Goal: Transaction & Acquisition: Purchase product/service

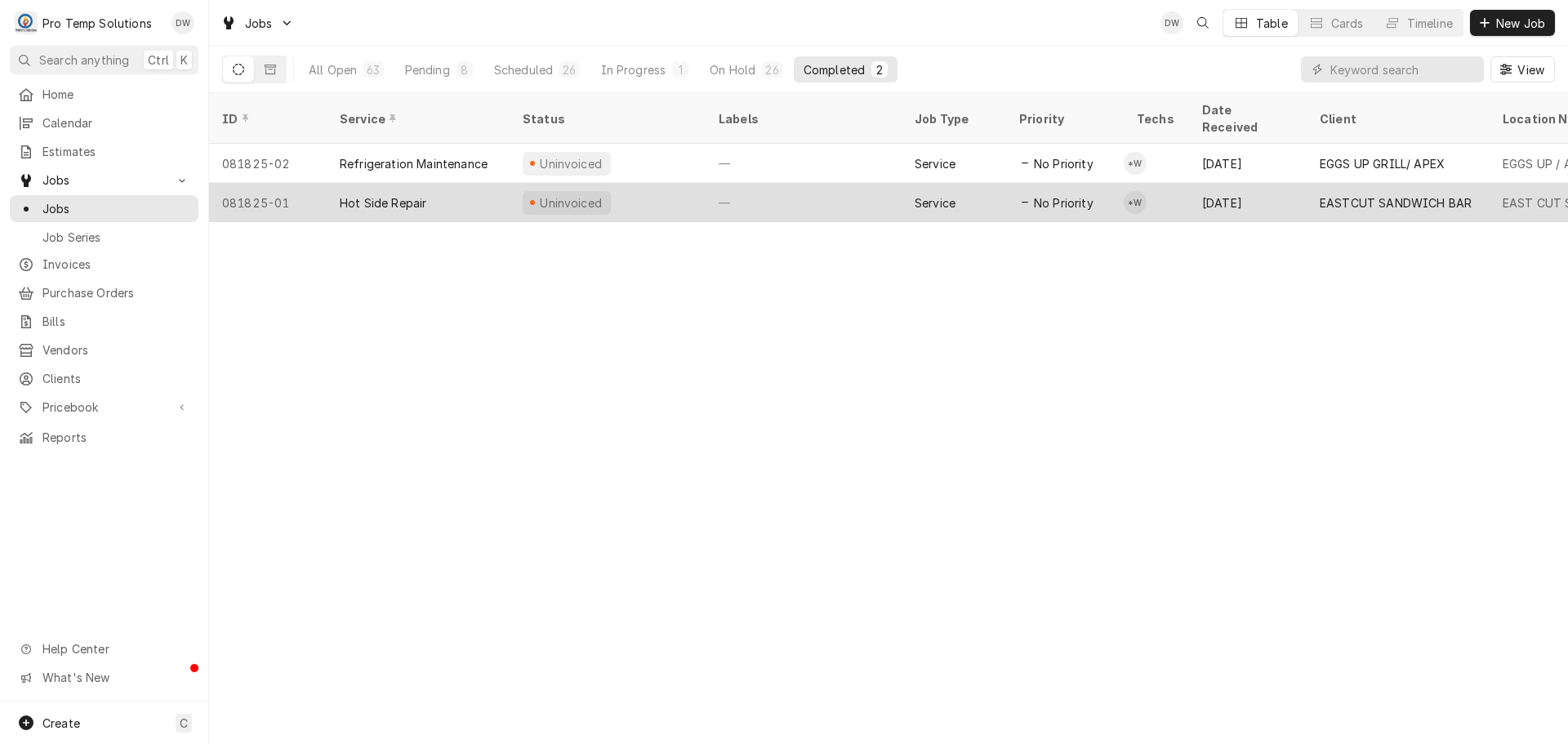
click at [768, 189] on div "—" at bounding box center [804, 203] width 196 height 39
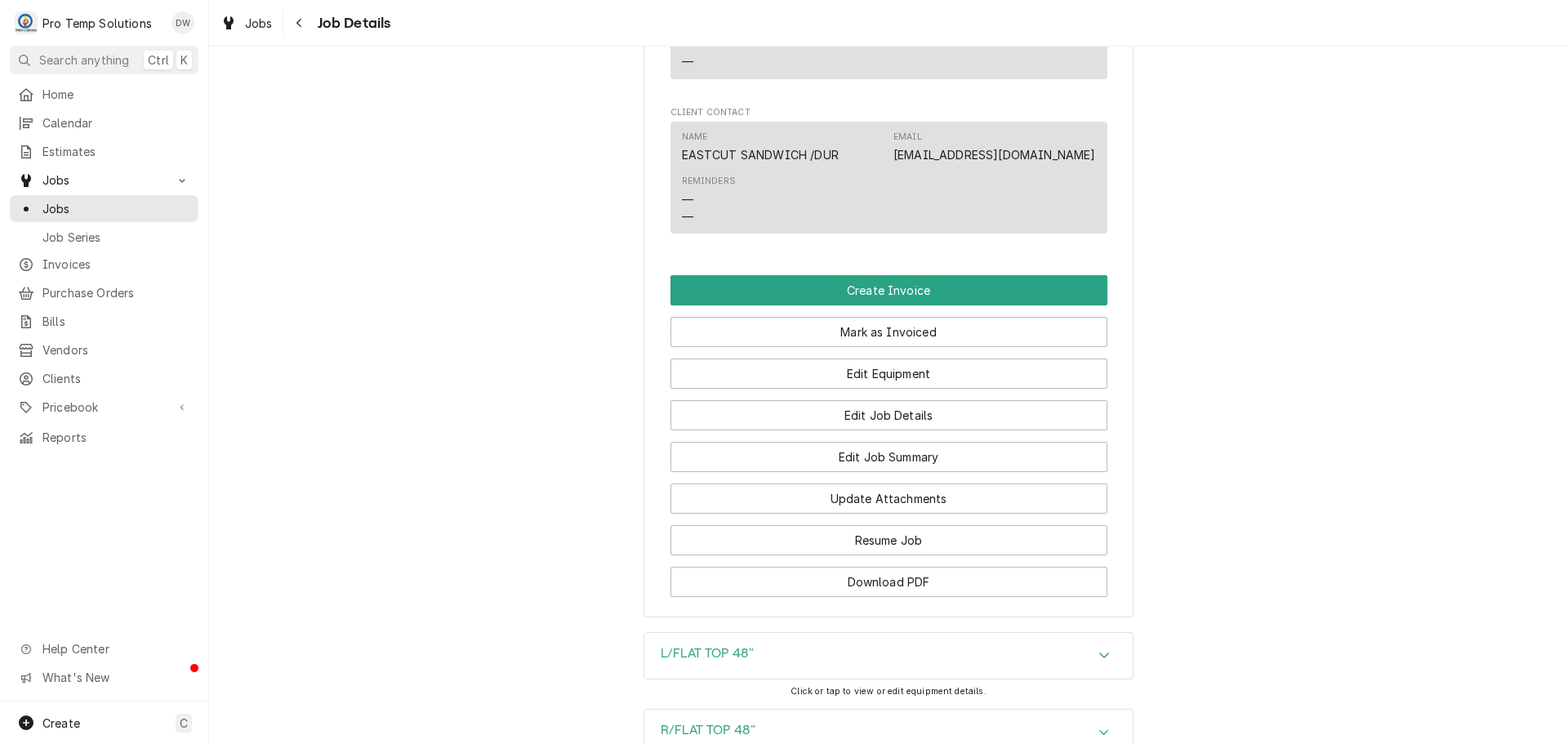
scroll to position [1062, 0]
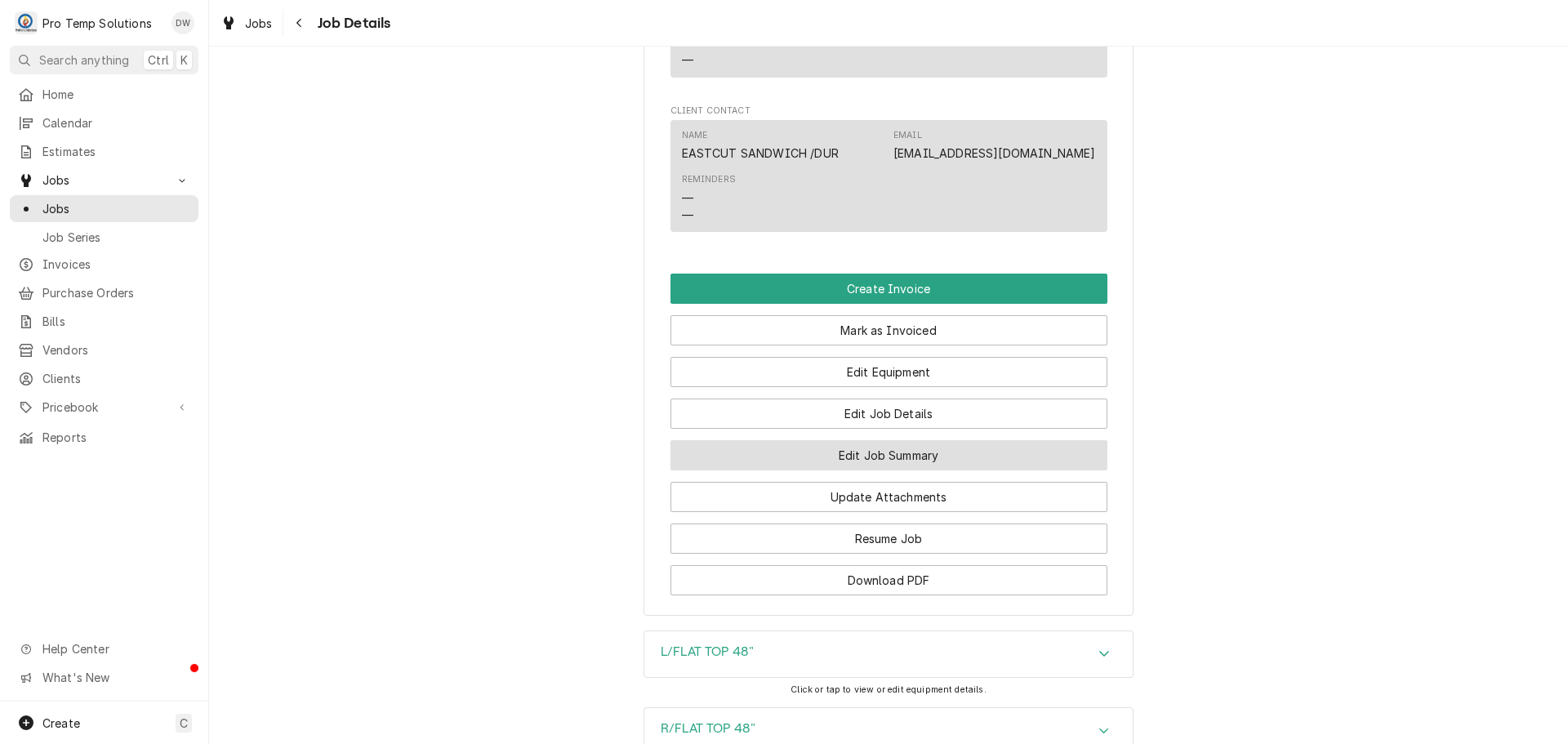
click at [874, 471] on button "Edit Job Summary" at bounding box center [889, 455] width 437 height 30
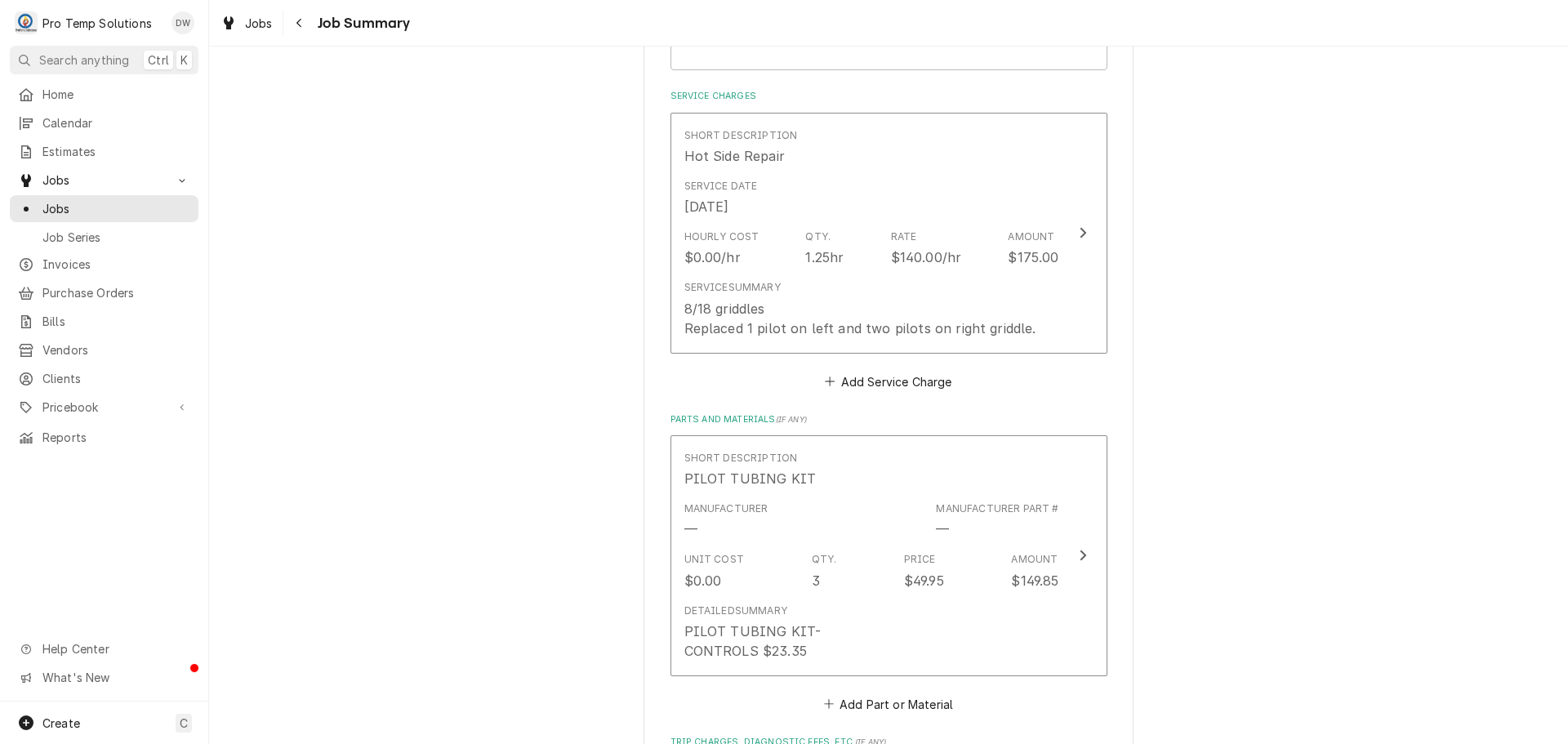
scroll to position [409, 0]
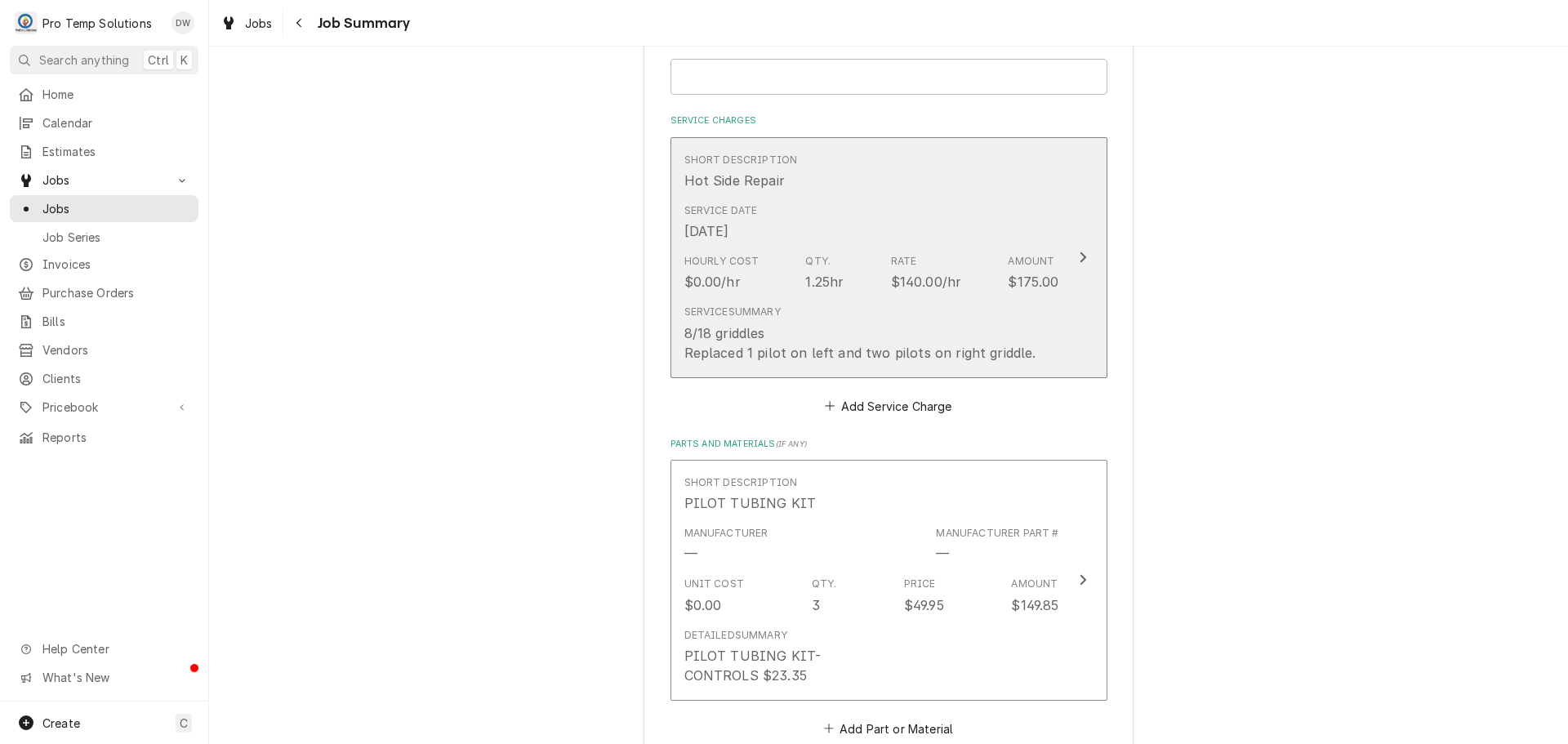
click at [1079, 255] on icon "Update Line Item" at bounding box center [1083, 257] width 8 height 13
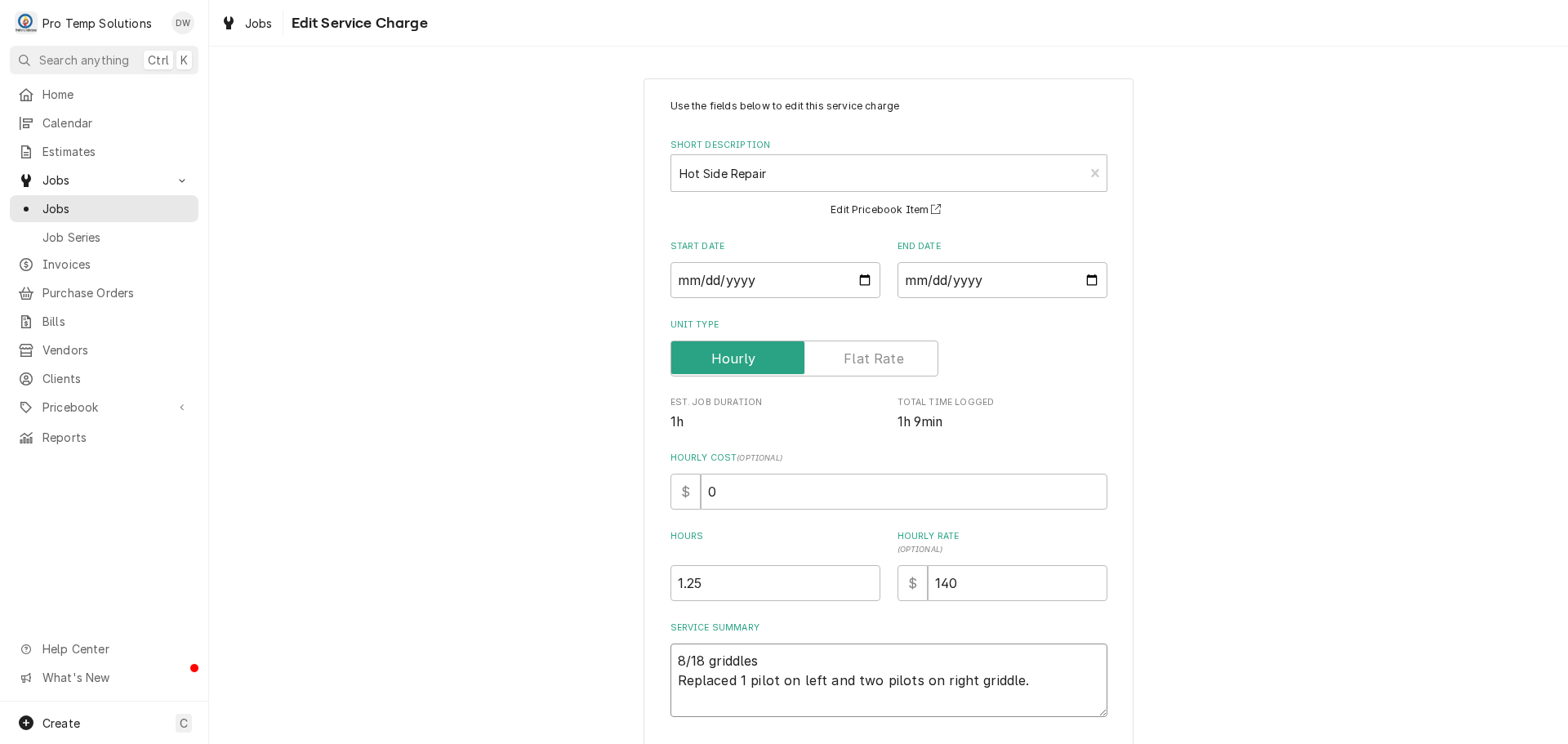
click at [782, 656] on textarea "8/18 griddles Replaced 1 pilot on left and two pilots on right griddle." at bounding box center [889, 680] width 437 height 74
type textarea "x"
type textarea "8/18 griddles Replaced 1 pilot on left and two pilots on right griddle."
type textarea "x"
type textarea "8/18 griddles 8 Replaced 1 pilot on left and two pilots on right griddle."
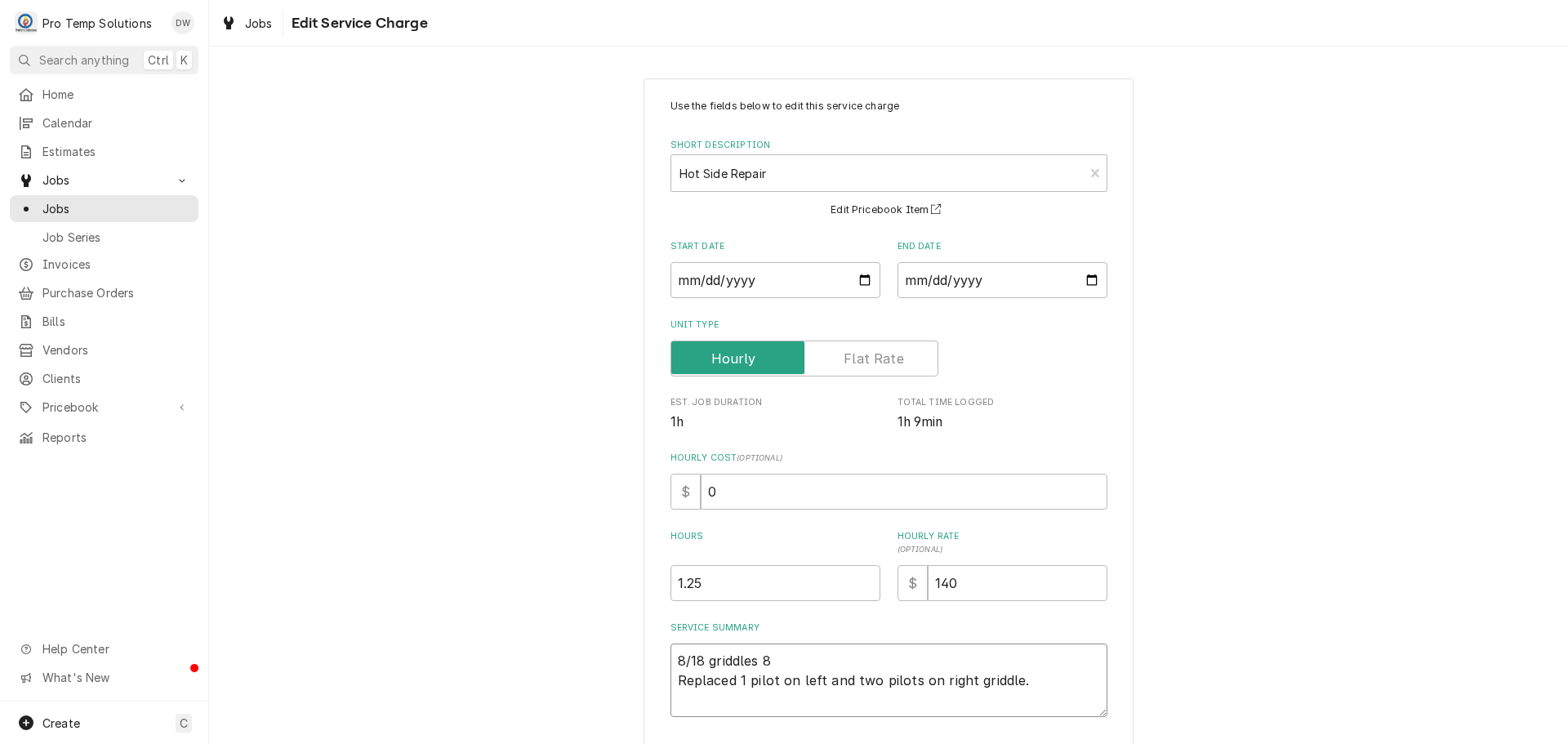
type textarea "x"
type textarea "8/18 griddles 81 Replaced 1 pilot on left and two pilots on right griddle."
type textarea "x"
type textarea "8/18 griddles 810 Replaced 1 pilot on left and two pilots on right griddle."
type textarea "x"
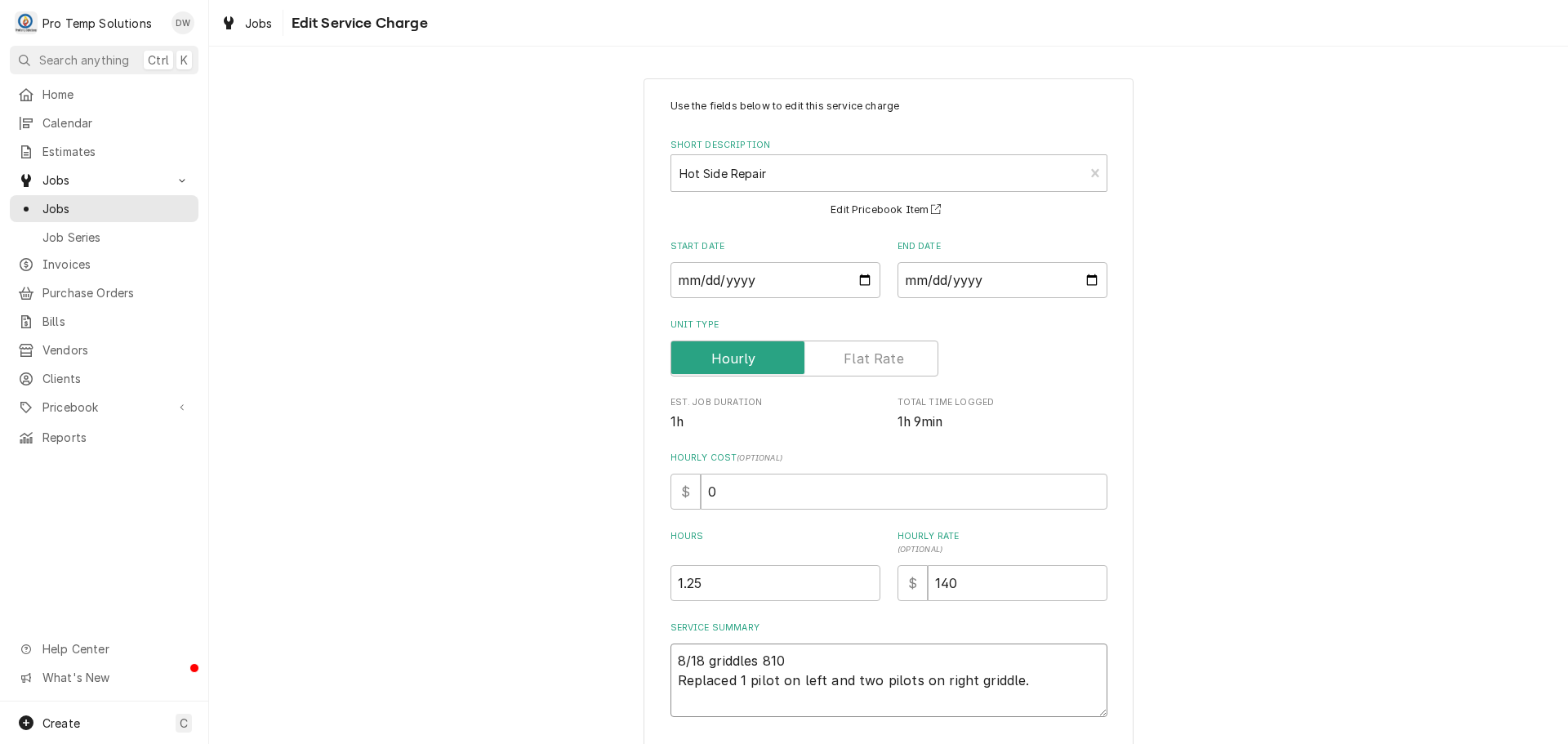
type textarea "8/18 griddles 810- Replaced 1 pilot on left and two pilots on right griddle."
type textarea "x"
type textarea "8/18 griddles 810-9 Replaced 1 pilot on left and two pilots on right griddle."
type textarea "x"
type textarea "8/18 griddles 810-92 Replaced 1 pilot on left and two pilots on right griddle."
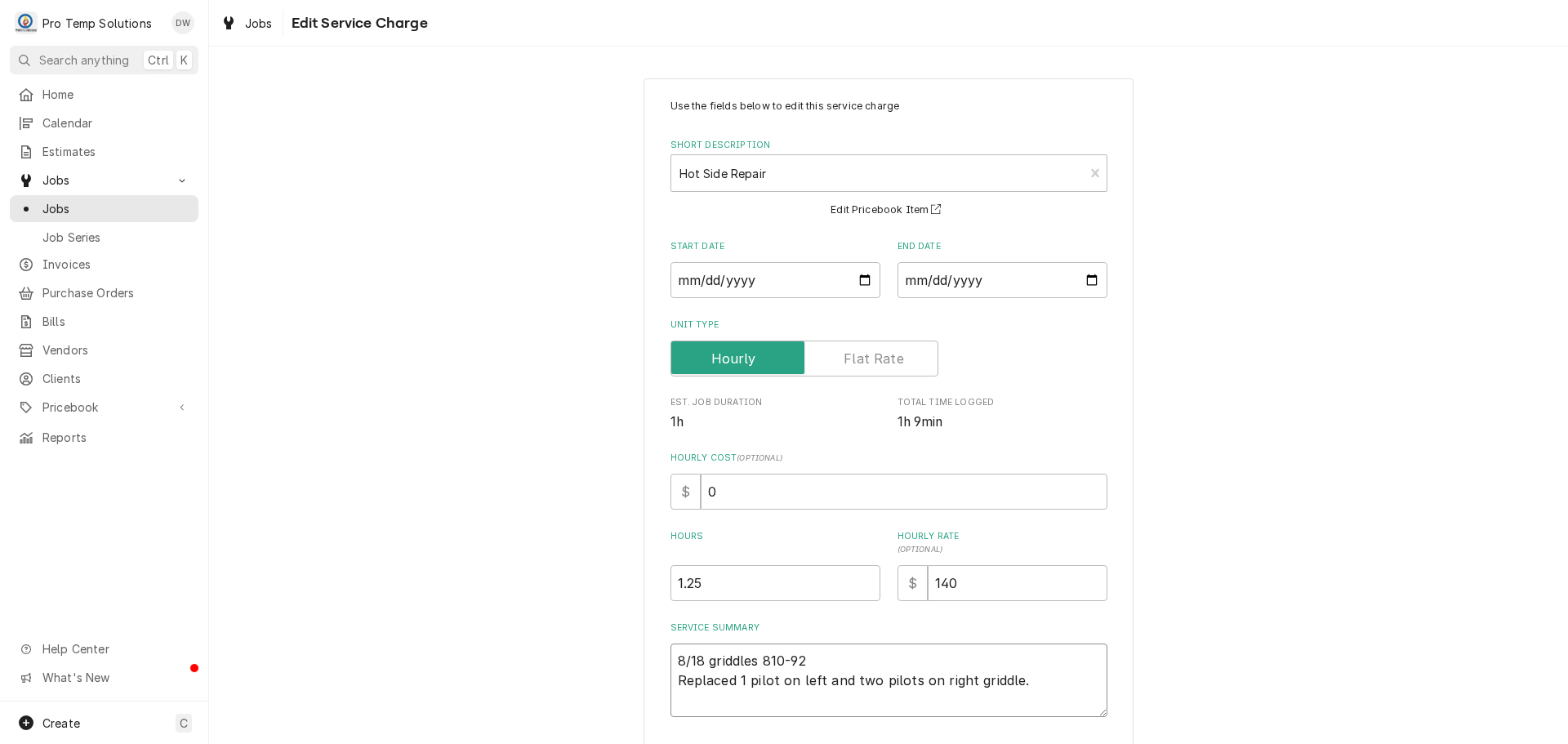
type textarea "x"
type textarea "8/18 griddles 810-920 Replaced 1 pilot on left and two pilots on right griddle."
type textarea "x"
type textarea "8/18 griddles 810-920 Replaced 1 pilot on left and two pilots on right griddle."
type textarea "x"
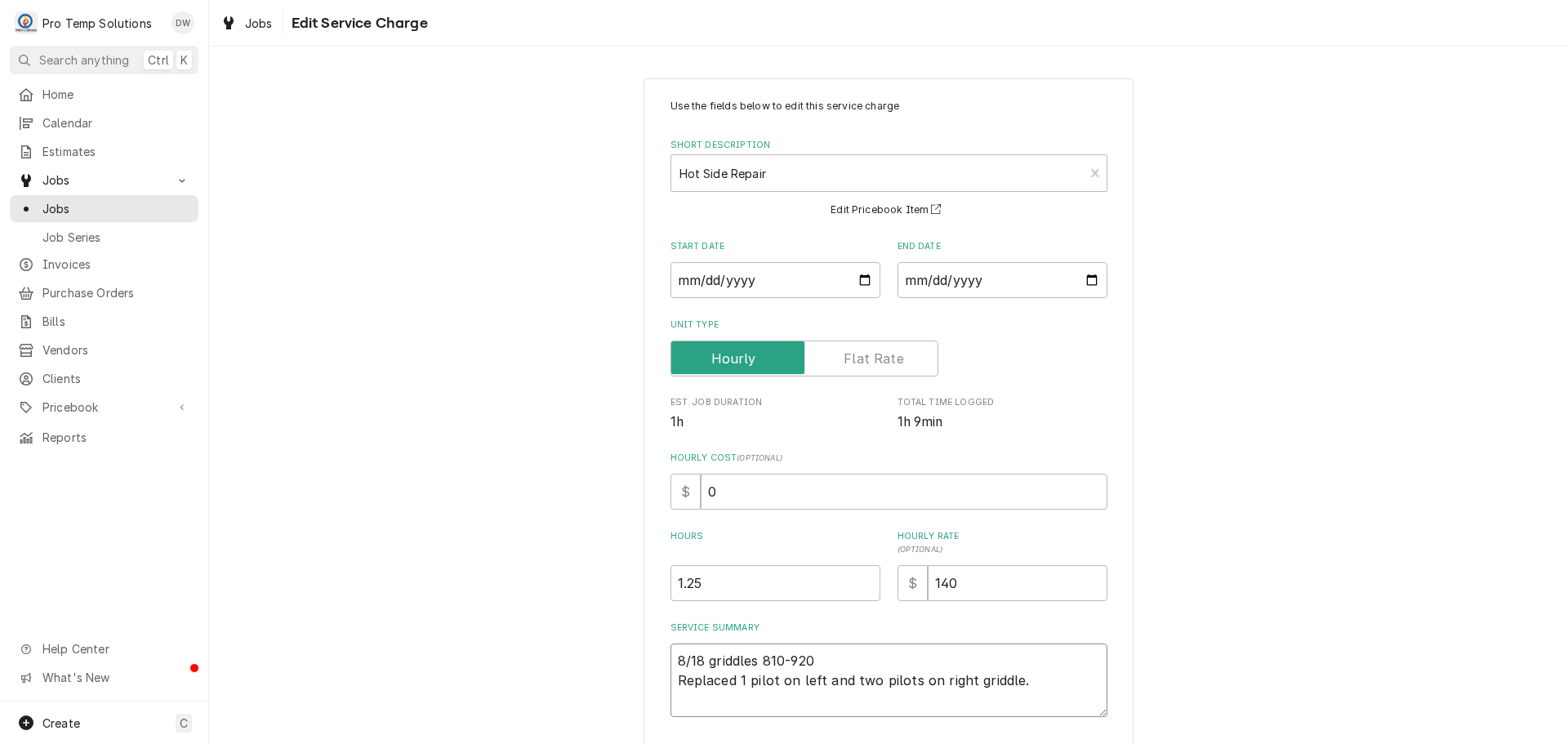
type textarea "8/18 griddles 810-920 K Replaced 1 pilot on left and two pilots on right griddl…"
type textarea "x"
type textarea "8/18 griddles 810-920 KE Replaced 1 pilot on left and two pilots on right gridd…"
type textarea "x"
type textarea "8/18 griddles 810-920 KEV Replaced 1 pilot on left and two pilots on right grid…"
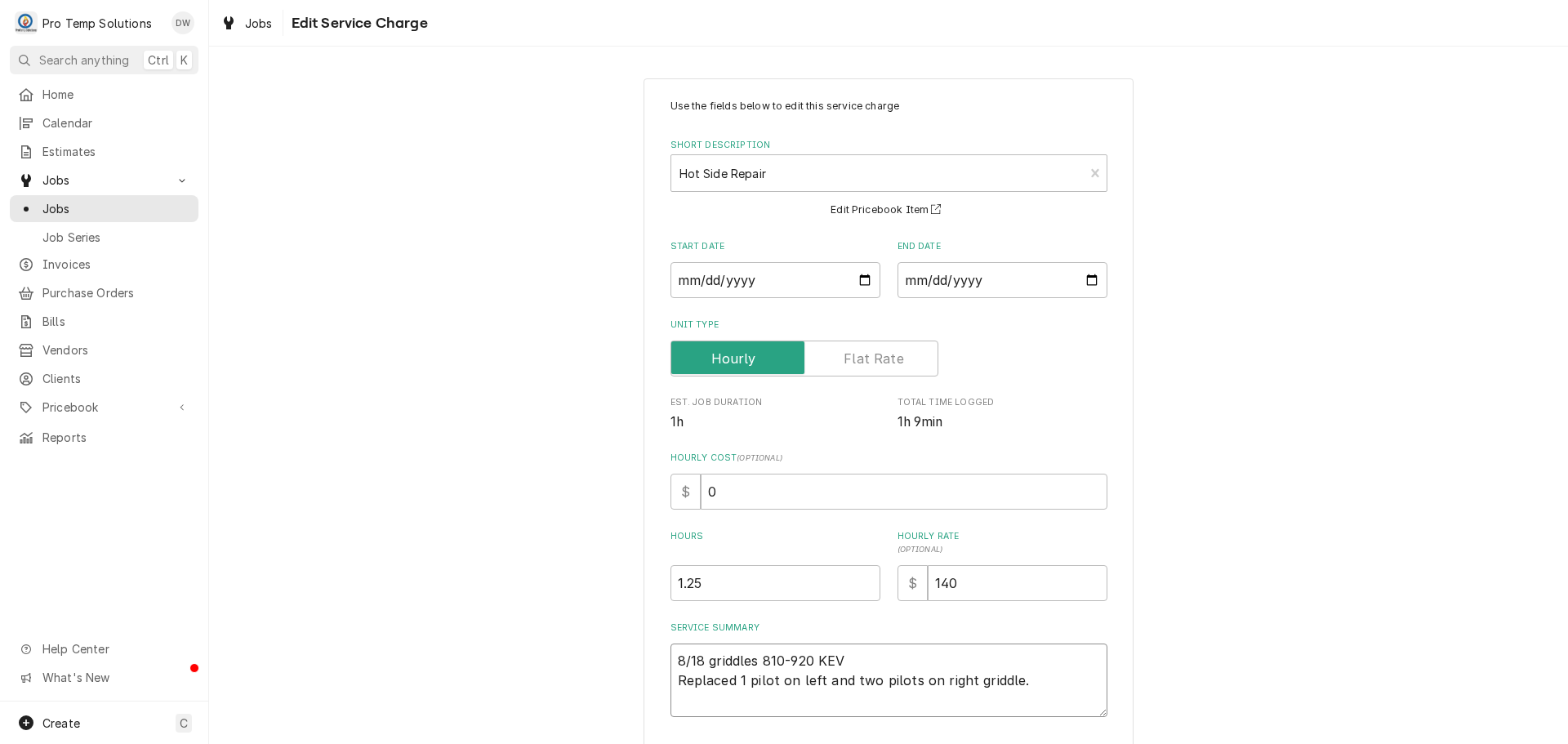
type textarea "x"
type textarea "8/18 griddles 810-920 KEVI Replaced 1 pilot on left and two pilots on right gri…"
type textarea "x"
type textarea "8/18 griddles 810-920 KEVIN Replaced 1 pilot on left and two pilots on right gr…"
type textarea "x"
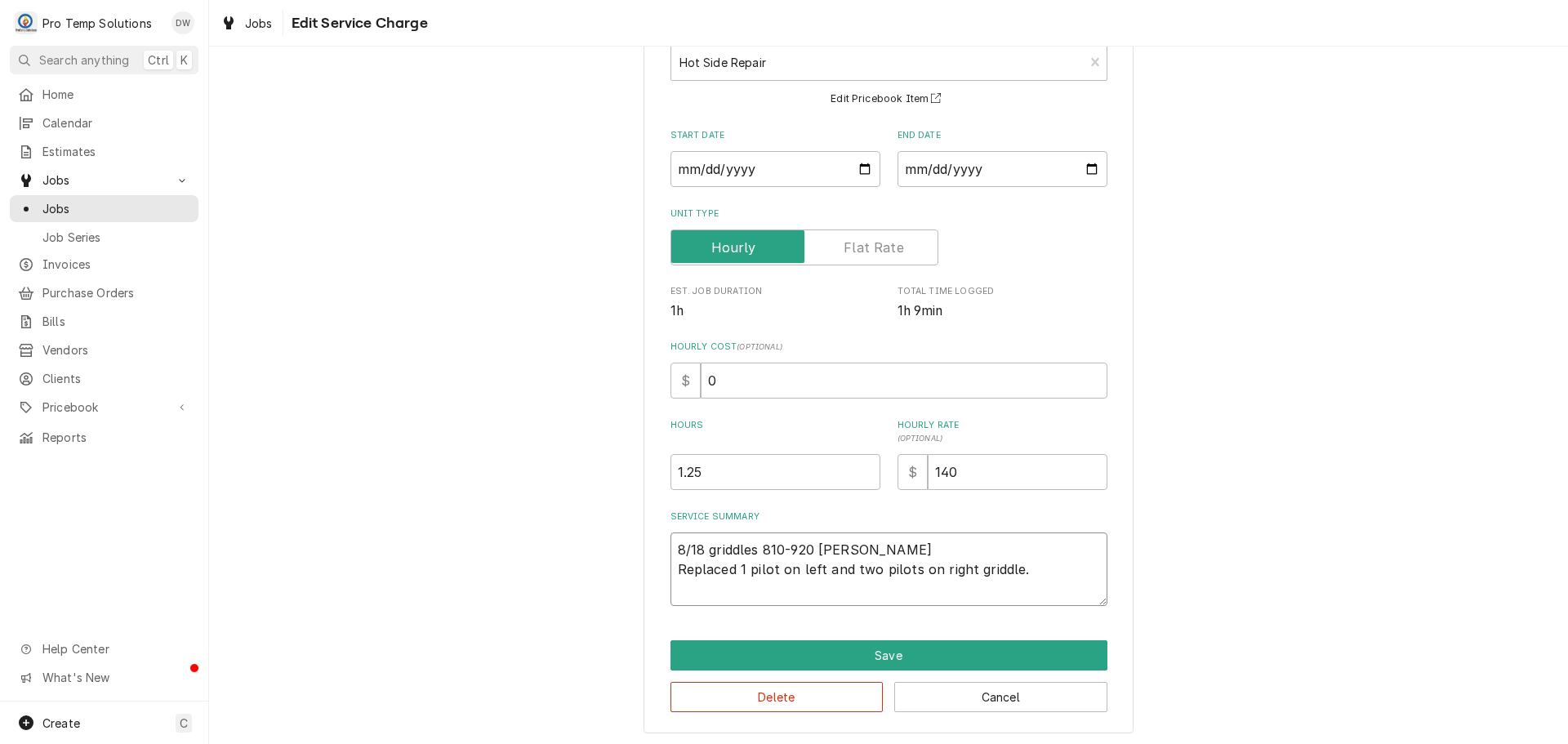
scroll to position [115, 0]
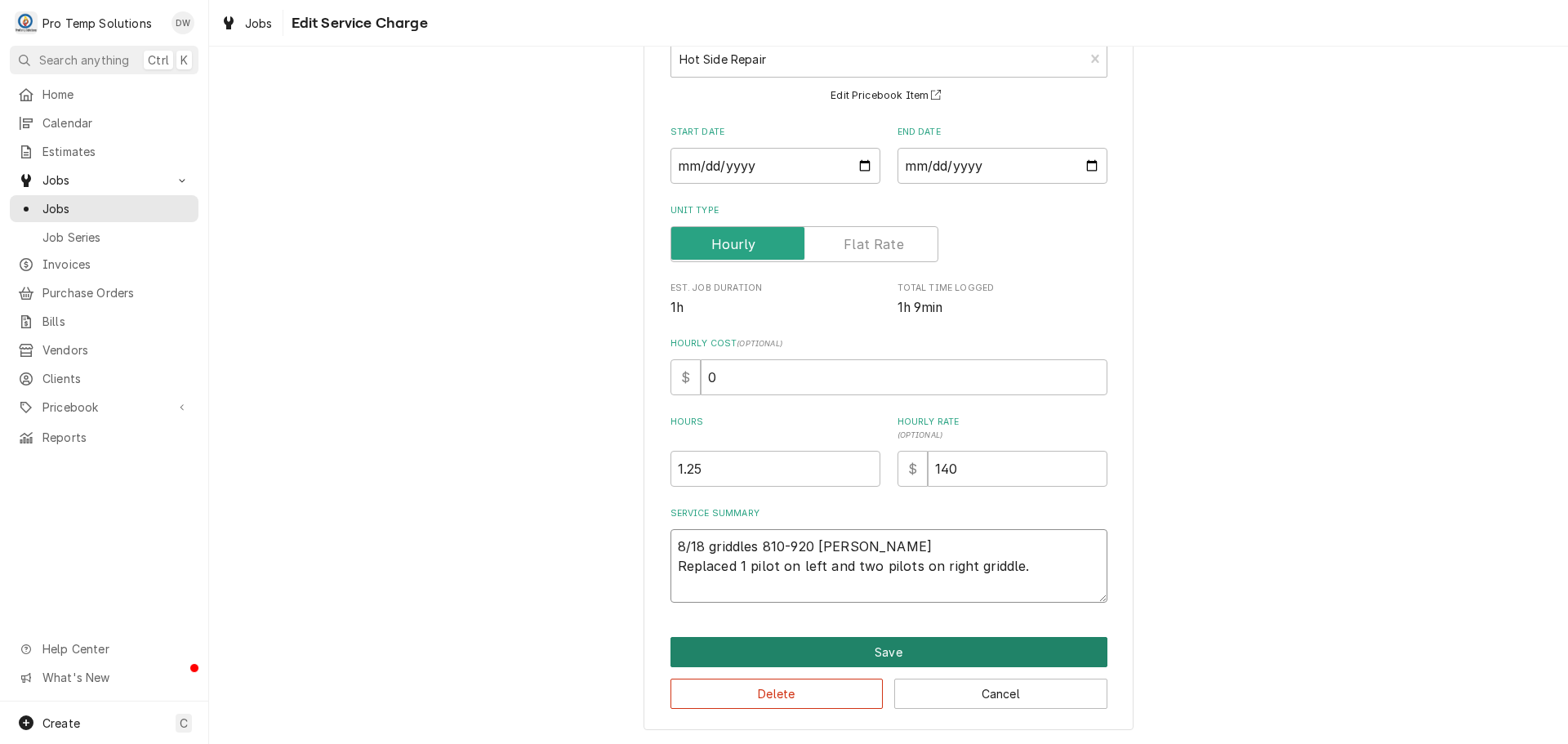
type textarea "8/18 griddles 810-920 KEVIN Replaced 1 pilot on left and two pilots on right gr…"
click at [875, 655] on button "Save" at bounding box center [889, 652] width 437 height 30
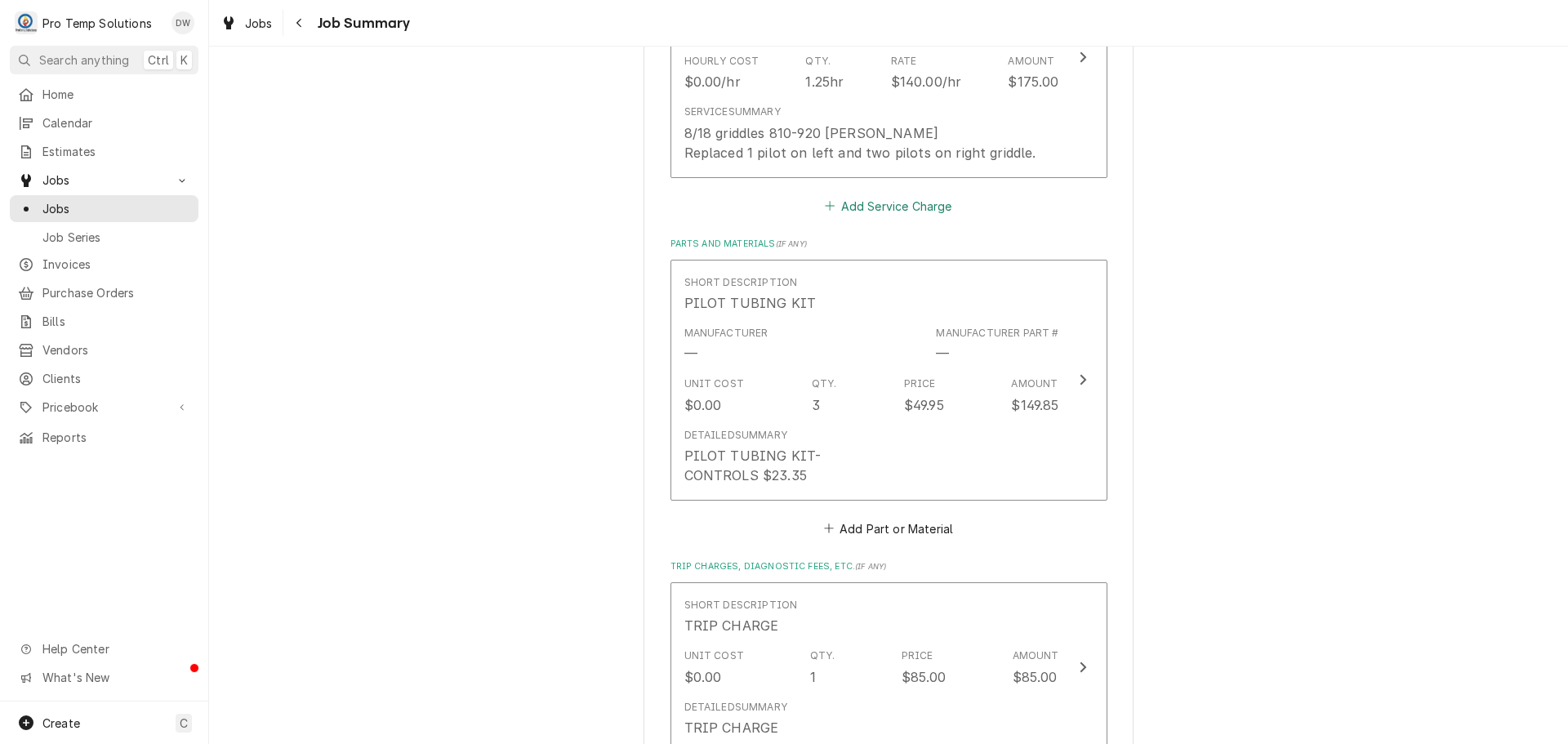
scroll to position [654, 0]
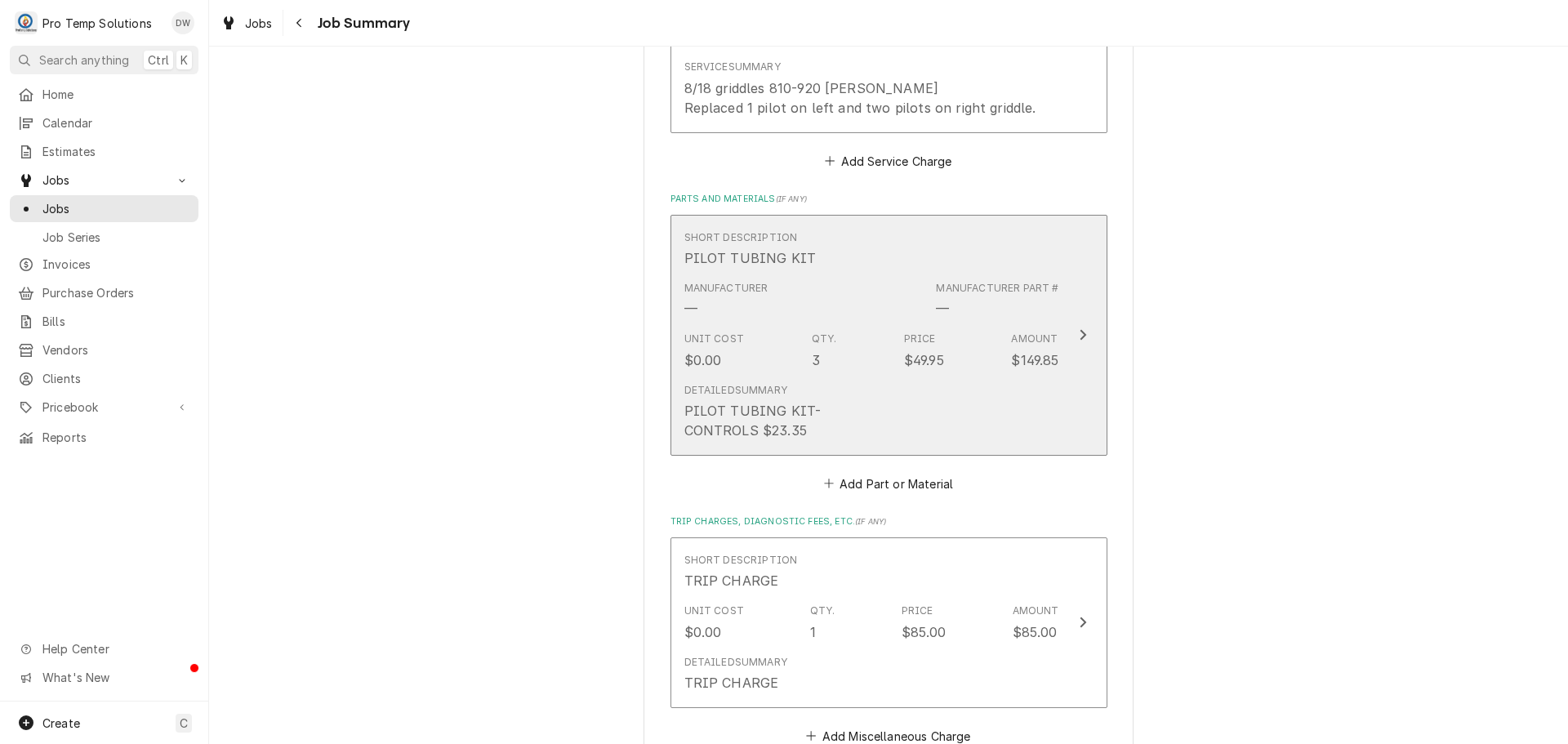
click at [1079, 334] on icon "Update Line Item" at bounding box center [1083, 334] width 8 height 13
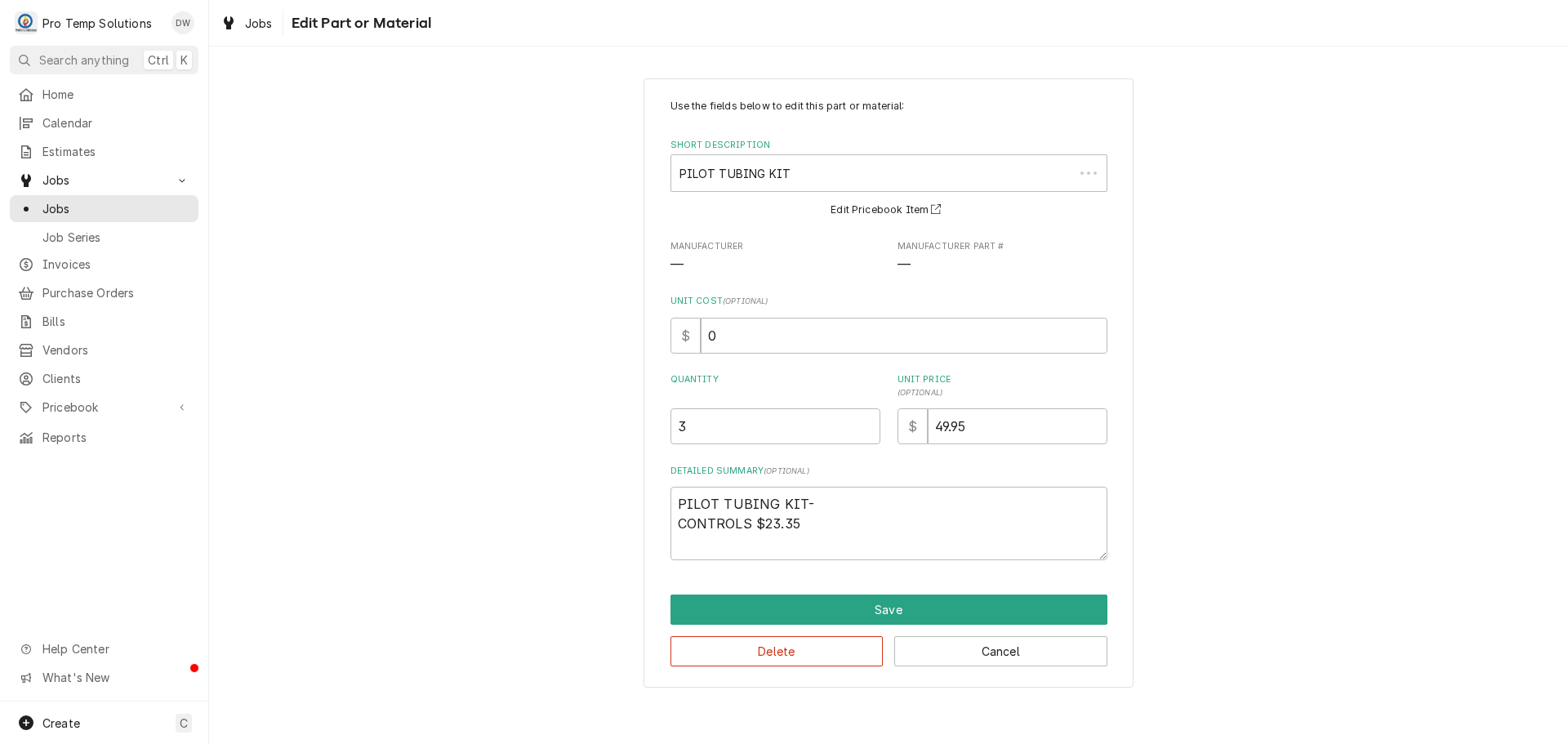
click at [982, 400] on div "Unit Price ( optional ) $ 49.95" at bounding box center [1003, 409] width 210 height 72
click at [982, 420] on input "49.95" at bounding box center [1017, 426] width 179 height 36
type textarea "x"
type input "49.9"
type textarea "x"
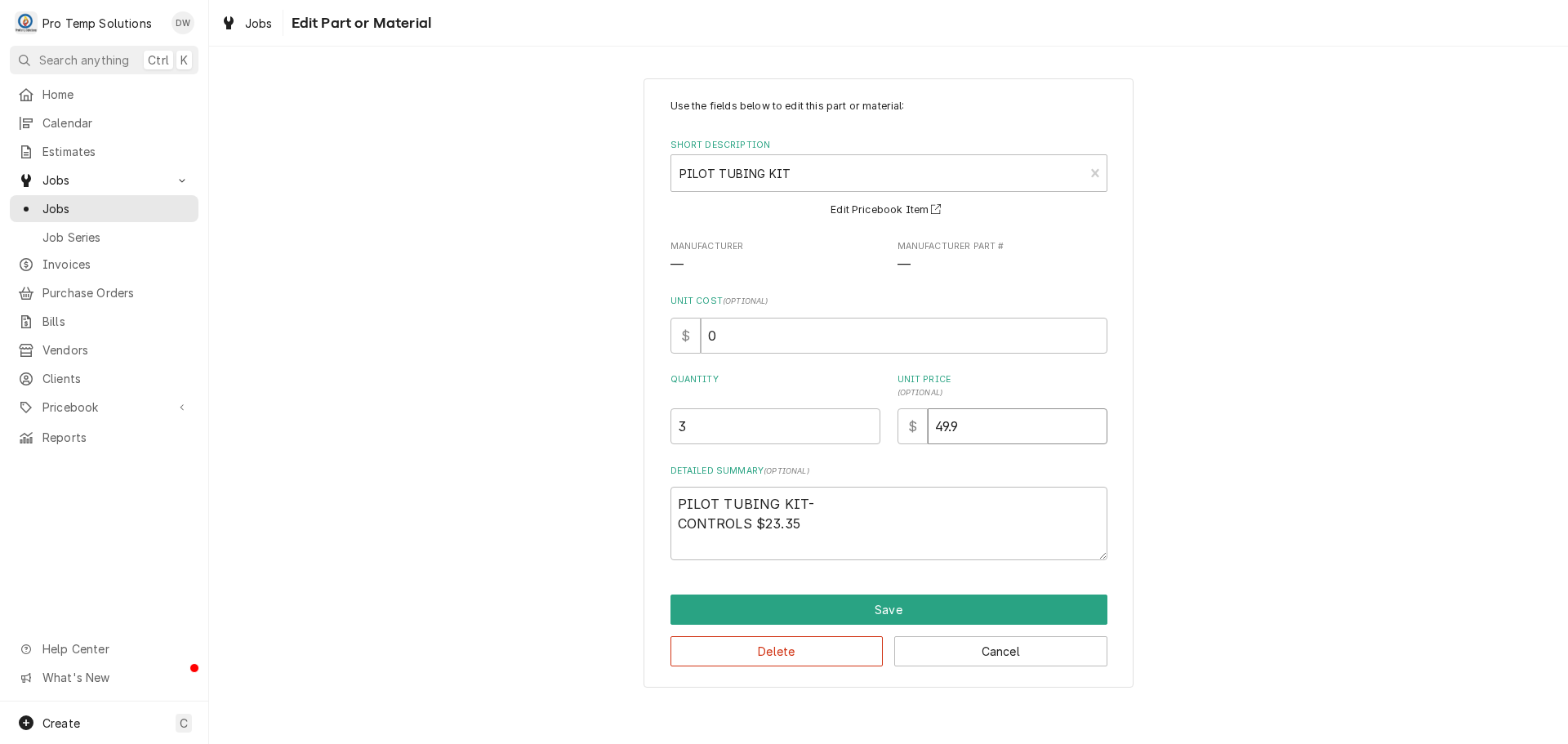
type input "49"
type textarea "x"
type input "4"
type textarea "x"
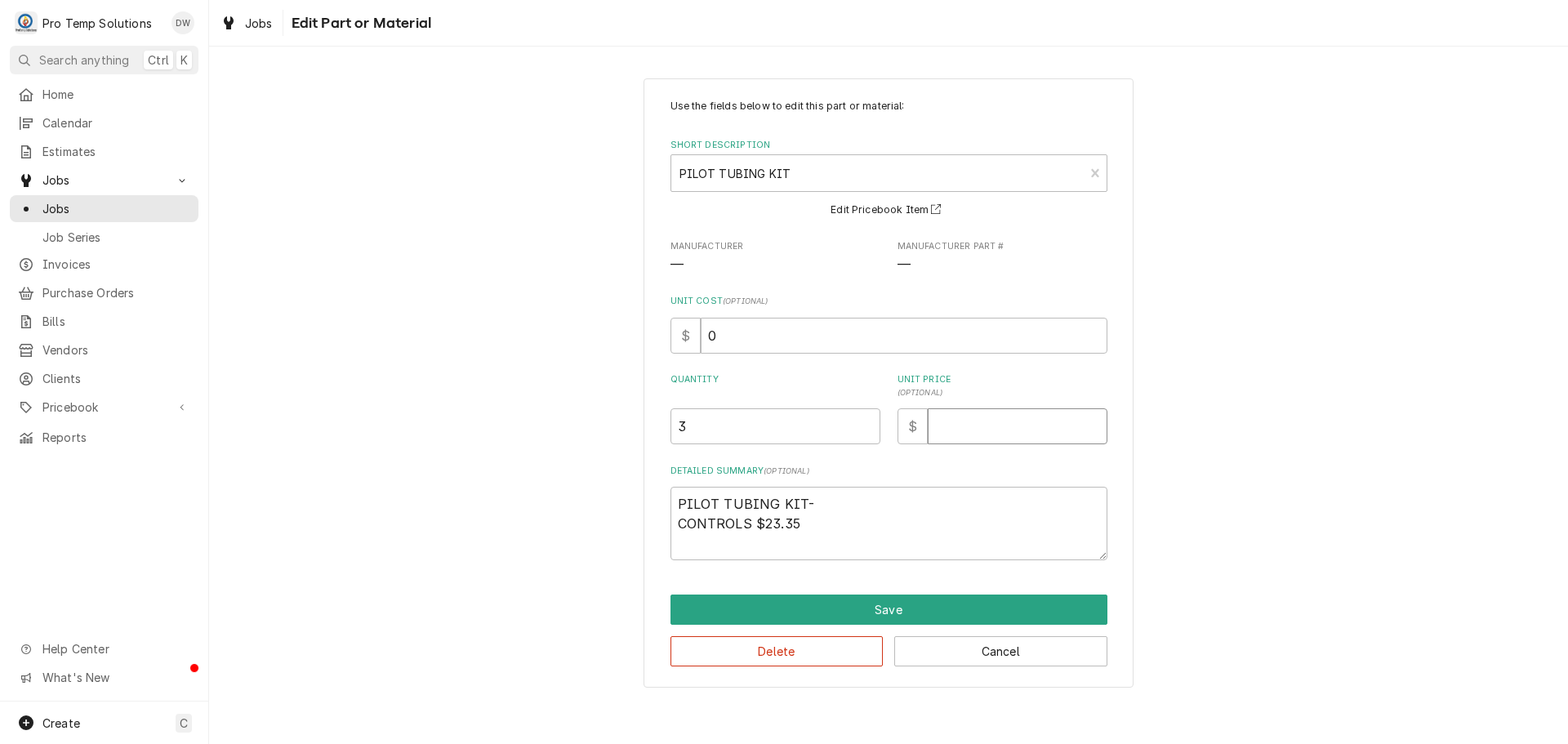
type input "5"
type textarea "x"
type input "50"
type textarea "x"
type input "50.0"
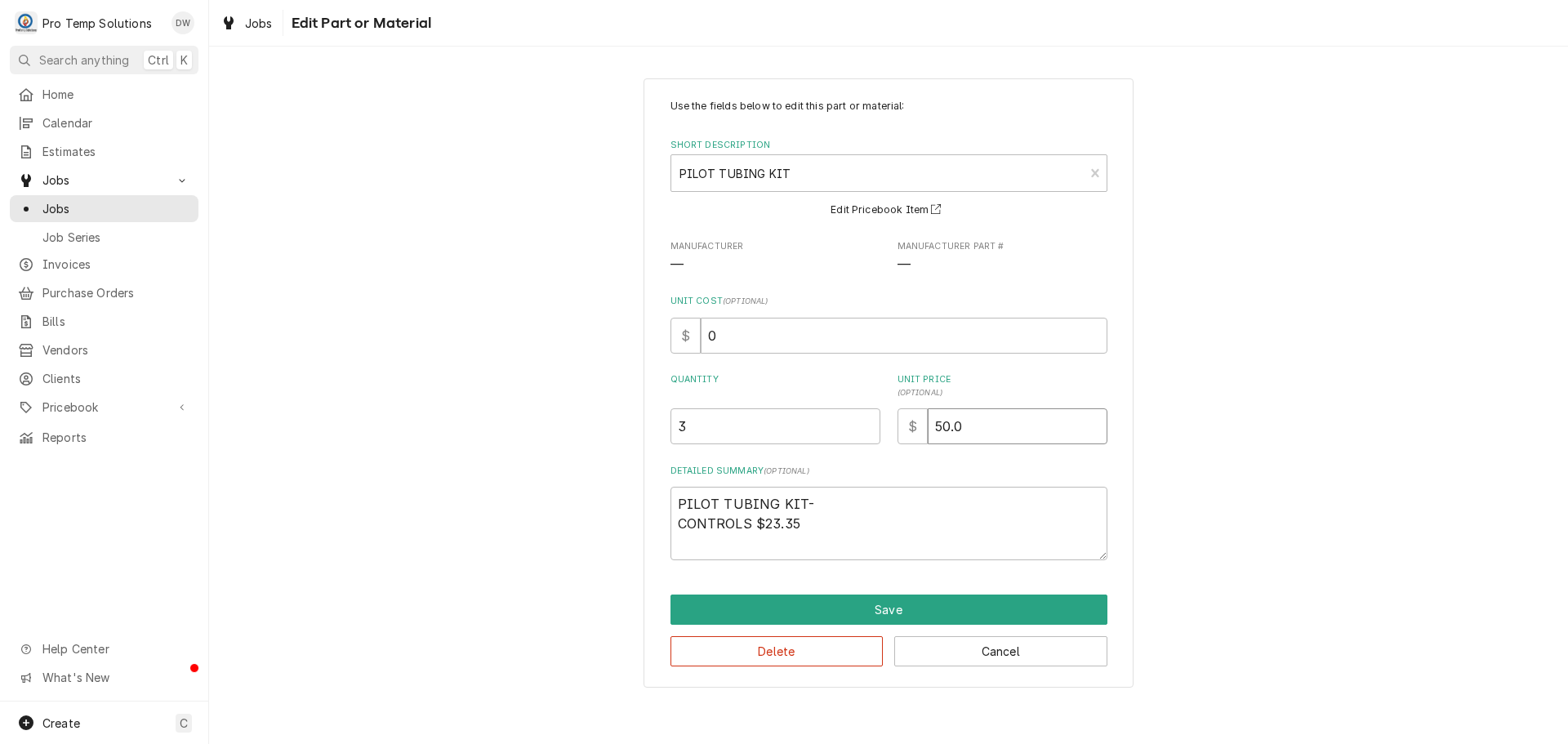
type textarea "x"
type input "50.00"
click at [733, 342] on input "0" at bounding box center [904, 335] width 407 height 36
type textarea "x"
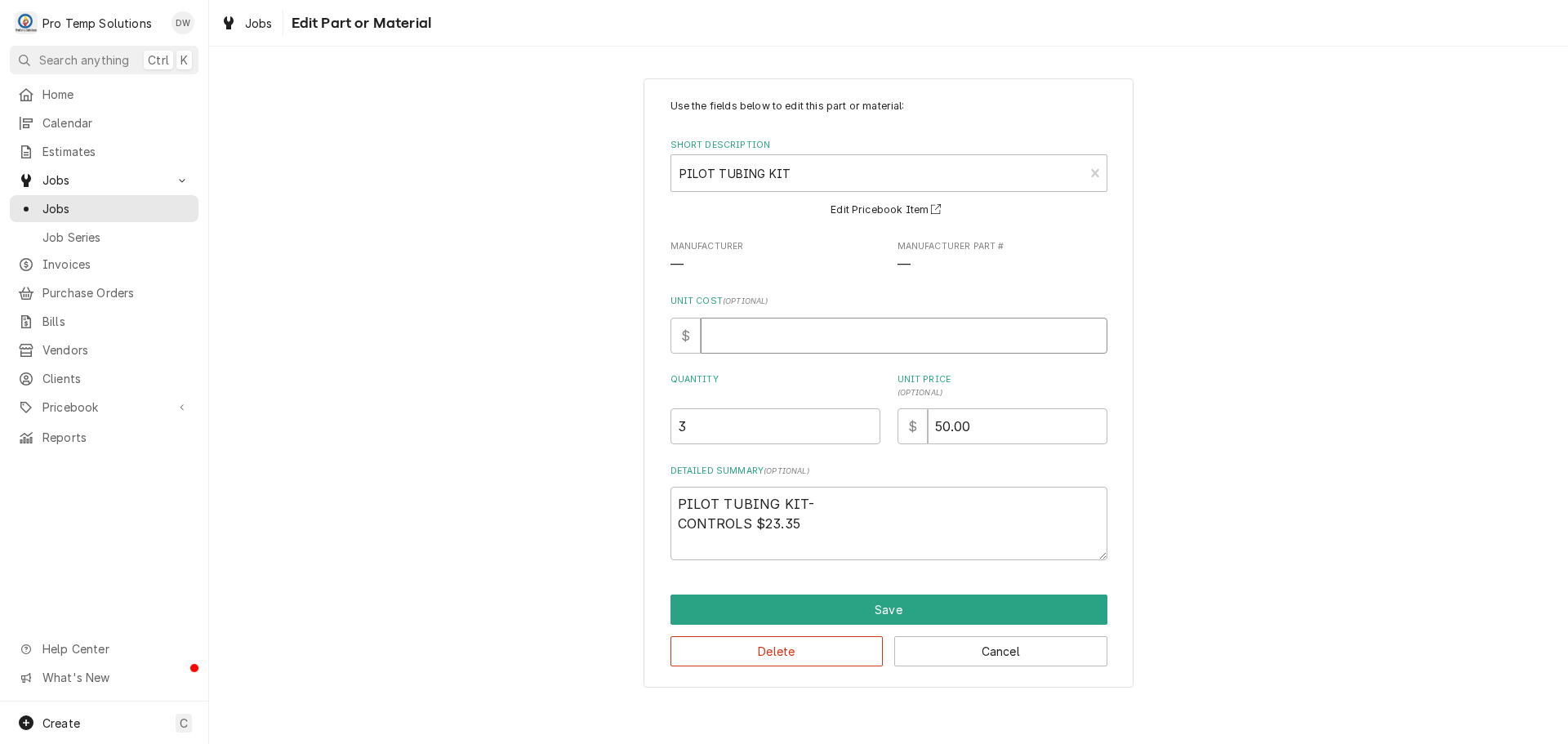
type input "2"
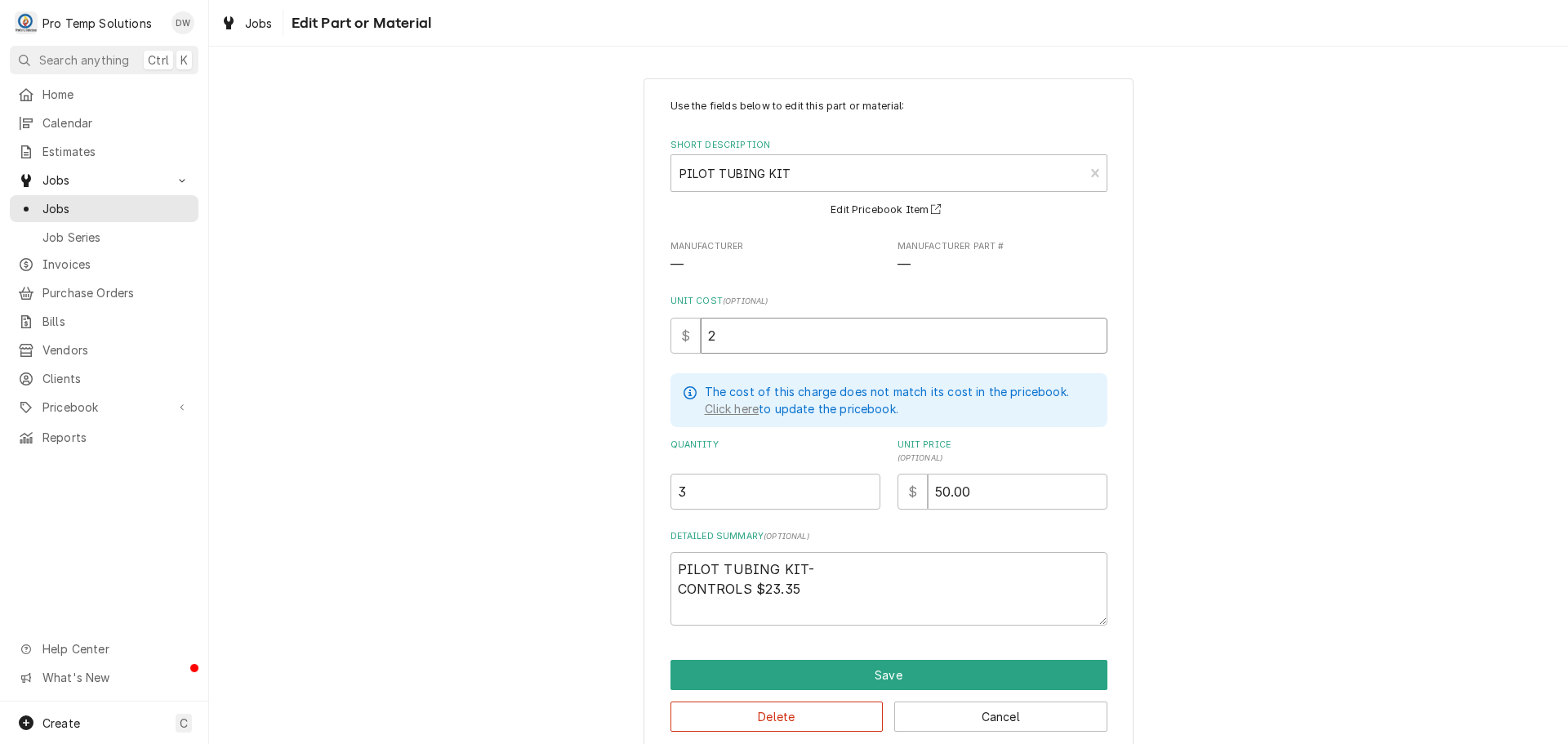
type textarea "x"
type input "23"
type textarea "x"
type input "23.3"
type textarea "x"
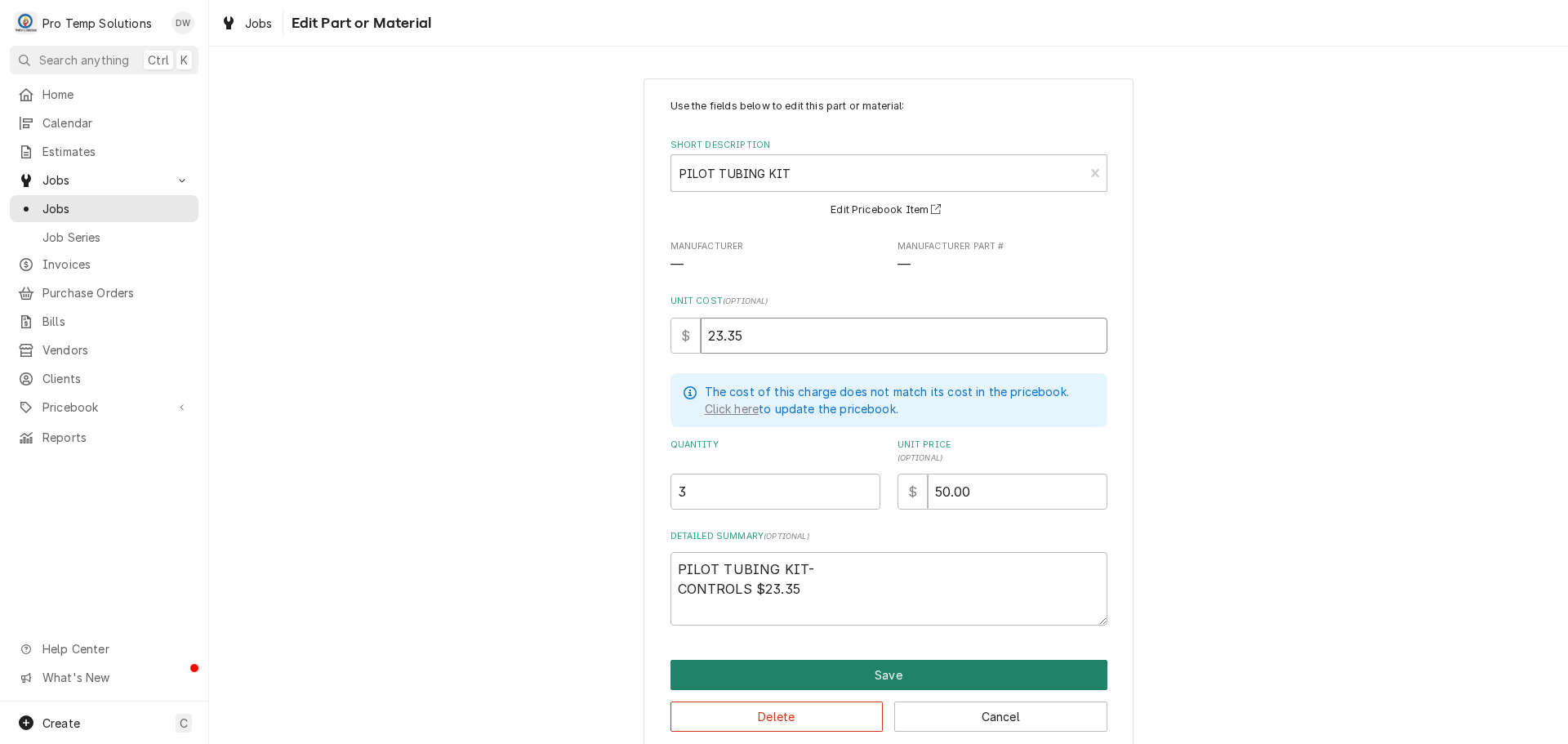
type input "23.35"
click at [868, 668] on button "Save" at bounding box center [889, 674] width 437 height 30
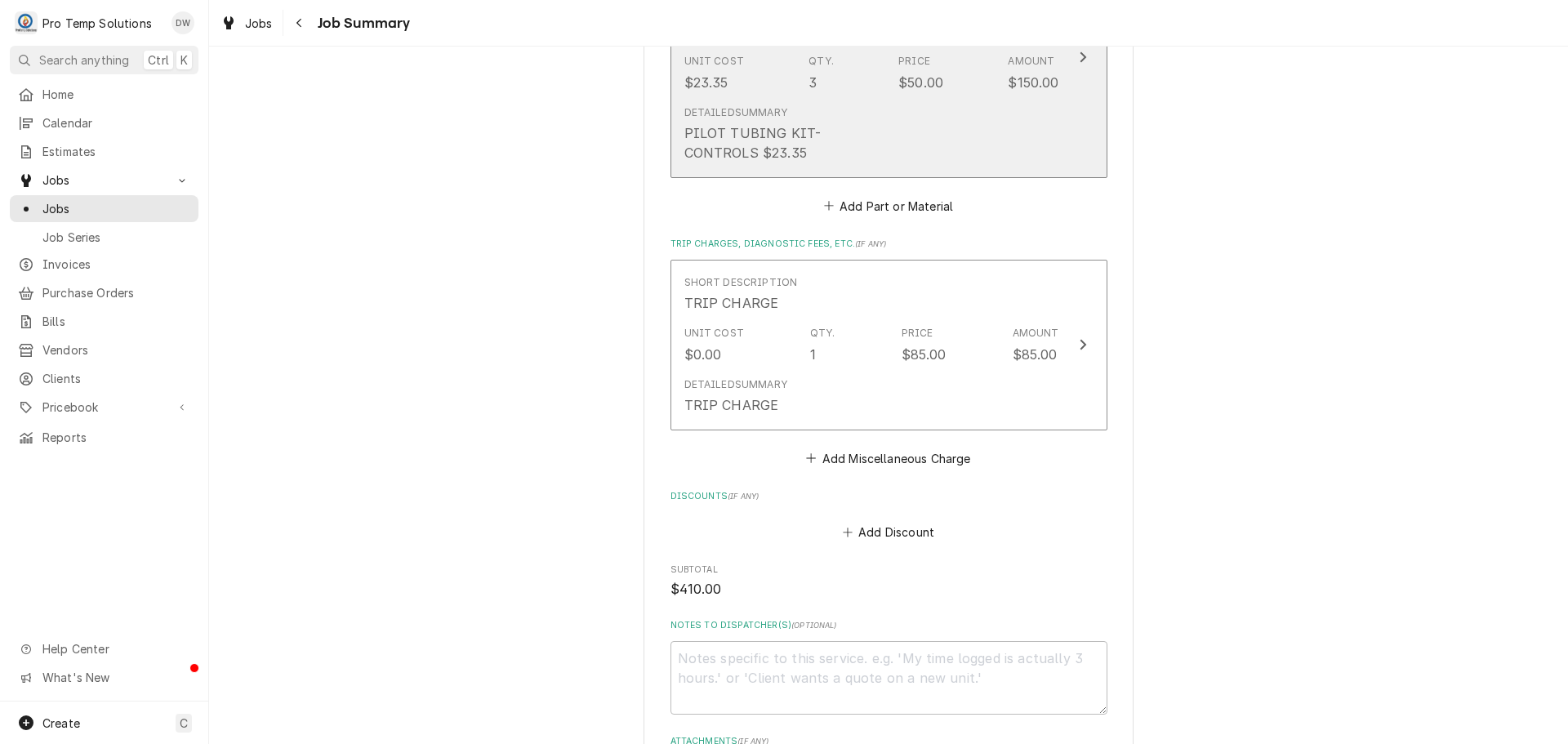
scroll to position [980, 0]
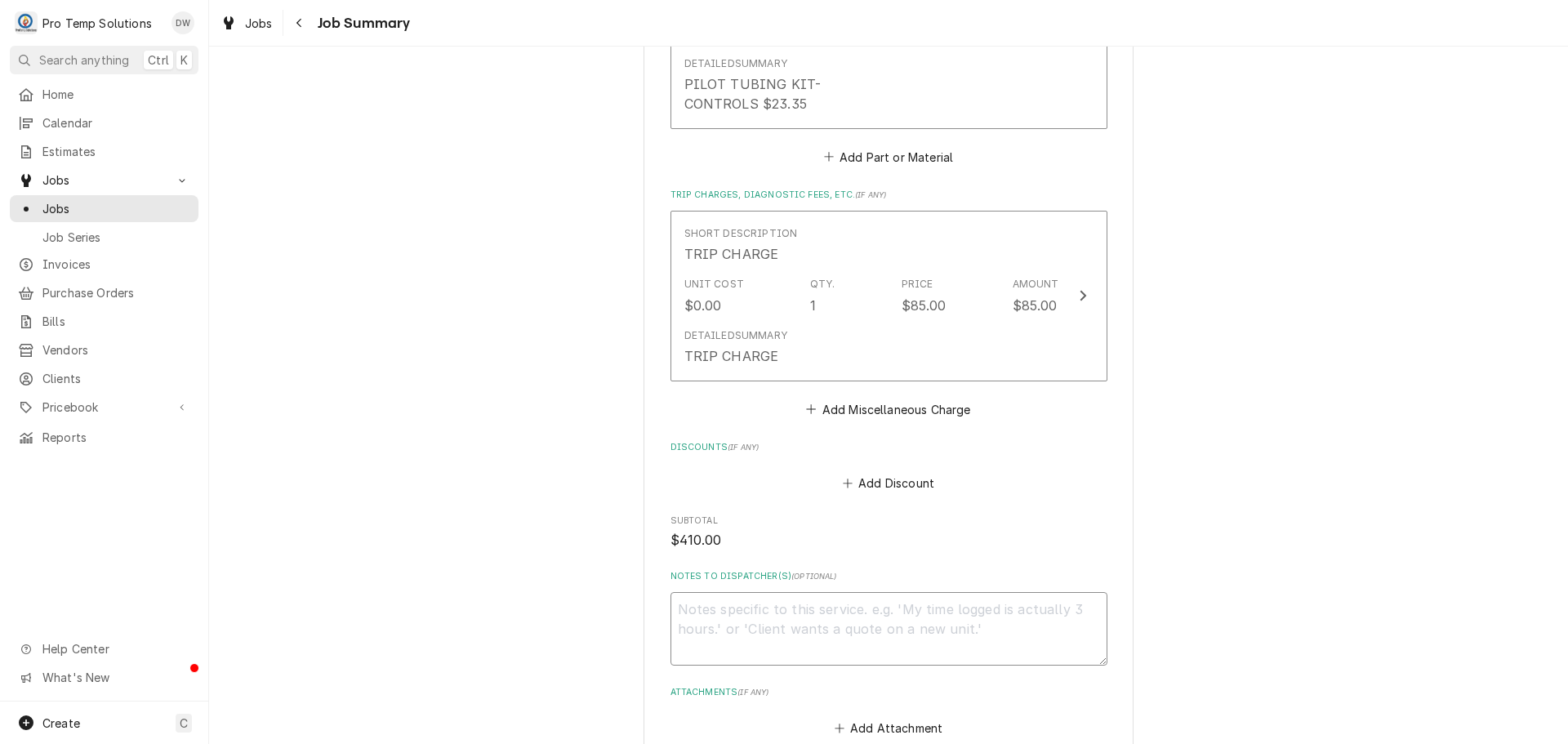
click at [757, 604] on textarea "Notes to Dispatcher(s) ( optional )" at bounding box center [889, 628] width 437 height 74
type textarea "x"
type textarea "#"
type textarea "x"
type textarea "#0"
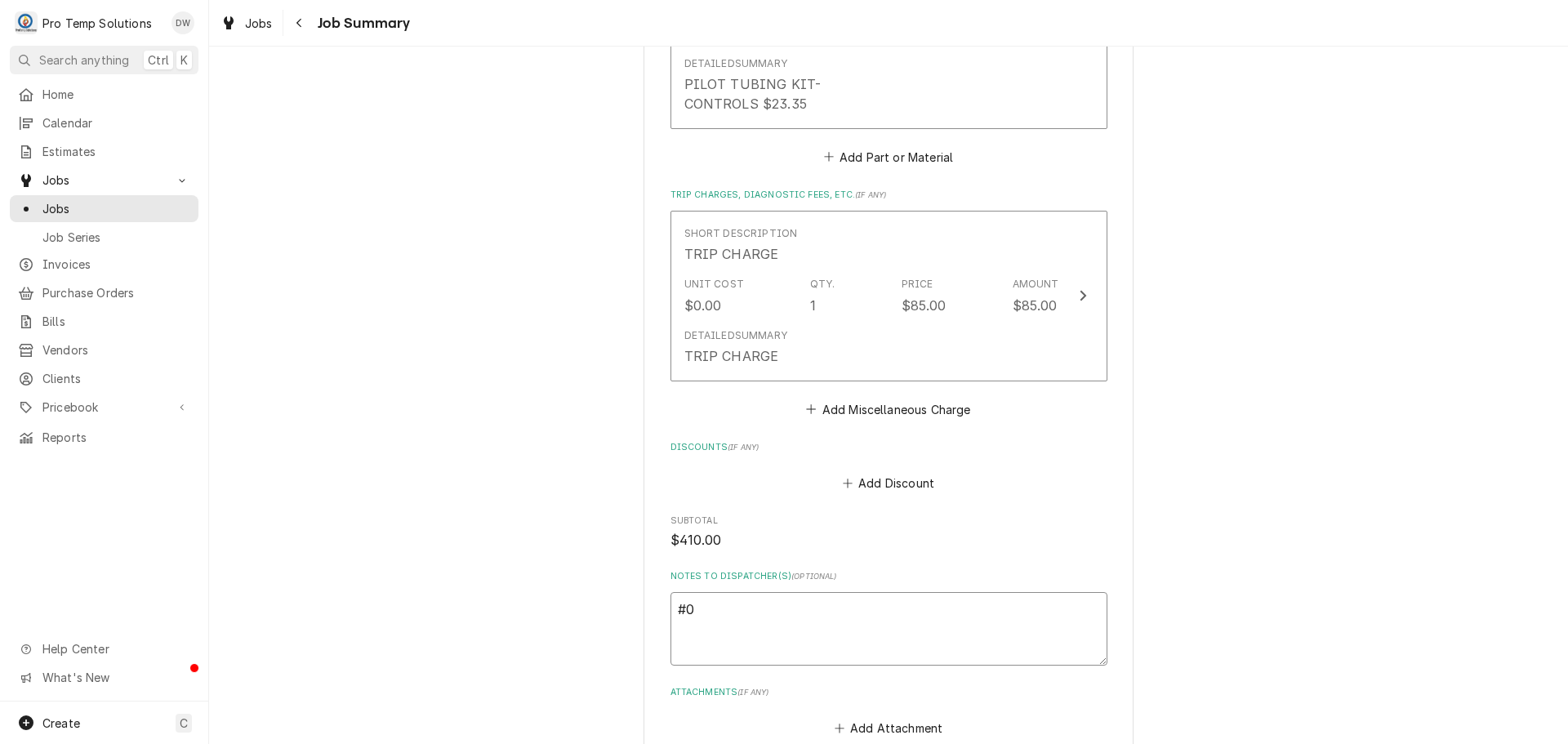
type textarea "x"
type textarea "#08"
type textarea "x"
type textarea "#081"
type textarea "x"
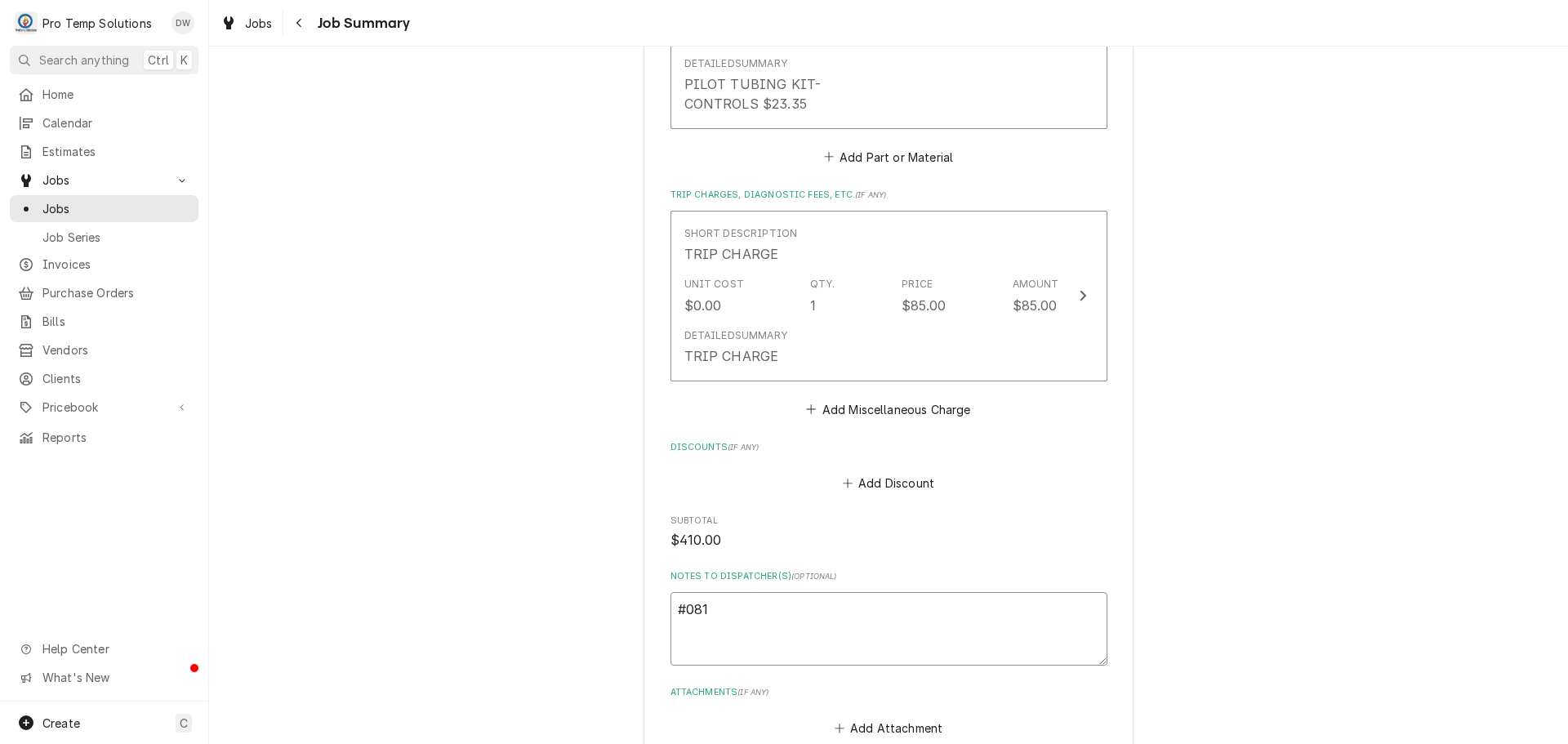
type textarea "#0818"
type textarea "x"
type textarea "#08182"
type textarea "x"
type textarea "#081825"
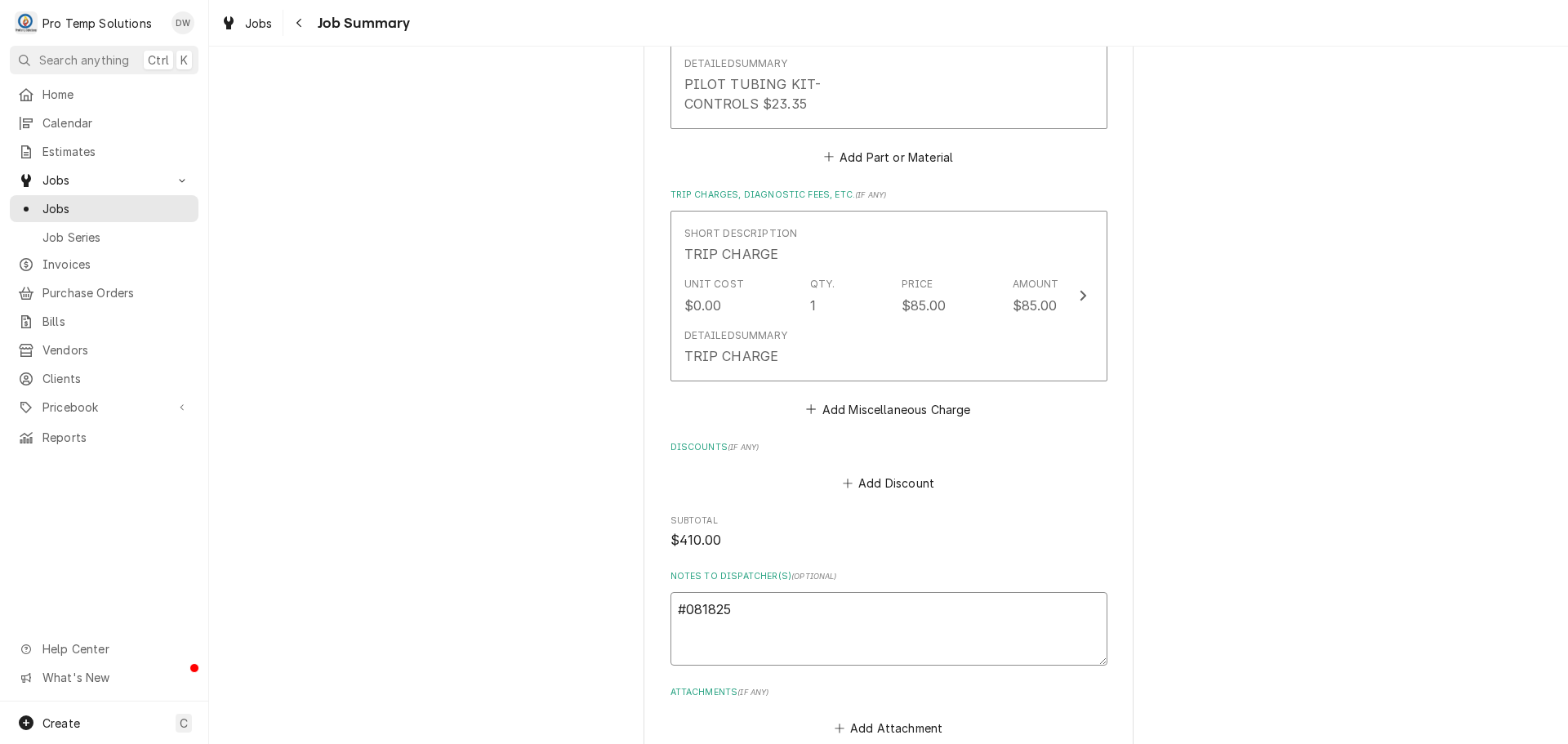
type textarea "x"
type textarea "#0818250"
type textarea "x"
type textarea "#08182500"
type textarea "x"
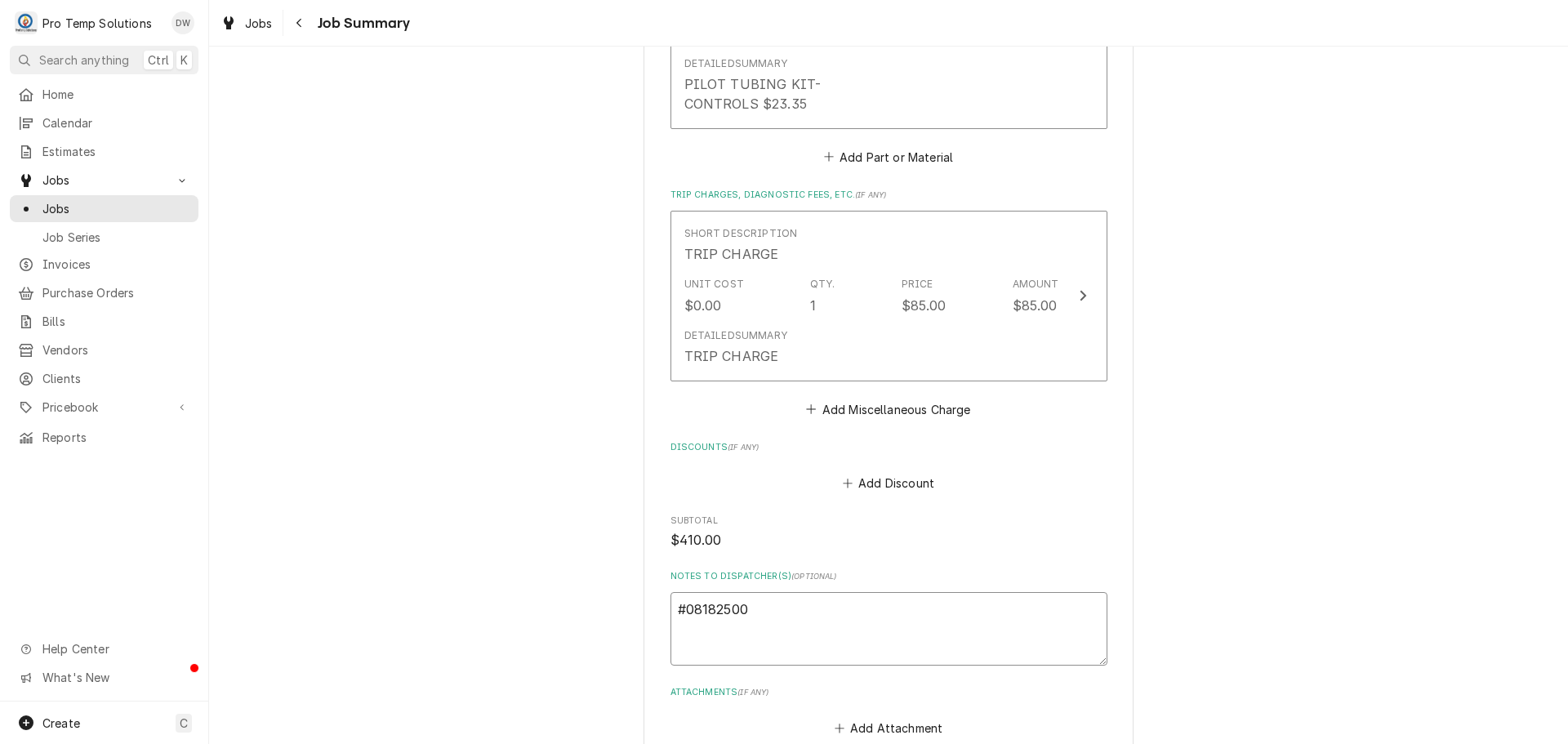
type textarea "#081825001"
type textarea "x"
type textarea "#081825001"
type textarea "x"
type textarea "#081825001 E"
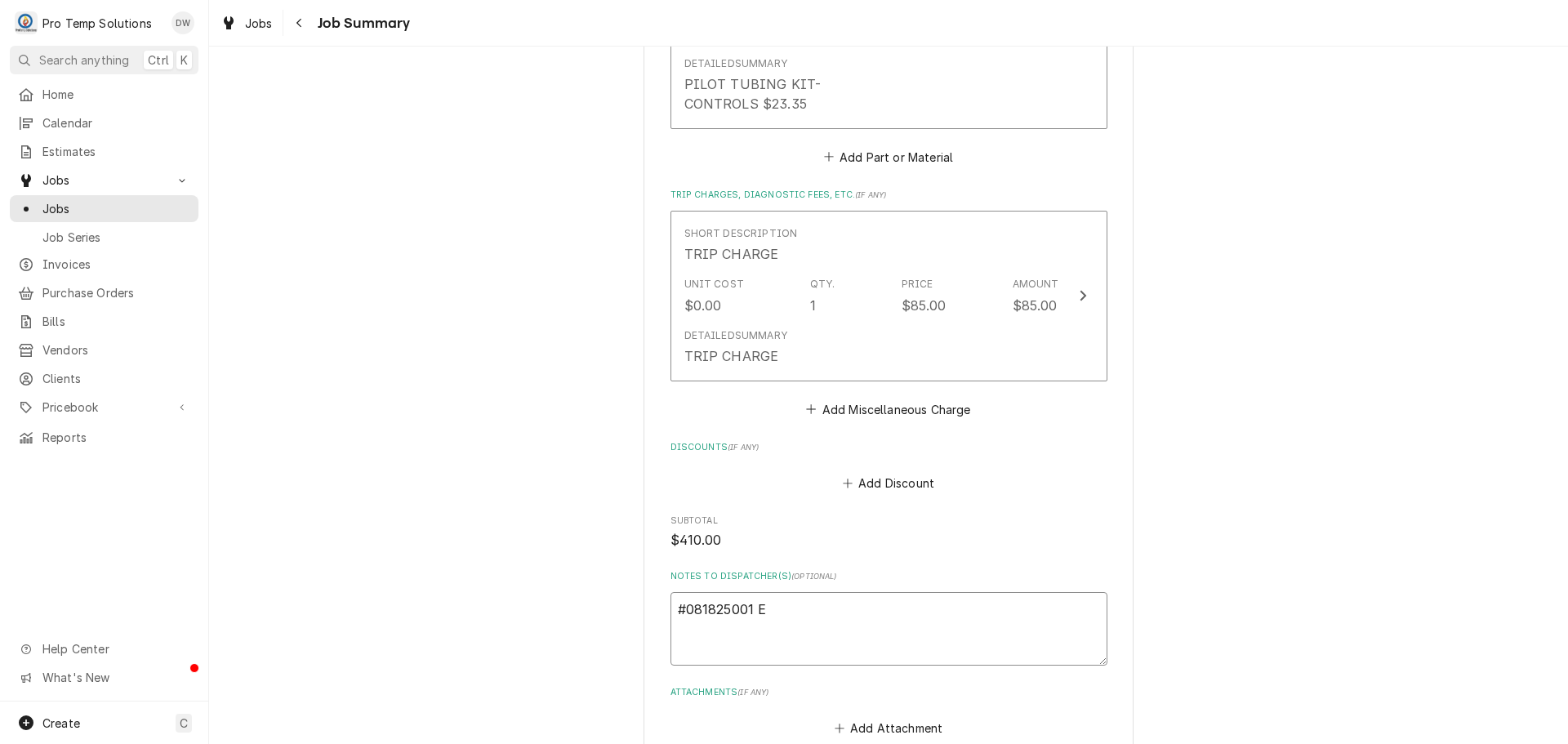
type textarea "x"
type textarea "#081825001 EA"
type textarea "x"
type textarea "#081825001 EAS"
type textarea "x"
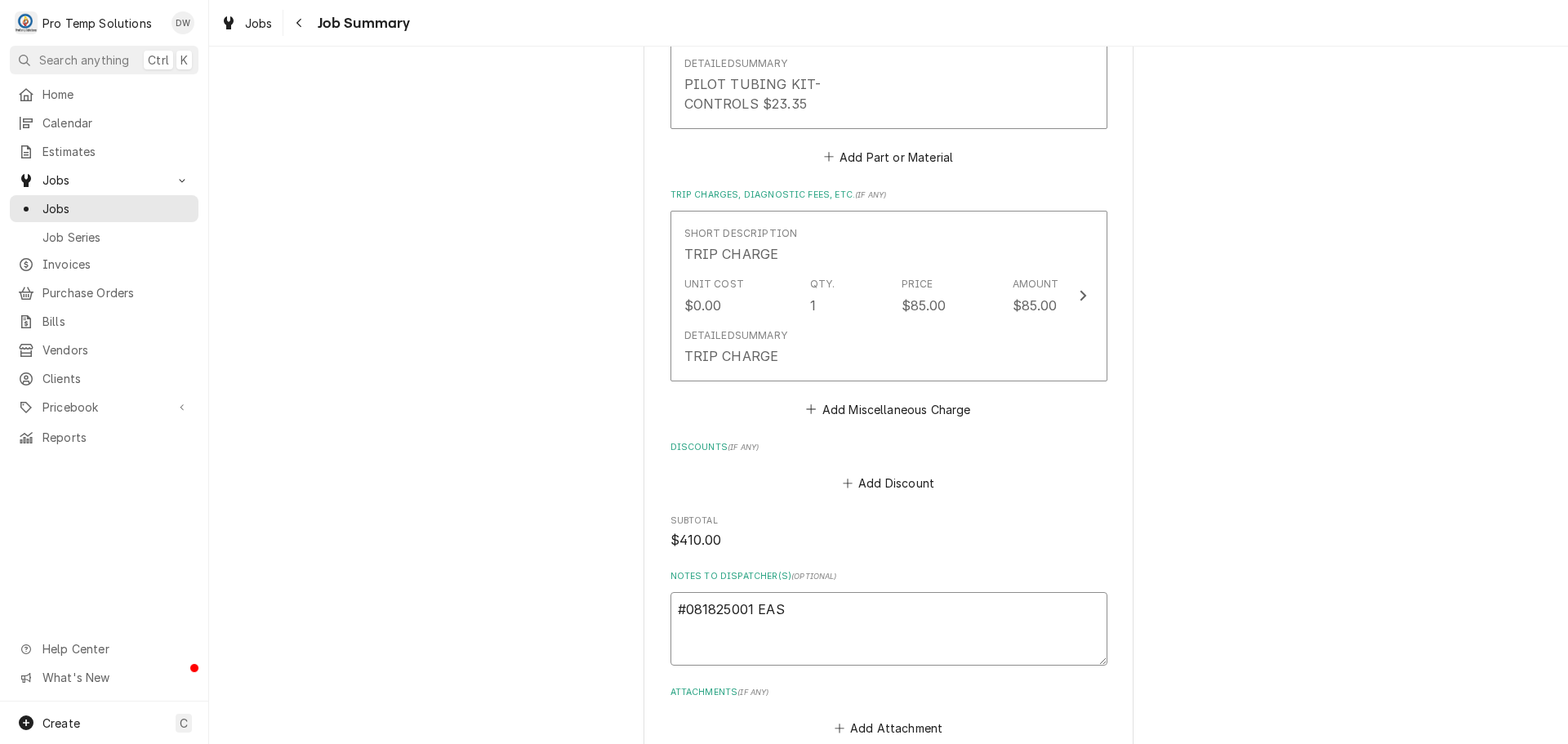
type textarea "#081825001 EAST"
type textarea "x"
type textarea "#081825001 EAST"
type textarea "x"
type textarea "#081825001 EAST C"
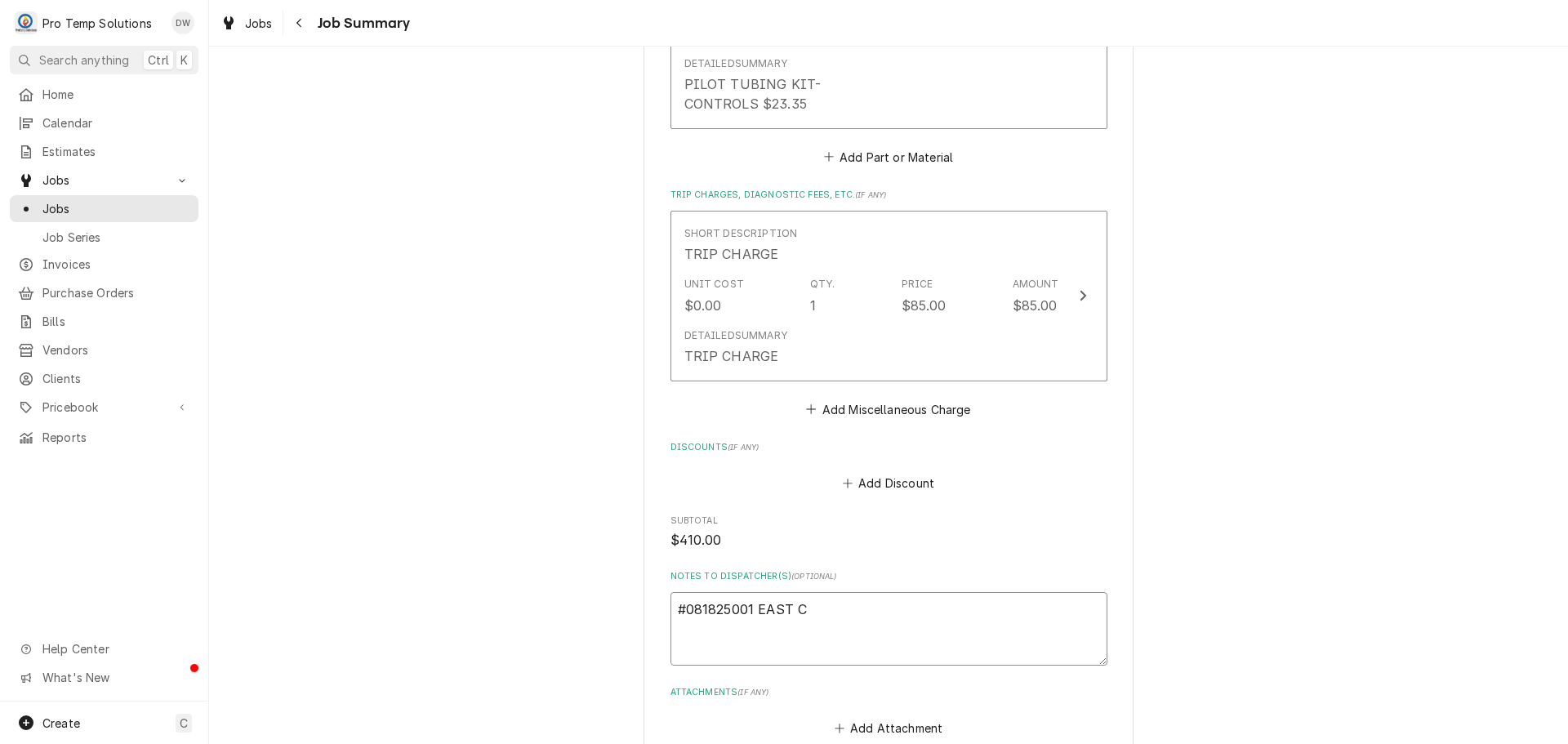
type textarea "x"
type textarea "#081825001 EAST CU"
type textarea "x"
type textarea "#081825001 EAST CUT"
type textarea "x"
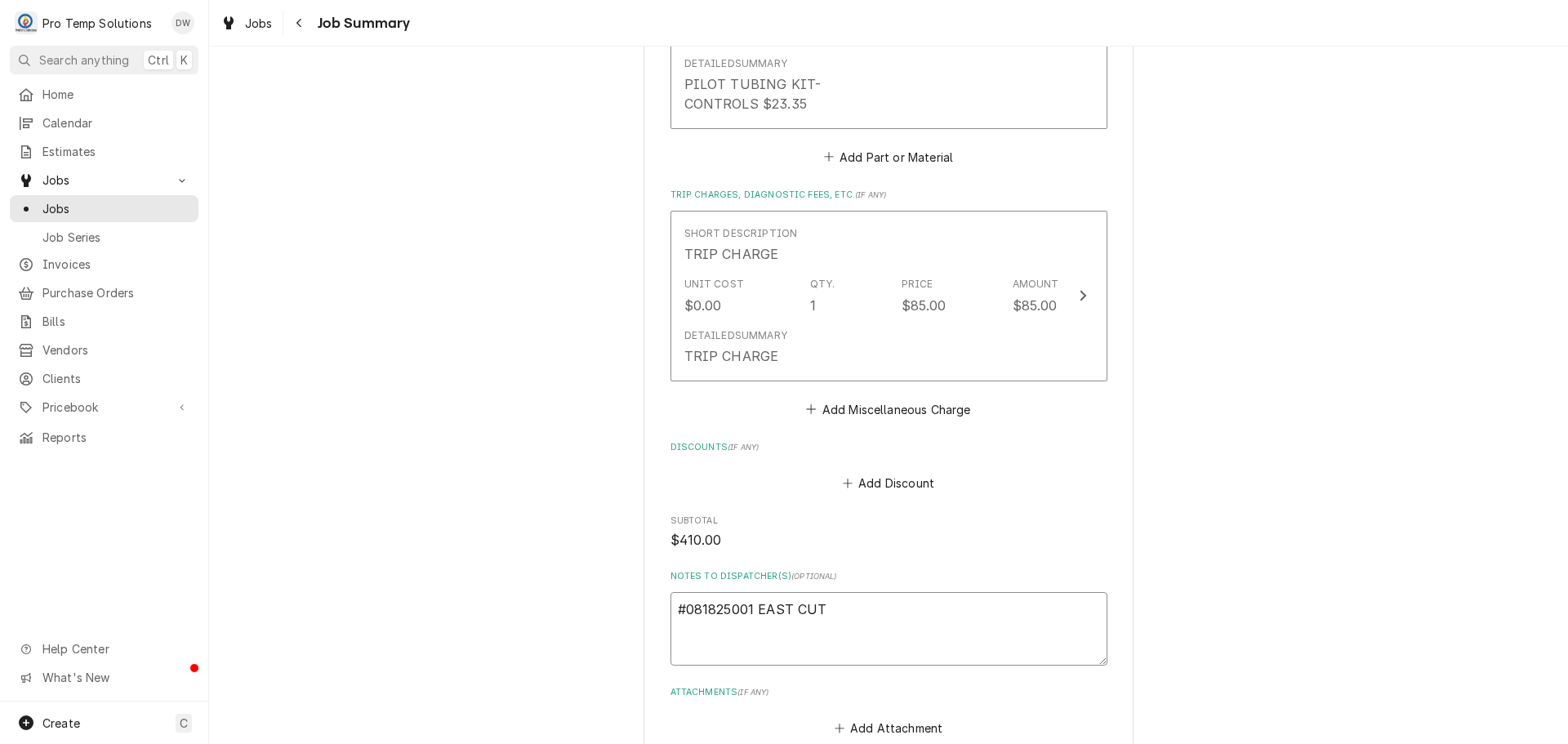
type textarea "#081825001 EAST CUT"
type textarea "x"
type textarea "#081825001 EAST CUT /"
type textarea "x"
type textarea "#081825001 EAST CUT /"
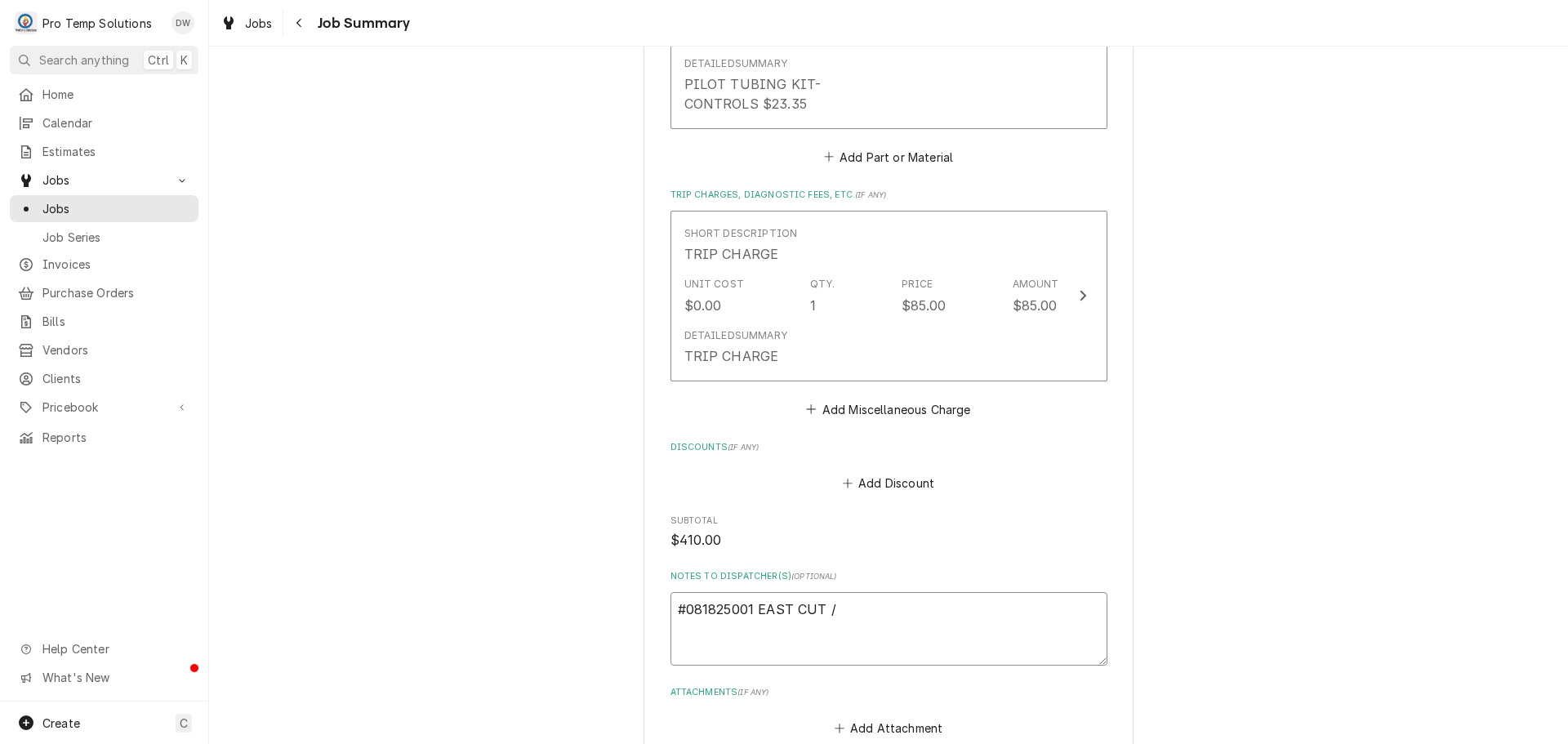
type textarea "x"
type textarea "#081825001 EAST CUT / R"
type textarea "x"
type textarea "#081825001 EAST CUT / RA"
type textarea "x"
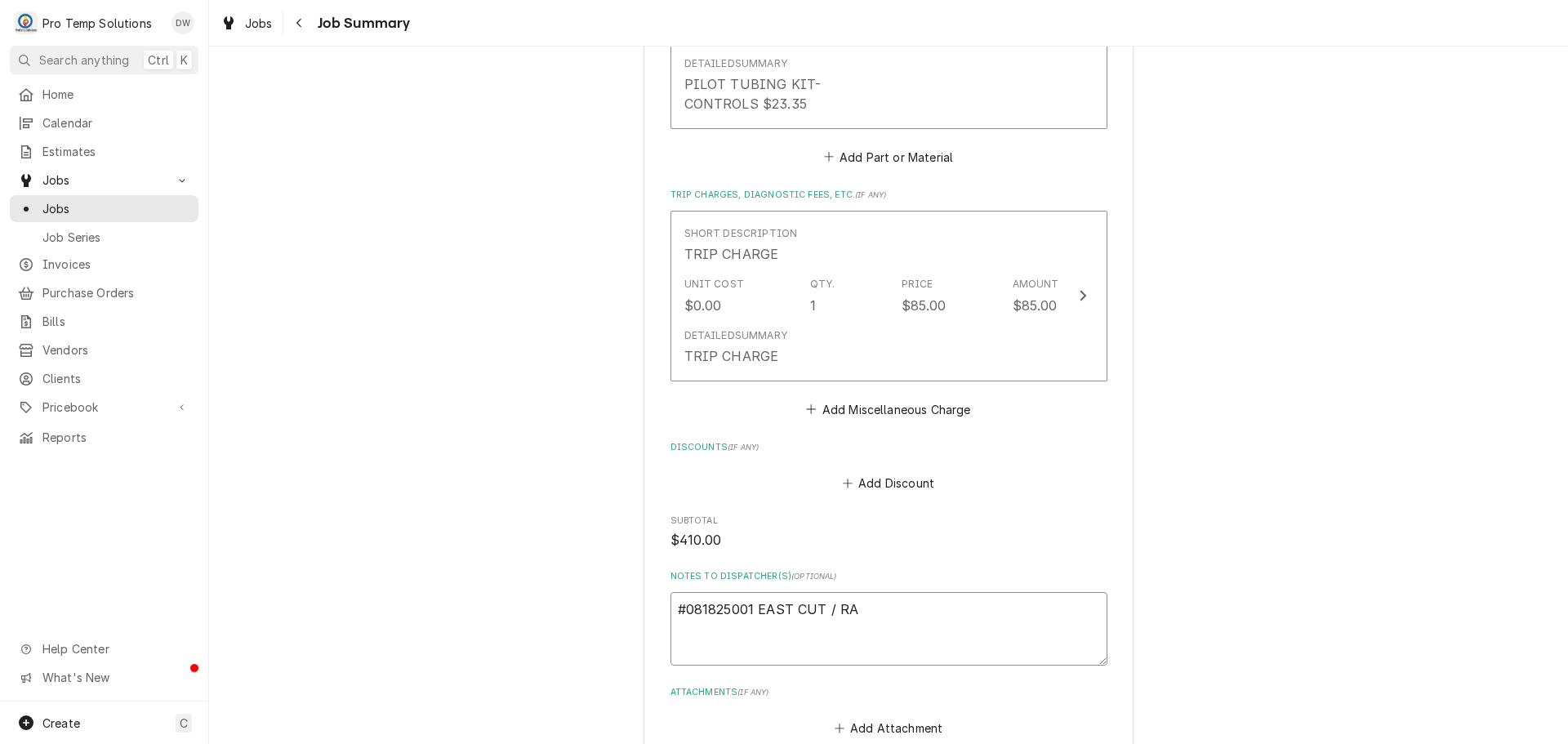
type textarea "#081825001 EAST CUT / RAL"
type textarea "x"
type textarea "#081825001 EAST CUT / RAL-"
type textarea "x"
type textarea "#081825001 EAST CUT / RAL-"
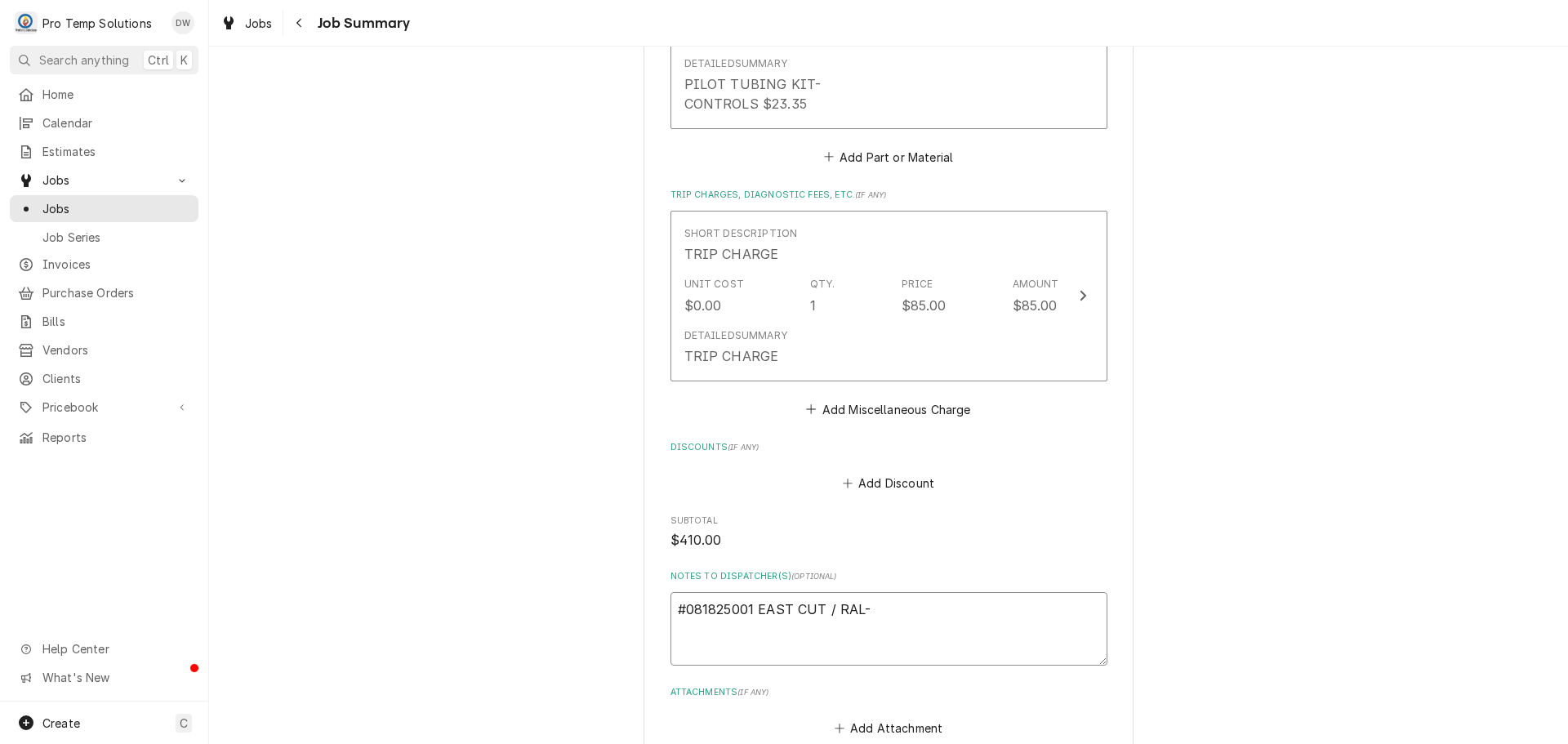
type textarea "x"
type textarea "#081825001 EAST CUT / RAL- G"
type textarea "x"
type textarea "#081825001 EAST CUT / RAL- GR"
type textarea "x"
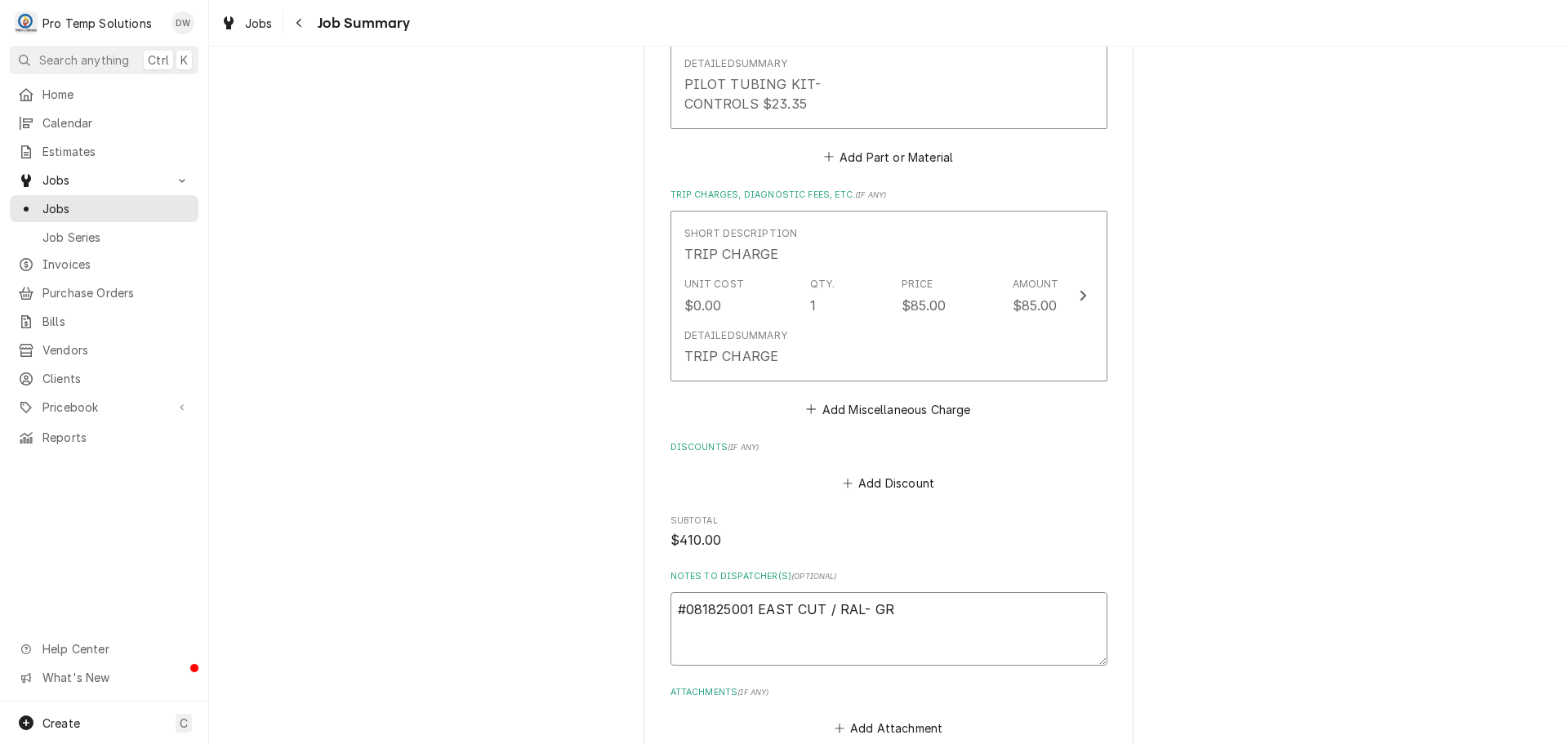
type textarea "#081825001 EAST CUT / RAL- GRI"
type textarea "x"
type textarea "#081825001 EAST CUT / RAL- GRID"
type textarea "x"
type textarea "#081825001 EAST CUT / RAL- GRIDD"
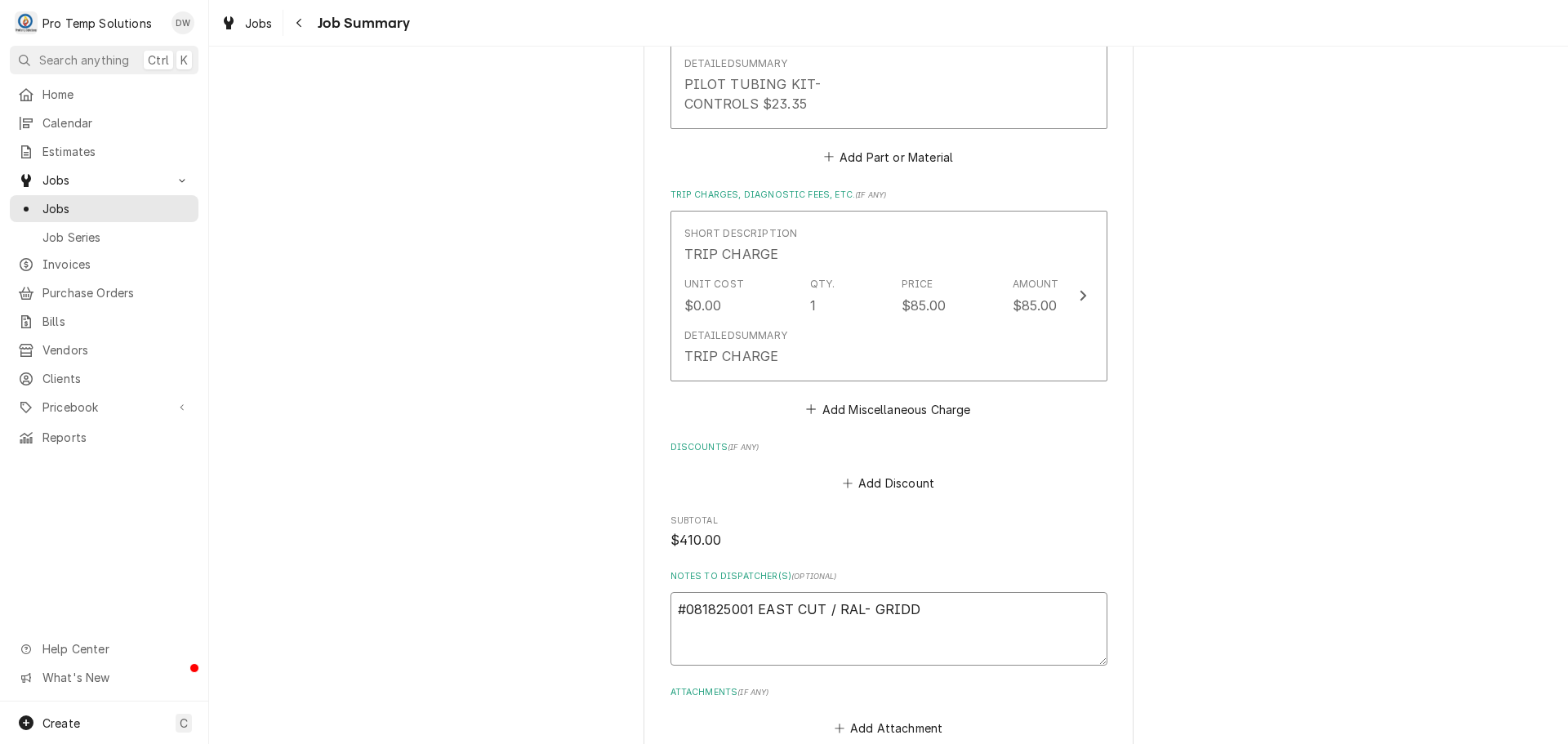
type textarea "x"
type textarea "#081825001 EAST CUT / RAL- GRIDDL"
type textarea "x"
type textarea "#081825001 EAST CUT / RAL- GRIDDLE"
type textarea "x"
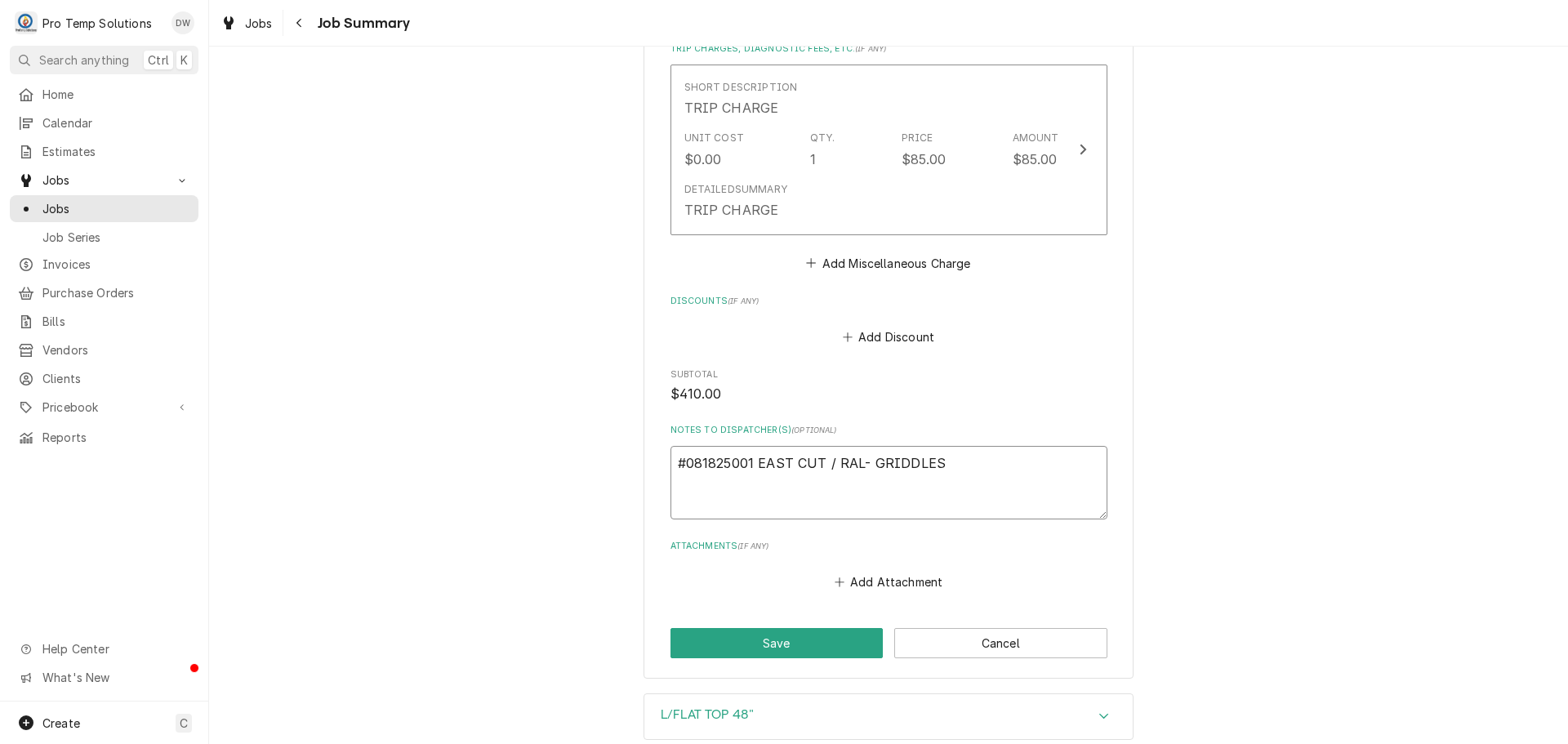
scroll to position [1307, 0]
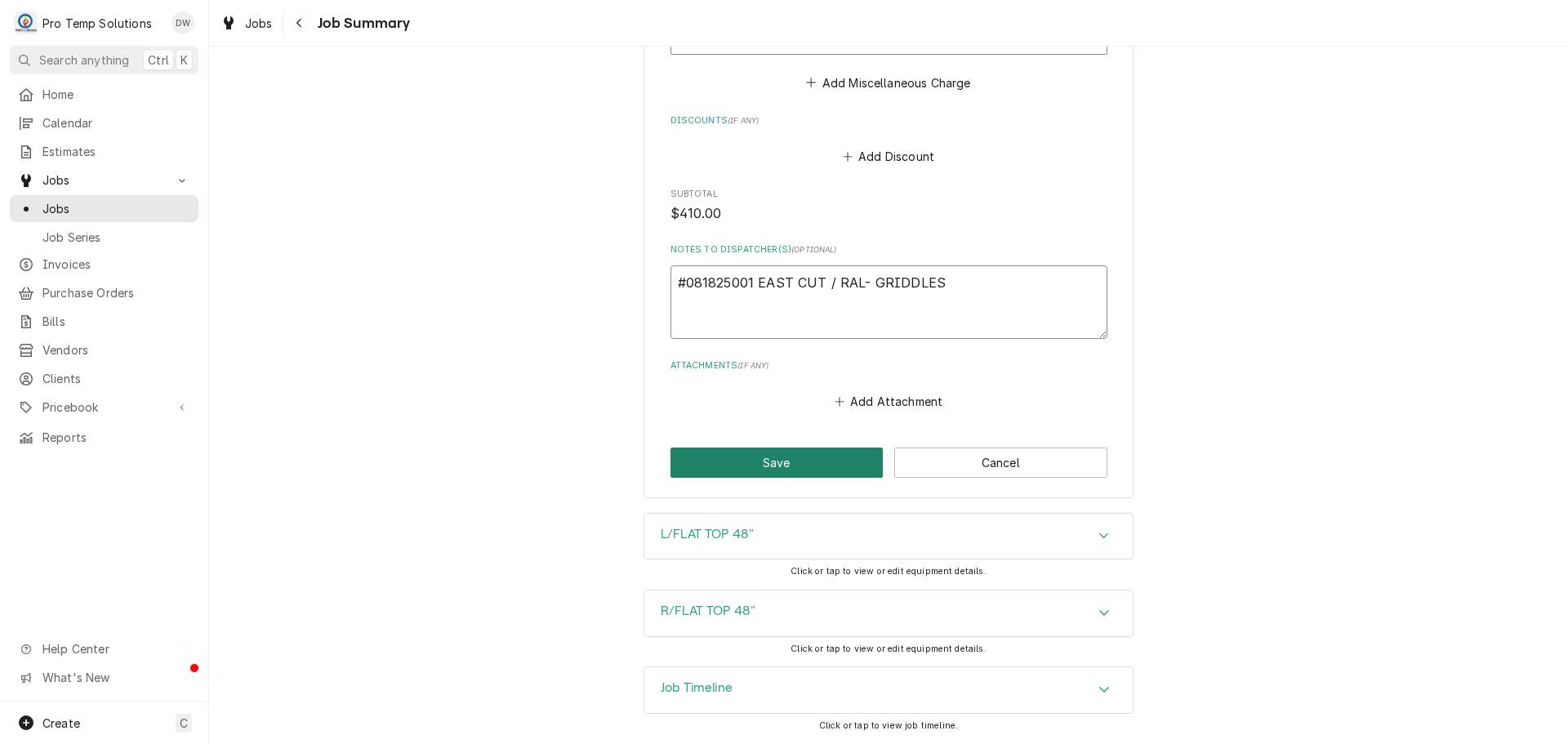
type textarea "#081825001 EAST CUT / RAL- GRIDDLES"
click at [768, 461] on button "Save" at bounding box center [777, 463] width 214 height 30
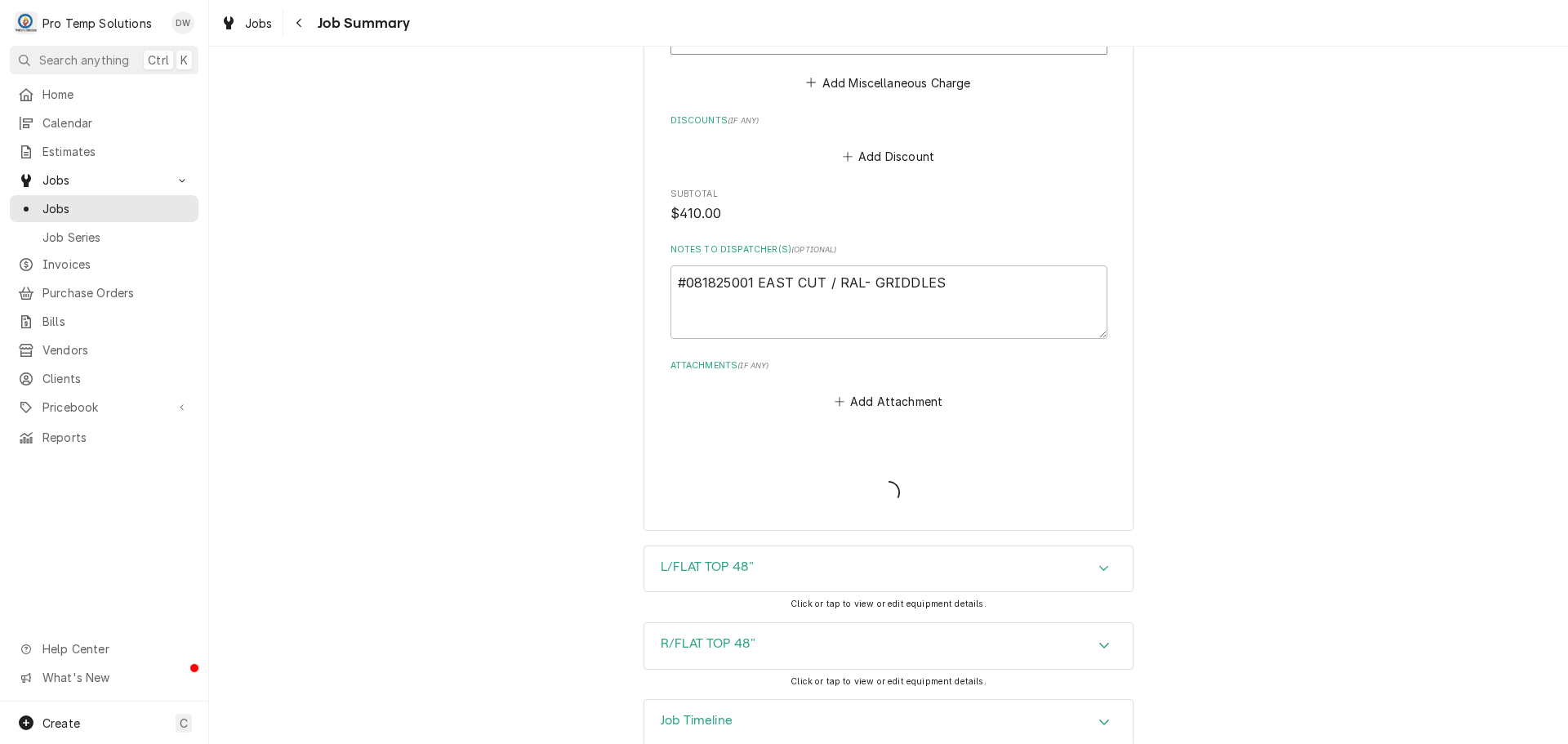
type textarea "x"
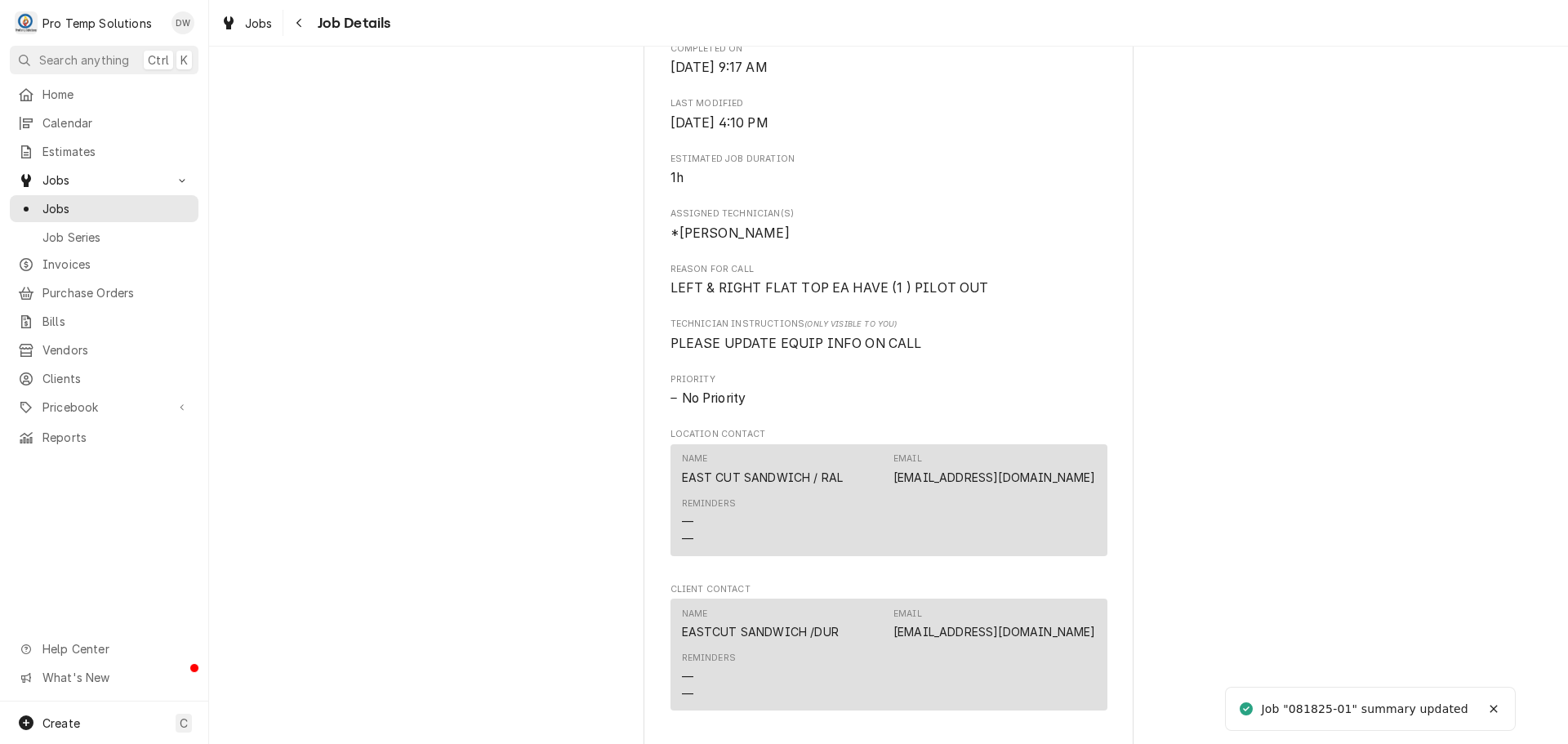
scroll to position [899, 0]
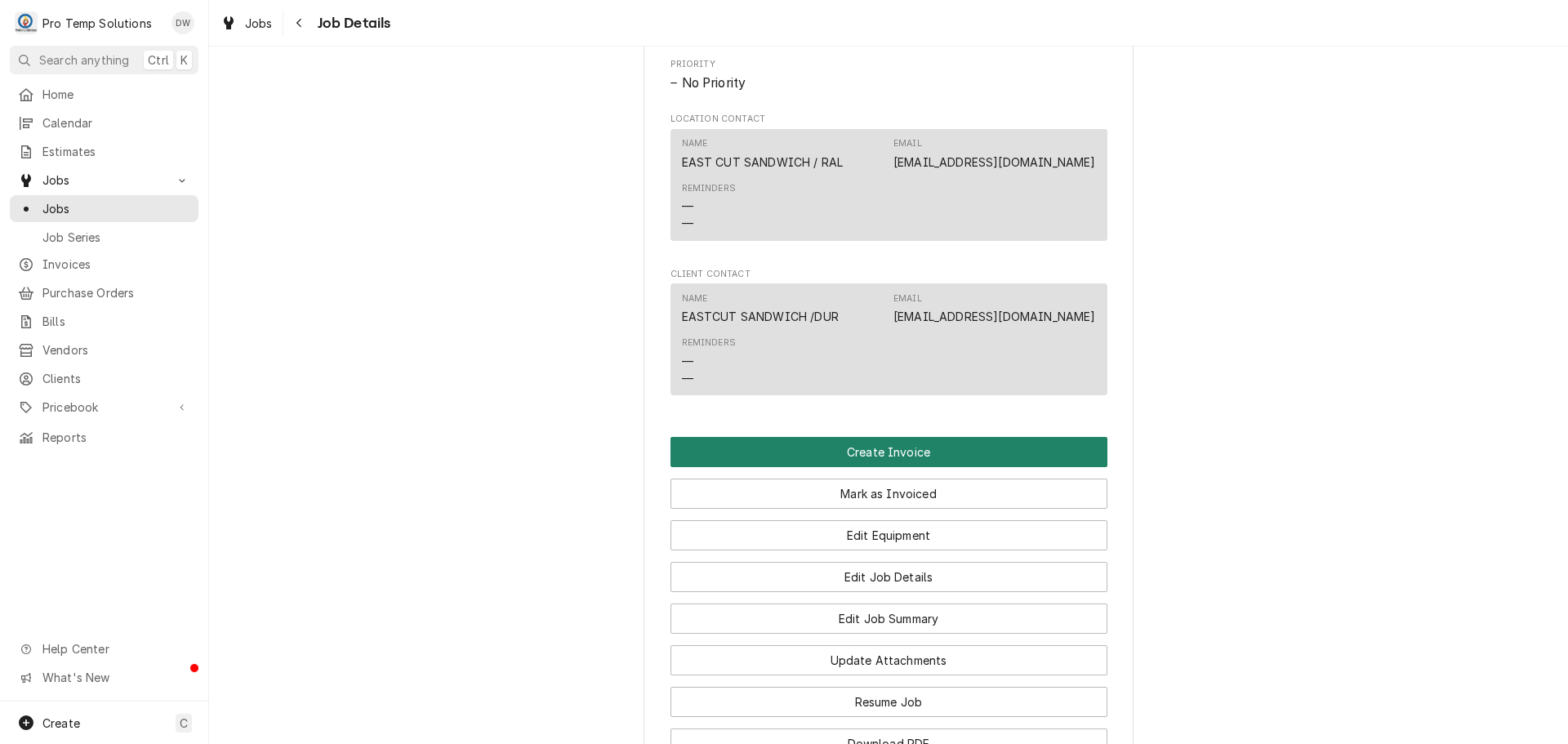
click at [856, 468] on button "Create Invoice" at bounding box center [889, 452] width 437 height 30
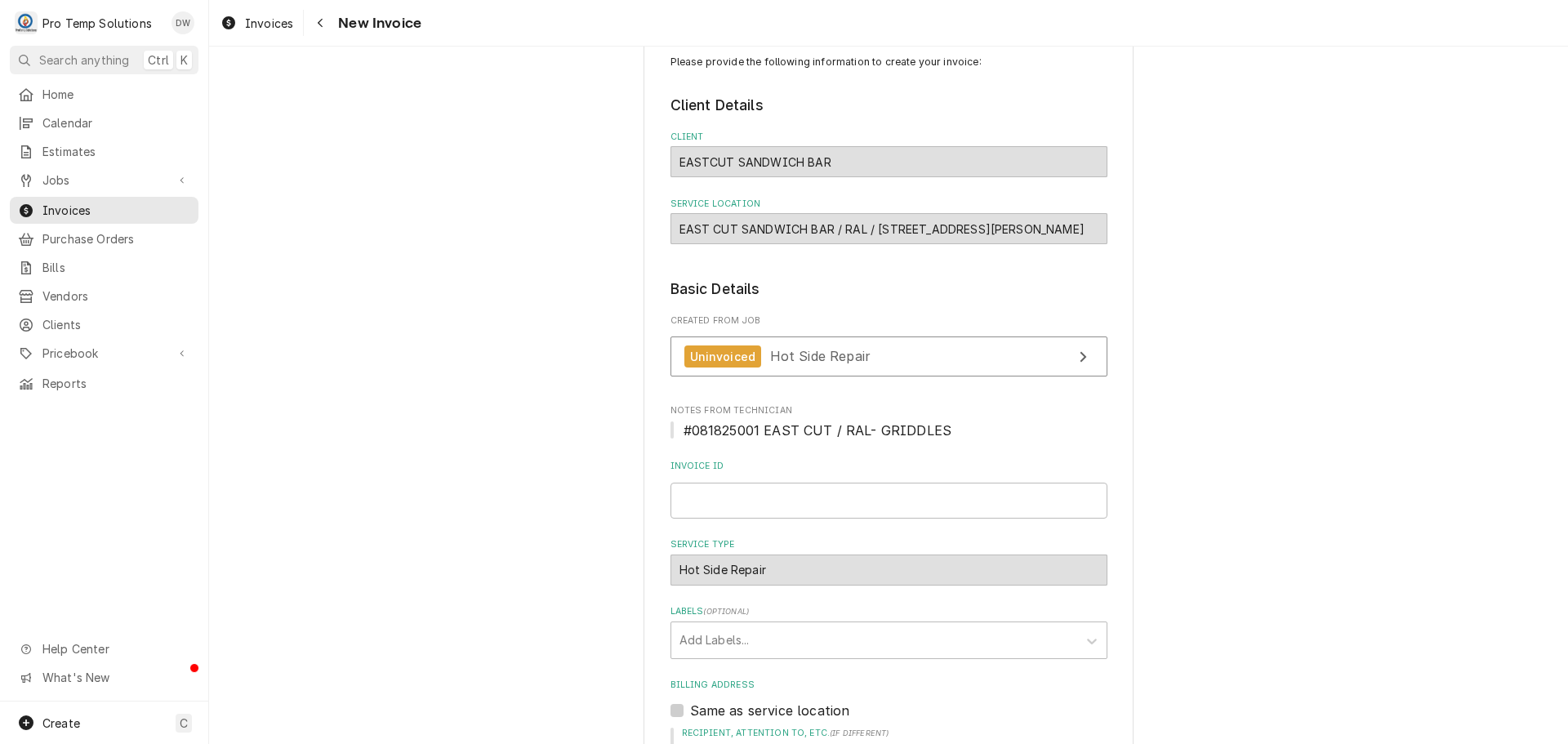
scroll to position [164, 0]
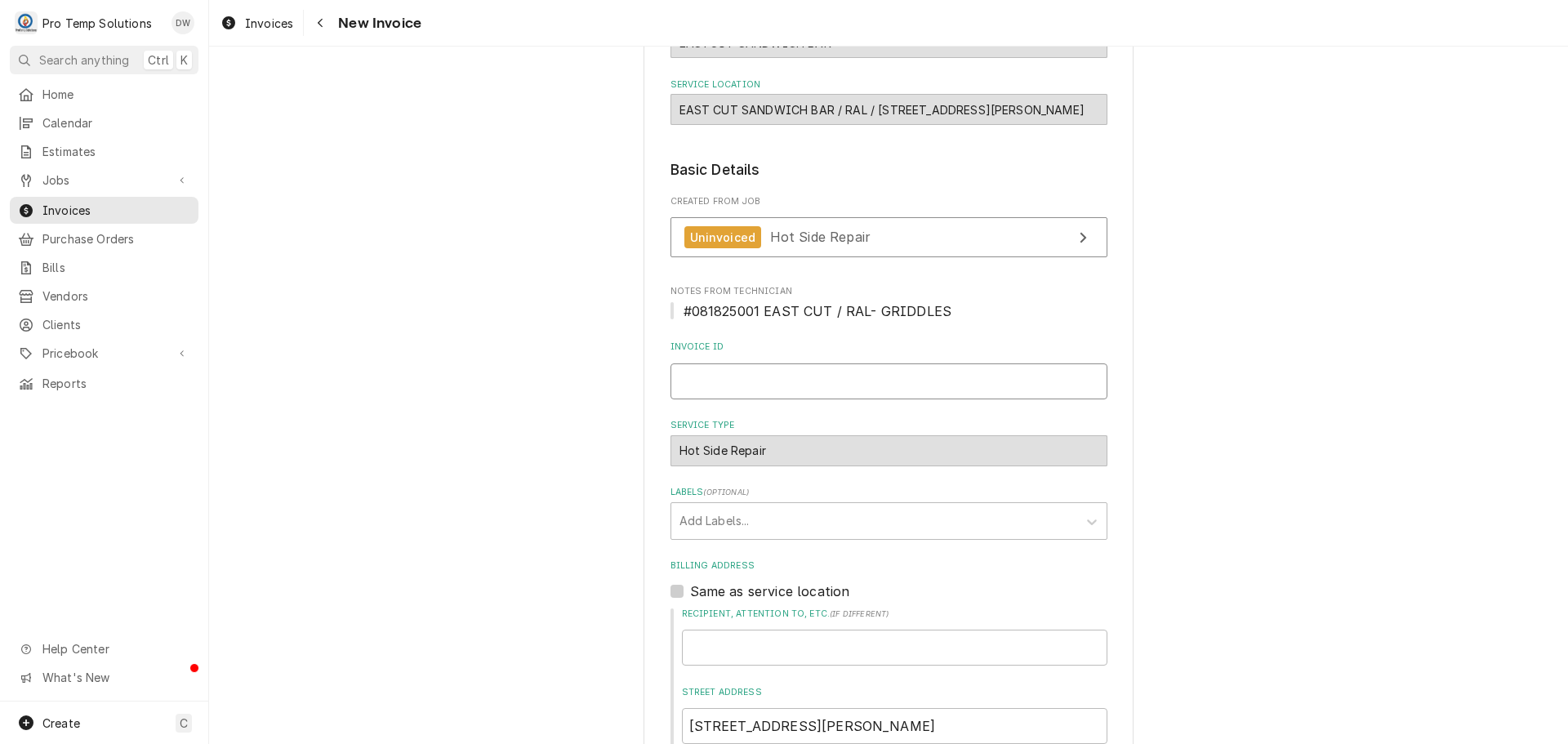
click at [776, 380] on input "Invoice ID" at bounding box center [889, 381] width 437 height 36
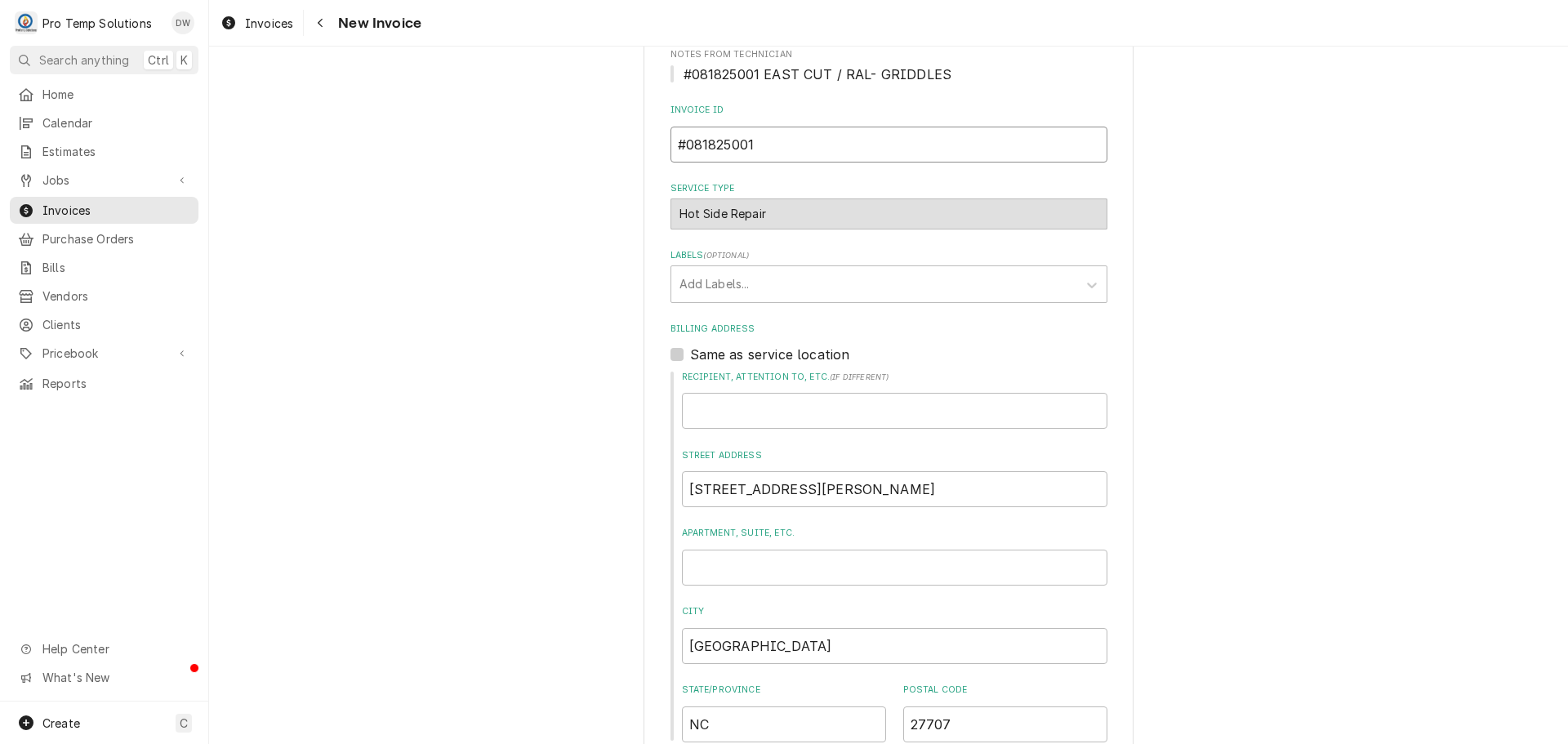
scroll to position [409, 0]
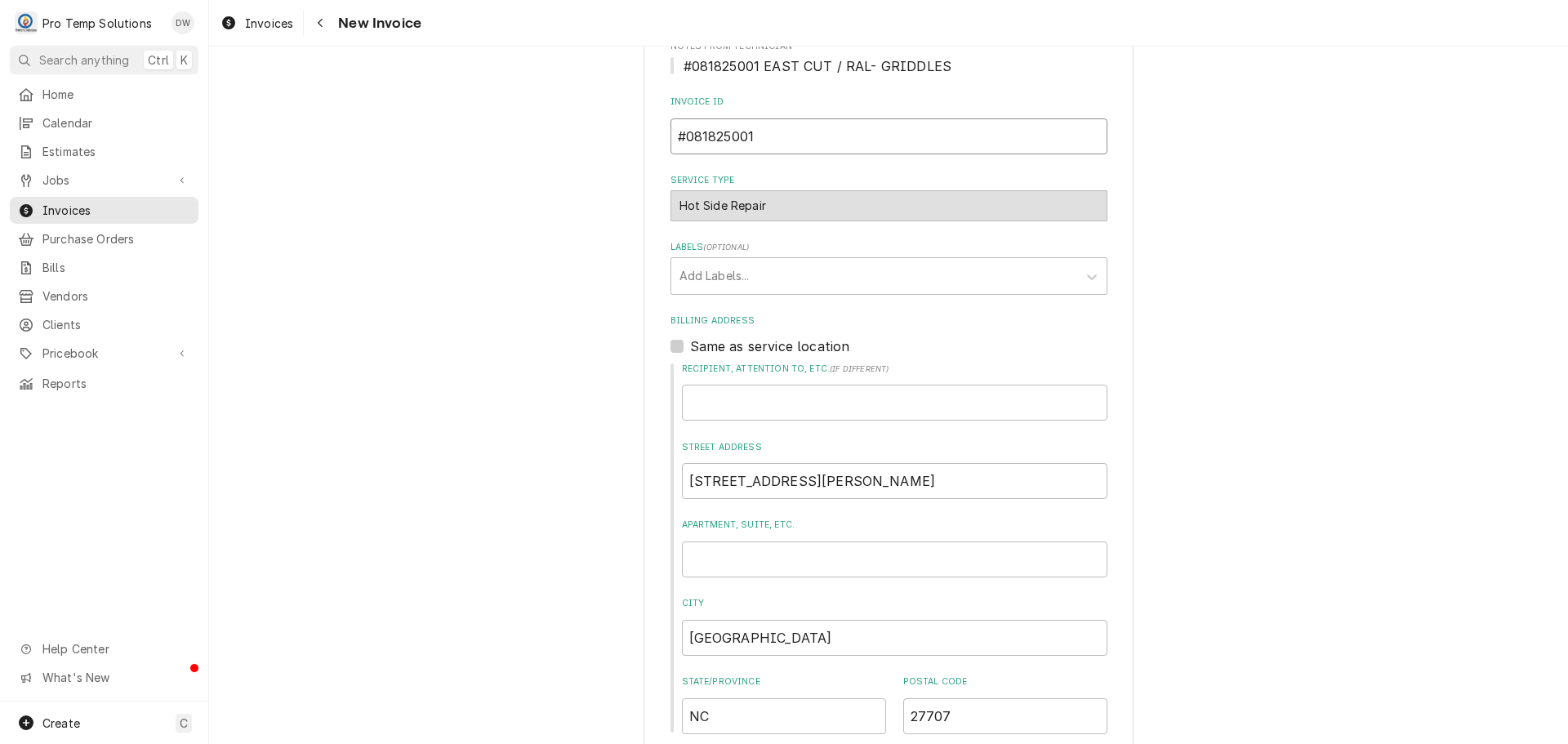
type input "#081825001"
click at [670, 339] on div "Same as service location" at bounding box center [889, 346] width 437 height 20
click at [690, 349] on label "Same as service location" at bounding box center [769, 346] width 160 height 20
click at [690, 349] on input "Same as service location" at bounding box center [908, 354] width 437 height 36
checkbox input "true"
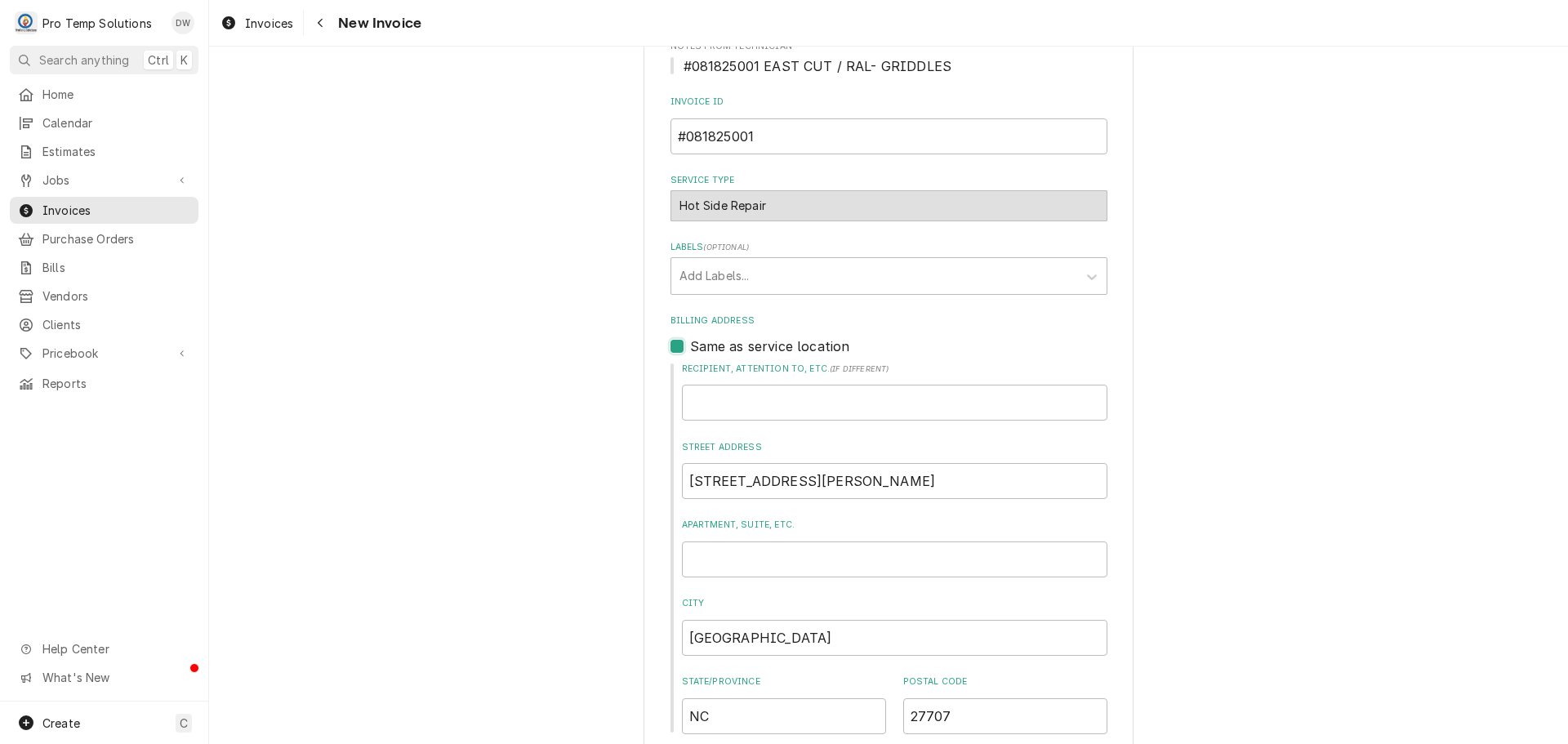
scroll to position [322, 0]
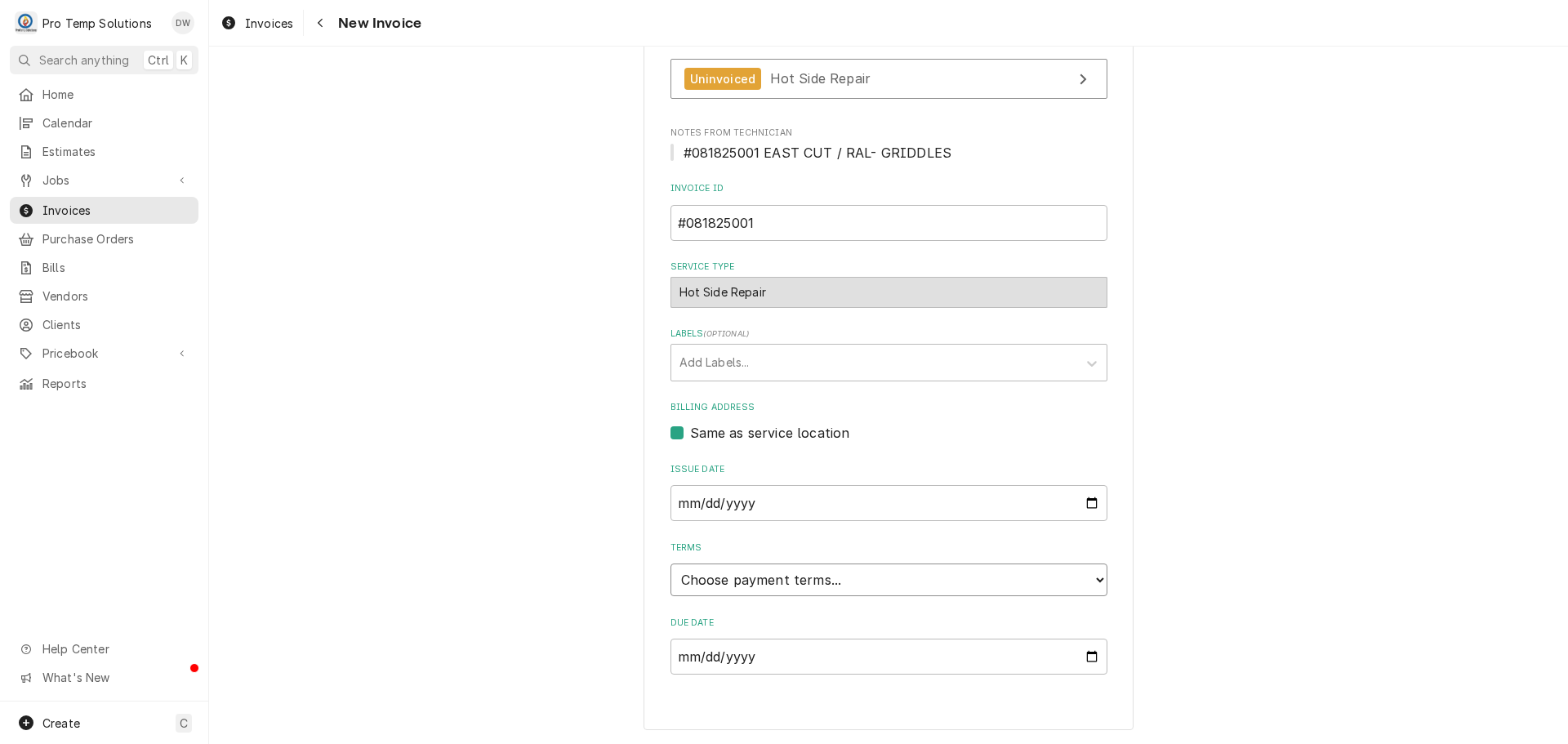
click at [729, 578] on select "Choose payment terms... Same Day Net 7 Net 14 Net 21 Net 30 Net 45 Net 60 Net 90" at bounding box center [889, 579] width 437 height 32
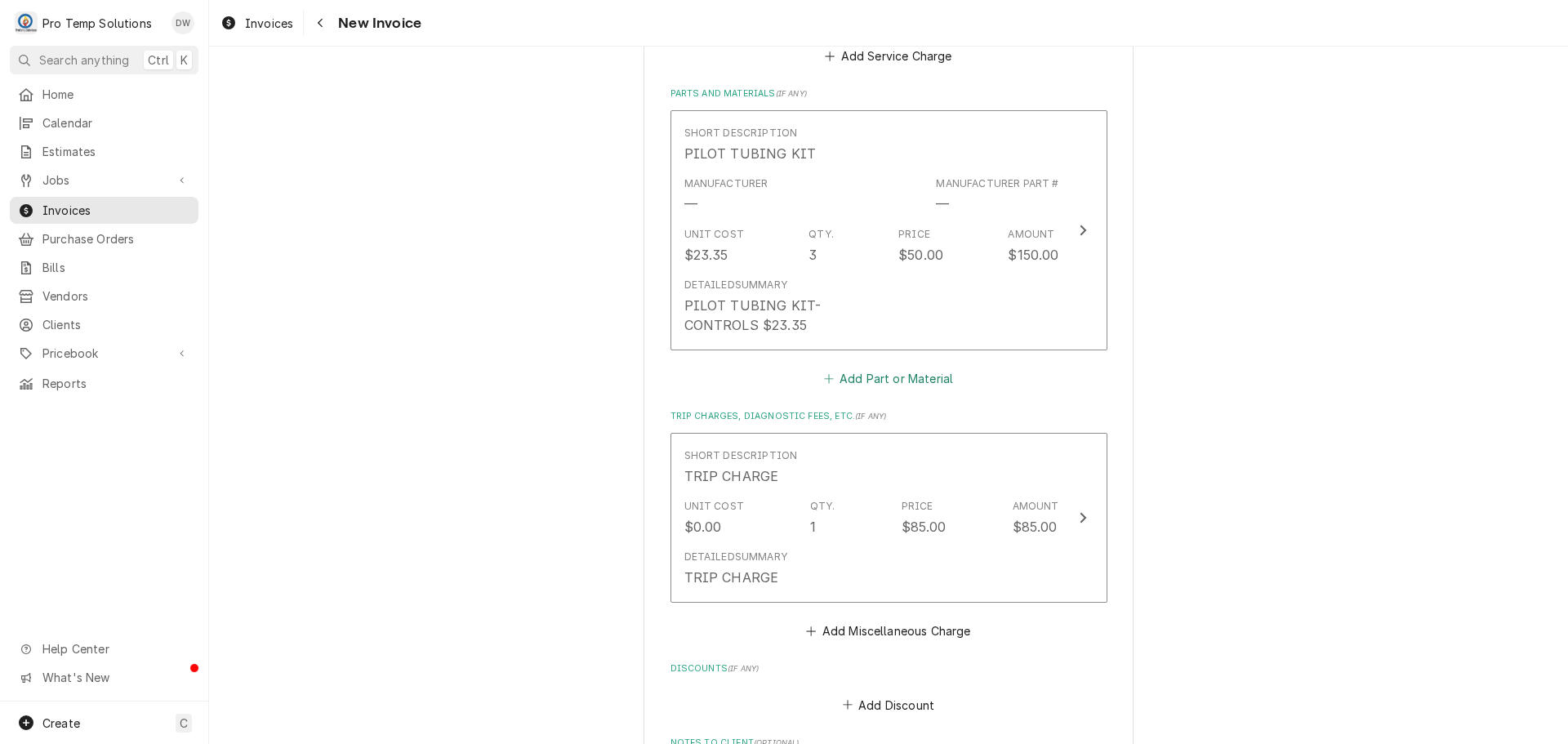
scroll to position [1775, 0]
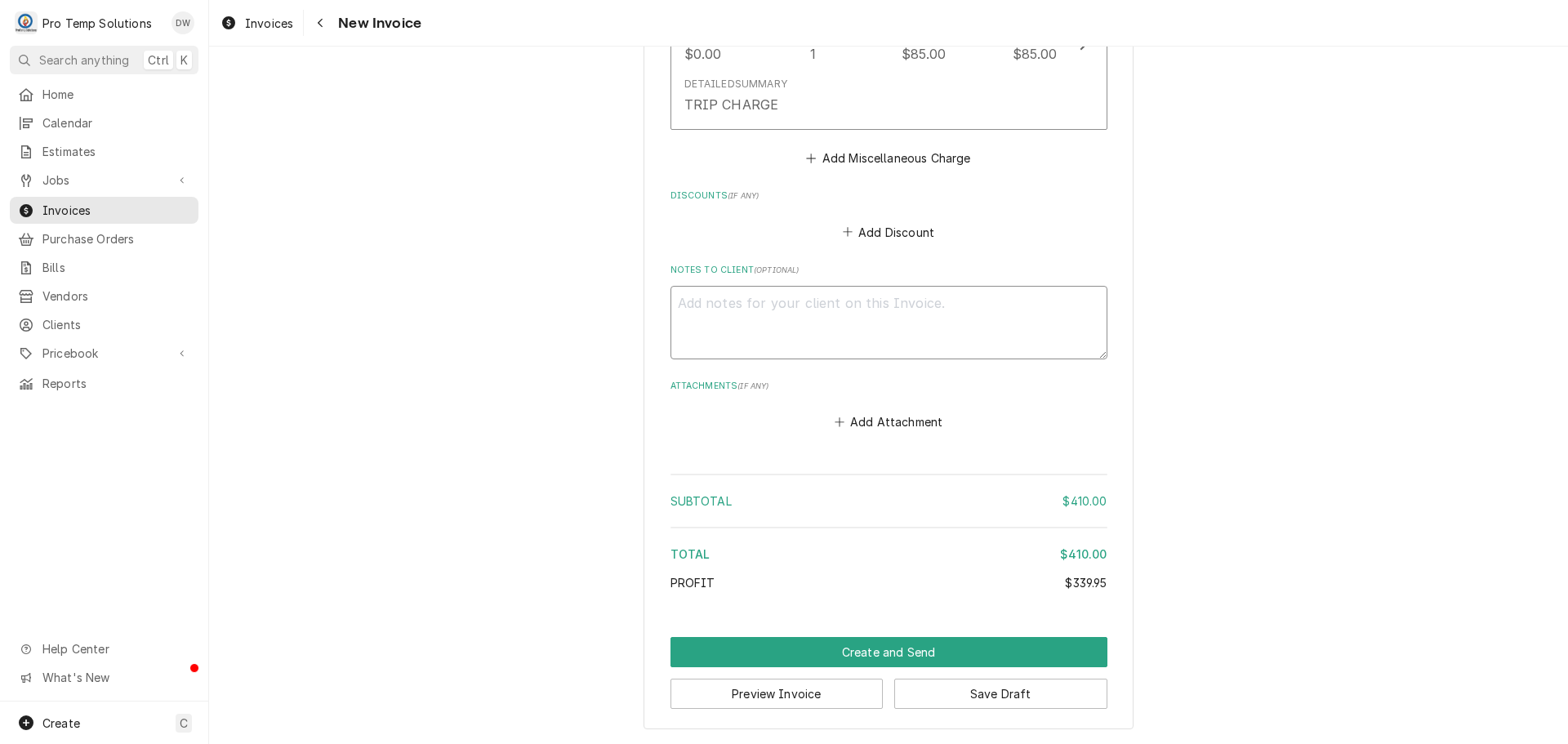
click at [704, 320] on textarea "Notes to Client ( optional )" at bounding box center [889, 322] width 437 height 74
type textarea "x"
type textarea "#"
type textarea "x"
type textarea "#0"
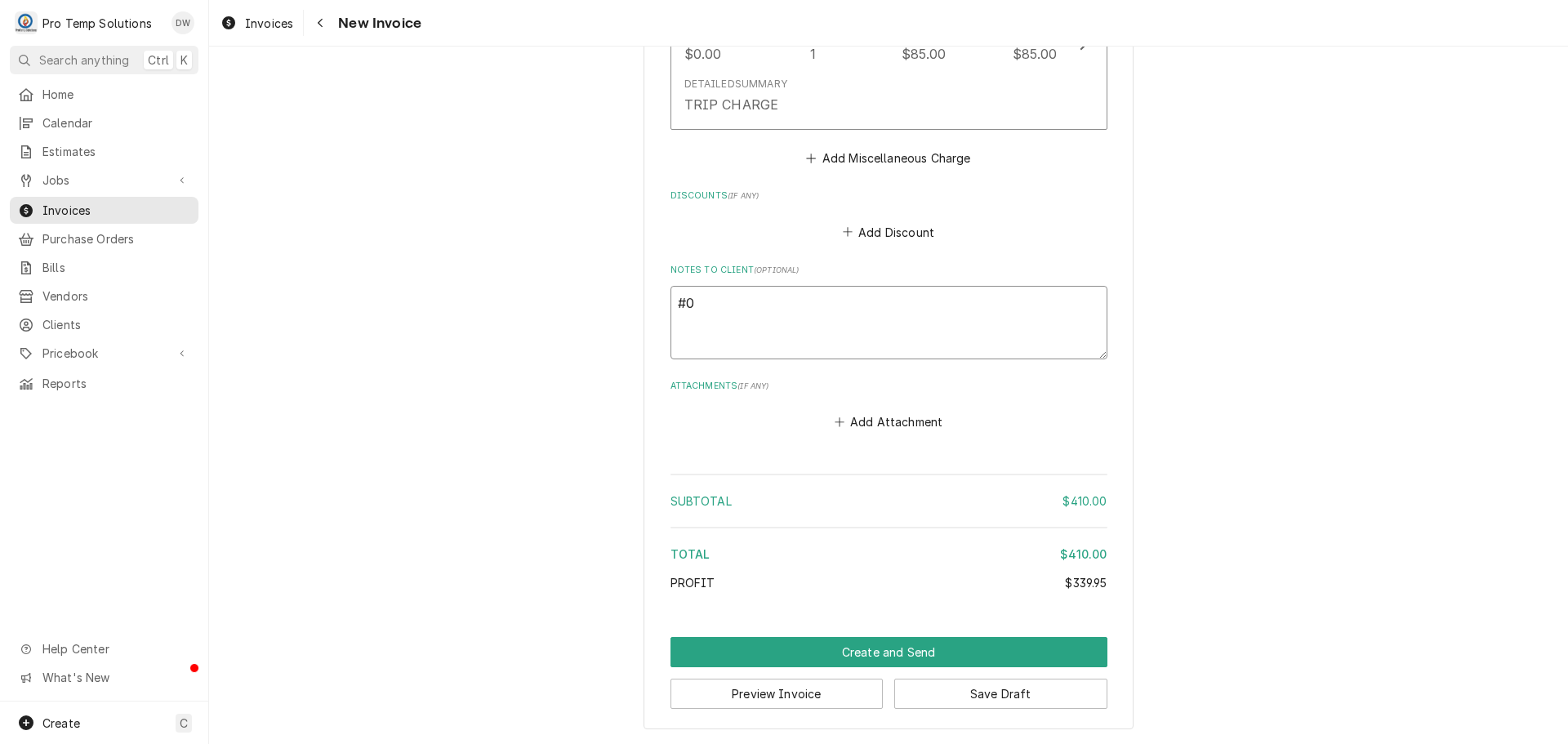
type textarea "x"
type textarea "#08"
type textarea "x"
type textarea "#081"
type textarea "x"
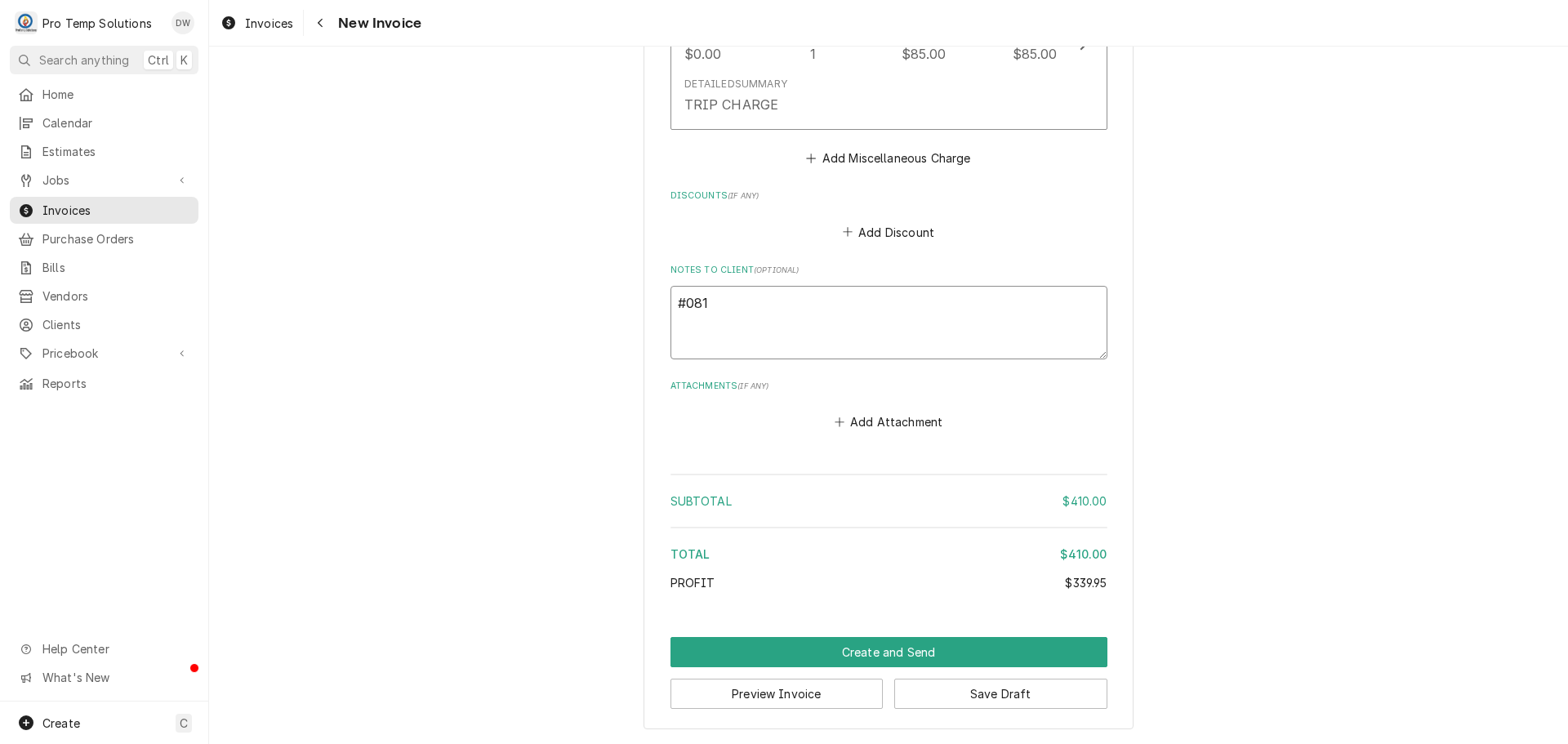
type textarea "#0818"
type textarea "x"
type textarea "#08182"
type textarea "x"
type textarea "#081825"
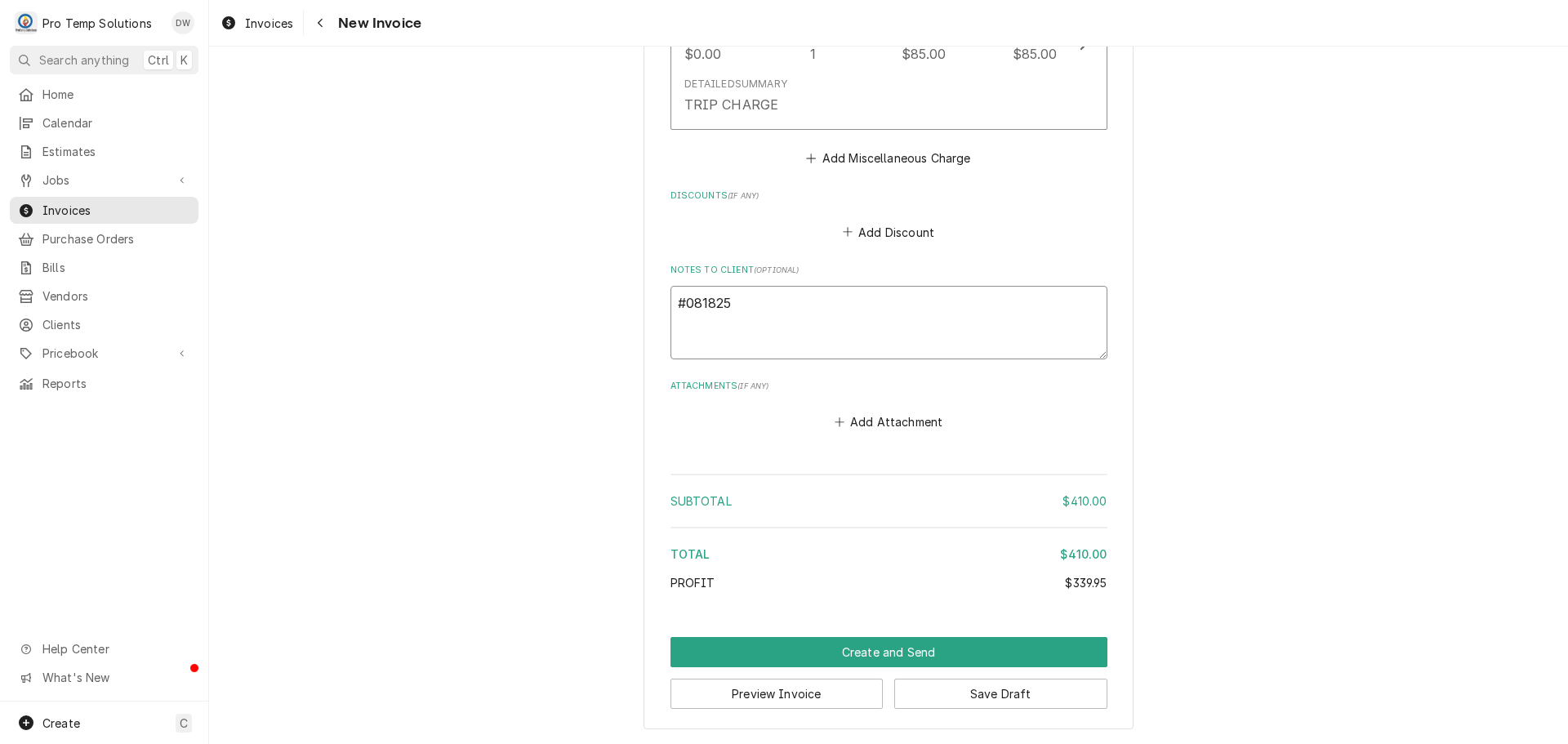
type textarea "x"
type textarea "#0818250"
type textarea "x"
type textarea "#08182500"
type textarea "x"
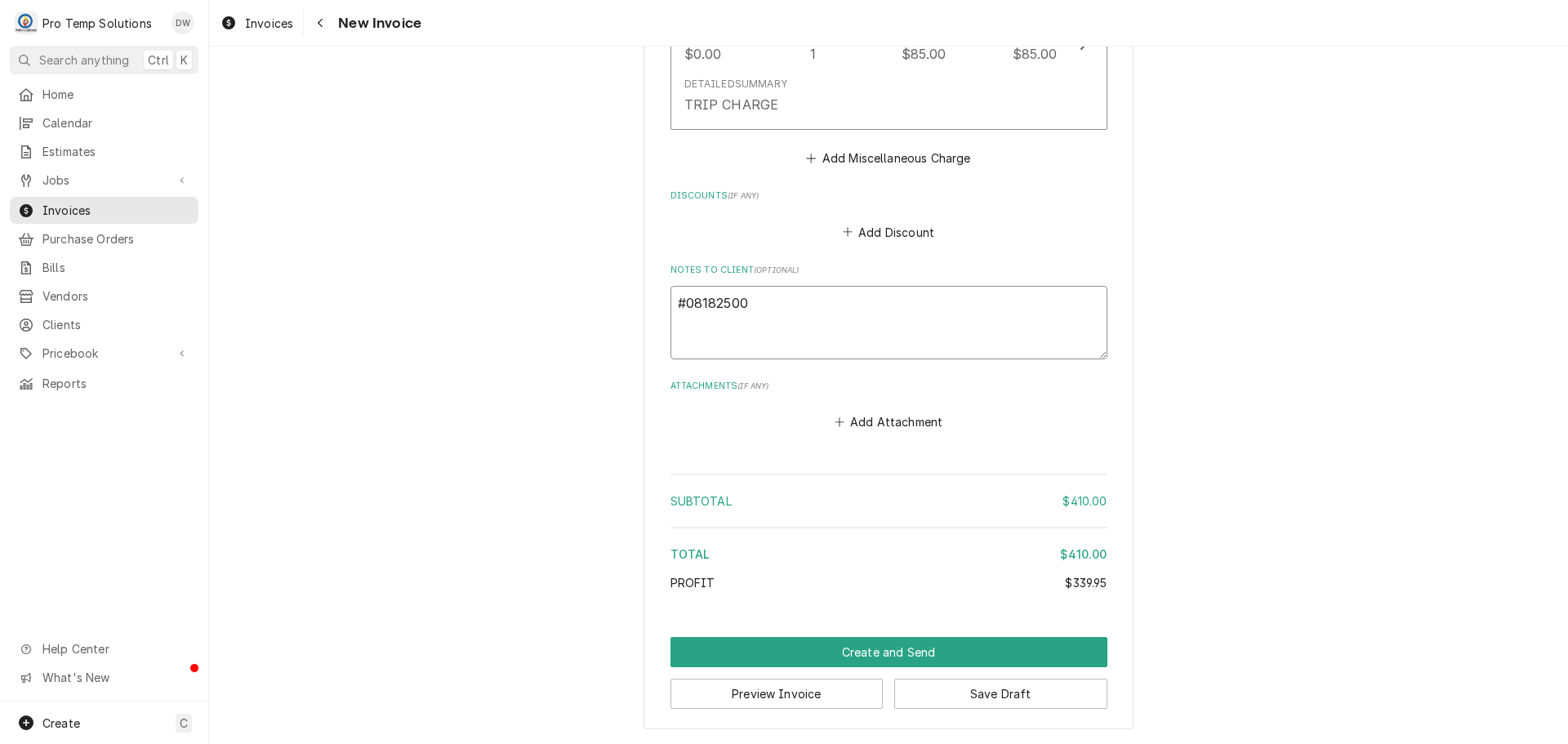
type textarea "#081825001"
type textarea "x"
type textarea "#081825001"
type textarea "x"
type textarea "#081825001 E"
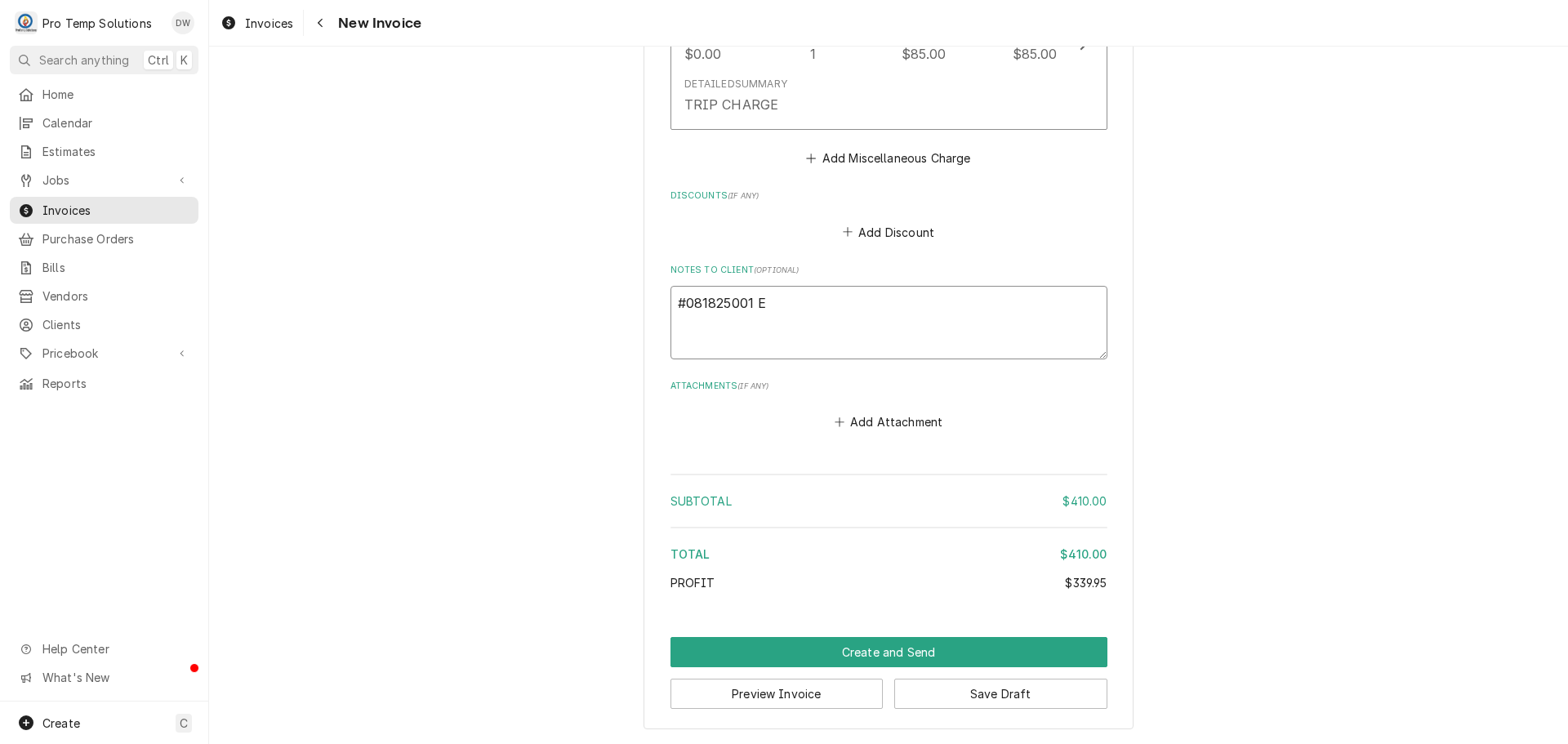
type textarea "x"
type textarea "#081825001 EA"
type textarea "x"
type textarea "#081825001 EAS"
type textarea "x"
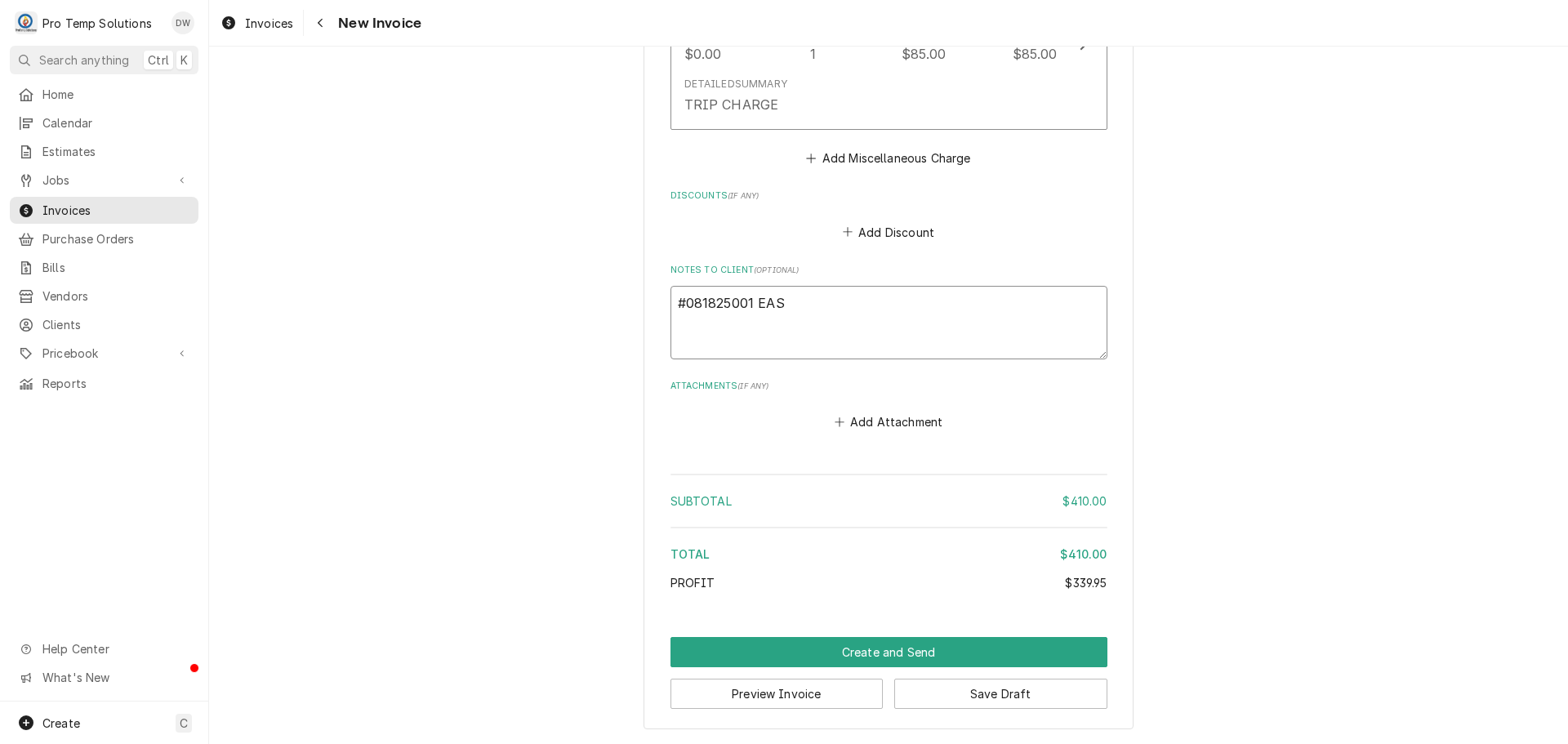
type textarea "#081825001 EAST"
type textarea "x"
type textarea "#081825001 EAST"
type textarea "x"
type textarea "#081825001 EAST C"
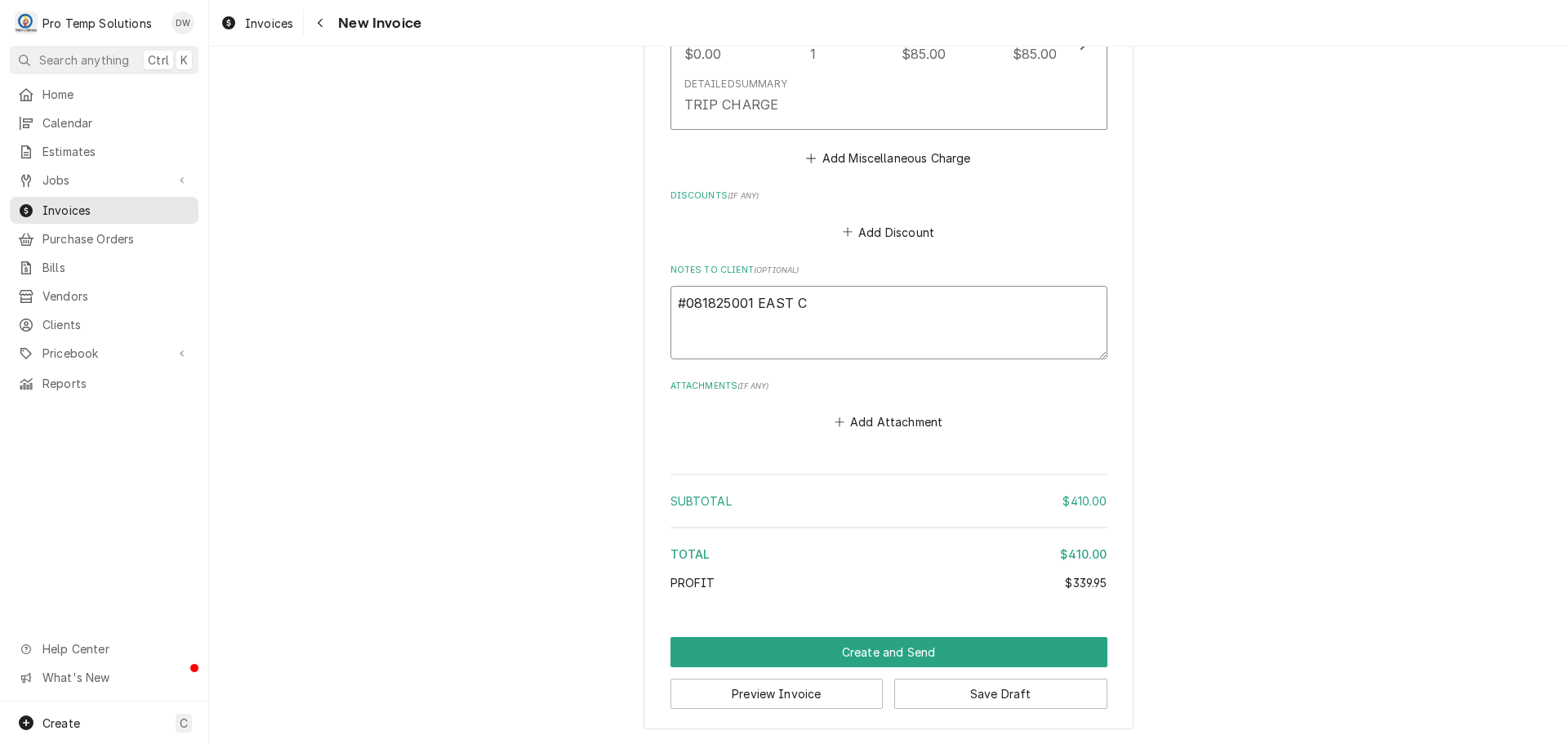
type textarea "x"
type textarea "#081825001 EAST CU"
type textarea "x"
type textarea "#081825001 EAST CUT"
type textarea "x"
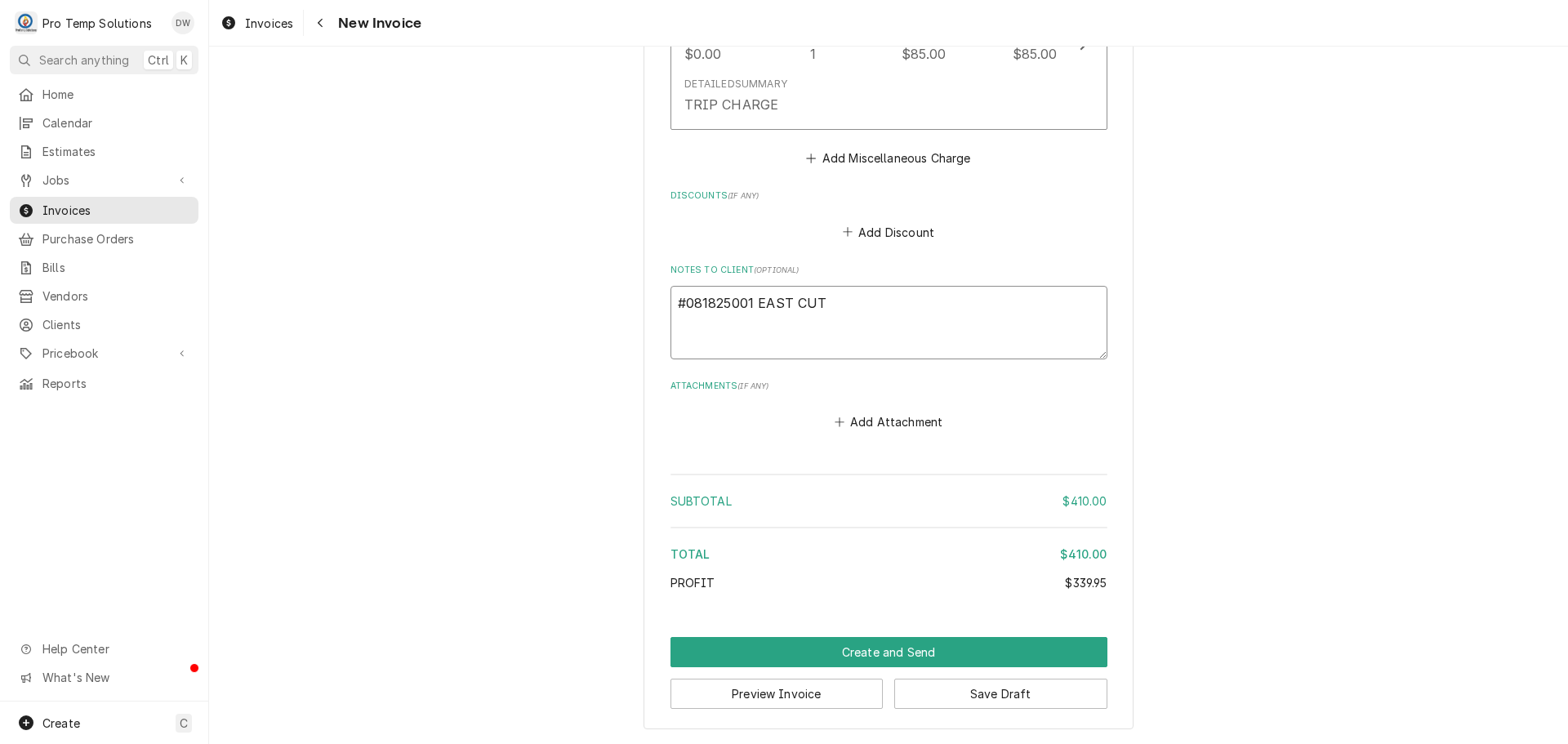
type textarea "#081825001 EAST CUT"
type textarea "x"
type textarea "#081825001 EAST CUT /"
type textarea "x"
type textarea "#081825001 EAST CUT /"
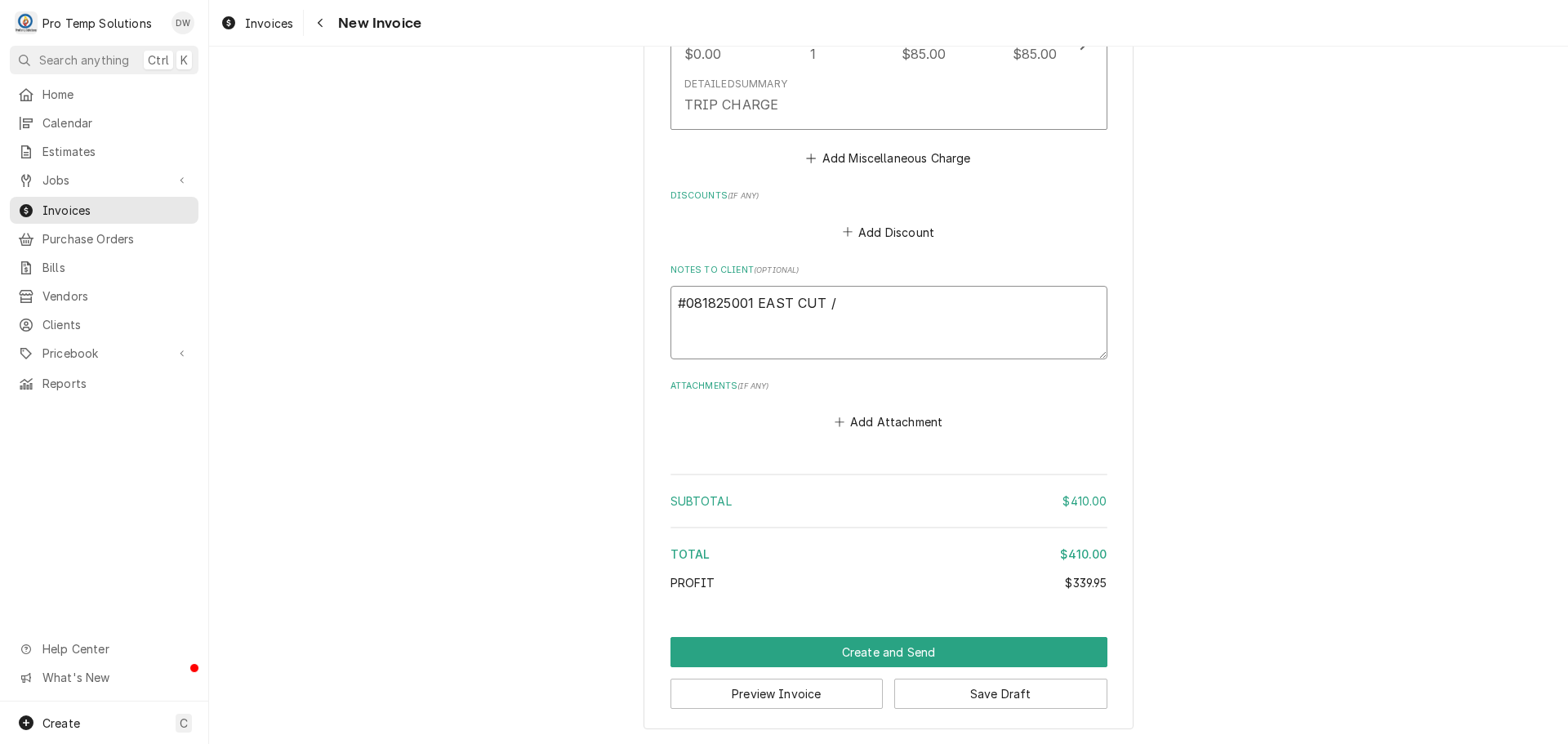
type textarea "x"
type textarea "#081825001 EAST CUT / R"
type textarea "x"
type textarea "#081825001 EAST CUT / RA"
type textarea "x"
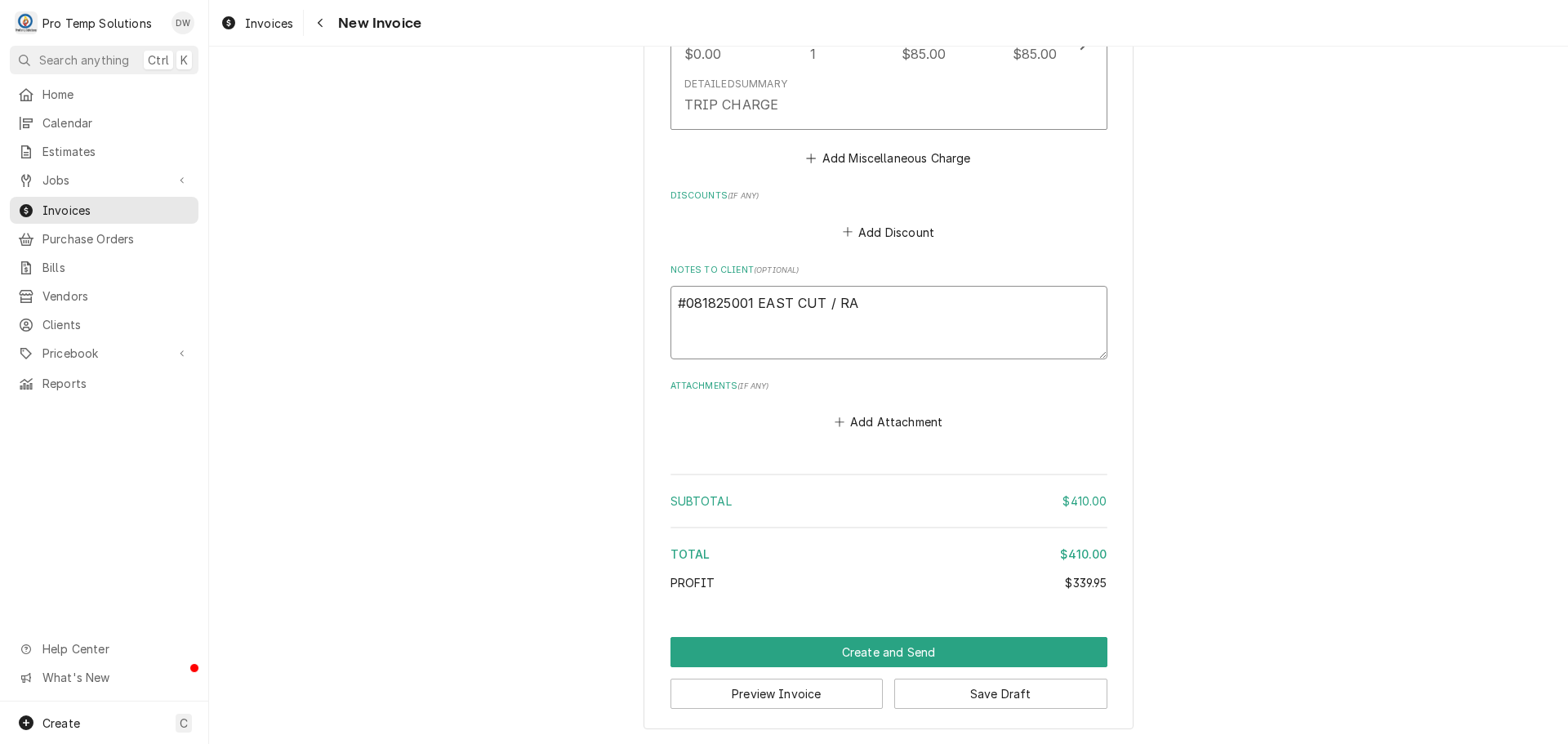
type textarea "#081825001 EAST CUT / RAL"
type textarea "x"
type textarea "#081825001 EAST CUT / RAL-"
type textarea "x"
type textarea "#081825001 EAST CUT / RAL-"
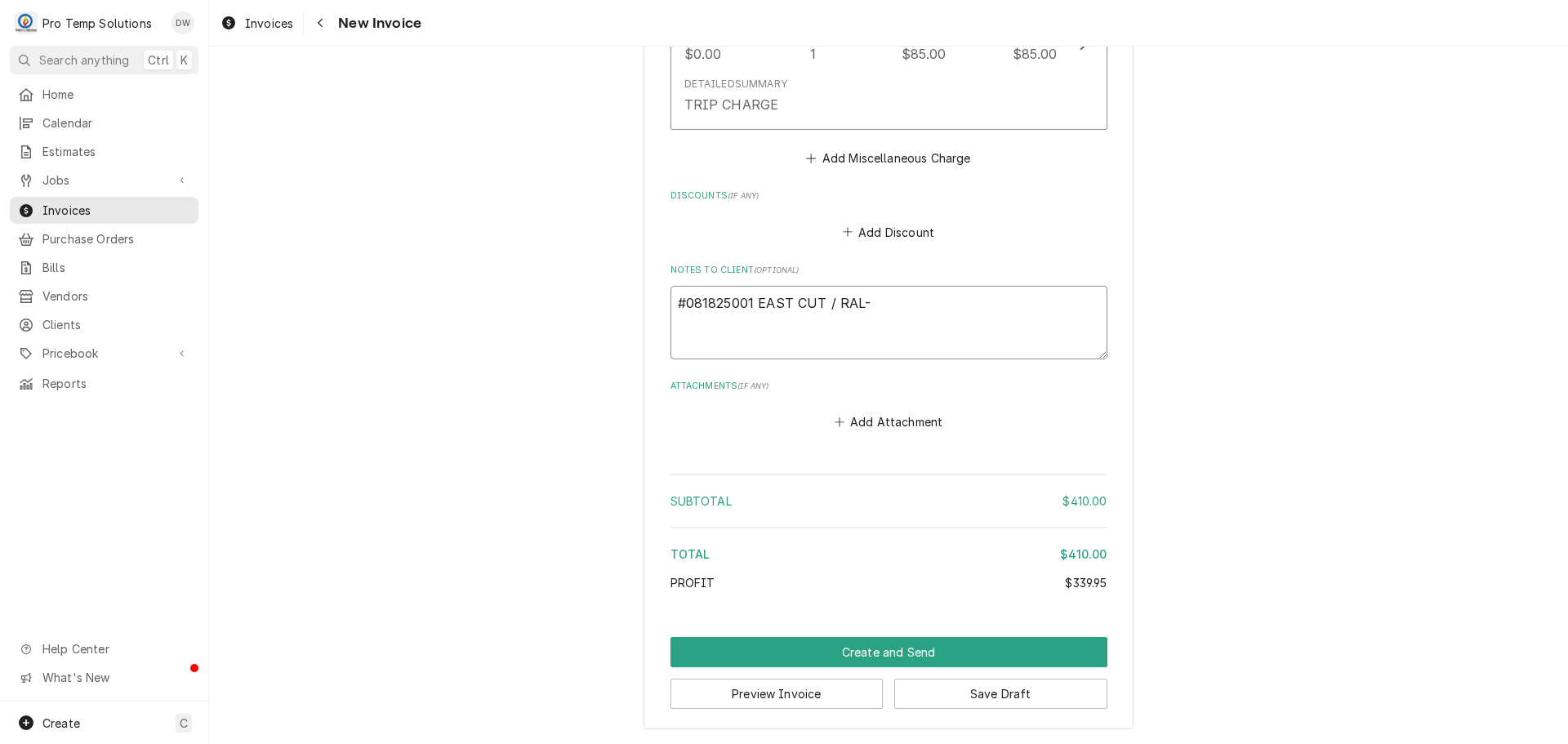
type textarea "x"
type textarea "#081825001 EAST CUT / RAL- G"
type textarea "x"
type textarea "#081825001 EAST CUT / RAL- GR"
type textarea "x"
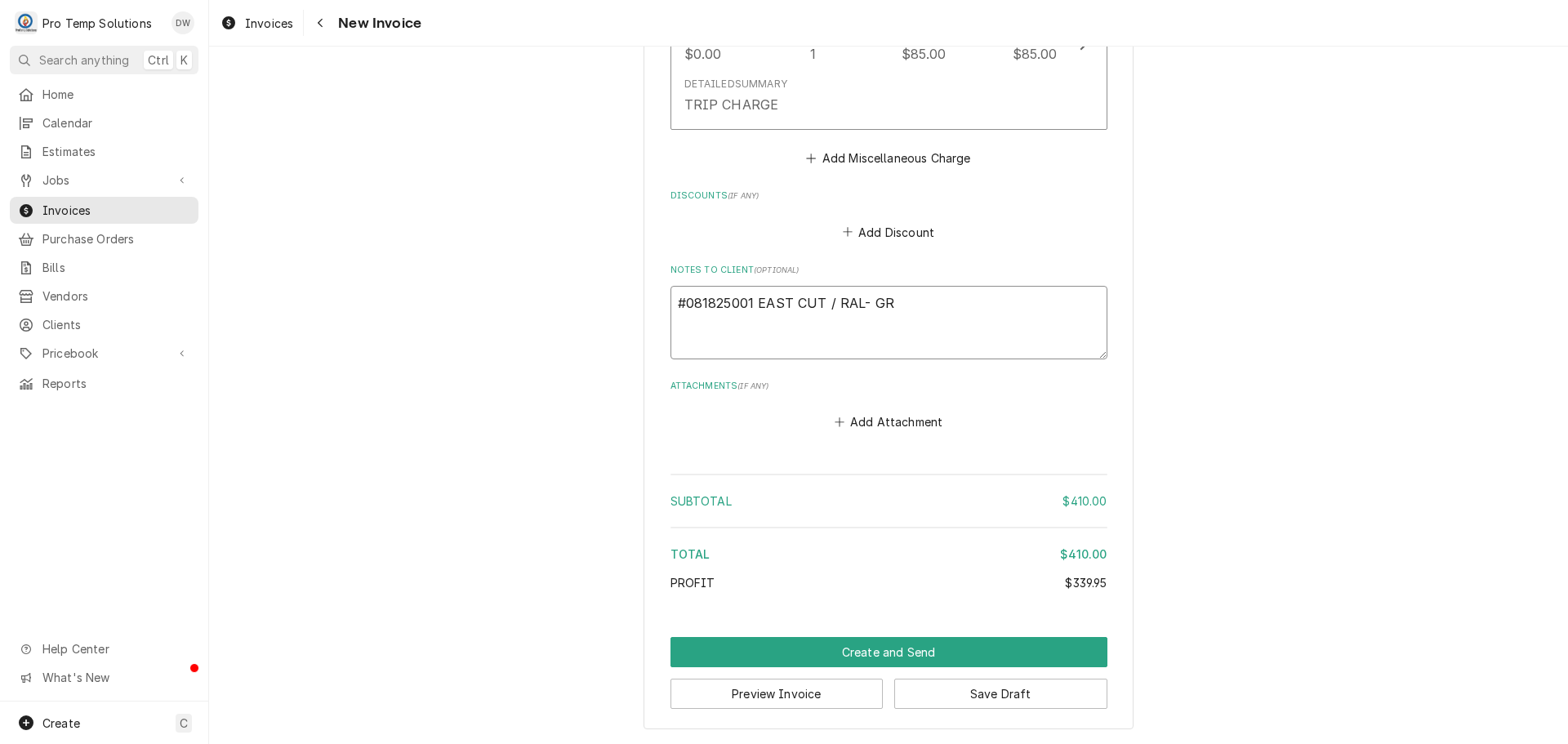
type textarea "#081825001 EAST CUT / RAL- GRI"
type textarea "x"
type textarea "#081825001 EAST CUT / RAL- GRID"
type textarea "x"
type textarea "#081825001 EAST CUT / RAL- GRIDD"
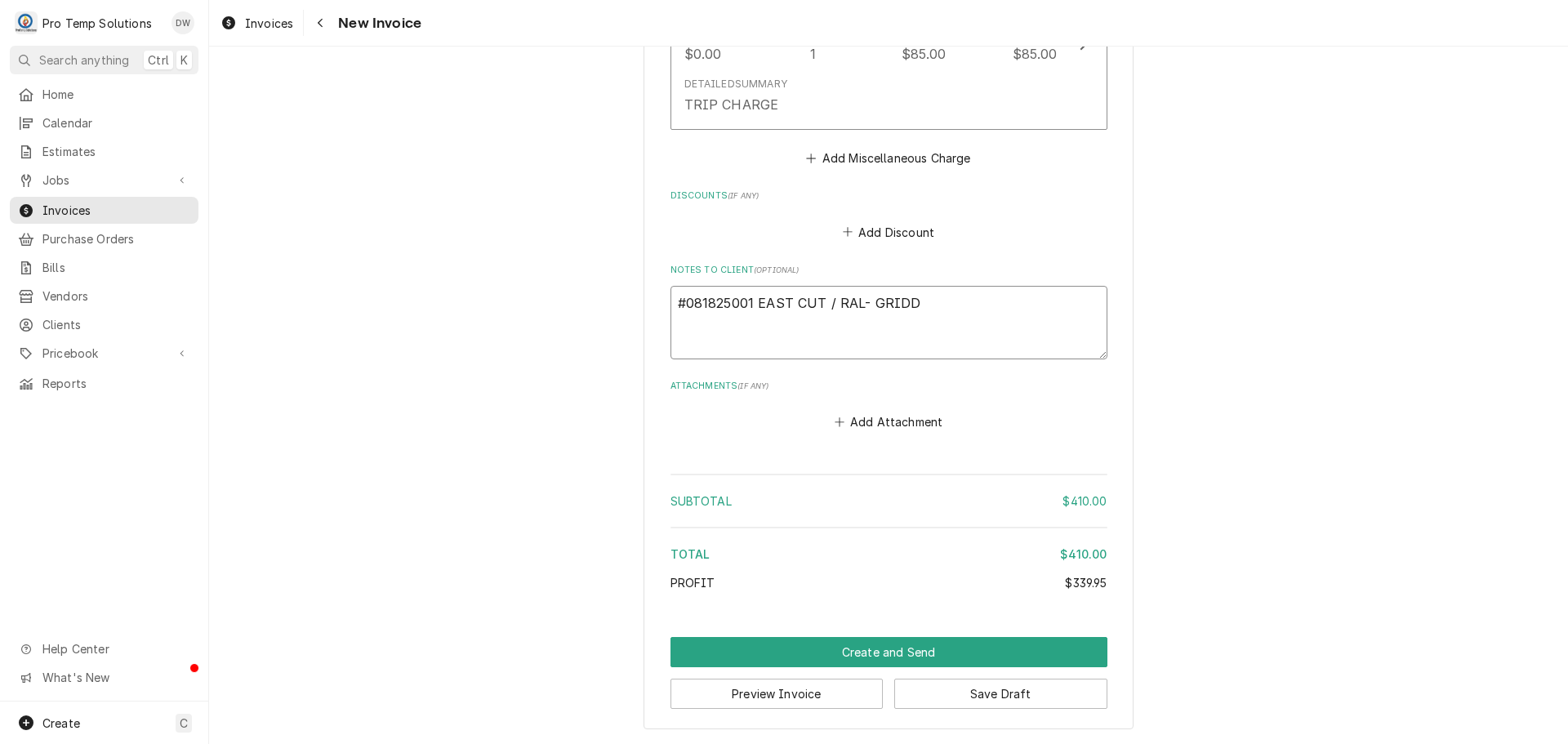
type textarea "x"
type textarea "#081825001 EAST CUT / RAL- GRIDDL"
type textarea "x"
type textarea "#081825001 EAST CUT / RAL- GRIDDLE"
type textarea "x"
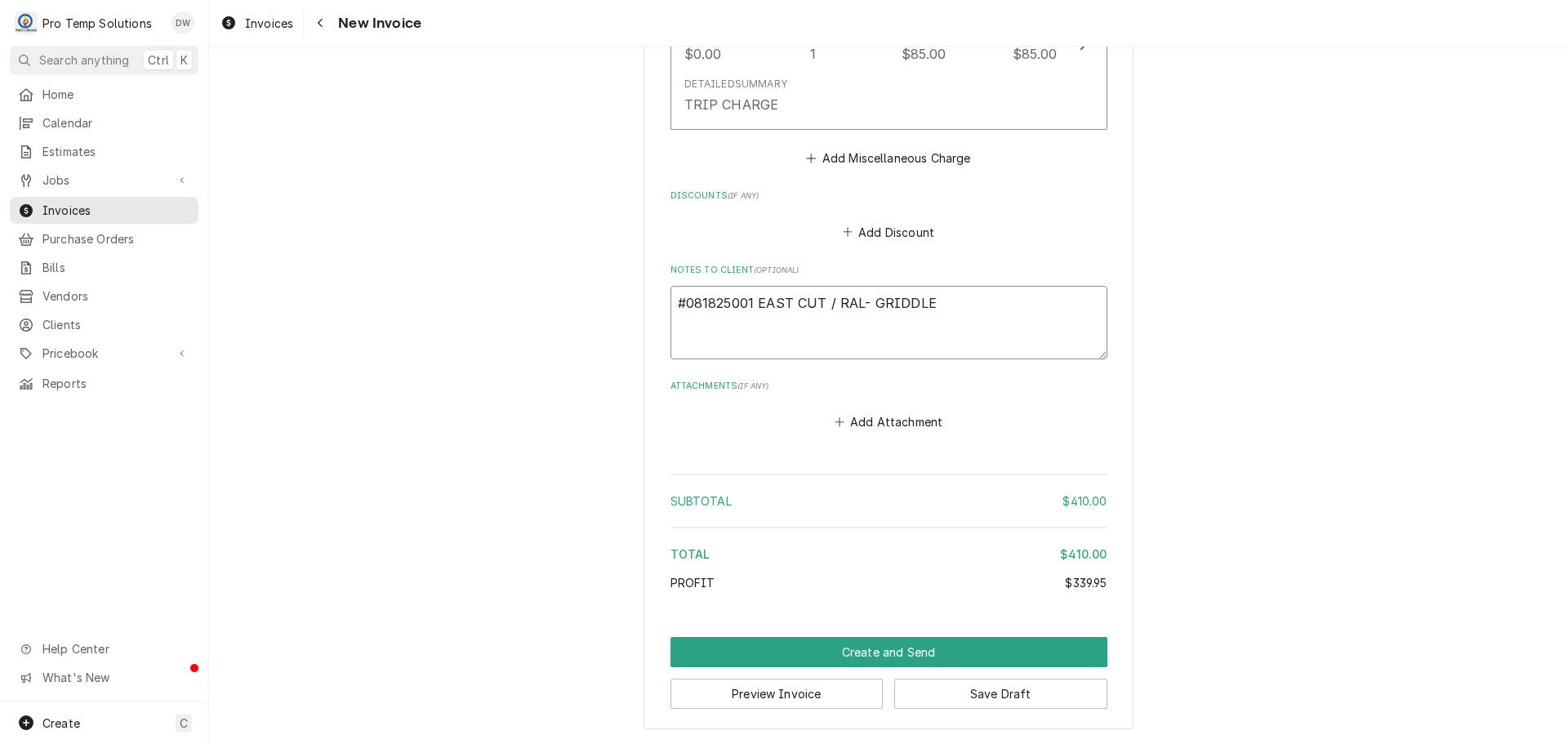
type textarea "#081825001 EAST CUT / RAL- GRIDDLES"
type textarea "x"
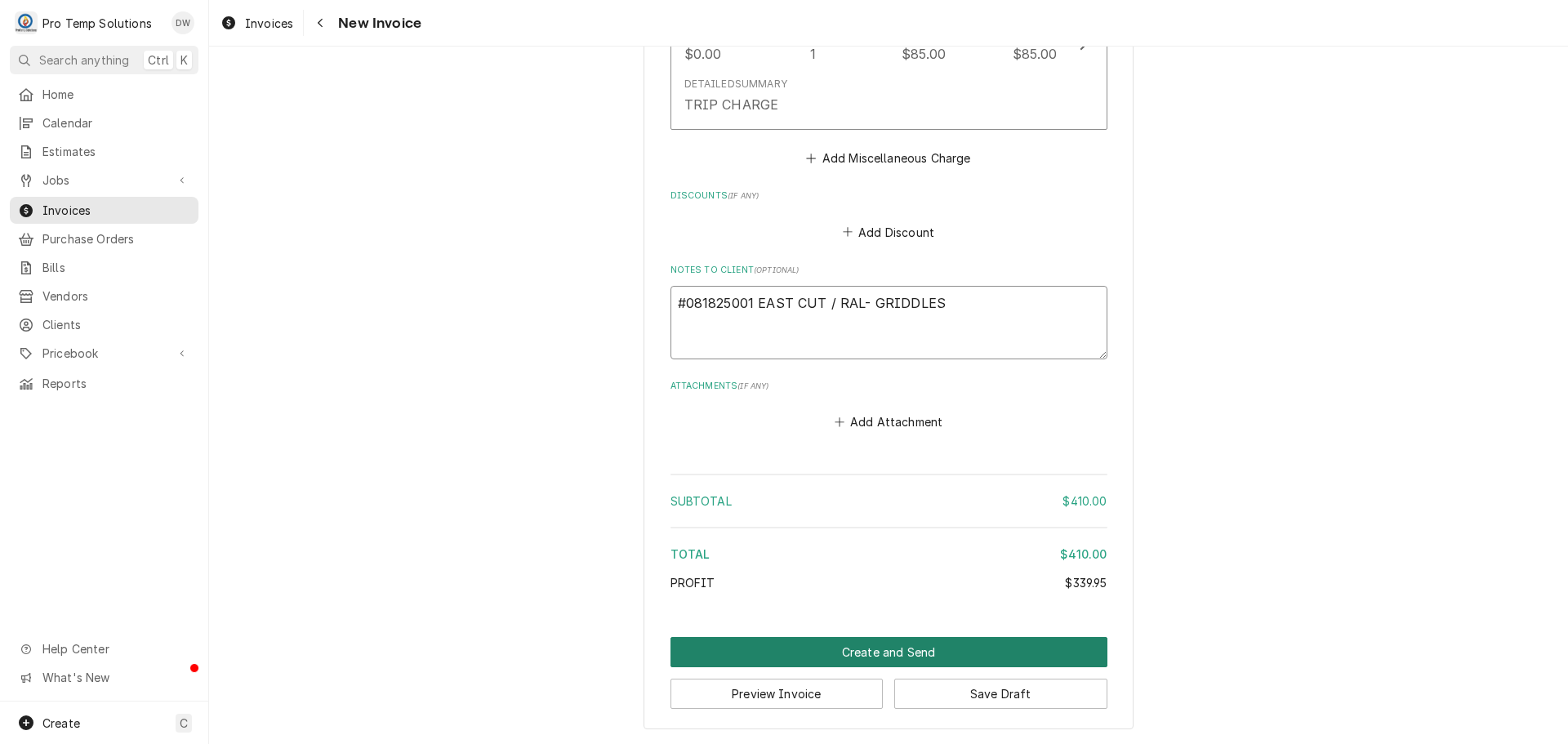
type textarea "#081825001 EAST CUT / RAL- GRIDDLES"
click at [869, 652] on button "Create and Send" at bounding box center [889, 652] width 437 height 30
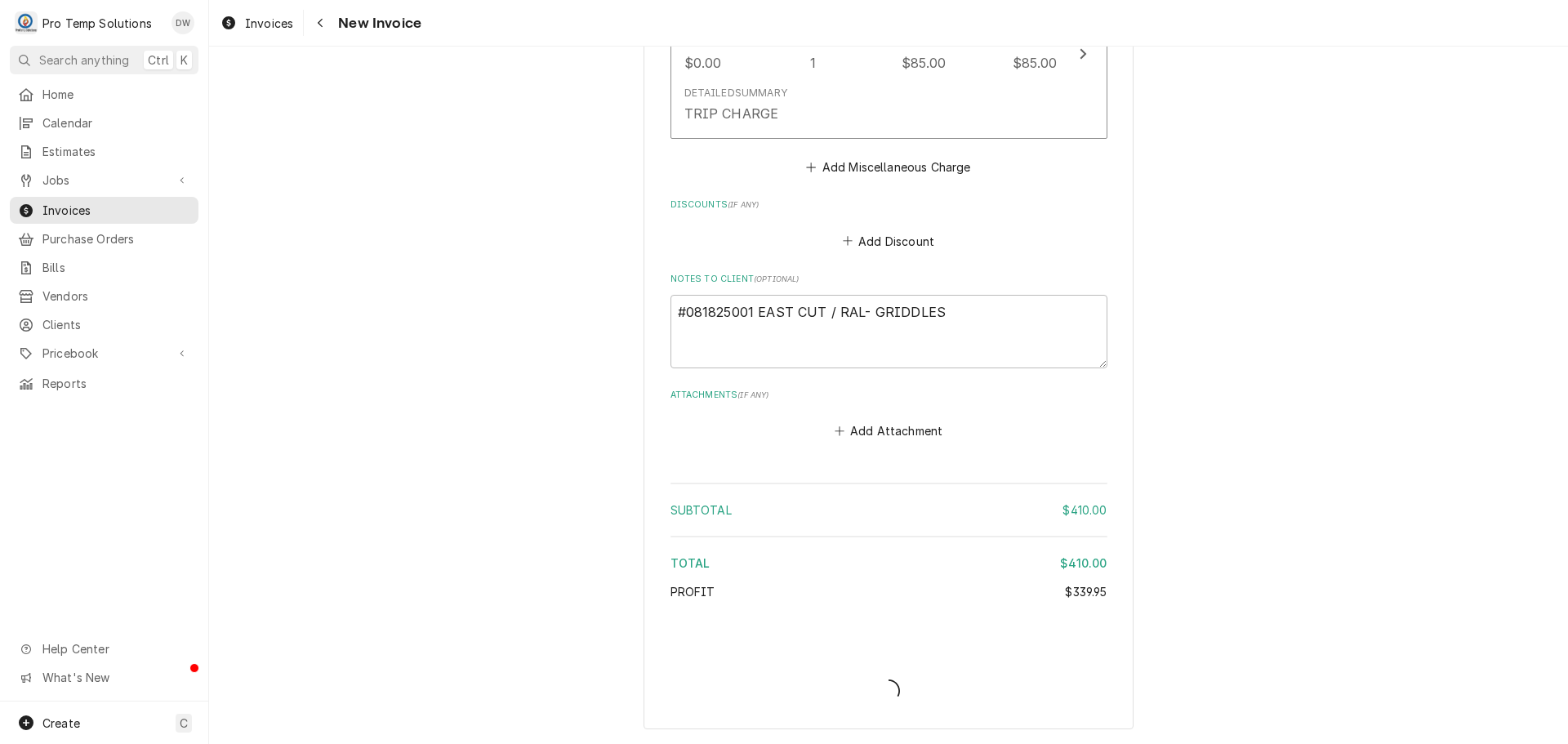
scroll to position [1766, 0]
type textarea "x"
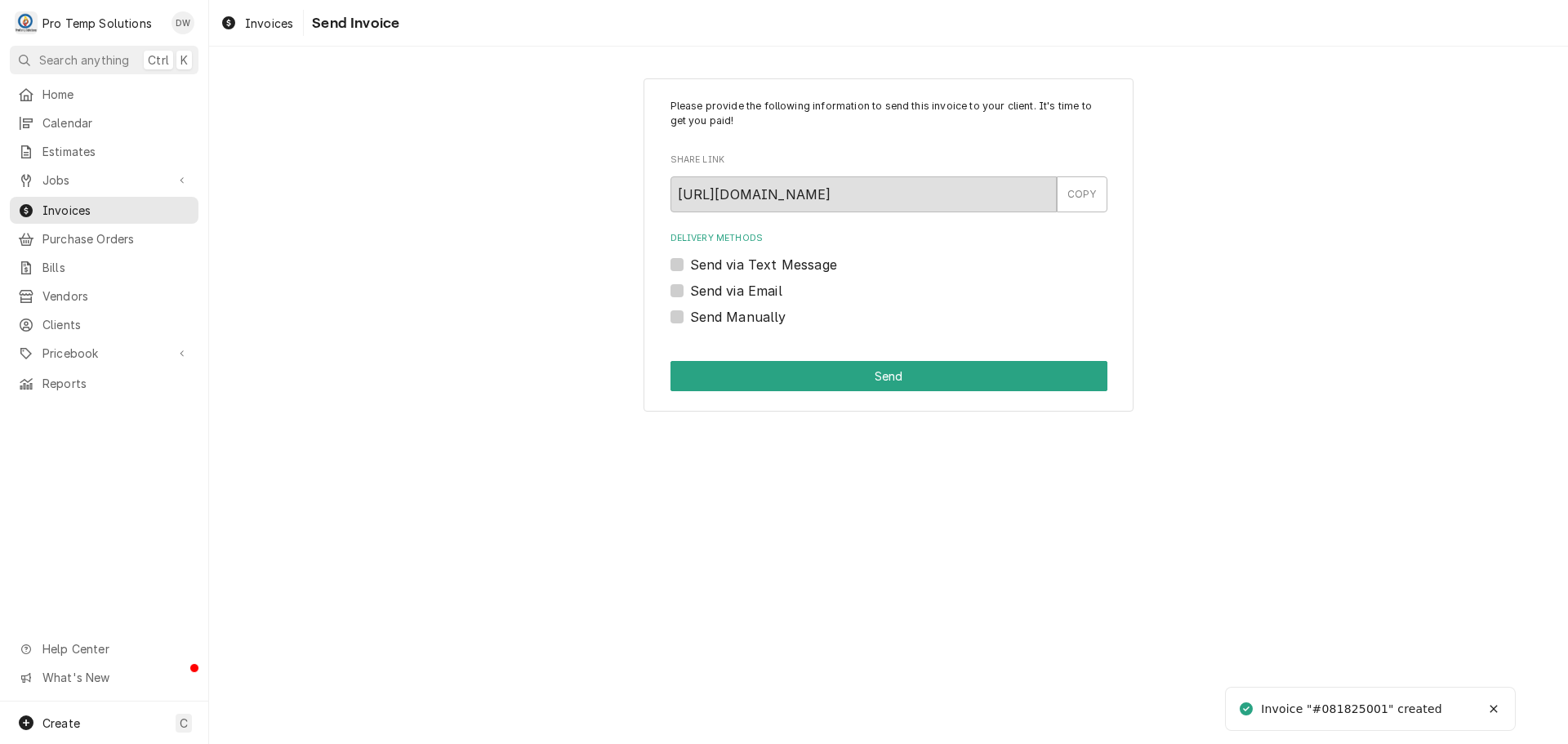
click at [690, 288] on label "Send via Email" at bounding box center [736, 291] width 92 height 20
click at [690, 288] on input "Send via Email" at bounding box center [908, 299] width 437 height 36
checkbox input "true"
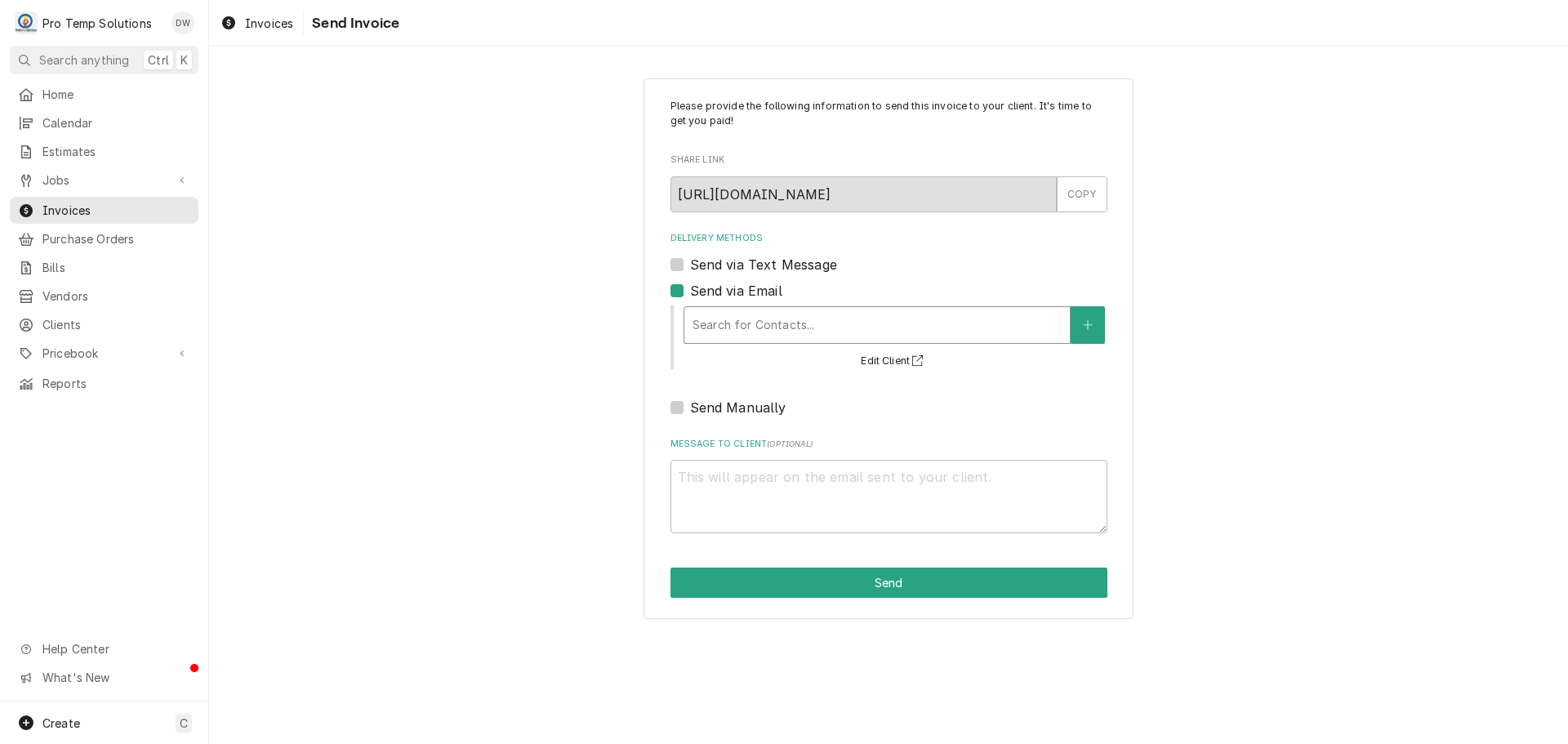
click at [800, 324] on div "Delivery Methods" at bounding box center [877, 325] width 369 height 29
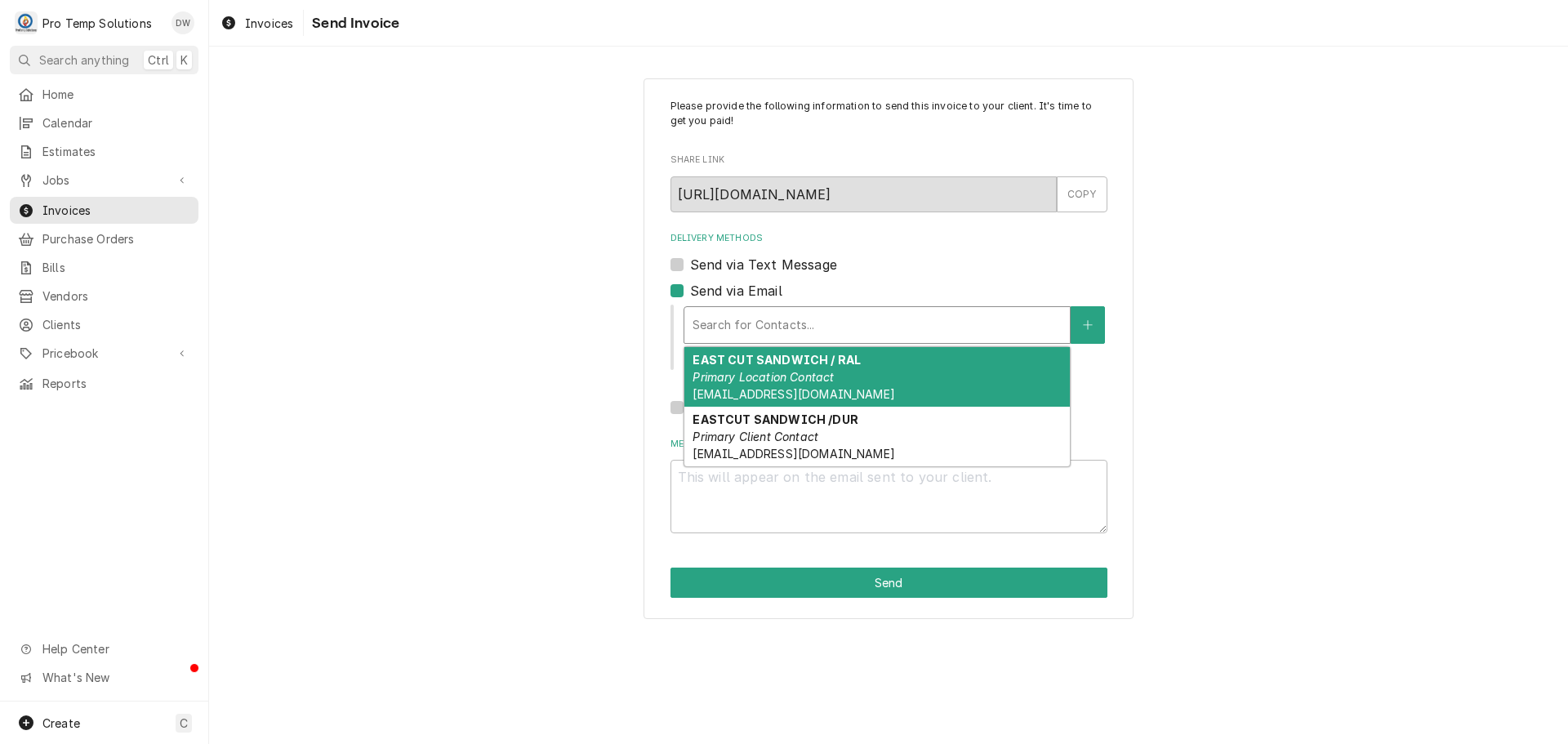
click at [815, 373] on em "Primary Location Contact" at bounding box center [763, 377] width 141 height 14
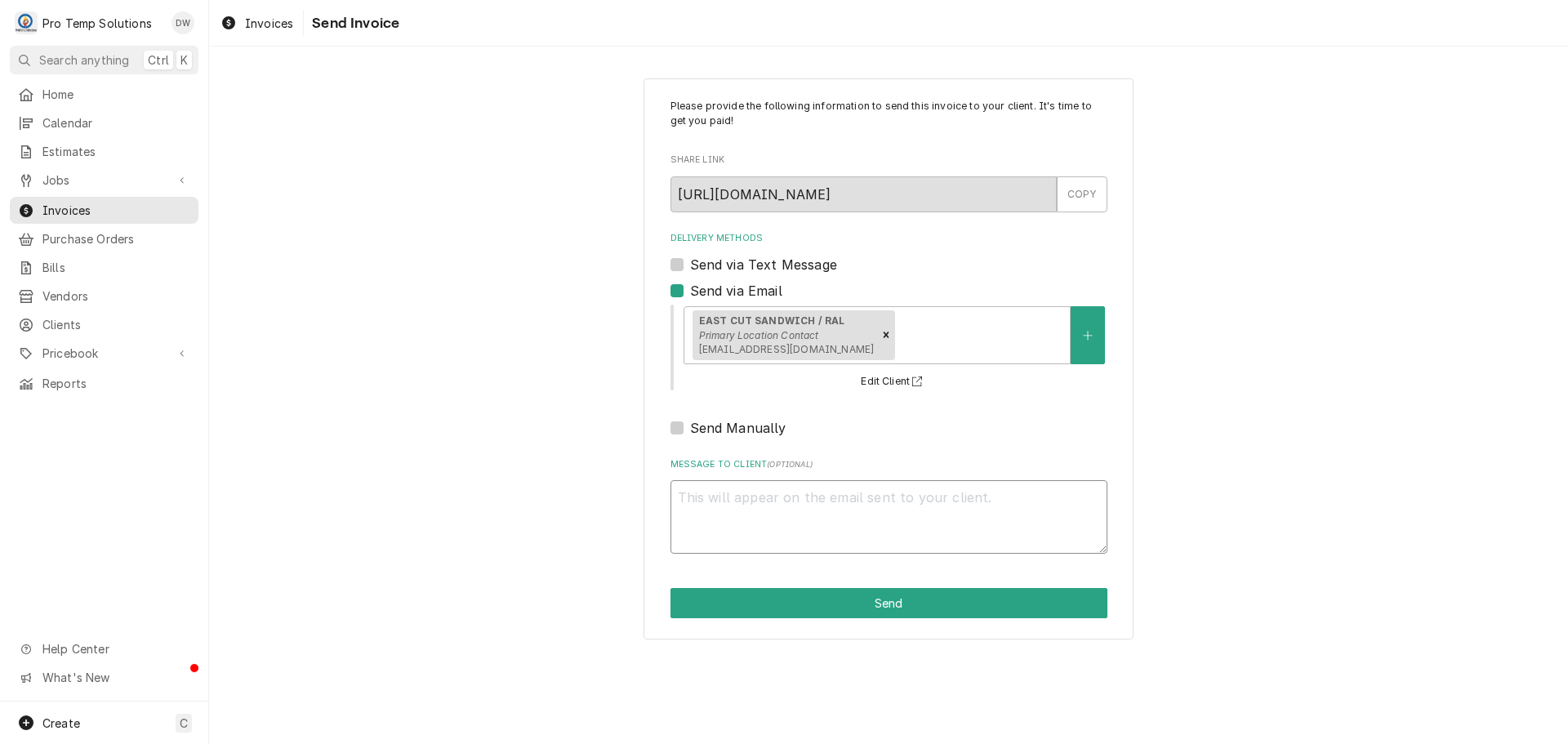
click at [764, 511] on textarea "Message to Client ( optional )" at bounding box center [889, 517] width 437 height 74
type textarea "x"
type textarea "#"
type textarea "x"
type textarea "#0"
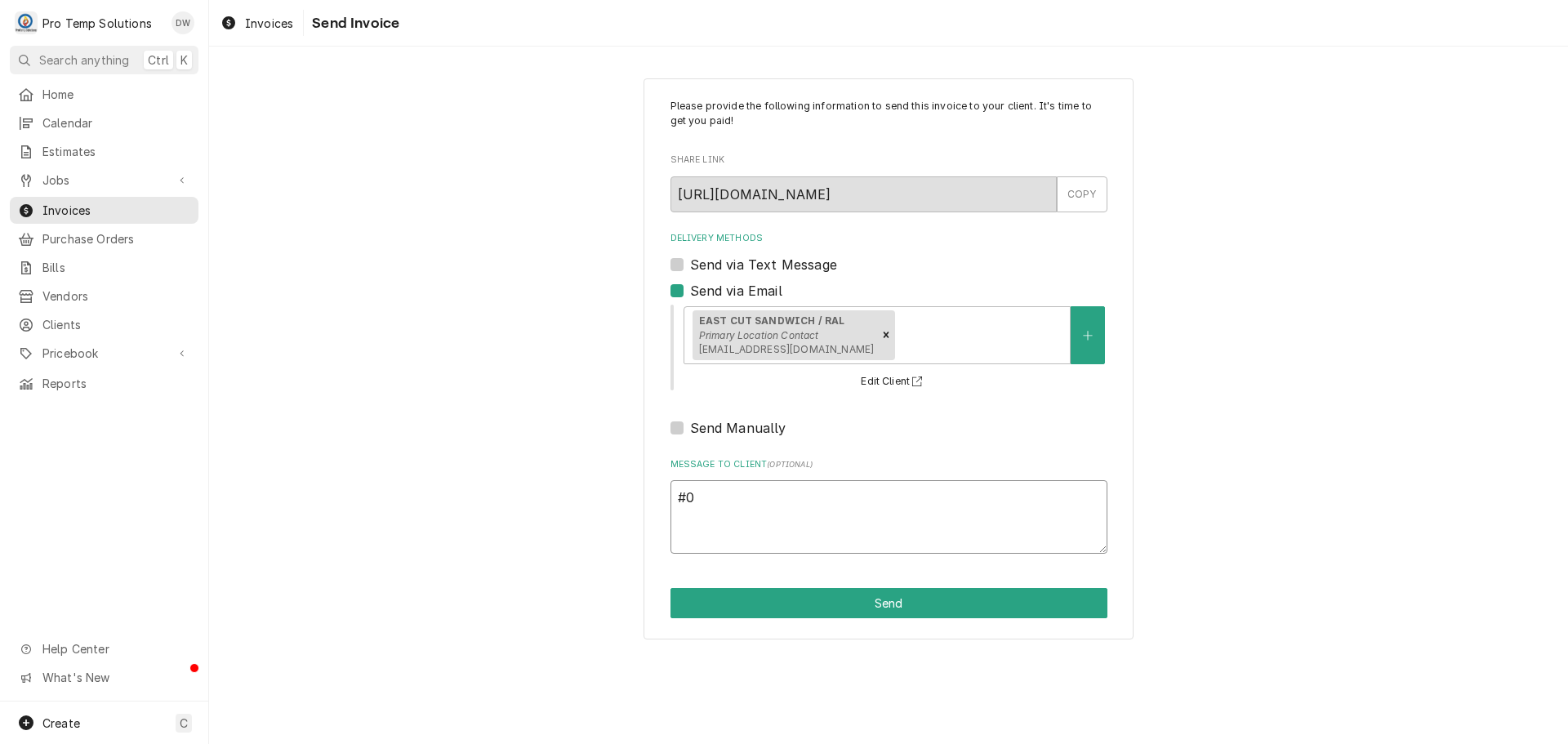
type textarea "x"
type textarea "#08"
type textarea "x"
type textarea "#081"
type textarea "x"
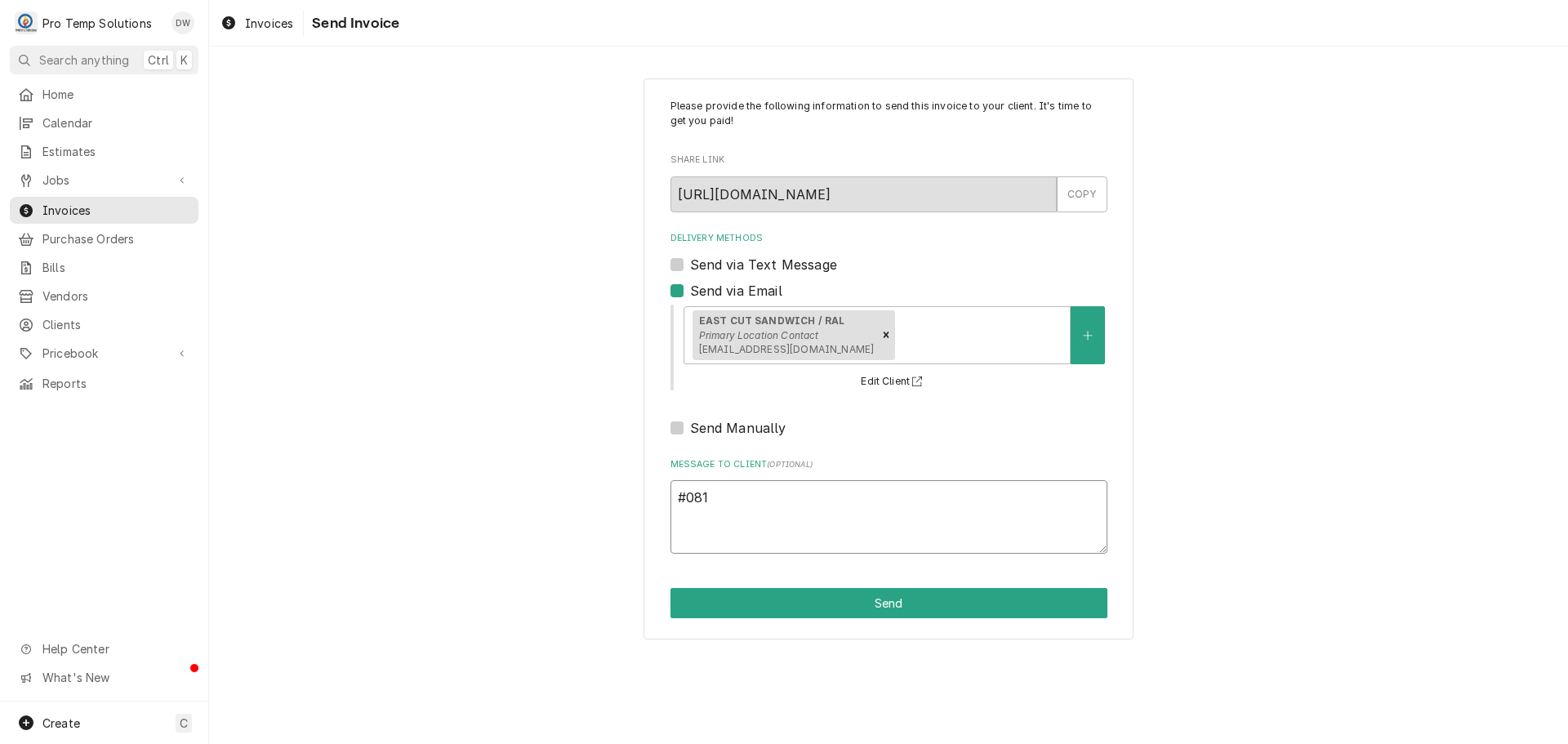
type textarea "#0818"
type textarea "x"
type textarea "#08182"
type textarea "x"
type textarea "#081825"
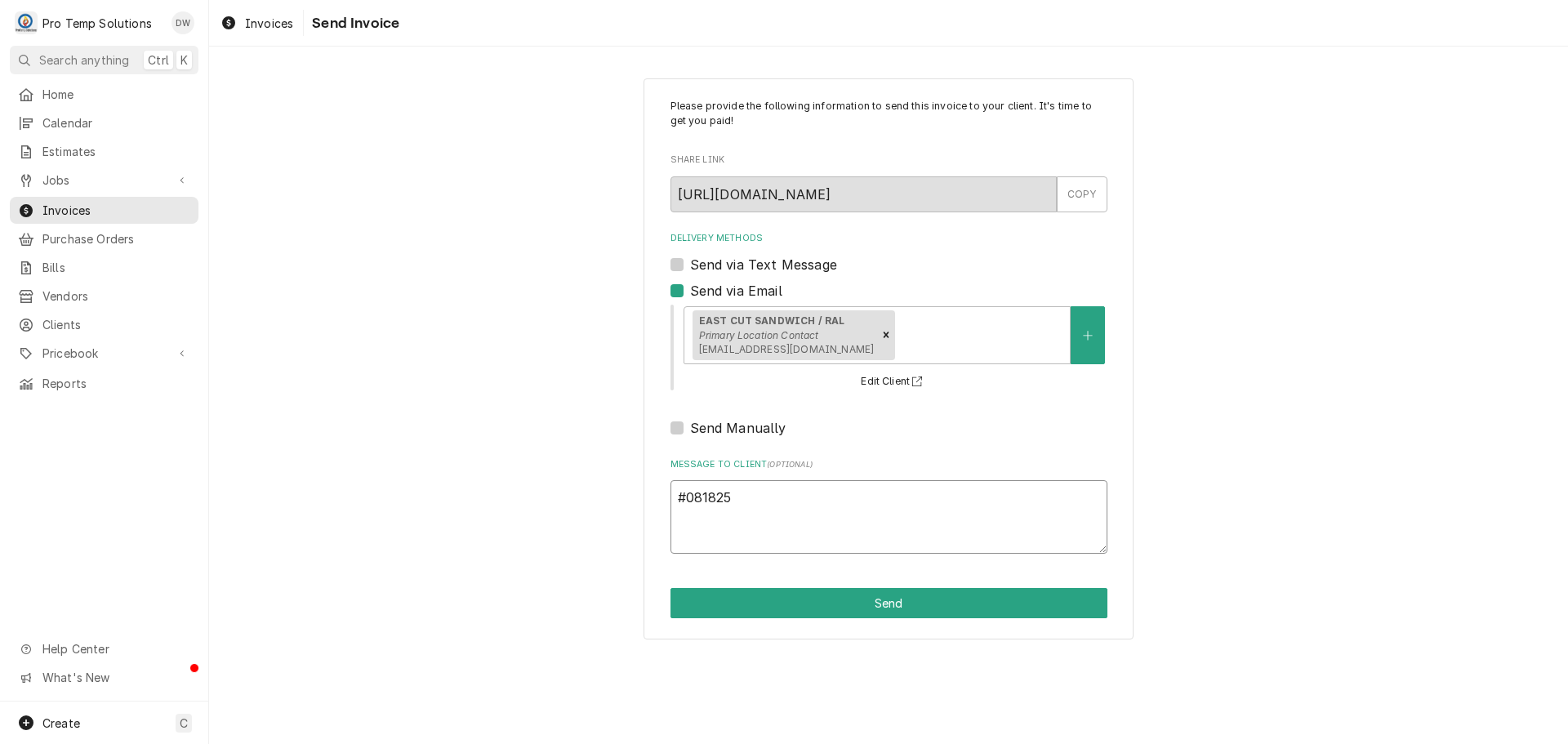
type textarea "x"
type textarea "#0818250"
type textarea "x"
type textarea "#08182500"
type textarea "x"
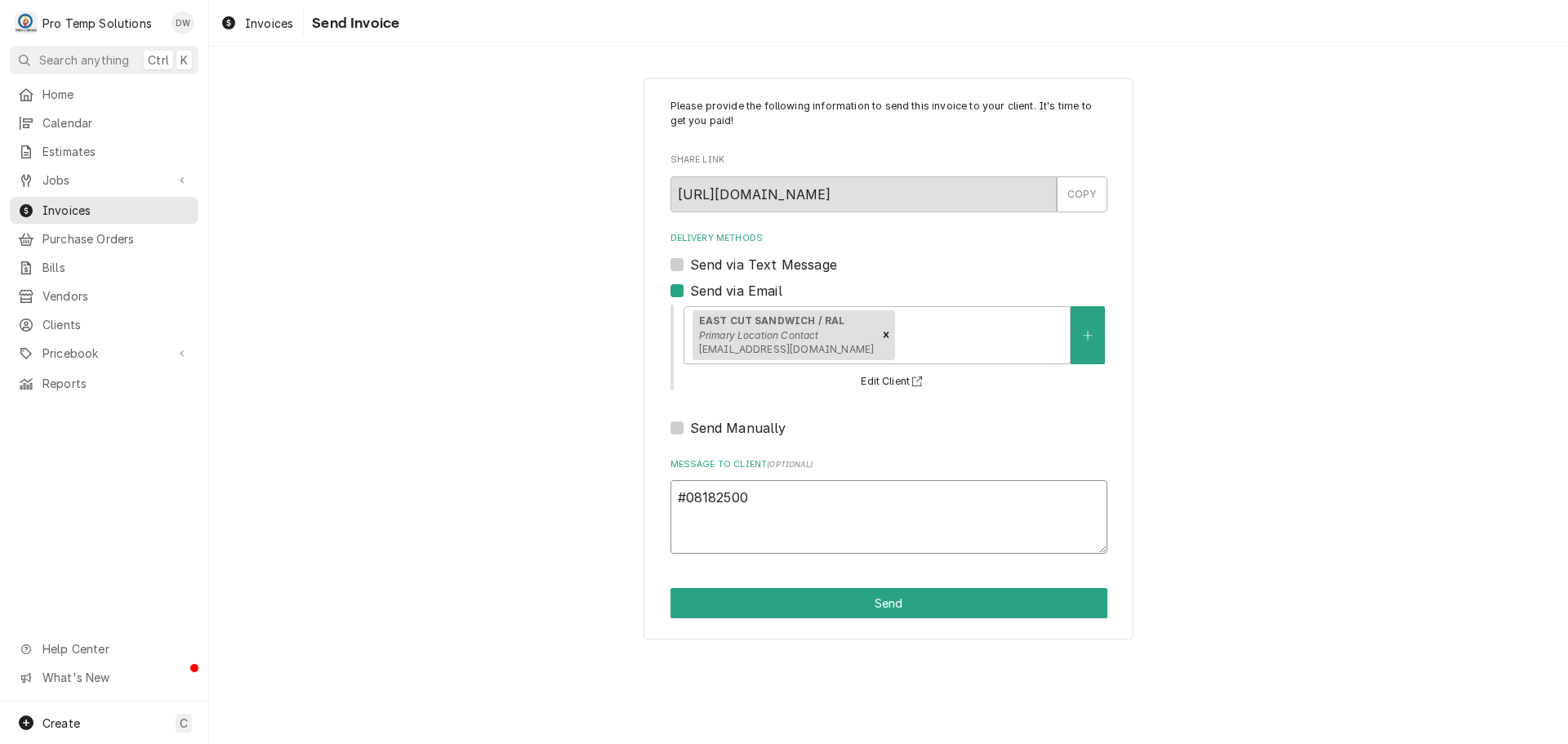
type textarea "#081825001"
type textarea "x"
type textarea "#081825001"
type textarea "x"
type textarea "#081825001 E"
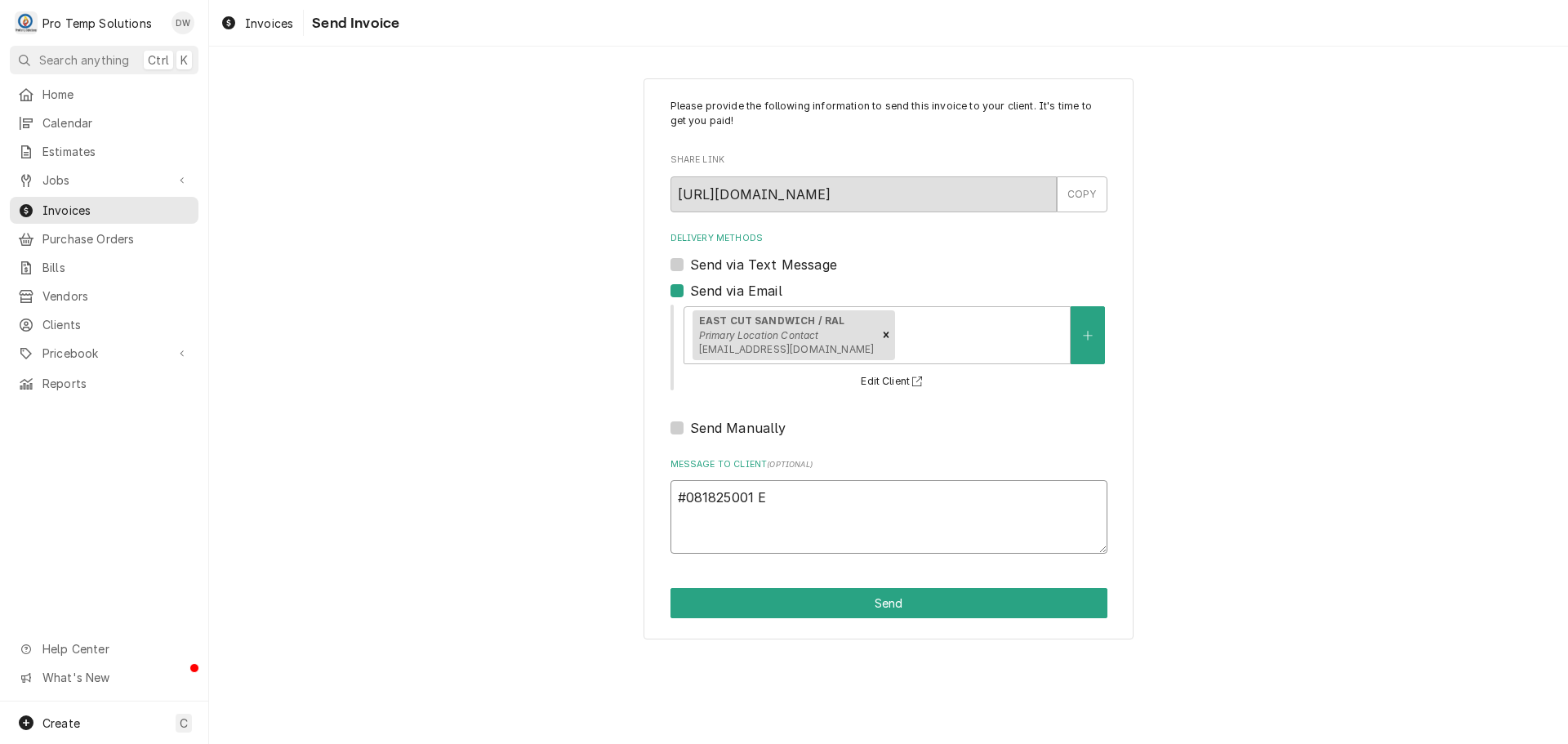
type textarea "x"
type textarea "#081825001 EA"
type textarea "x"
type textarea "#081825001 EAS"
type textarea "x"
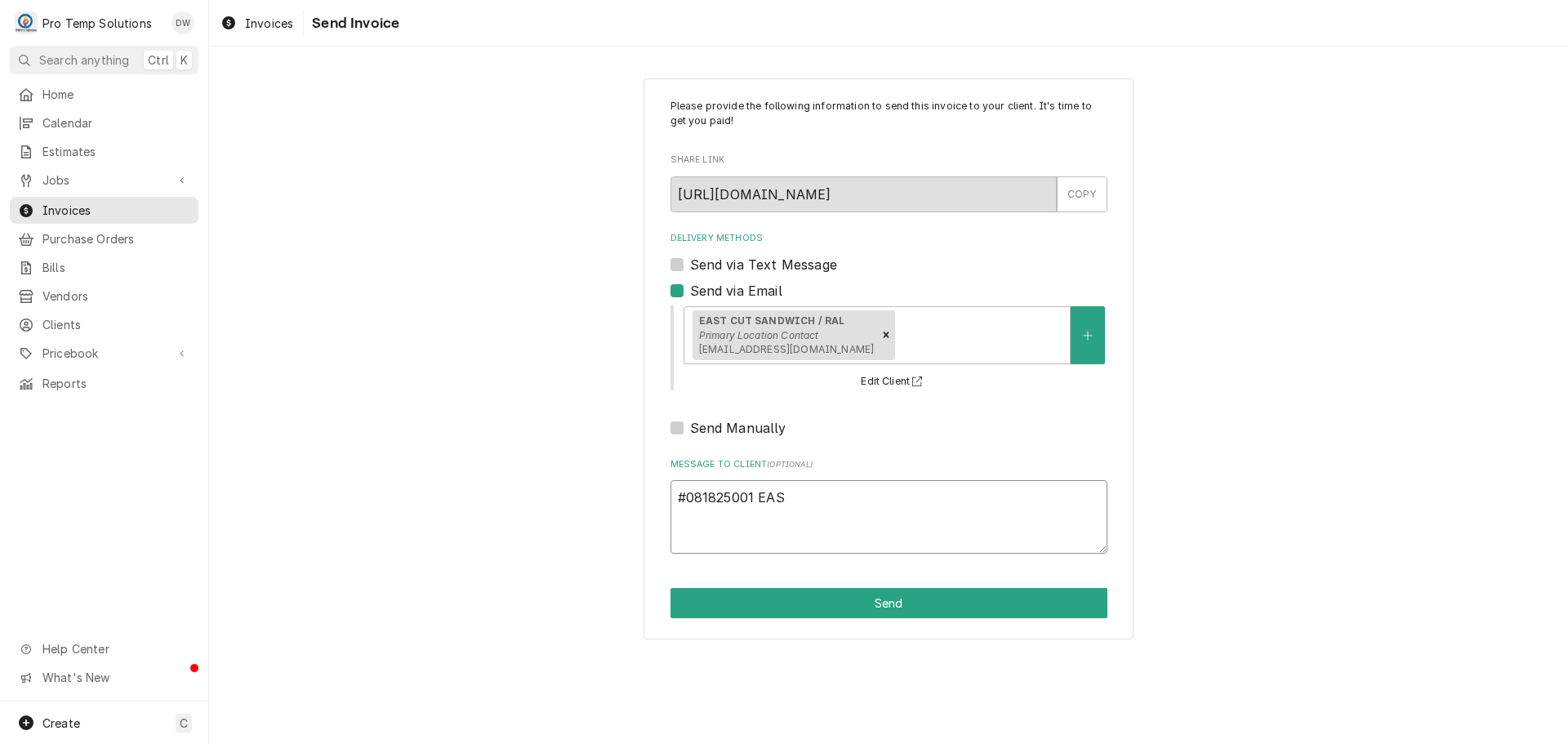
type textarea "#081825001 EAST"
type textarea "x"
type textarea "#081825001 EAST"
type textarea "x"
type textarea "#081825001 EAST C"
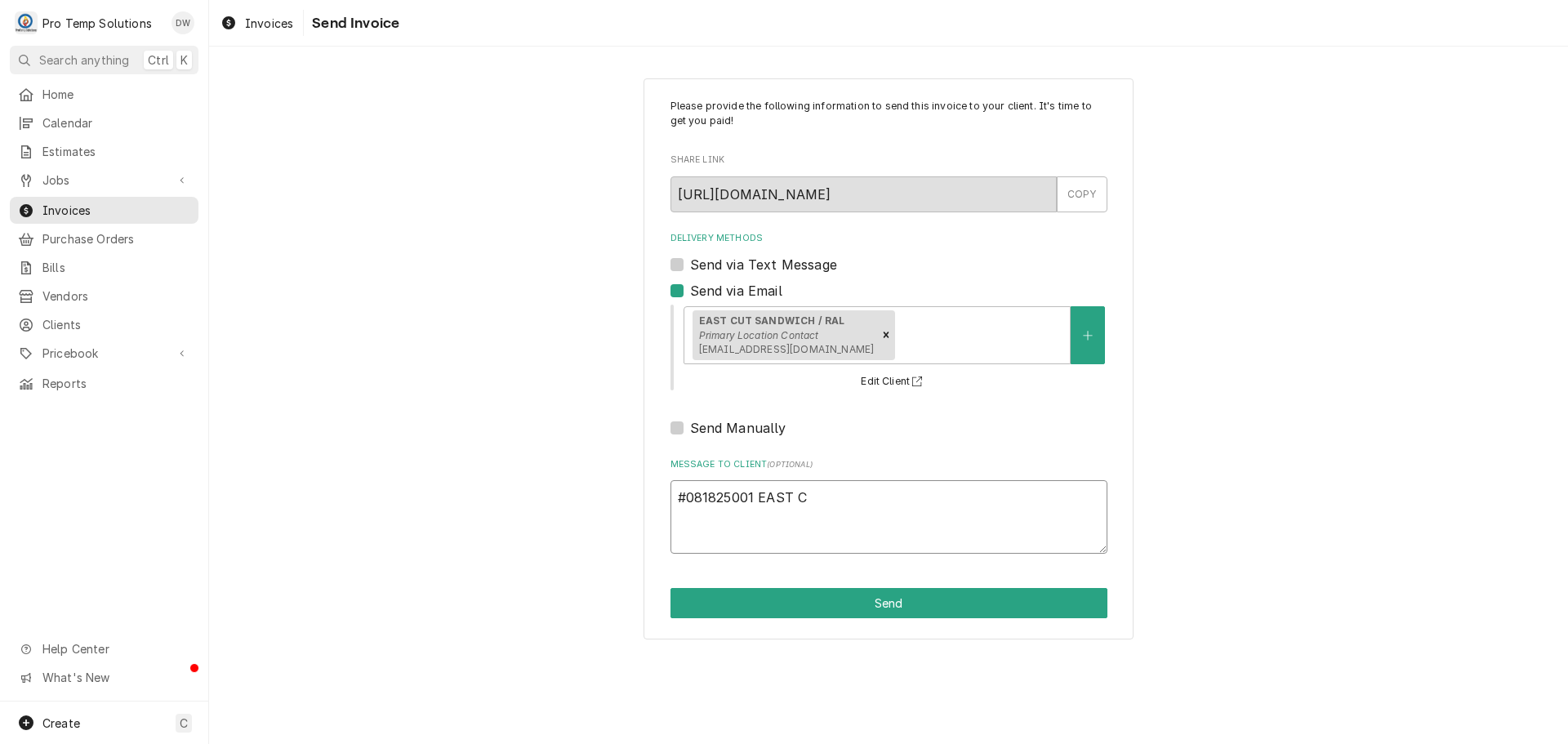
type textarea "x"
type textarea "#081825001 EAST CU"
type textarea "x"
type textarea "#081825001 EAST CUT"
type textarea "x"
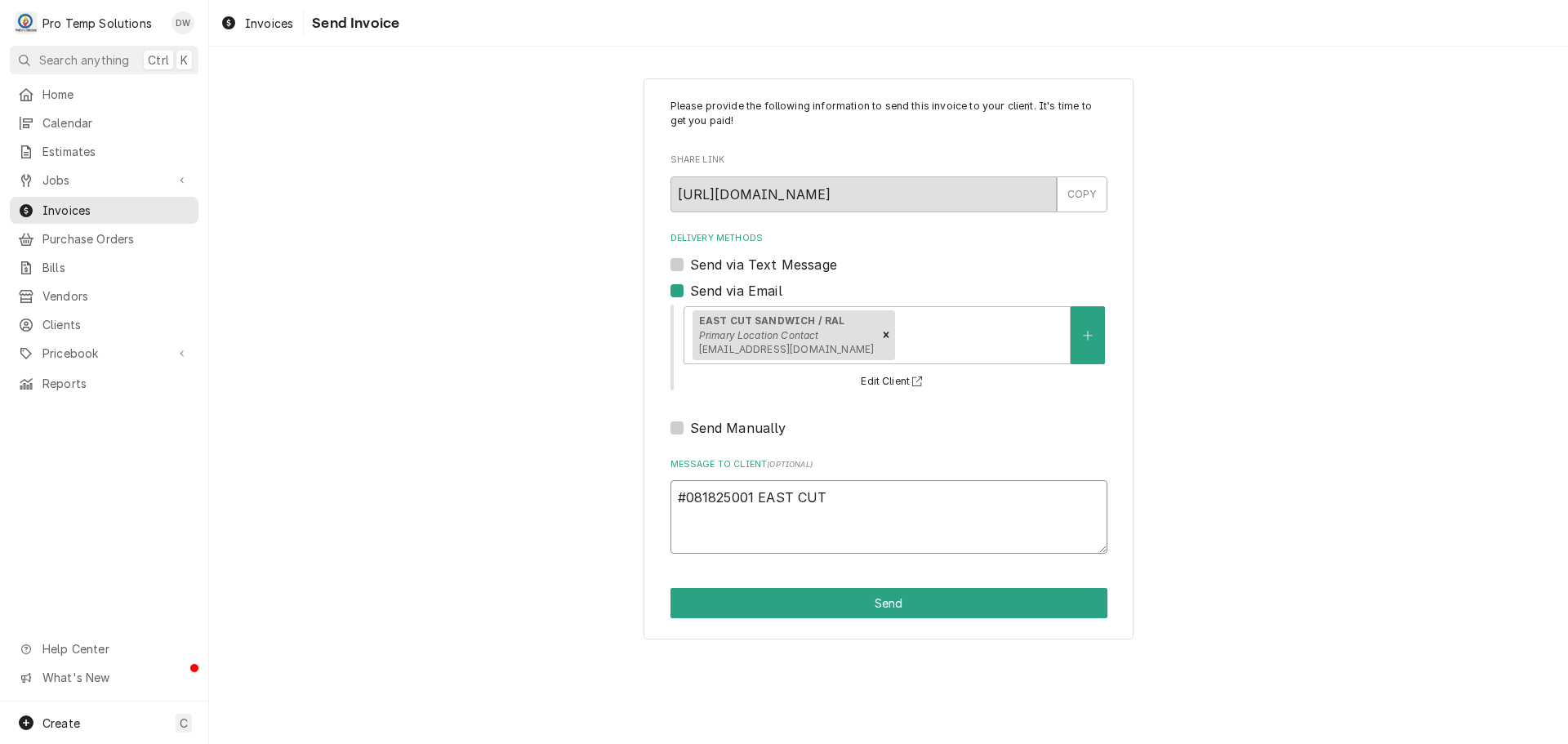
type textarea "#081825001 EAST CUT"
type textarea "x"
type textarea "#081825001 EAST CUT /"
type textarea "x"
type textarea "#081825001 EAST CUT /"
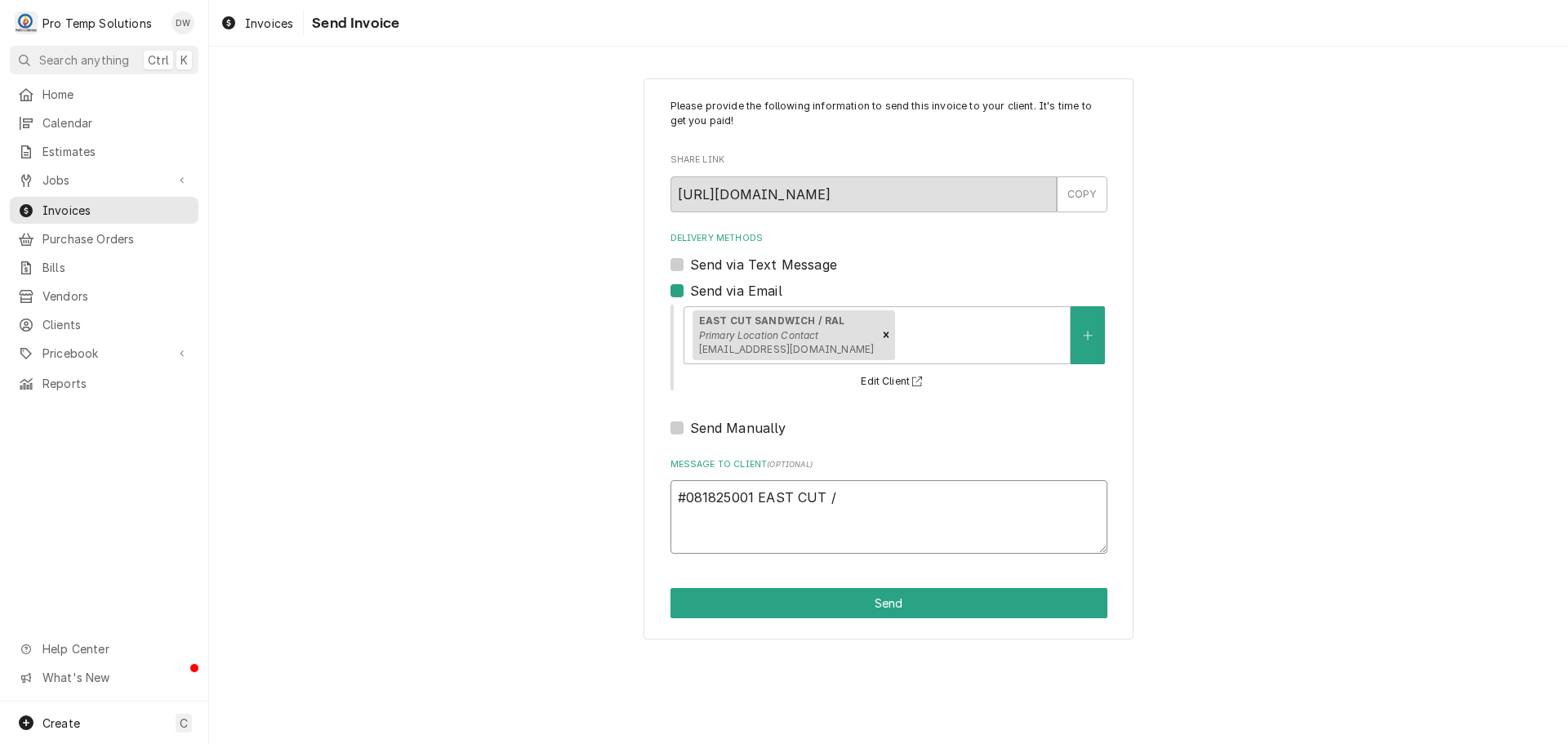
type textarea "x"
type textarea "#081825001 EAST CUT / R"
type textarea "x"
type textarea "#081825001 EAST CUT / RA"
type textarea "x"
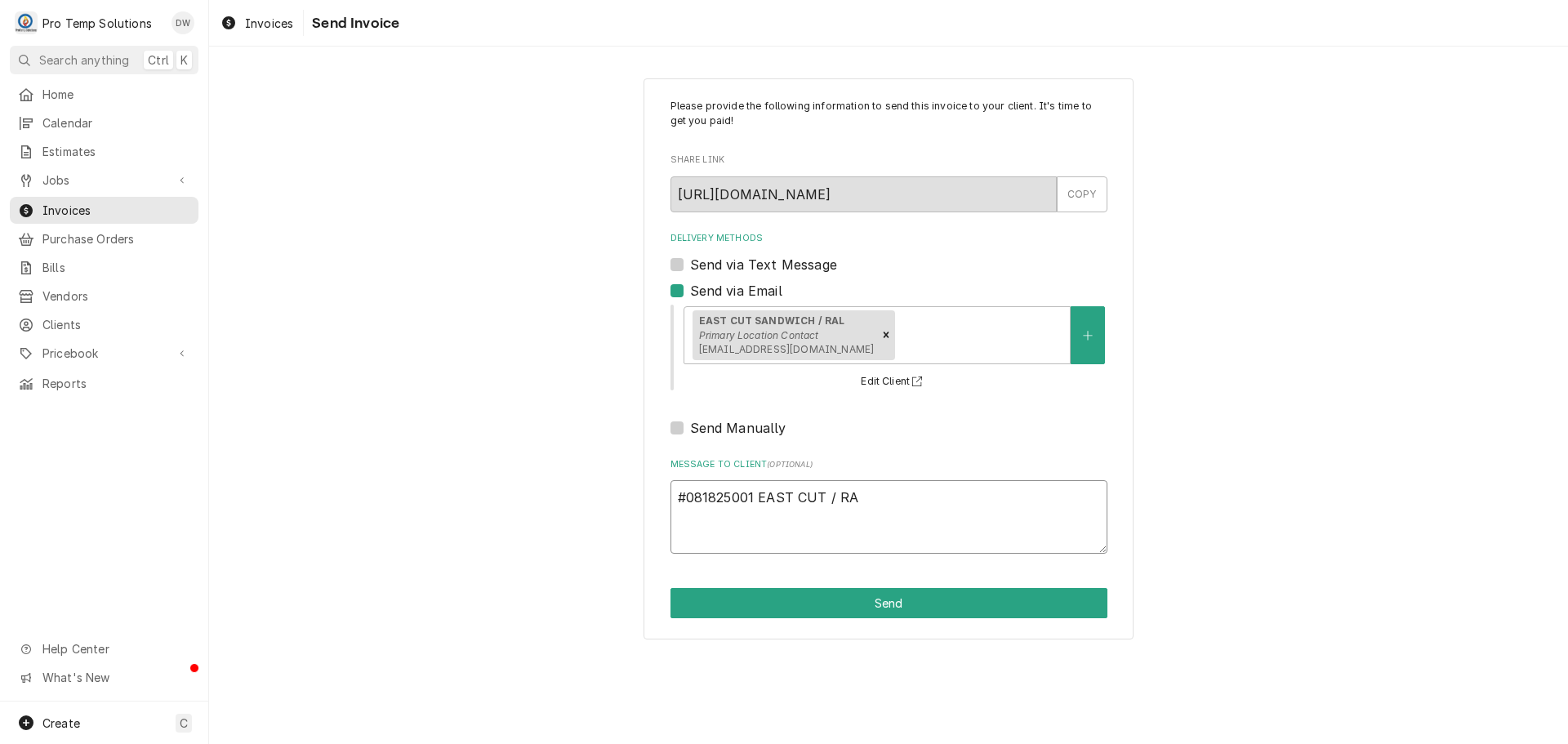
type textarea "#081825001 EAST CUT / RAL"
type textarea "x"
type textarea "#081825001 EAST CUT / RAL-"
type textarea "x"
type textarea "#081825001 EAST CUT / RAL-"
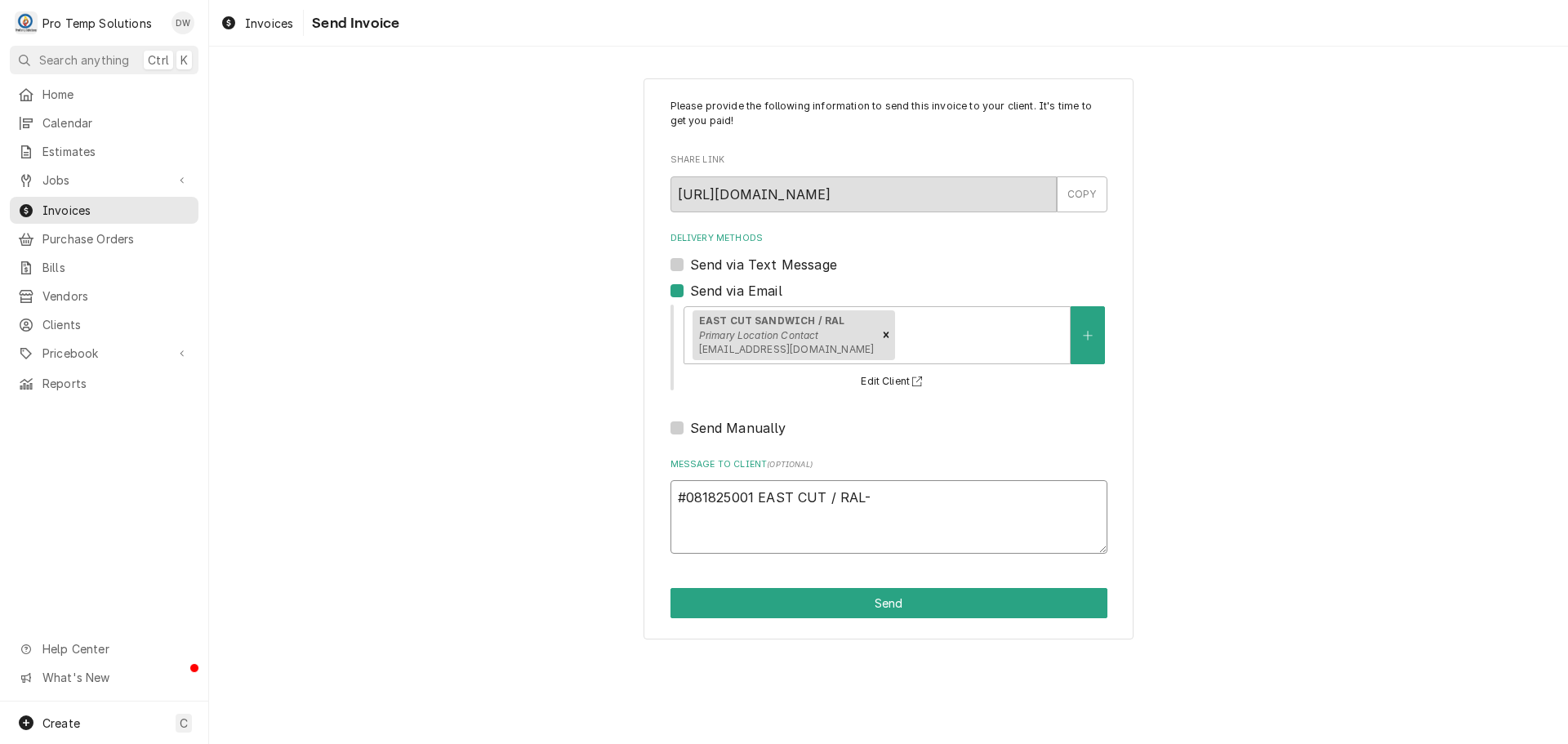
type textarea "x"
type textarea "#081825001 EAST CUT / RAL- G"
type textarea "x"
type textarea "#081825001 EAST CUT / RAL- GR"
type textarea "x"
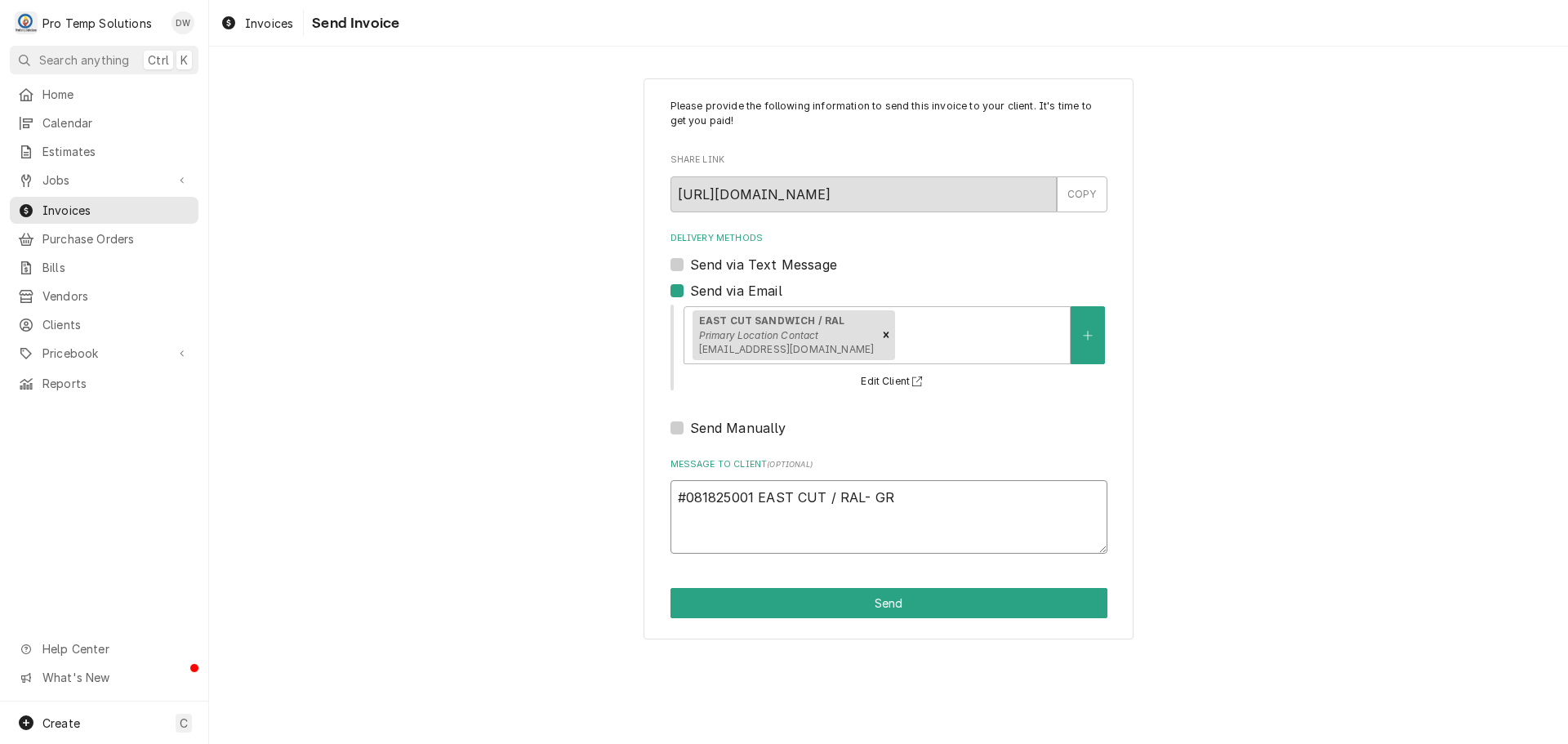
type textarea "#081825001 EAST CUT / RAL- GRI"
type textarea "x"
type textarea "#081825001 EAST CUT / RAL- GRID"
type textarea "x"
type textarea "#081825001 EAST CUT / RAL- GRIDD"
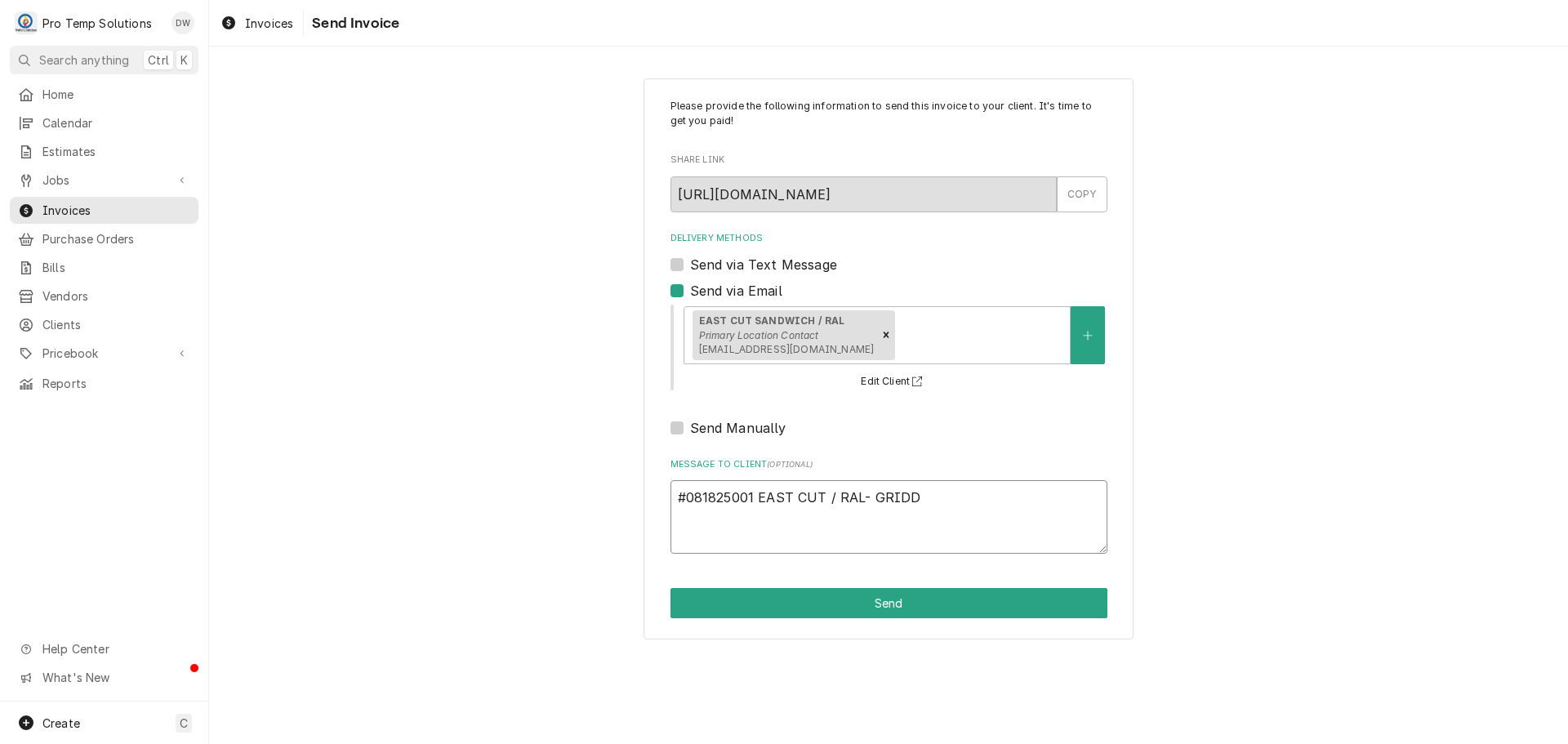
type textarea "x"
type textarea "#081825001 EAST CUT / RAL- GRIDDL"
type textarea "x"
type textarea "#081825001 EAST CUT / RAL- GRIDDLE"
type textarea "x"
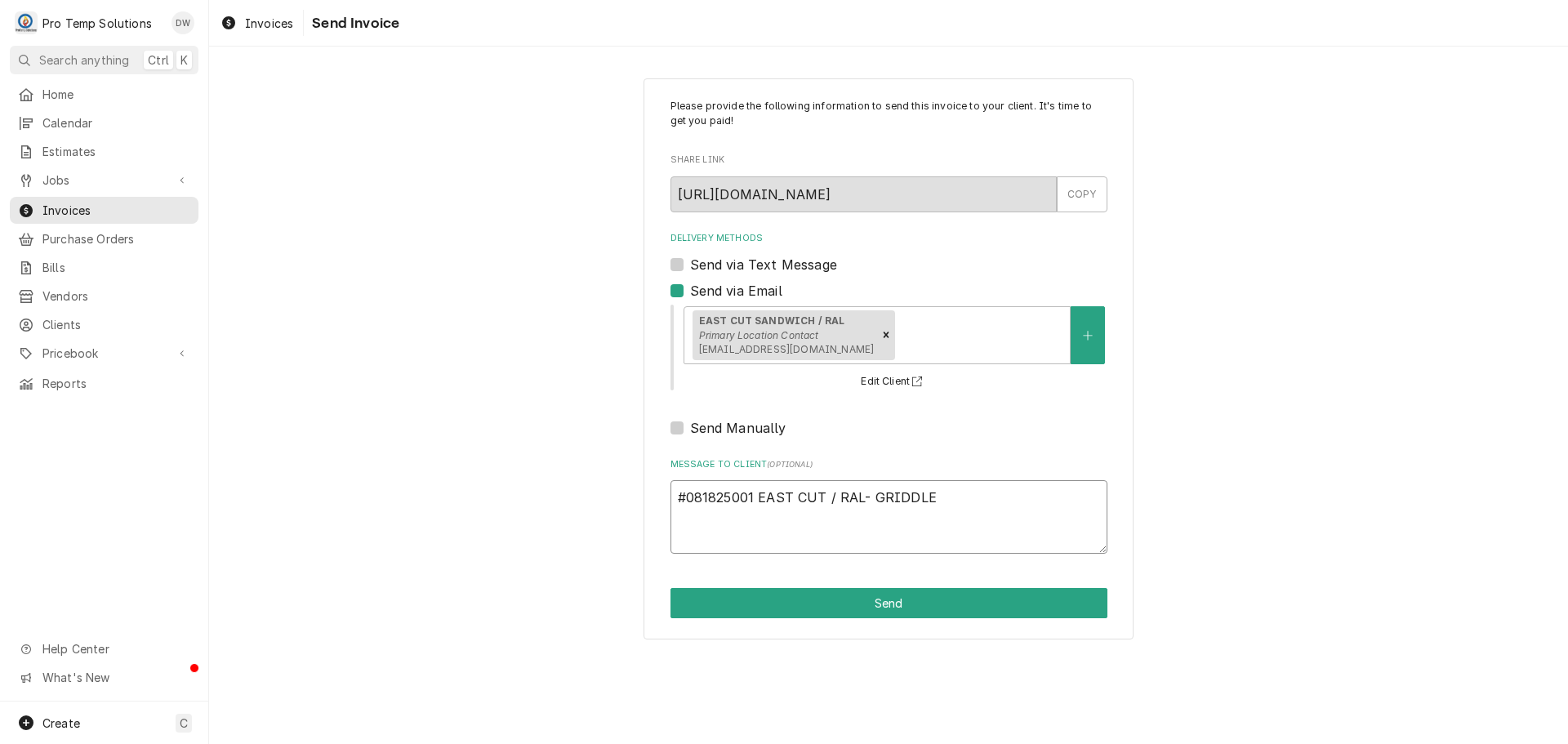
type textarea "#081825001 EAST CUT / RAL- GRIDDLES"
type textarea "x"
type textarea "#081825001 EAST CUT / RAL- GRIDDLES"
click at [883, 603] on button "Send" at bounding box center [889, 603] width 437 height 30
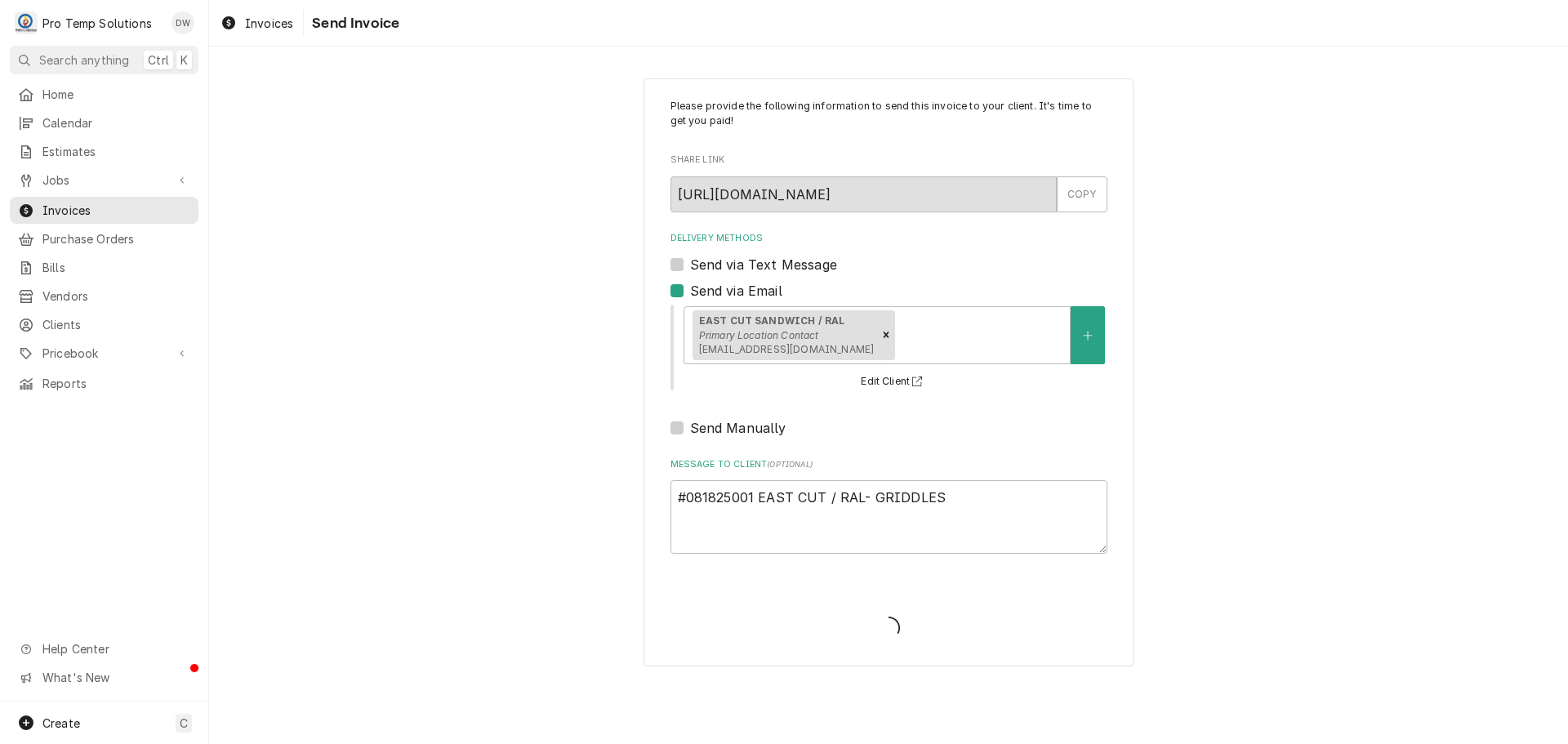
type textarea "x"
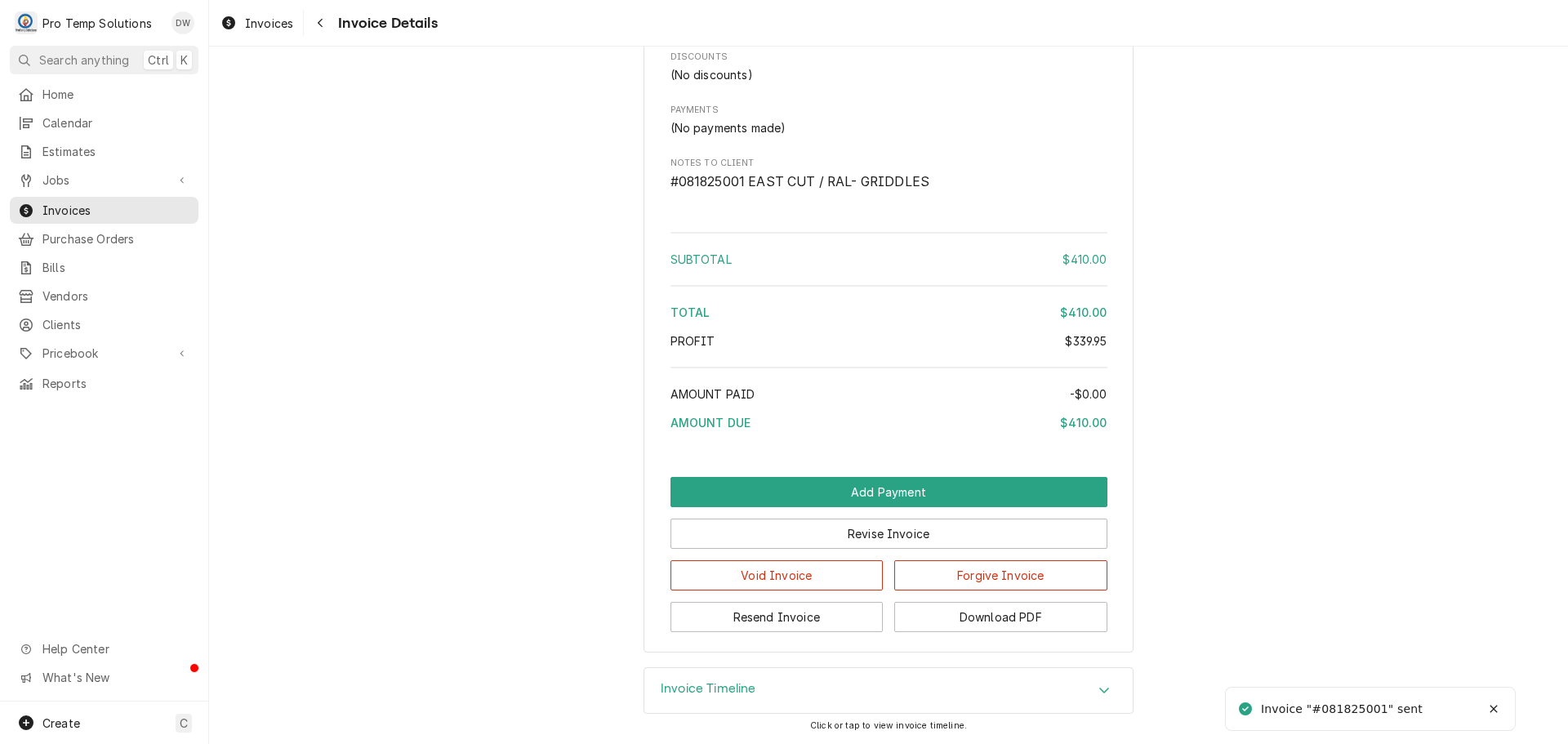
scroll to position [1684, 0]
click at [975, 620] on button "Download PDF" at bounding box center [1002, 617] width 214 height 30
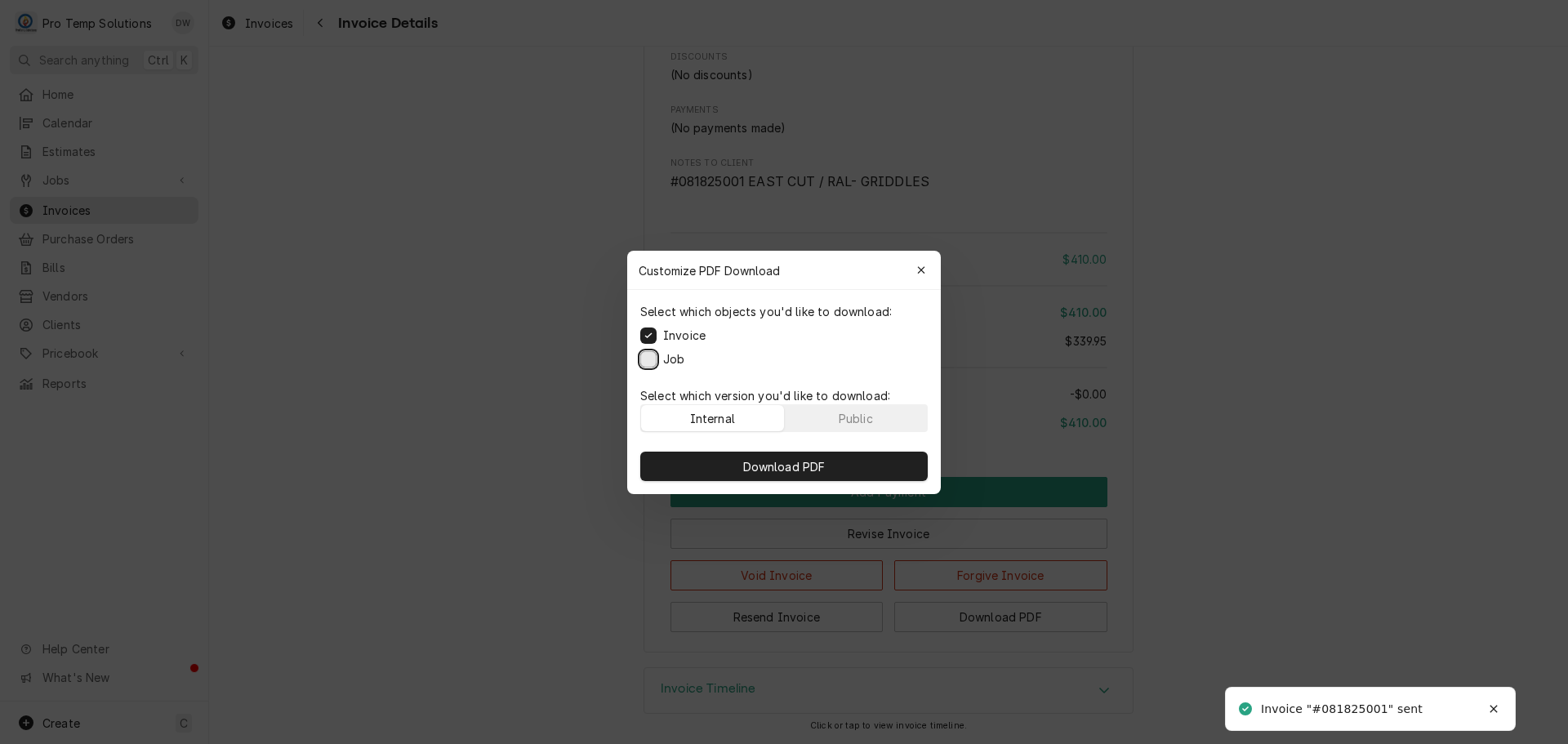
click at [650, 356] on button "Job" at bounding box center [648, 359] width 17 height 17
click at [780, 471] on span "Download PDF" at bounding box center [784, 467] width 89 height 18
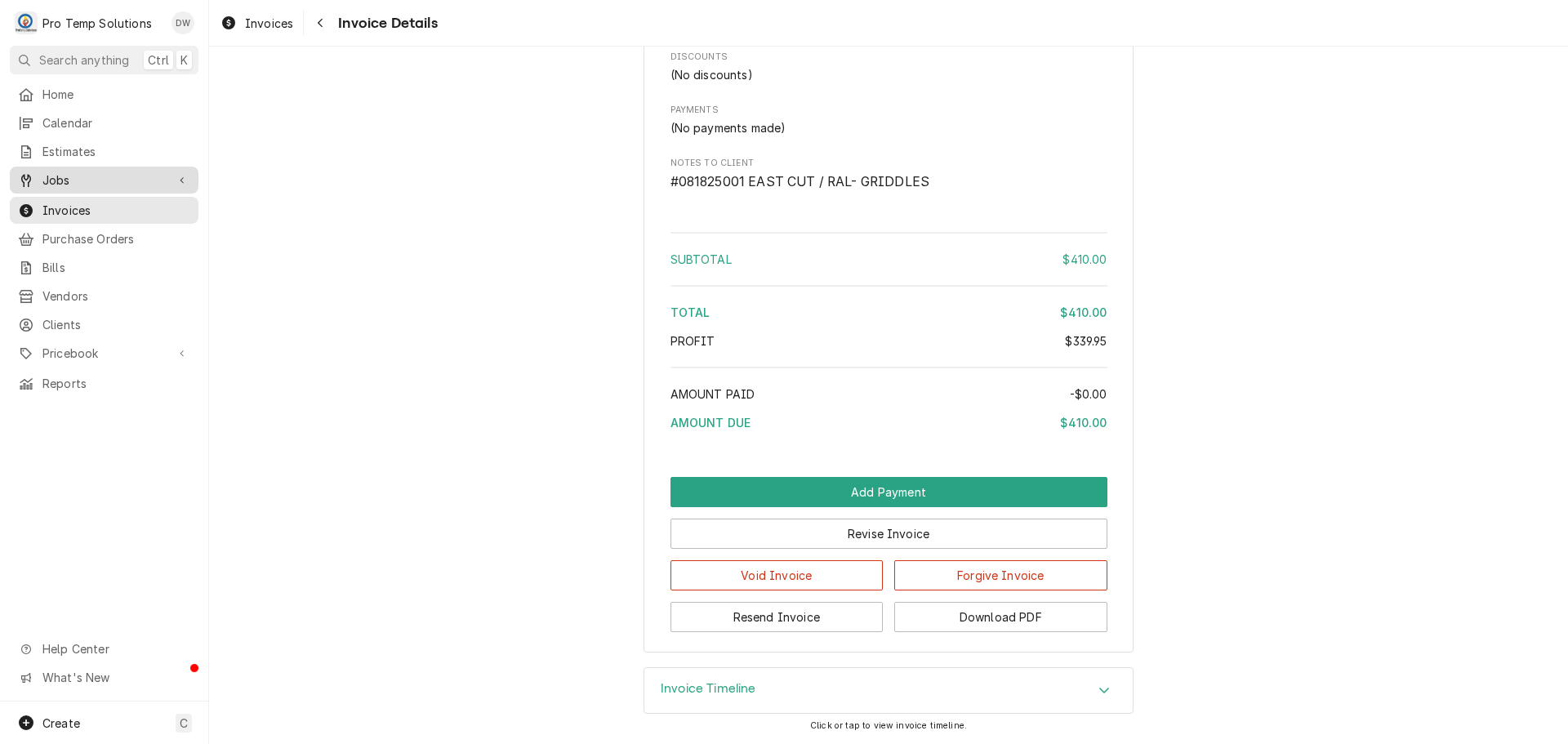
click at [61, 172] on span "Jobs" at bounding box center [104, 180] width 123 height 18
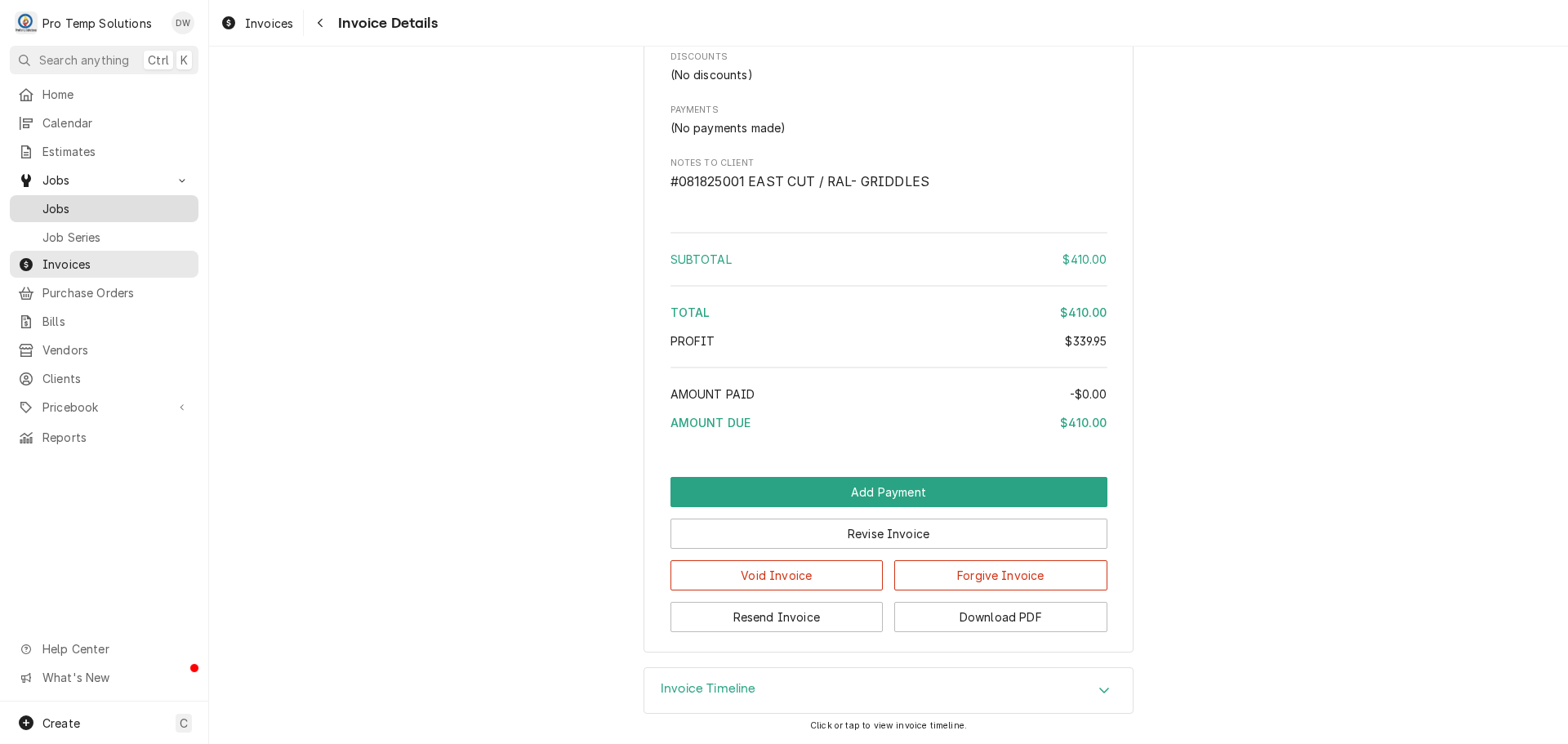
click at [62, 204] on span "Jobs" at bounding box center [116, 209] width 148 height 18
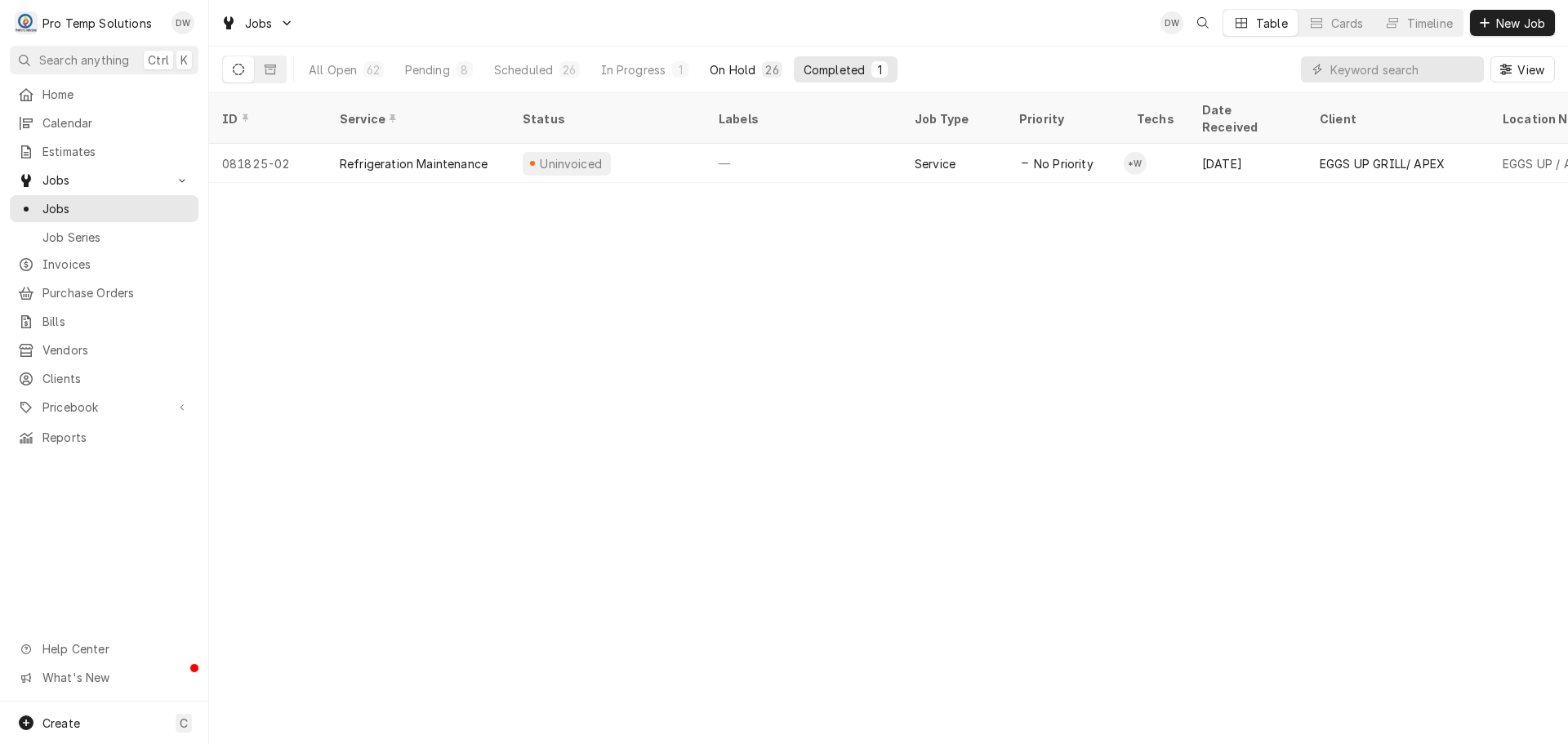
click at [733, 68] on div "On Hold" at bounding box center [732, 71] width 46 height 18
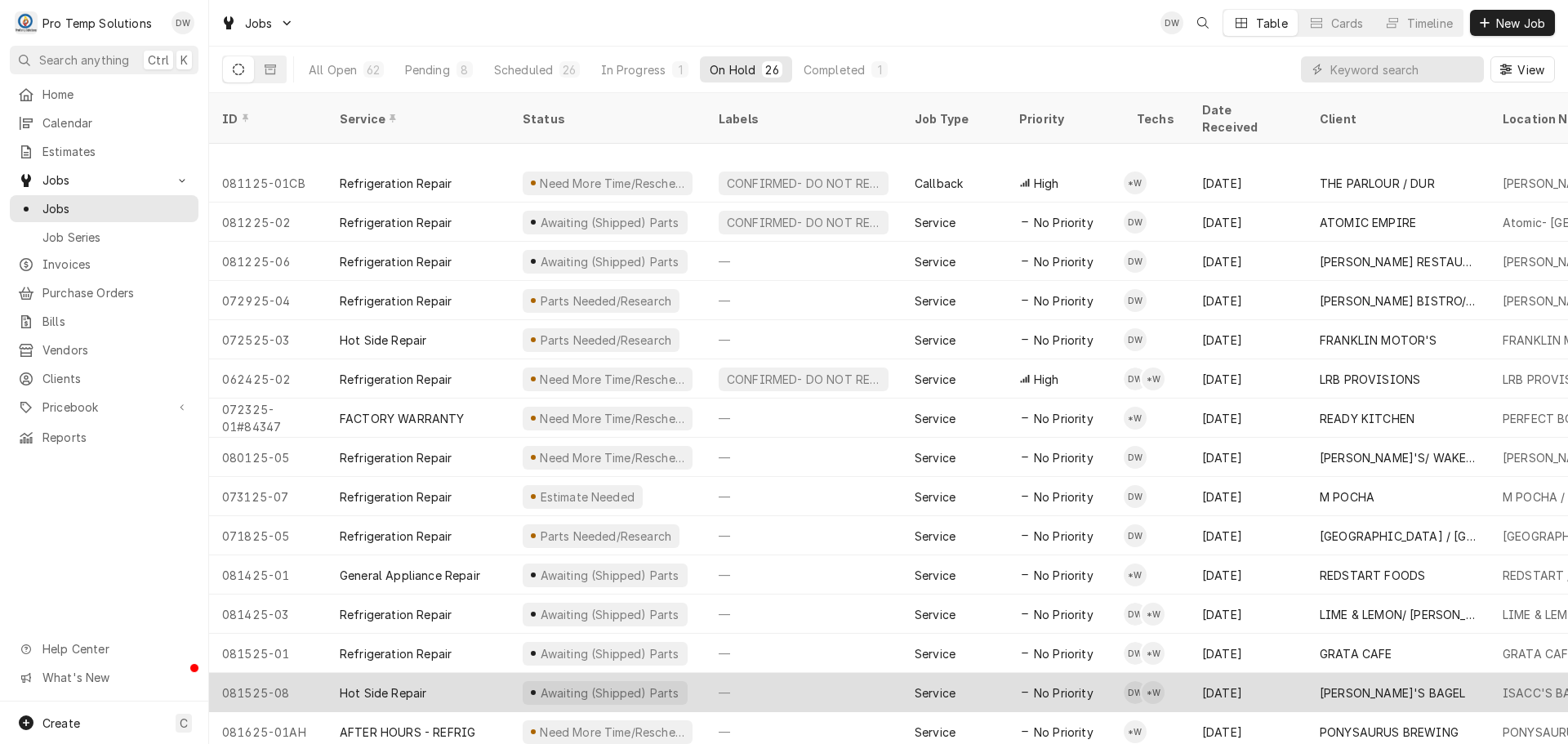
scroll to position [412, 0]
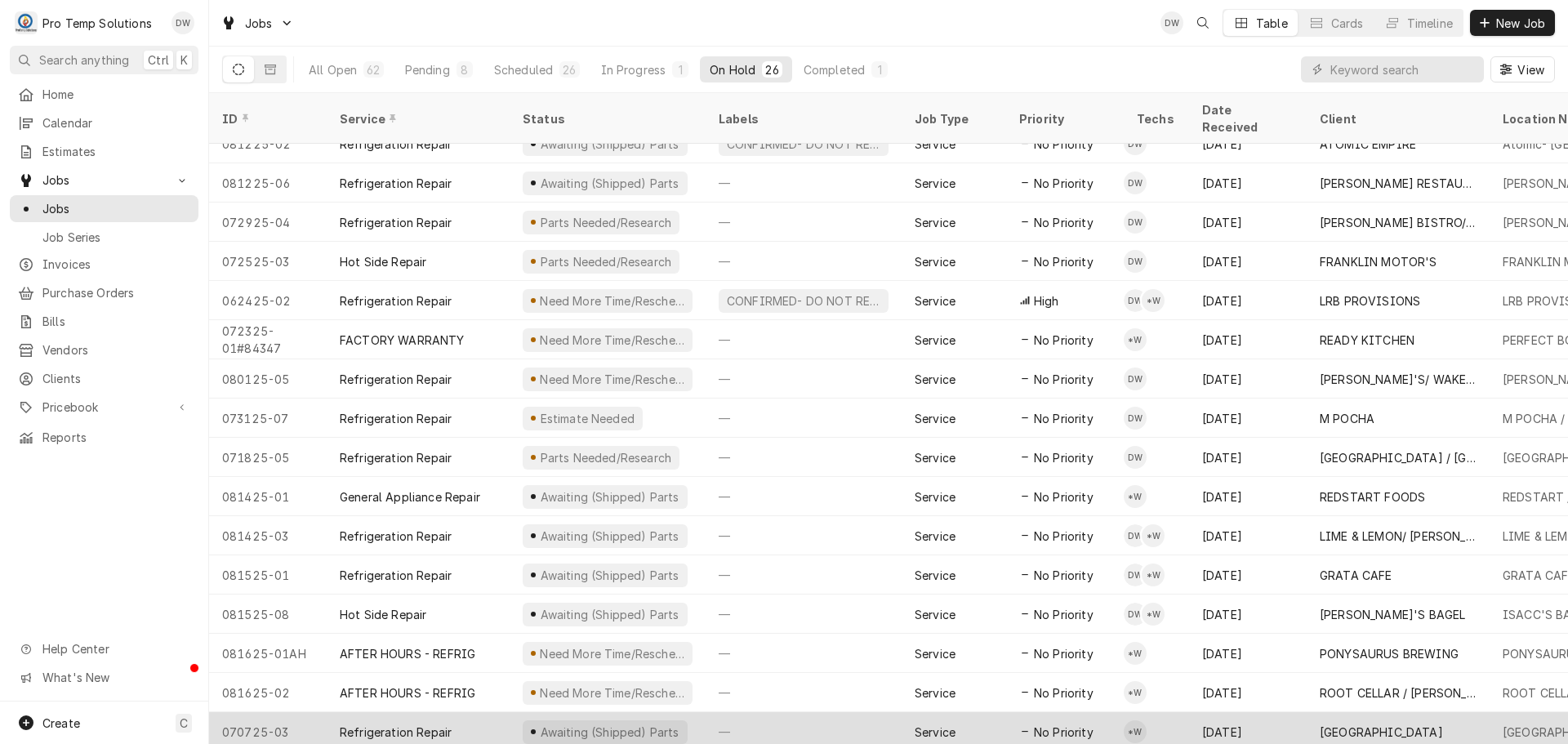
click at [790, 713] on div "—" at bounding box center [804, 732] width 196 height 39
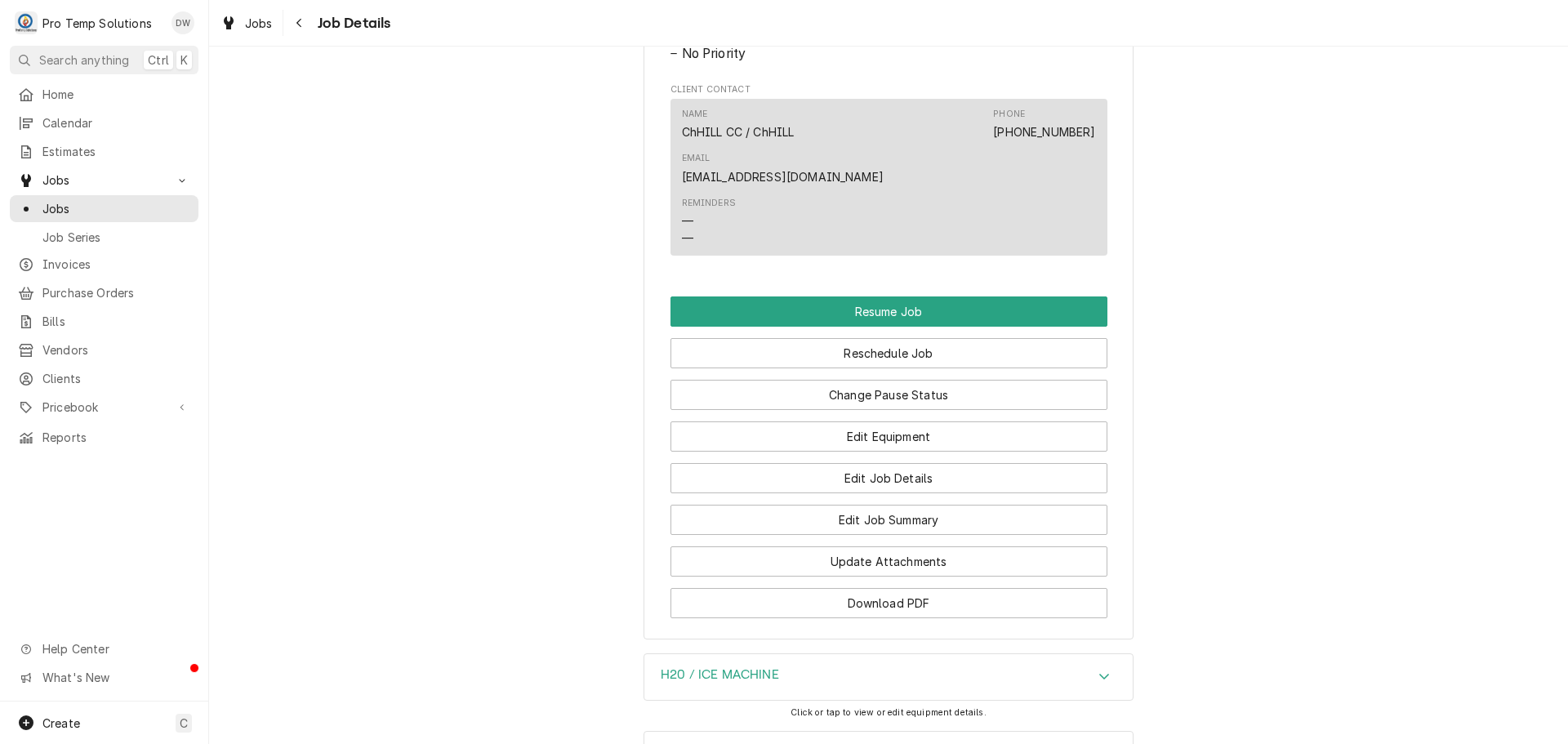
scroll to position [1634, 0]
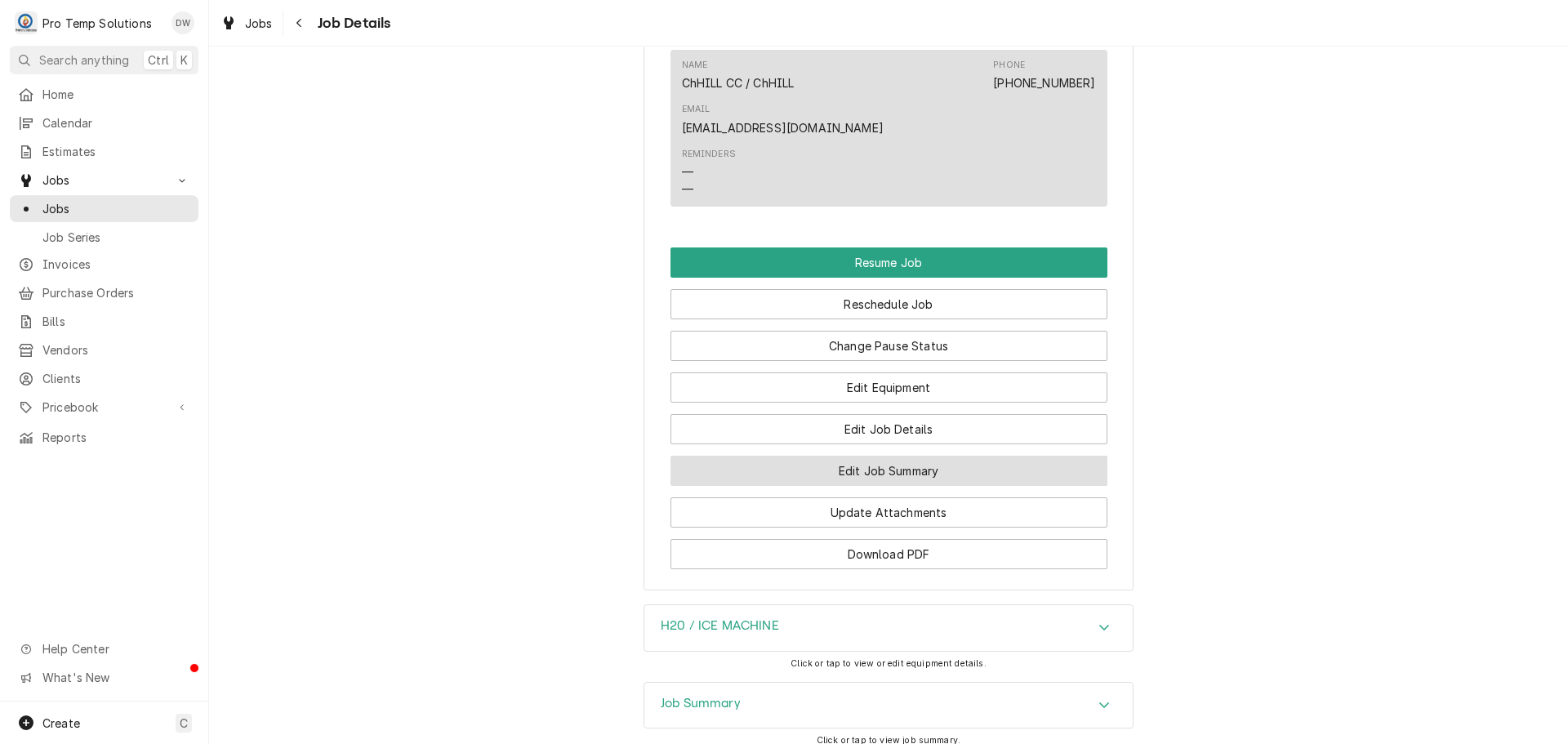
click at [868, 462] on button "Edit Job Summary" at bounding box center [889, 471] width 437 height 30
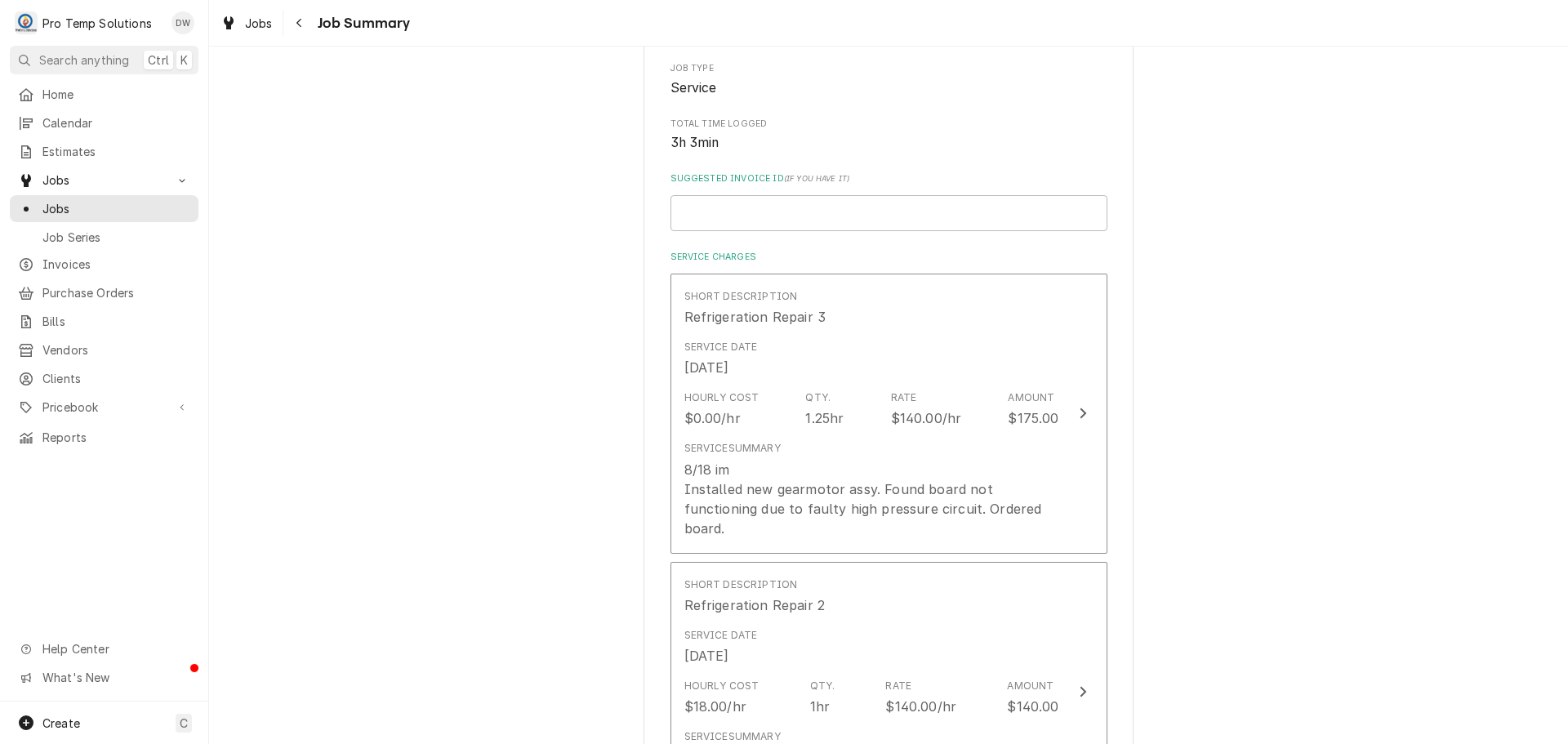
scroll to position [326, 0]
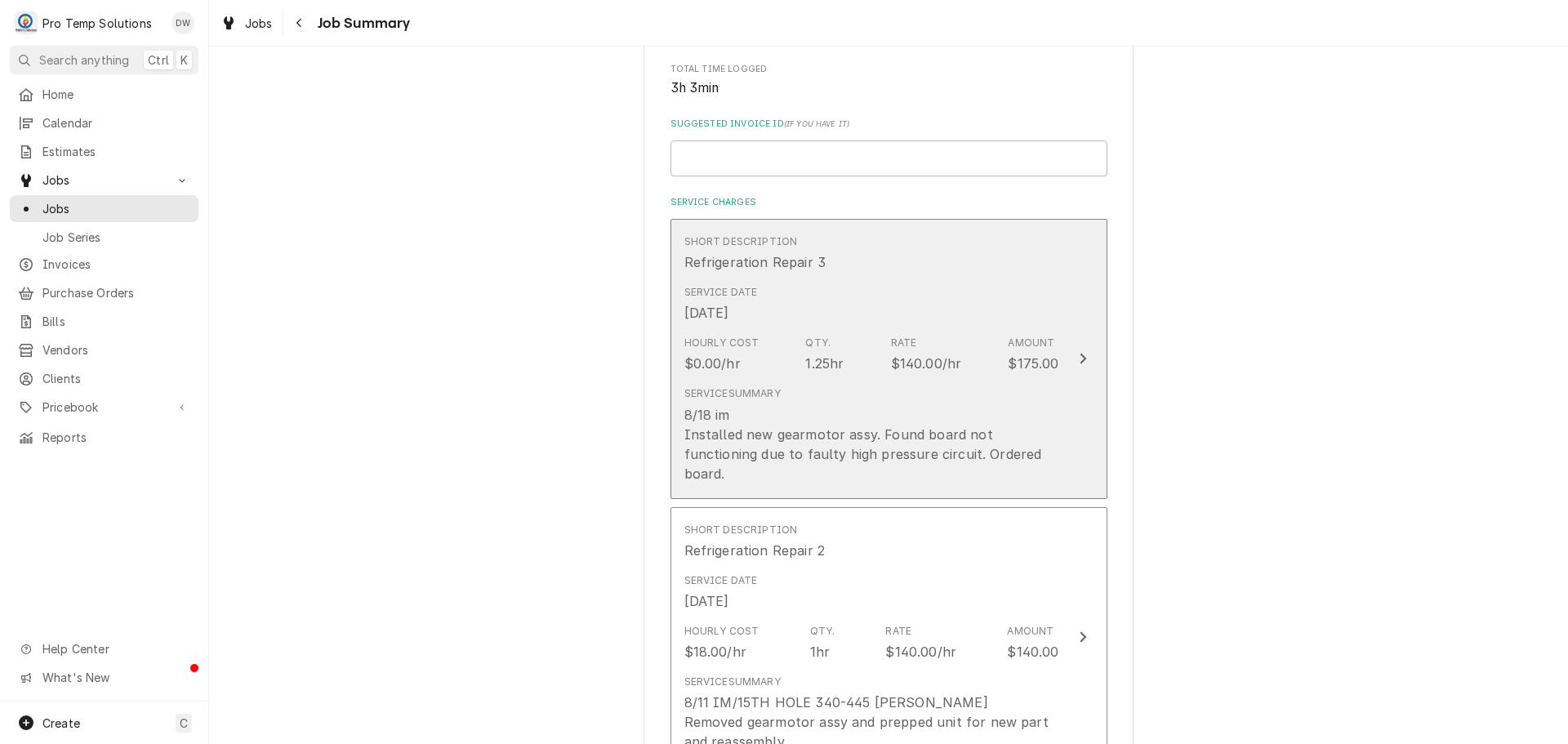
click at [1079, 352] on icon "Update Line Item" at bounding box center [1083, 358] width 8 height 13
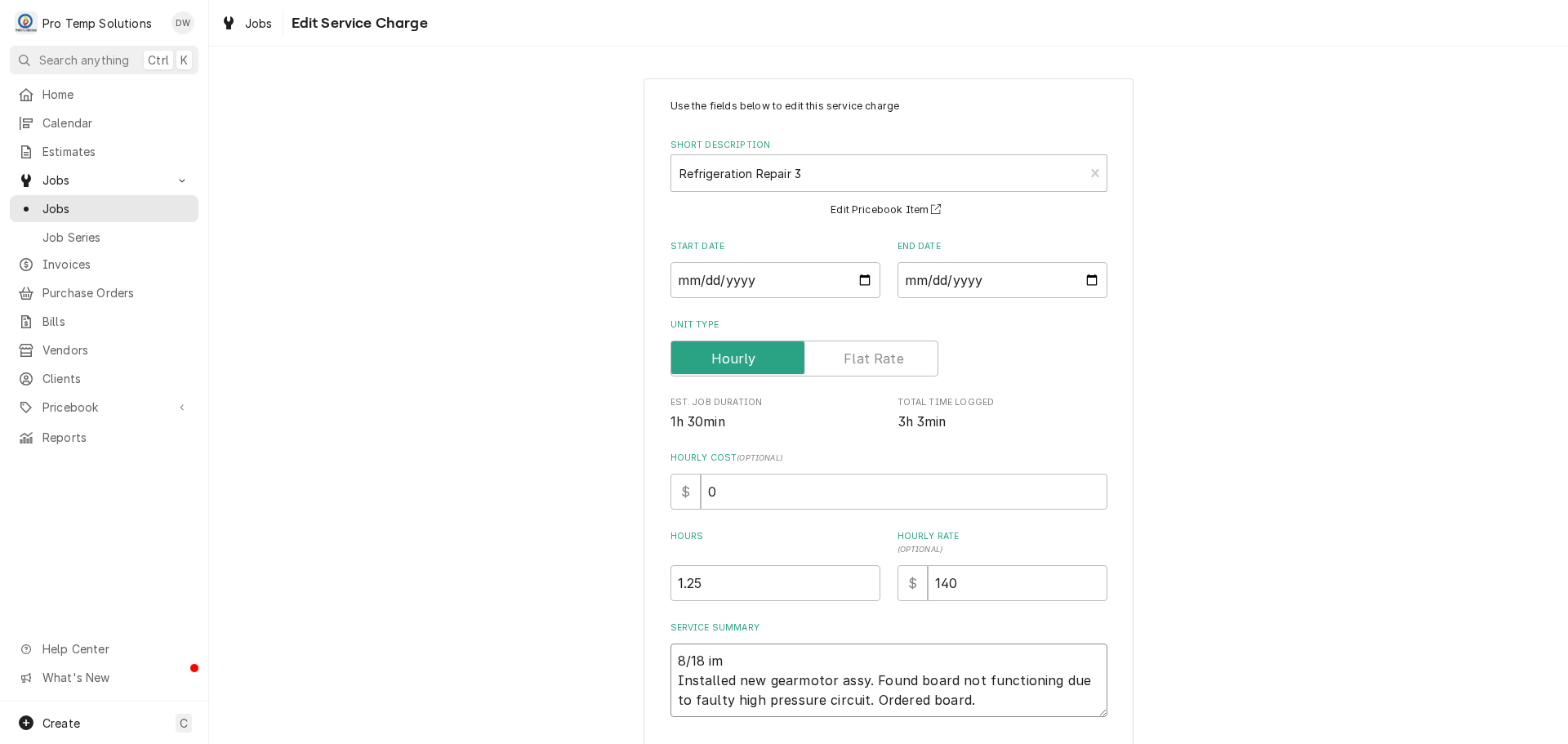
click at [759, 664] on textarea "8/18 im Installed new gearmotor assy. Found board not functioning due to faulty…" at bounding box center [889, 680] width 437 height 74
type textarea "x"
type textarea "8/18 i Installed new gearmotor assy. Found board not functioning due to faulty …"
type textarea "x"
type textarea "8/18 Installed new gearmotor assy. Found board not functioning due to faulty hi…"
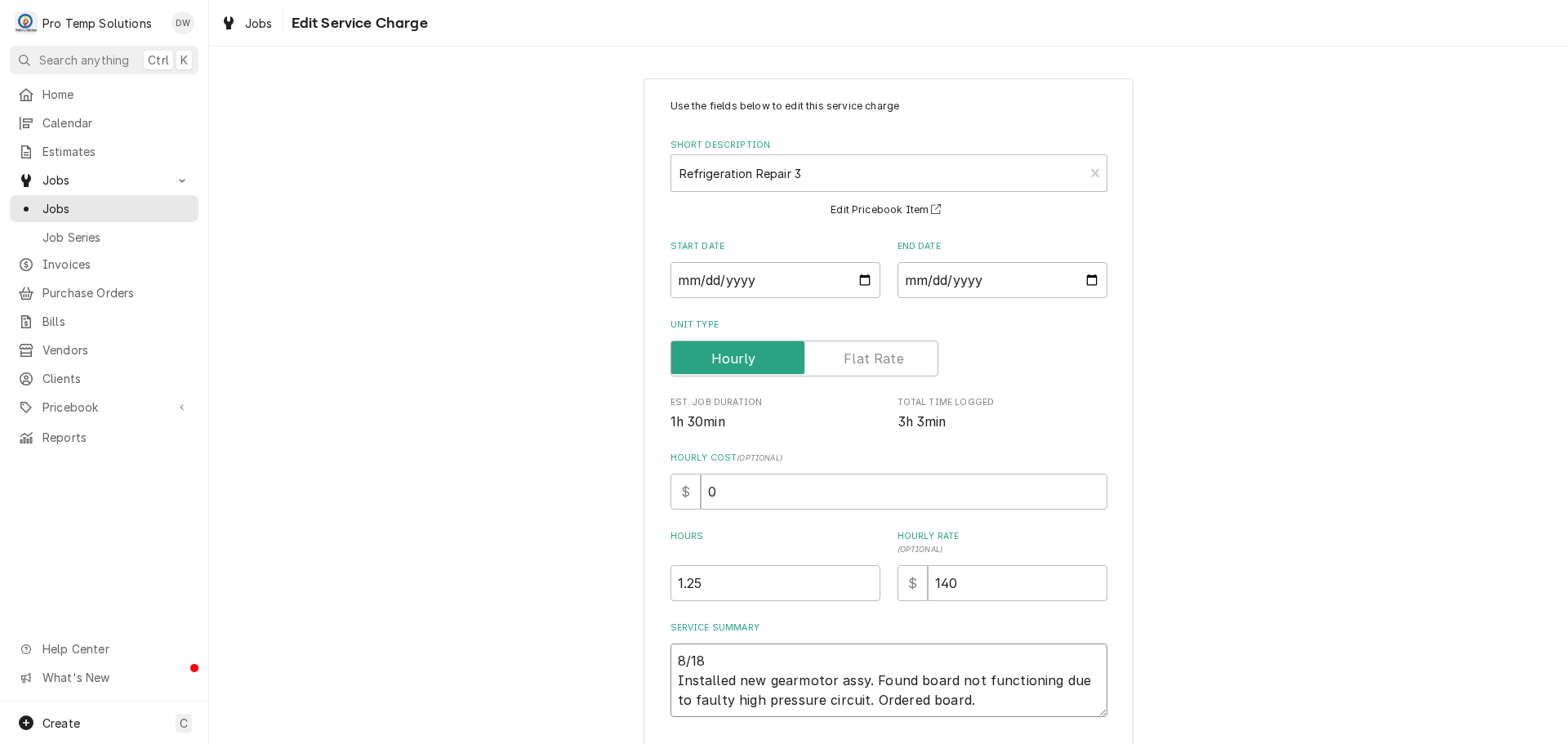
type textarea "x"
type textarea "8/18 i Installed new gearmotor assy. Found board not functioning due to faulty …"
type textarea "x"
type textarea "8/18 Installed new gearmotor assy. Found board not functioning due to faulty hi…"
type textarea "x"
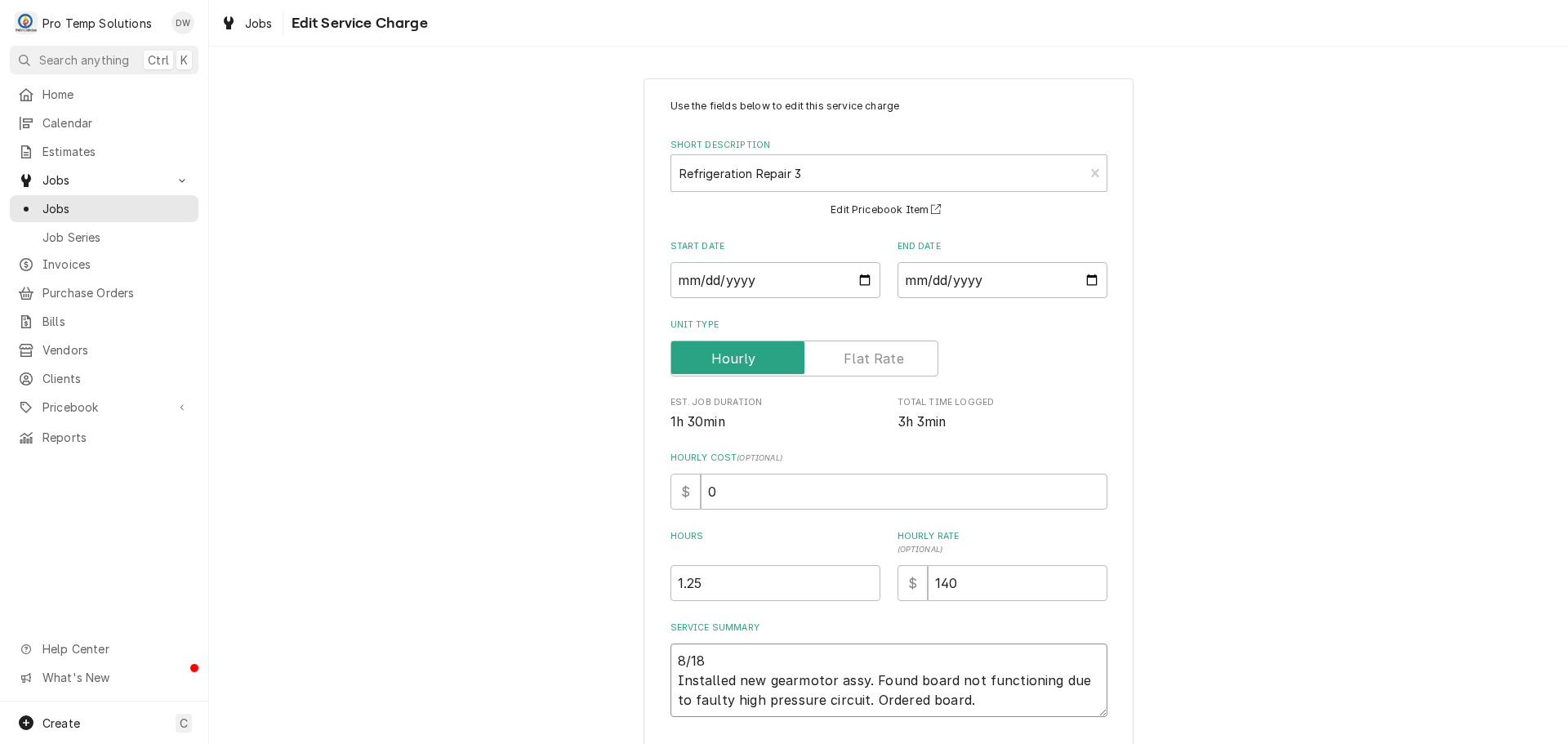
type textarea "8/18 I Installed new gearmotor assy. Found board not functioning due to faulty …"
type textarea "x"
type textarea "8/18 Installed new gearmotor assy. Found board not functioning due to faulty hi…"
type textarea "x"
type textarea "8/18 Installed new gearmotor assy. Found board not functioning due to faulty hi…"
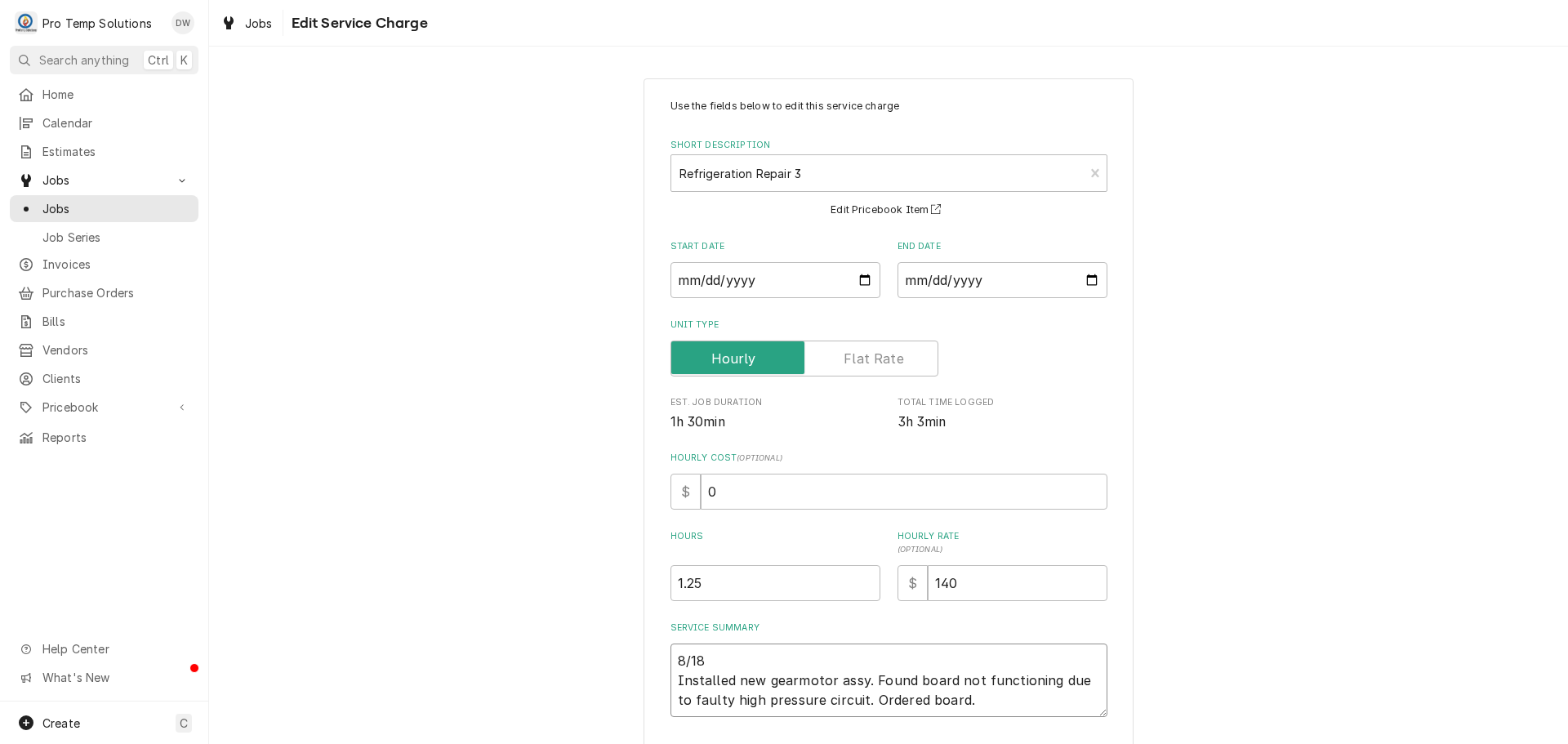
type textarea "x"
type textarea "8/18 Installed new gearmotor assy. Found board not functioning due to faulty hi…"
type textarea "x"
type textarea "8/18 1 Installed new gearmotor assy. Found board not functioning due to faulty …"
type textarea "x"
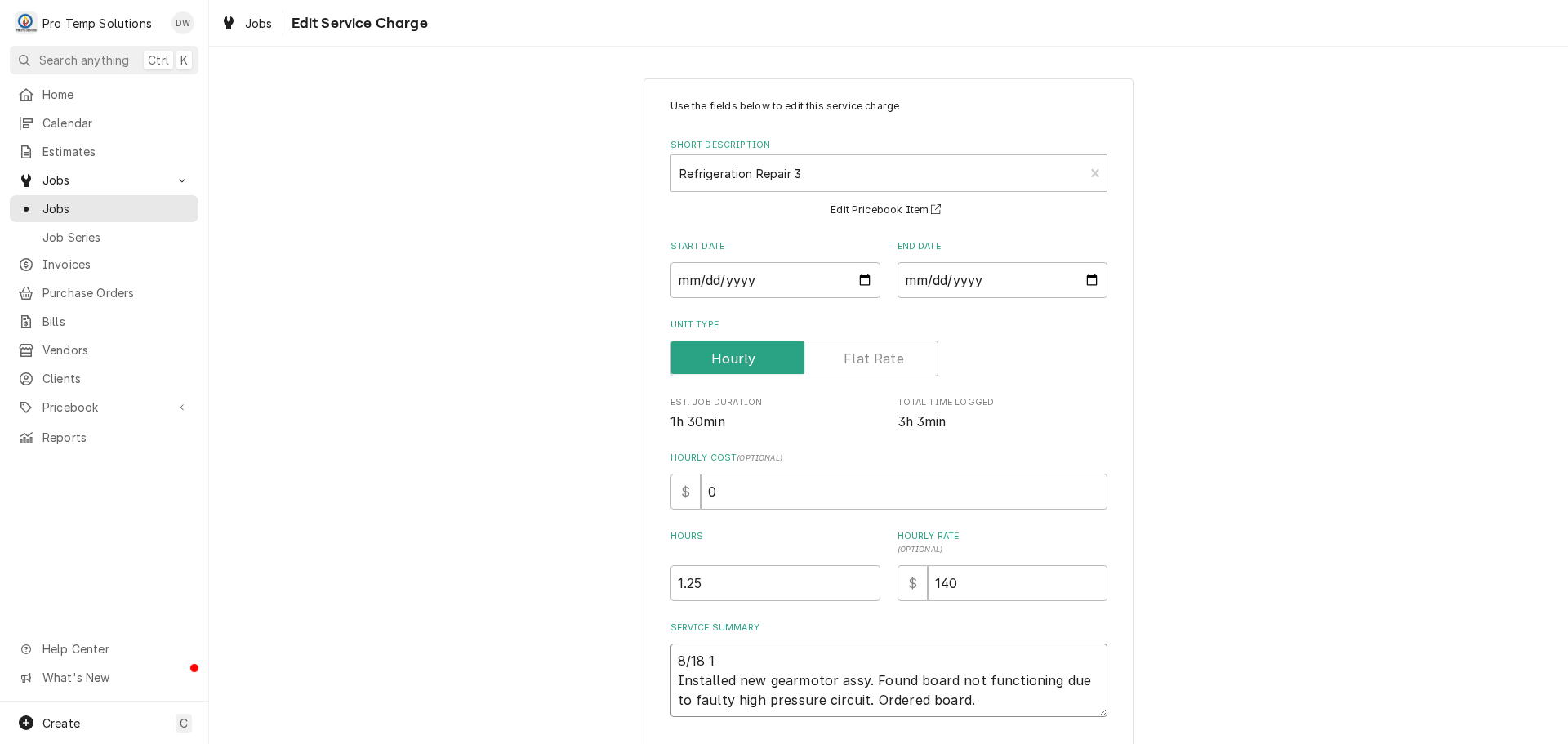
type textarea "8/18 15 Installed new gearmotor assy. Found board not functioning due to faulty…"
type textarea "x"
type textarea "8/18 15T Installed new gearmotor assy. Found board not functioning due to fault…"
type textarea "x"
type textarea "8/18 15TH Installed new gearmotor assy. Found board not functioning due to faul…"
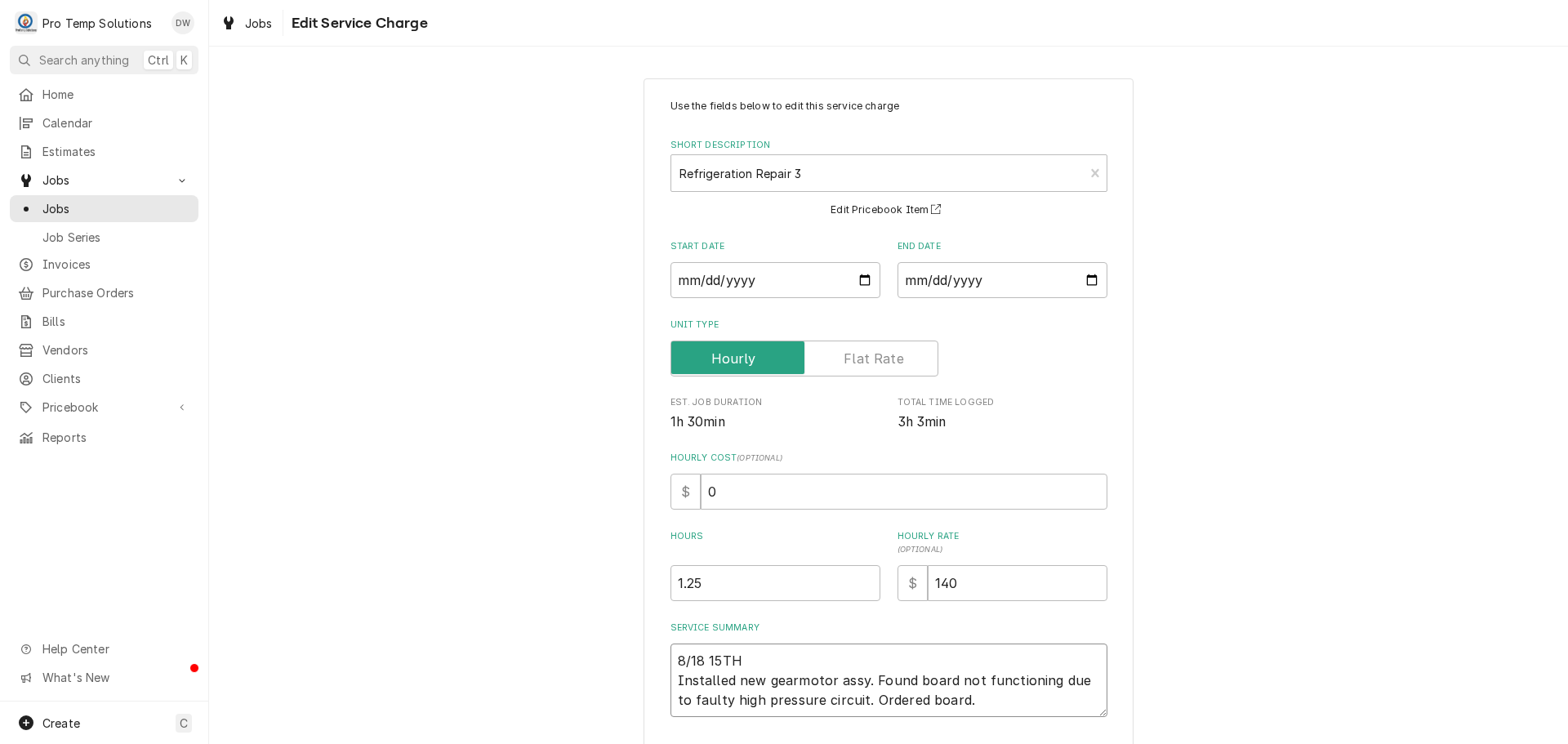
type textarea "x"
type textarea "8/18 15TH Installed new gearmotor assy. Found board not functioning due to faul…"
type textarea "x"
type textarea "8/18 15TH H Installed new gearmotor assy. Found board not functioning due to fa…"
type textarea "x"
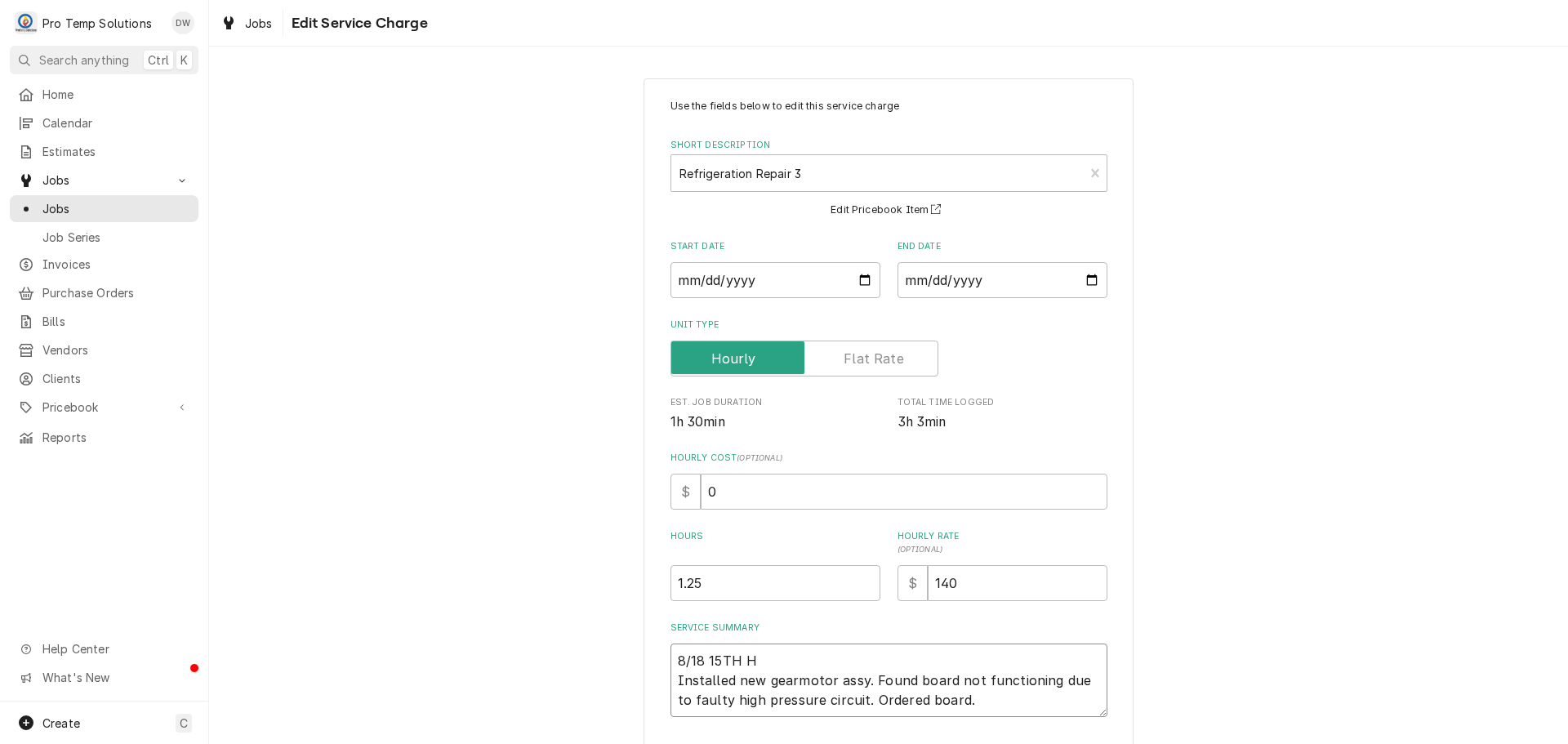
type textarea "8/18 15TH HO Installed new gearmotor assy. Found board not functioning due to f…"
type textarea "x"
type textarea "8/18 15TH HOL Installed new gearmotor assy. Found board not functioning due to …"
type textarea "x"
type textarea "8/18 15TH HOLE Installed new gearmotor assy. Found board not functioning due to…"
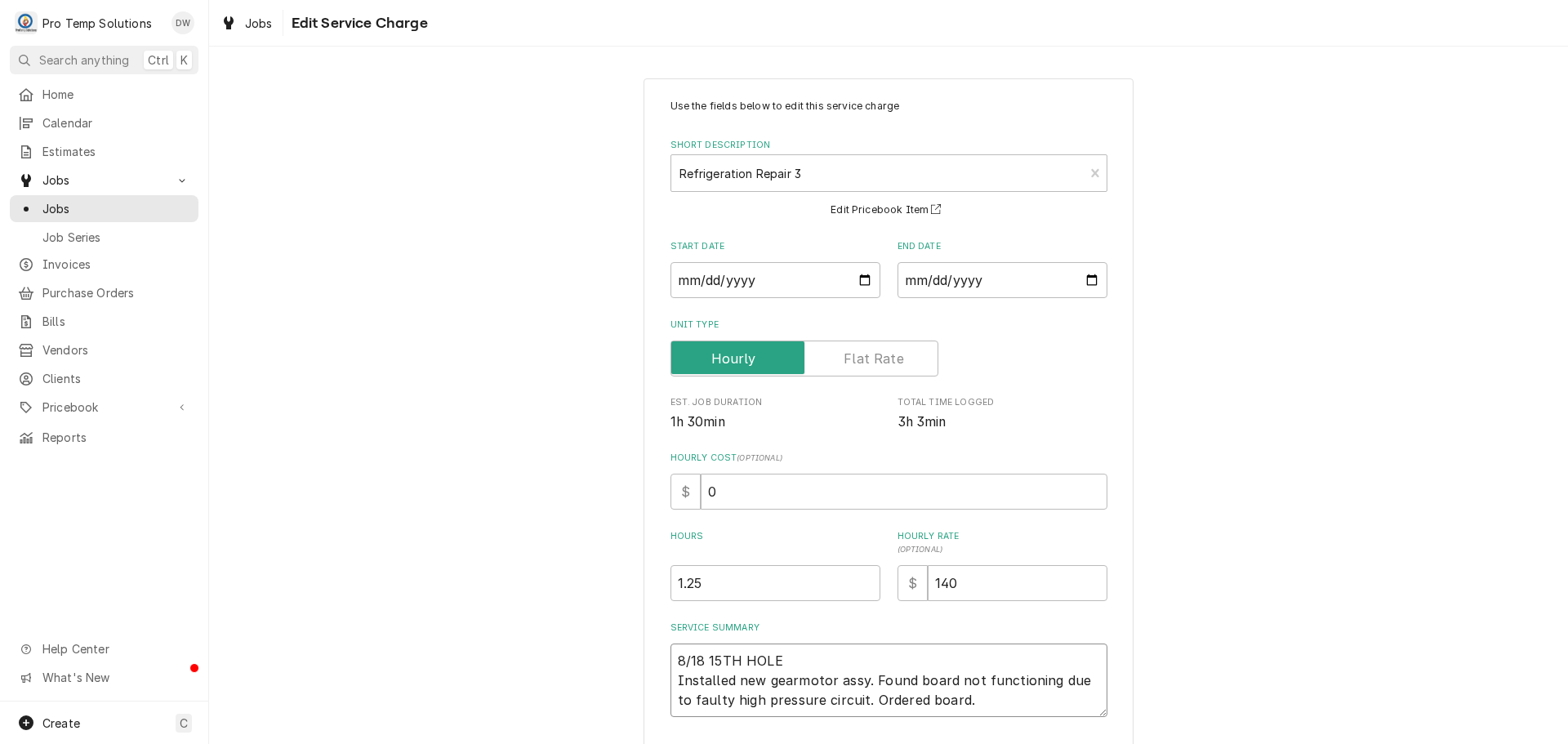
type textarea "x"
type textarea "8/18 15TH HOLE Installed new gearmotor assy. Found board not functioning due to…"
type textarea "x"
type textarea "8/18 15TH HOLE I Installed new gearmotor assy. Found board not functioning due …"
type textarea "x"
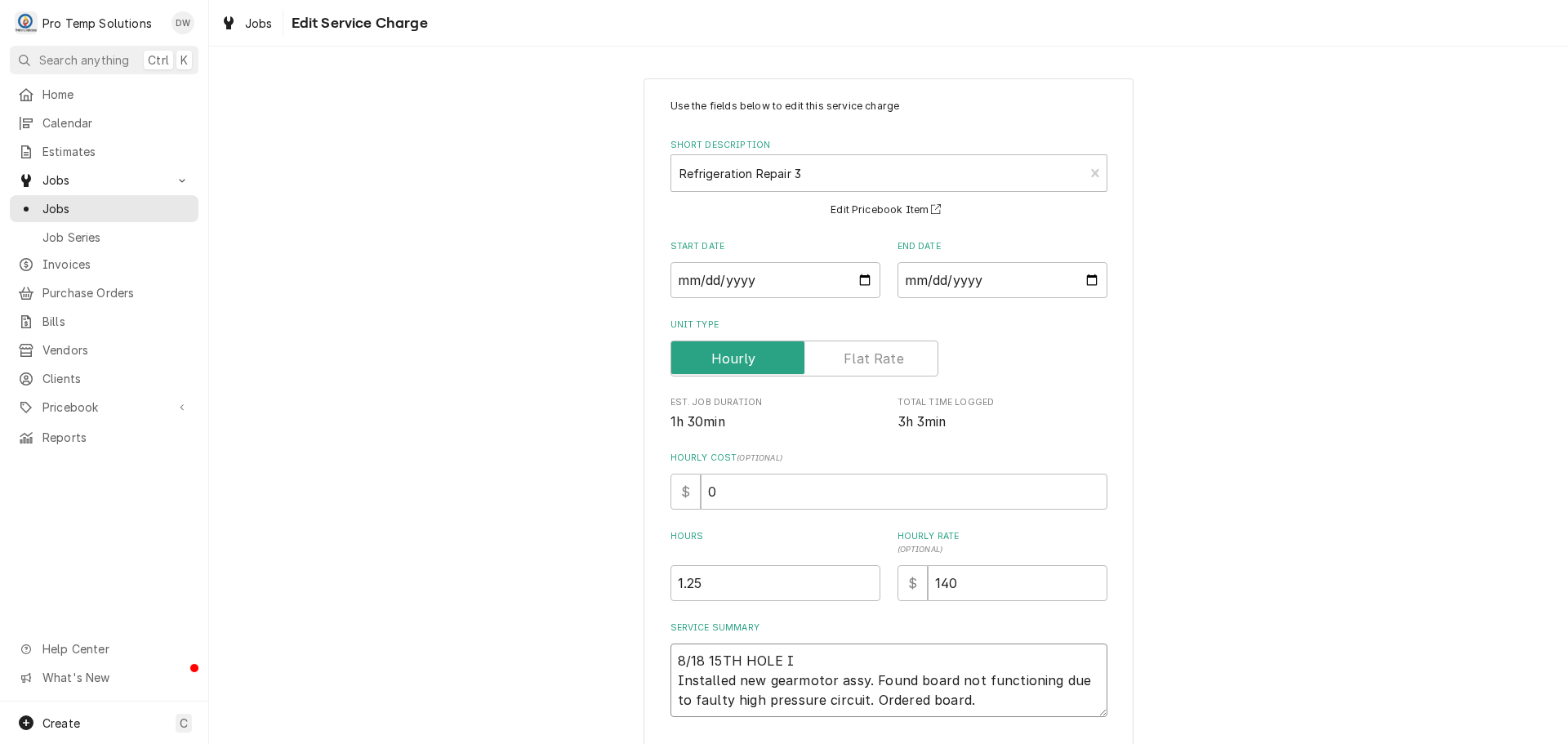
type textarea "8/18 15TH HOLE IM Installed new gearmotor assy. Found board not functioning due…"
type textarea "x"
type textarea "8/18 15TH HOLE IM Installed new gearmotor assy. Found board not functioning due…"
type textarea "x"
type textarea "8/18 15TH HOLE IM 1 Installed new gearmotor assy. Found board not functioning d…"
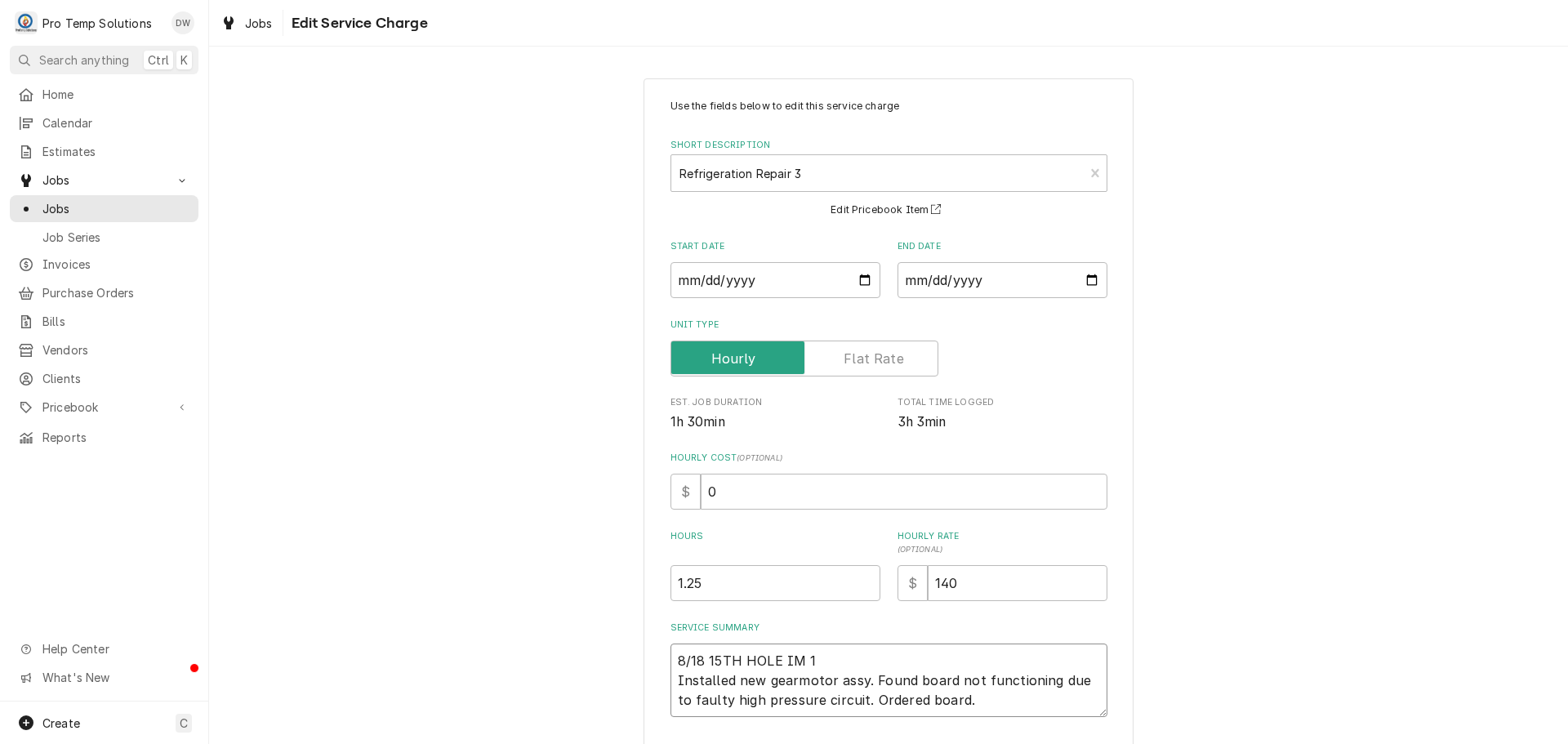
type textarea "x"
type textarea "8/18 15TH HOLE IM 11 Installed new gearmotor assy. Found board not functioning …"
type textarea "x"
type textarea "8/18 15TH HOLE IM 114 Installed new gearmotor assy. Found board not functioning…"
type textarea "x"
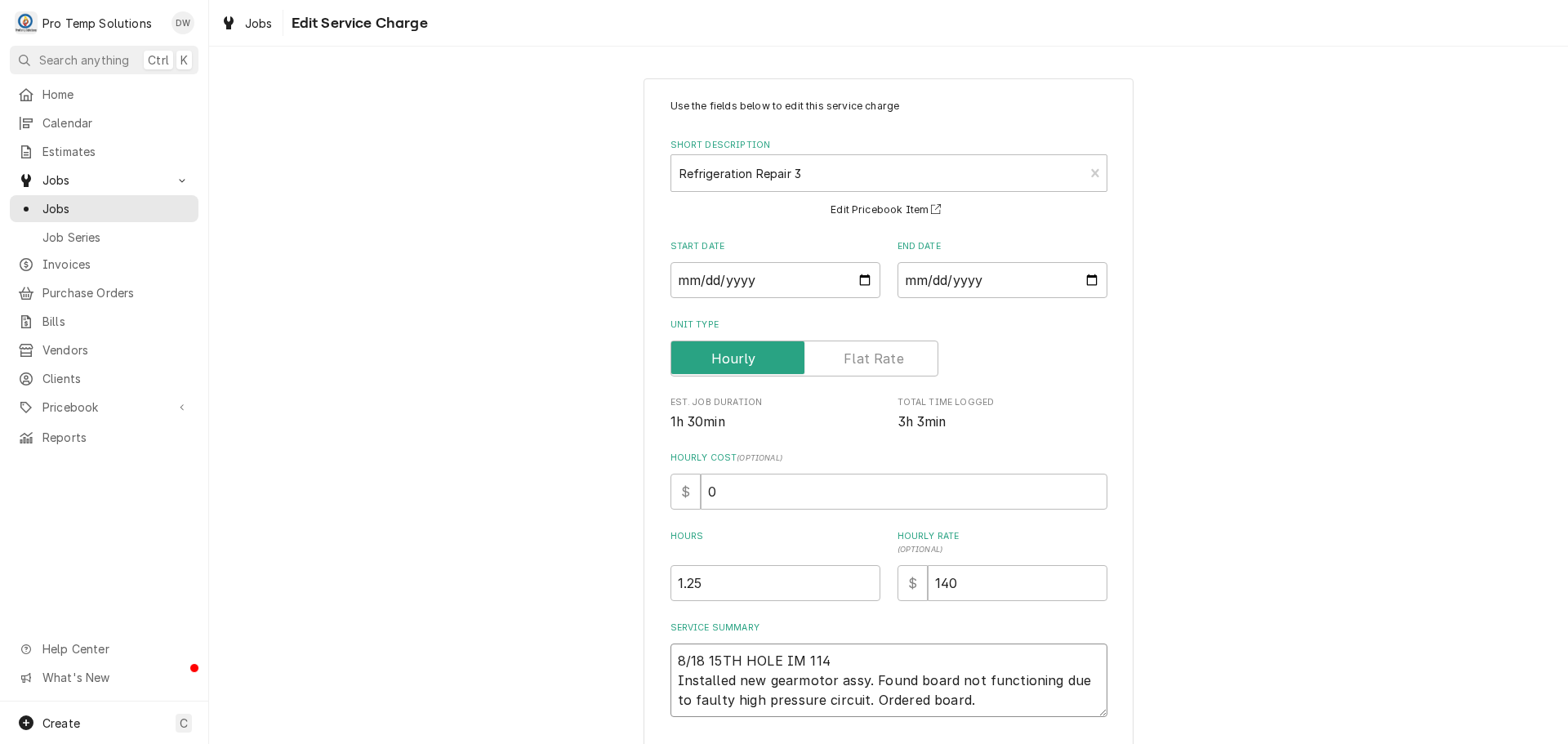
type textarea "8/18 15TH HOLE IM 1145 Installed new gearmotor assy. Found board not functionin…"
type textarea "x"
type textarea "8/18 15TH HOLE IM 1145- Installed new gearmotor assy. Found board not functioni…"
type textarea "x"
type textarea "8/18 15TH HOLE IM 1145-1 Installed new gearmotor assy. Found board not function…"
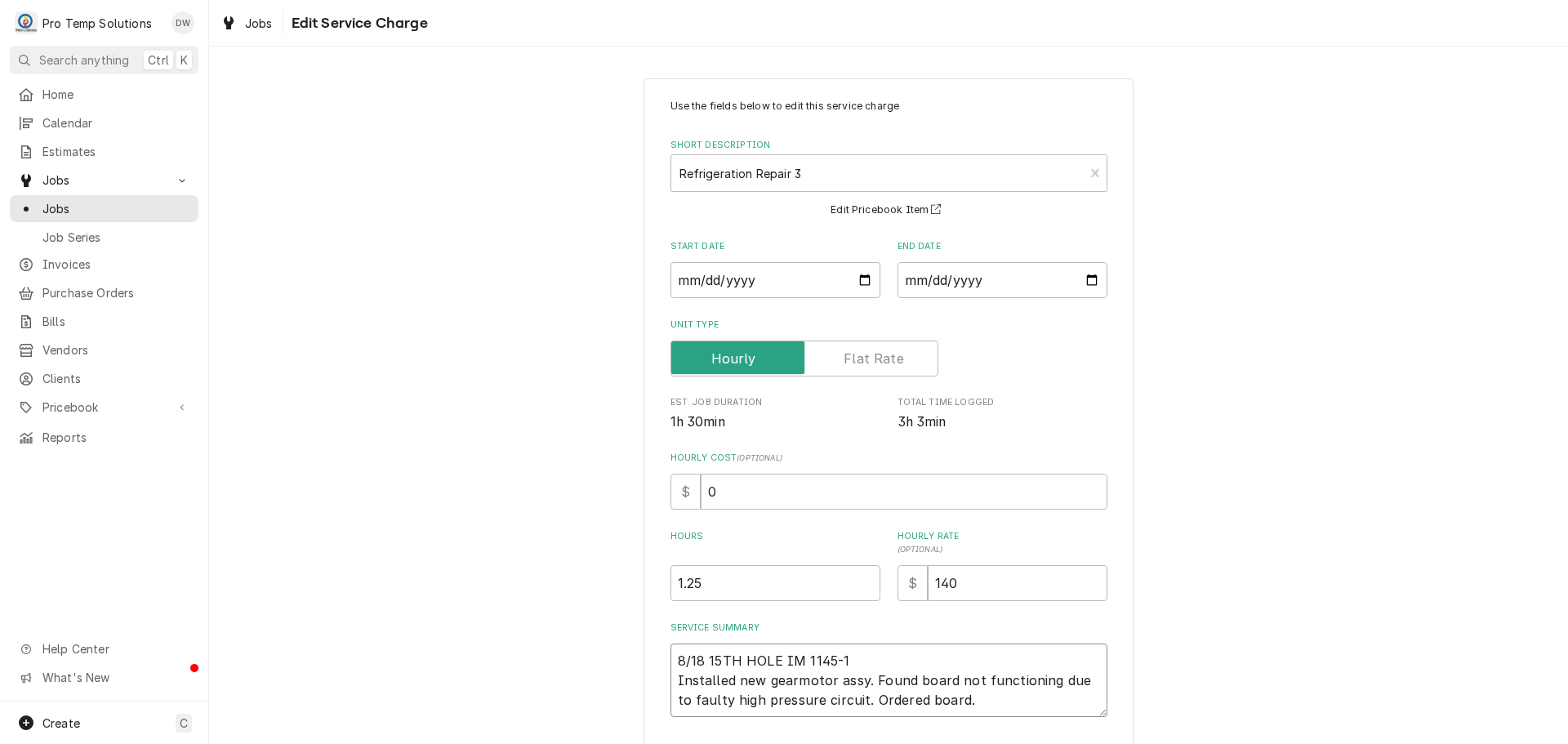
type textarea "x"
type textarea "8/18 15TH HOLE IM 1145-10 Installed new gearmotor assy. Found board not functio…"
type textarea "x"
type textarea "8/18 15TH HOLE IM 1145-105 Installed new gearmotor assy. Found board not functi…"
type textarea "x"
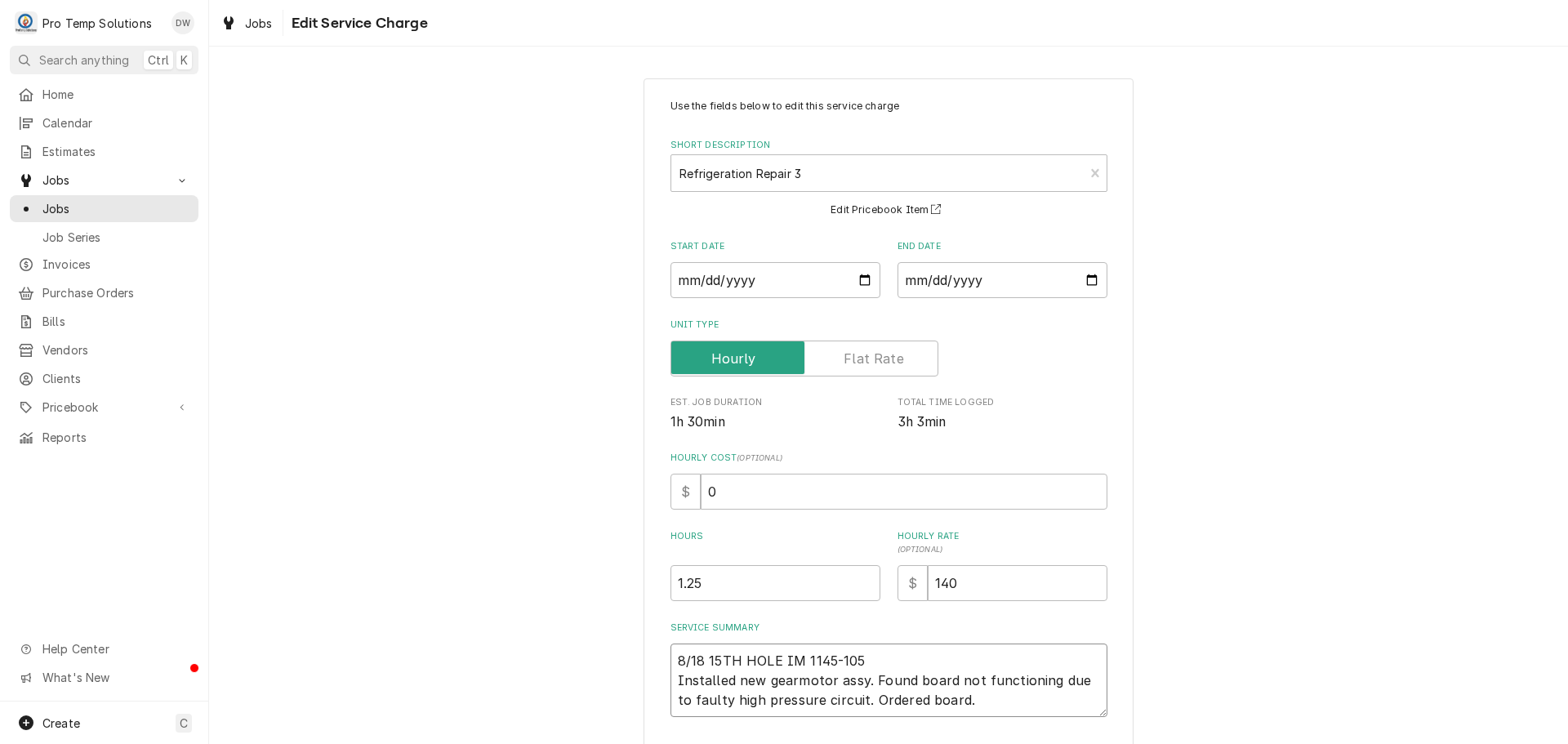
type textarea "8/18 15TH HOLE IM 1145-105 Installed new gearmotor assy. Found board not functi…"
type textarea "x"
type textarea "8/18 15TH HOLE IM 1145-105 K Installed new gearmotor assy. Found board not func…"
type textarea "x"
type textarea "8/18 15TH HOLE IM 1145-105 KE Installed new gearmotor assy. Found board not fun…"
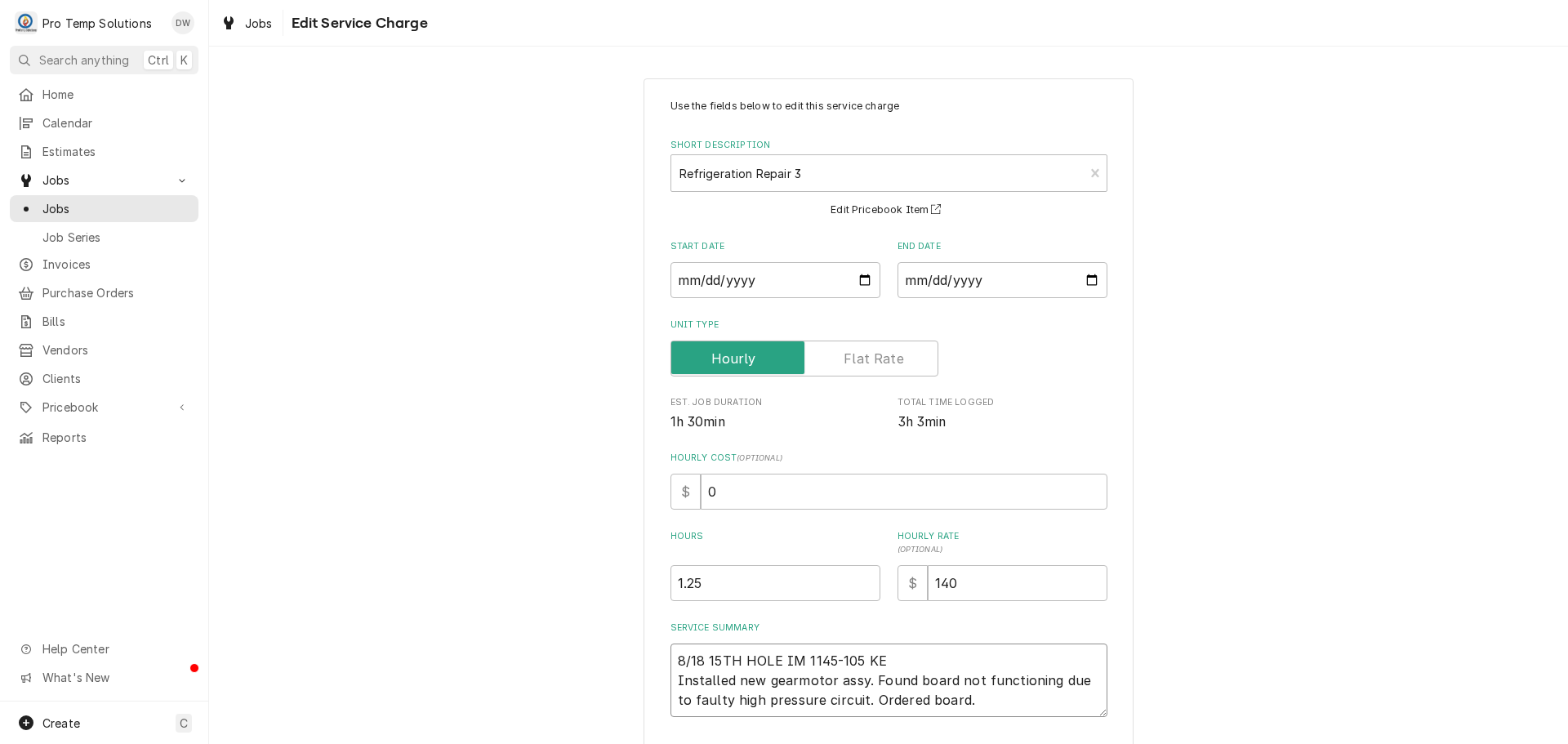
type textarea "x"
type textarea "8/18 15TH HOLE IM 1145-105 KEV Installed new gearmotor assy. Found board not fu…"
type textarea "x"
type textarea "8/18 15TH HOLE IM 1145-105 KEVI Installed new gearmotor assy. Found board not f…"
type textarea "x"
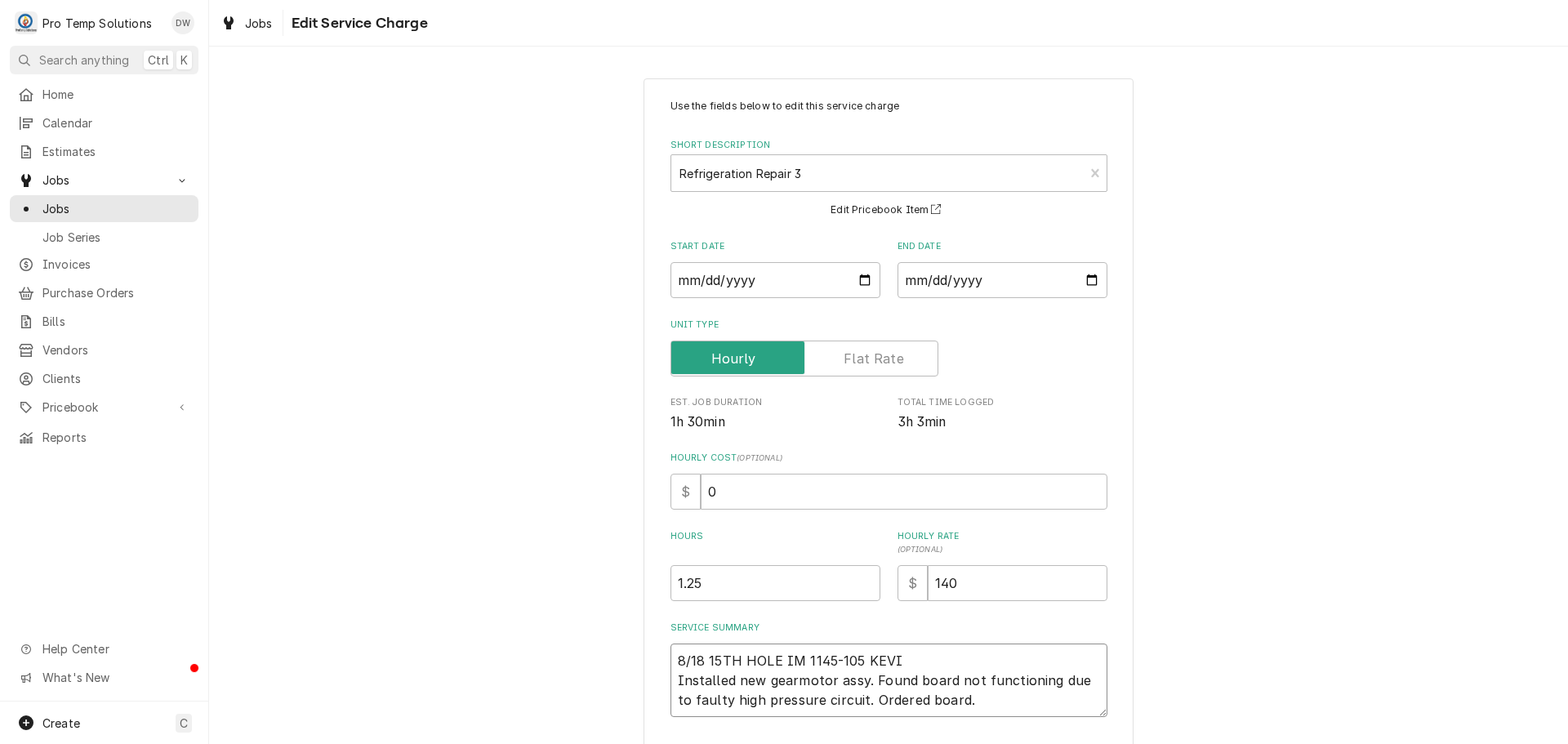
type textarea "8/18 15TH HOLE IM 1145-105 KEVIN Installed new gearmotor assy. Found board not …"
type textarea "x"
type textarea "8/18 15TH HOLE IM 1145-105 KEVIN Installed new gearmotor assy. Found board not …"
click at [979, 700] on textarea "8/18 15TH HOLE IM 1145-105 KEVIN Installed new gearmotor assy. Found board not …" at bounding box center [889, 680] width 437 height 74
type textarea "x"
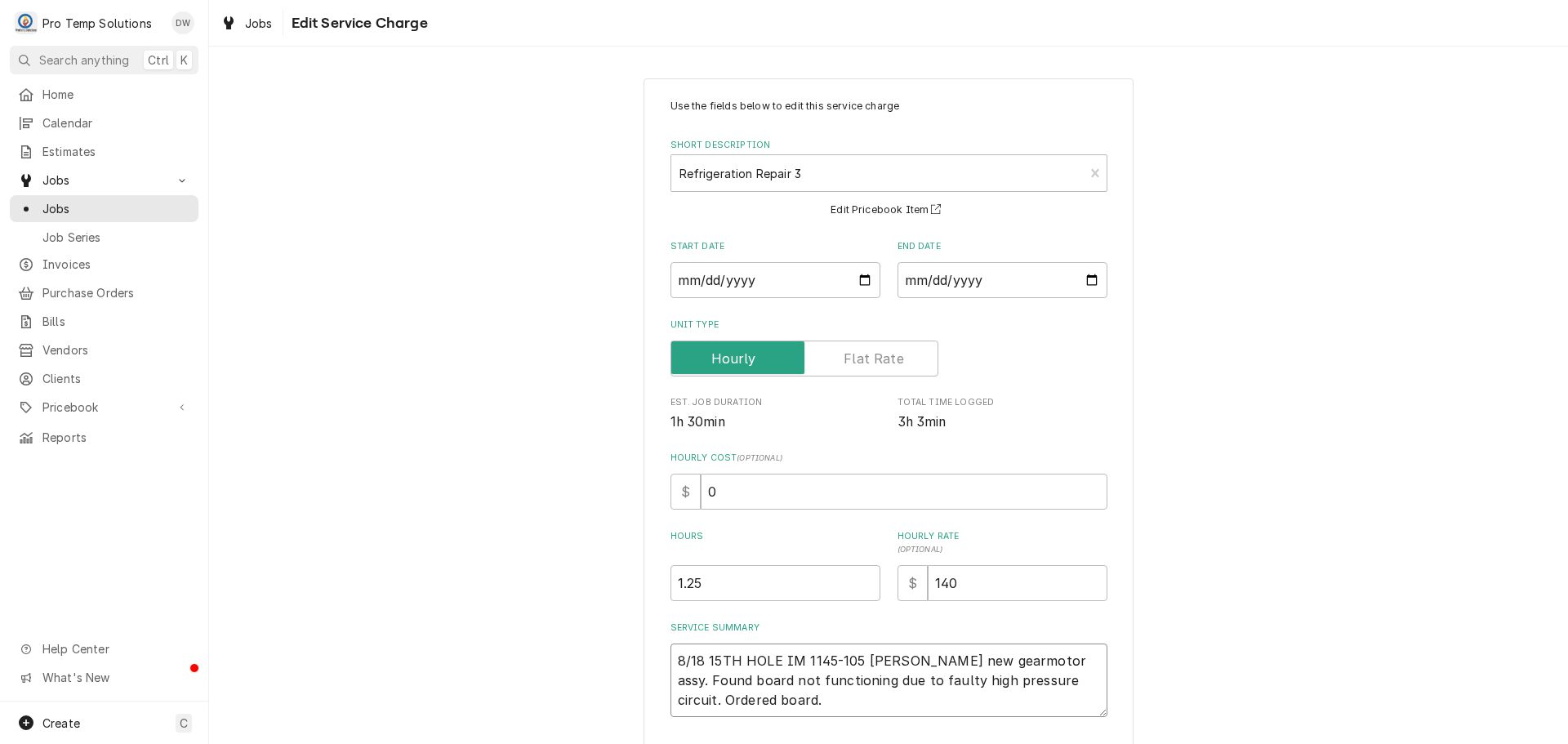
type textarea "8/18 15TH HOLE IM 1145-105 KEVIN Installed new gearmotor assy. Found board not …"
type textarea "x"
type textarea "8/18 15TH HOLE IM 1145-105 KEVIN Installed new gearmotor assy. Found board not …"
type textarea "x"
type textarea "8/18 15TH HOLE IM 1145-105 KEVIN Installed new gearmotor assy. Found board not …"
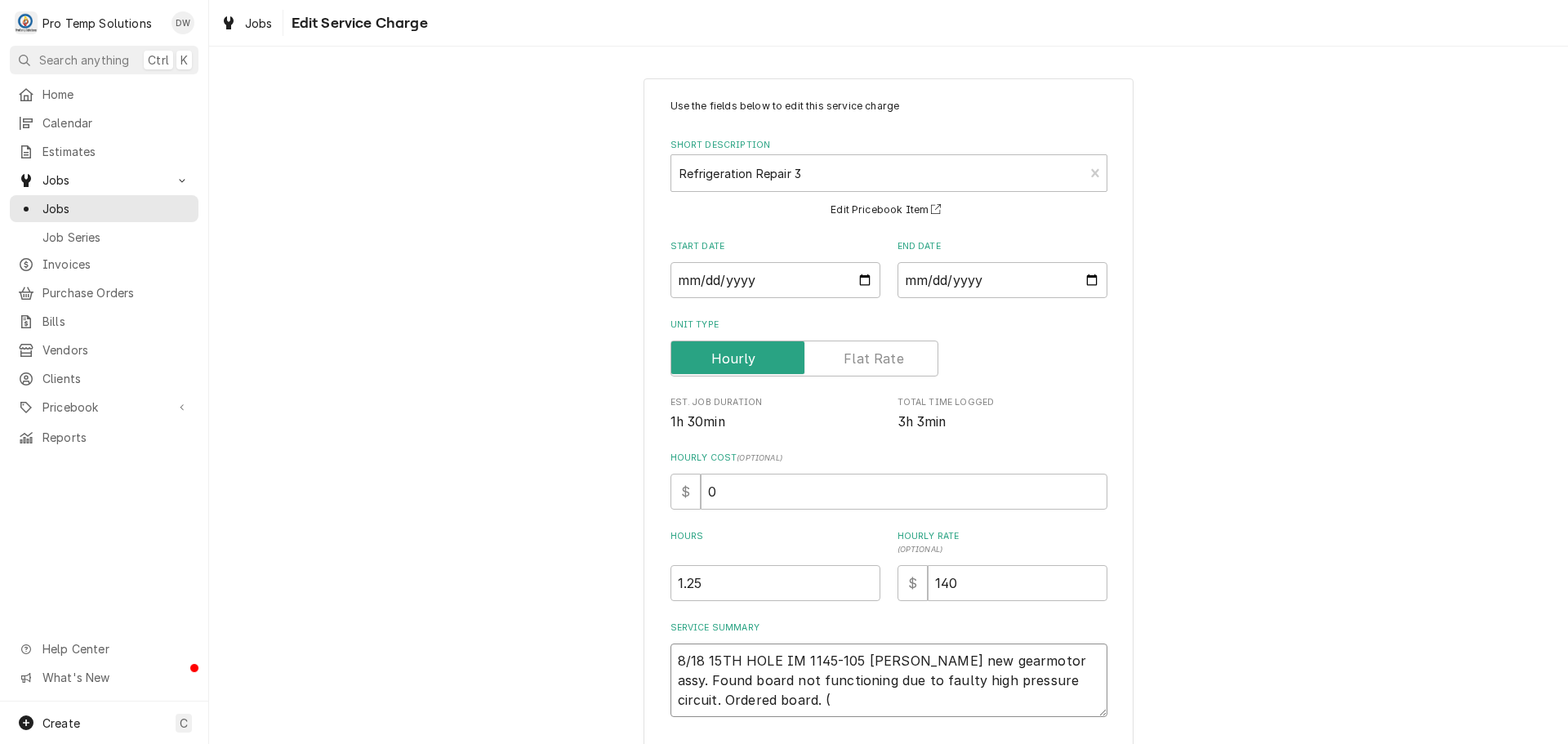
type textarea "x"
type textarea "8/18 15TH HOLE IM 1145-105 KEVIN Installed new gearmotor assy. Found board not …"
type textarea "x"
type textarea "8/18 15TH HOLE IM 1145-105 KEVIN Installed new gearmotor assy. Found board not …"
type textarea "x"
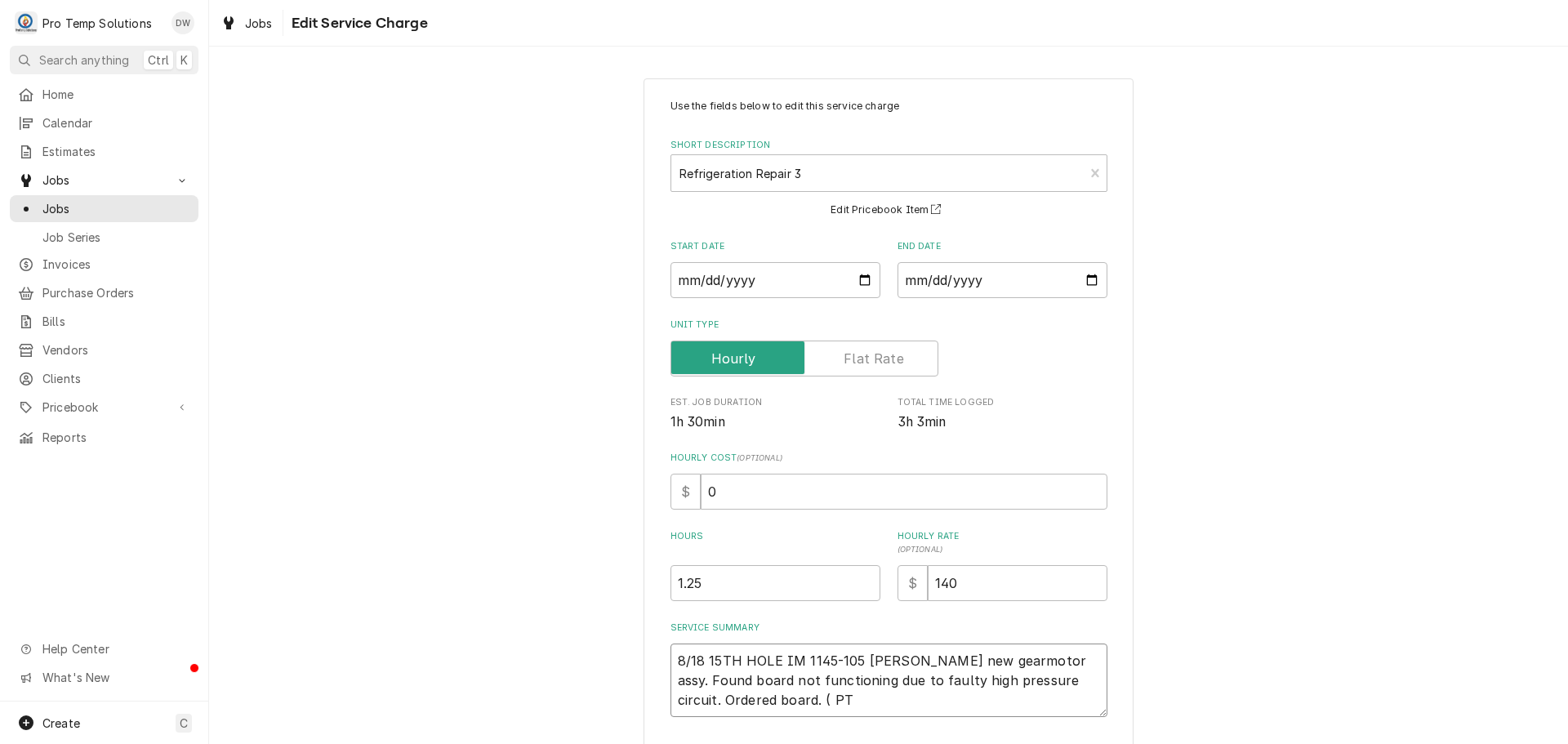
type textarea "8/18 15TH HOLE IM 1145-105 KEVIN Installed new gearmotor assy. Found board not …"
type textarea "x"
type textarea "8/18 15TH HOLE IM 1145-105 KEVIN Installed new gearmotor assy. Found board not …"
type textarea "x"
type textarea "8/18 15TH HOLE IM 1145-105 KEVIN Installed new gearmotor assy. Found board not …"
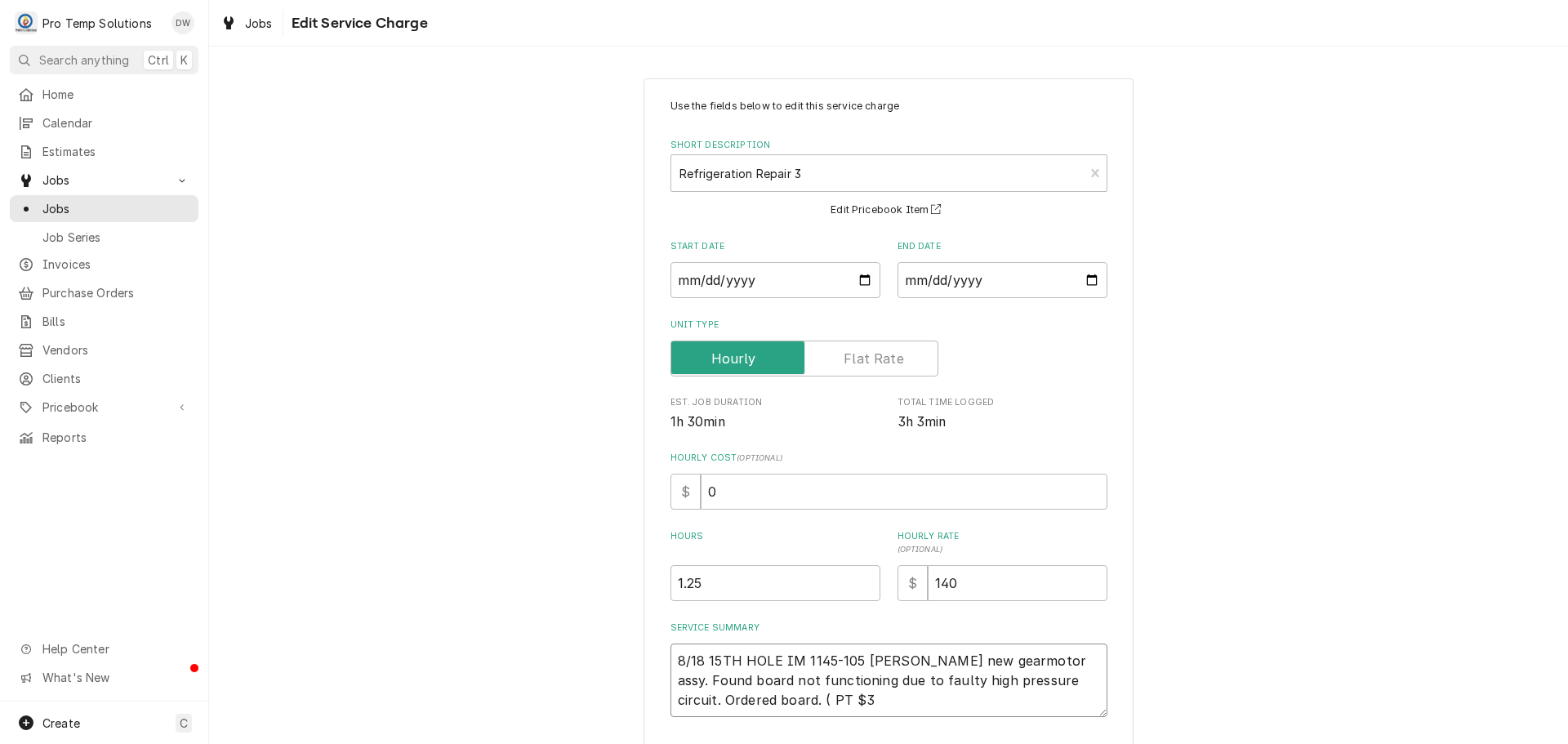
type textarea "x"
type textarea "8/18 15TH HOLE IM 1145-105 KEVIN Installed new gearmotor assy. Found board not …"
type textarea "x"
type textarea "8/18 15TH HOLE IM 1145-105 KEVIN Installed new gearmotor assy. Found board not …"
type textarea "x"
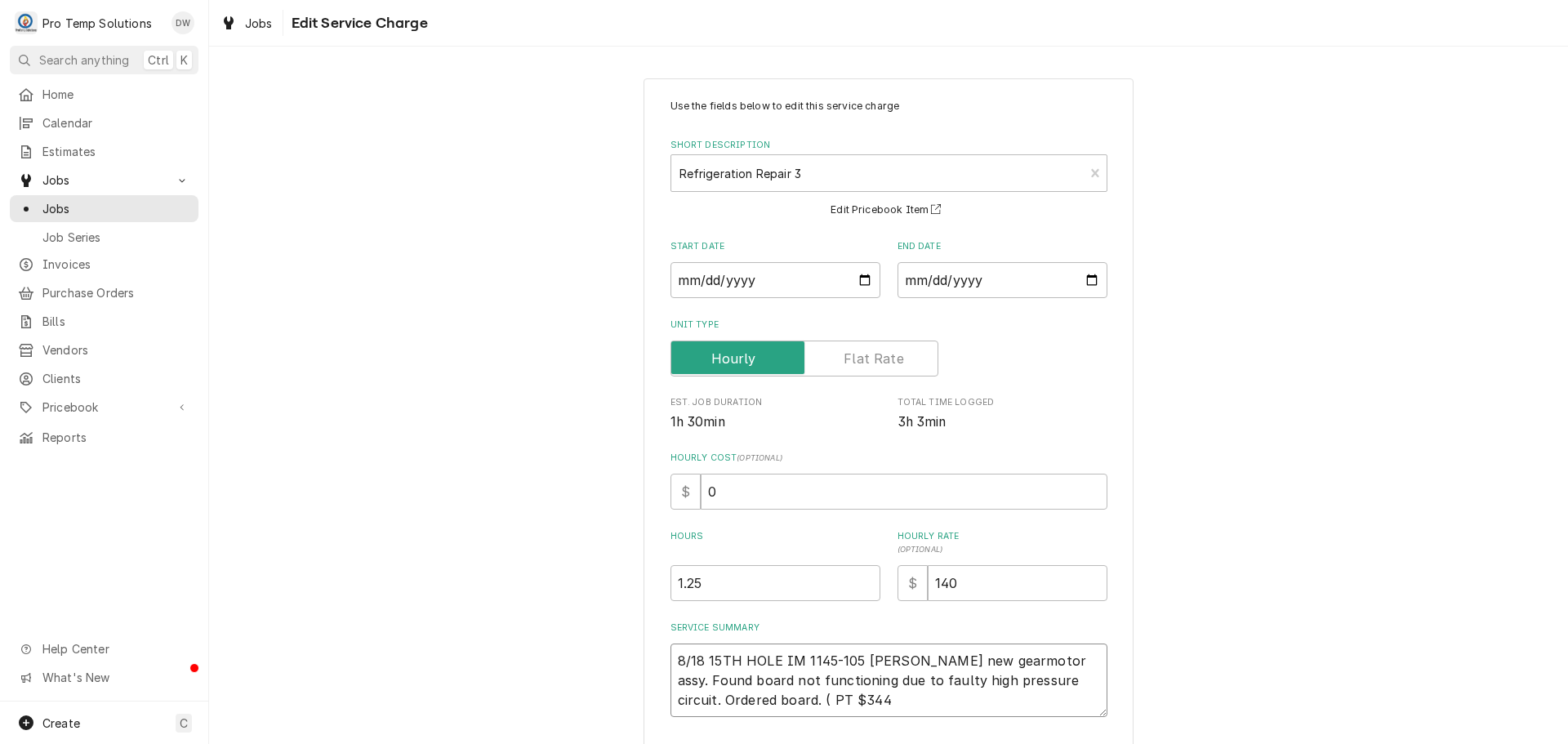
type textarea "8/18 15TH HOLE IM 1145-105 KEVIN Installed new gearmotor assy. Found board not …"
type textarea "x"
type textarea "8/18 15TH HOLE IM 1145-105 KEVIN Installed new gearmotor assy. Found board not …"
type textarea "x"
type textarea "8/18 15TH HOLE IM 1145-105 KEVIN Installed new gearmotor assy. Found board not …"
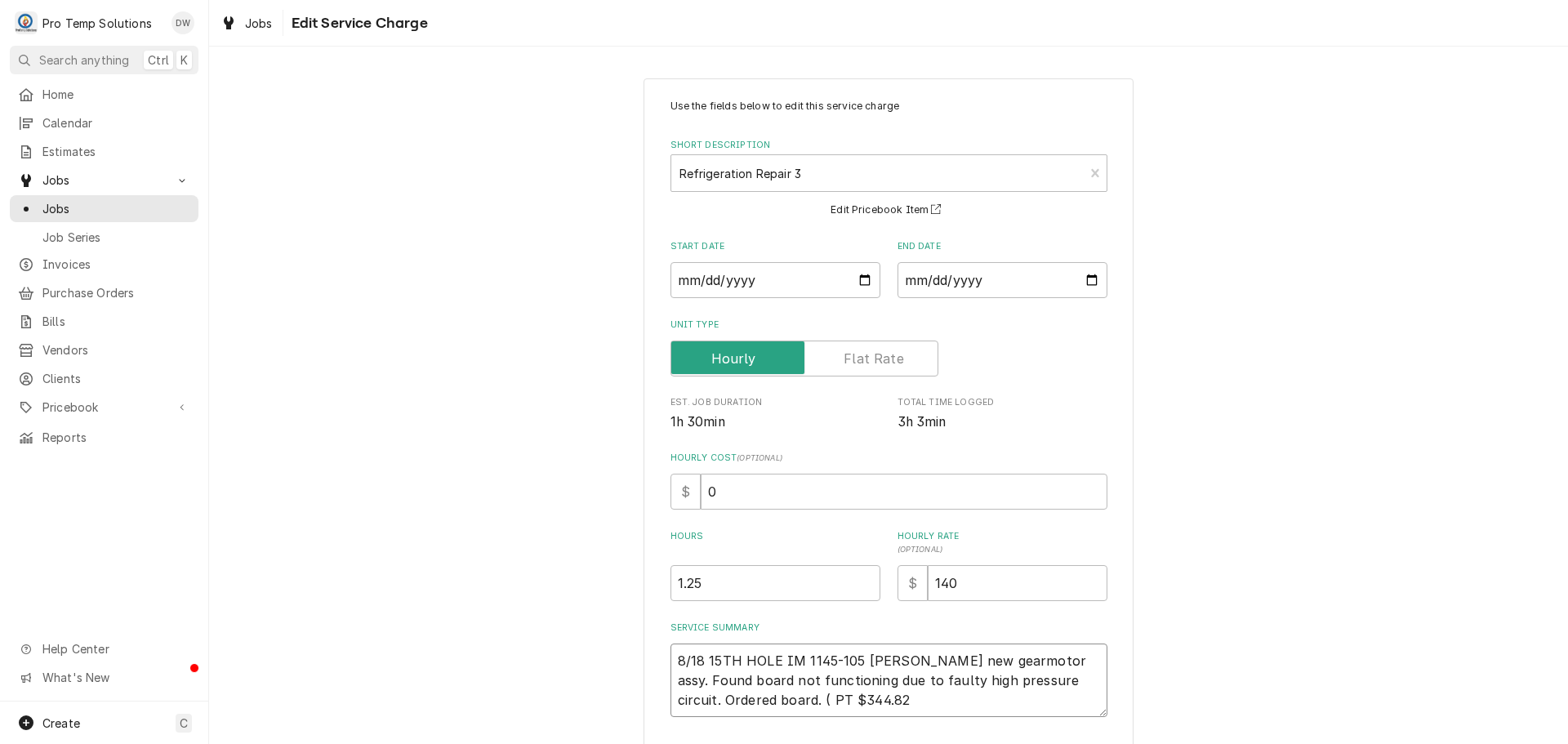
type textarea "x"
type textarea "8/18 15TH HOLE IM 1145-105 KEVIN Installed new gearmotor assy. Found board not …"
type textarea "x"
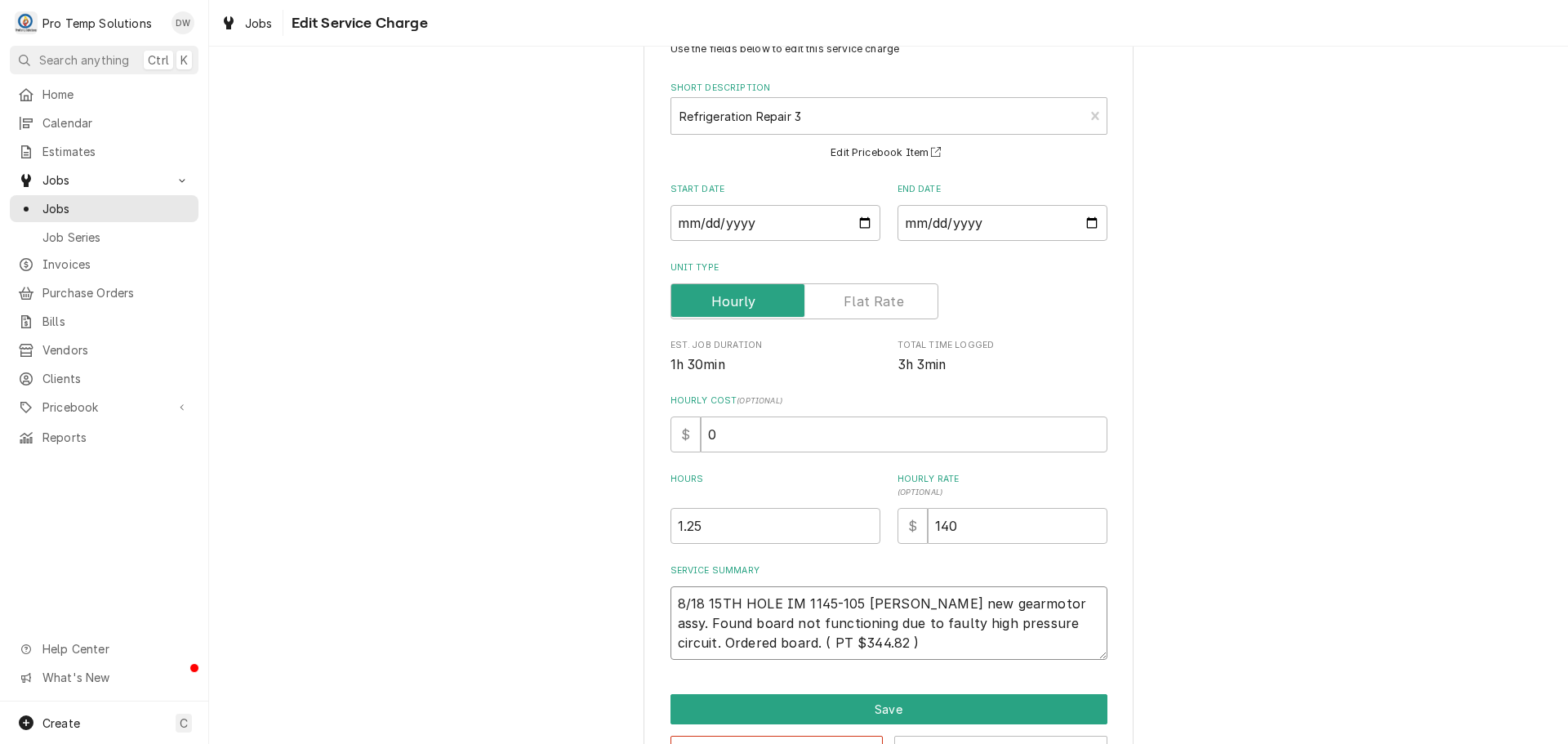
scroll to position [115, 0]
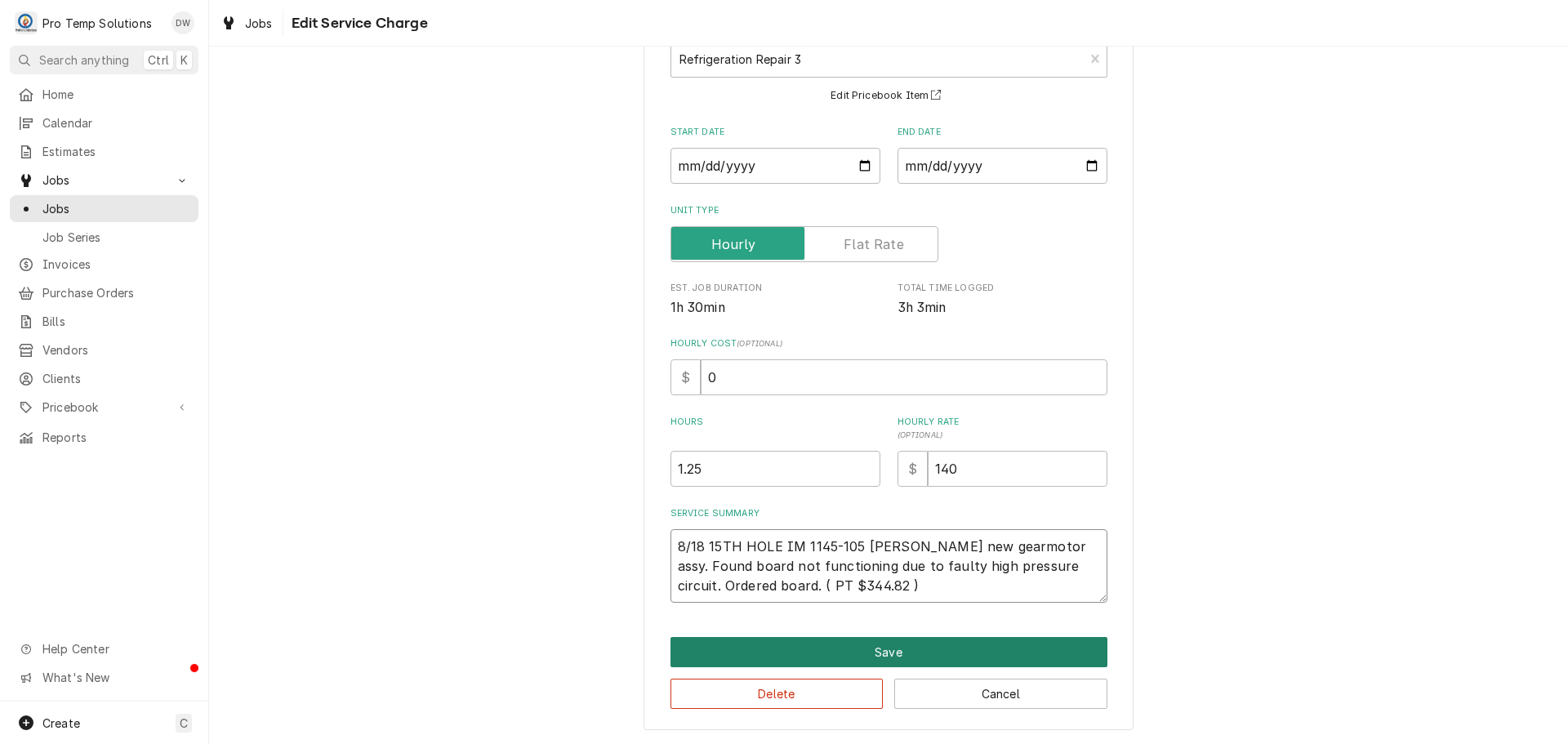
type textarea "8/18 15TH HOLE IM 1145-105 [PERSON_NAME] new gearmotor assy. Found board not fu…"
click at [870, 650] on button "Save" at bounding box center [889, 652] width 437 height 30
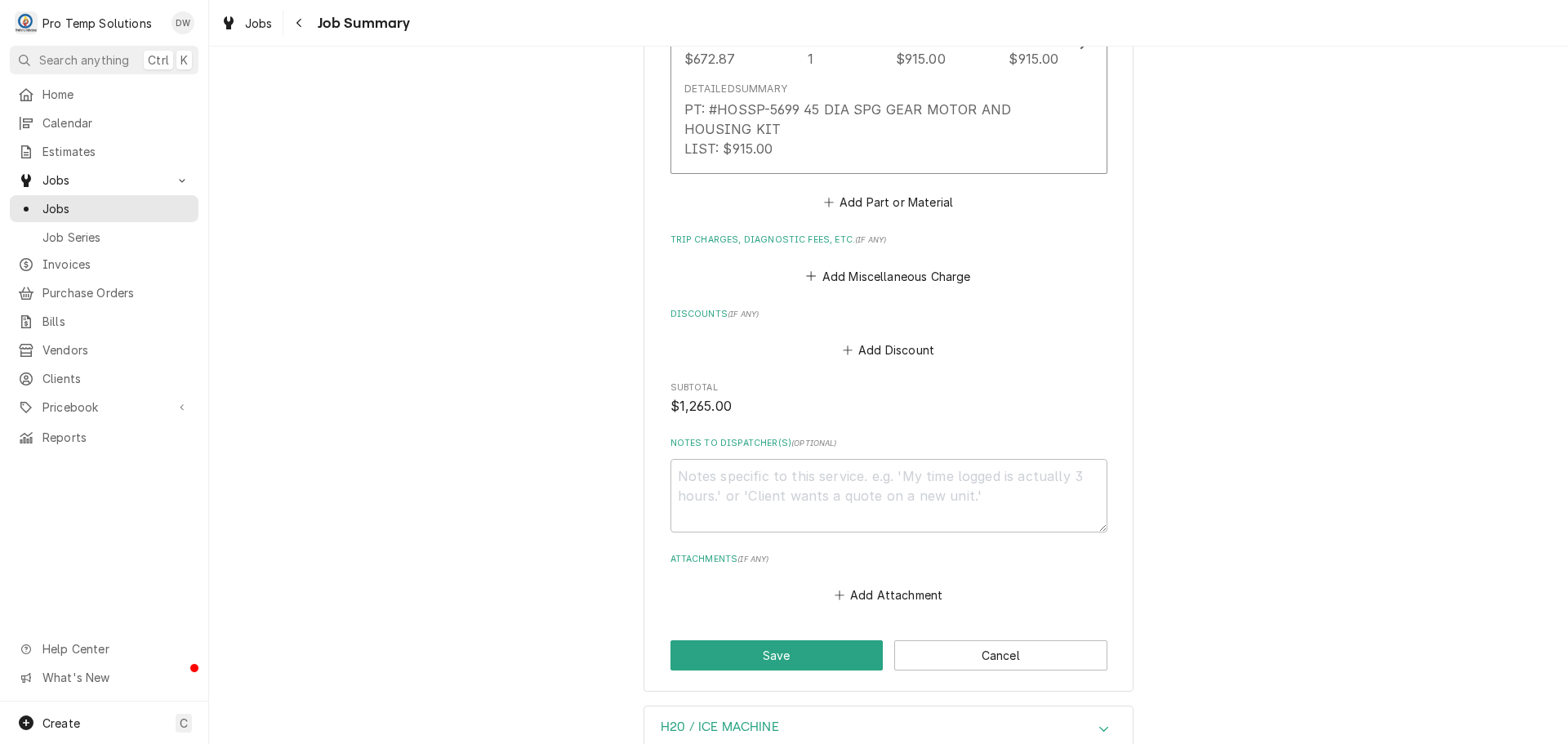
scroll to position [1552, 0]
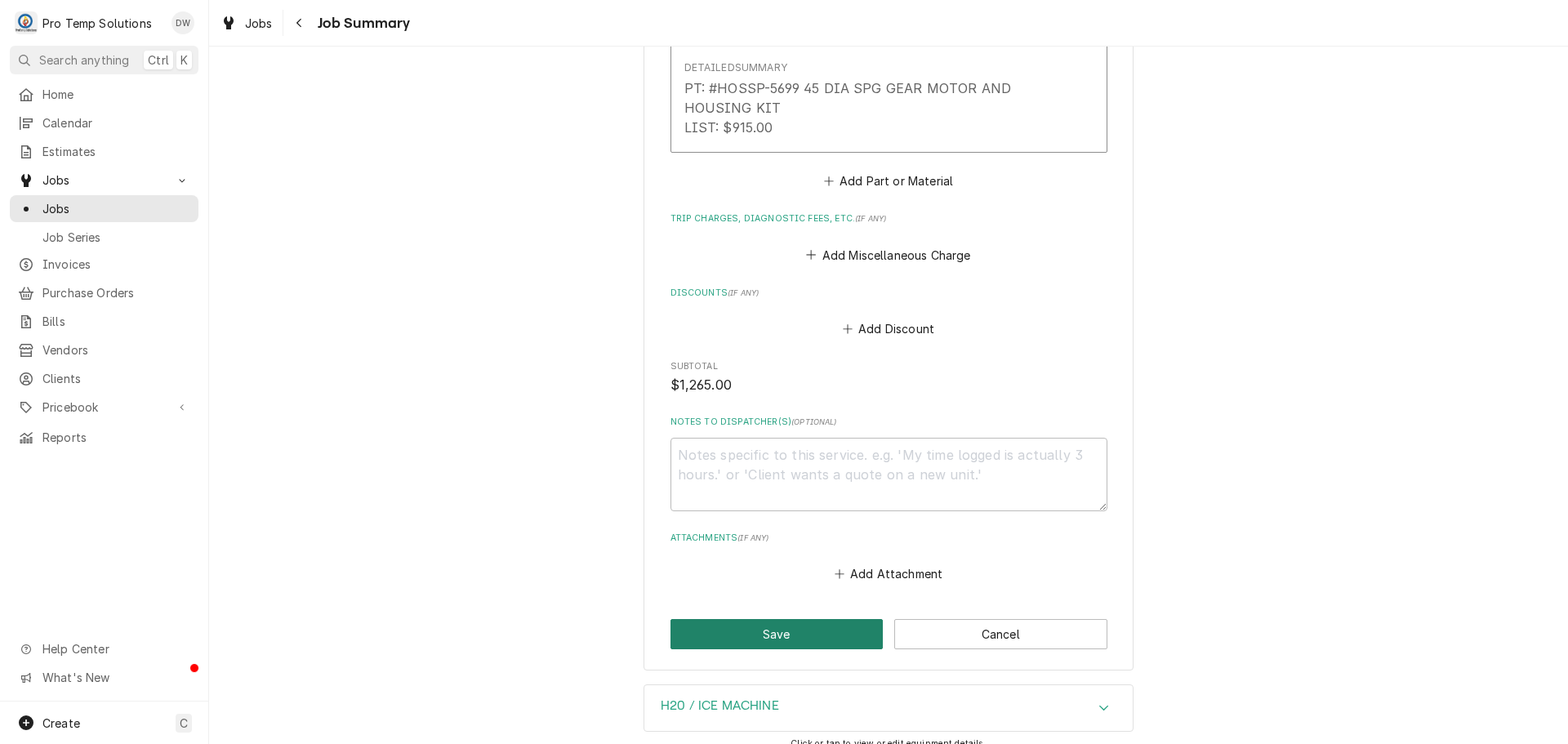
click at [772, 637] on button "Save" at bounding box center [777, 634] width 214 height 30
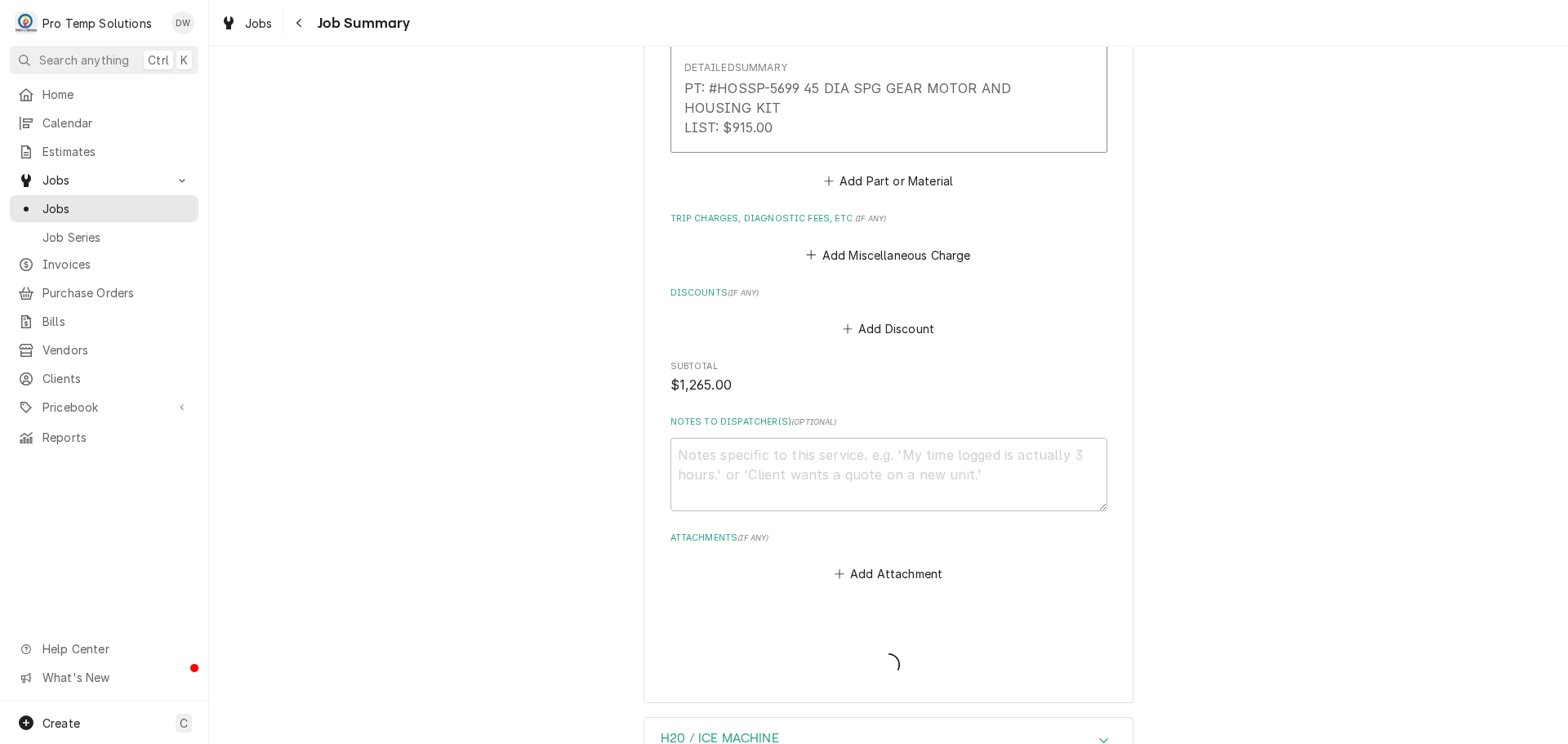
type textarea "x"
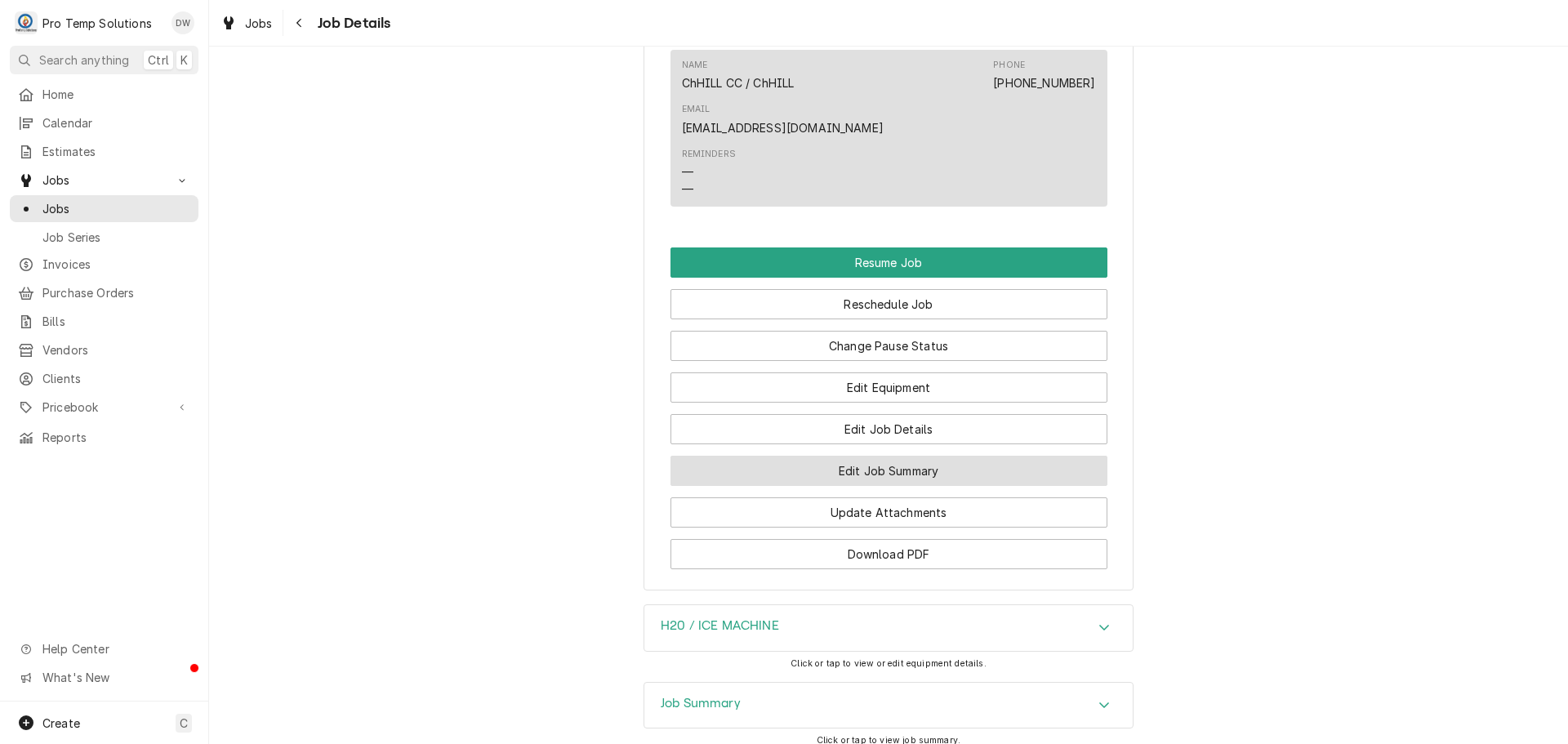
scroll to position [1552, 0]
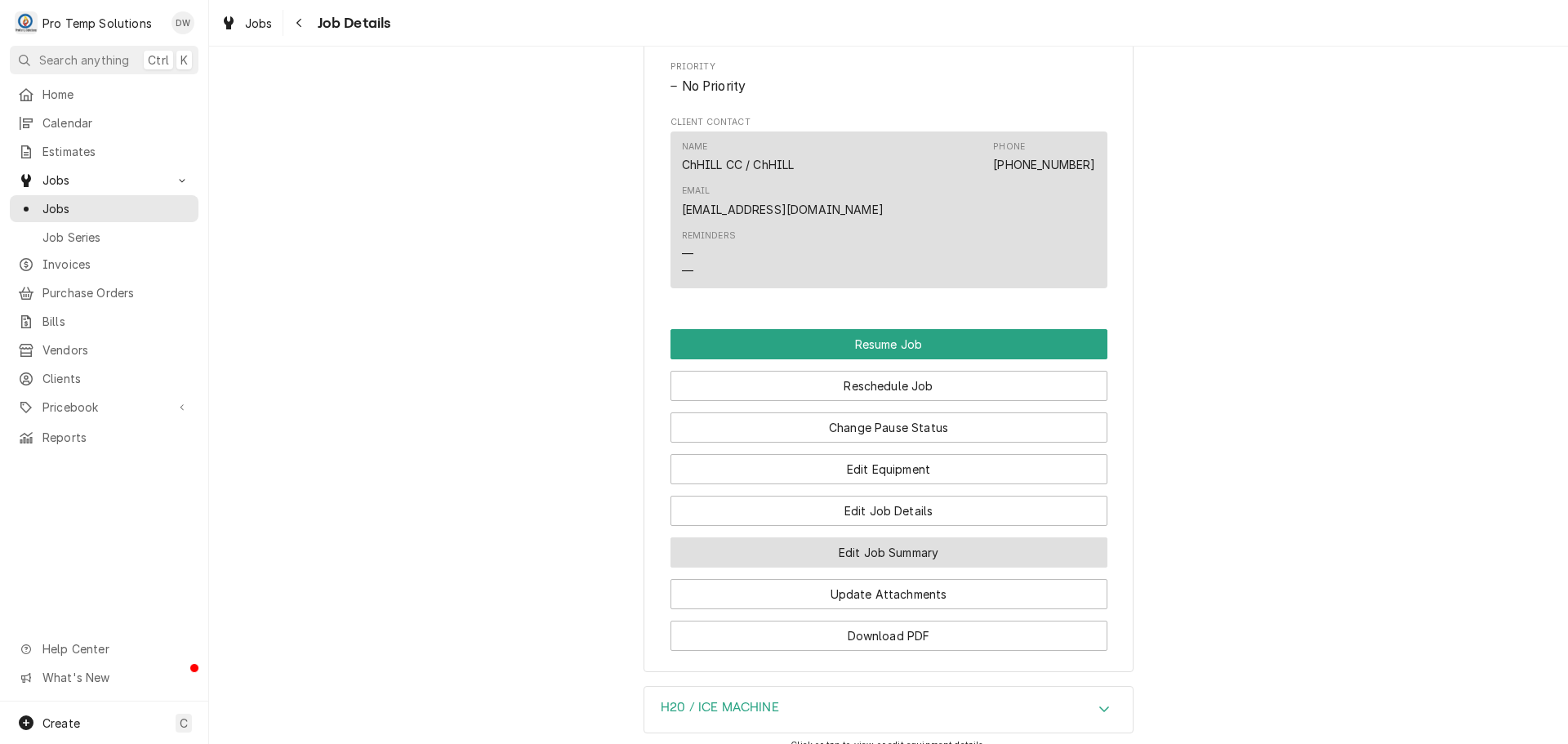
click at [898, 552] on button "Edit Job Summary" at bounding box center [889, 552] width 437 height 30
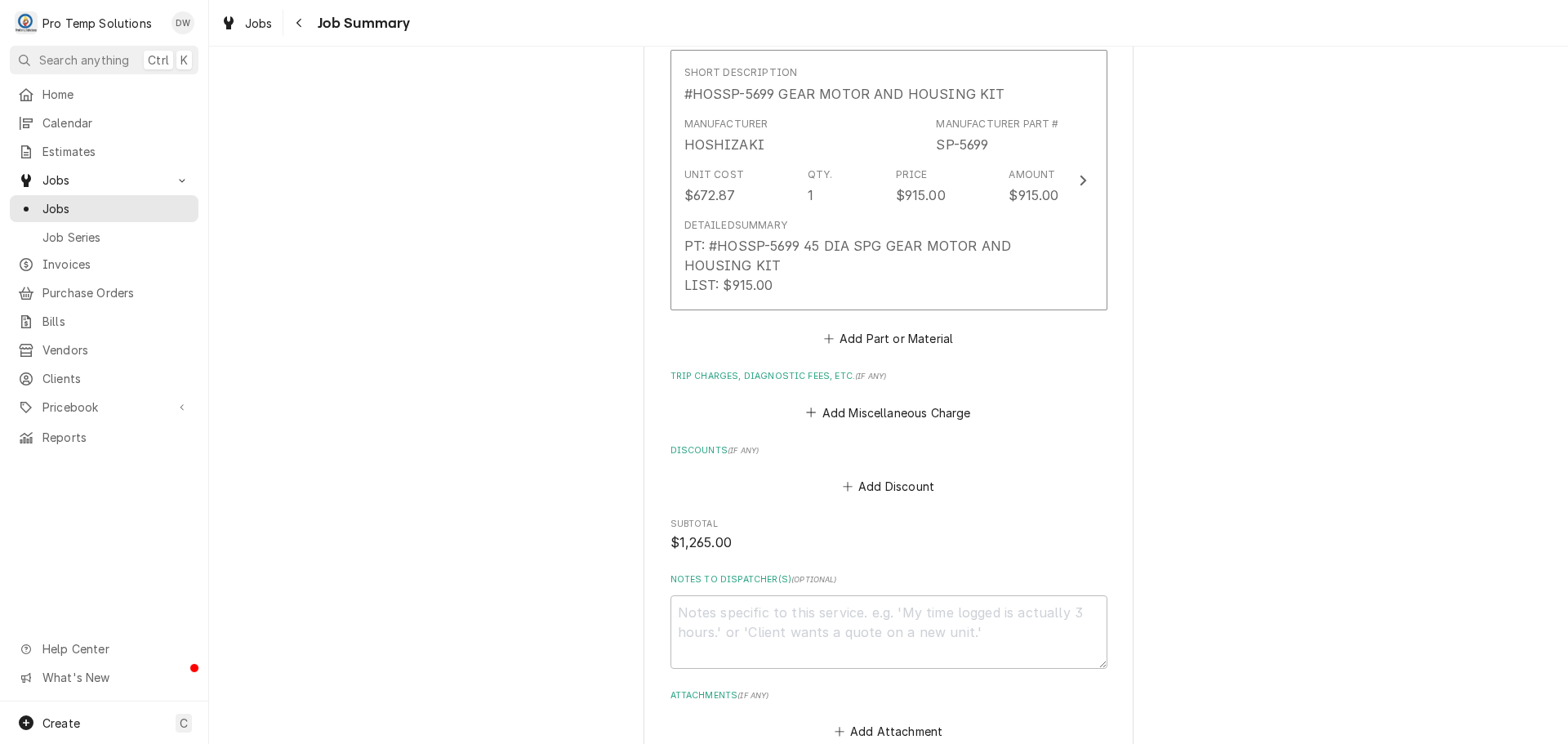
scroll to position [1225, 0]
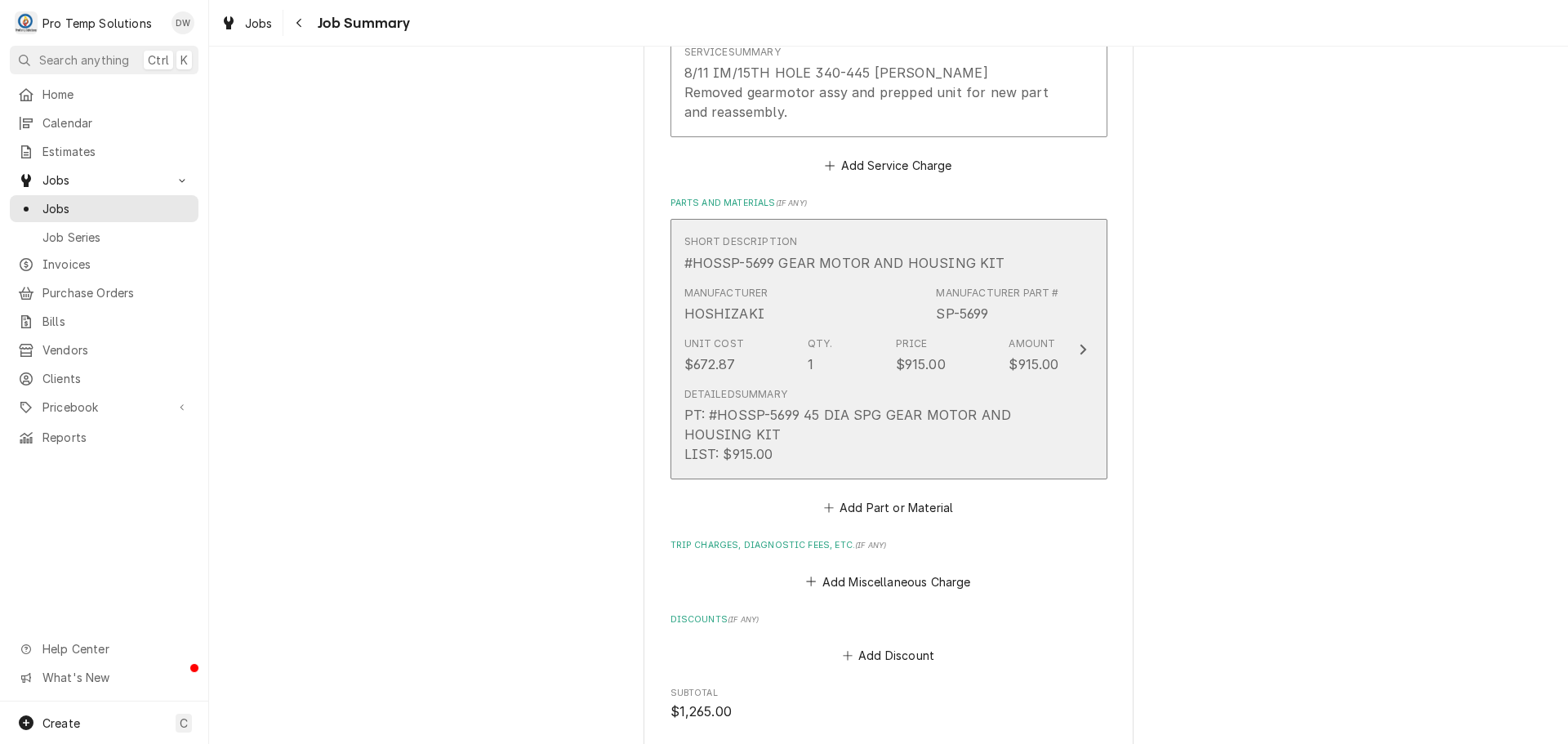
click at [1079, 348] on icon "Update Line Item" at bounding box center [1083, 349] width 8 height 13
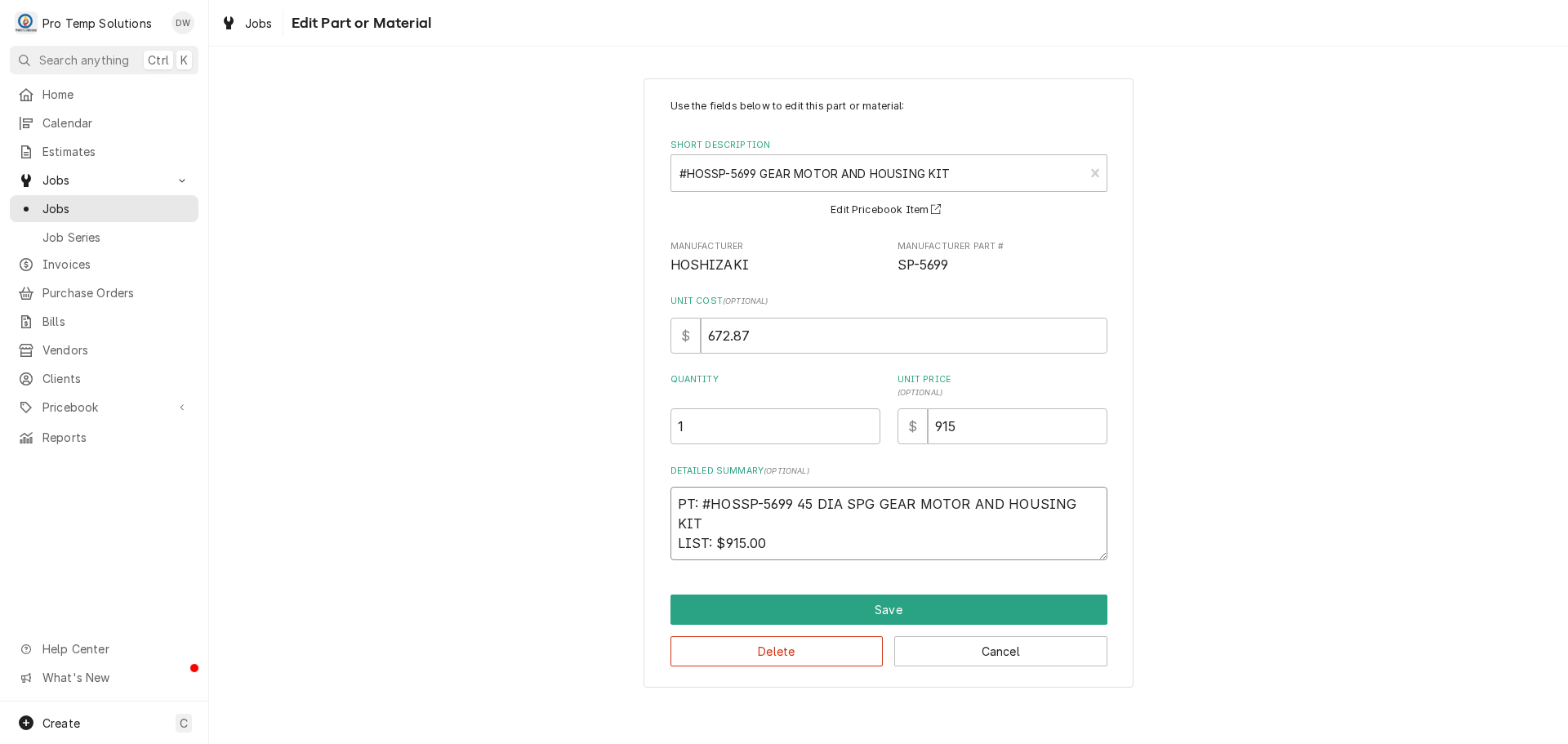
click at [777, 523] on textarea "PT: #HOSSP-5699 45 DIA SPG GEAR MOTOR AND HOUSING KIT LIST: $915.00" at bounding box center [889, 523] width 437 height 74
type textarea "x"
type textarea "PT: #HOSSP-5699 45 DIA SPG GEAR MOTOR AND HOUSING KIT LIST: $915.0"
type textarea "x"
type textarea "PT: #HOSSP-5699 45 DIA SPG GEAR MOTOR AND HOUSING KIT LIST: $915."
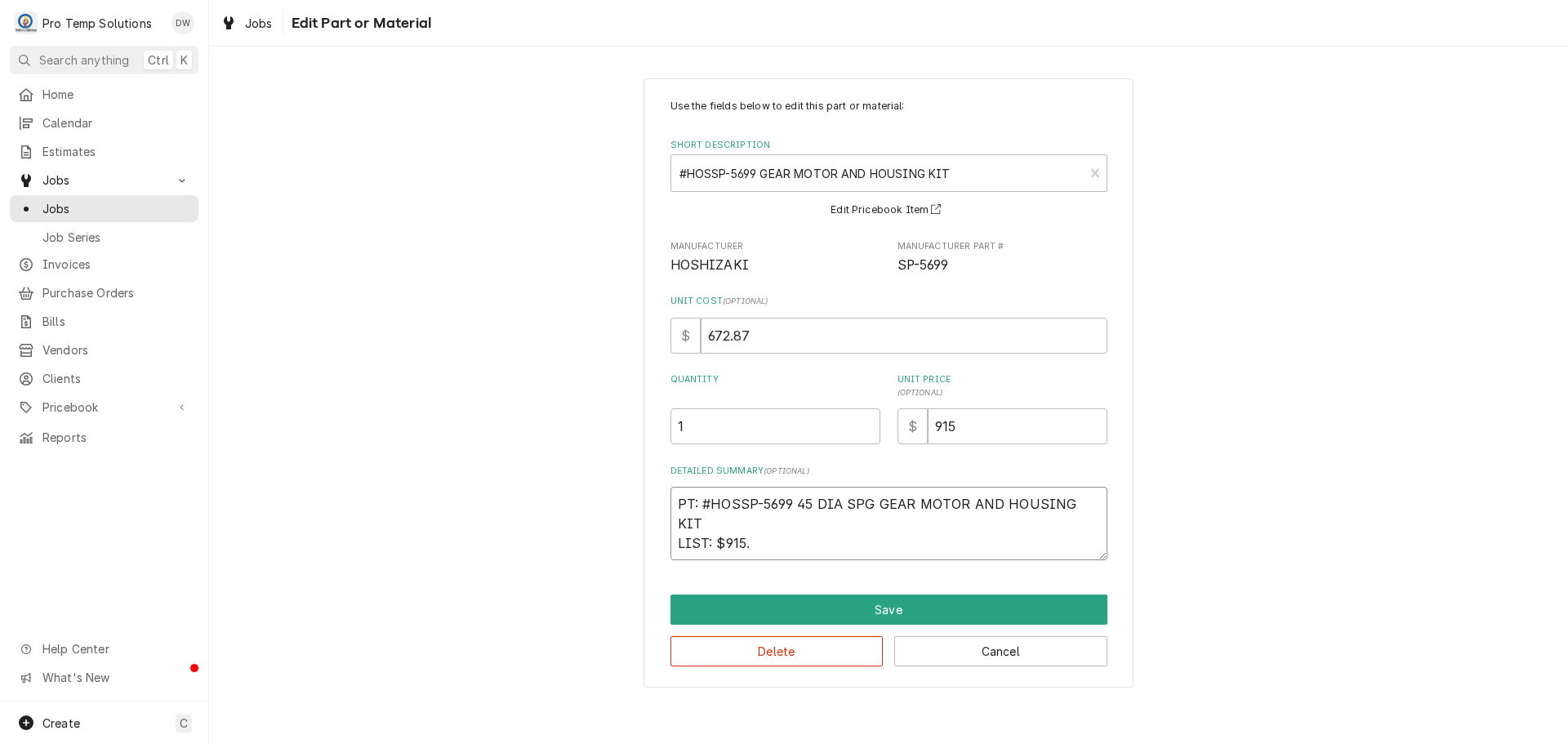
type textarea "x"
type textarea "PT: #HOSSP-5699 45 DIA SPG GEAR MOTOR AND HOUSING KIT LIST: $915"
type textarea "x"
type textarea "PT: #HOSSP-5699 45 DIA SPG GEAR MOTOR AND HOUSING KIT LIST: $91"
type textarea "x"
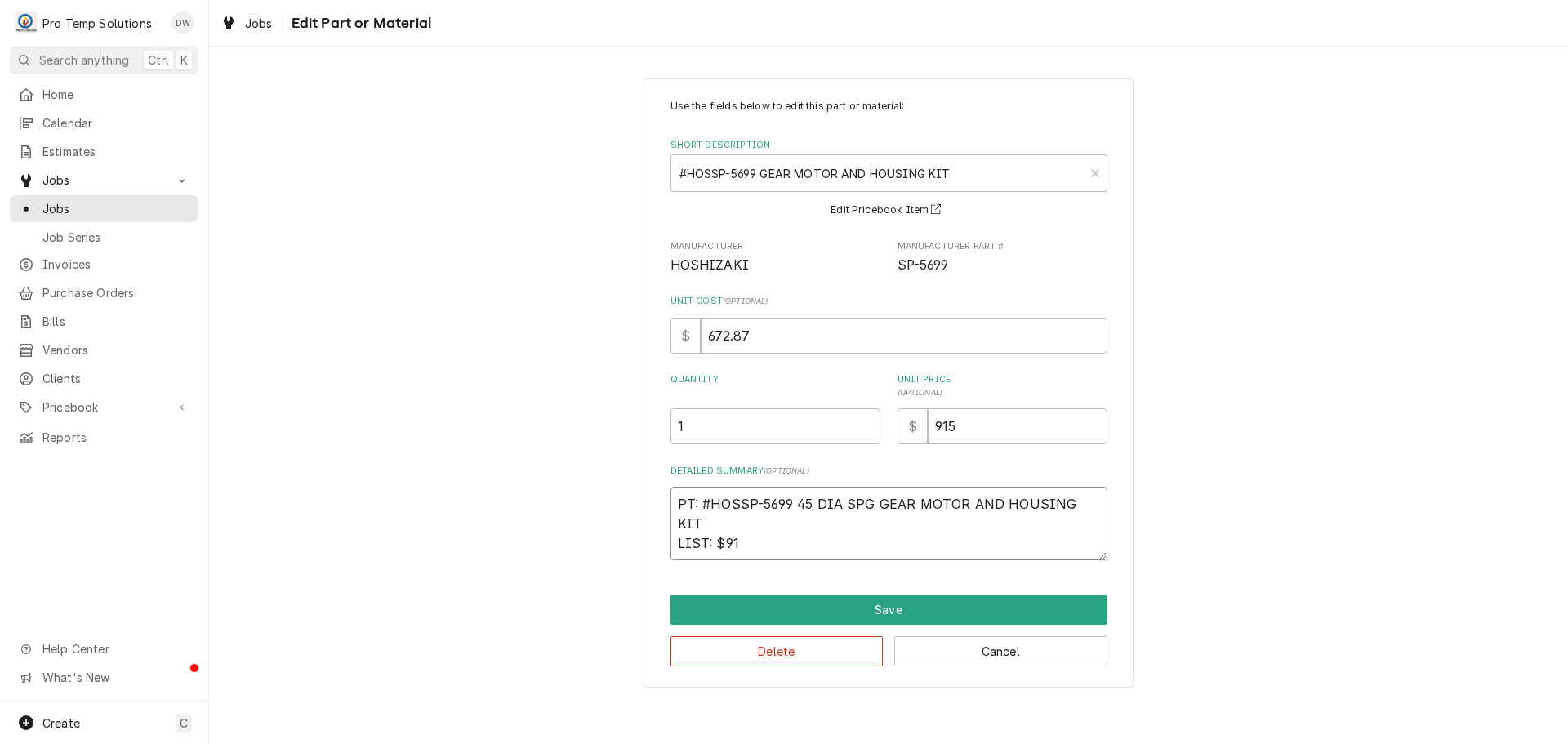
type textarea "PT: #HOSSP-5699 45 DIA SPG GEAR MOTOR AND HOUSING KIT LIST: $9"
type textarea "x"
type textarea "PT: #HOSSP-5699 45 DIA SPG GEAR MOTOR AND HOUSING KIT LIST: $"
type textarea "x"
type textarea "PT: #HOSSP-5699 45 DIA SPG GEAR MOTOR AND HOUSING KIT LIST:"
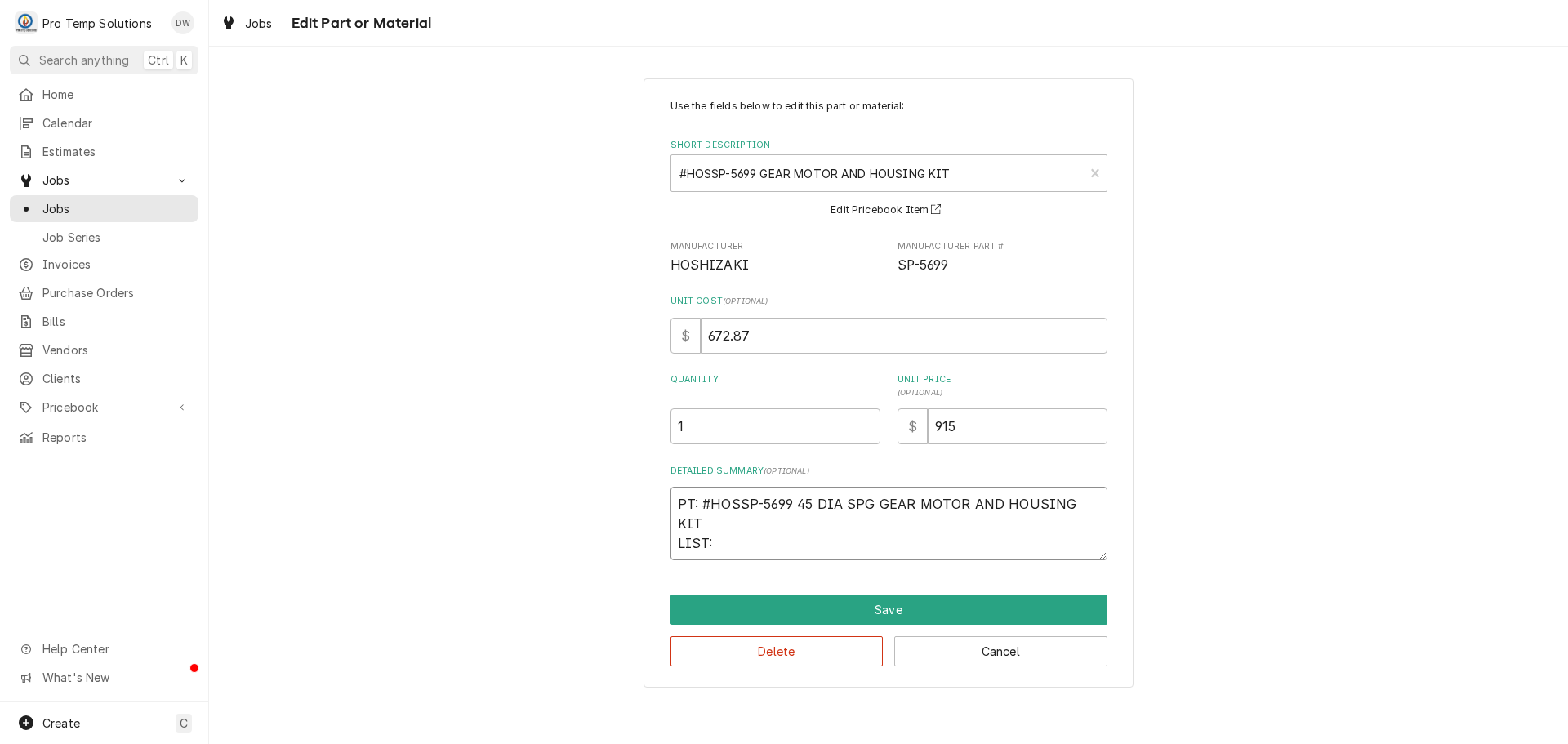
type textarea "x"
type textarea "PT: #HOSSP-5699 45 DIA SPG GEAR MOTOR AND HOUSING KIT LIST:"
type textarea "x"
type textarea "PT: #HOSSP-5699 45 DIA SPG GEAR MOTOR AND HOUSING KIT LIS"
type textarea "x"
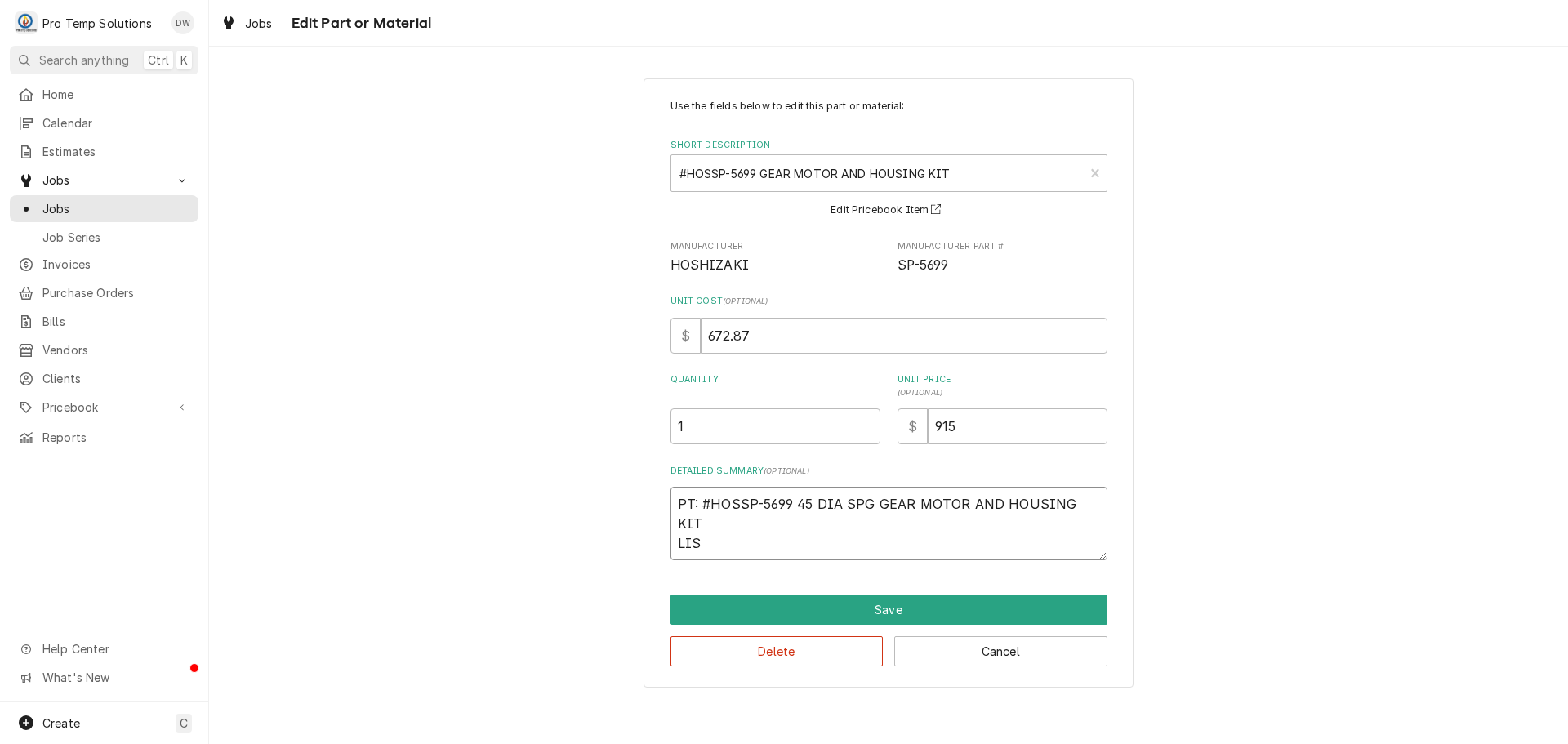
type textarea "PT: #HOSSP-5699 45 DIA SPG GEAR MOTOR AND HOUSING KIT LI"
type textarea "x"
type textarea "PT: #HOSSP-5699 45 DIA SPG GEAR MOTOR AND HOUSING KIT L"
type textarea "x"
type textarea "PT: #HOSSP-5699 45 DIA SPG GEAR MOTOR AND HOUSING KIT"
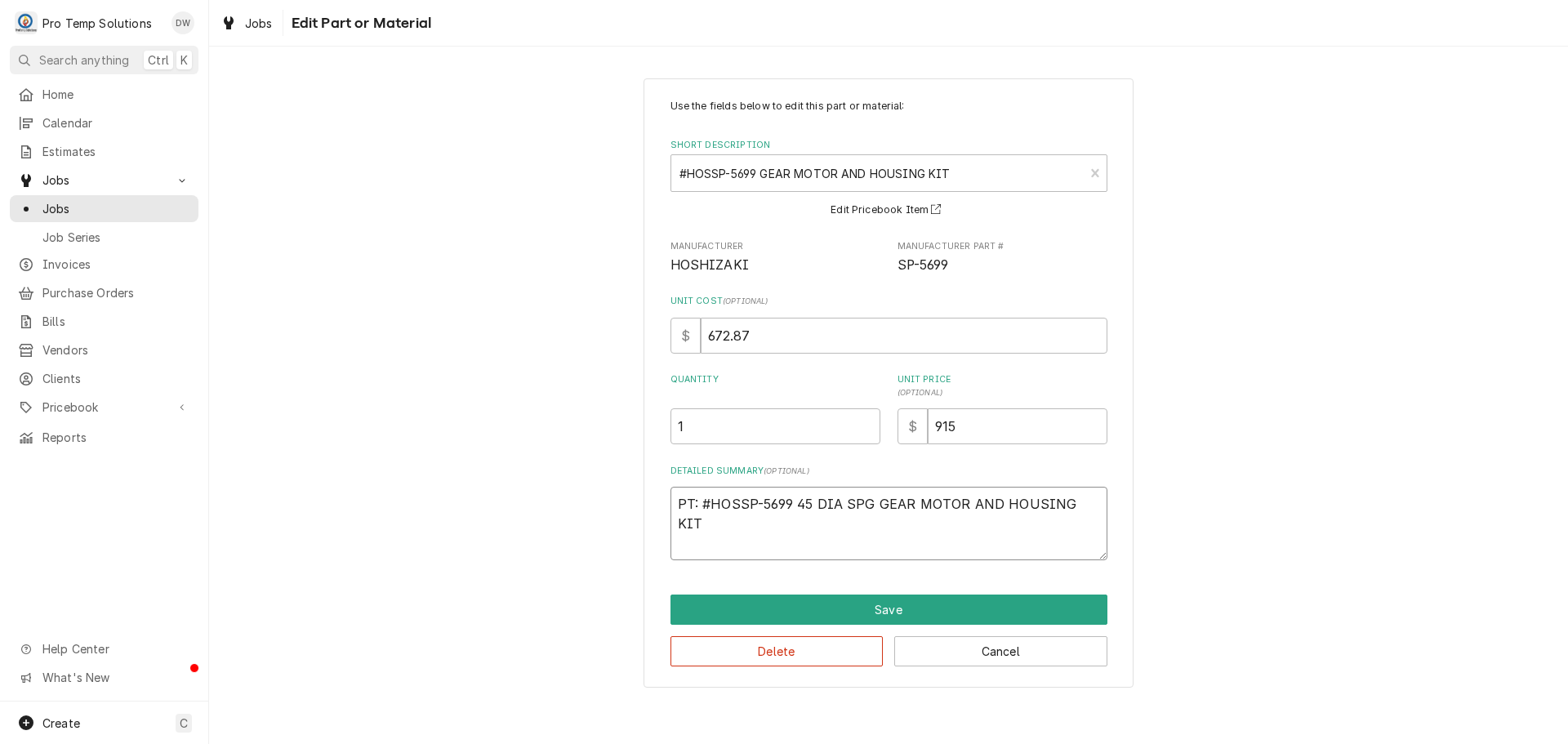
type textarea "x"
type textarea "PT: #HOSSP-5699 45 DIA SPG GEAR MOTOR AND HOUSING KIT P"
type textarea "x"
type textarea "PT: #HOSSP-5699 45 DIA SPG GEAR MOTOR AND HOUSING KIT PT"
type textarea "x"
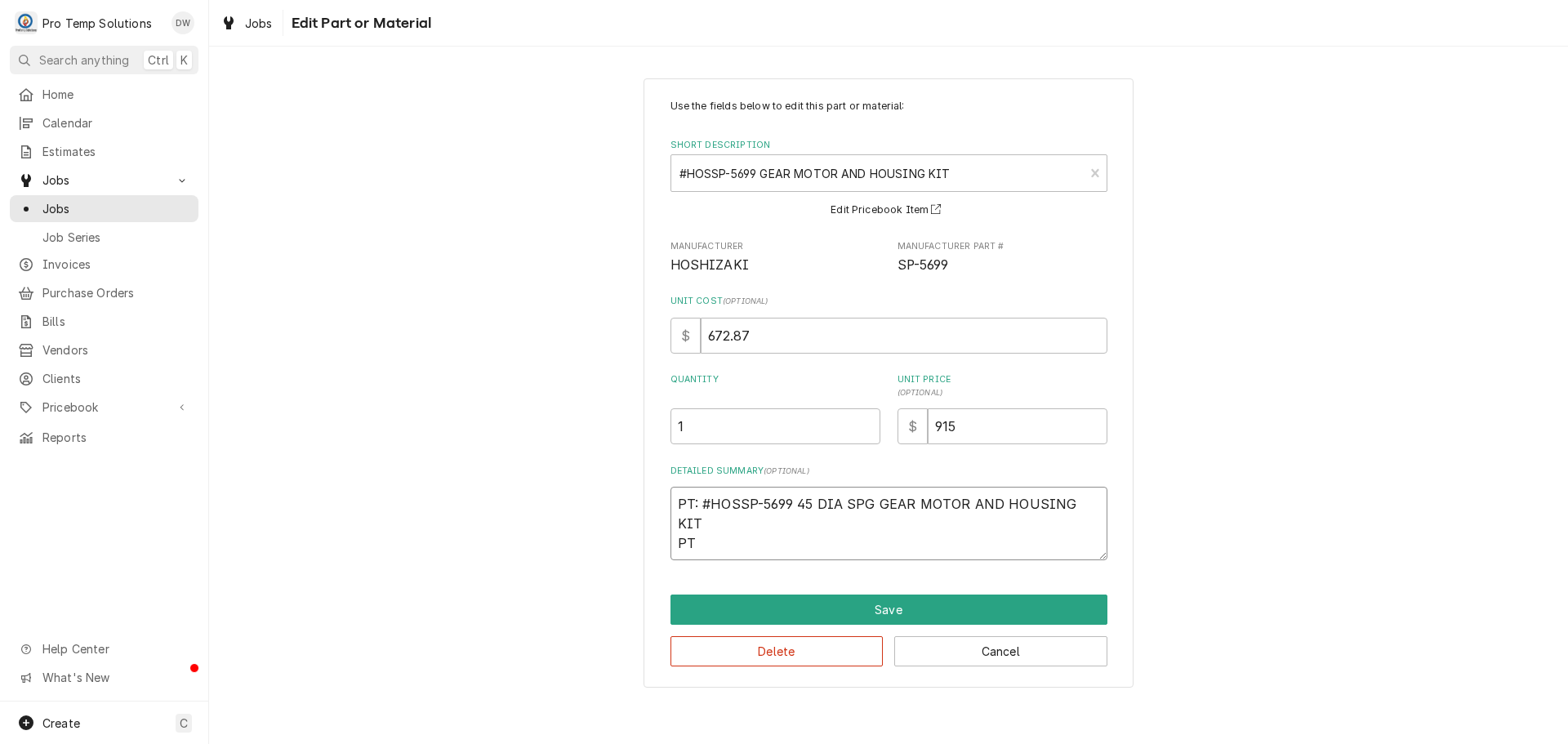
type textarea "PT: #HOSSP-5699 45 DIA SPG GEAR MOTOR AND HOUSING KIT PT"
type textarea "x"
type textarea "PT: #HOSSP-5699 45 DIA SPG GEAR MOTOR AND HOUSING KIT PT L"
type textarea "x"
type textarea "PT: #HOSSP-5699 45 DIA SPG GEAR MOTOR AND HOUSING KIT PT LI"
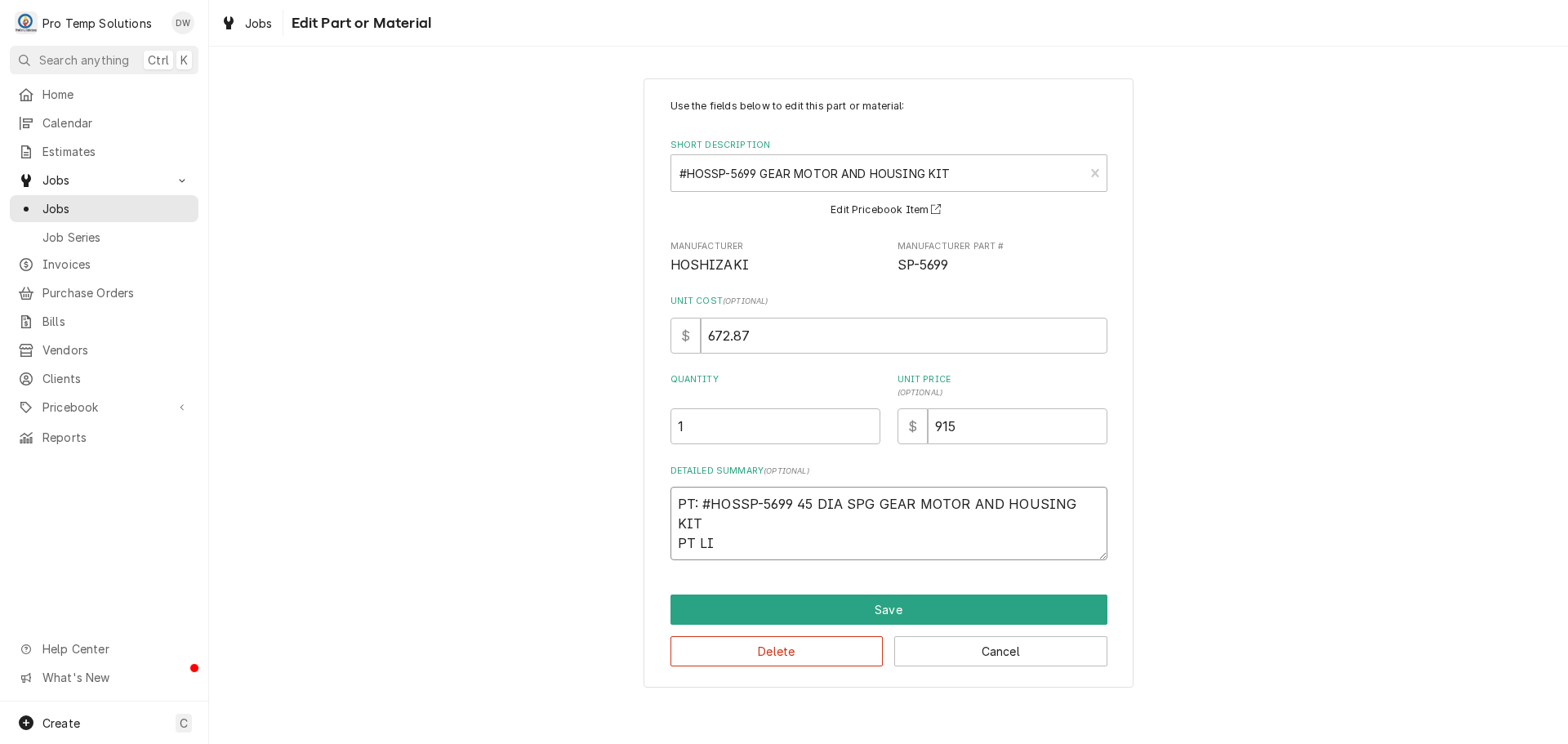
type textarea "x"
type textarea "PT: #HOSSP-5699 45 DIA SPG GEAR MOTOR AND HOUSING KIT PT LIS"
type textarea "x"
type textarea "PT: #HOSSP-5699 45 DIA SPG GEAR MOTOR AND HOUSING KIT PT LIST"
type textarea "x"
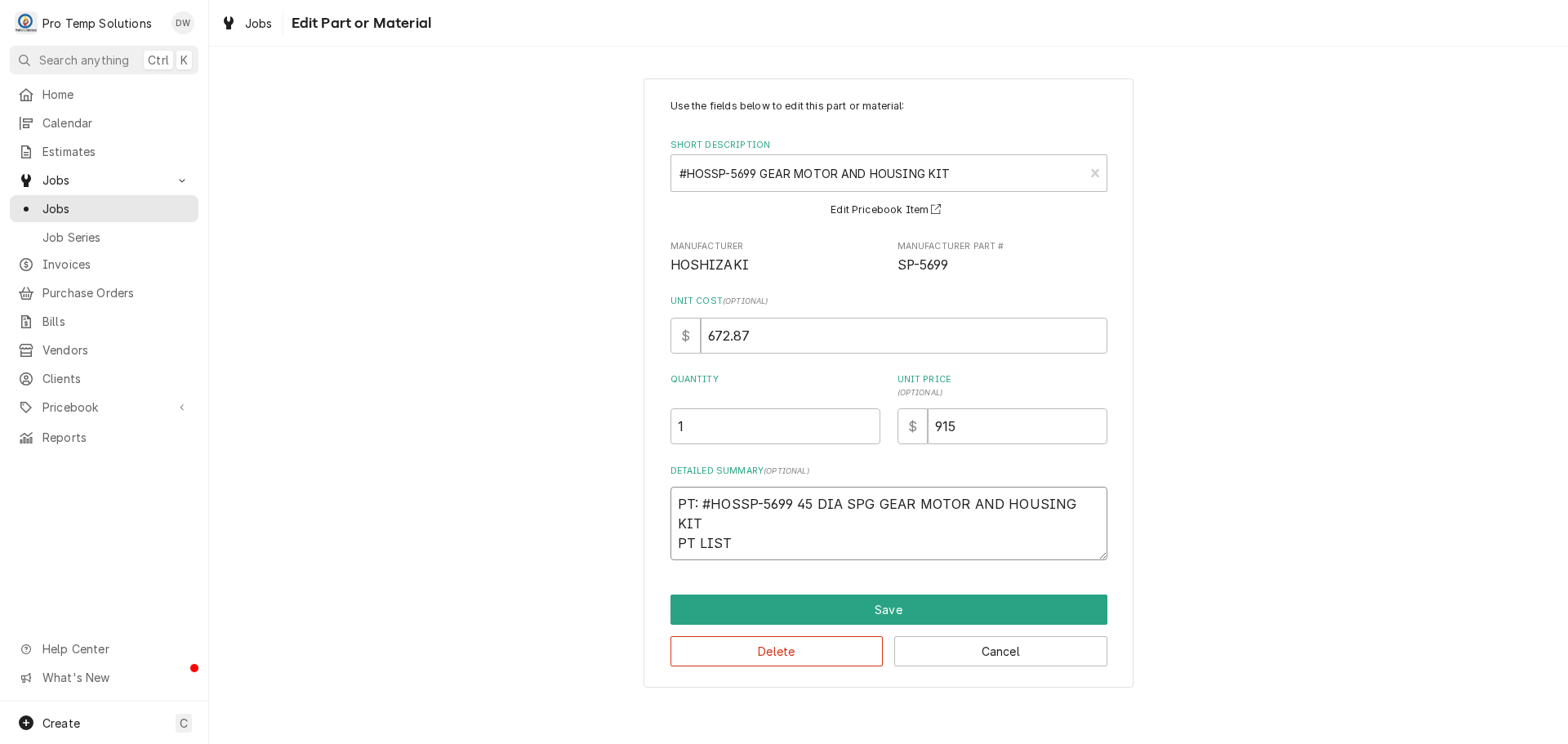
type textarea "PT: #HOSSP-5699 45 DIA SPG GEAR MOTOR AND HOUSING KIT PT LIST"
type textarea "x"
type textarea "PT: #HOSSP-5699 45 DIA SPG GEAR MOTOR AND HOUSING KIT PT LIST $"
type textarea "x"
type textarea "PT: #HOSSP-5699 45 DIA SPG GEAR MOTOR AND HOUSING KIT PT LIST $9"
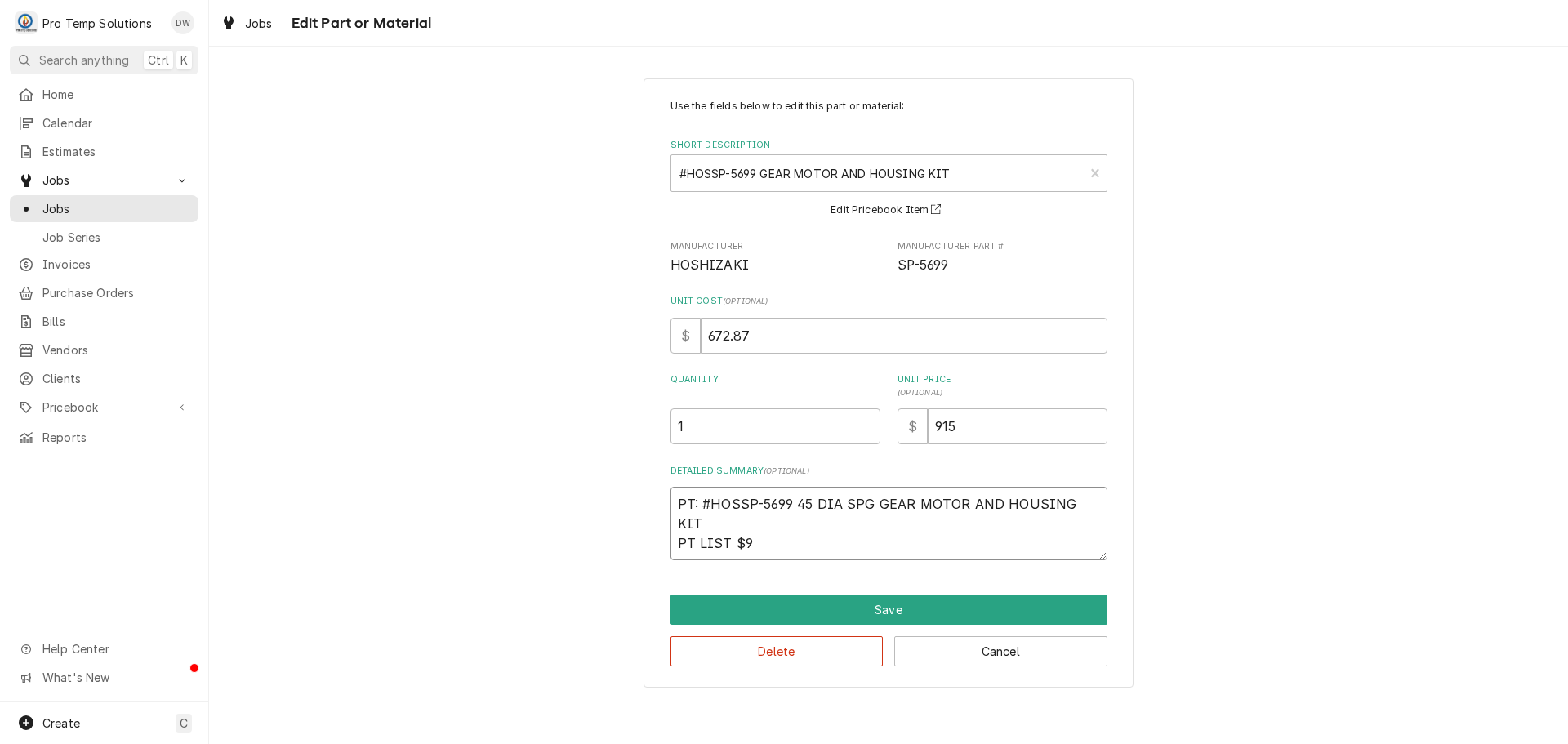
type textarea "x"
type textarea "PT: #HOSSP-5699 45 DIA SPG GEAR MOTOR AND HOUSING KIT PT LIST $97"
type textarea "x"
type textarea "PT: #HOSSP-5699 45 DIA SPG GEAR MOTOR AND HOUSING KIT PT LIST $977"
type textarea "x"
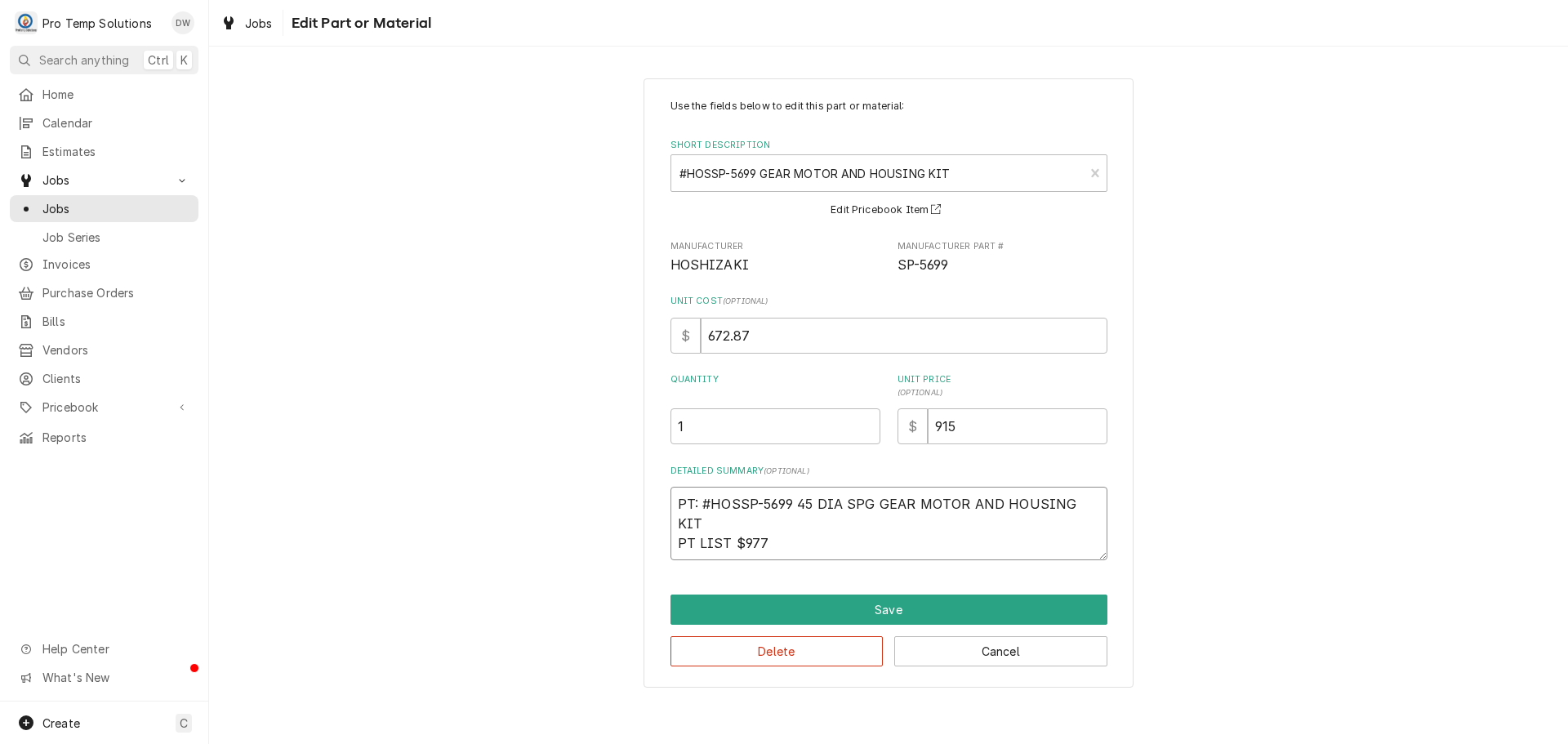
type textarea "PT: #HOSSP-5699 45 DIA SPG GEAR MOTOR AND HOUSING KIT PT LIST $977."
type textarea "x"
type textarea "PT: #HOSSP-5699 45 DIA SPG GEAR MOTOR AND HOUSING KIT PT LIST $977.4"
type textarea "x"
type textarea "PT: #HOSSP-5699 45 DIA SPG GEAR MOTOR AND HOUSING KIT PT LIST $977.40"
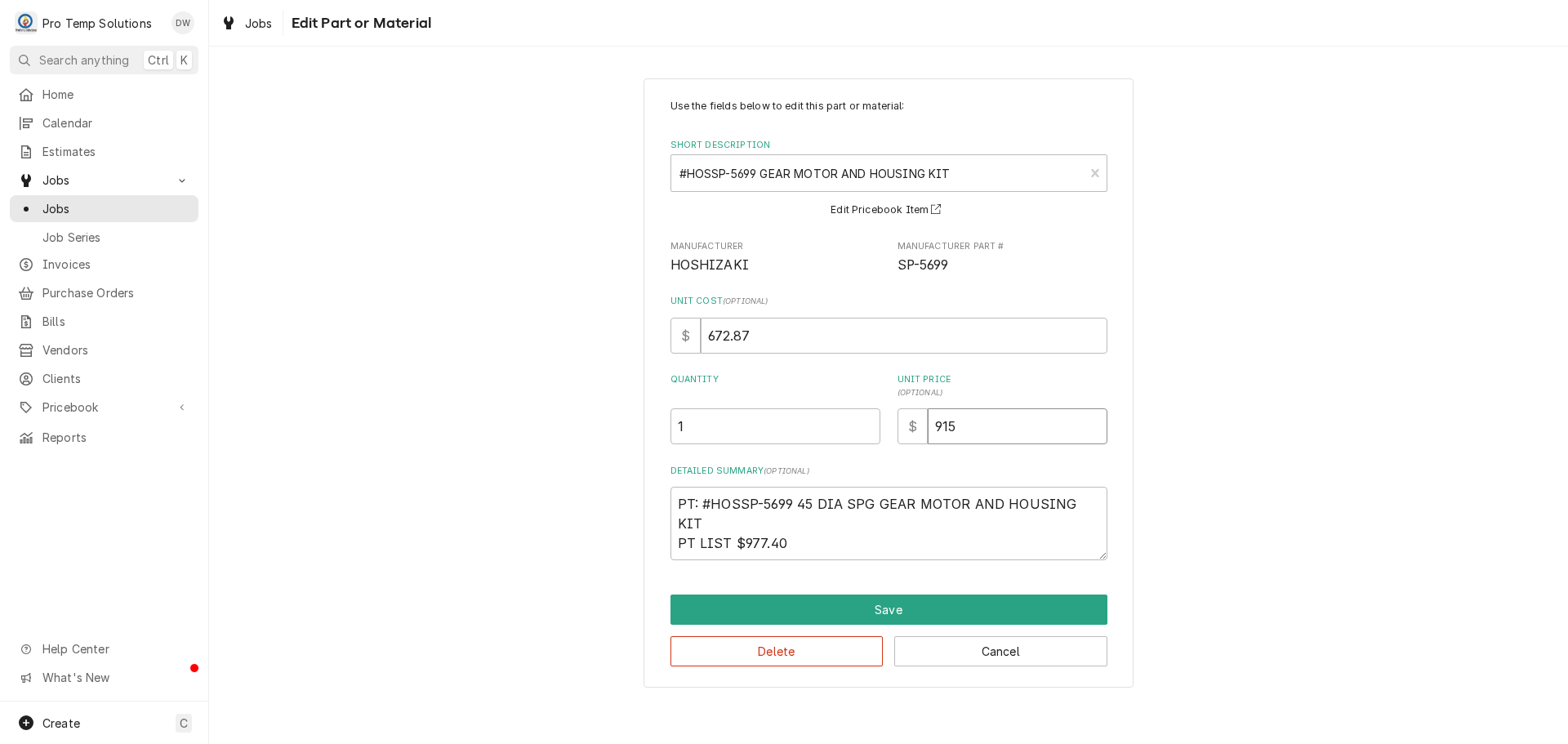
click at [996, 424] on input "915" at bounding box center [1017, 426] width 179 height 36
type textarea "x"
type input "91"
type textarea "x"
type input "9"
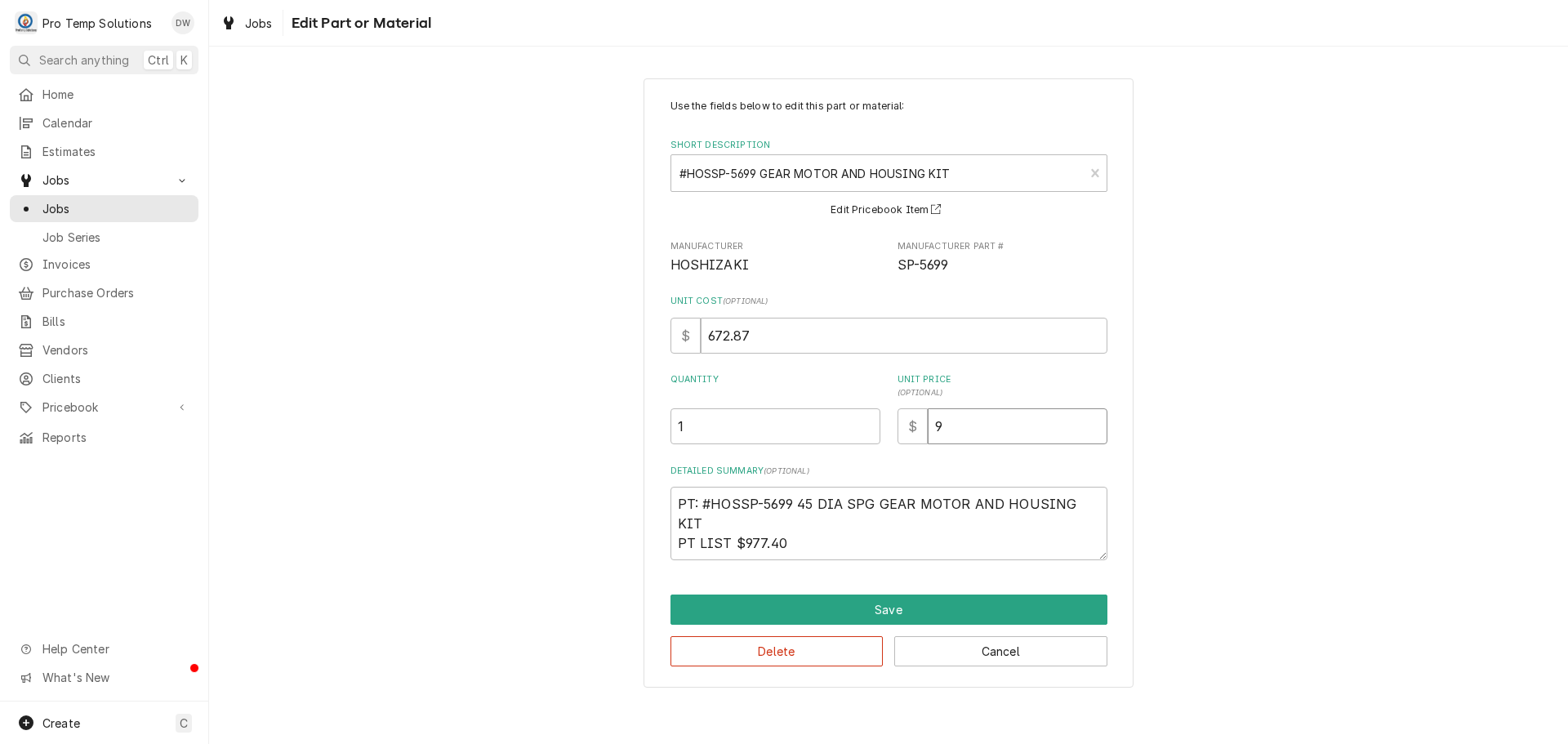
type textarea "x"
type input "97"
type textarea "x"
type input "978"
click at [827, 525] on textarea "PT: #HOSSP-5699 45 DIA SPG GEAR MOTOR AND HOUSING KIT PT LIST $977.40" at bounding box center [889, 523] width 437 height 74
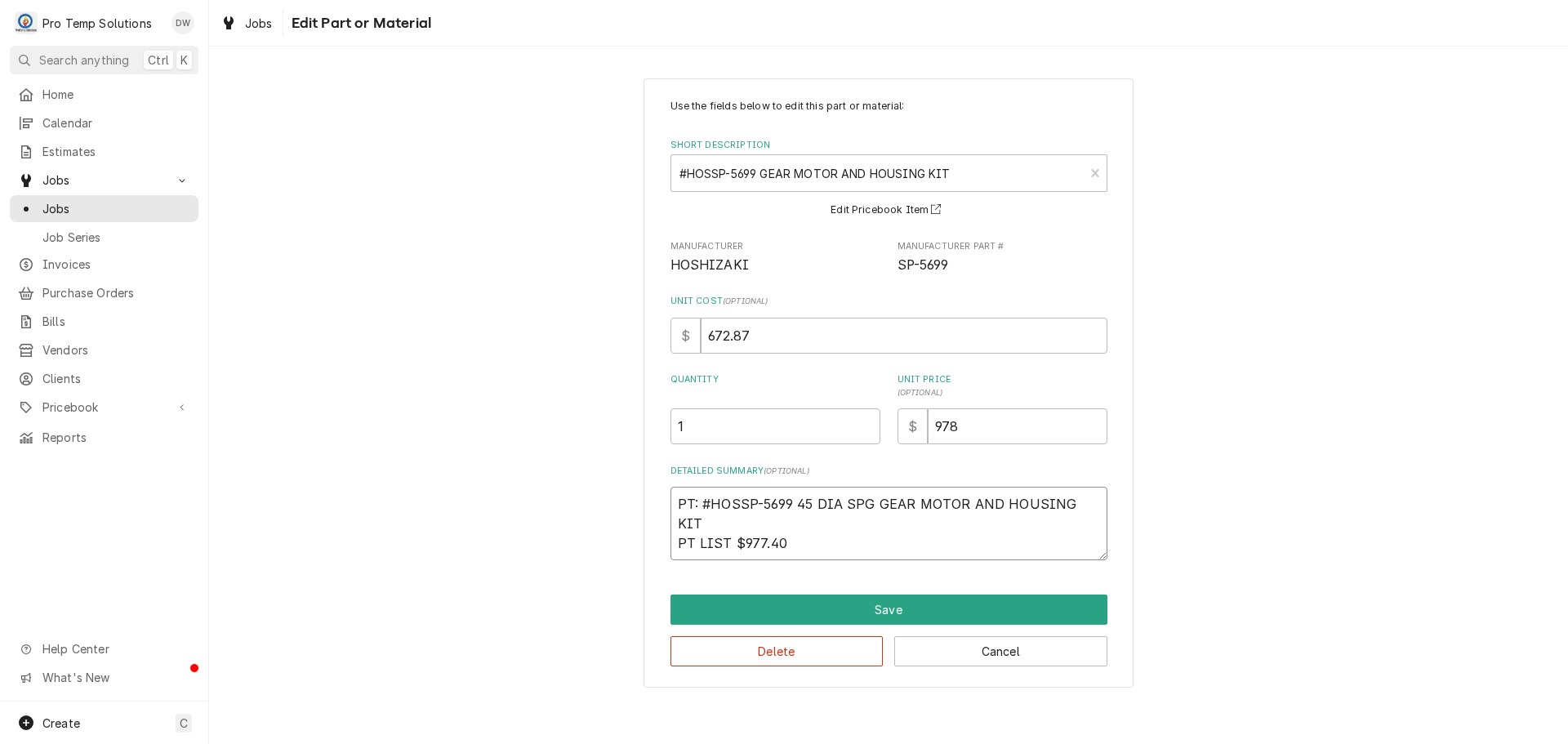
type textarea "x"
type textarea "PT: #HOSSP-5699 45 DIA SPG GEAR MOTOR AND HOUSING KIT PT LIST $977.40"
type textarea "x"
type textarea "PT: #HOSSP-5699 45 DIA SPG GEAR MOTOR AND HOUSING KIT PT LIST $977.40 0"
type textarea "x"
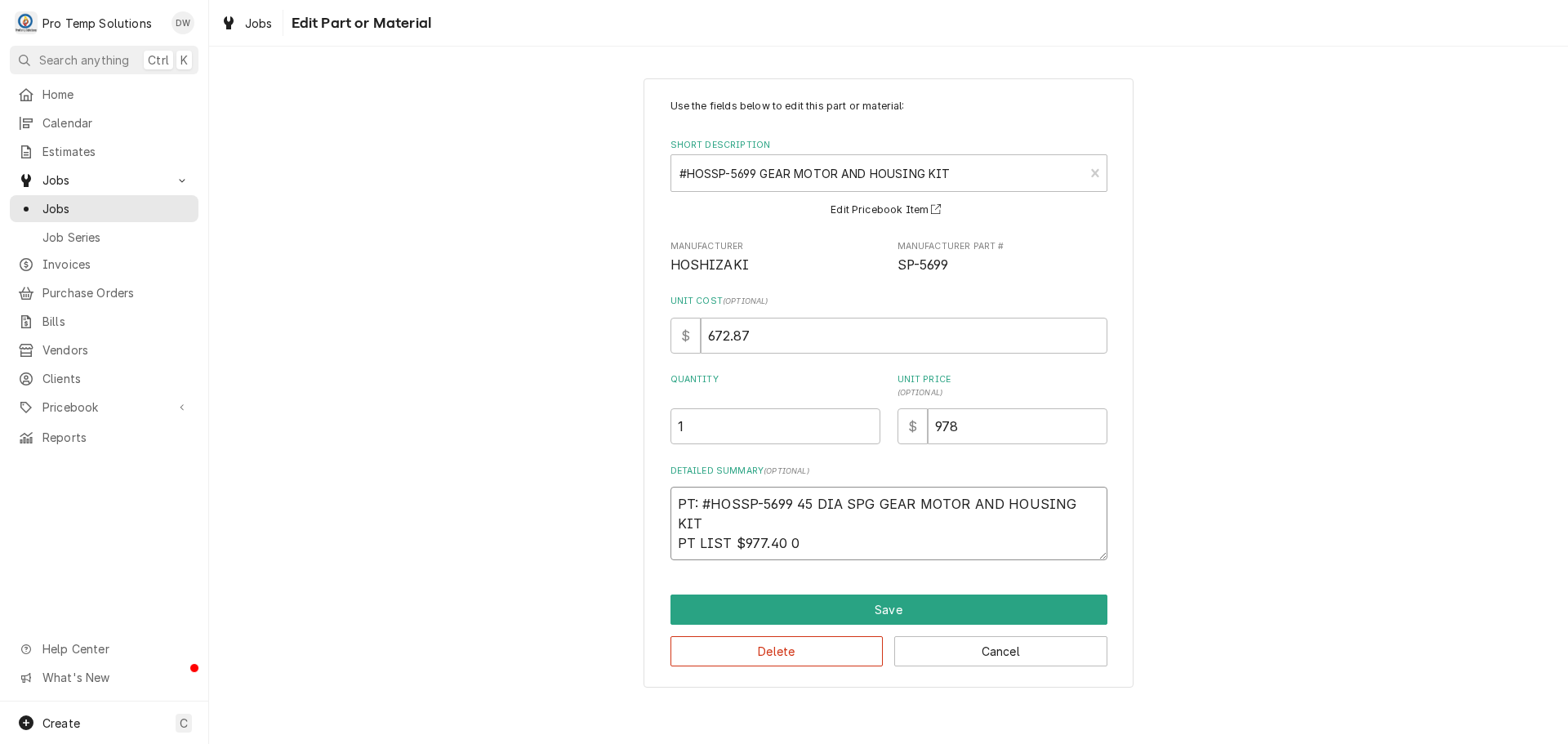
type textarea "PT: #HOSSP-5699 45 DIA SPG GEAR MOTOR AND HOUSING KIT PT LIST $977.40 08"
type textarea "x"
type textarea "PT: #HOSSP-5699 45 DIA SPG GEAR MOTOR AND HOUSING KIT PT LIST $977.40 08/"
type textarea "x"
type textarea "PT: #HOSSP-5699 45 DIA SPG GEAR MOTOR AND HOUSING KIT PT LIST $977.40 08/1"
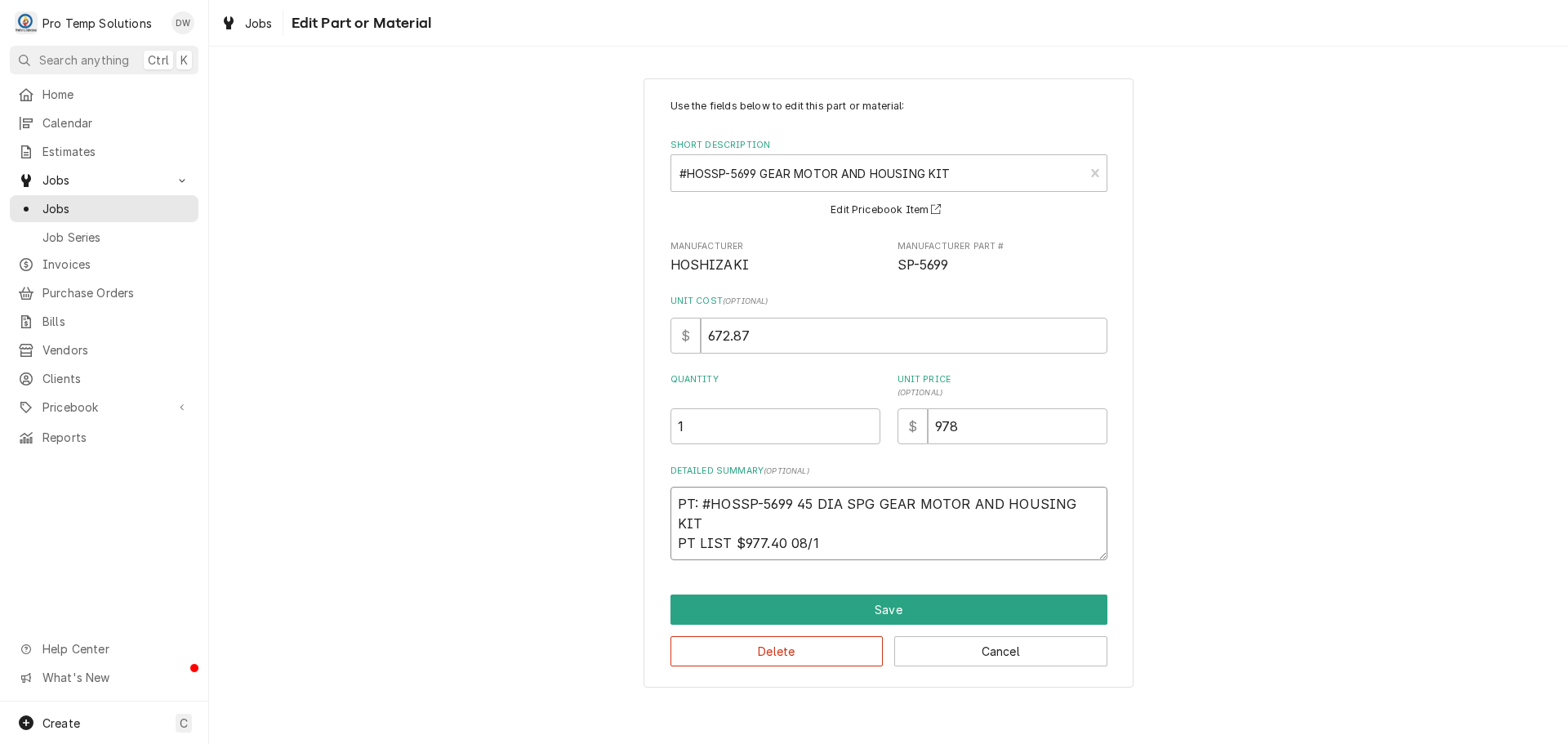
type textarea "x"
type textarea "PT: #HOSSP-5699 45 DIA SPG GEAR MOTOR AND HOUSING KIT PT LIST $977.40 08/18"
type textarea "x"
type textarea "PT: #HOSSP-5699 45 DIA SPG GEAR MOTOR AND HOUSING KIT PT LIST $977.40 08/18/"
type textarea "x"
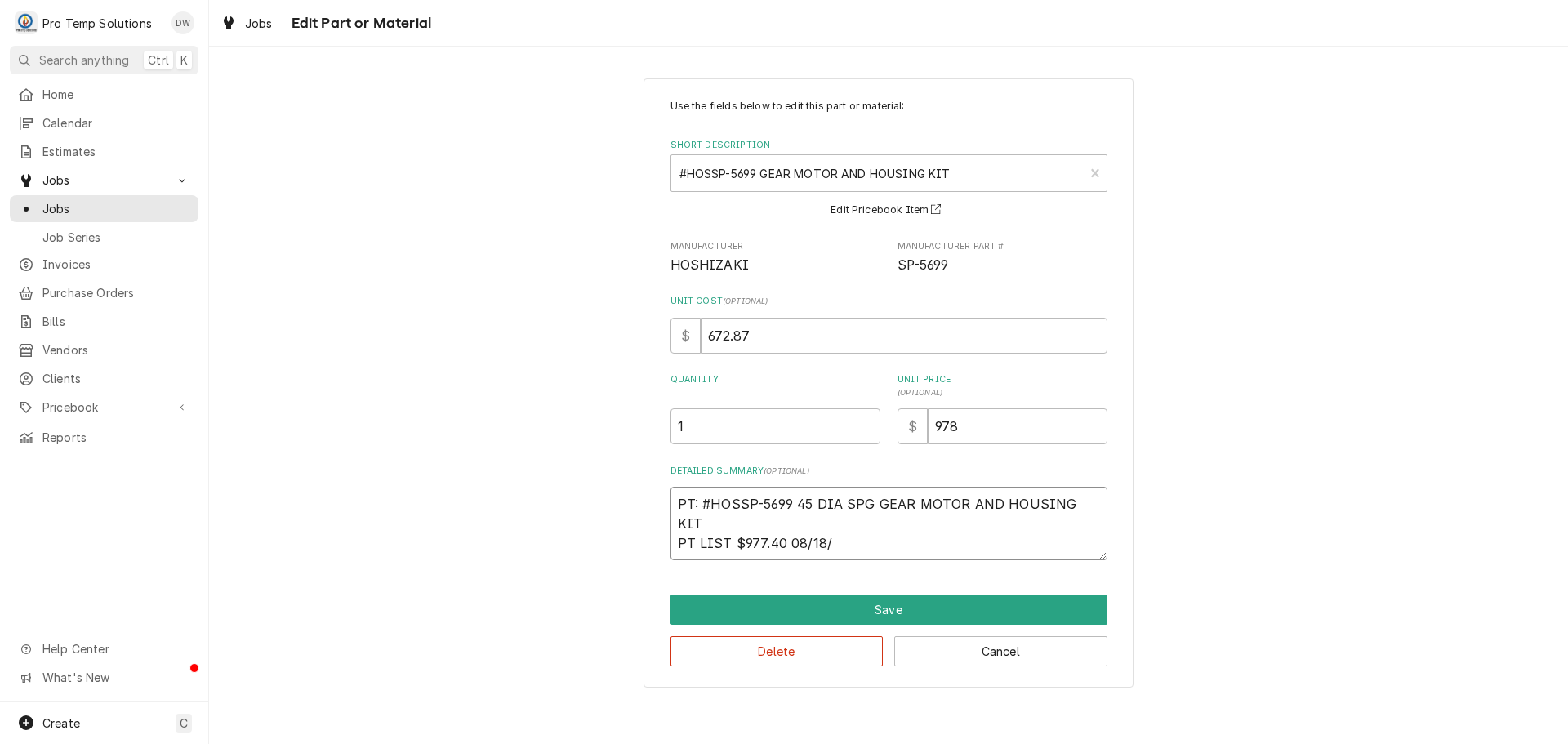
type textarea "PT: #HOSSP-5699 45 DIA SPG GEAR MOTOR AND HOUSING KIT PT LIST $977.40 08/18/2"
type textarea "x"
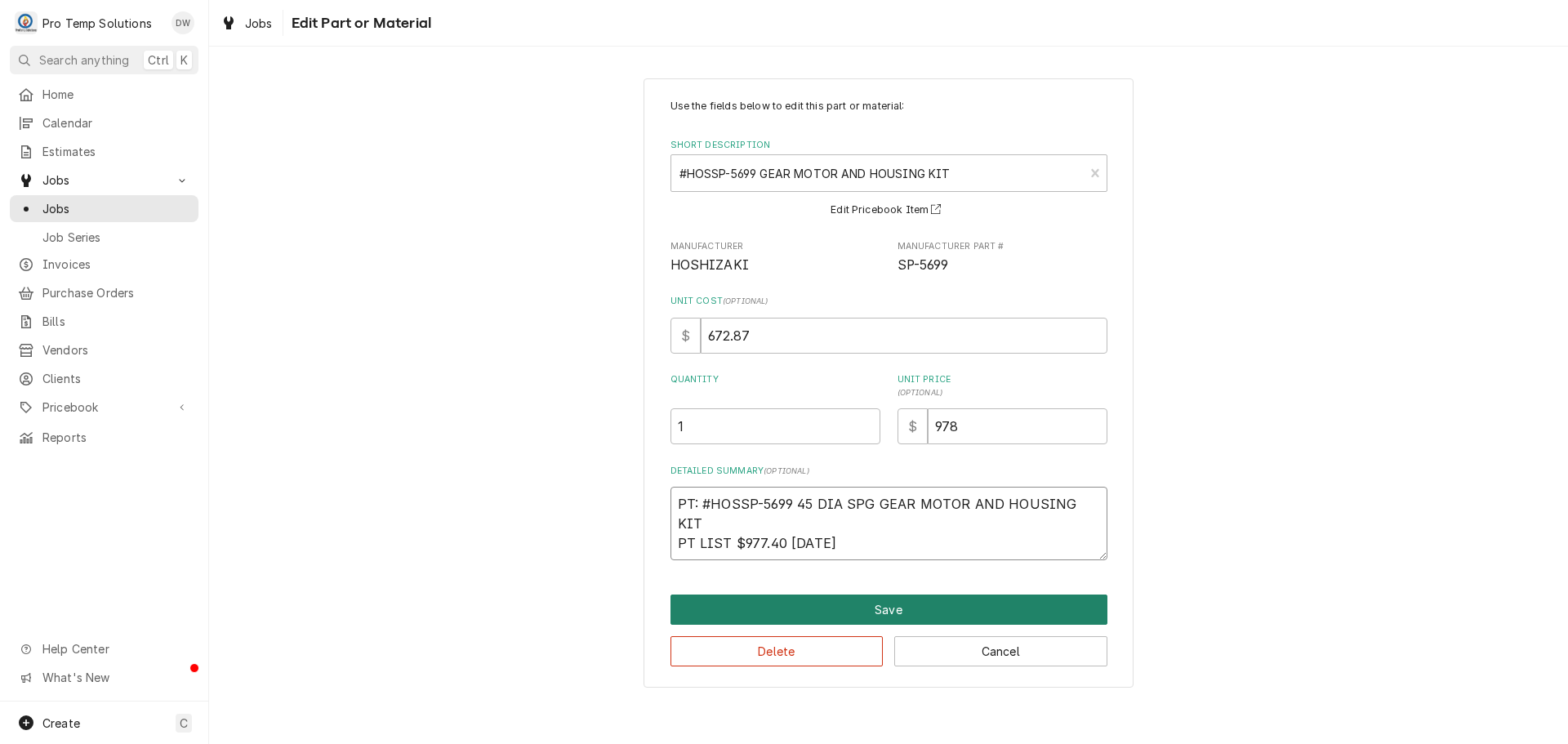
type textarea "PT: #HOSSP-5699 45 DIA SPG GEAR MOTOR AND HOUSING KIT PT LIST $977.40 08/18/25"
click at [889, 613] on button "Save" at bounding box center [889, 610] width 437 height 30
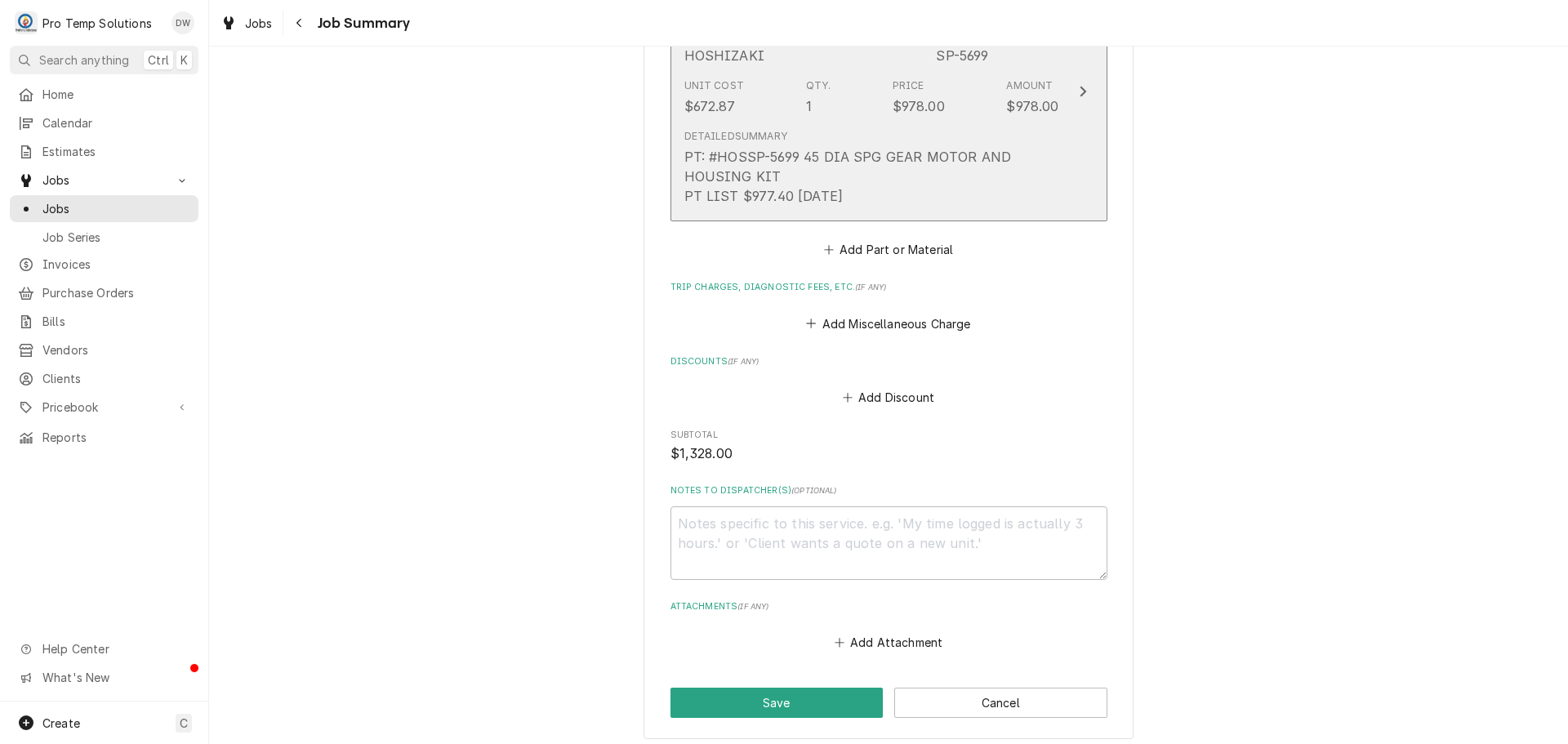
scroll to position [1571, 0]
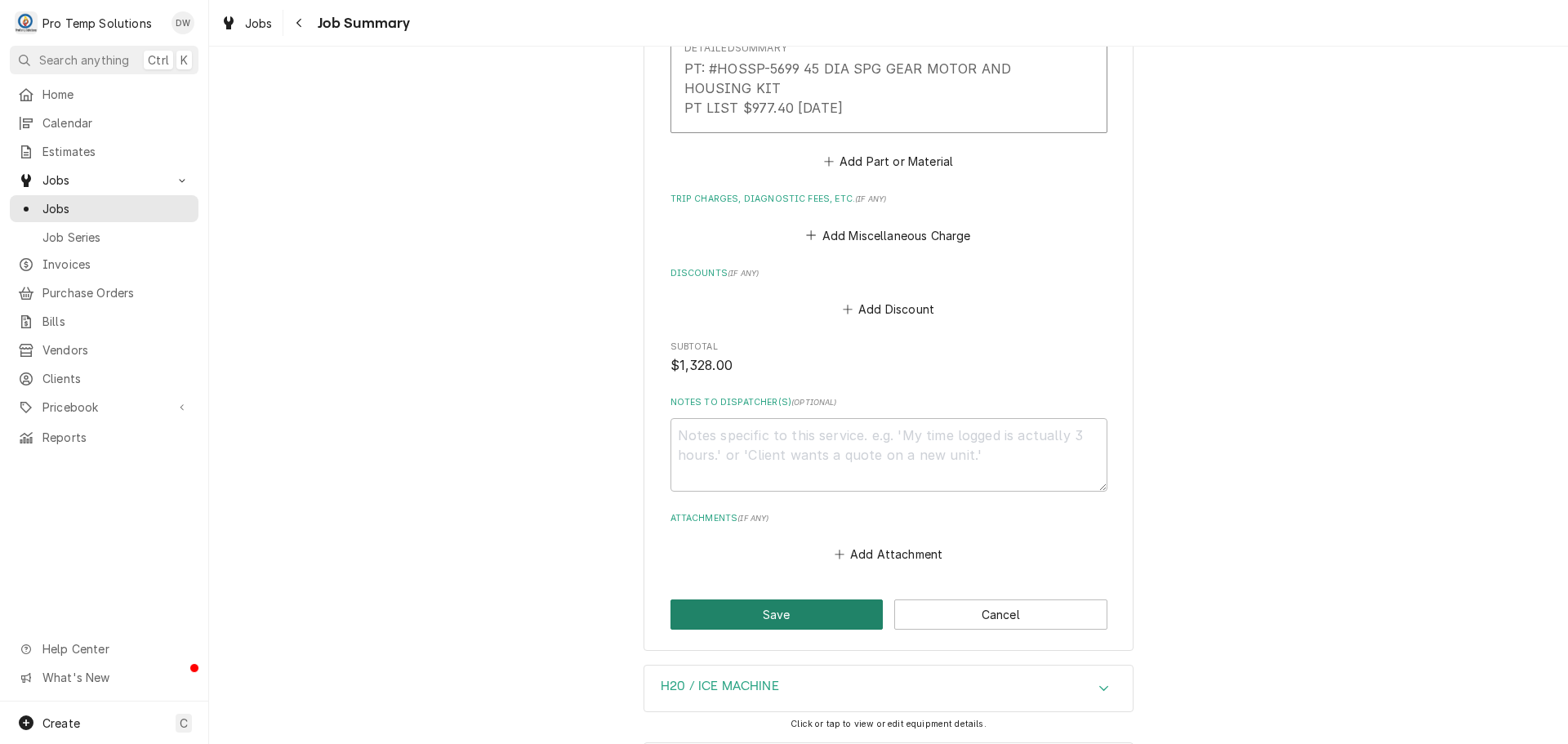
click at [777, 616] on button "Save" at bounding box center [777, 615] width 214 height 30
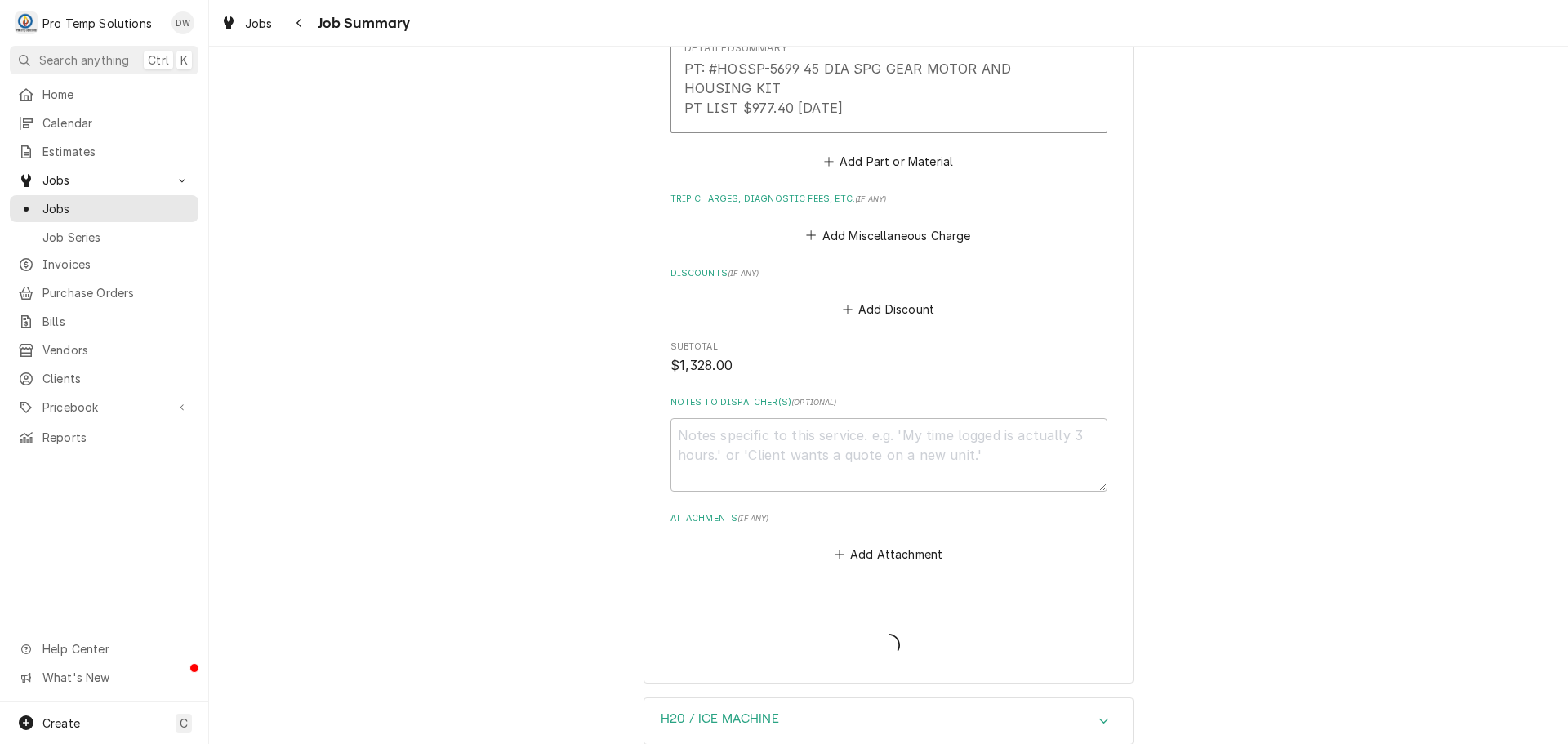
type textarea "x"
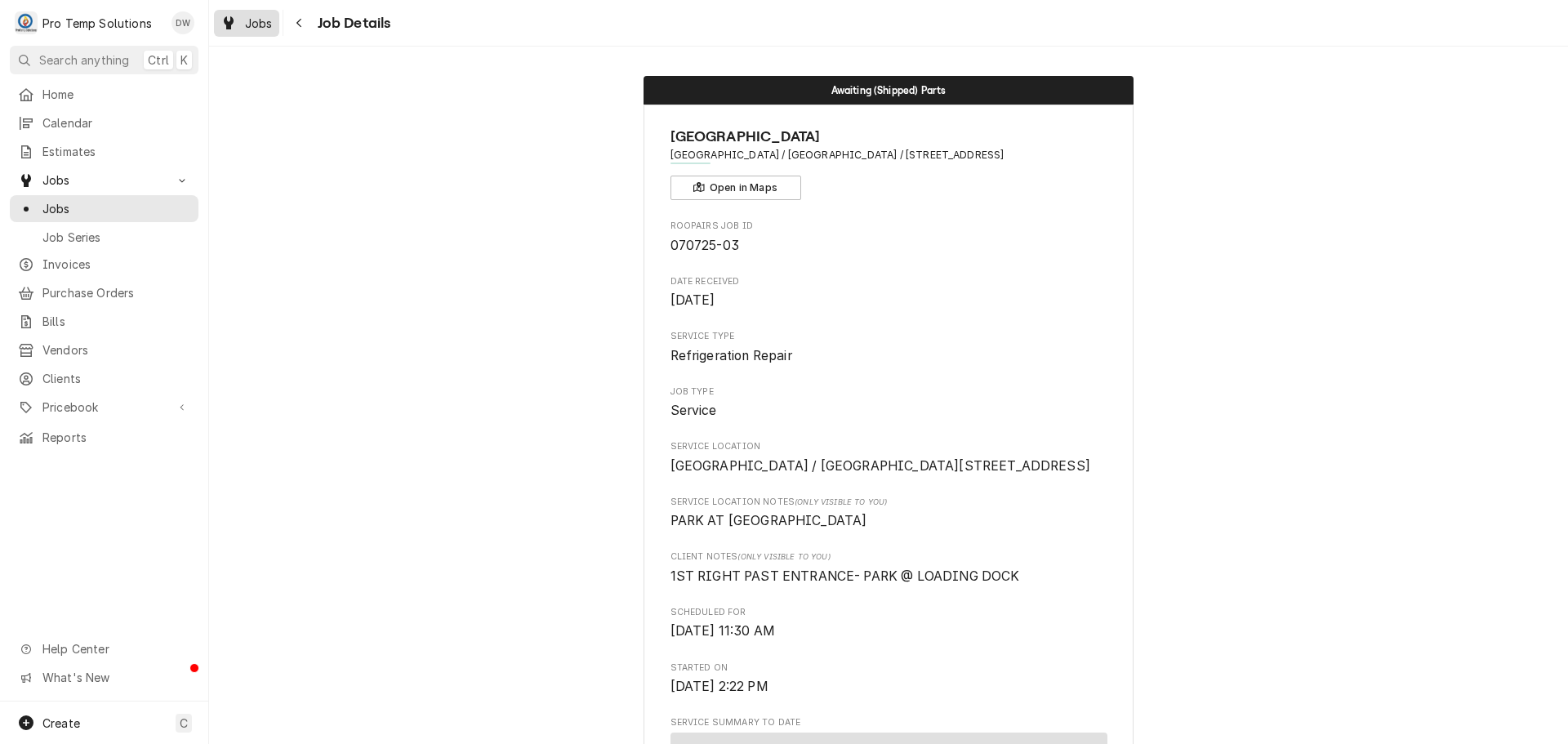
click at [263, 27] on span "Jobs" at bounding box center [259, 24] width 27 height 18
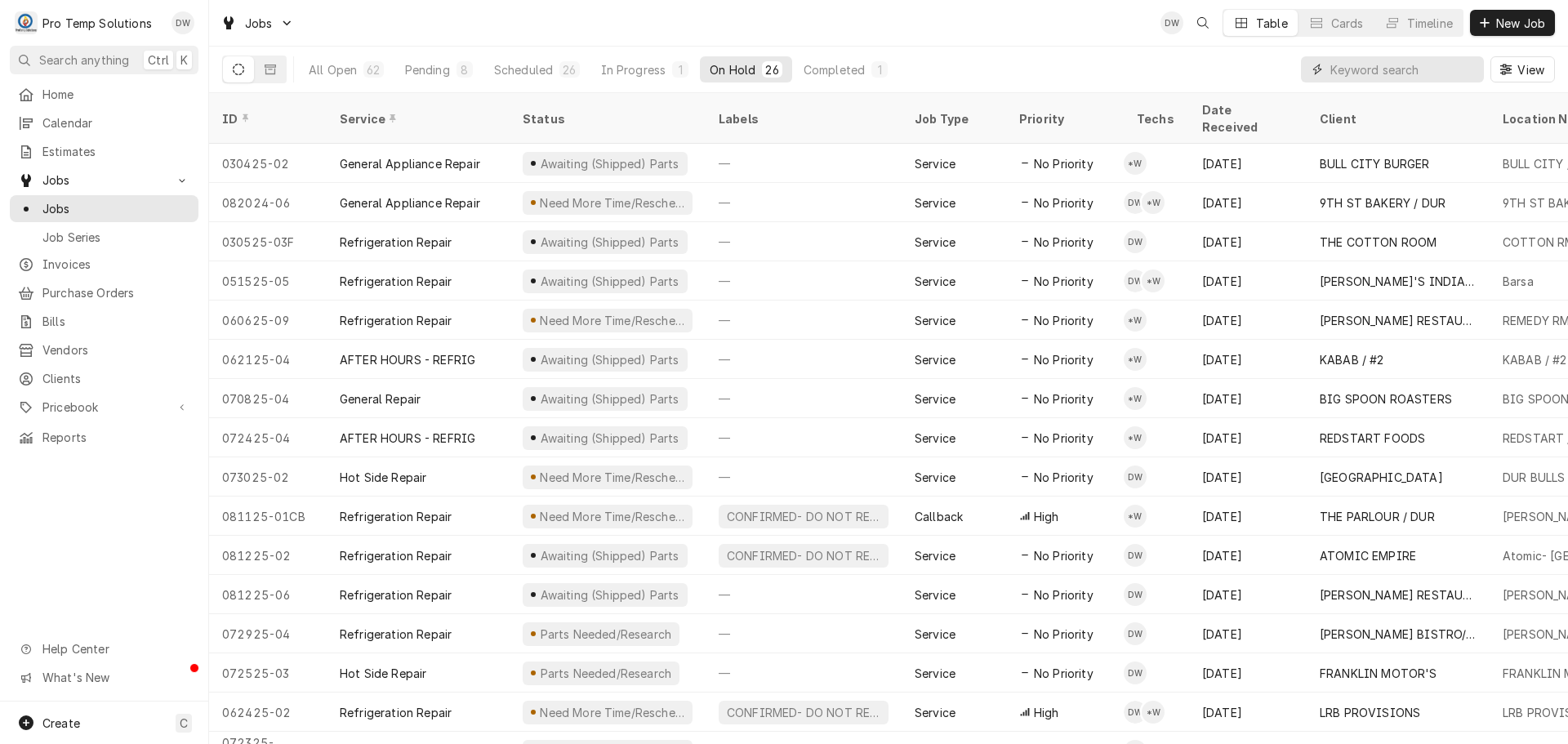
click at [1405, 65] on input "Dynamic Content Wrapper" at bounding box center [1403, 70] width 145 height 26
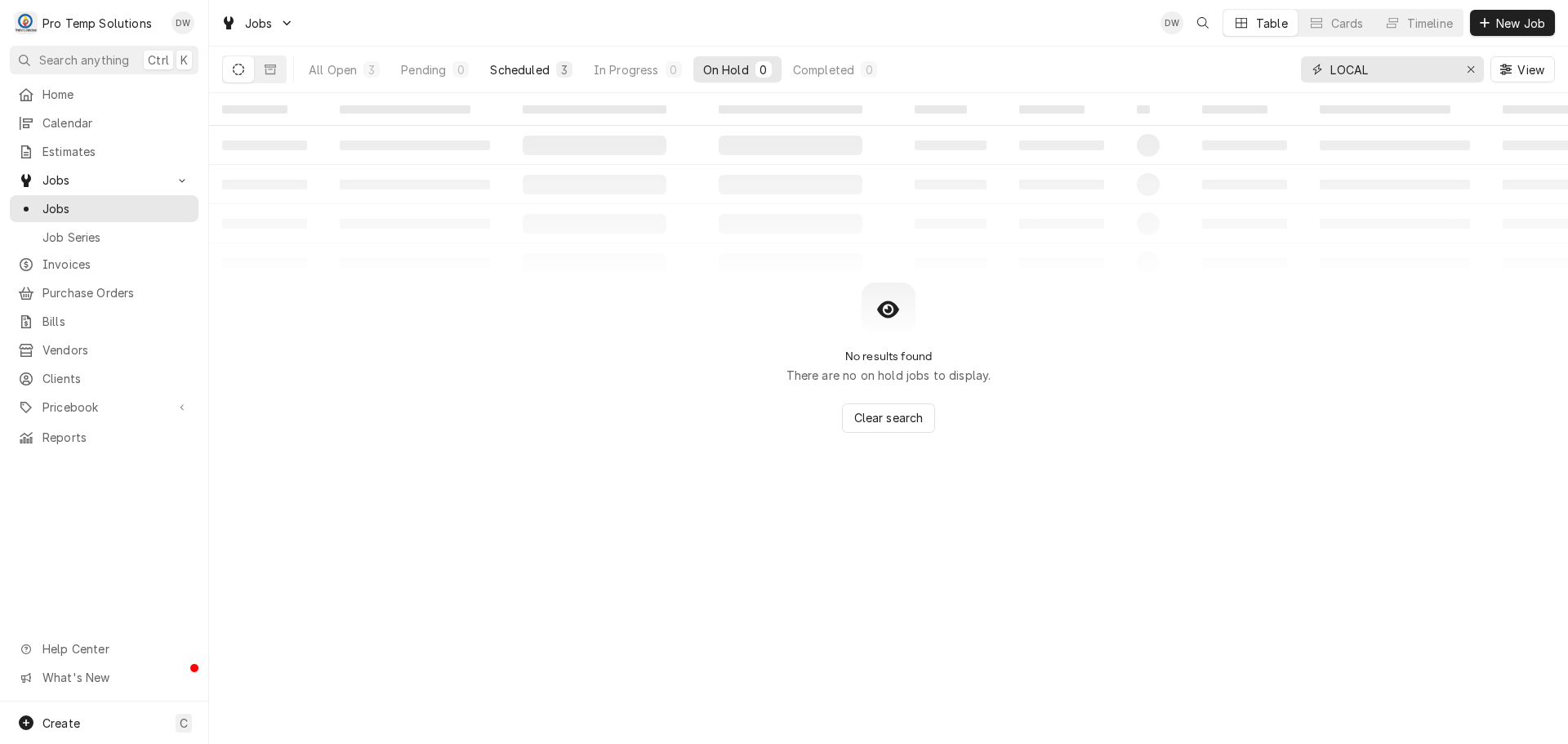
type input "LOCAL"
click at [529, 68] on div "Scheduled" at bounding box center [519, 71] width 59 height 18
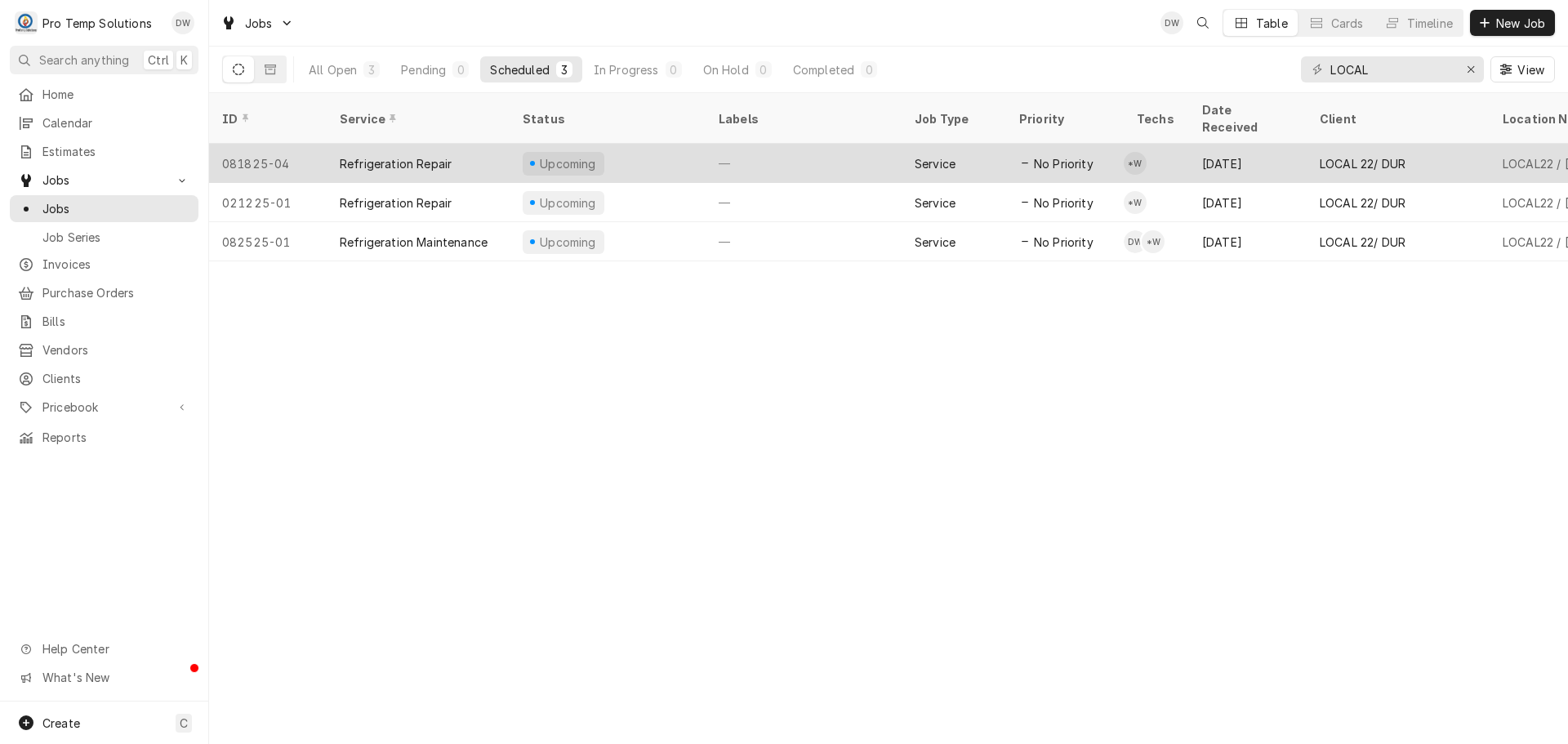
click at [788, 149] on div "—" at bounding box center [804, 164] width 196 height 39
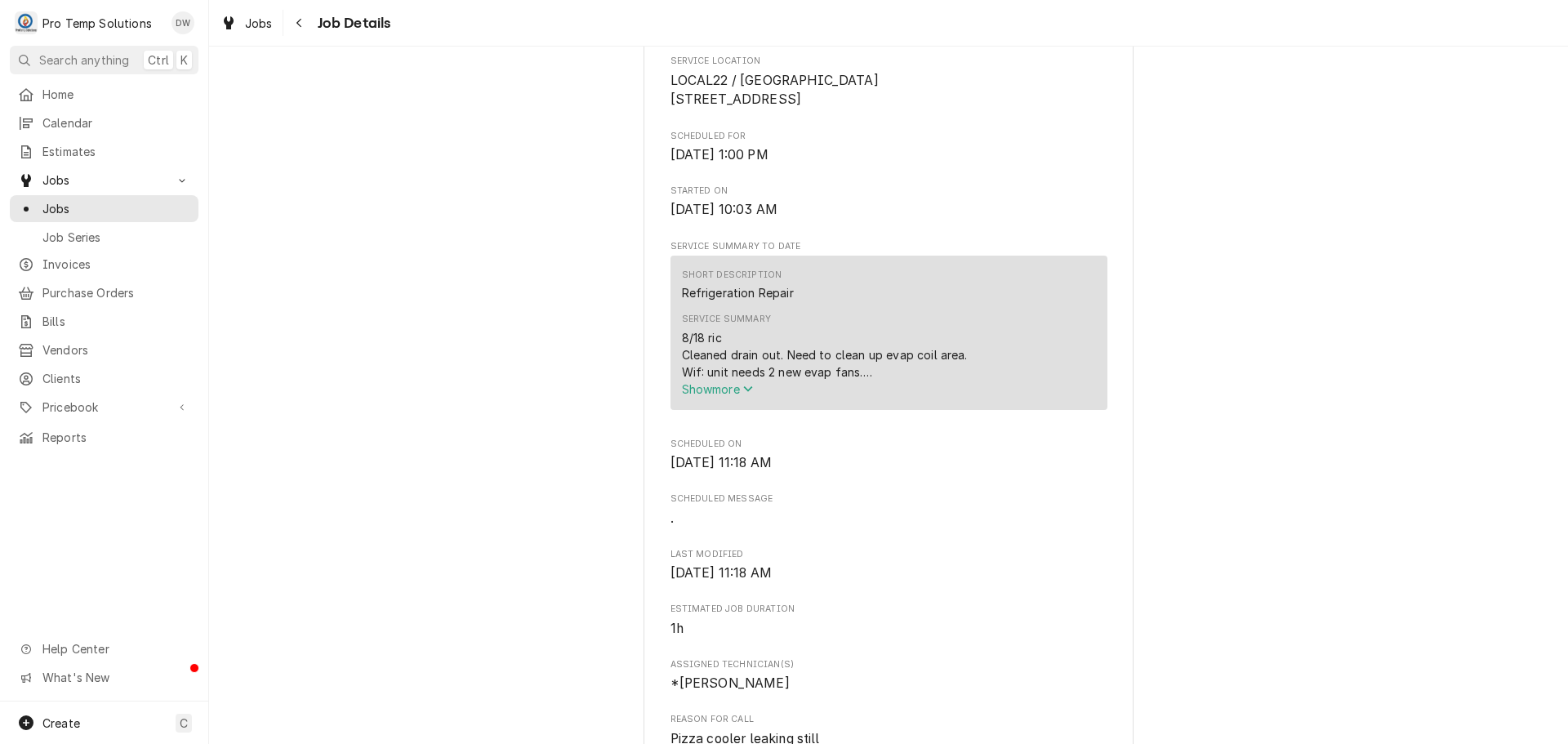
scroll to position [409, 0]
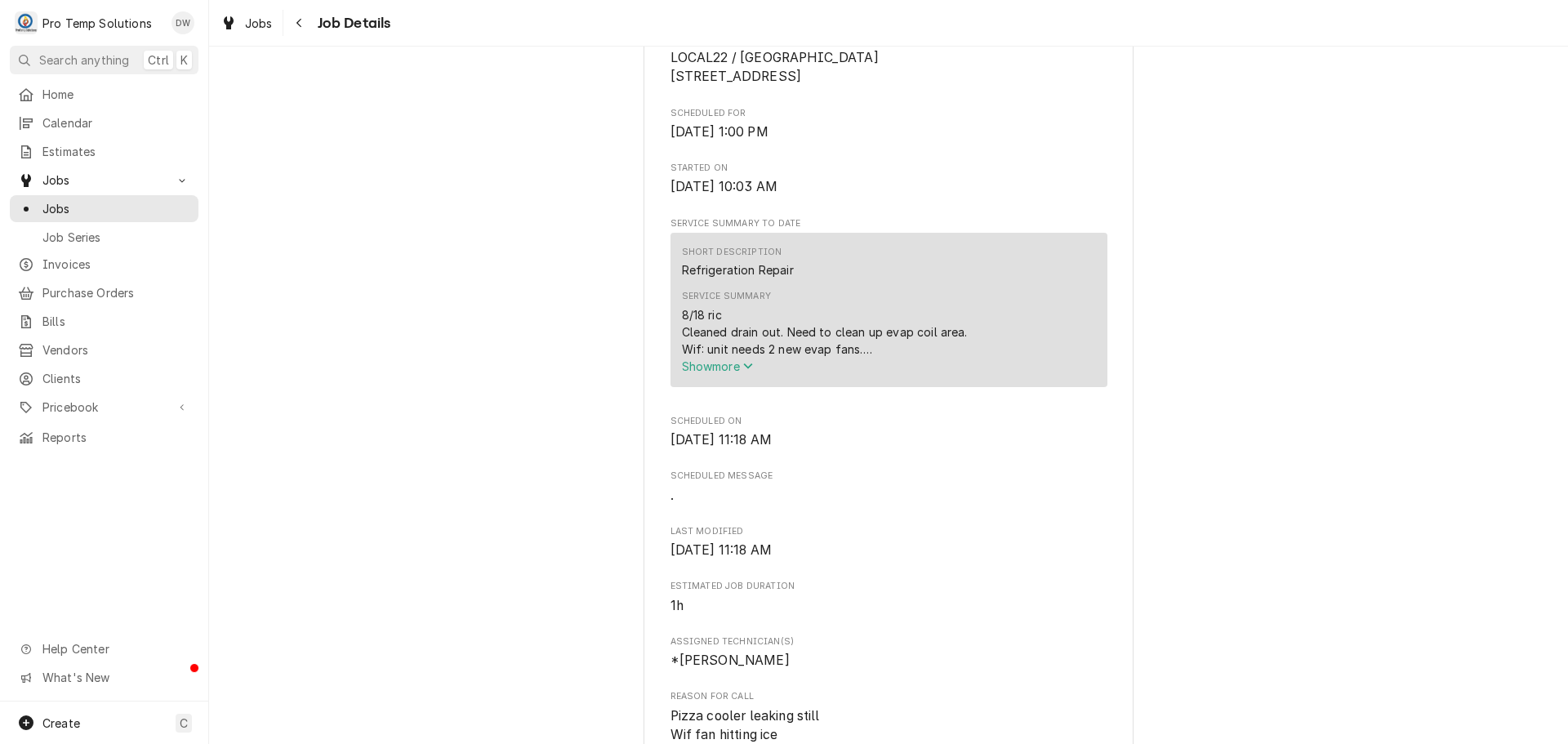
click at [708, 373] on span "Show more" at bounding box center [717, 367] width 72 height 14
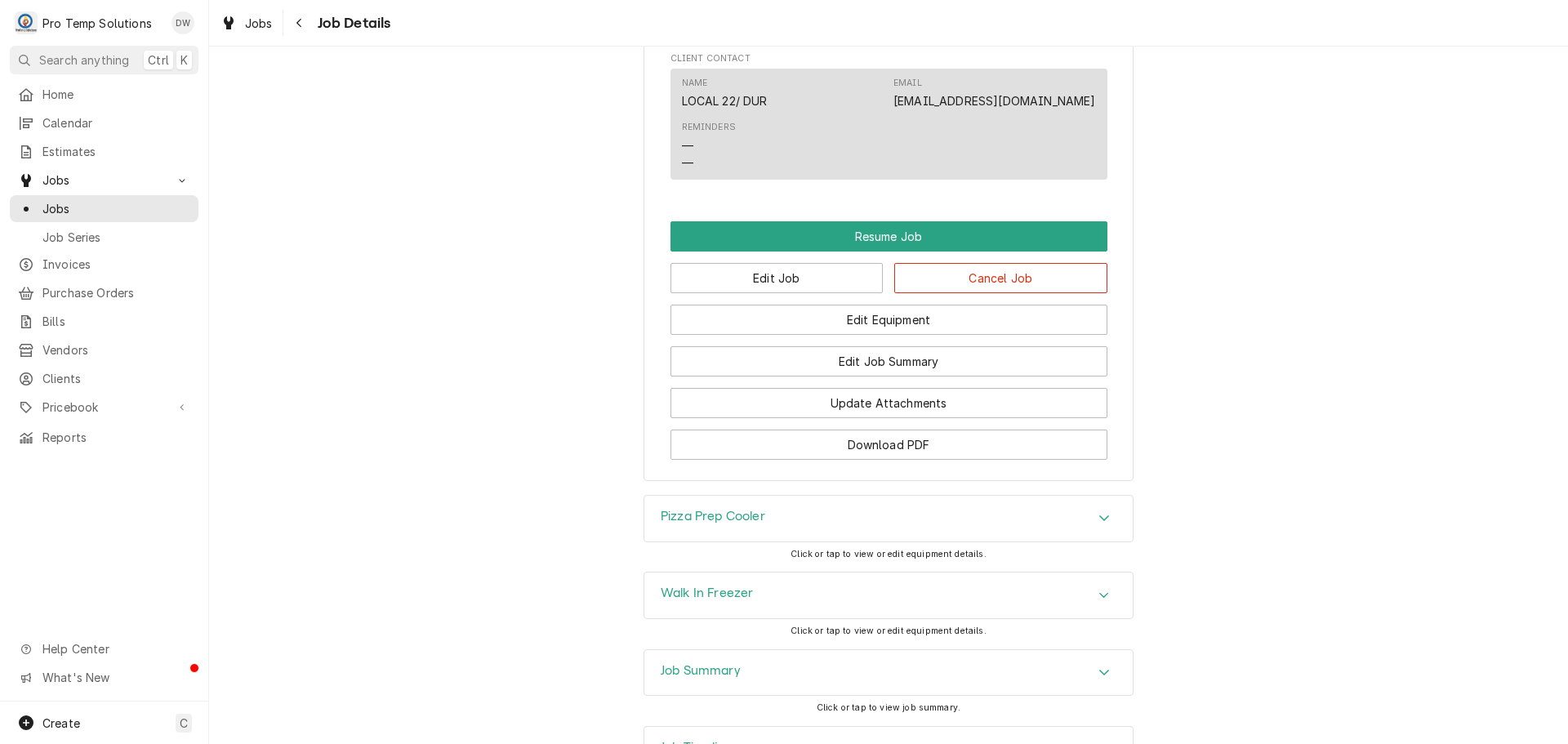
scroll to position [1225, 0]
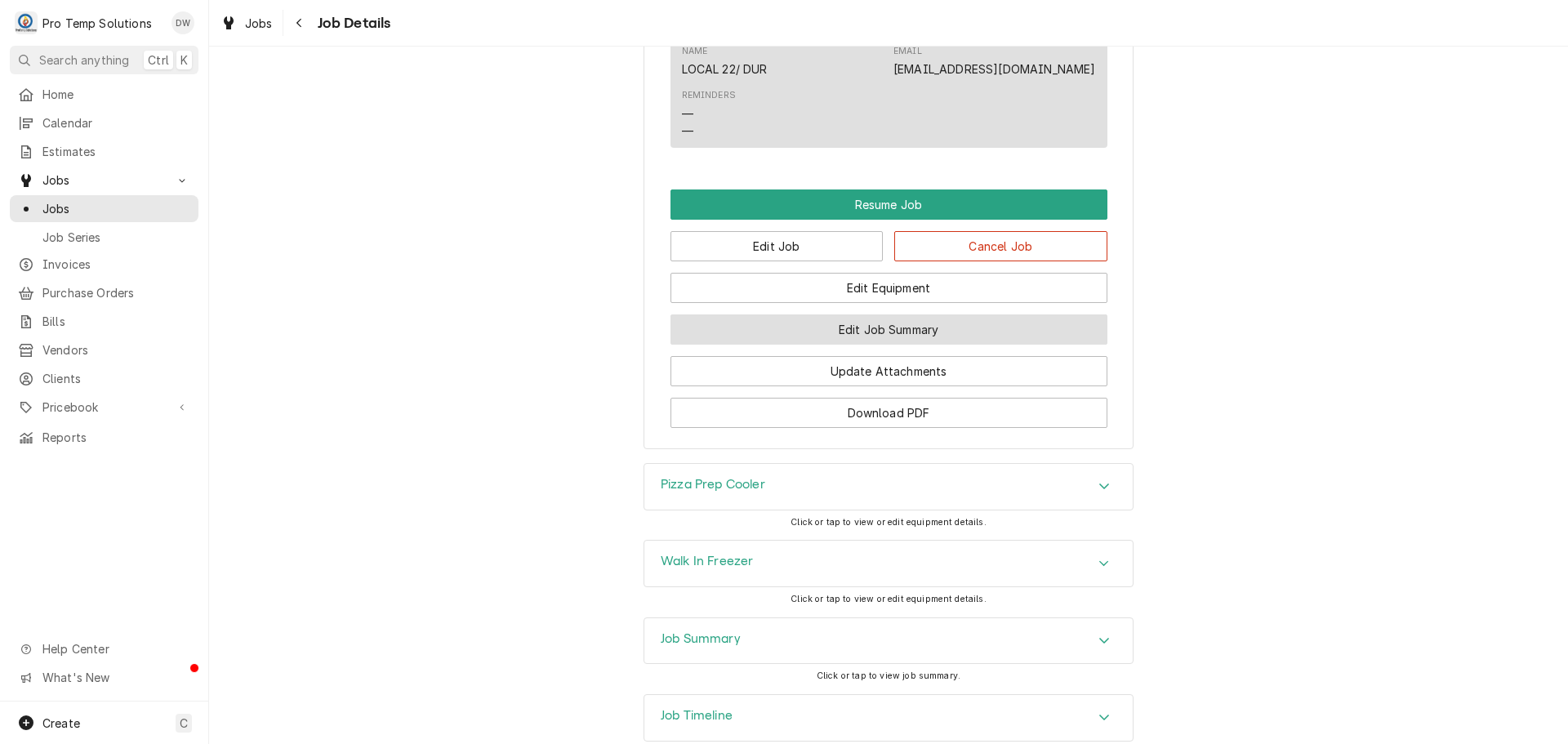
click at [875, 345] on button "Edit Job Summary" at bounding box center [889, 329] width 437 height 30
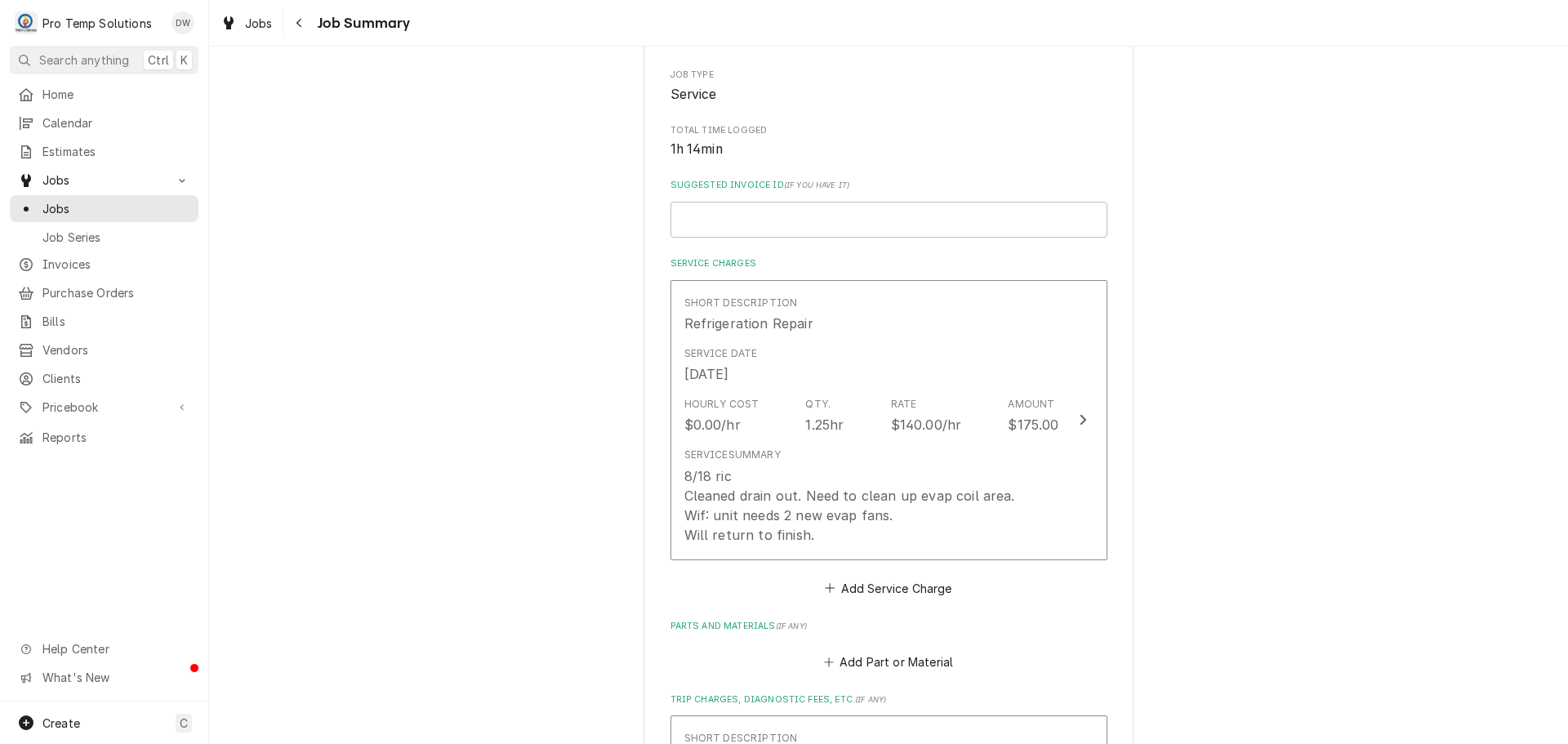
scroll to position [326, 0]
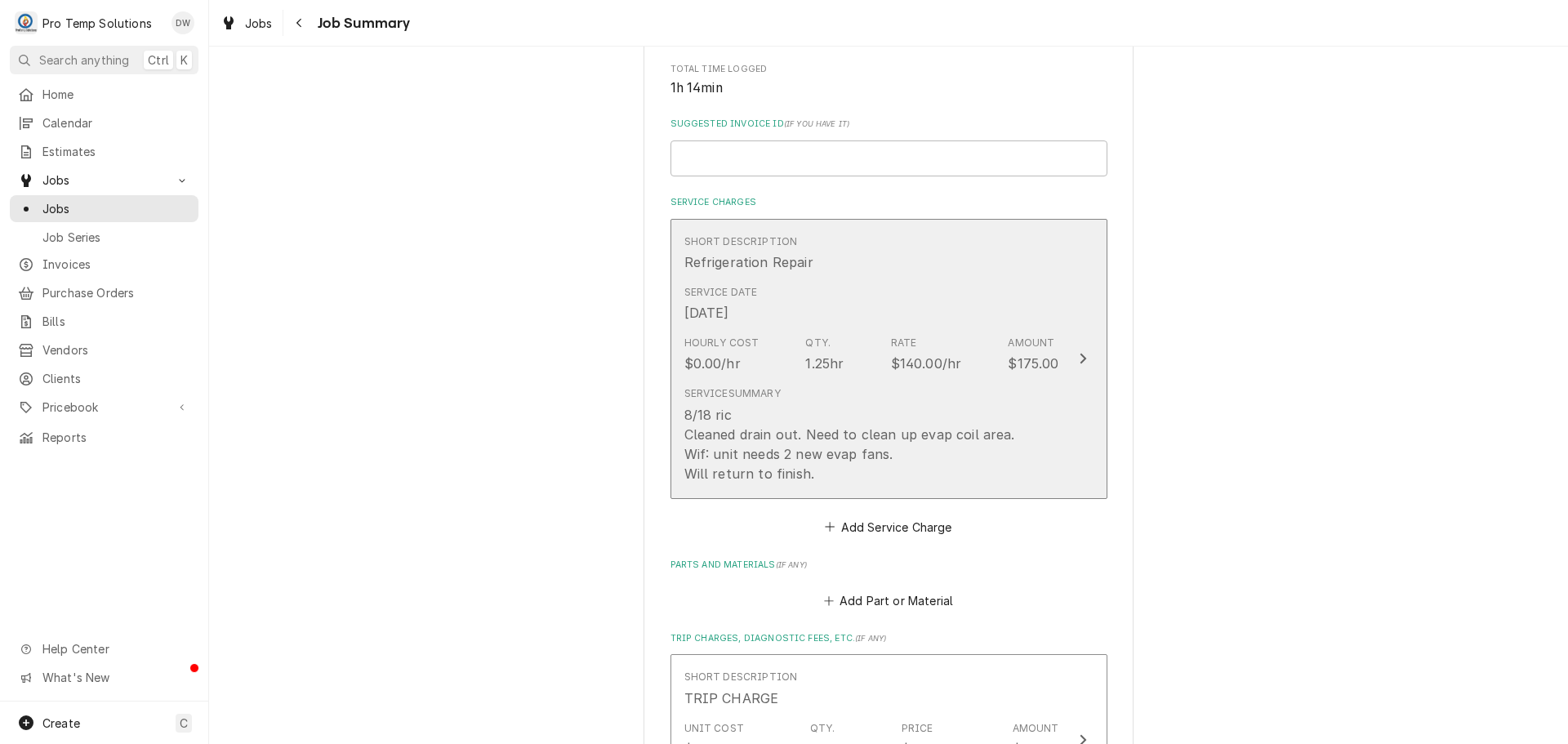
click at [1080, 358] on icon "Update Line Item" at bounding box center [1083, 359] width 7 height 11
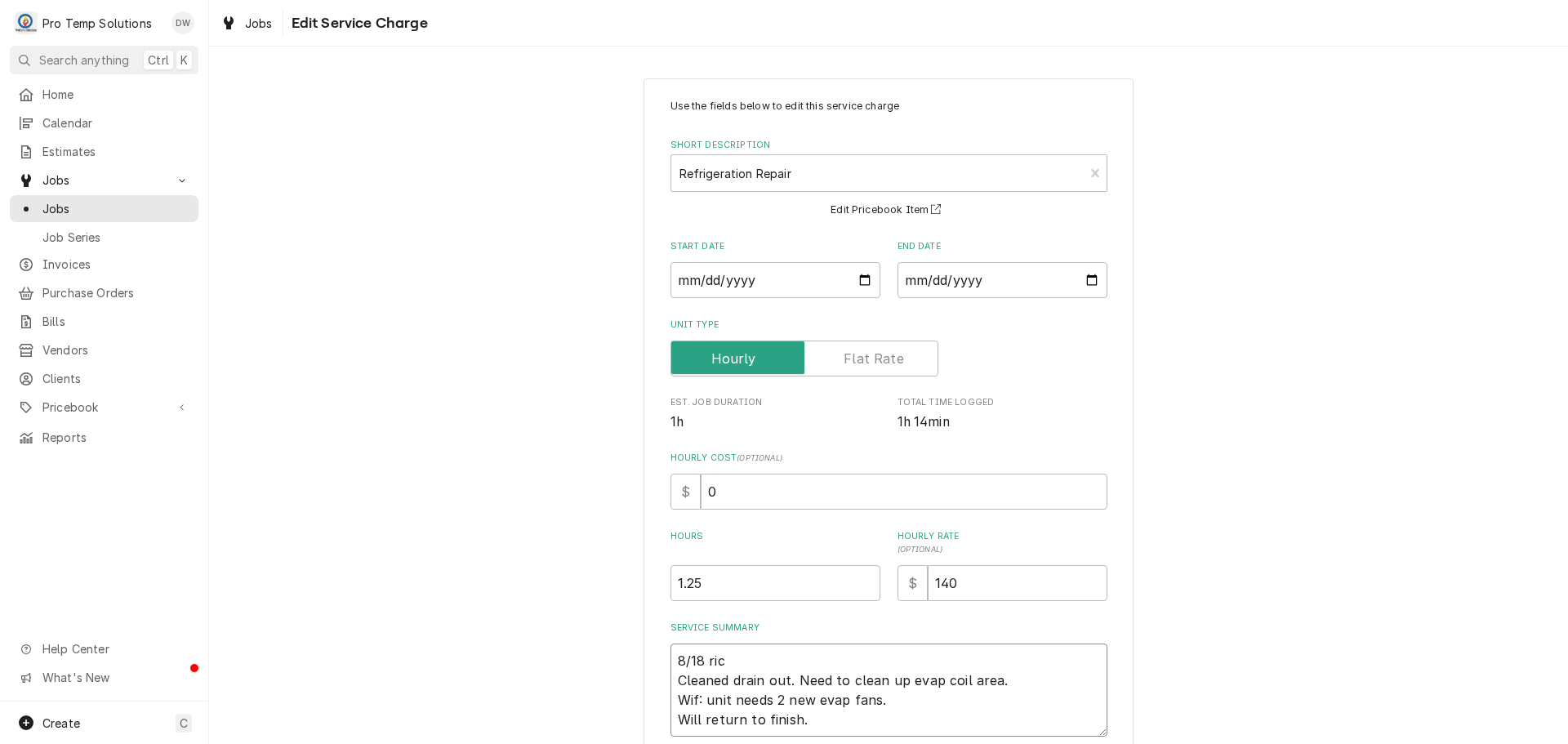
click at [726, 653] on textarea "8/18 ric Cleaned drain out. Need to clean up evap coil area. Wif: unit needs 2 …" at bounding box center [889, 690] width 437 height 93
type textarea "x"
type textarea "8/18 ri Cleaned drain out. Need to clean up evap coil area. Wif: unit needs 2 n…"
type textarea "x"
type textarea "8/18 r Cleaned drain out. Need to clean up evap coil area. Wif: unit needs 2 ne…"
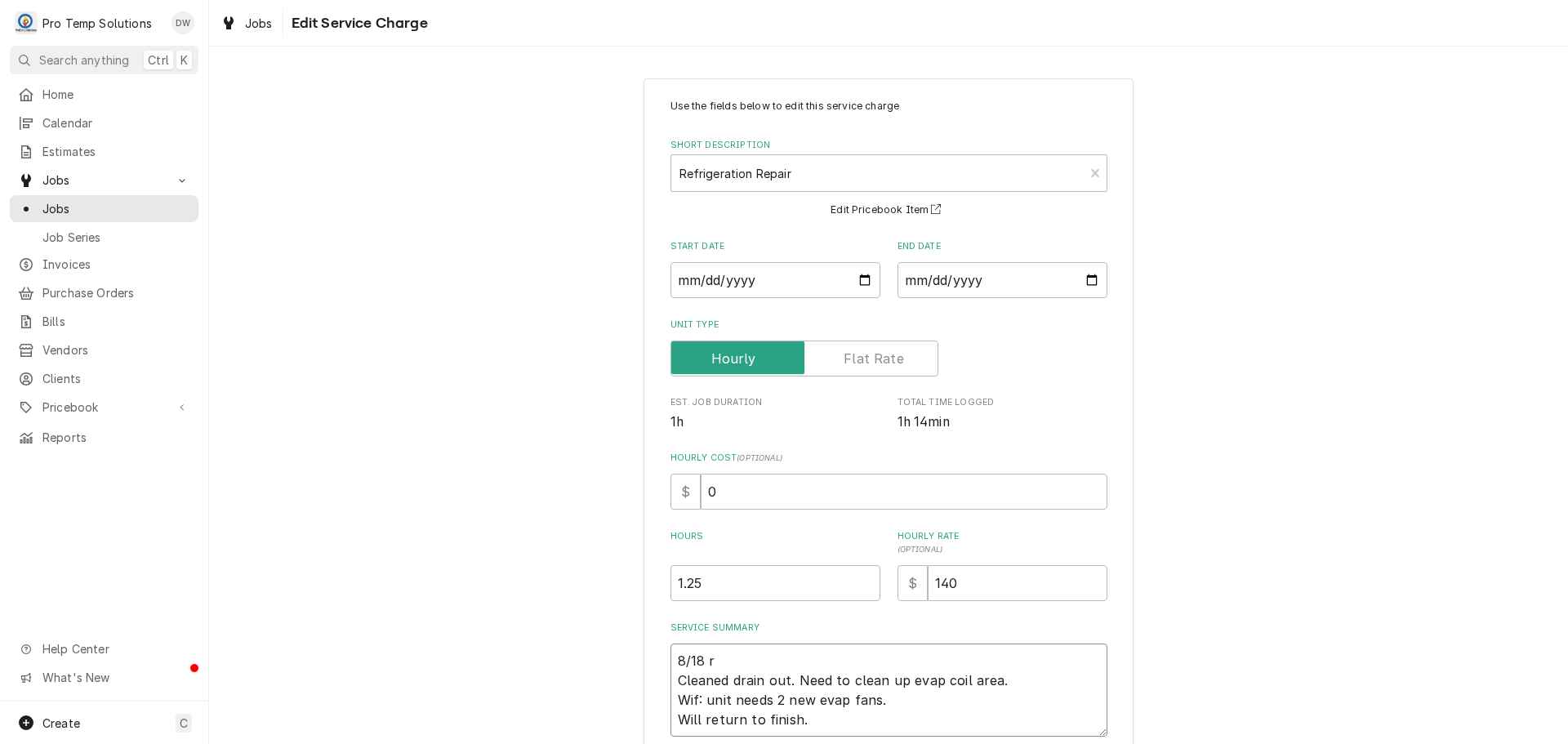
type textarea "x"
type textarea "8/18 Cleaned drain out. Need to clean up evap coil area. Wif: unit needs 2 new …"
type textarea "x"
type textarea "8/18 R Cleaned drain out. Need to clean up evap coil area. Wif: unit needs 2 ne…"
type textarea "x"
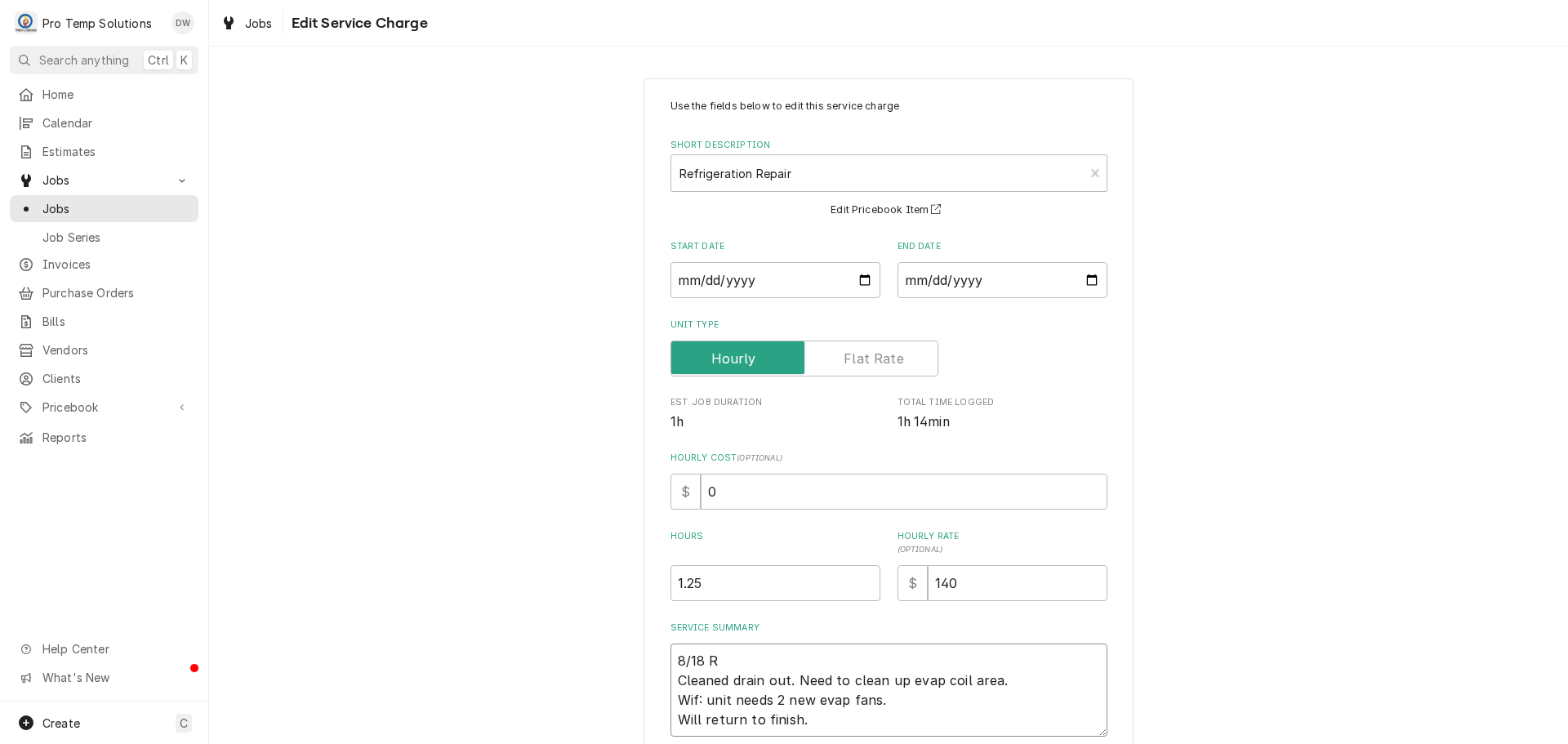
type textarea "8/18 RI Cleaned drain out. Need to clean up evap coil area. Wif: unit needs 2 n…"
type textarea "x"
type textarea "8/18 RIC Cleaned drain out. Need to clean up evap coil area. Wif: unit needs 2 …"
type textarea "x"
type textarea "8/18 RIC Cleaned drain out. Need to clean up evap coil area. Wif: unit needs 2 …"
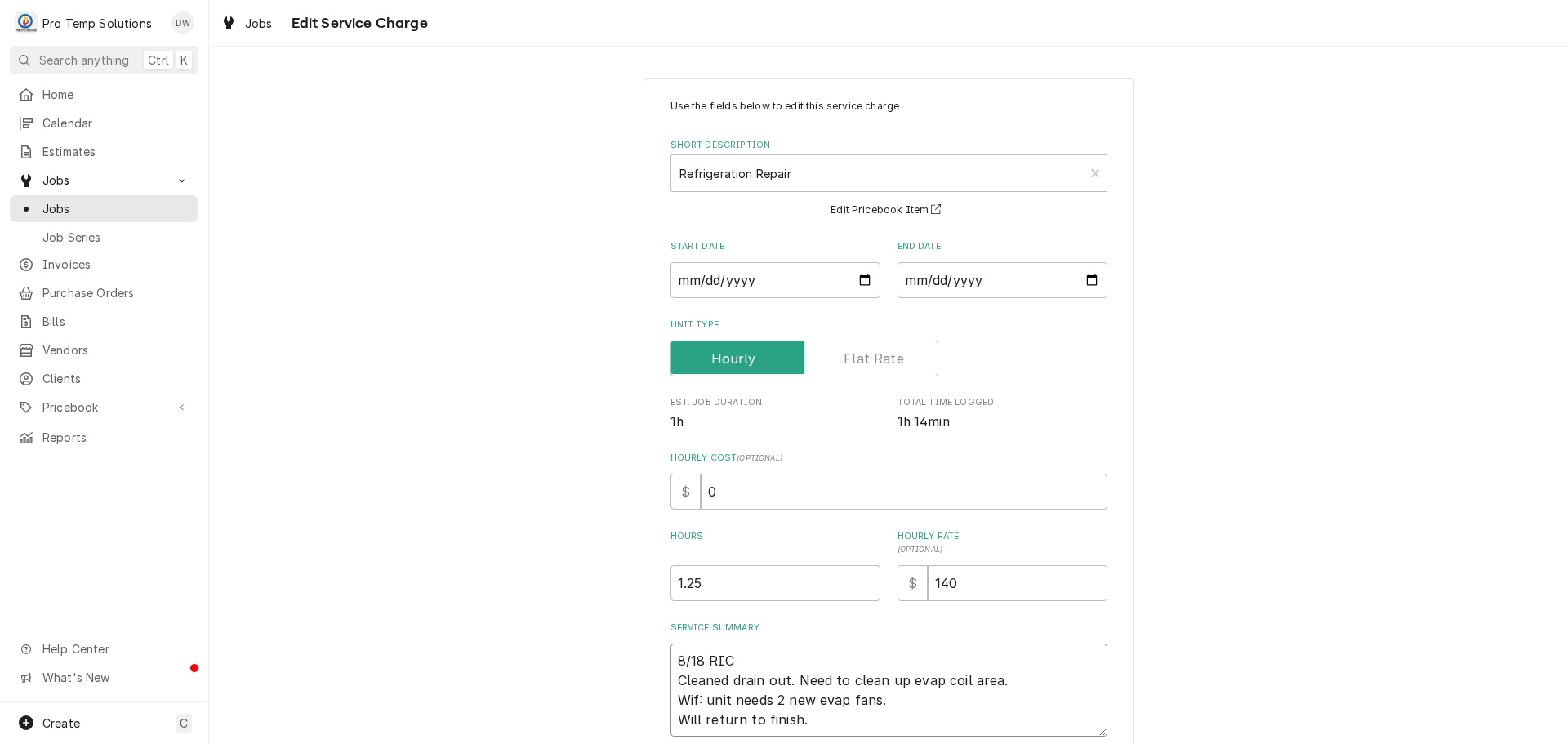
type textarea "x"
type textarea "8/18 RIC / Cleaned drain out. Need to clean up evap coil area. Wif: unit needs …"
type textarea "x"
type textarea "8/18 RIC / Cleaned drain out. Need to clean up evap coil area. Wif: unit needs …"
type textarea "x"
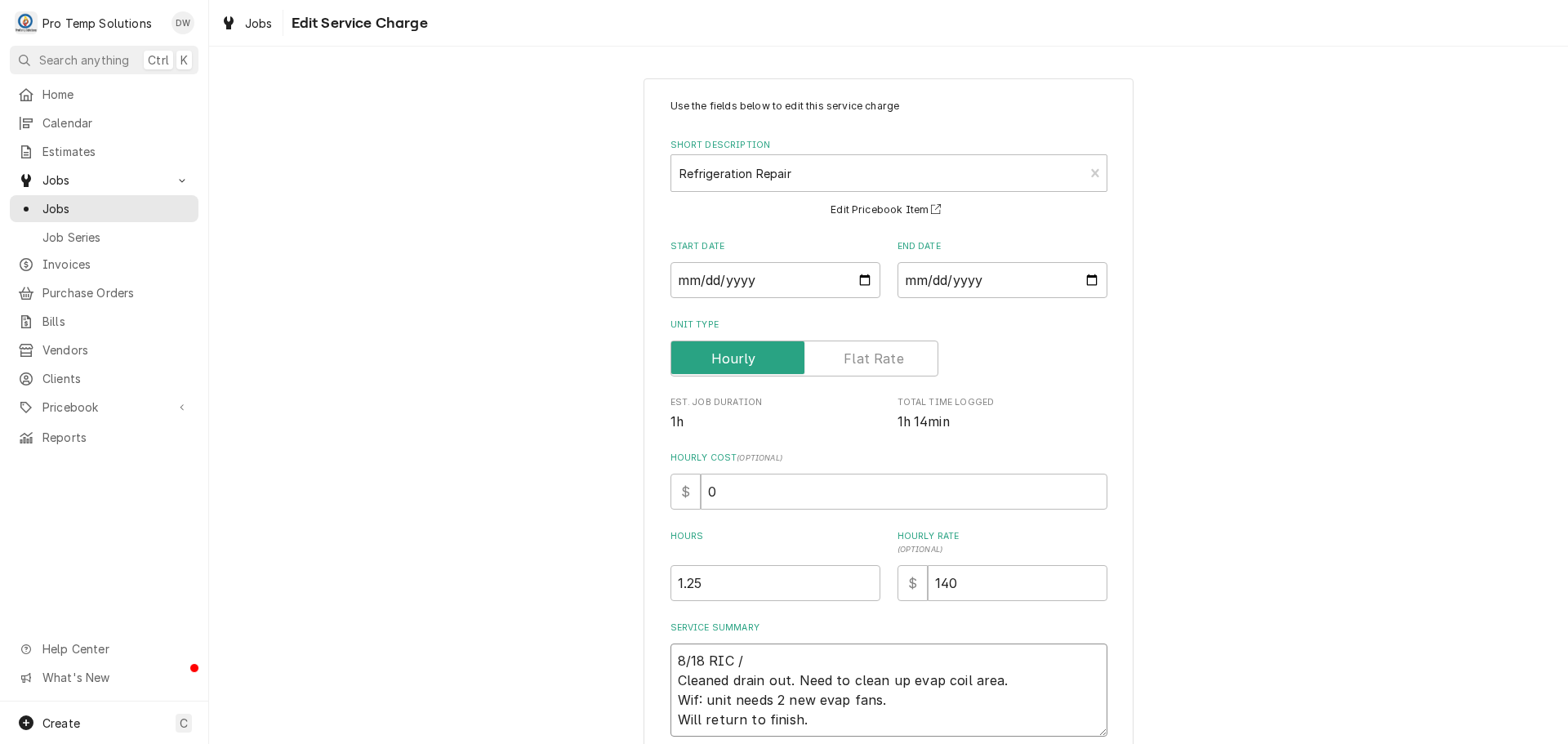
type textarea "8/18 RIC / W Cleaned drain out. Need to clean up evap coil area. Wif: unit need…"
type textarea "x"
type textarea "8/18 RIC / WI Cleaned drain out. Need to clean up evap coil area. Wif: unit nee…"
type textarea "x"
type textarea "8/18 RIC / WIF Cleaned drain out. Need to clean up evap coil area. Wif: unit ne…"
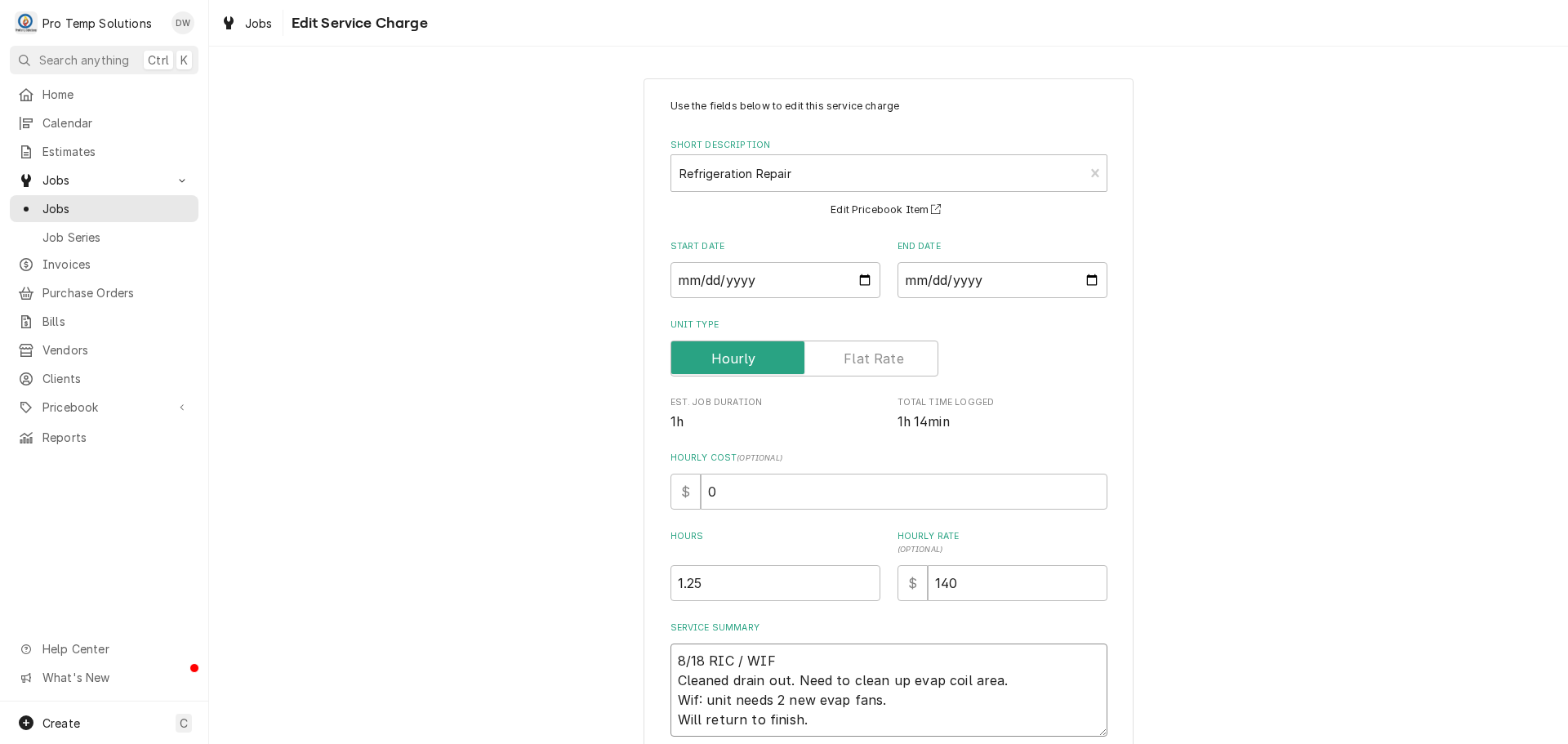
type textarea "x"
type textarea "8/18 RIC / WIF Cleaned drain out. Need to clean up evap coil area. Wif: unit ne…"
type textarea "x"
type textarea "8/18 RIC / WIF 1 Cleaned drain out. Need to clean up evap coil area. Wif: unit …"
type textarea "x"
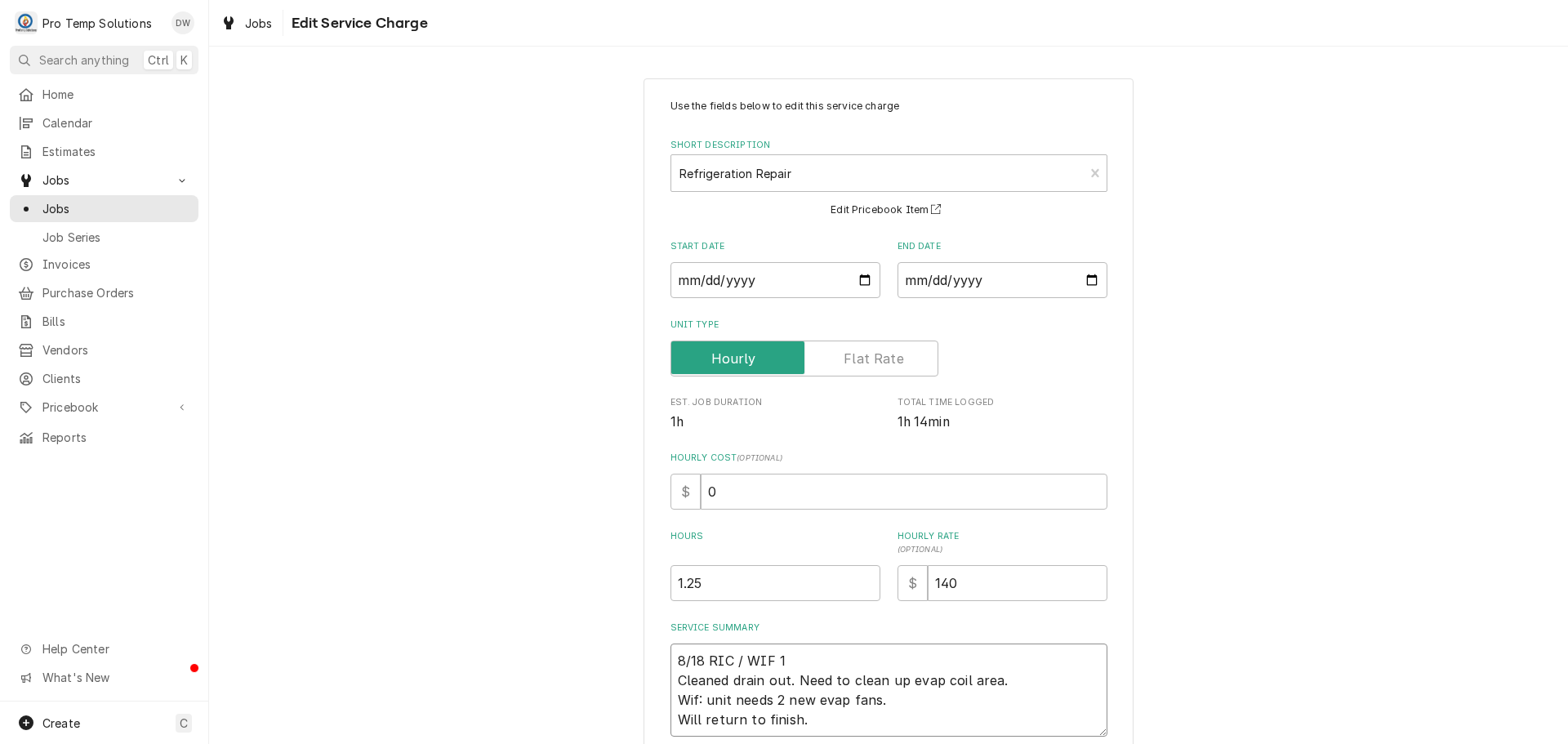
type textarea "8/18 RIC / WIF 10 Cleaned drain out. Need to clean up evap coil area. Wif: unit…"
type textarea "x"
type textarea "8/18 RIC / WIF 100 Cleaned drain out. Need to clean up evap coil area. Wif: uni…"
type textarea "x"
type textarea "8/18 RIC / WIF 1000 Cleaned drain out. Need to clean up evap coil area. Wif: un…"
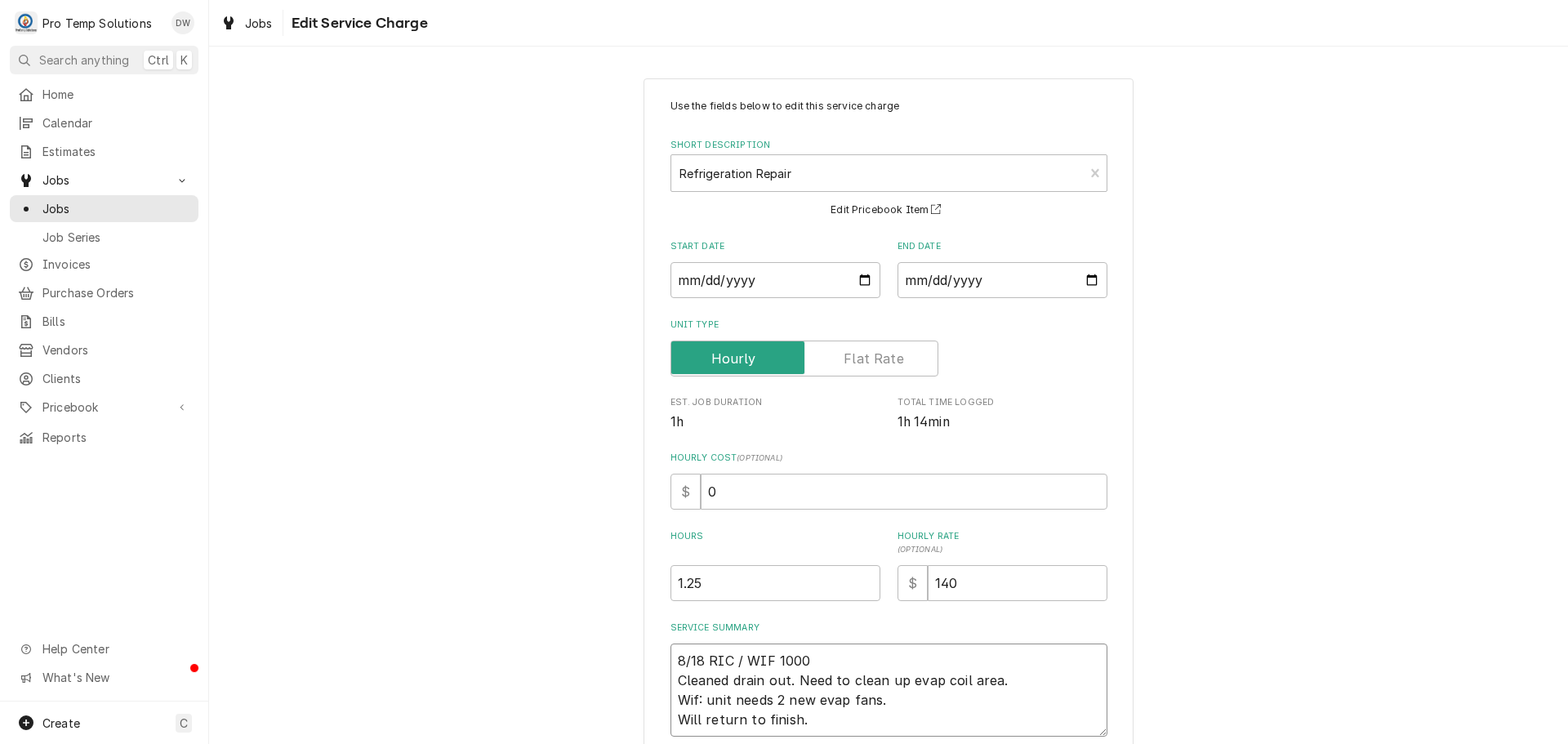
type textarea "x"
type textarea "8/18 RIC / WIF 1000- Cleaned drain out. Need to clean up evap coil area. Wif: u…"
type textarea "x"
type textarea "8/18 RIC / WIF 1000-1 Cleaned drain out. Need to clean up evap coil area. Wif: …"
type textarea "x"
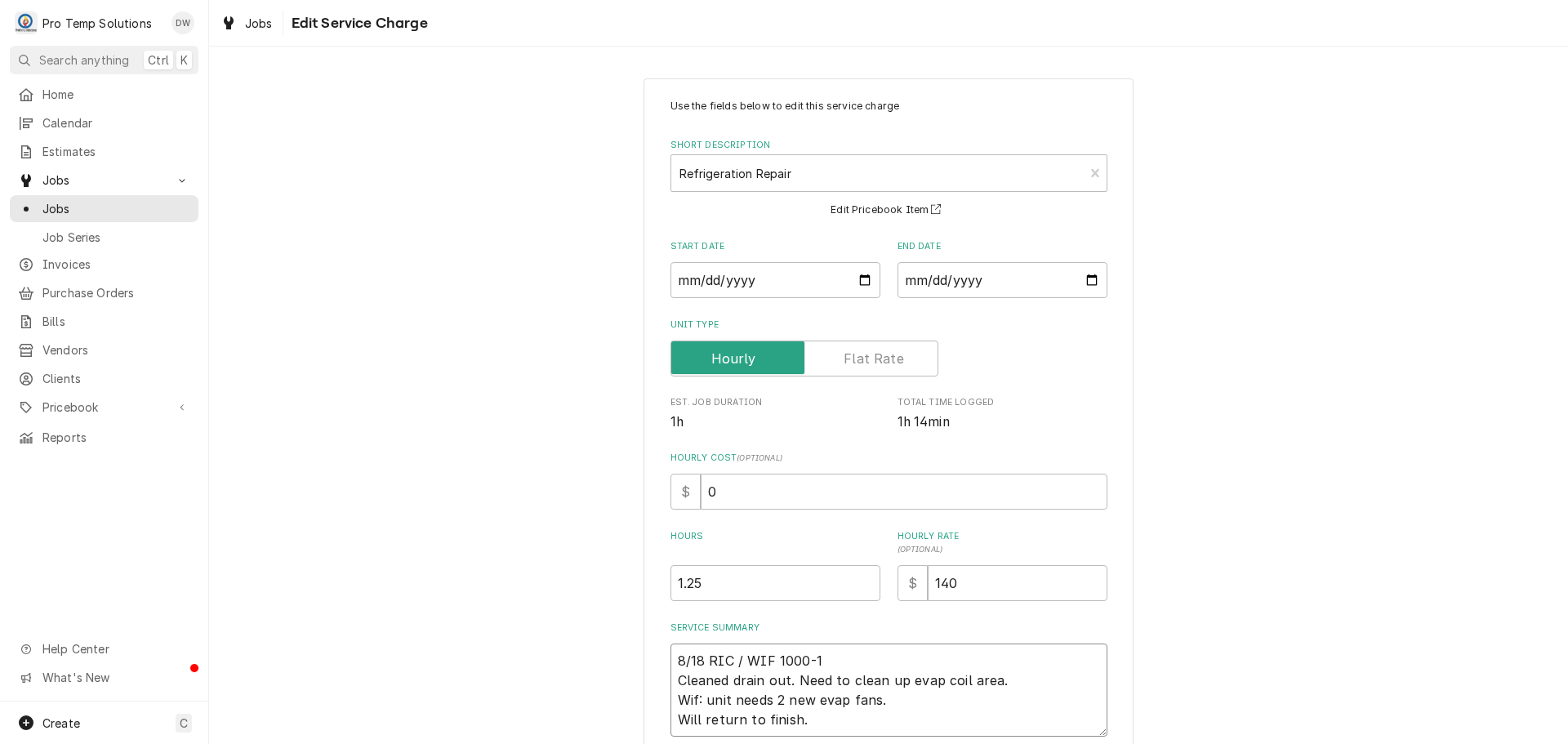
type textarea "8/18 RIC / WIF 1000-11 Cleaned drain out. Need to clean up evap coil area. Wif:…"
type textarea "x"
type textarea "8/18 RIC / WIF 1000-112 Cleaned drain out. Need to clean up evap coil area. Wif…"
type textarea "x"
type textarea "8/18 RIC / WIF 1000-1125 Cleaned drain out. Need to clean up evap coil area. Wi…"
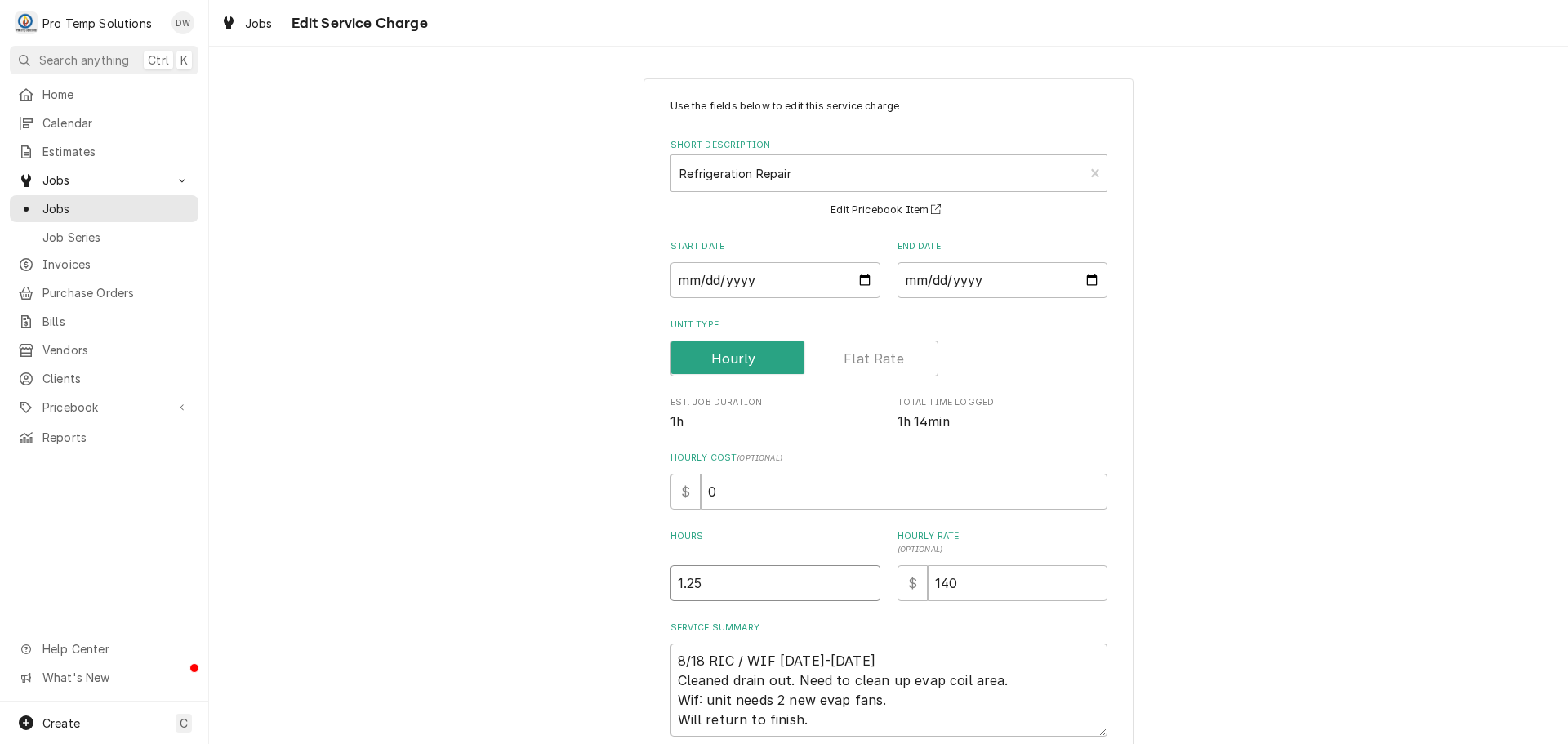
type textarea "x"
type input "1.5"
click at [860, 579] on input "1.5" at bounding box center [775, 583] width 210 height 36
click at [875, 651] on textarea "8/18 RIC / WIF 1000-1125 Cleaned drain out. Need to clean up evap coil area. Wi…" at bounding box center [889, 690] width 437 height 93
type textarea "x"
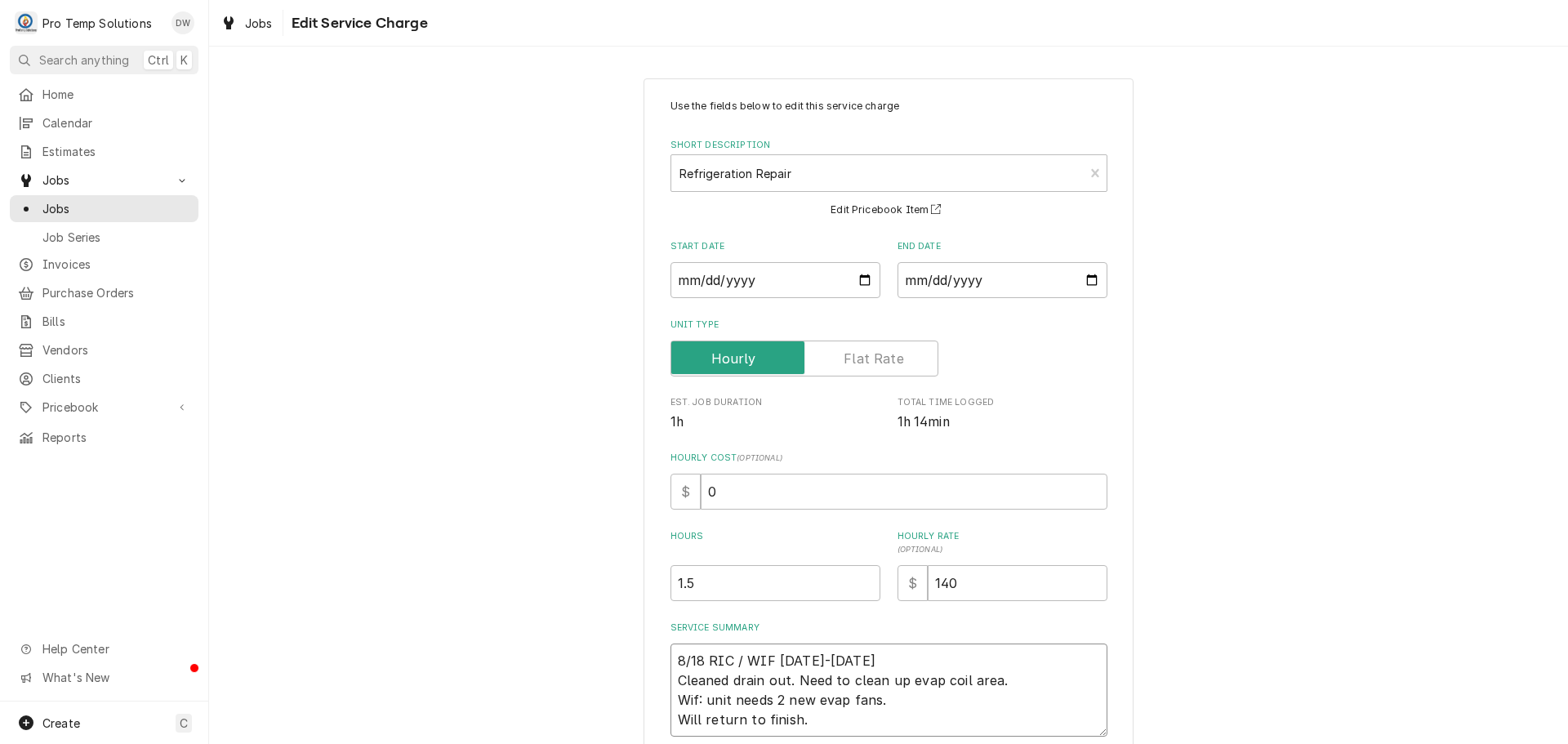
type textarea "8/18 RIC / WIF 1000-1125 Cleaned drain out. Need to clean up evap coil area. Wi…"
type textarea "x"
type textarea "8/18 RIC / WIF 1000-1125 K Cleaned drain out. Need to clean up evap coil area. …"
type textarea "x"
type textarea "8/18 RIC / WIF 1000-1125 KE Cleaned drain out. Need to clean up evap coil area.…"
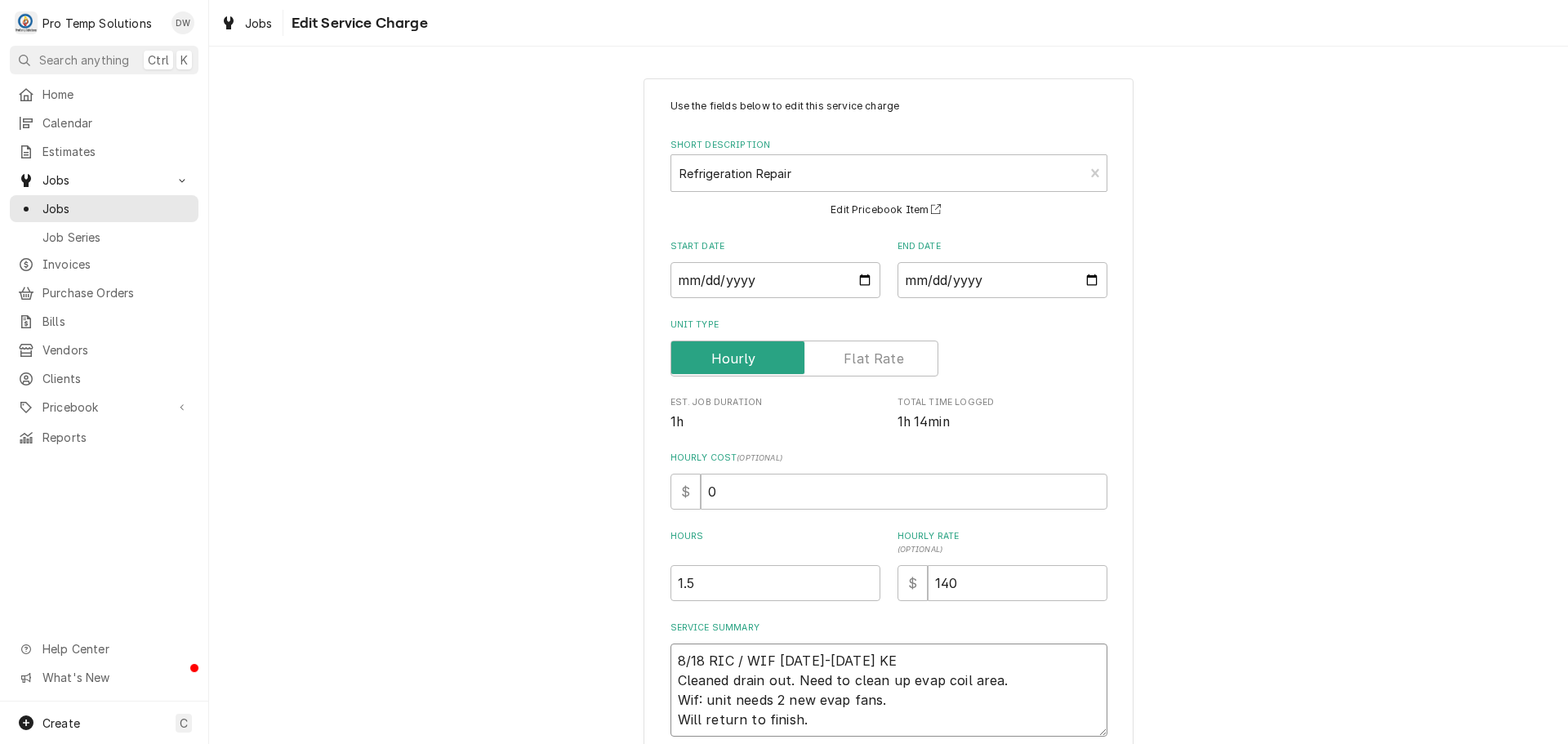
type textarea "x"
type textarea "8/18 RIC / WIF 1000-1125 KEV Cleaned drain out. Need to clean up evap coil area…"
type textarea "x"
type textarea "8/18 RIC / WIF 1000-1125 KEVI Cleaned drain out. Need to clean up evap coil are…"
type textarea "x"
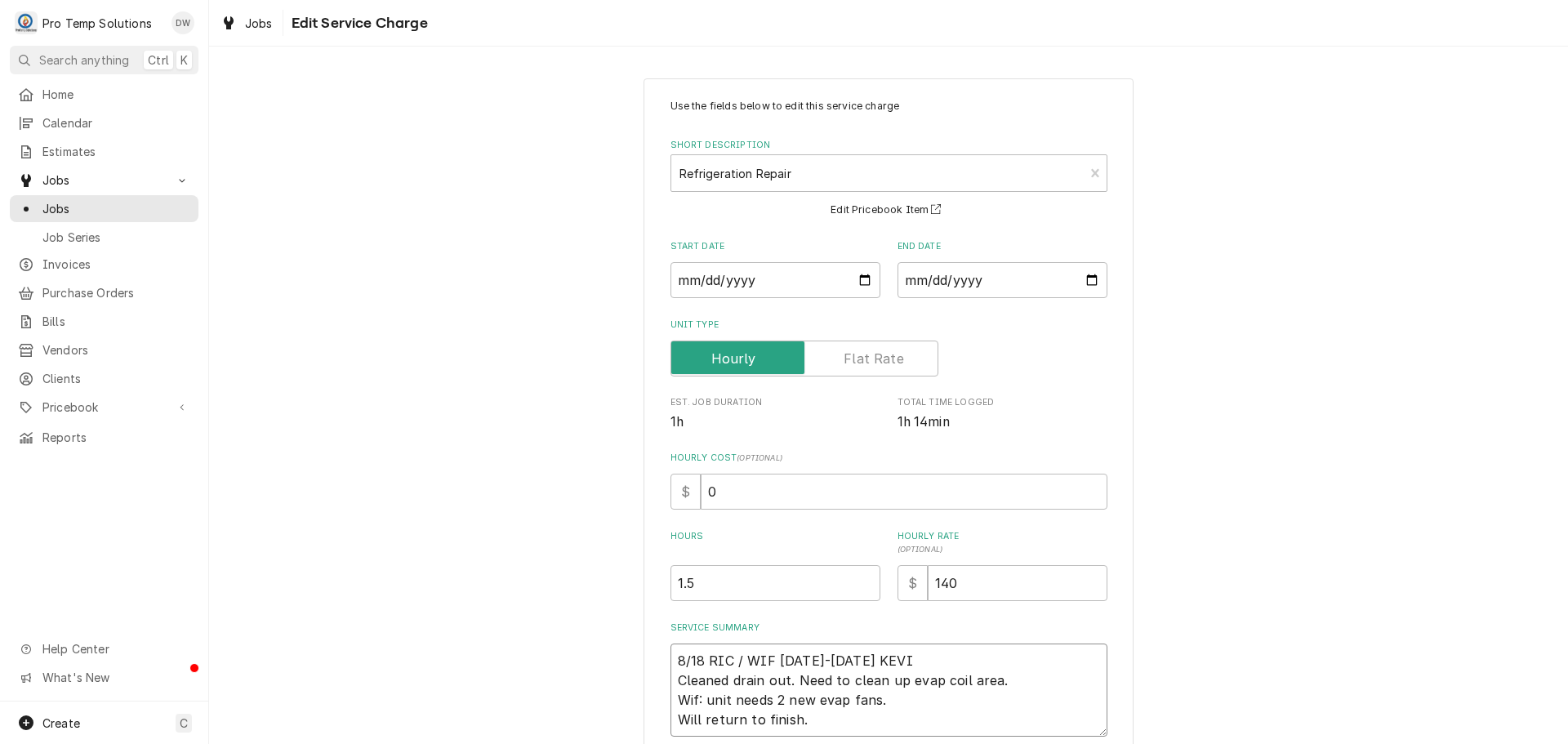
type textarea "8/18 RIC / WIF 1000-1125 KEVIN Cleaned drain out. Need to clean up evap coil ar…"
type textarea "x"
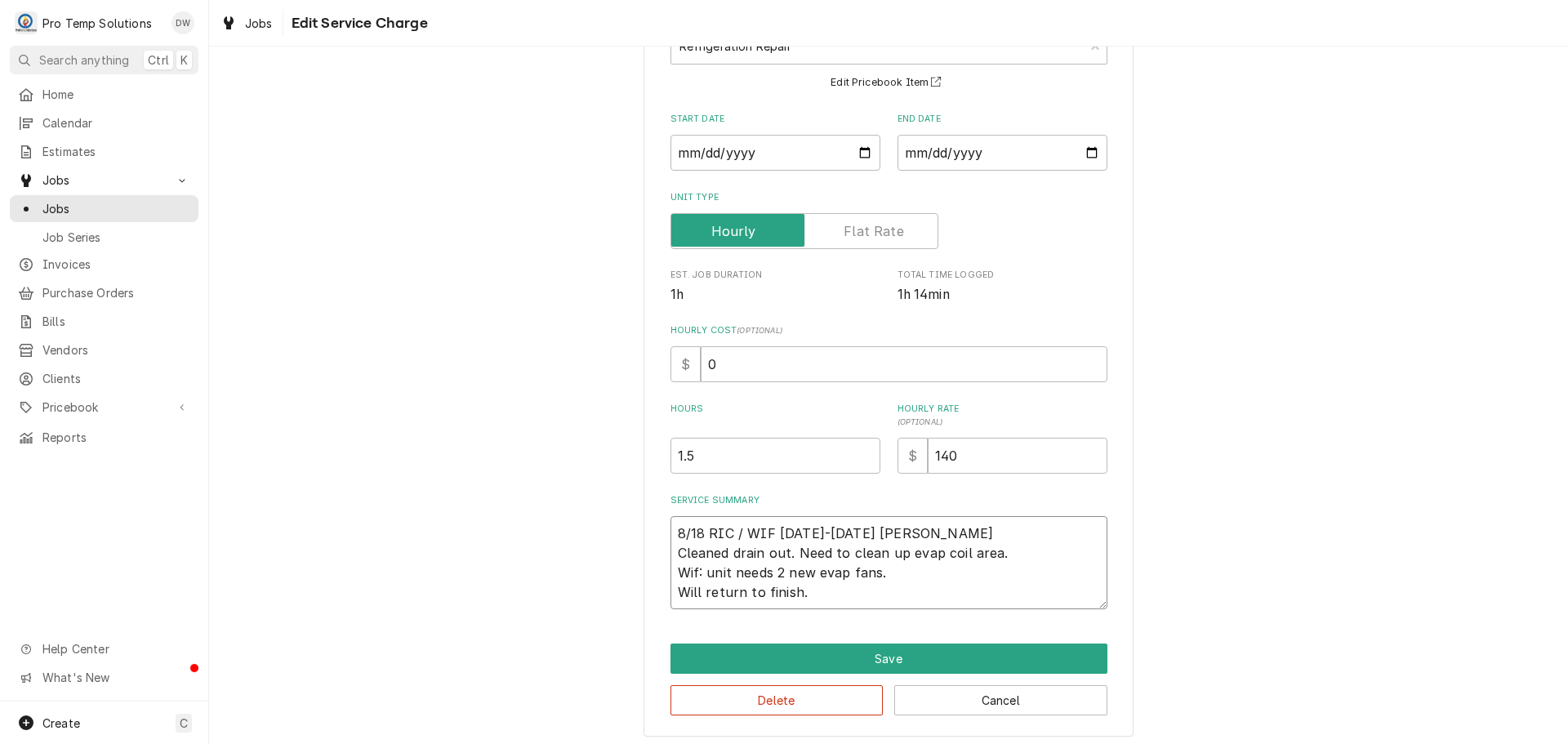
scroll to position [134, 0]
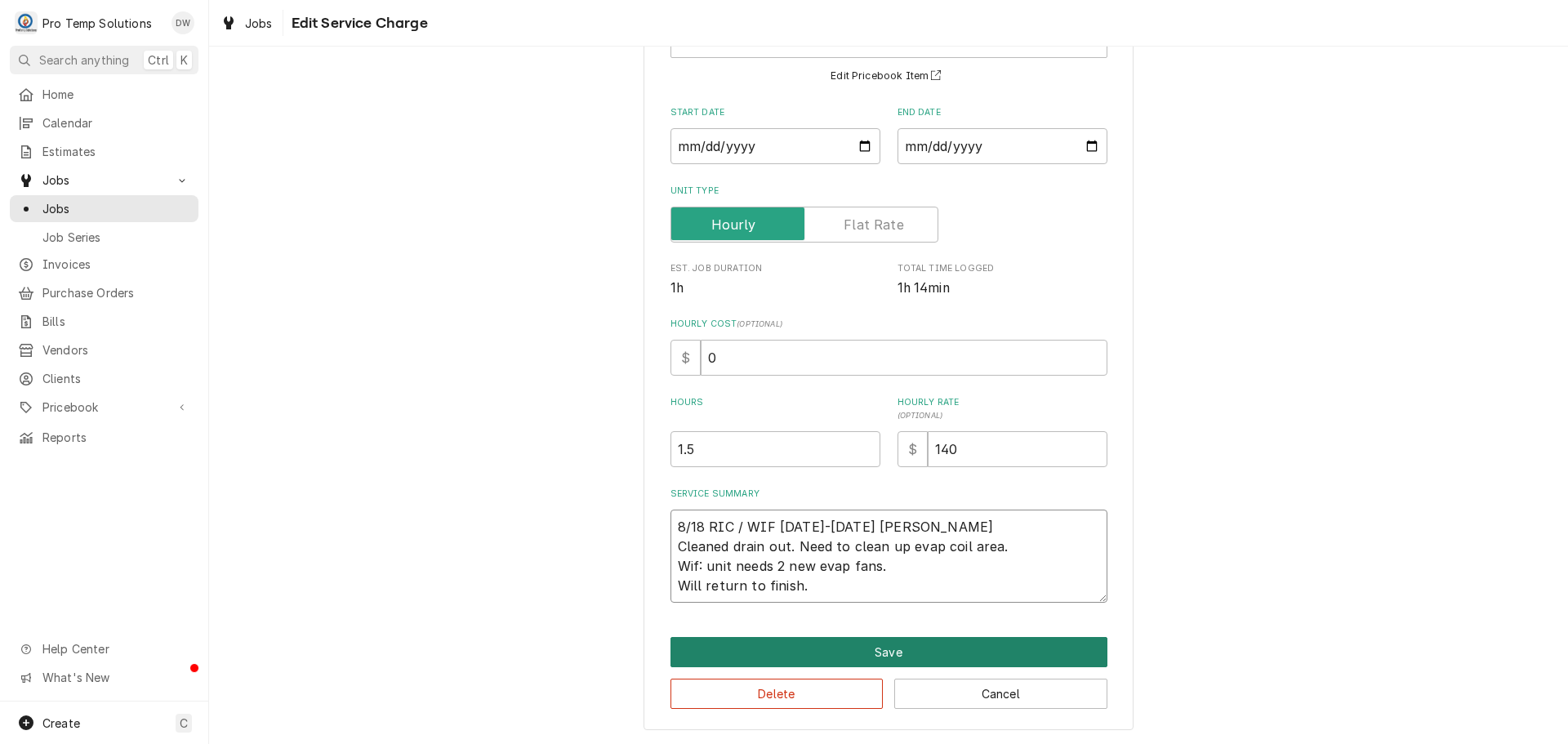
type textarea "8/18 RIC / WIF 1000-1125 KEVIN Cleaned drain out. Need to clean up evap coil ar…"
click at [880, 647] on button "Save" at bounding box center [889, 652] width 437 height 30
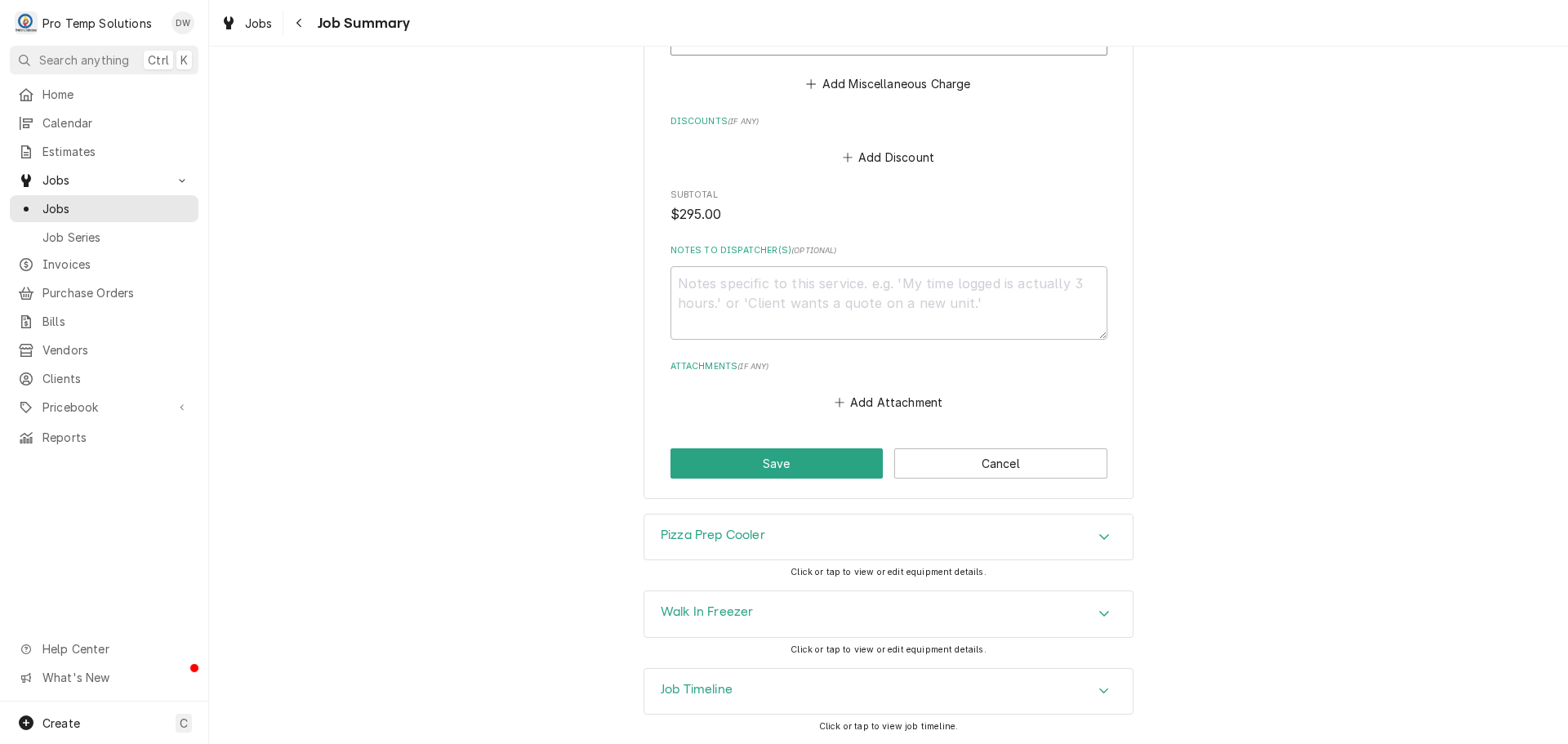
scroll to position [1097, 0]
click at [777, 466] on button "Save" at bounding box center [777, 463] width 214 height 30
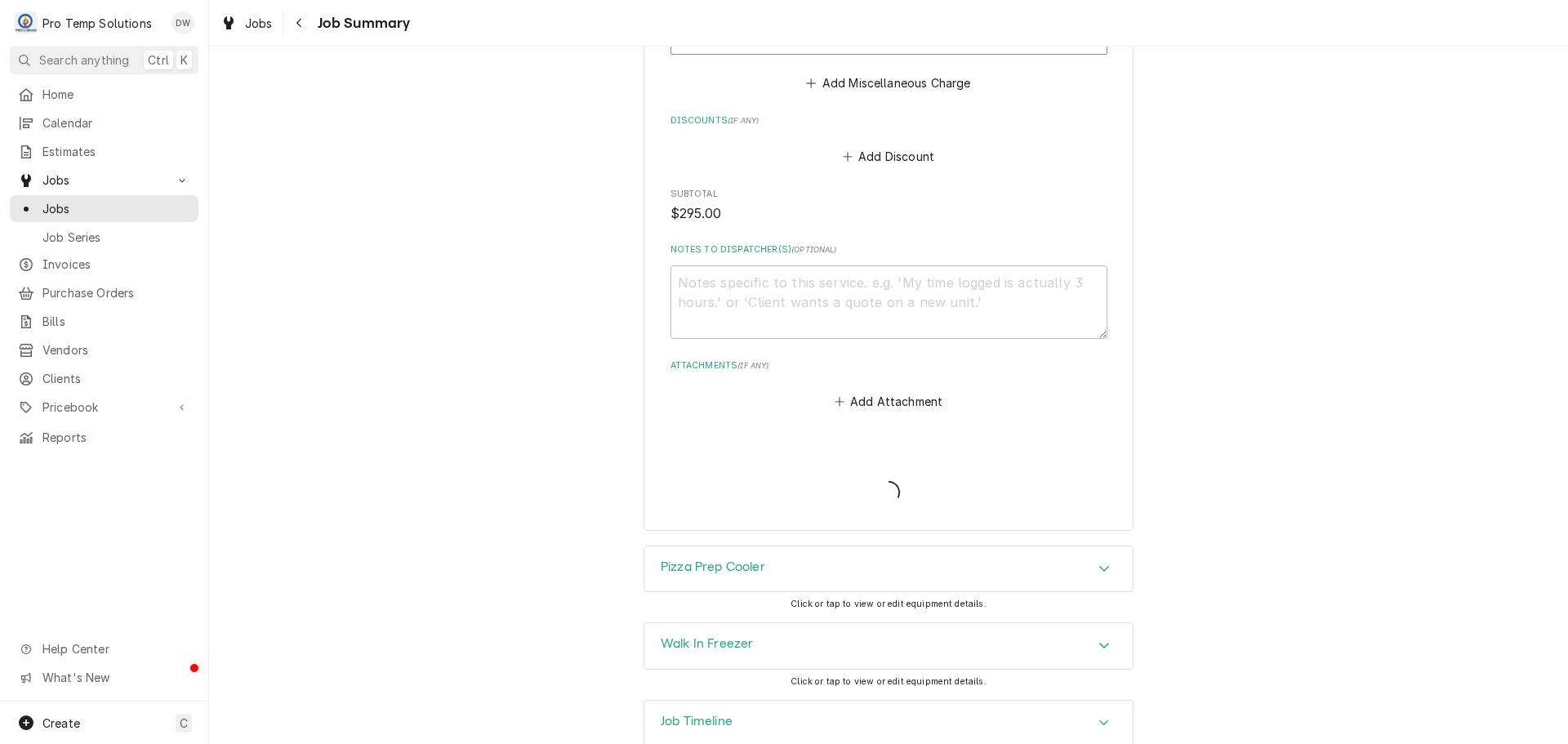
type textarea "x"
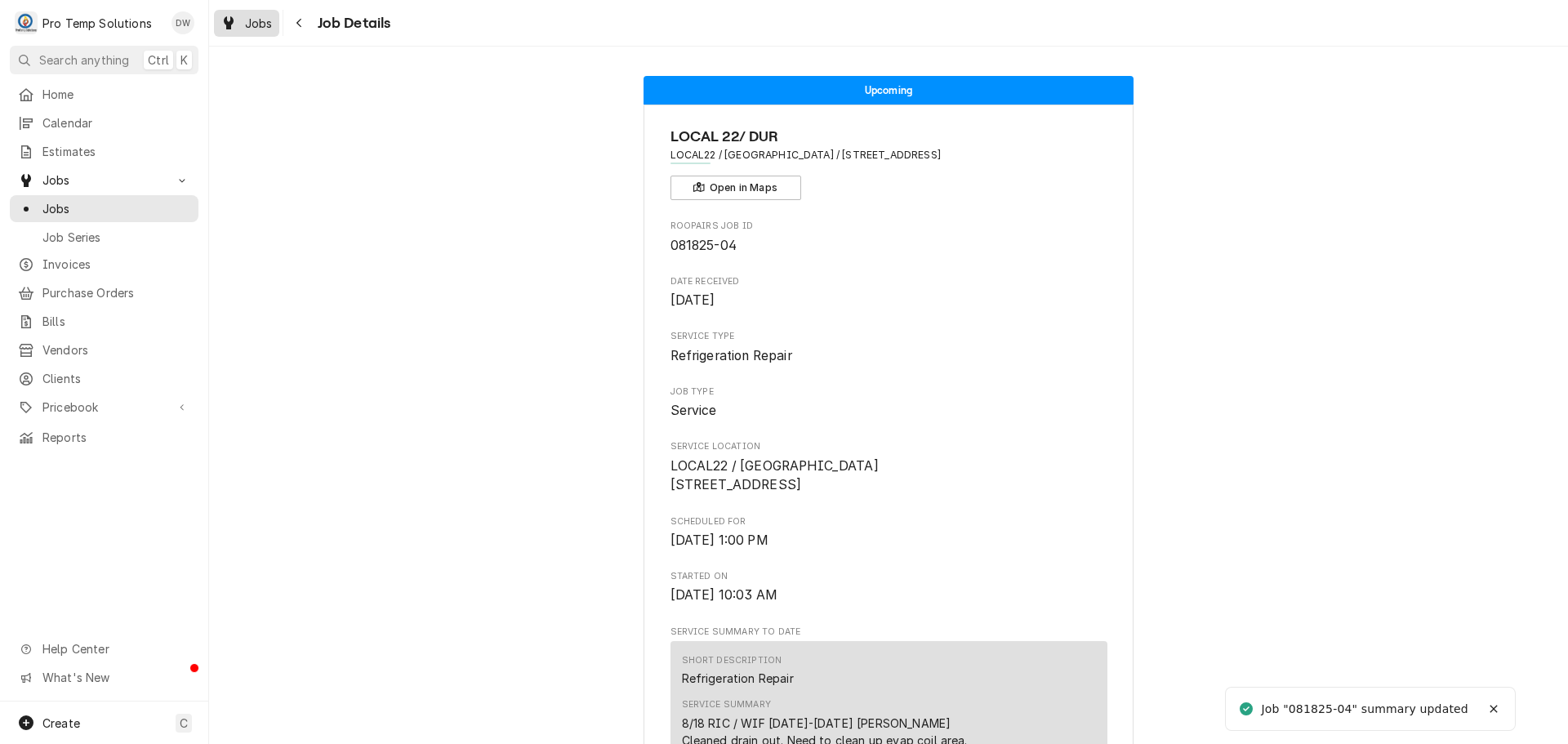
click at [255, 25] on span "Jobs" at bounding box center [259, 24] width 27 height 18
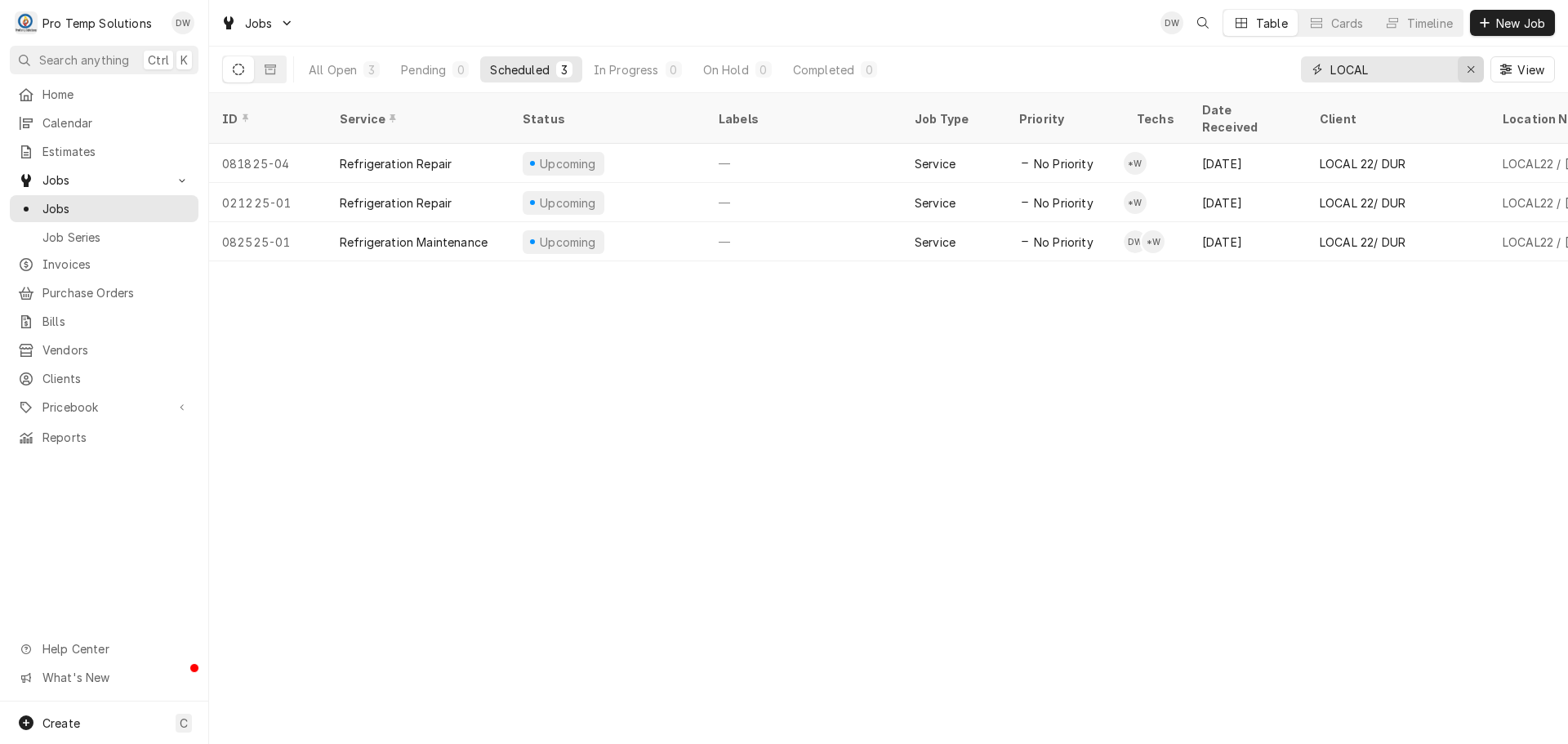
click at [1467, 70] on icon "Erase input" at bounding box center [1471, 70] width 9 height 12
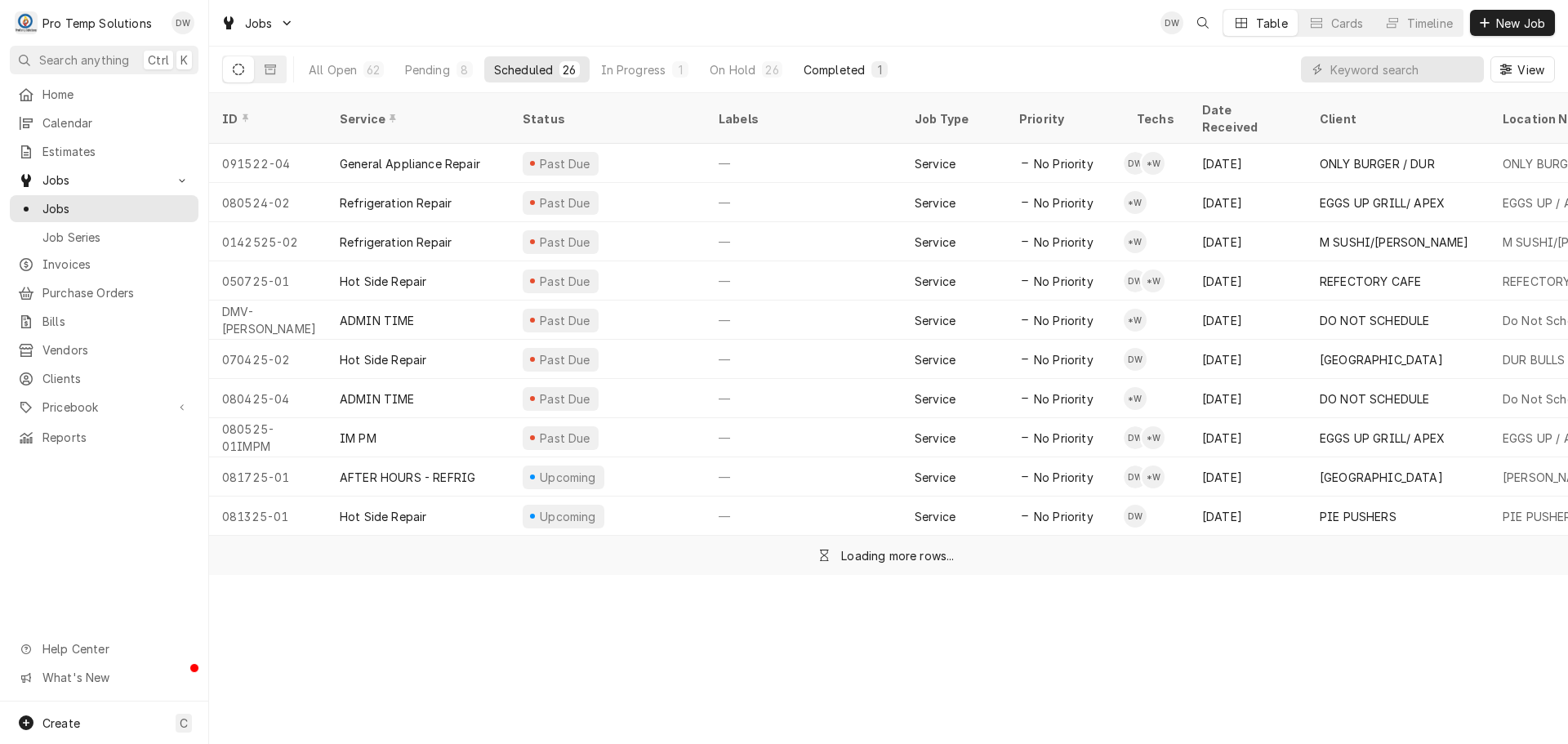
click at [840, 73] on div "Completed" at bounding box center [834, 71] width 62 height 18
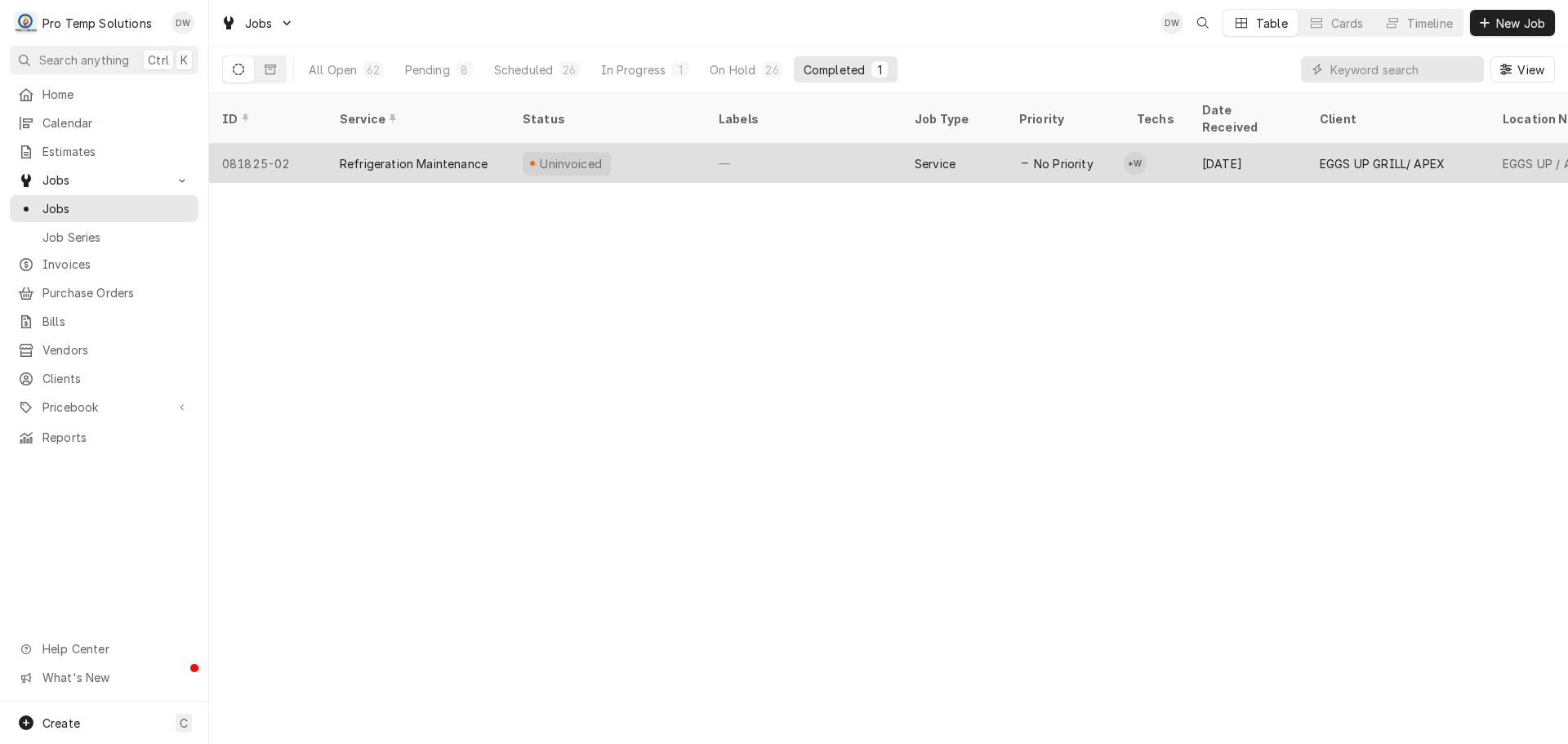
click at [822, 144] on div "—" at bounding box center [804, 164] width 196 height 39
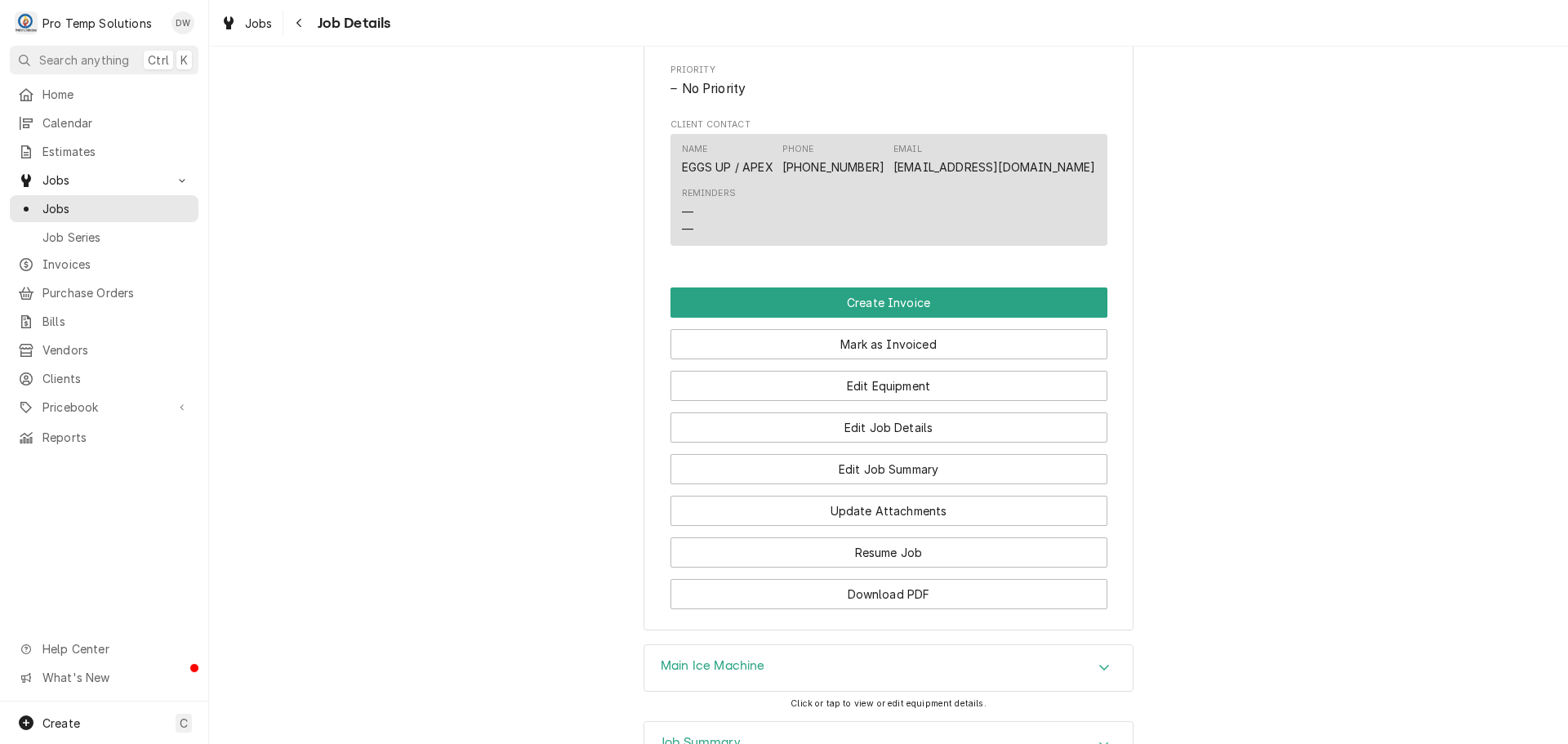
scroll to position [980, 0]
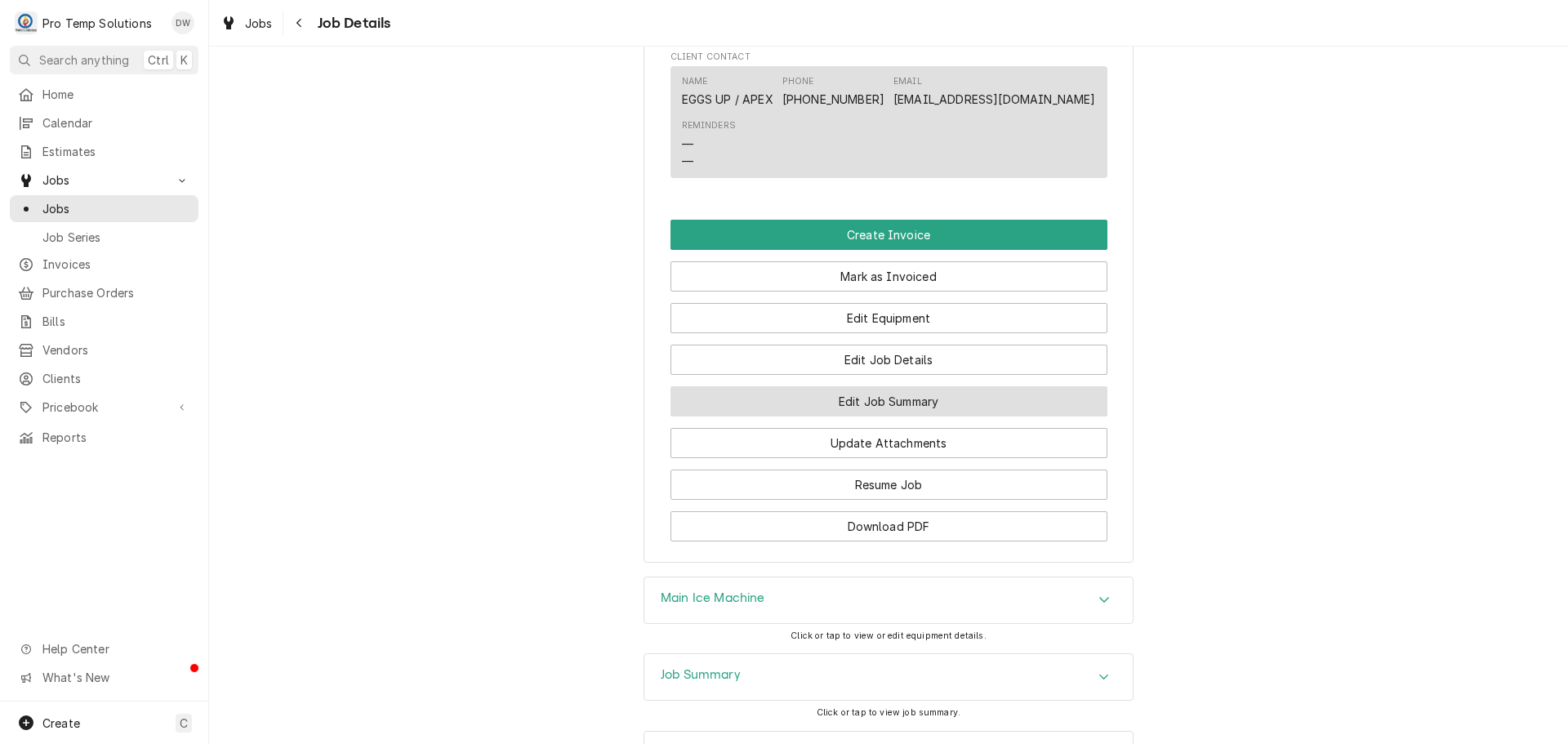
click at [858, 417] on button "Edit Job Summary" at bounding box center [889, 401] width 437 height 30
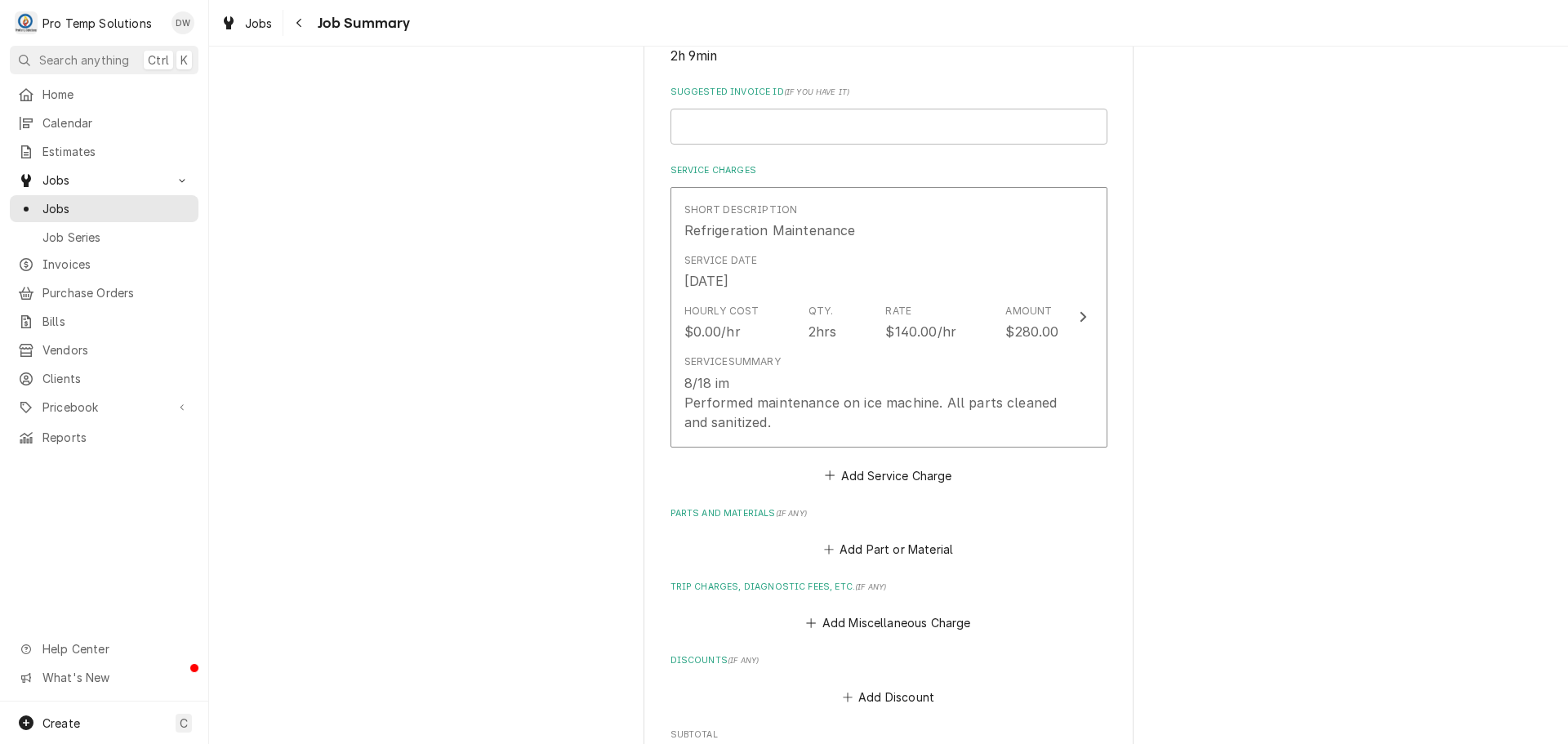
scroll to position [409, 0]
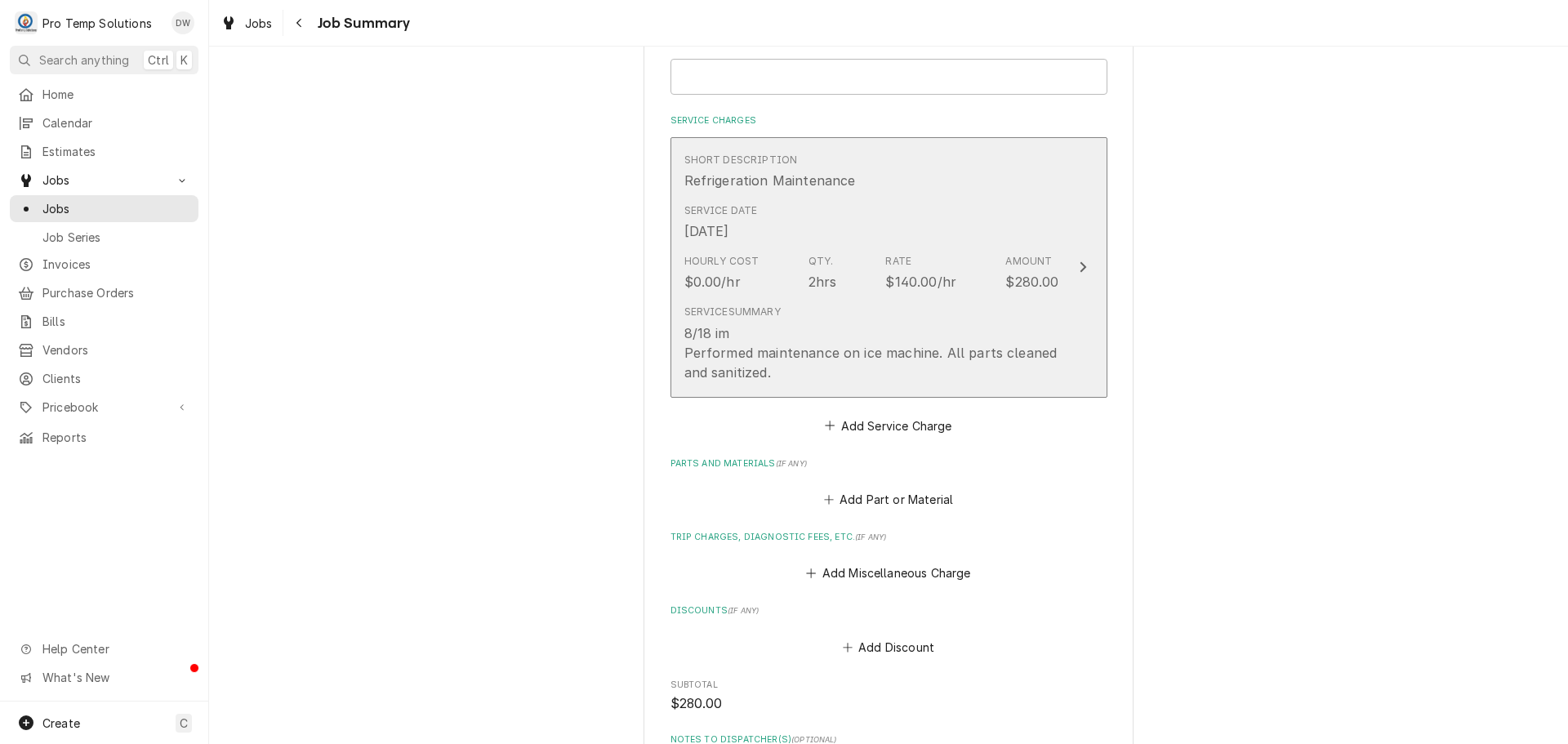
click at [1079, 264] on icon "Update Line Item" at bounding box center [1083, 267] width 8 height 13
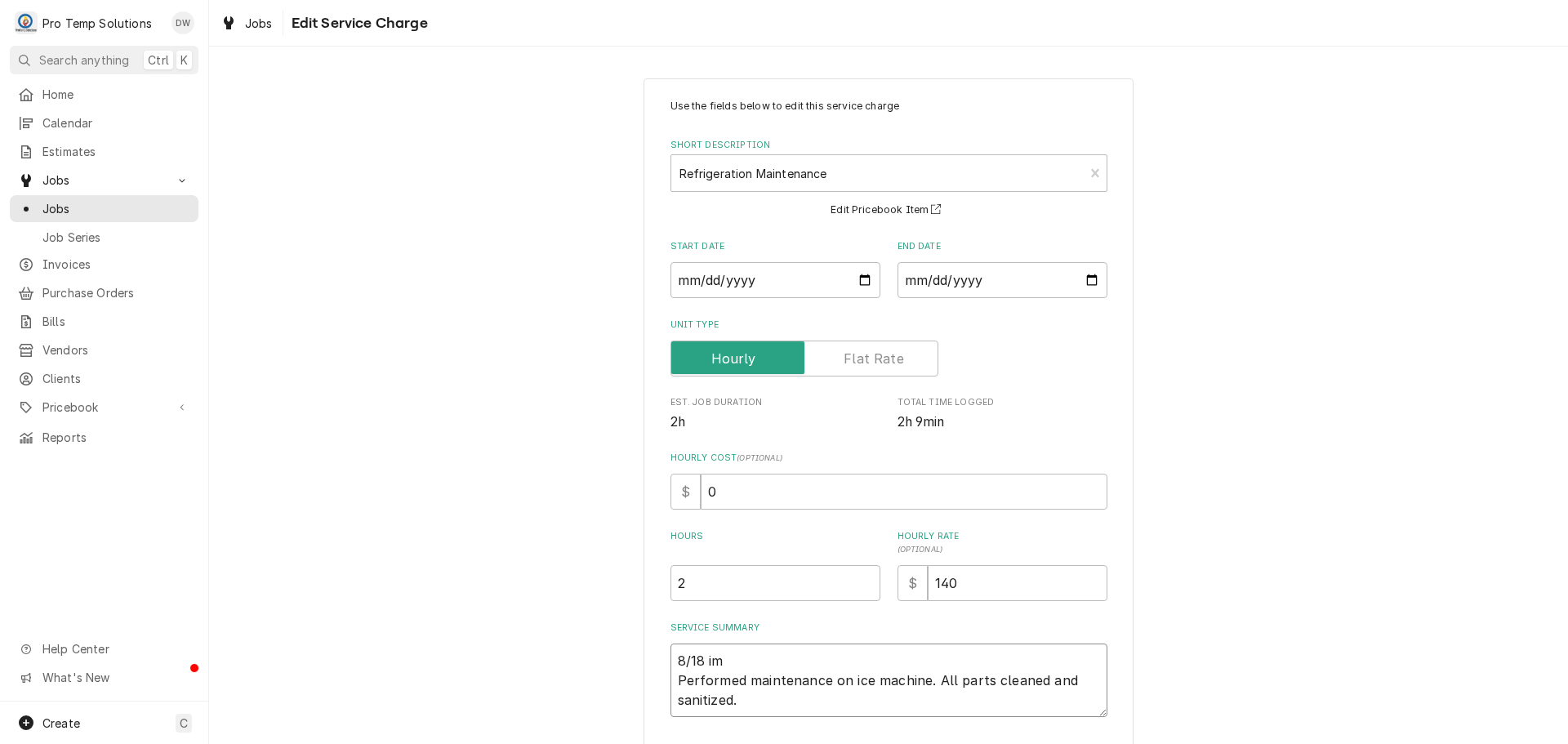
click at [721, 649] on textarea "8/18 im Performed maintenance on ice machine. All parts cleaned and sanitized." at bounding box center [889, 680] width 437 height 74
type textarea "x"
type textarea "8/18 i Performed maintenance on ice machine. All parts cleaned and sanitized."
type textarea "x"
type textarea "8/18 Performed maintenance on ice machine. All parts cleaned and sanitized."
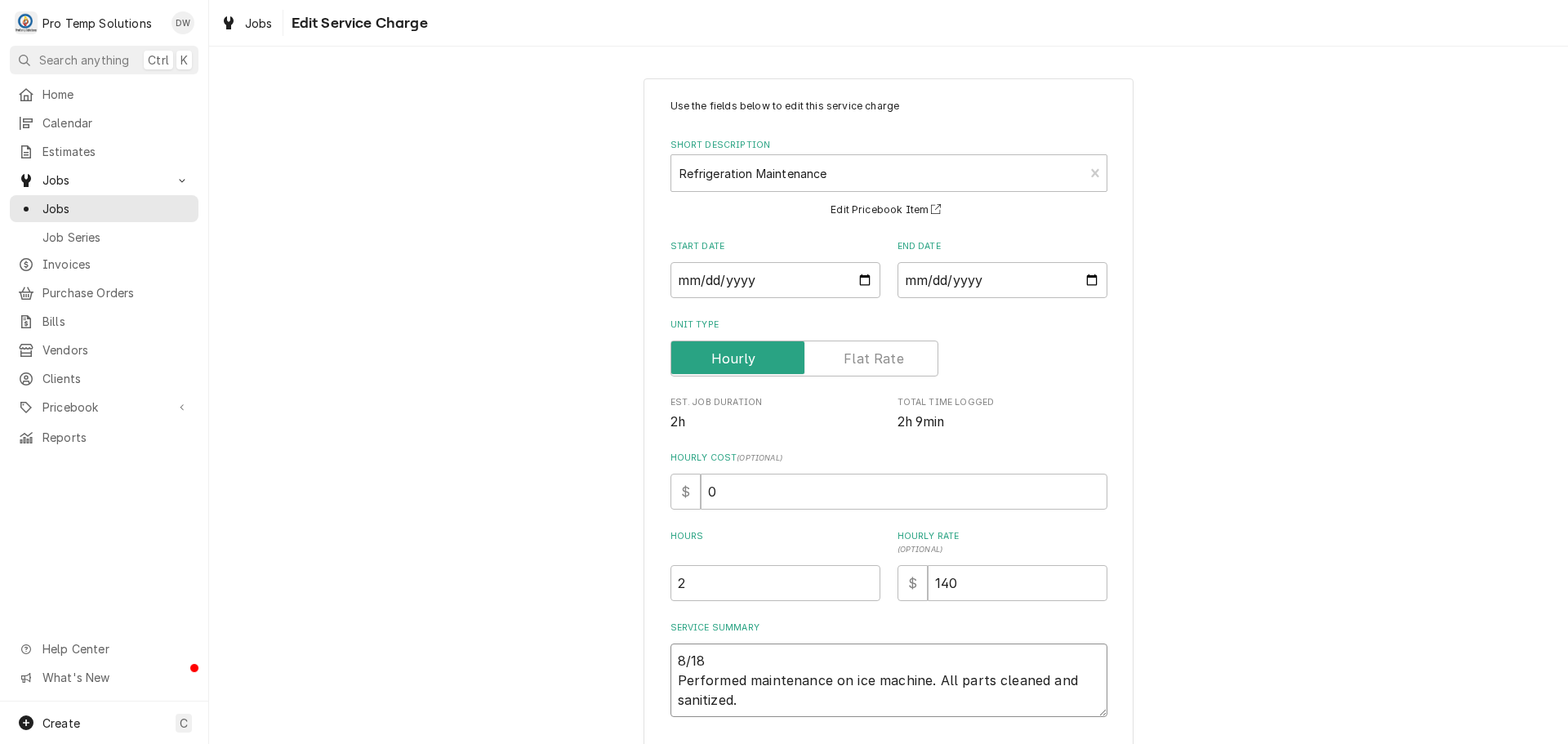
type textarea "x"
type textarea "8/18 I Performed maintenance on ice machine. All parts cleaned and sanitized."
type textarea "x"
type textarea "8/18 IM Performed maintenance on ice machine. All parts cleaned and sanitized."
type textarea "x"
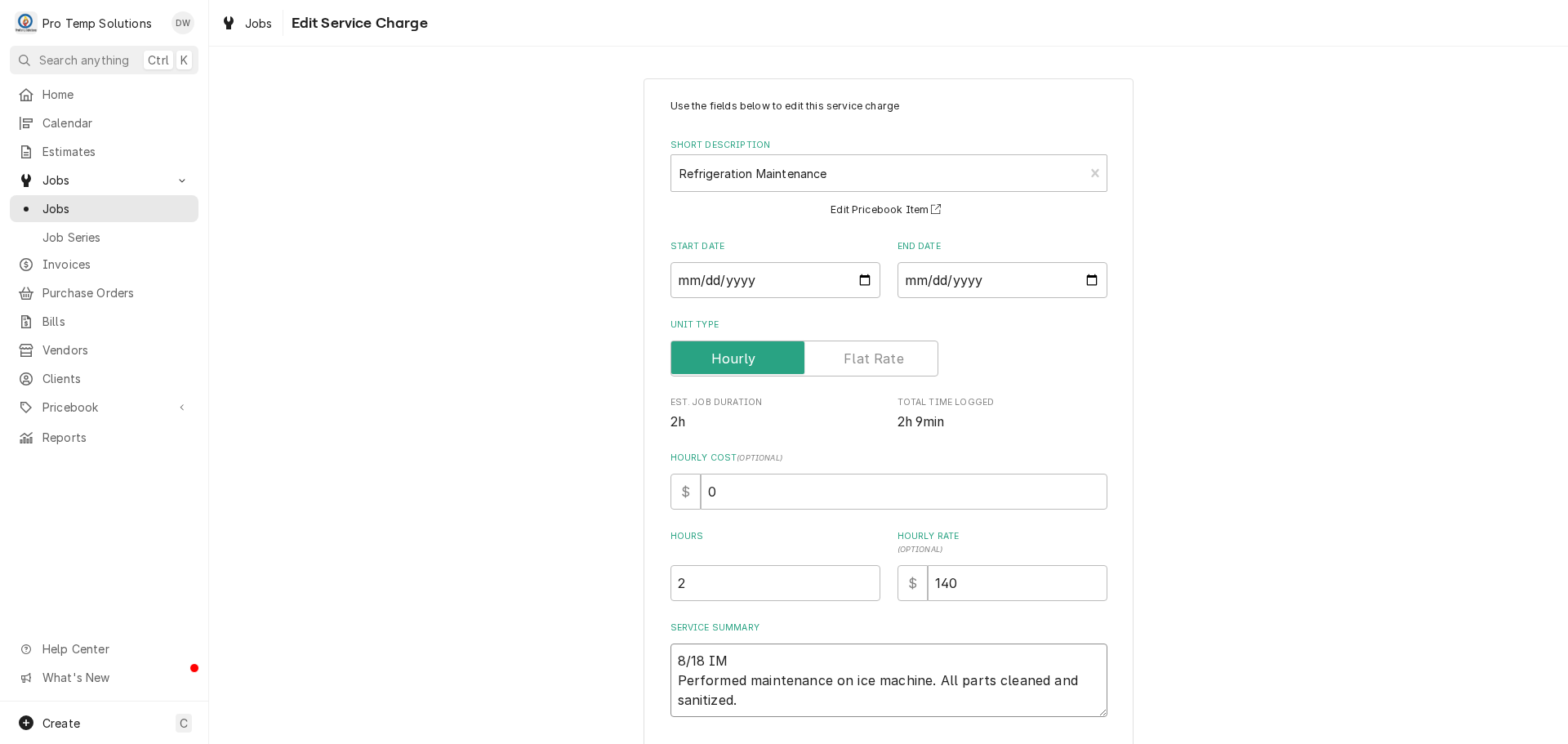
type textarea "8/18 IM Performed maintenance on ice machine. All parts cleaned and sanitized."
type textarea "x"
type textarea "8/18 IM 1 Performed maintenance on ice machine. All parts cleaned and sanitized."
type textarea "x"
type textarea "8/18 IM 13 Performed maintenance on ice machine. All parts cleaned and sanitize…"
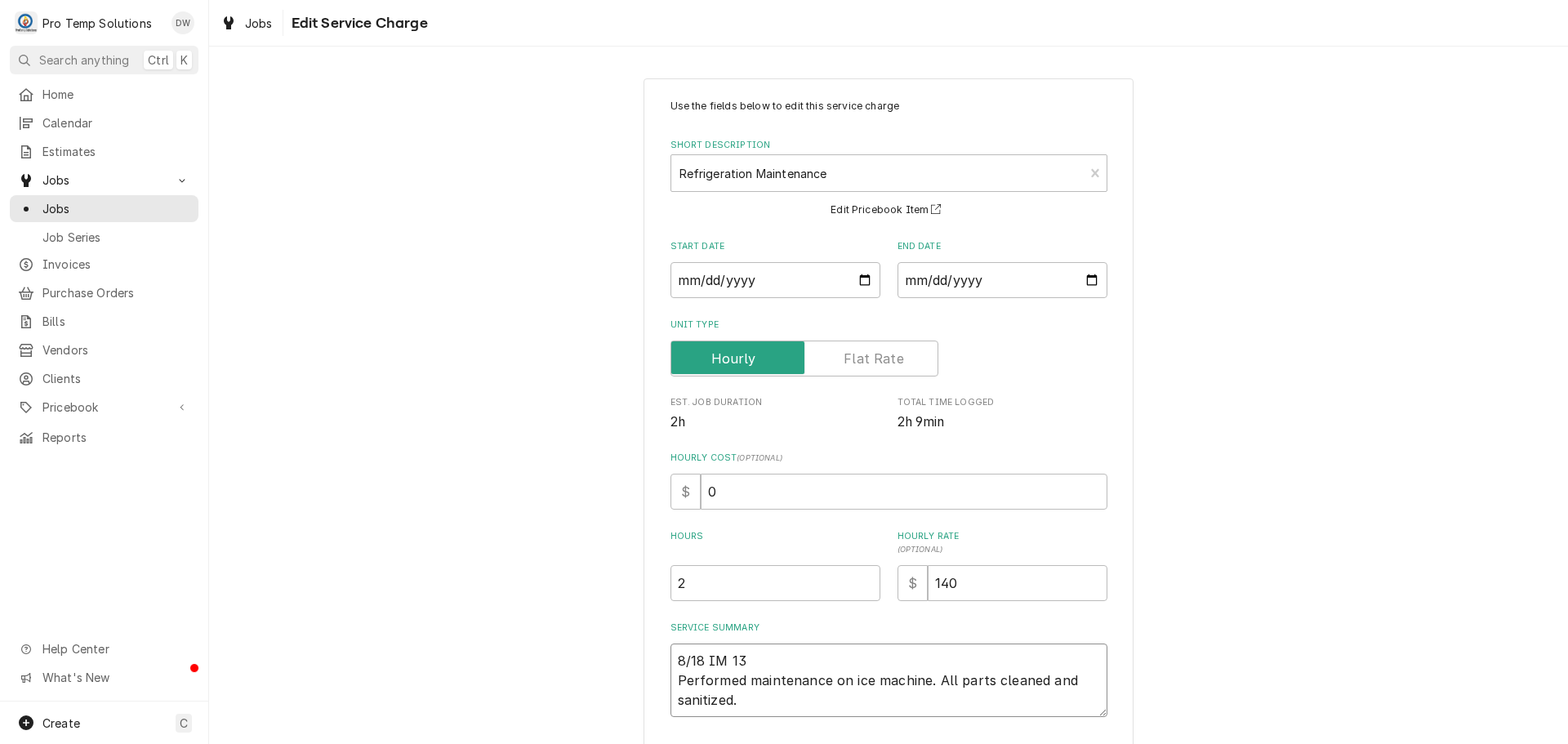
type textarea "x"
type textarea "8/18 IM 135 Performed maintenance on ice machine. All parts cleaned and sanitiz…"
type textarea "x"
type textarea "8/18 IM 135- Performed maintenance on ice machine. All parts cleaned and saniti…"
type textarea "x"
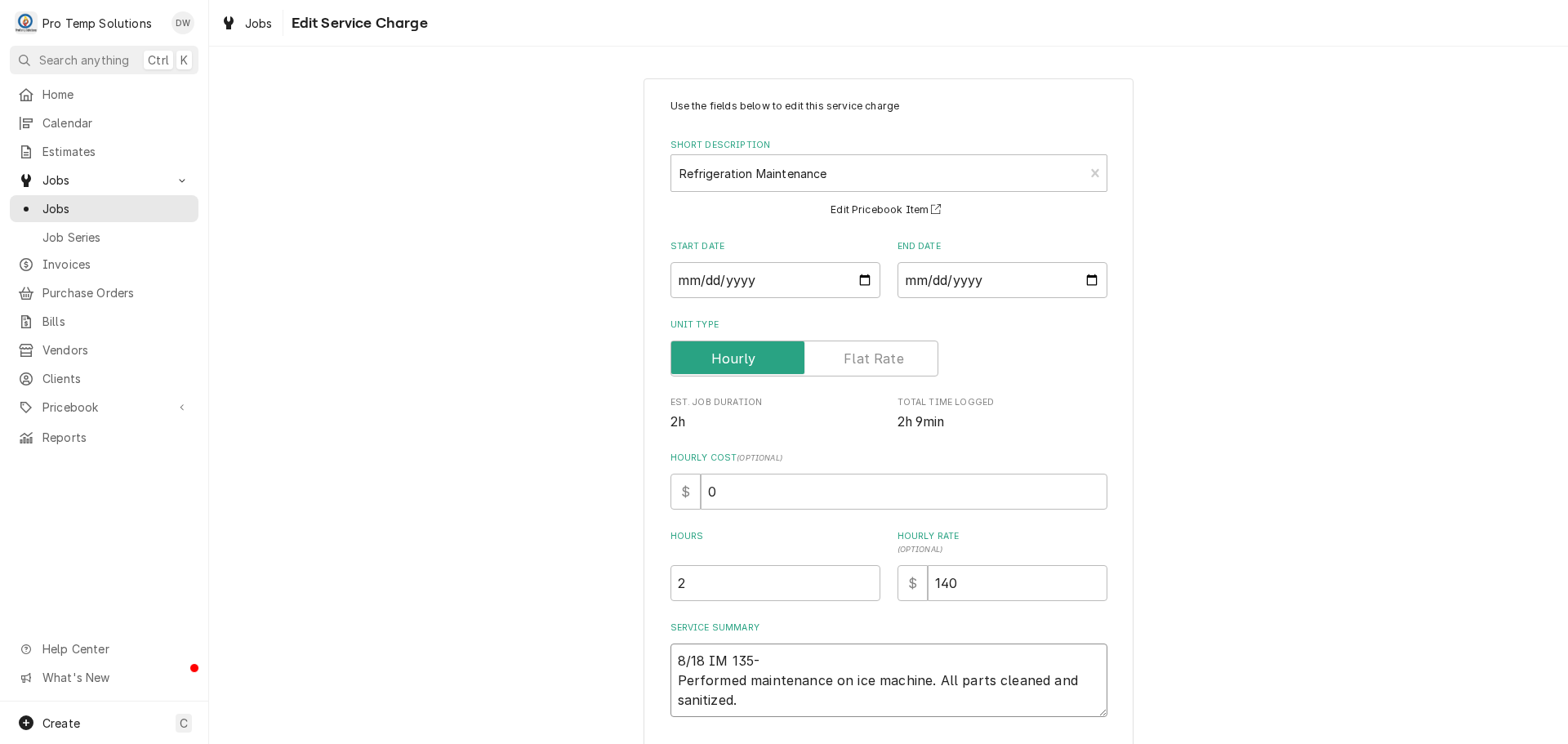
type textarea "8/18 IM 135-3 Performed maintenance on ice machine. All parts cleaned and sanit…"
type textarea "x"
type textarea "8/18 IM 135-34 Performed maintenance on ice machine. All parts cleaned and sani…"
type textarea "x"
type textarea "8/18 IM 135-345 Performed maintenance on ice machine. All parts cleaned and san…"
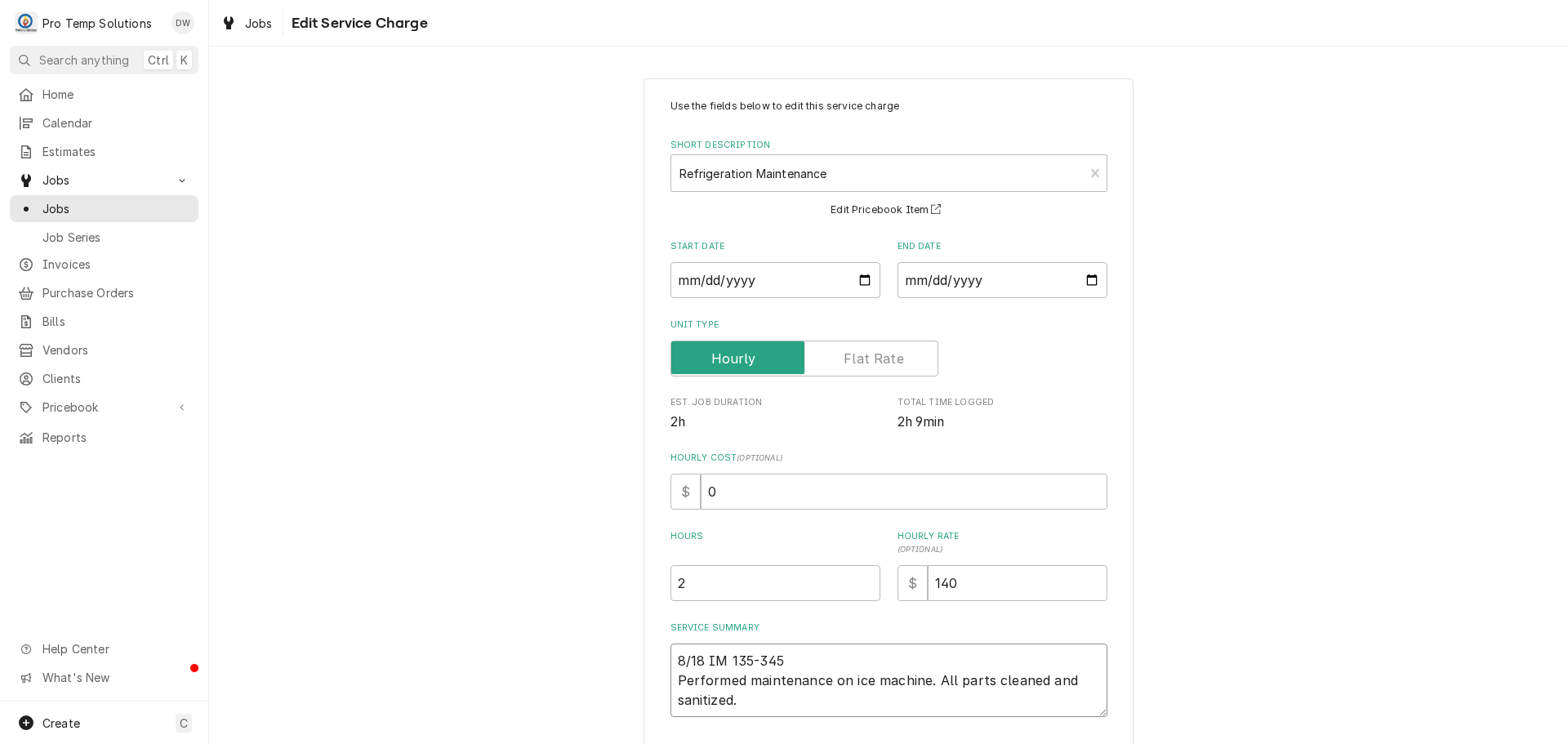
type textarea "x"
type textarea "8/18 IM 135-345 Performed maintenance on ice machine. All parts cleaned and san…"
type textarea "x"
type textarea "8/18 IM 135-345 K Performed maintenance on ice machine. All parts cleaned and s…"
type textarea "x"
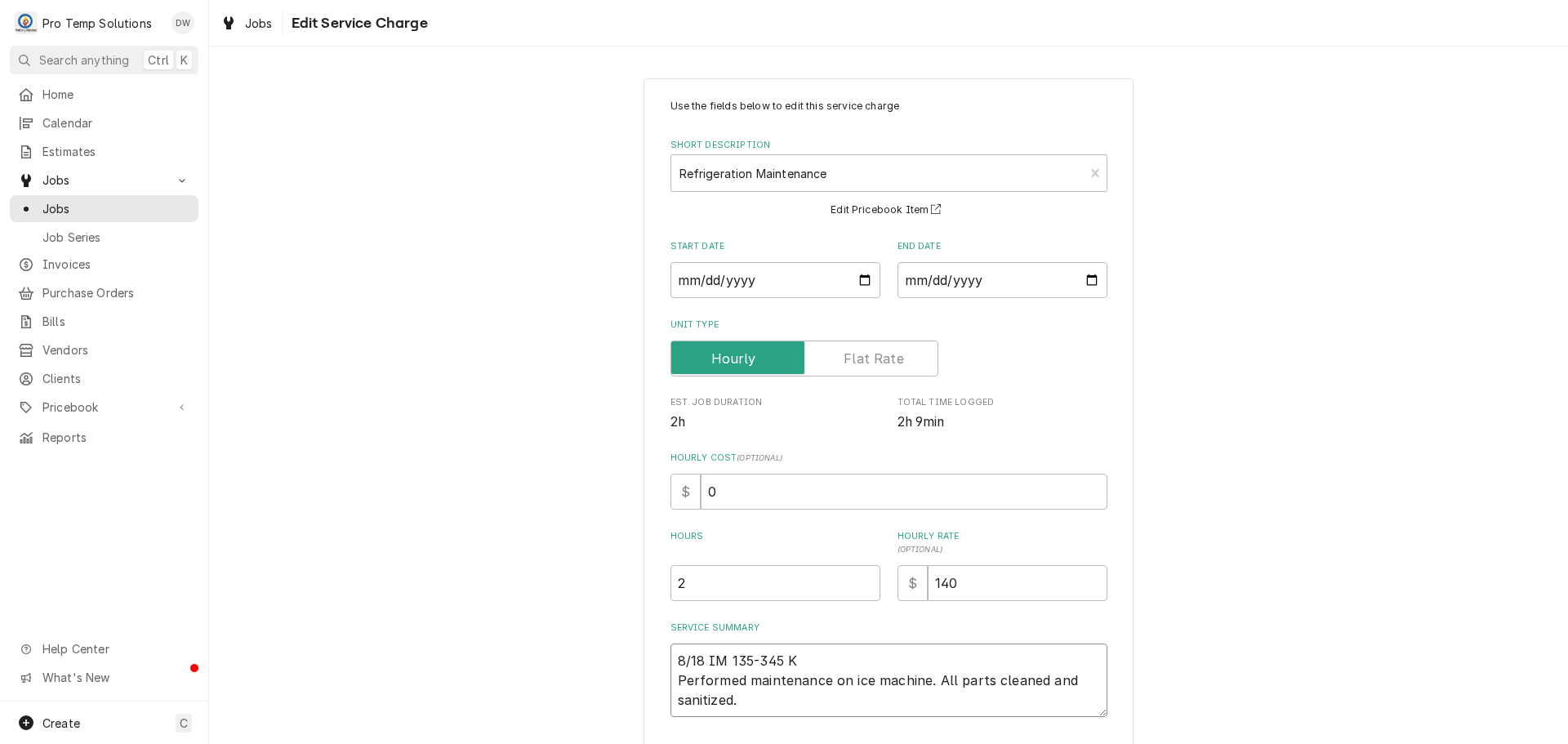
type textarea "8/18 IM 135-345 KE Performed maintenance on ice machine. All parts cleaned and …"
type textarea "x"
type textarea "8/18 IM 135-345 KEI Performed maintenance on ice machine. All parts cleaned and…"
type textarea "x"
type textarea "8/18 IM 135-345 KEIN Performed maintenance on ice machine. All parts cleaned an…"
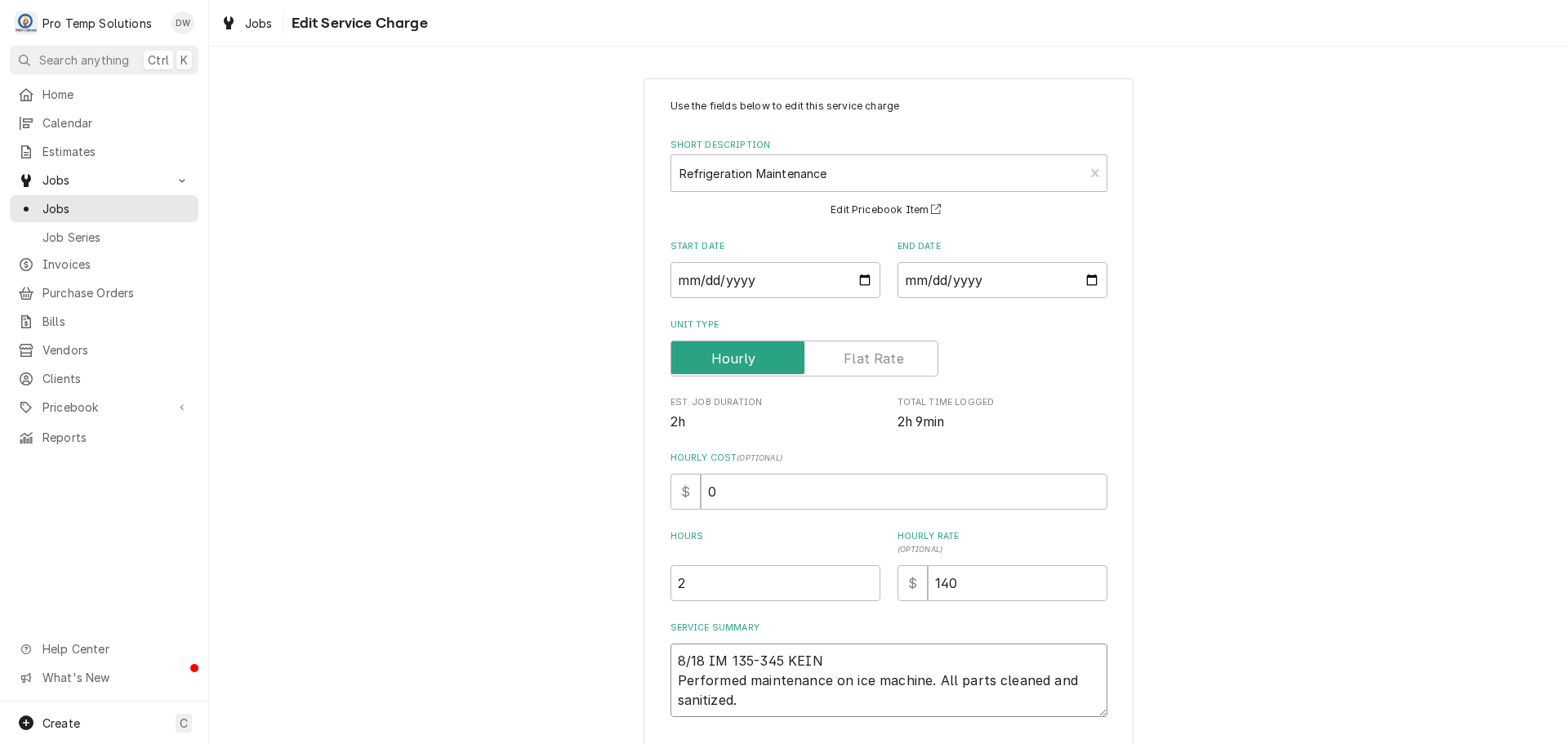
type textarea "x"
type textarea "8/18 IM 135-345 KEI Performed maintenance on ice machine. All parts cleaned and…"
type textarea "x"
type textarea "8/18 IM 135-345 KE Performed maintenance on ice machine. All parts cleaned and …"
type textarea "x"
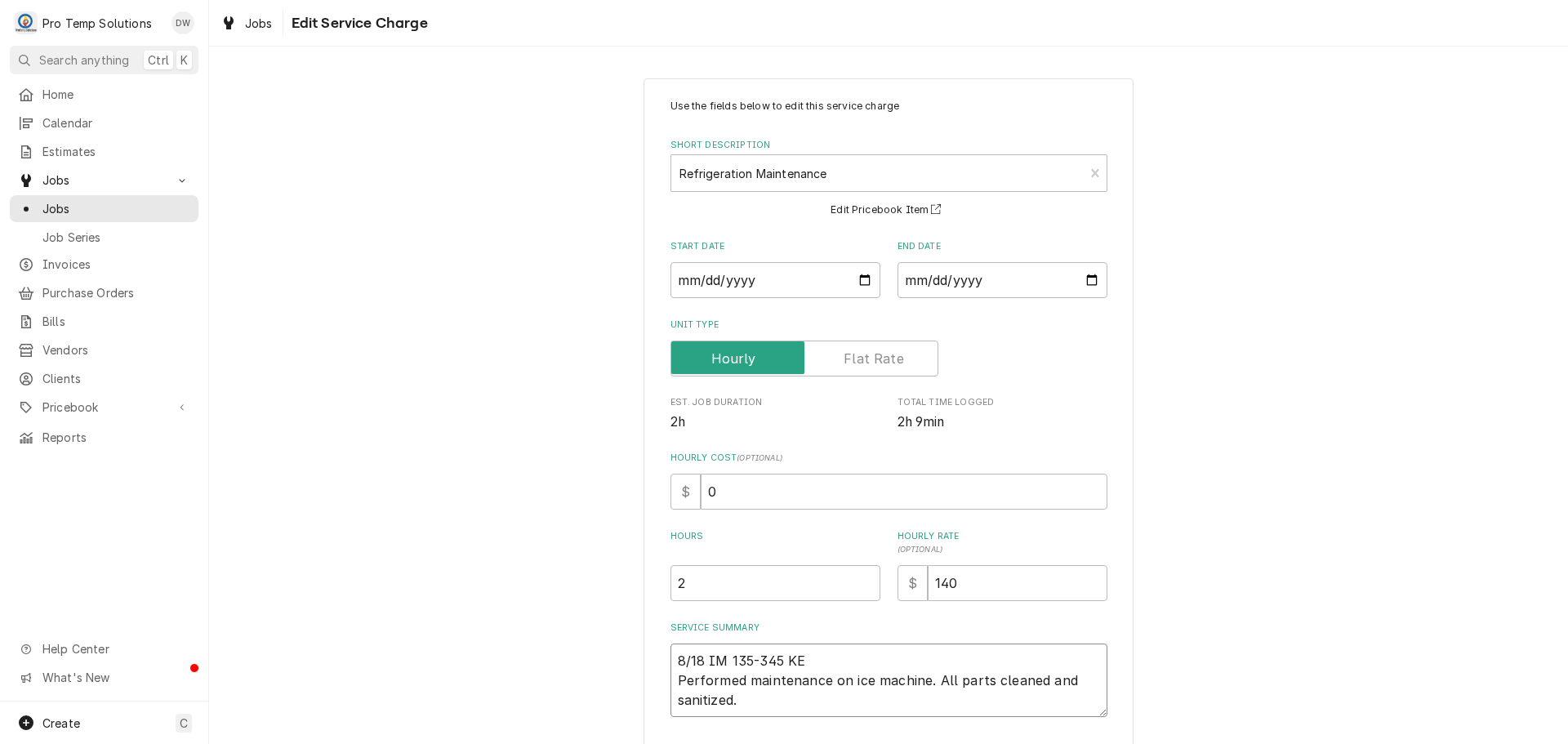
type textarea "8/18 IM 135-345 KEV Performed maintenance on ice machine. All parts cleaned and…"
type textarea "x"
type textarea "8/18 IM 135-345 KEVI Performed maintenance on ice machine. All parts cleaned an…"
type textarea "x"
type textarea "8/18 IM 135-345 [PERSON_NAME] Performed maintenance on ice machine. All parts c…"
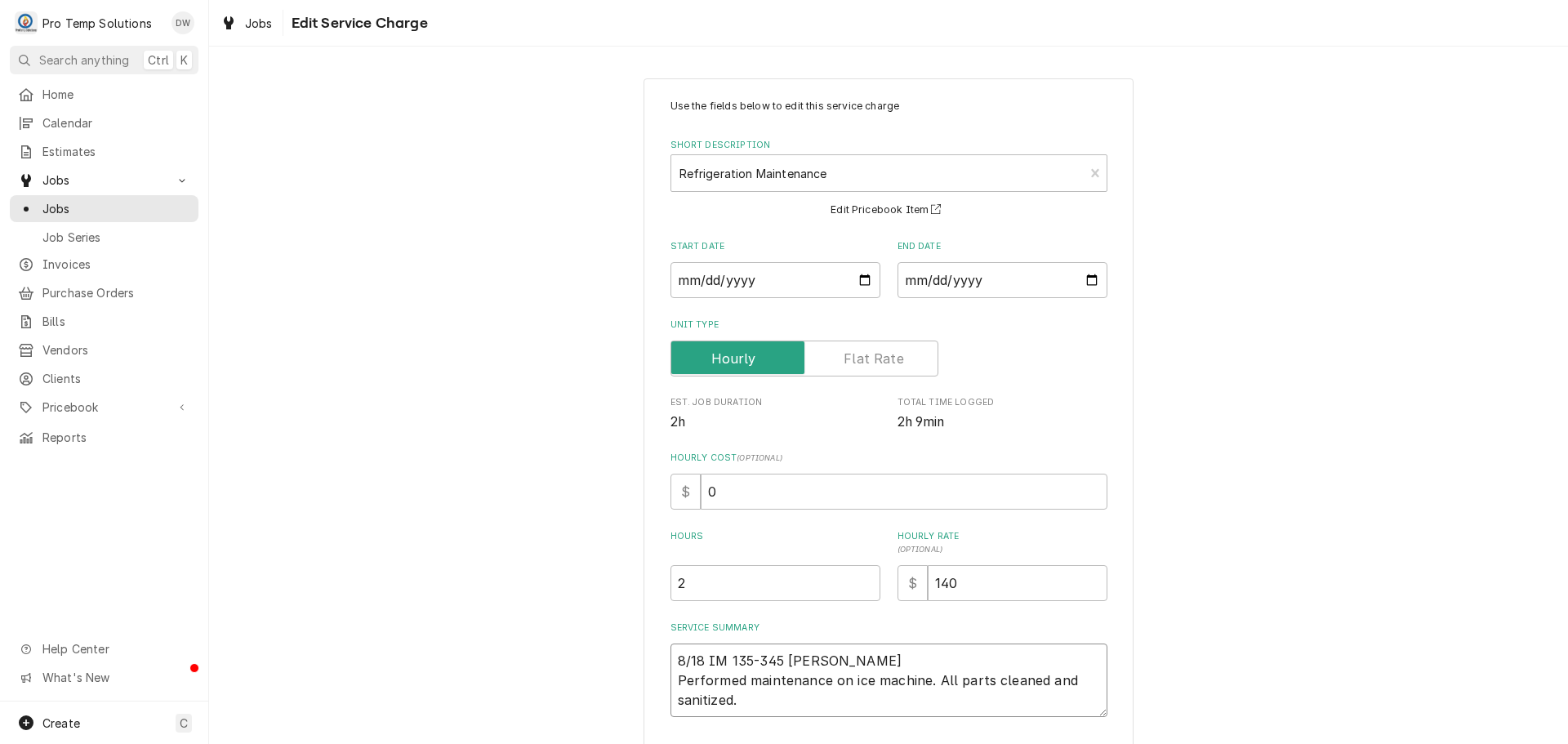
type textarea "x"
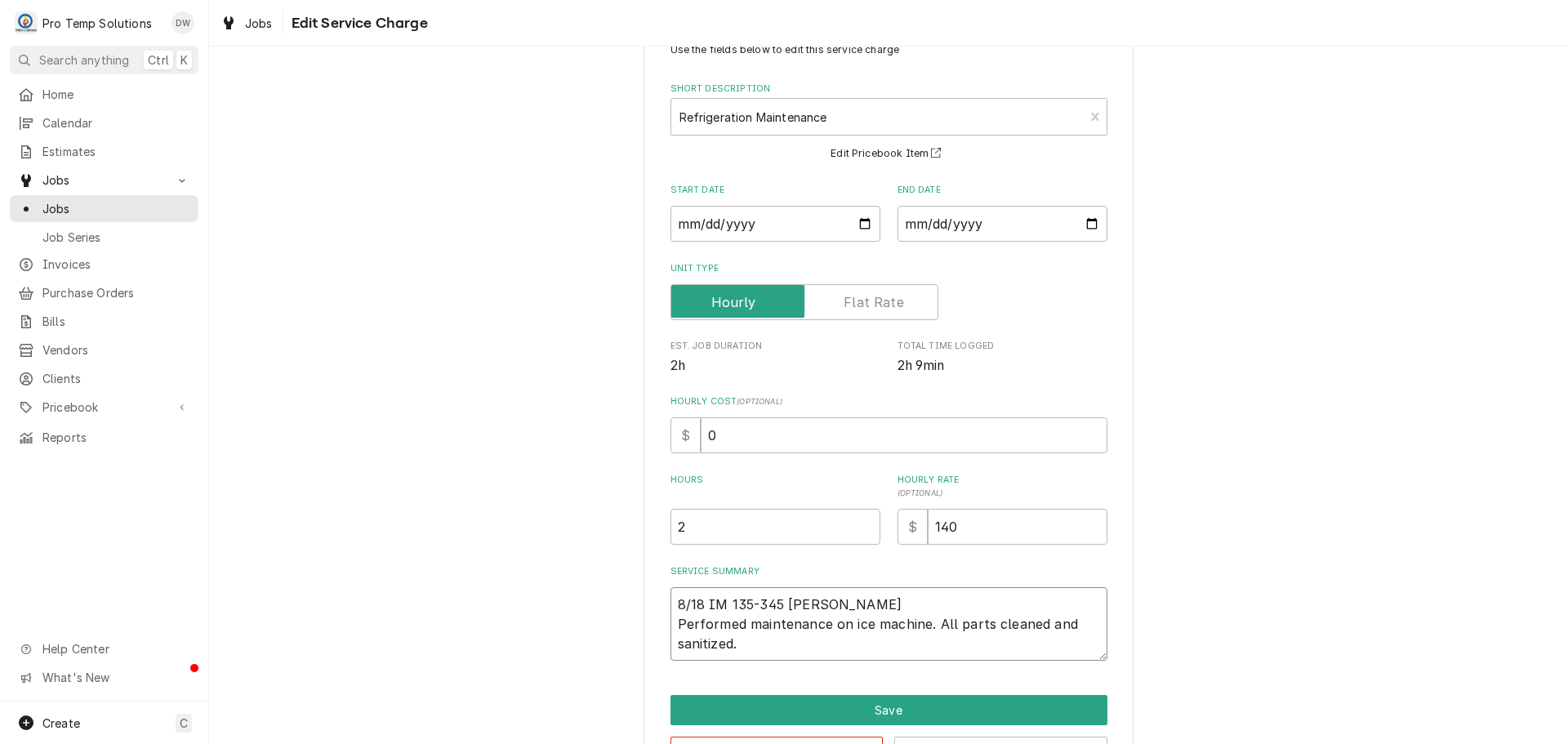
scroll to position [115, 0]
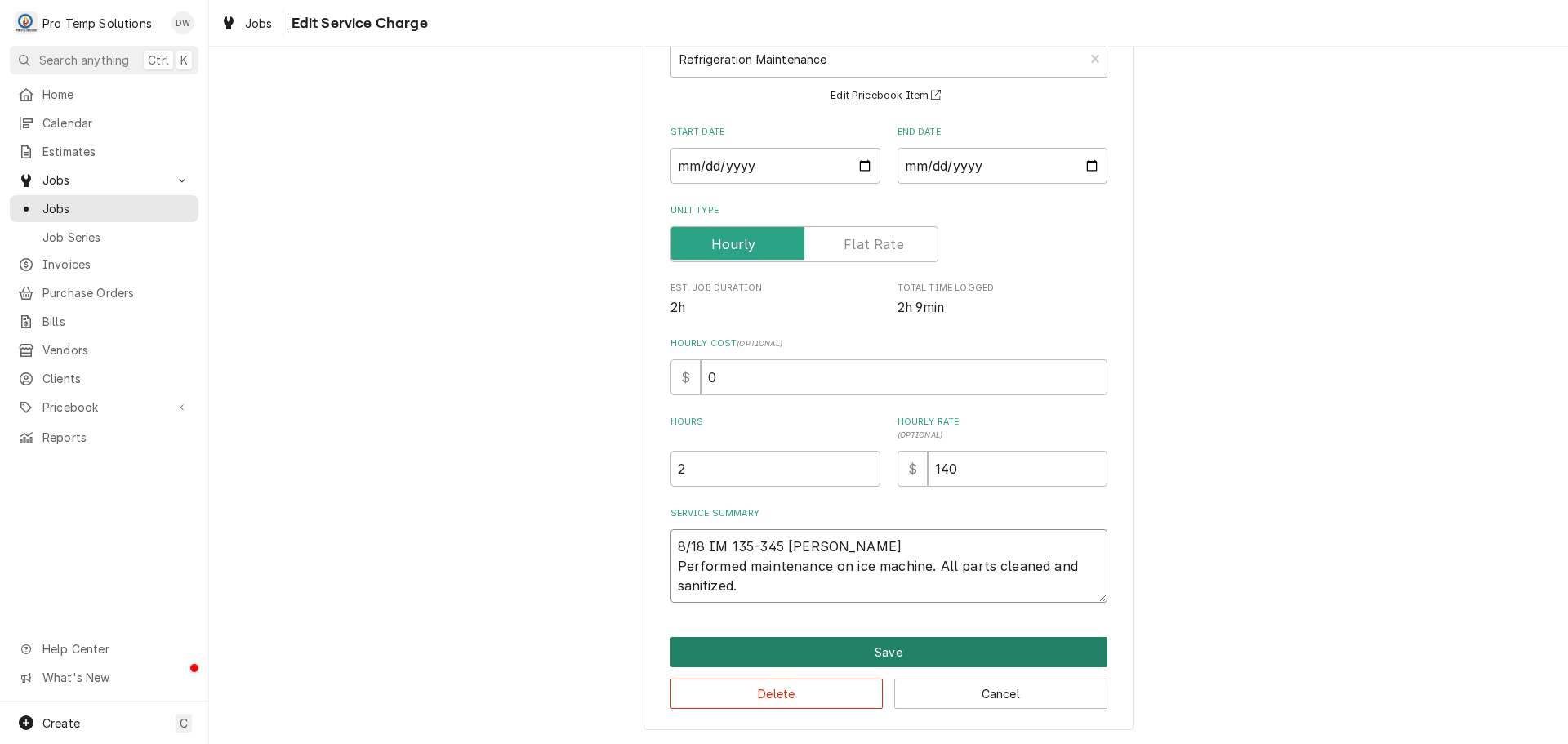
type textarea "8/18 IM 135-345 [PERSON_NAME] Performed maintenance on ice machine. All parts c…"
click at [877, 649] on button "Save" at bounding box center [889, 652] width 437 height 30
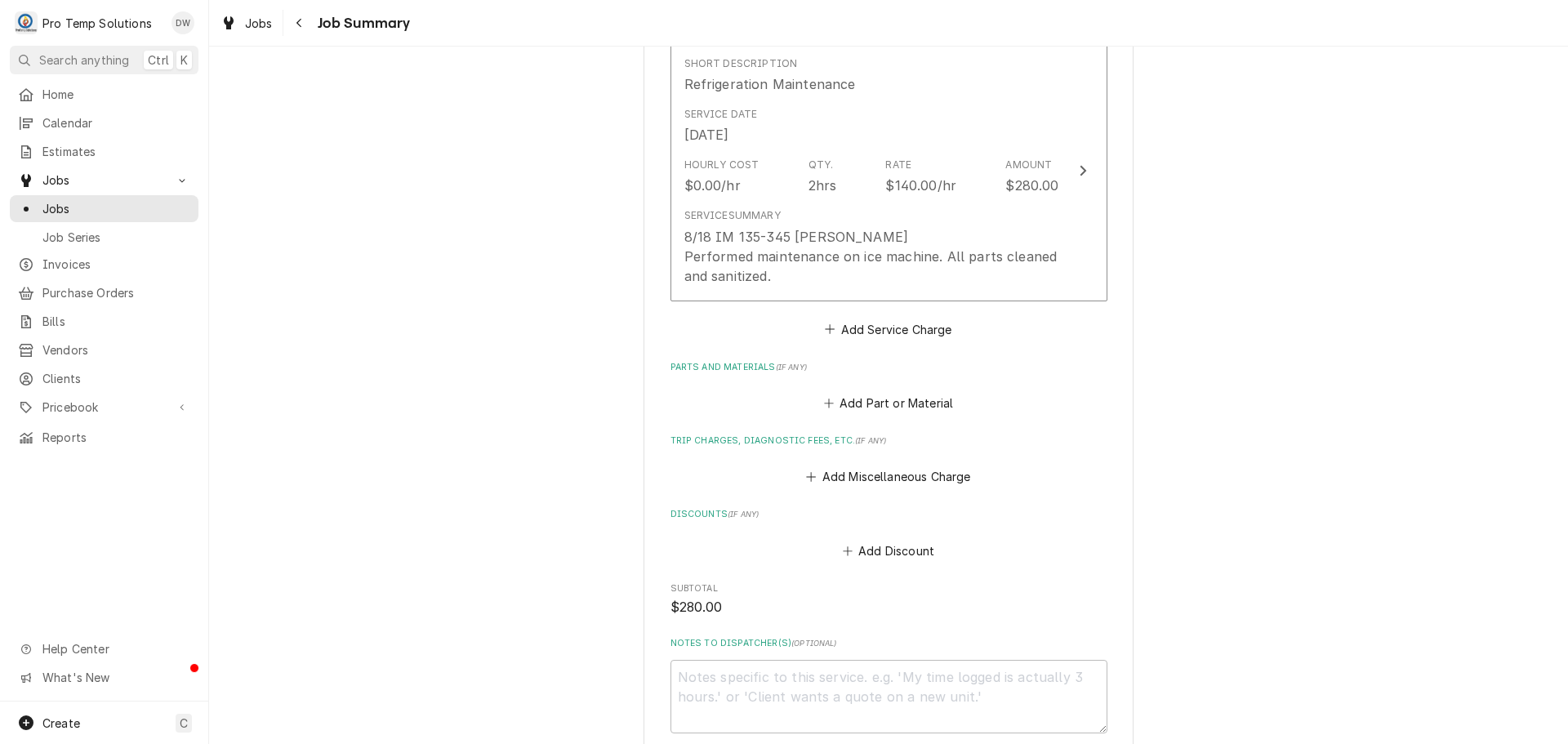
scroll to position [817, 0]
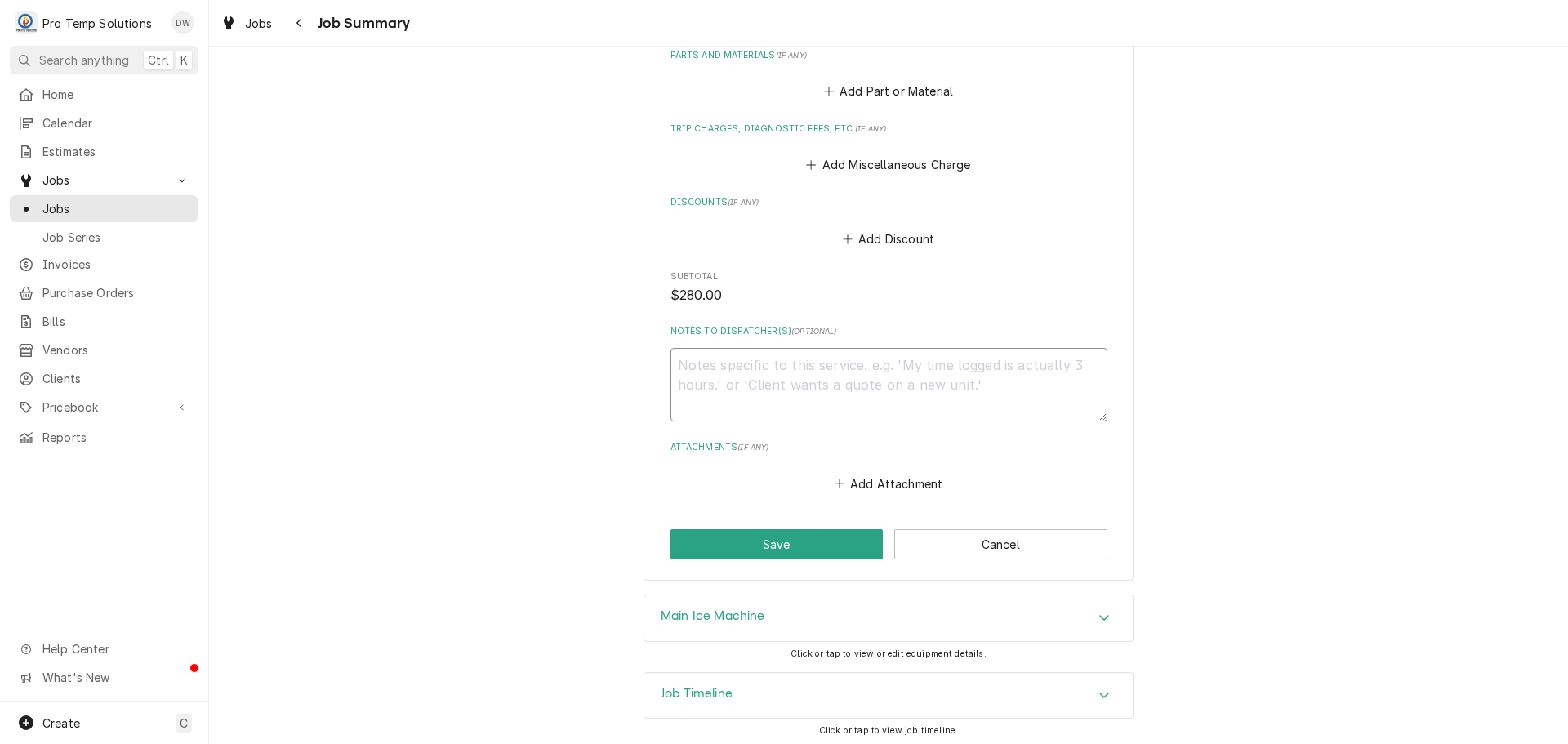
click at [765, 361] on textarea "Notes to Dispatcher(s) ( optional )" at bounding box center [889, 384] width 437 height 74
type textarea "x"
type textarea "#"
type textarea "x"
type textarea "#0"
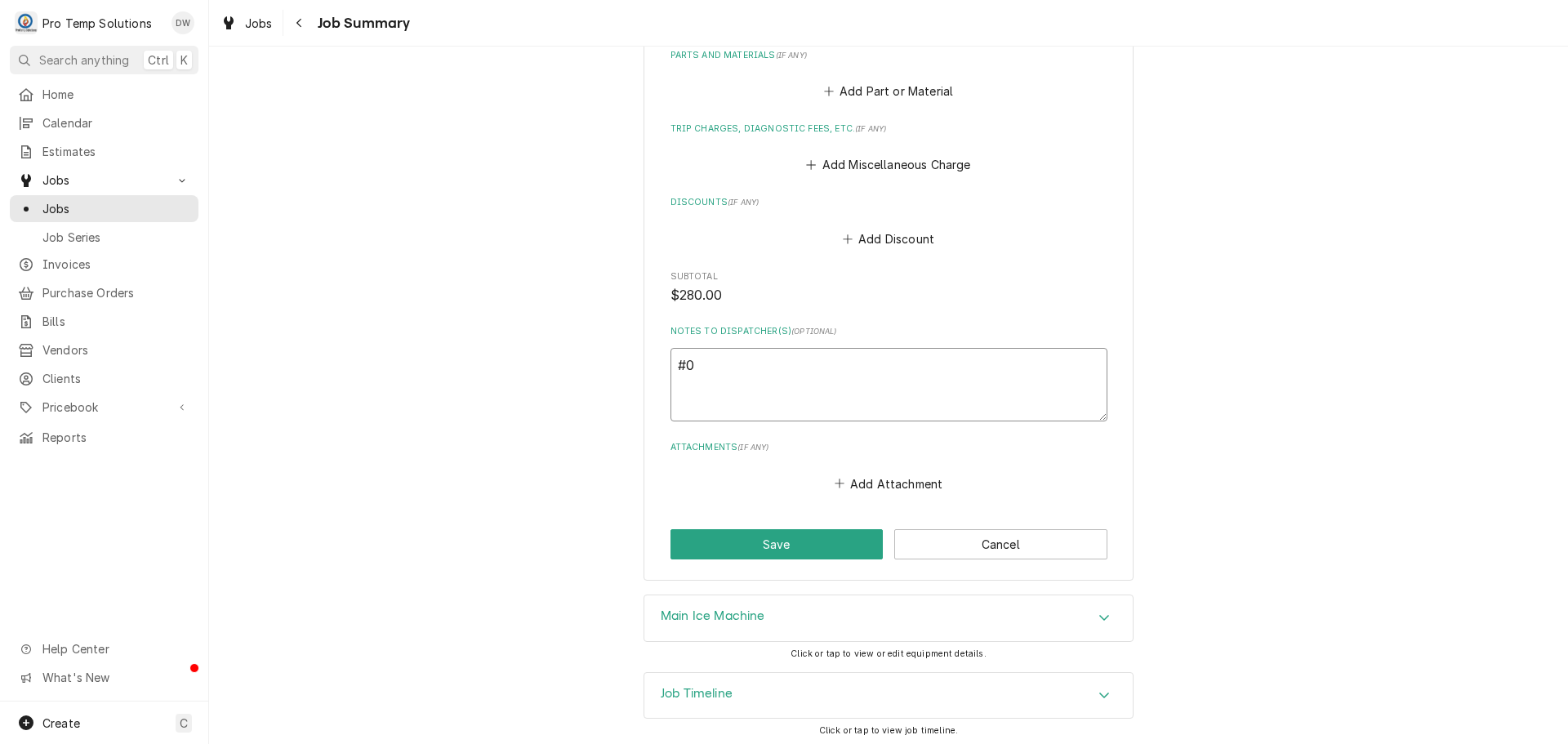
type textarea "x"
type textarea "#08"
type textarea "x"
type textarea "#081"
type textarea "x"
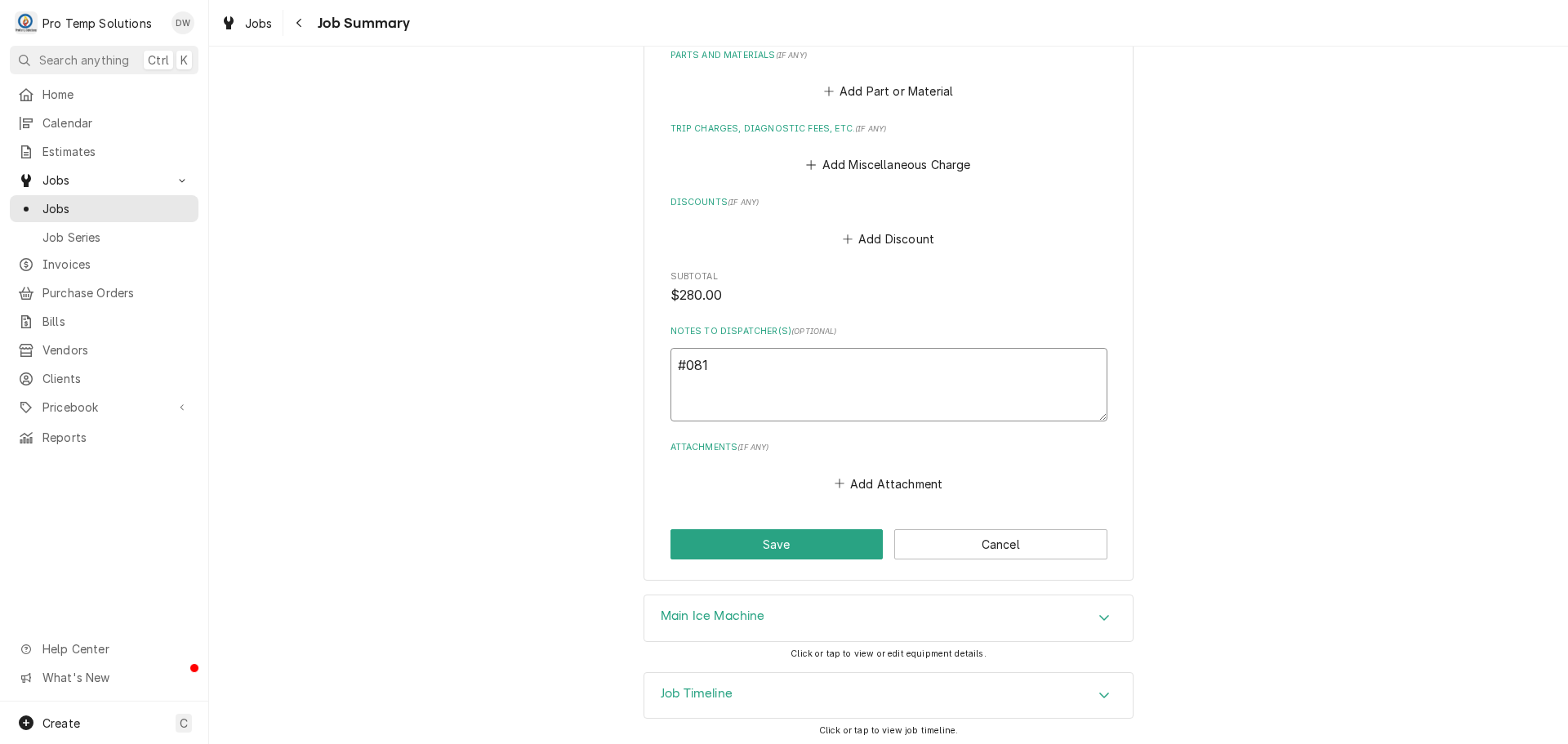
type textarea "#0818"
type textarea "x"
type textarea "#08182"
type textarea "x"
type textarea "#081825"
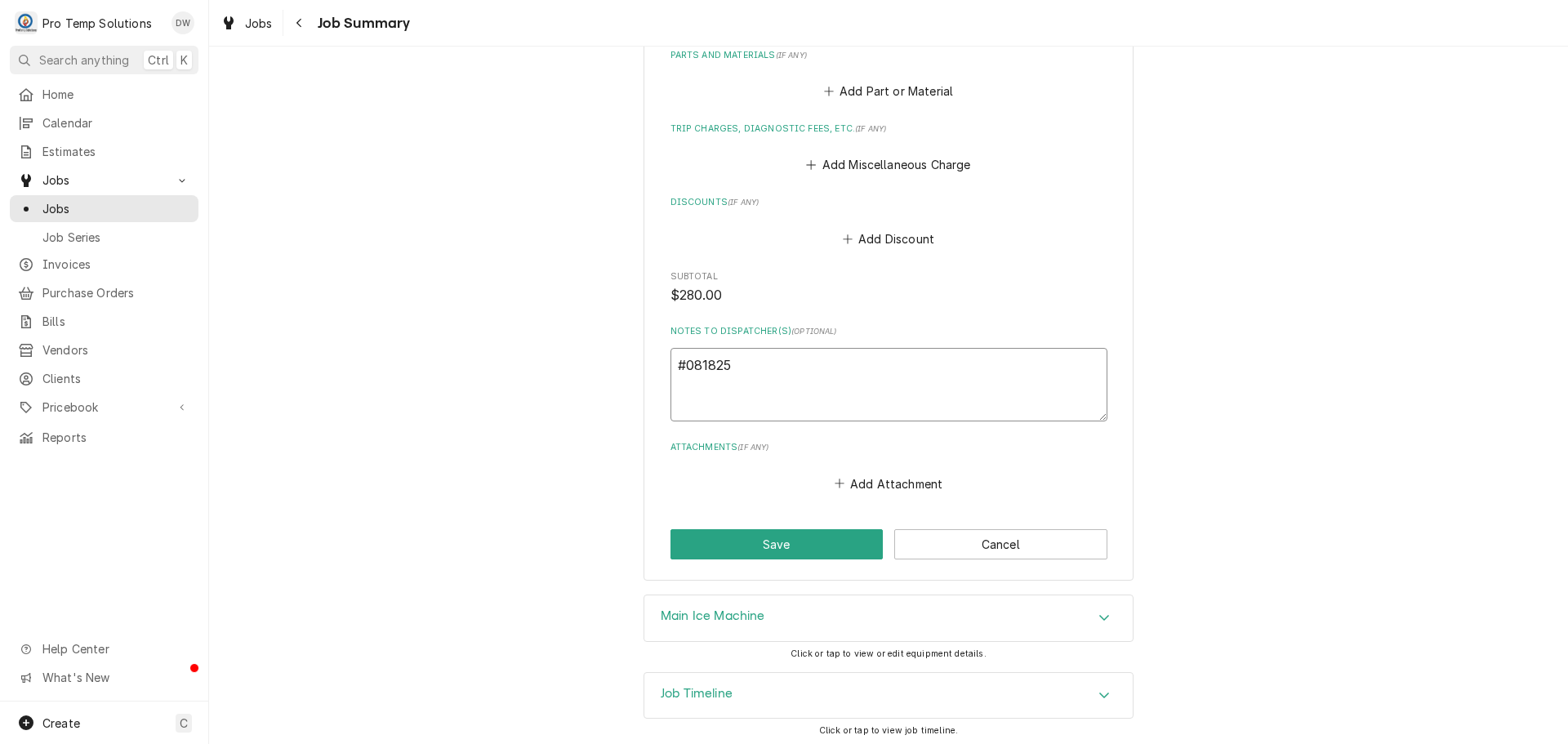
type textarea "x"
type textarea "#0818250"
type textarea "x"
type textarea "#08182500"
type textarea "x"
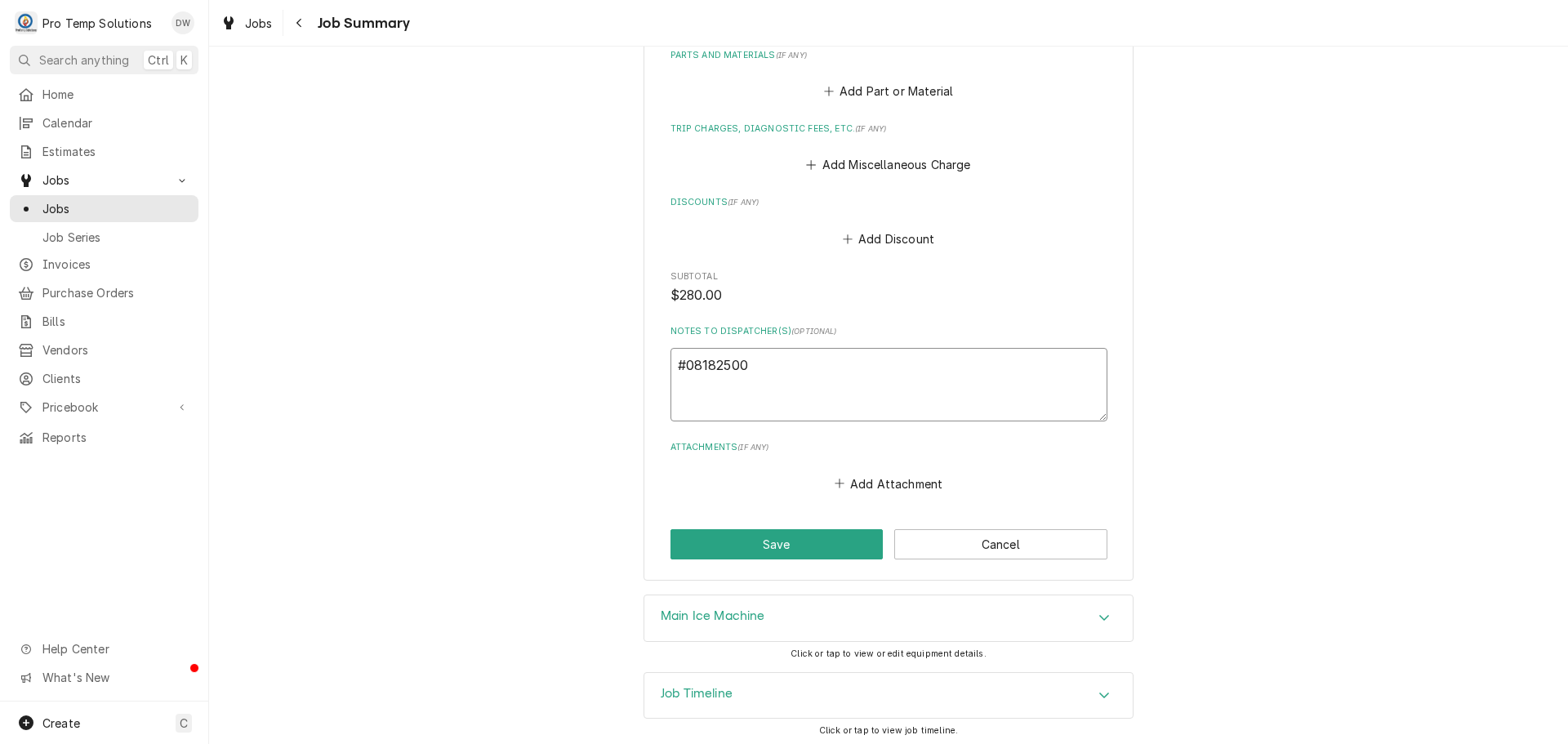
type textarea "#081825002"
type textarea "x"
type textarea "#081825002-"
type textarea "x"
type textarea "#081825002-I"
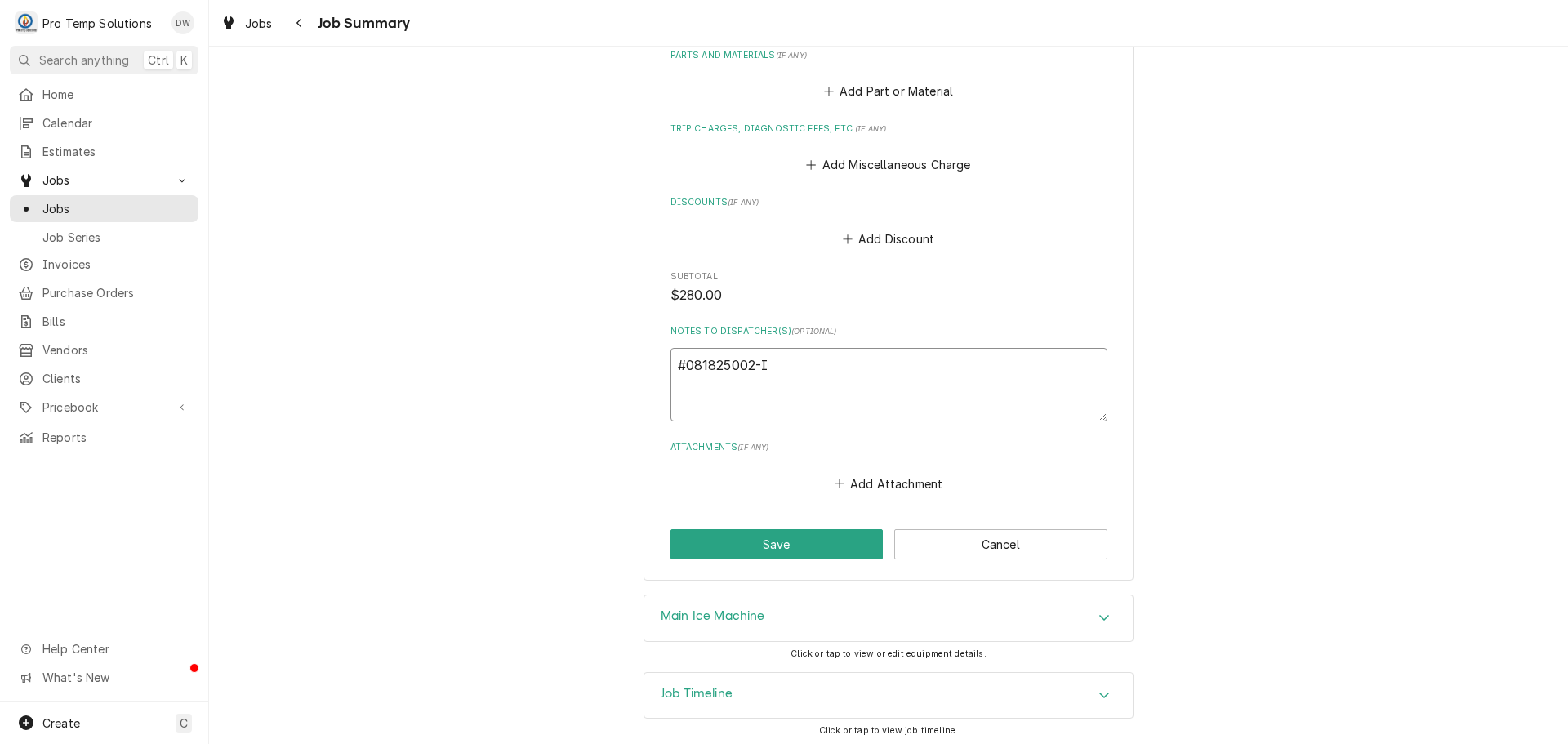
type textarea "x"
type textarea "#081825002-IM"
type textarea "x"
type textarea "#081825002-IMP"
type textarea "x"
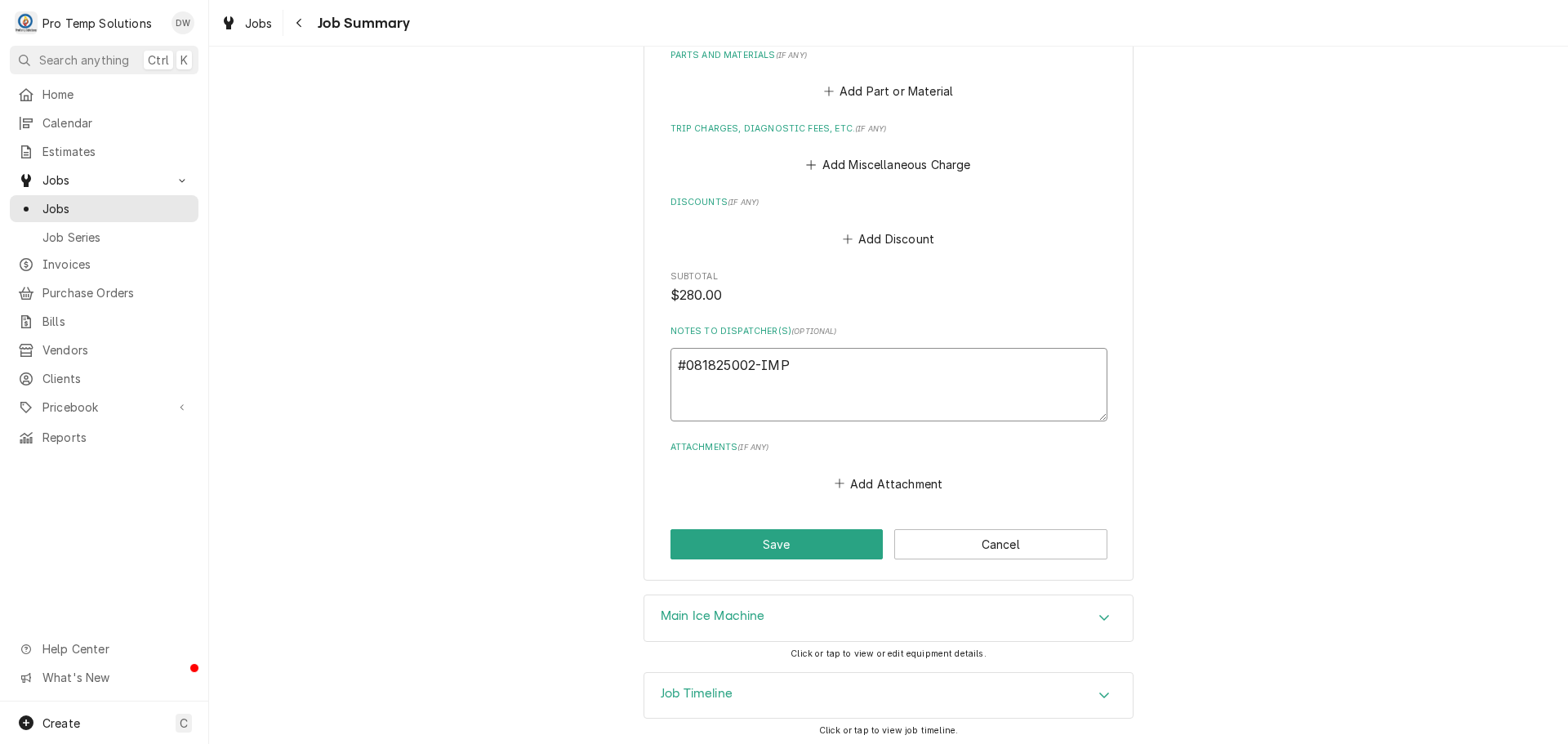
type textarea "#081825002-IMPM"
type textarea "x"
type textarea "#081825002-IMPM"
type textarea "x"
type textarea "#081825002-IMPM E"
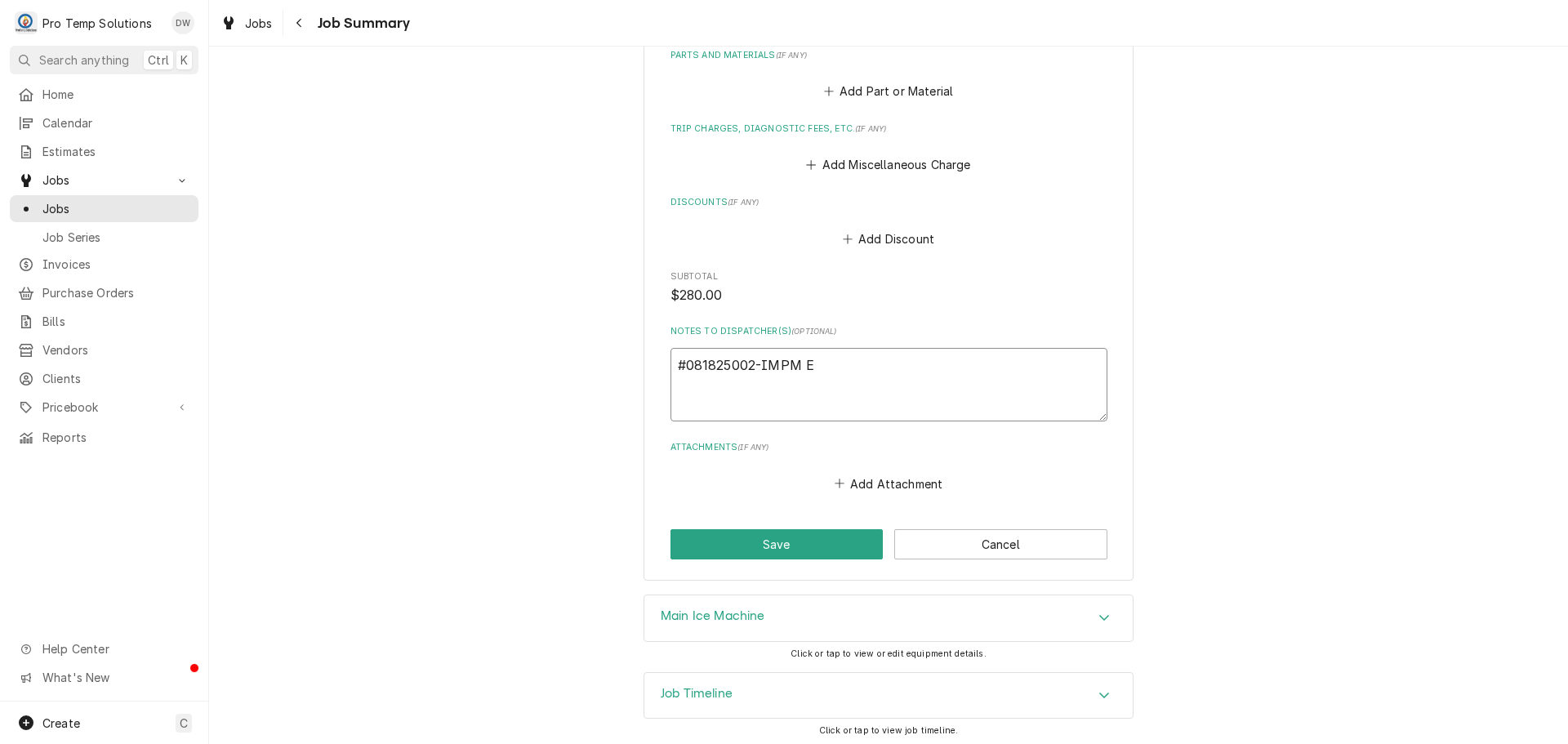
type textarea "x"
type textarea "#081825002-IMPM EG"
type textarea "x"
type textarea "#081825002-IMPM EGG"
type textarea "x"
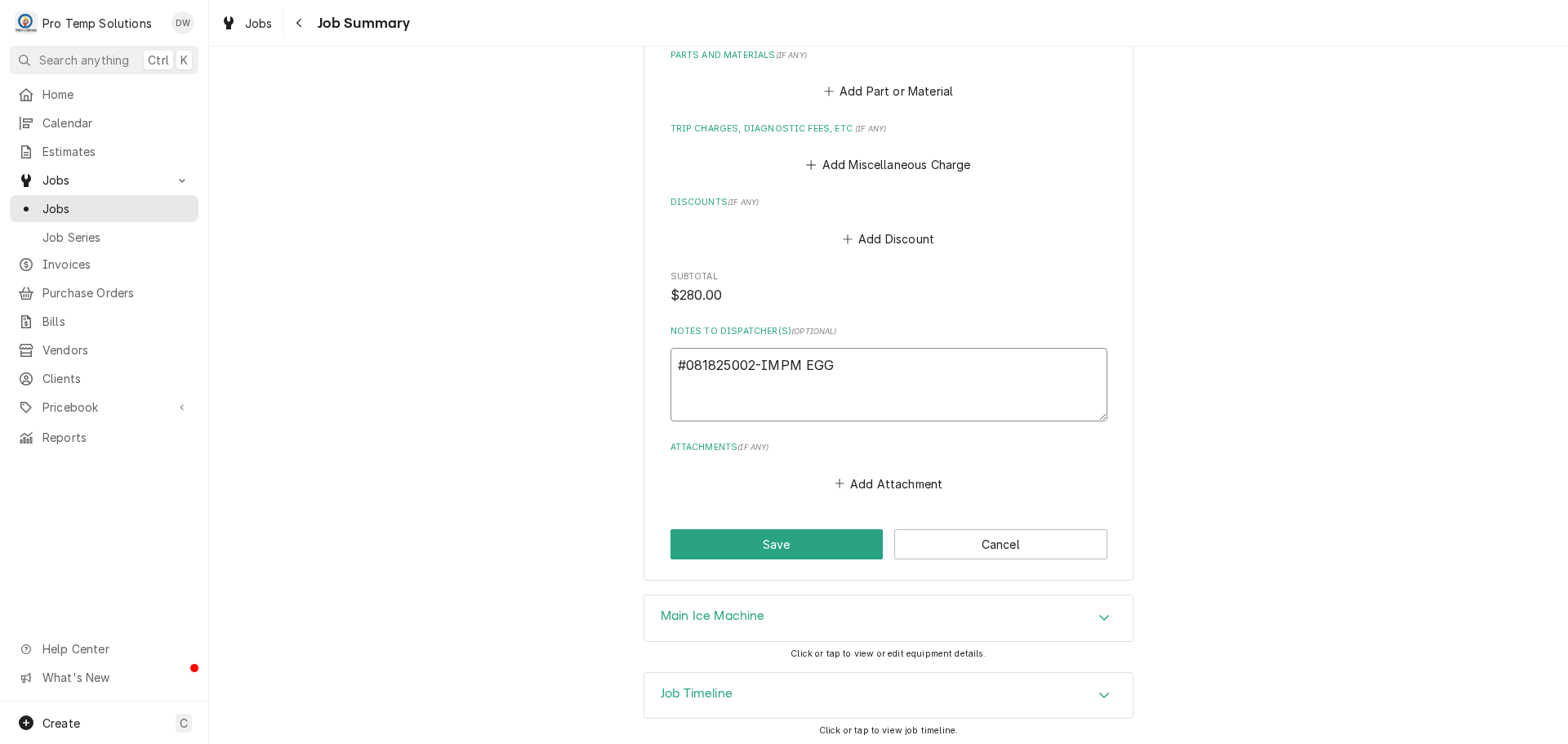
type textarea "#081825002-IMPM EGGS"
type textarea "x"
type textarea "#081825002-IMPM EGGS"
type textarea "x"
type textarea "#081825002-IMPM EGGS U"
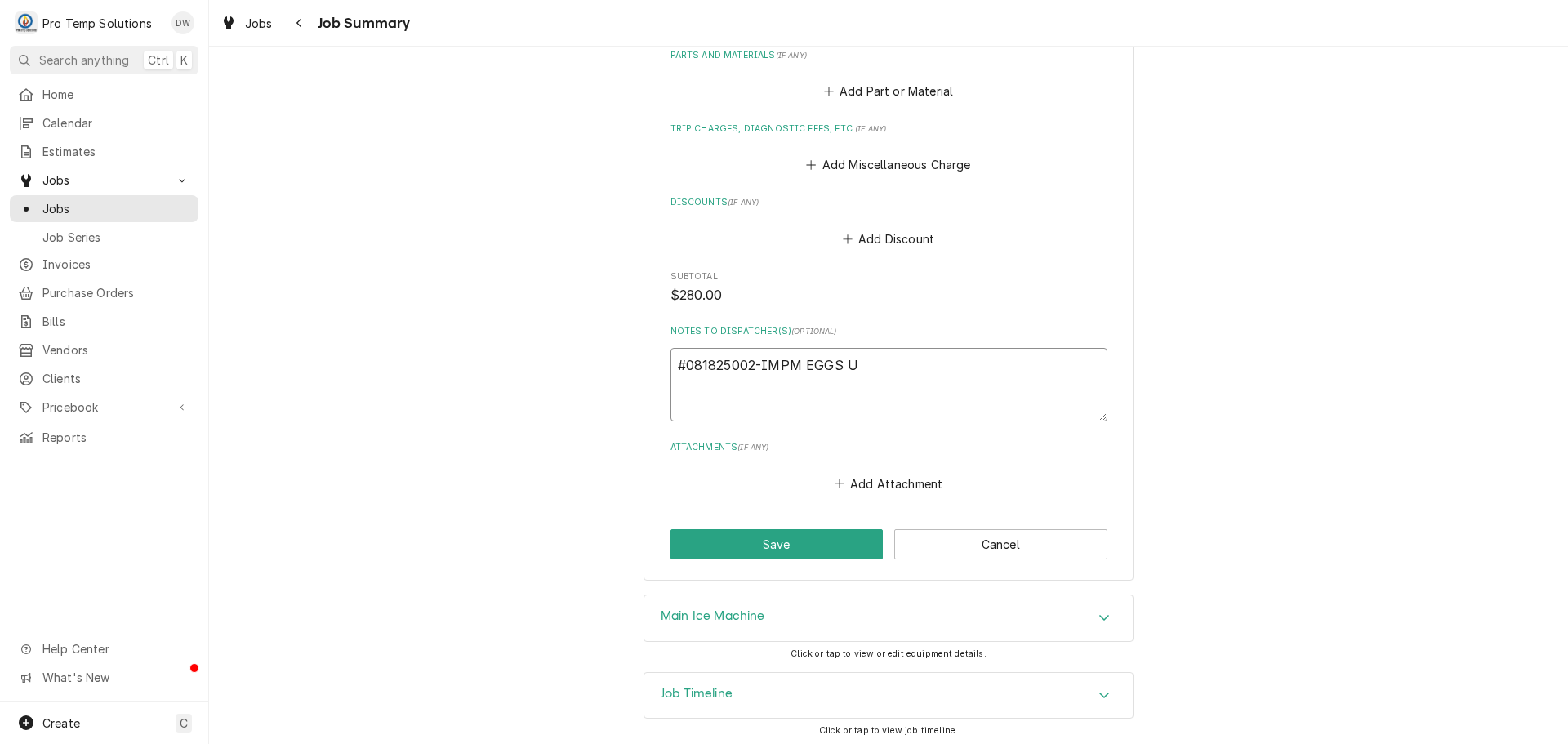
type textarea "x"
type textarea "#081825002-IMPM EGGS UP"
type textarea "x"
type textarea "#081825002-IMPM EGGS UP"
type textarea "x"
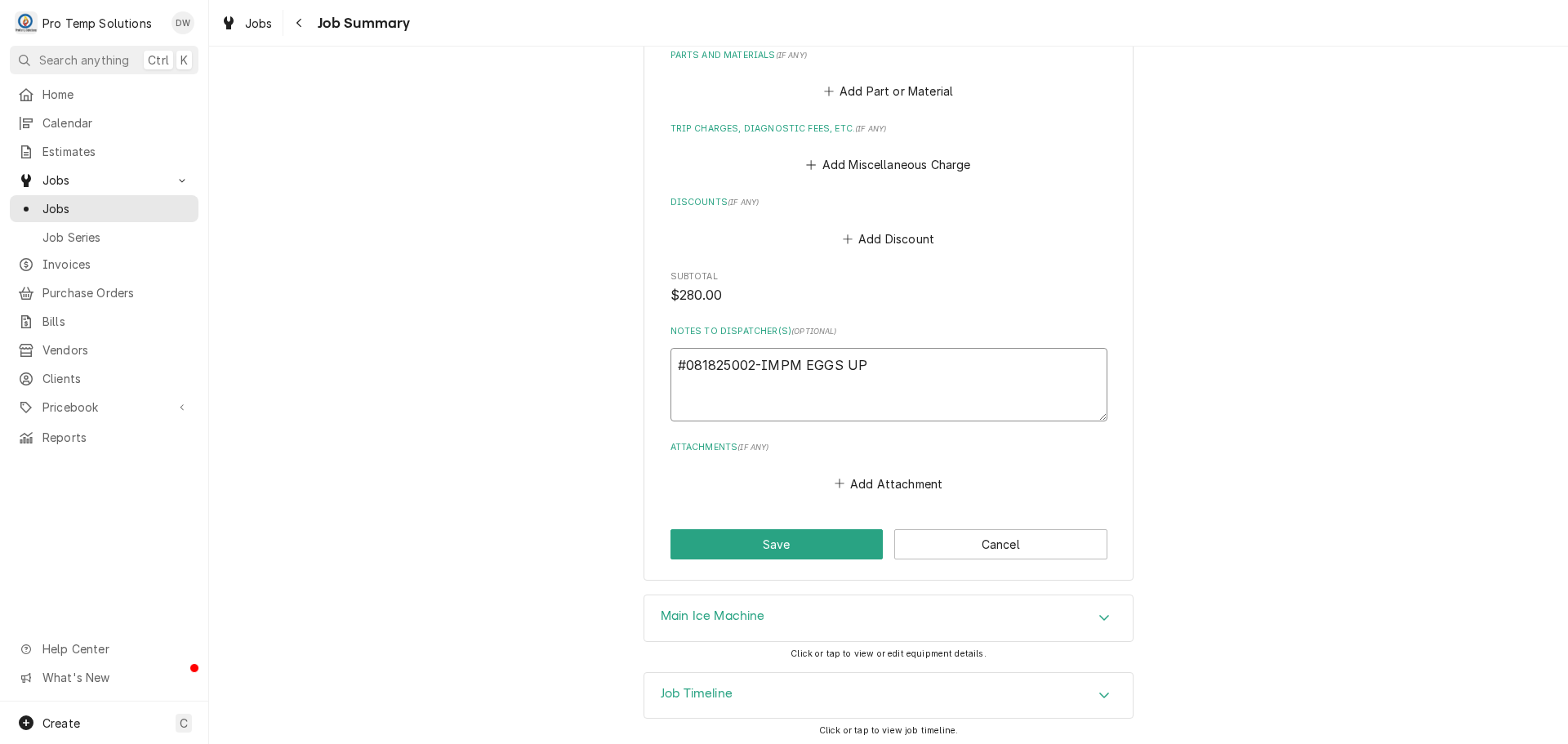
type textarea "#081825002-IMPM EGGS UP /"
type textarea "x"
type textarea "#081825002-IMPM EGGS UP /"
type textarea "x"
type textarea "#081825002-IMPM EGGS UP / A"
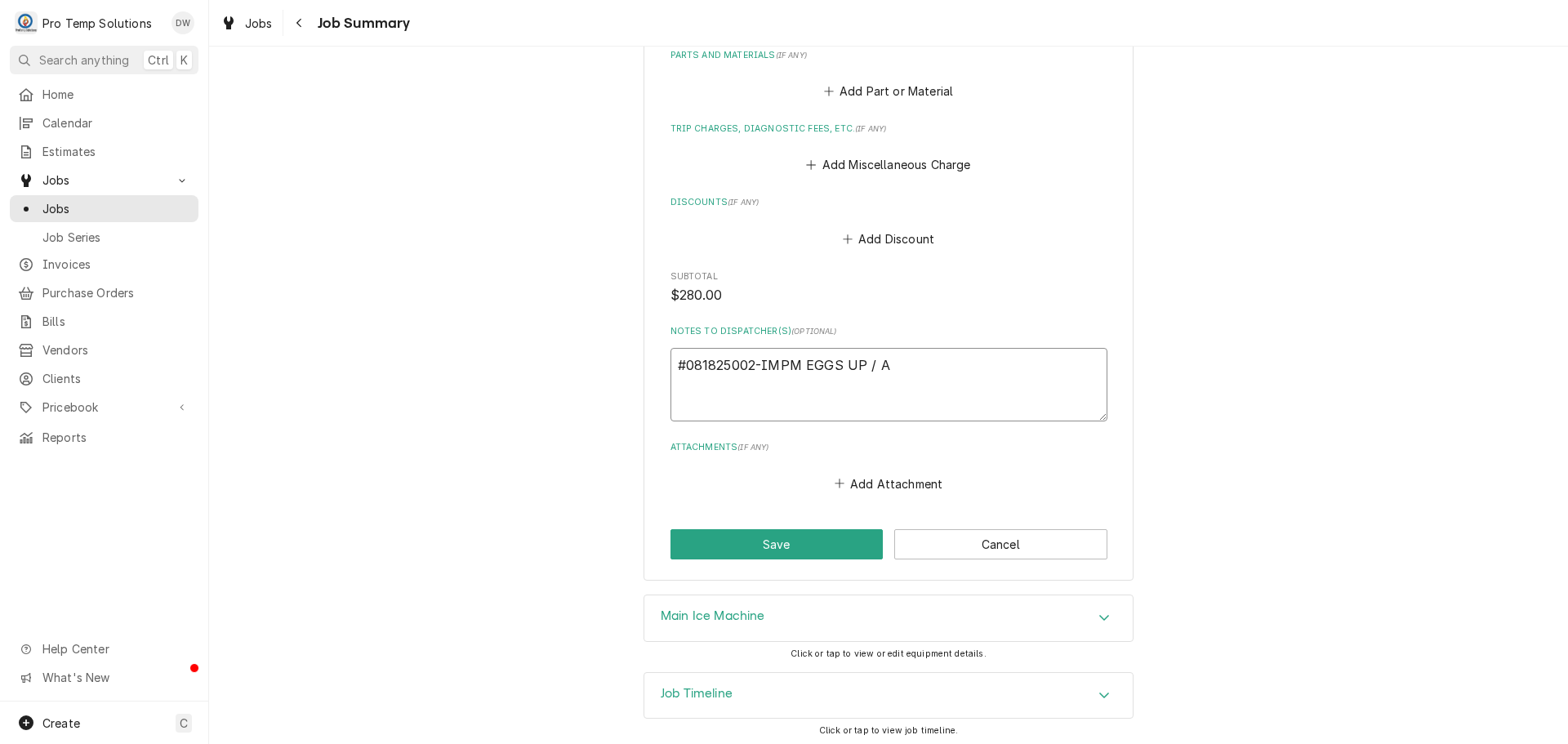
type textarea "x"
type textarea "#081825002-IMPM EGGS UP / AP"
type textarea "x"
type textarea "#081825002-IMPM EGGS UP / APE"
type textarea "x"
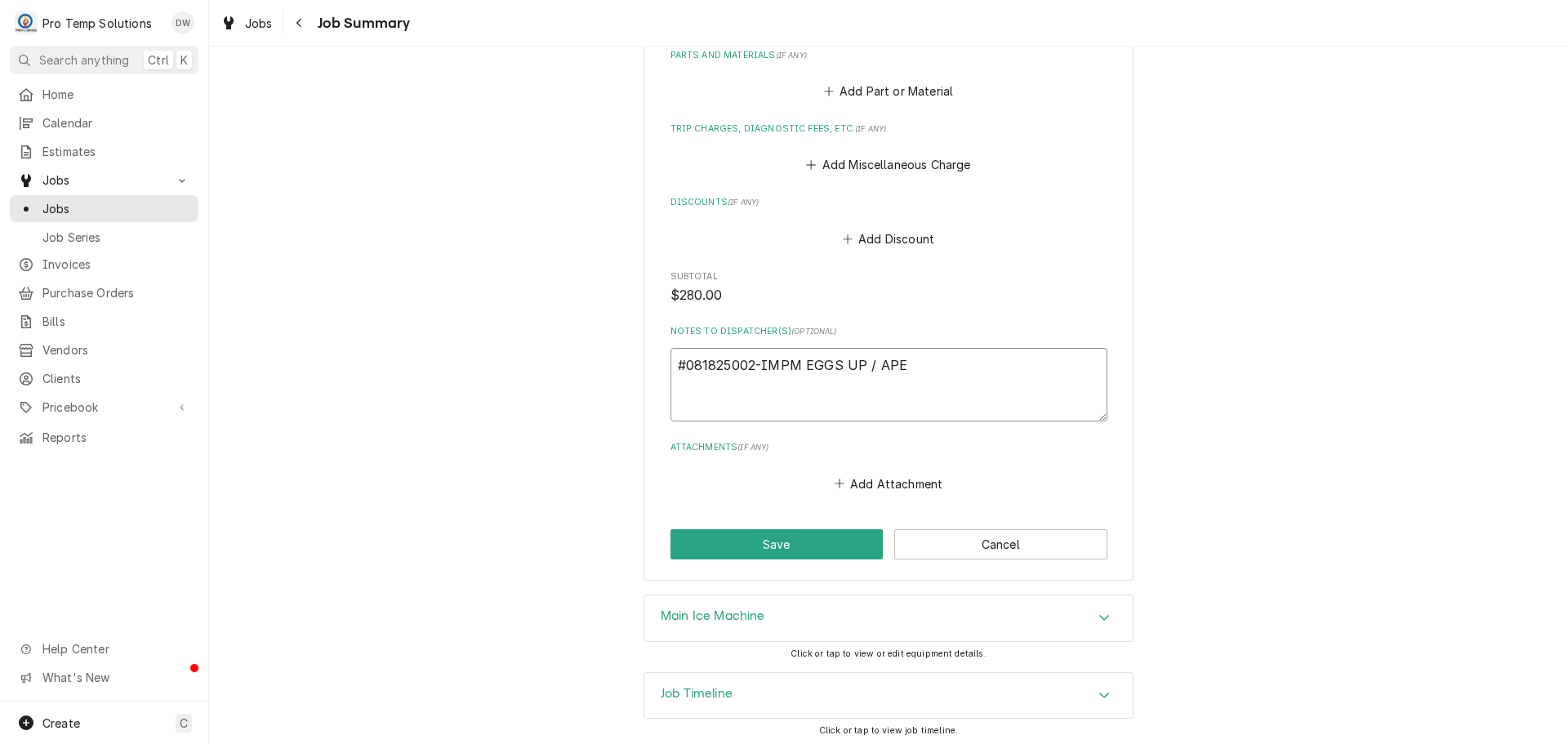
type textarea "#081825002-IMPM EGGS UP / APEX"
type textarea "x"
type textarea "#081825002-IMPM EGGS UP / APEX-"
type textarea "x"
type textarea "#081825002-IMPM EGGS UP / APEX-"
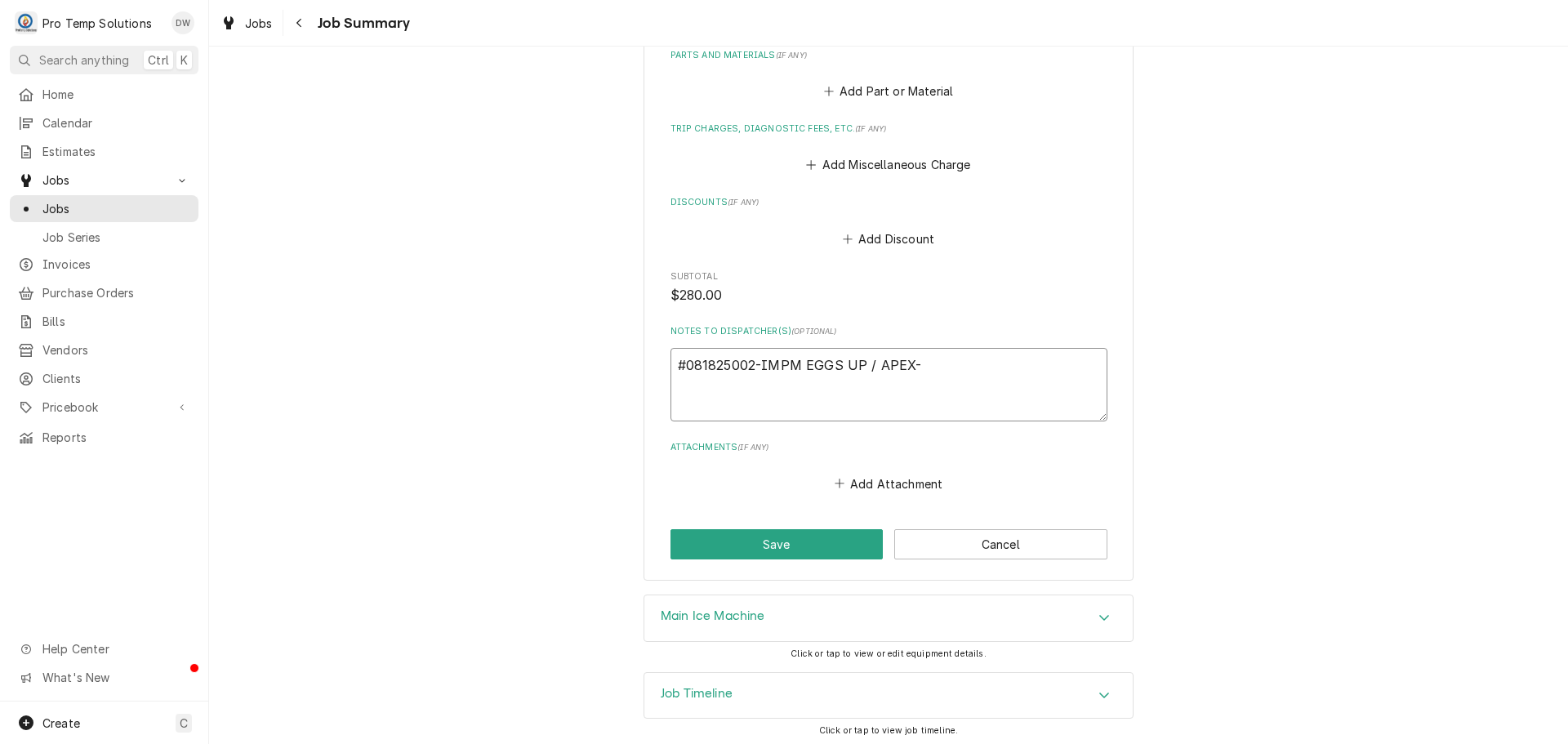
type textarea "x"
type textarea "#081825002-IMPM EGGS UP / APEX- I"
type textarea "x"
type textarea "#081825002-IMPM EGGS UP / APEX- IM"
type textarea "x"
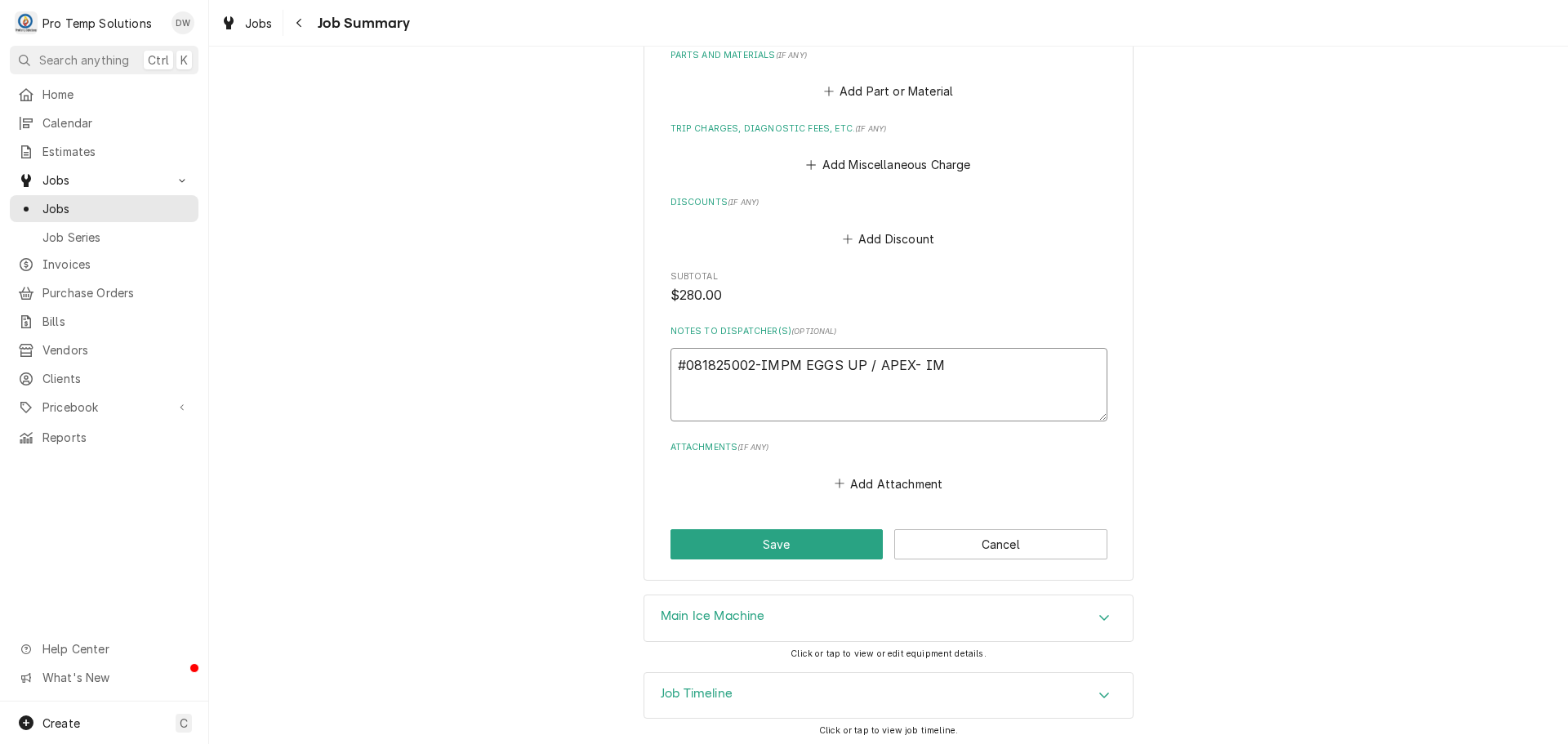
type textarea "#081825002-IMPM EGGS UP / APEX- IM"
type textarea "x"
type textarea "#081825002-IMPM EGGS UP / APEX- IM P"
type textarea "x"
type textarea "#081825002-IMPM EGGS UP / APEX- IM PM"
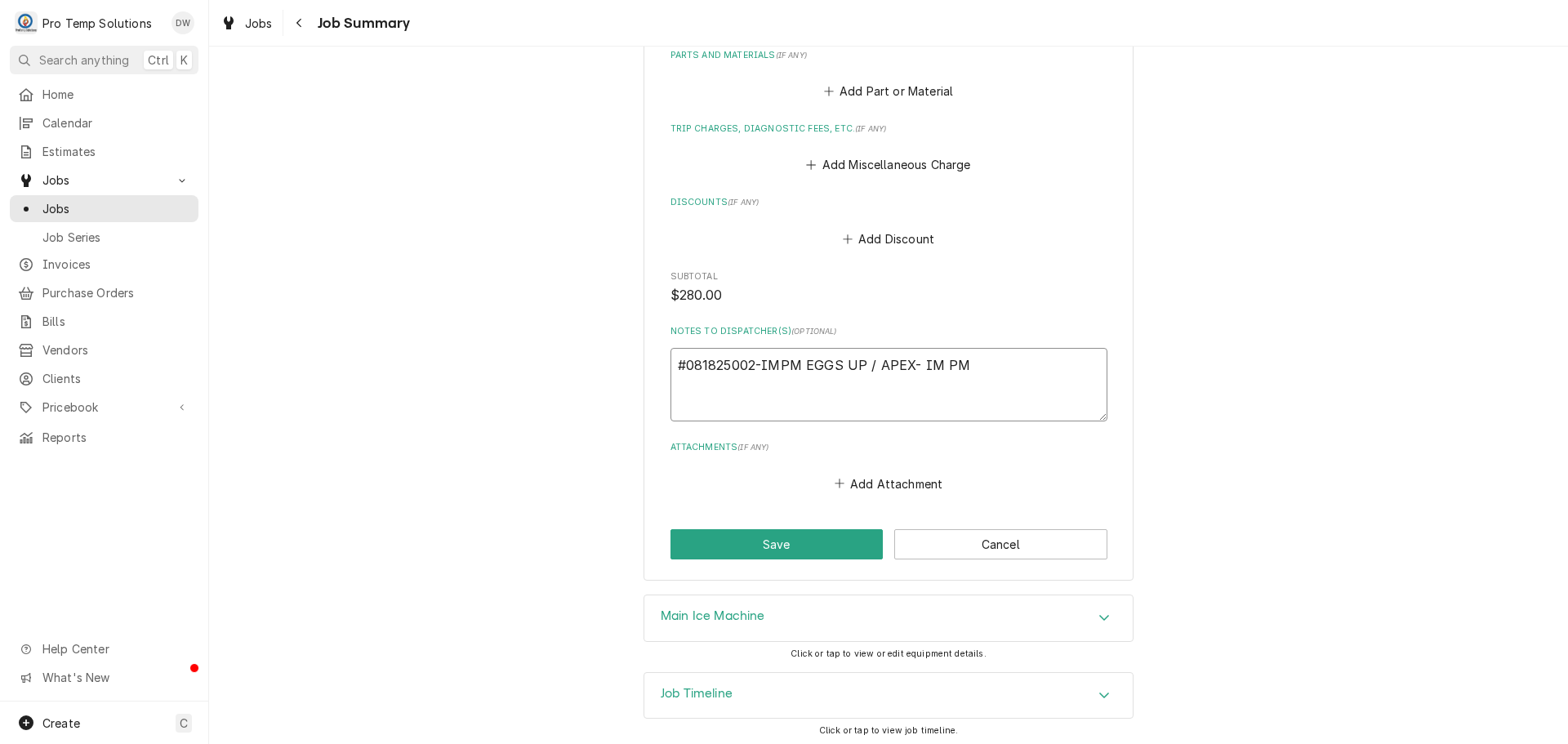
type textarea "x"
type textarea "#081825002-IMPM EGGS UP / APEX- IM PM"
click at [767, 542] on button "Save" at bounding box center [777, 544] width 214 height 30
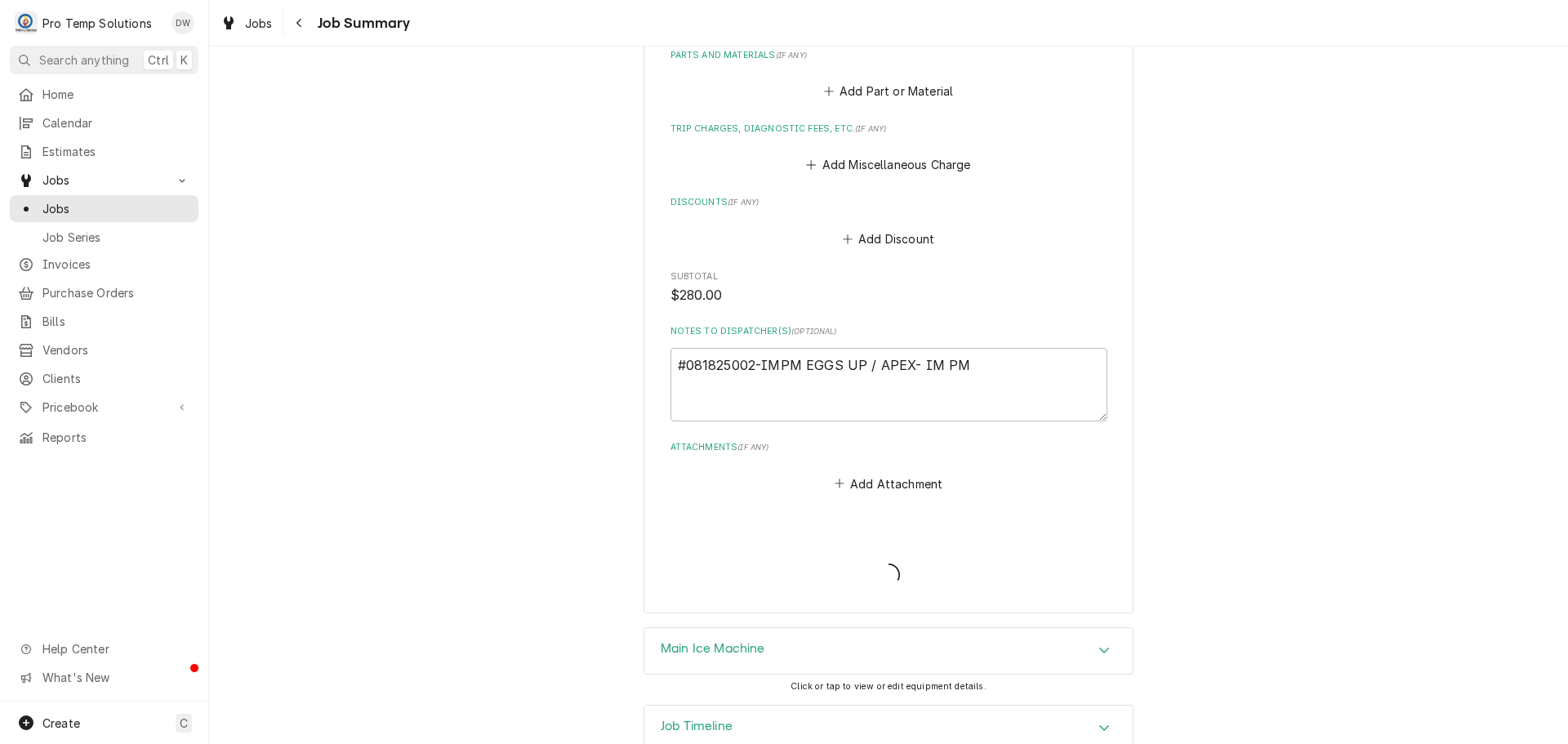
type textarea "x"
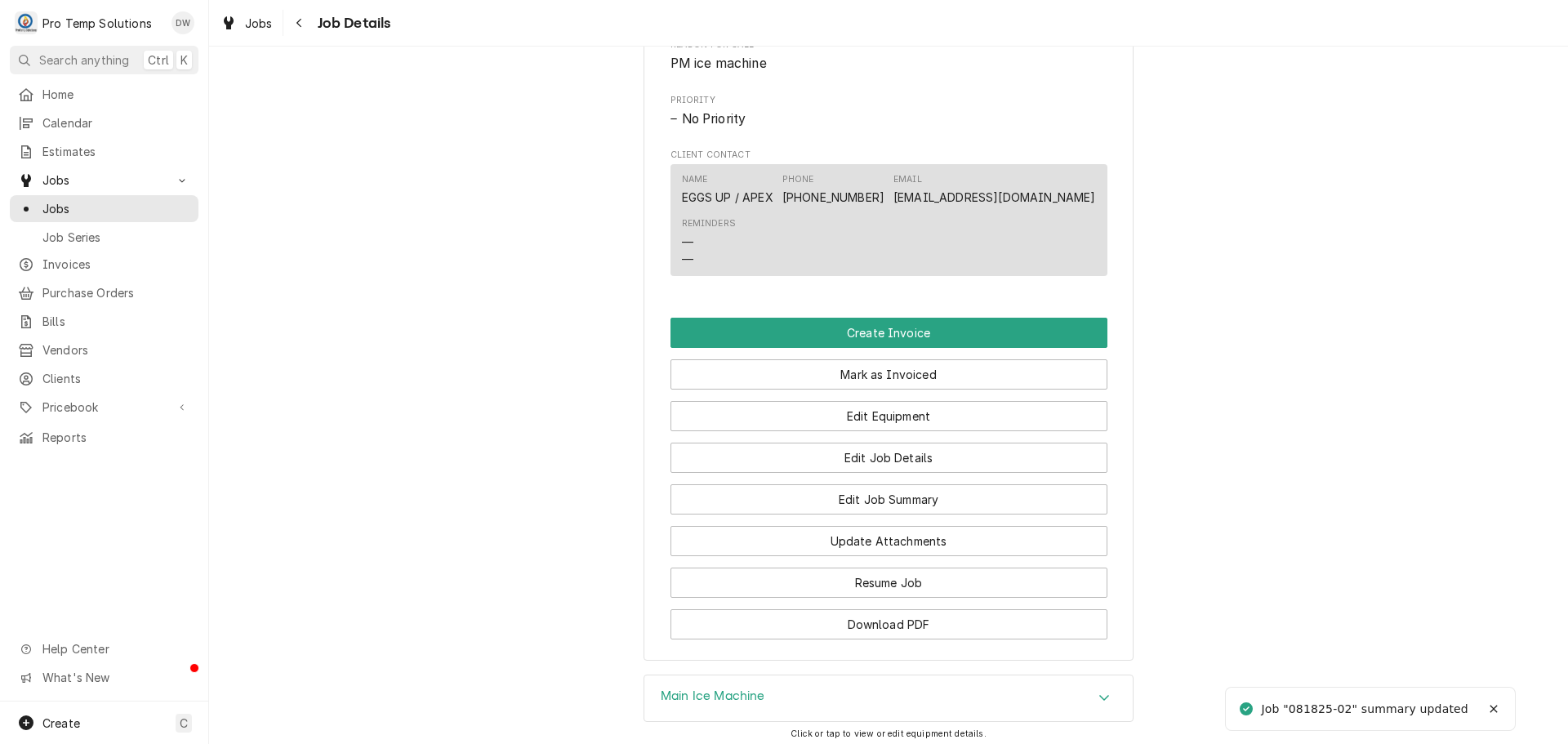
scroll to position [899, 0]
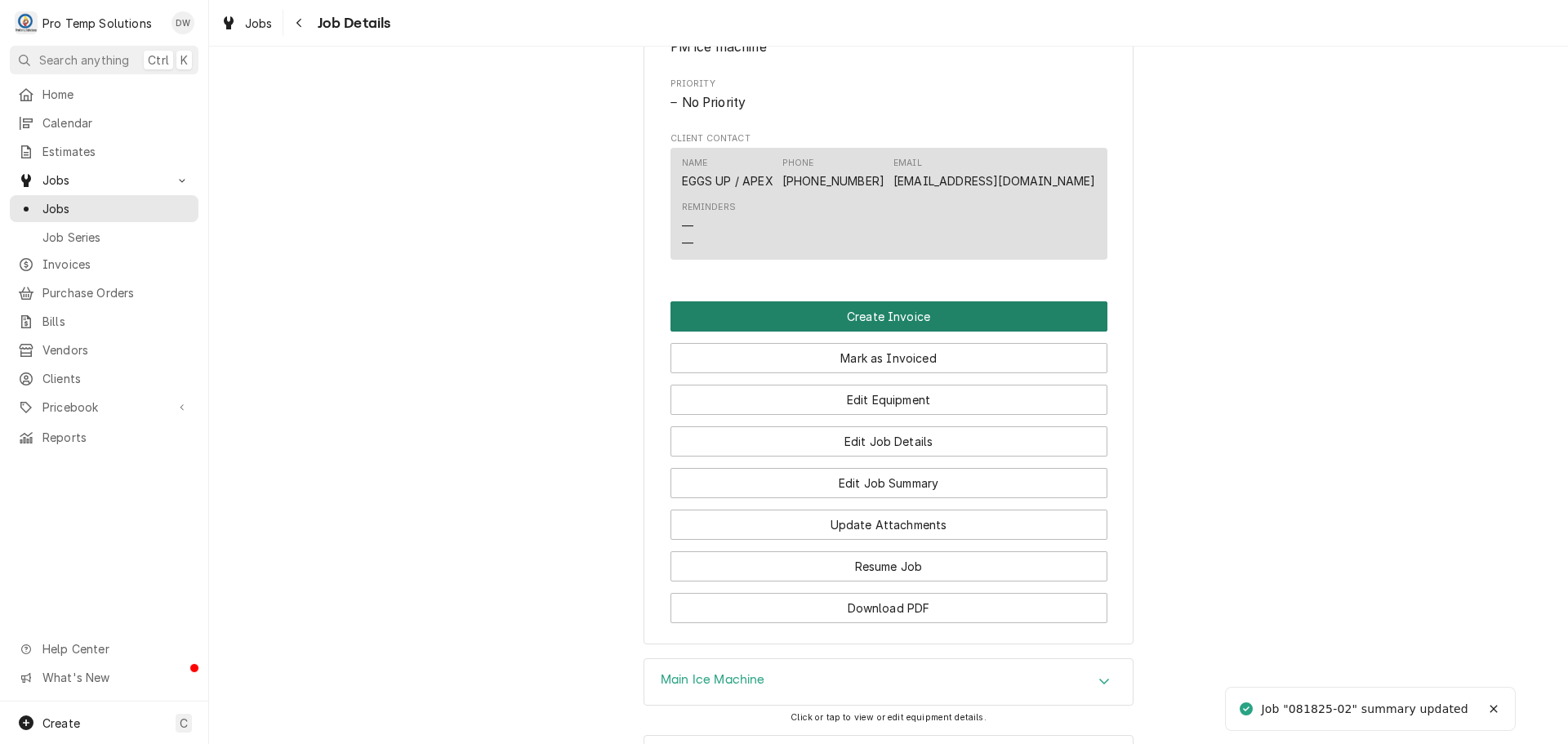
click at [856, 331] on button "Create Invoice" at bounding box center [889, 317] width 437 height 30
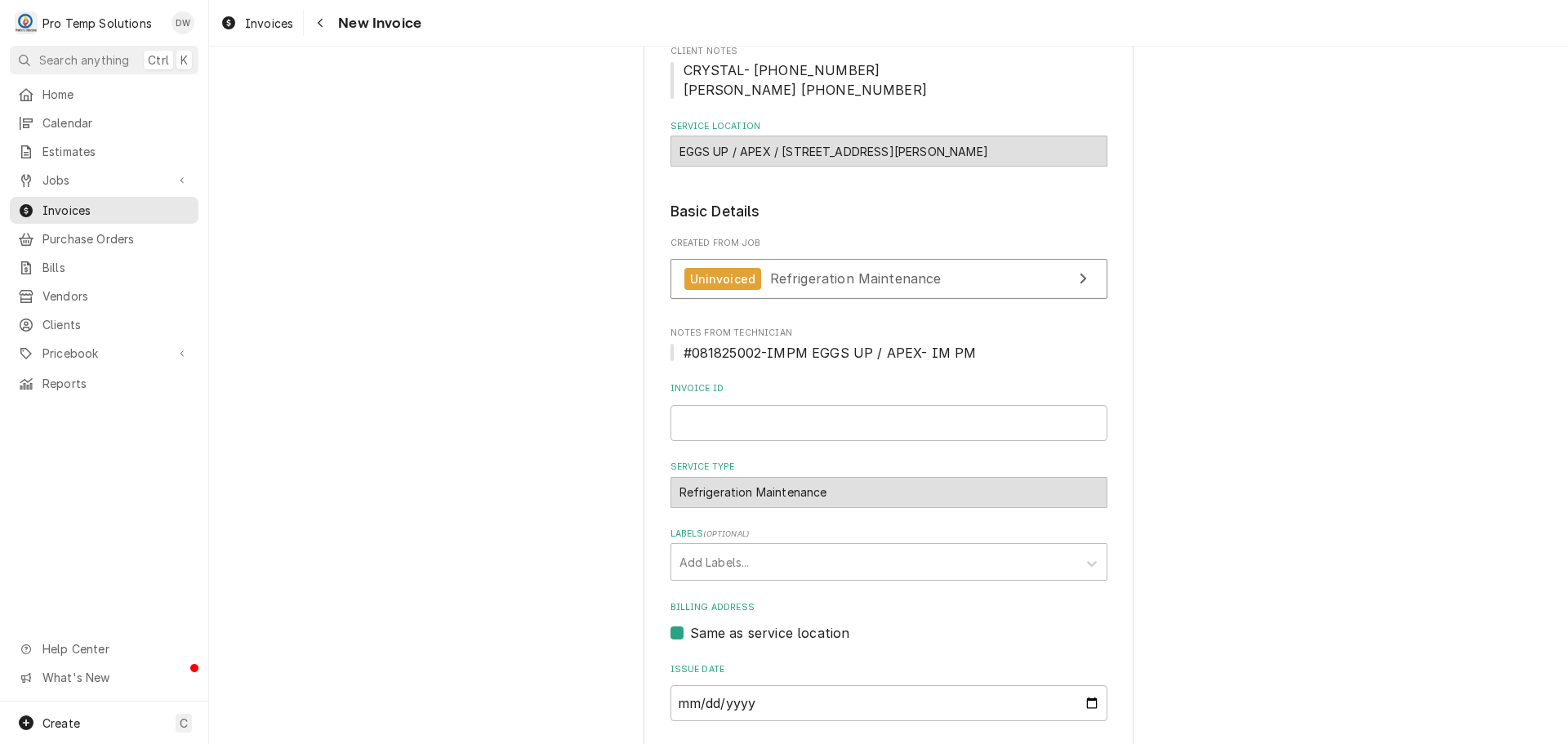
scroll to position [245, 0]
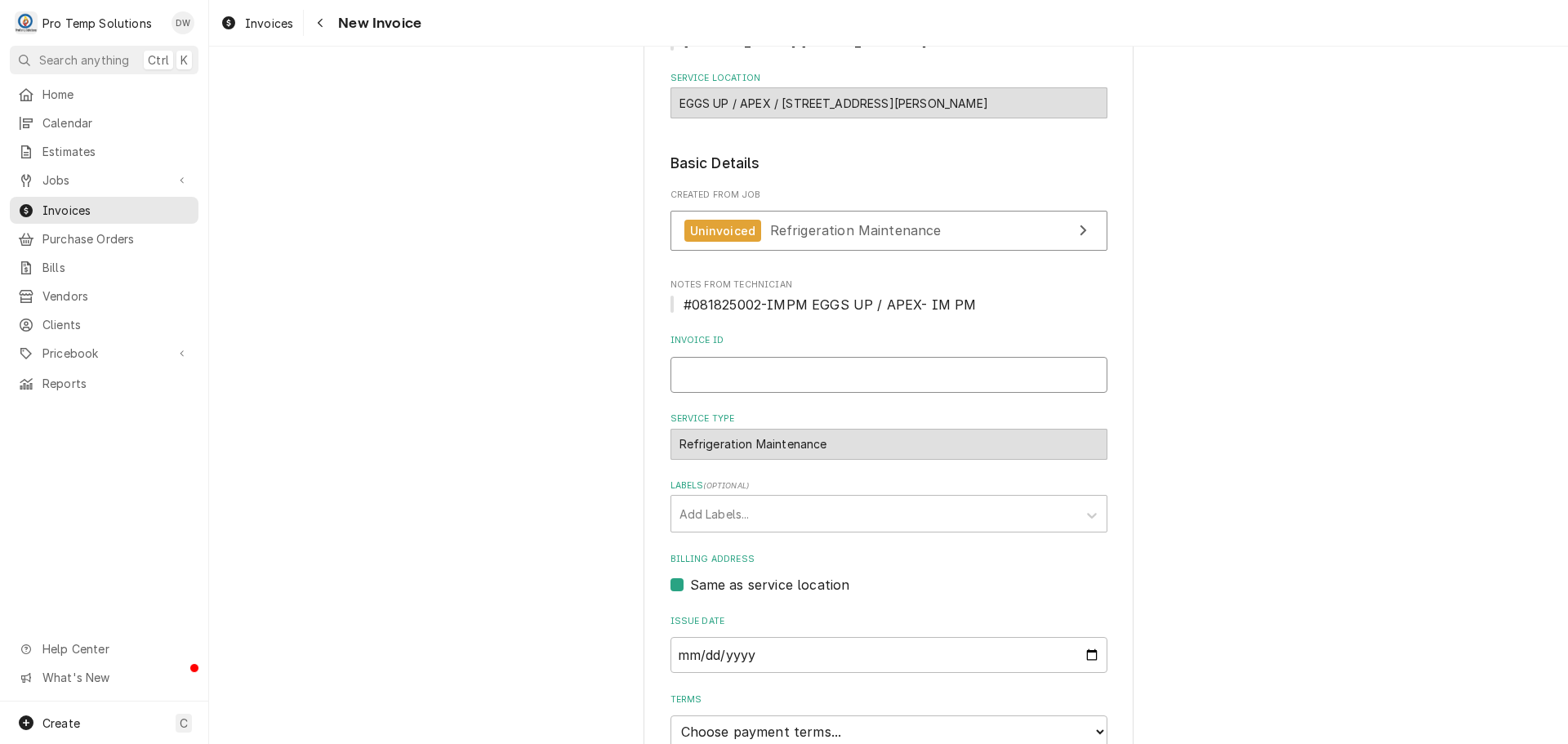
click at [753, 379] on input "Invoice ID" at bounding box center [889, 374] width 437 height 36
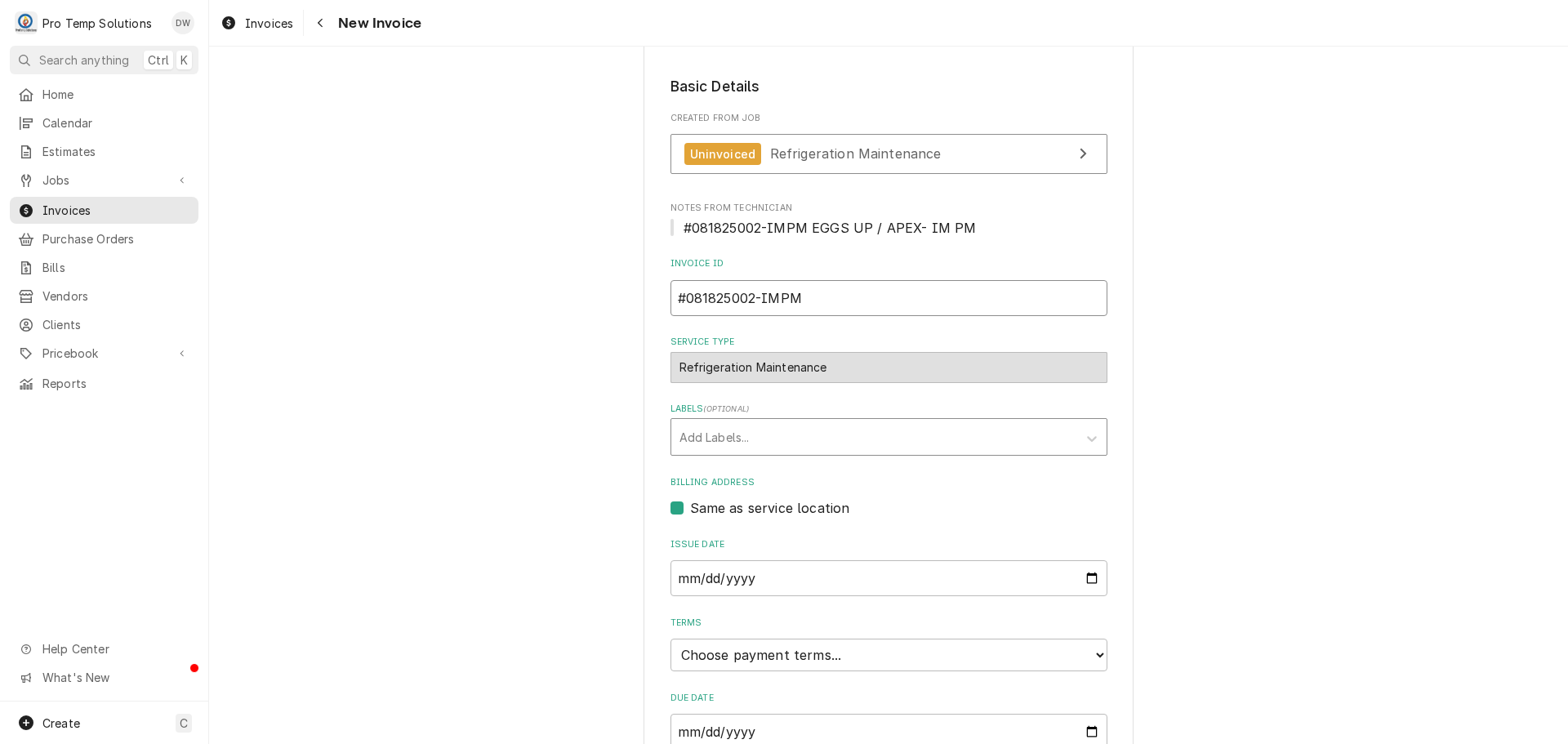
scroll to position [397, 0]
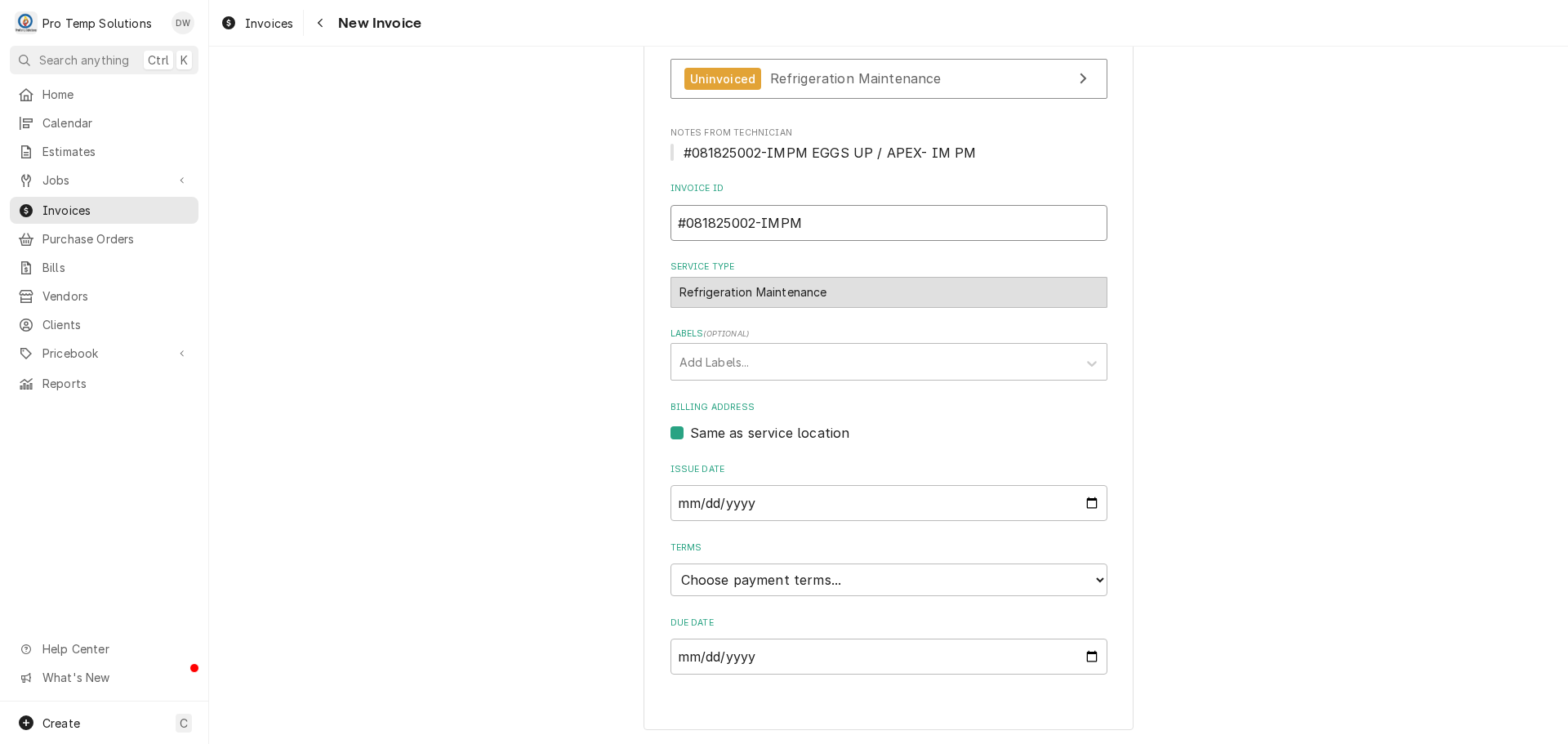
type input "#081825002-IMPM"
click at [739, 576] on select "Choose payment terms... Same Day Net 7 Net 14 Net 21 Net 30 Net 45 Net 60 Net 90" at bounding box center [889, 579] width 437 height 32
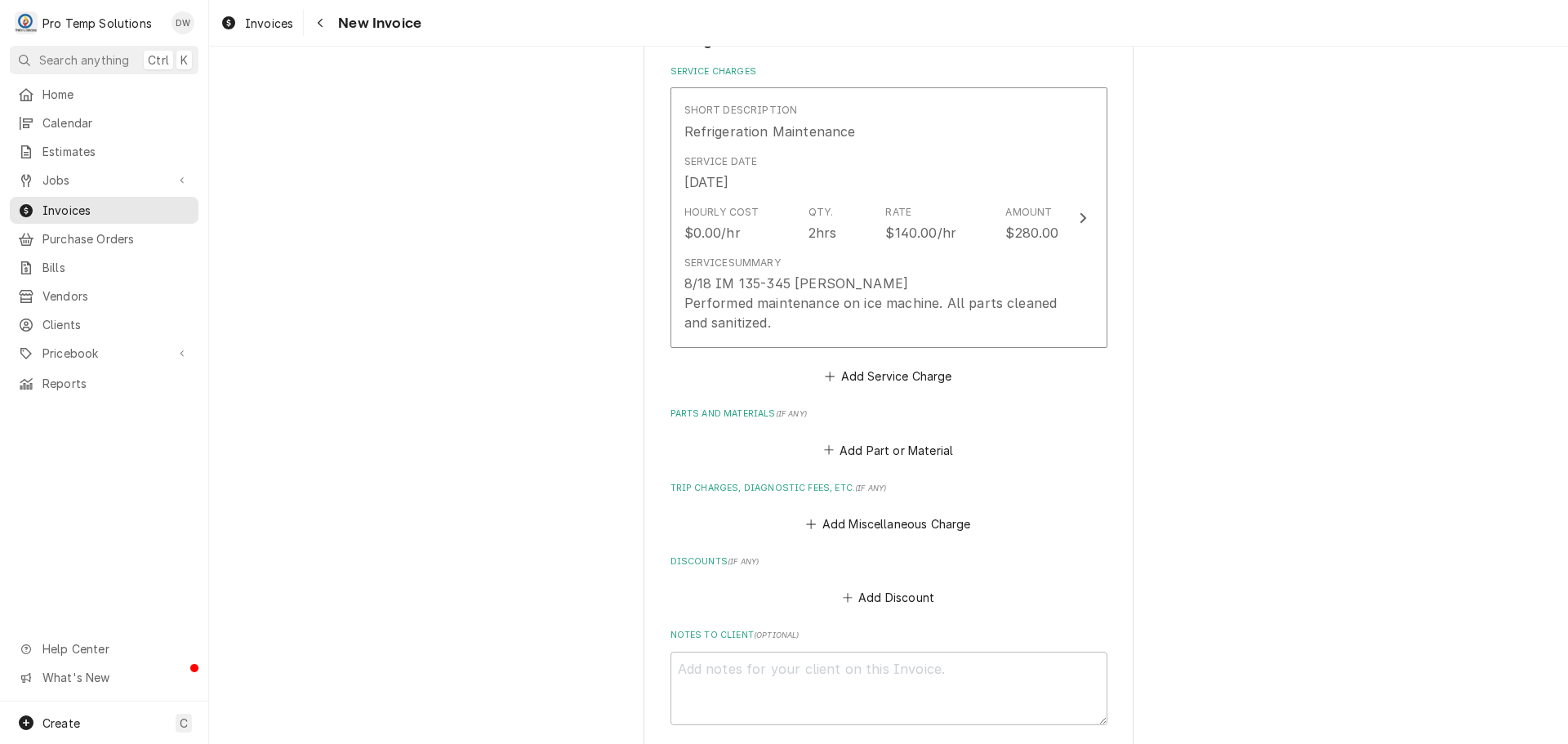
scroll to position [1442, 0]
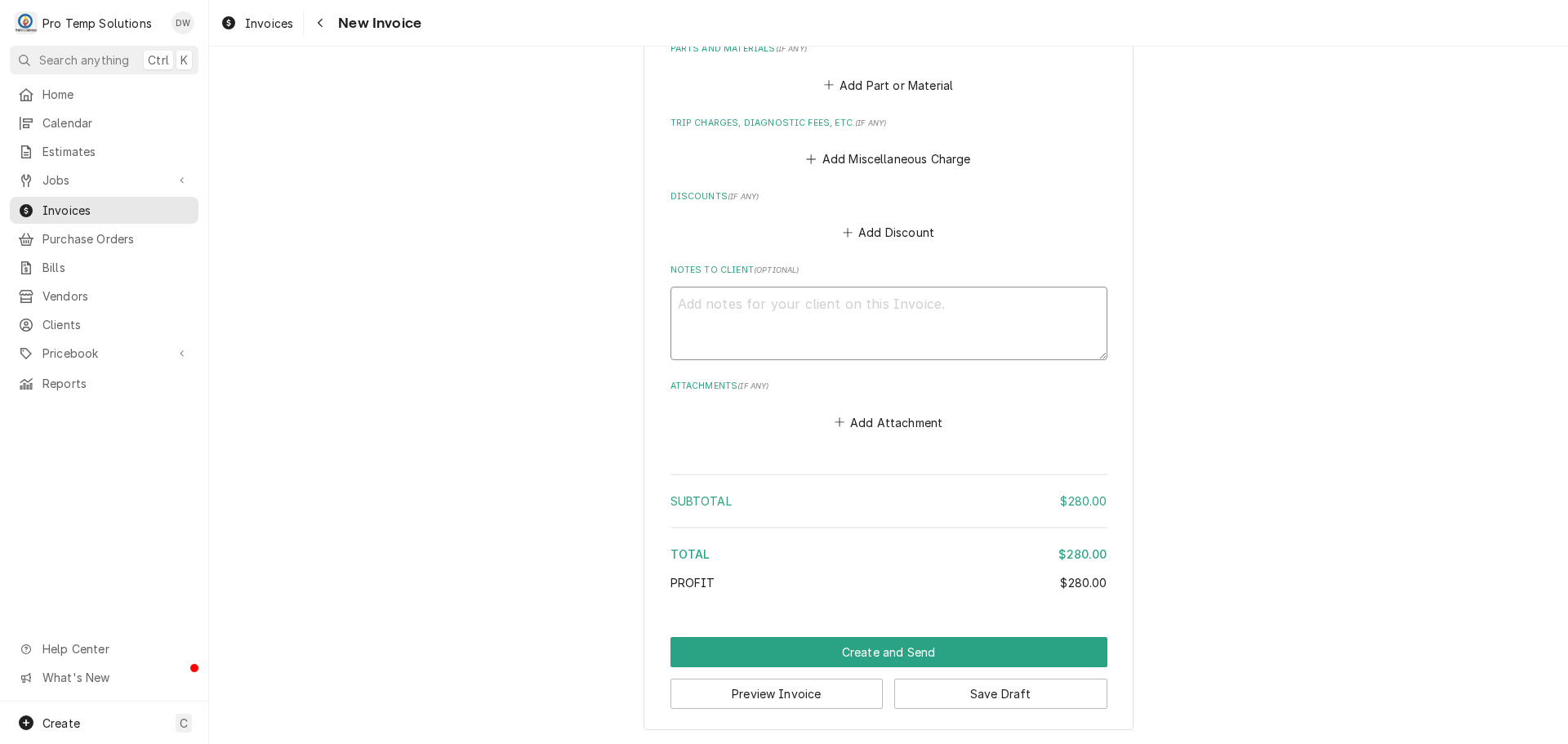
click at [704, 302] on textarea "Notes to Client ( optional )" at bounding box center [889, 323] width 437 height 74
type textarea "x"
type textarea "#"
type textarea "x"
type textarea "#0"
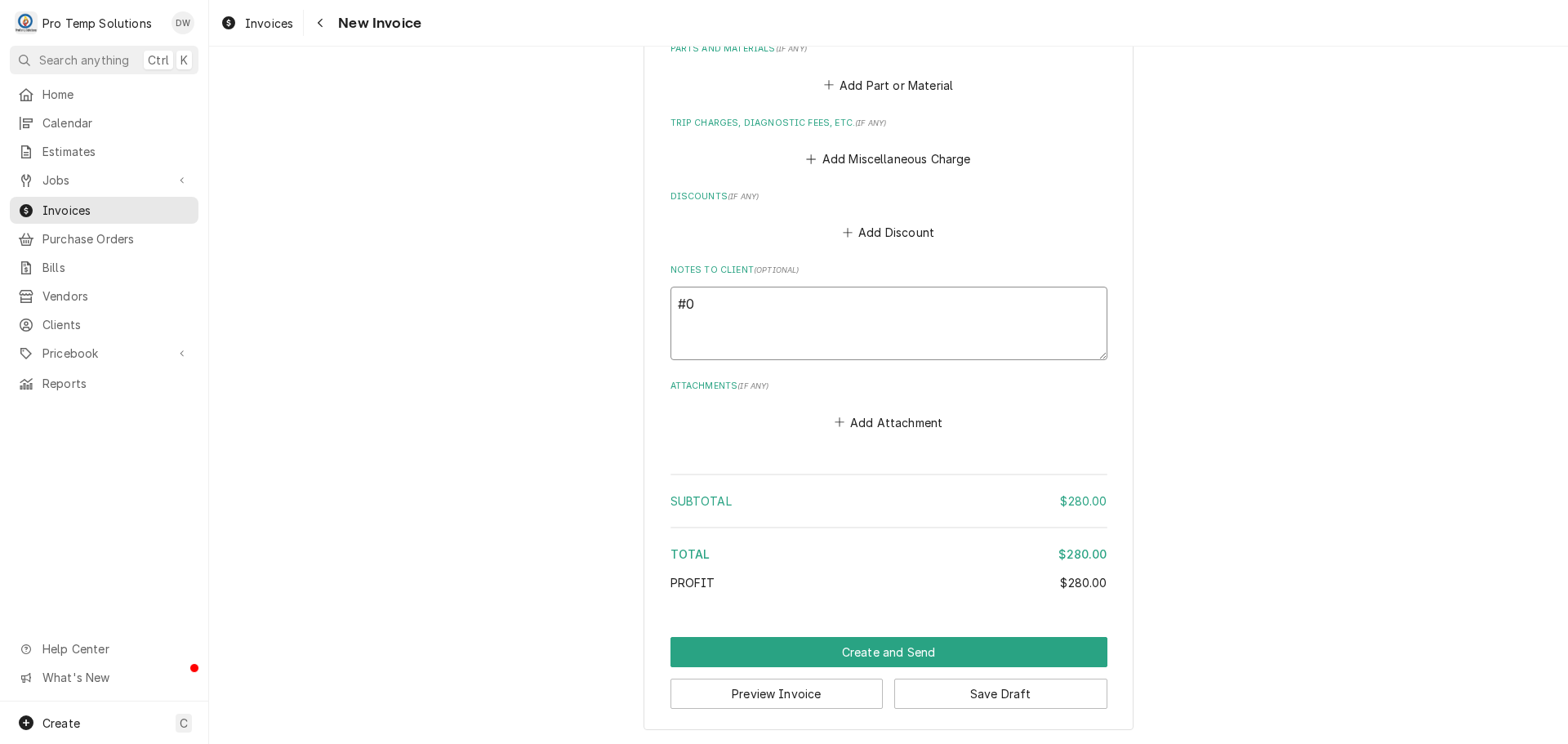
type textarea "x"
type textarea "#08"
type textarea "x"
type textarea "#081"
type textarea "x"
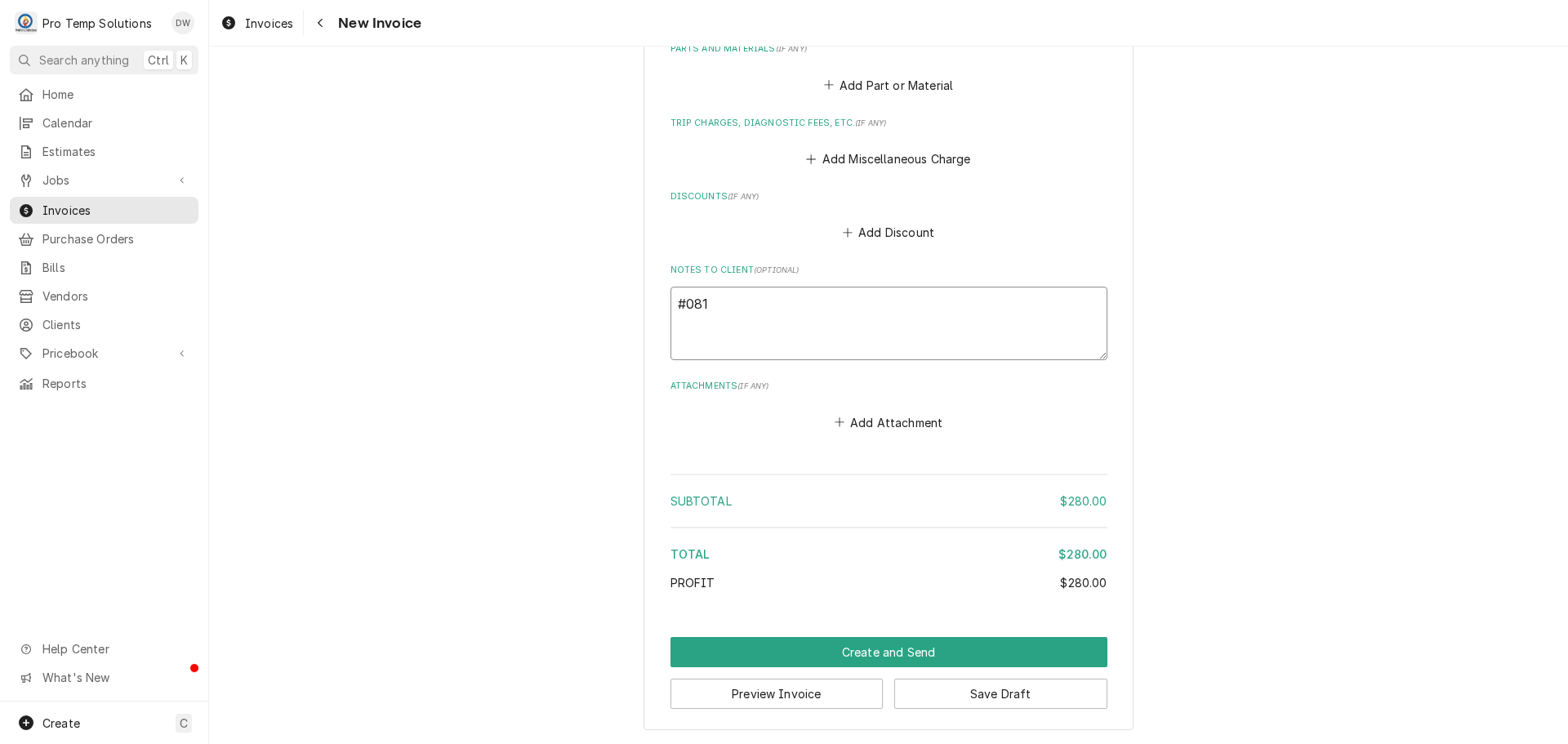
type textarea "#0818"
type textarea "x"
type textarea "#08182"
type textarea "x"
type textarea "#081825"
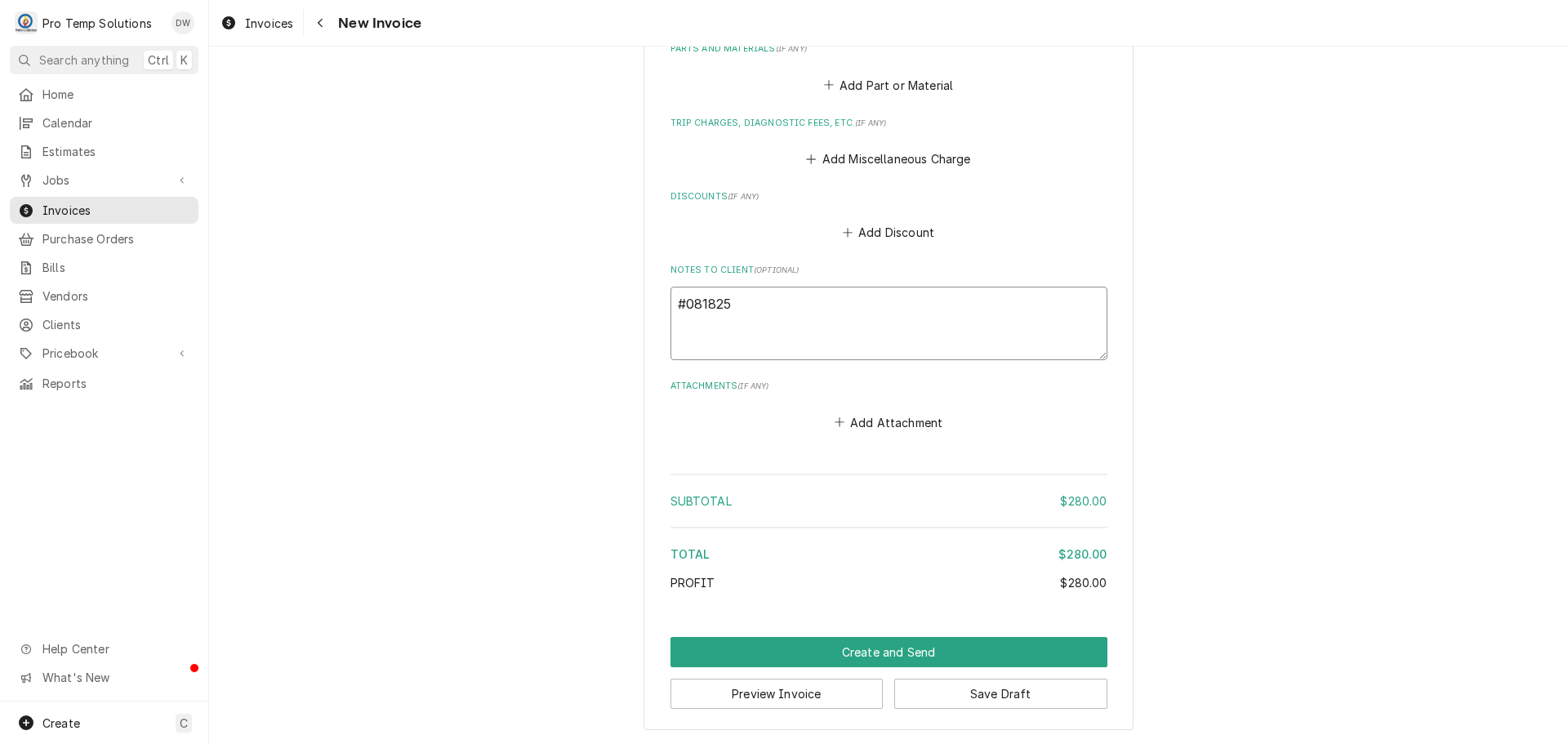
type textarea "x"
type textarea "#0818250"
type textarea "x"
type textarea "#08182500"
type textarea "x"
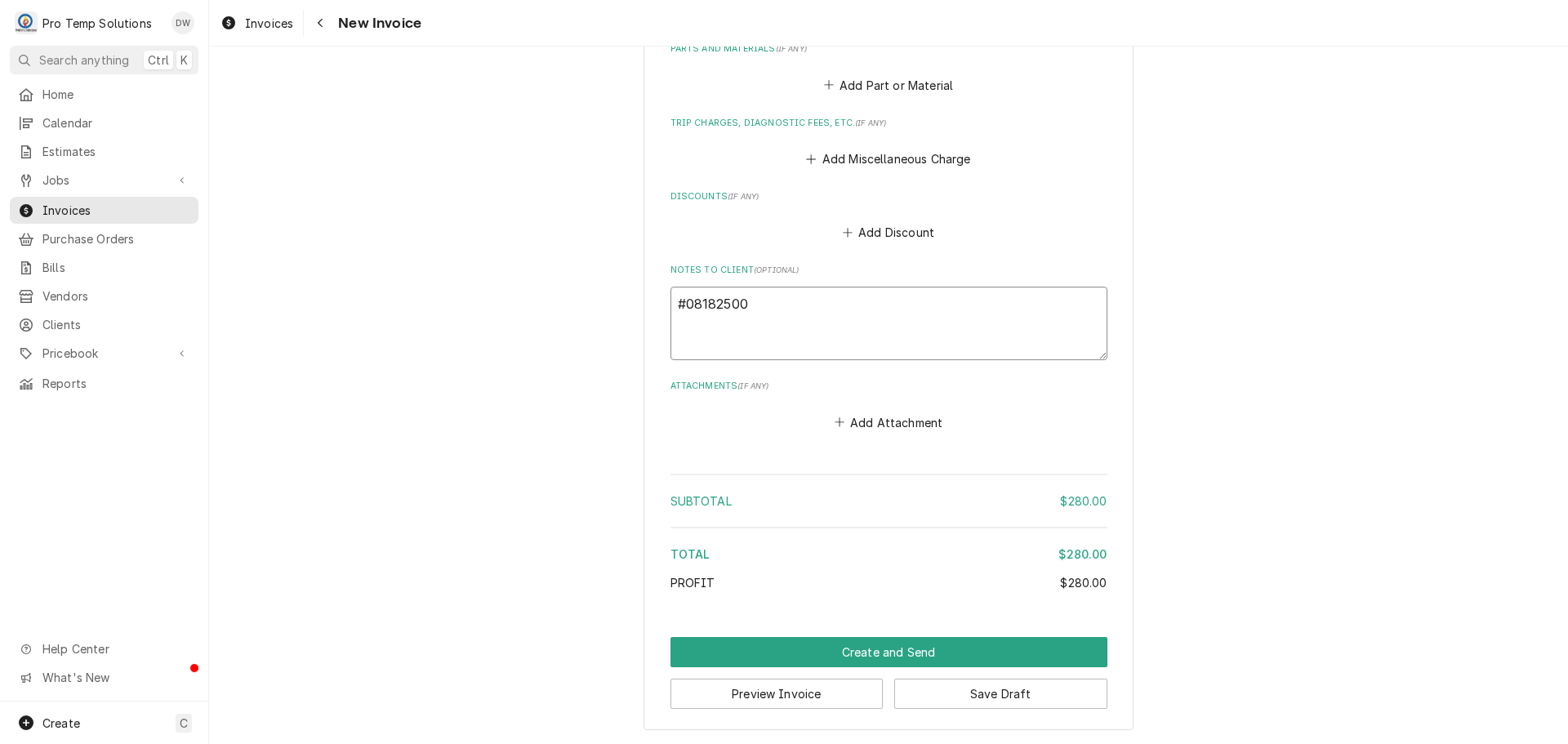
type textarea "#081825002"
type textarea "x"
type textarea "#081825002-"
type textarea "x"
type textarea "#081825002-I"
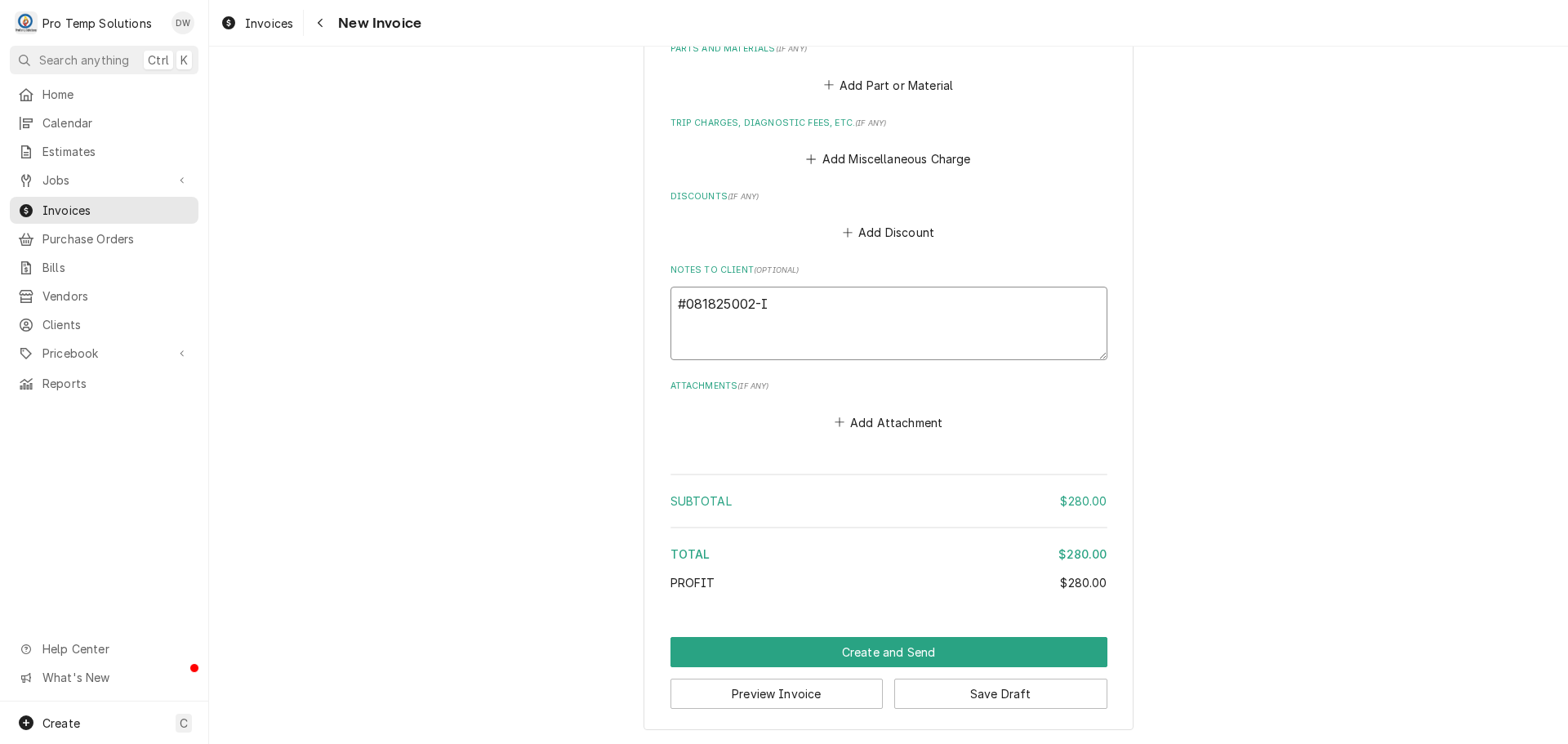
type textarea "x"
type textarea "#081825002-IM"
type textarea "x"
type textarea "#081825002-IMP"
type textarea "x"
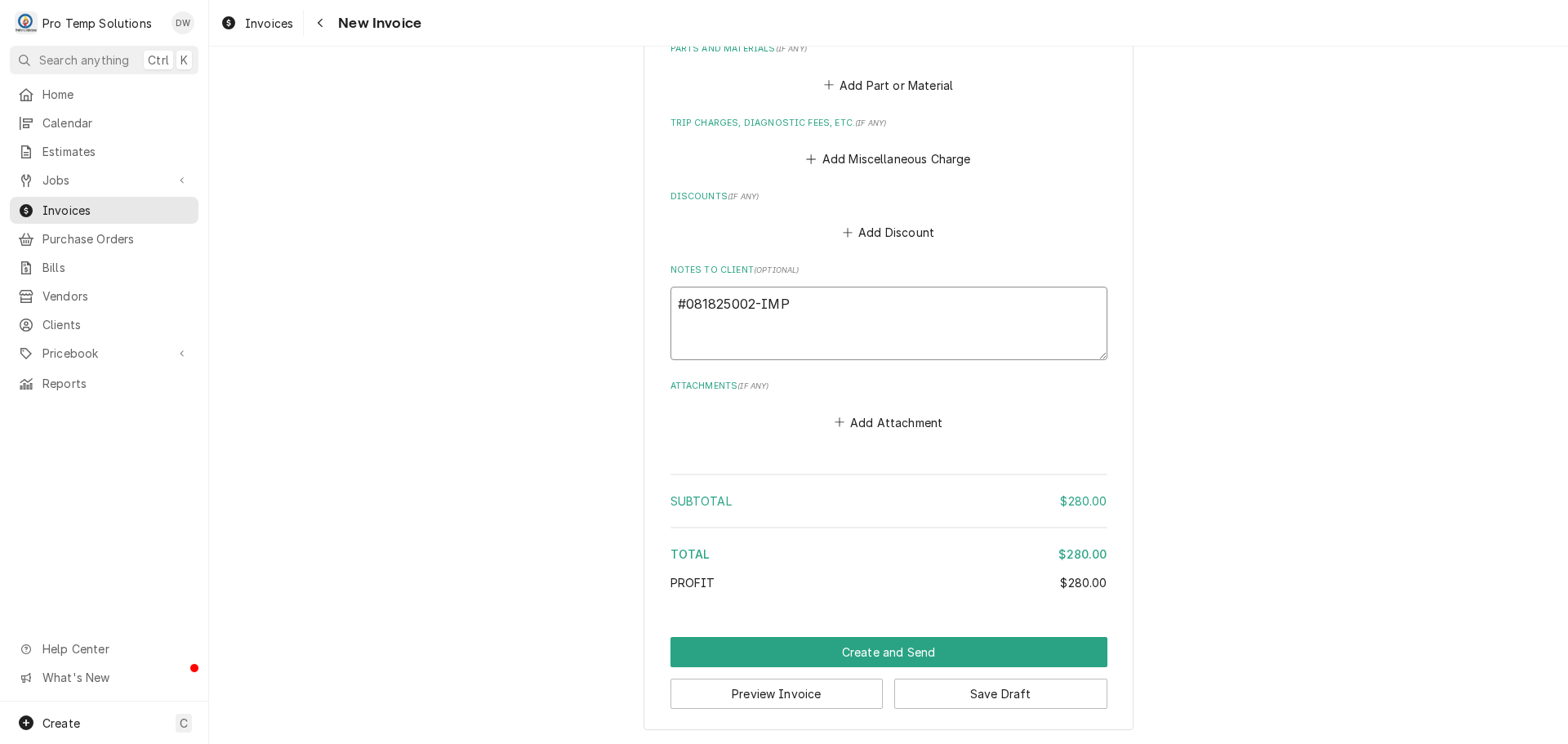
type textarea "#081825002-IMPM"
type textarea "x"
type textarea "#081825002-IMPM"
type textarea "x"
type textarea "#081825002-IMPM E"
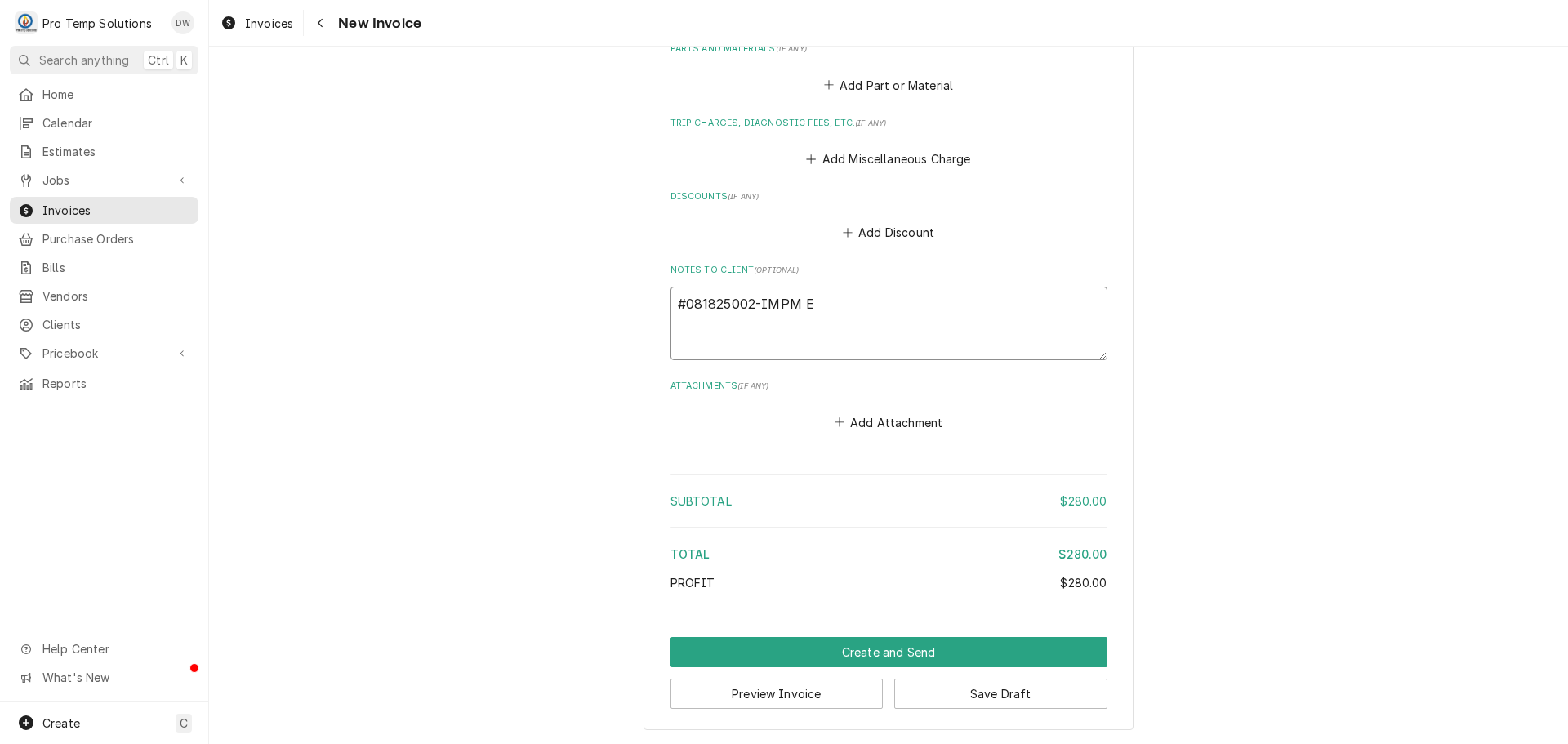
type textarea "x"
type textarea "#081825002-IMPM EG"
type textarea "x"
type textarea "#081825002-IMPM EGG"
type textarea "x"
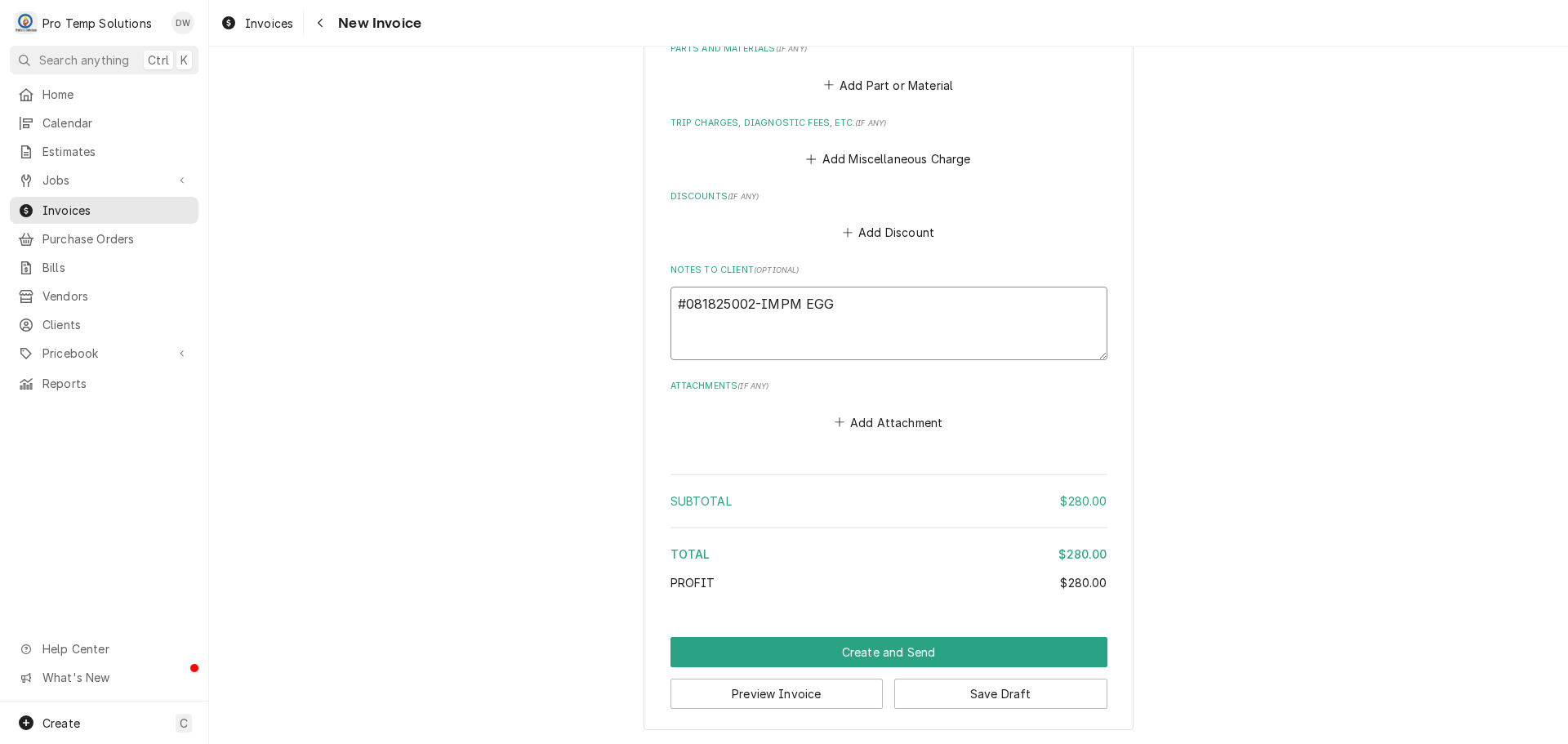
type textarea "#081825002-IMPM EGGS"
type textarea "x"
type textarea "#081825002-IMPM EGGS"
type textarea "x"
type textarea "#081825002-IMPM EGGS U"
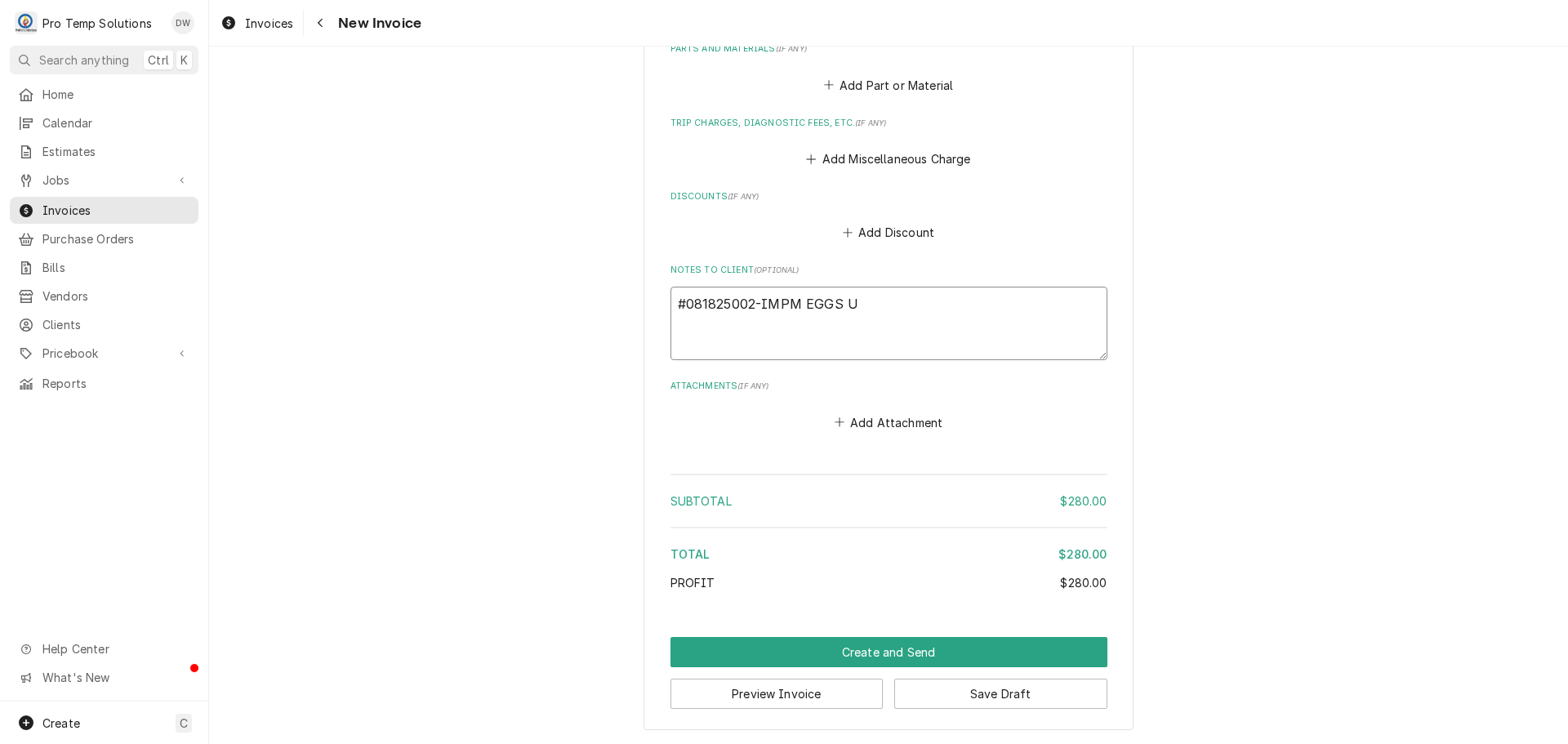
type textarea "x"
type textarea "#081825002-IMPM EGGS UP"
type textarea "x"
type textarea "#081825002-IMPM EGGS UP"
type textarea "x"
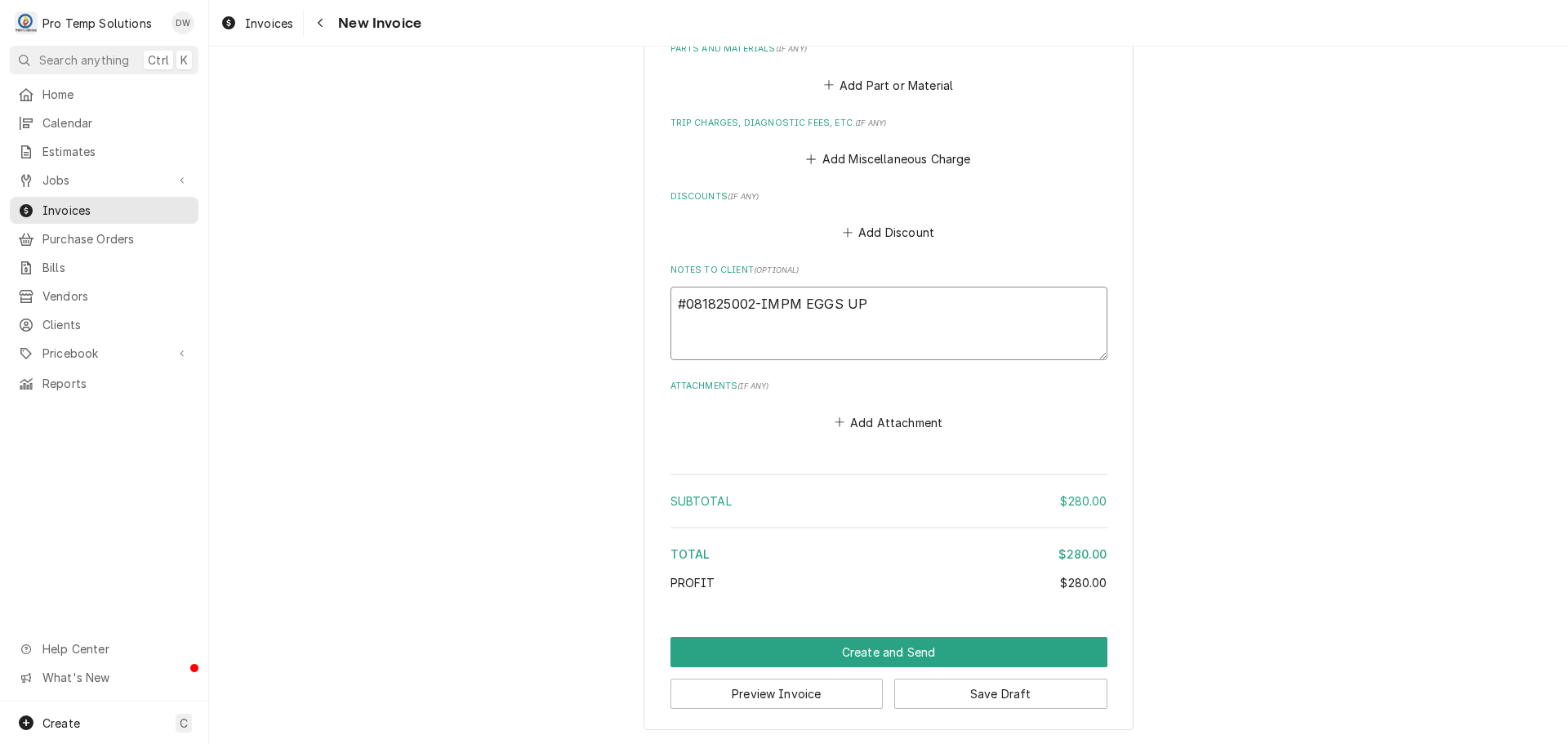
type textarea "#081825002-IMPM EGGS UP /"
type textarea "x"
type textarea "#081825002-IMPM EGGS UP /"
type textarea "x"
type textarea "#081825002-IMPM EGGS UP / A"
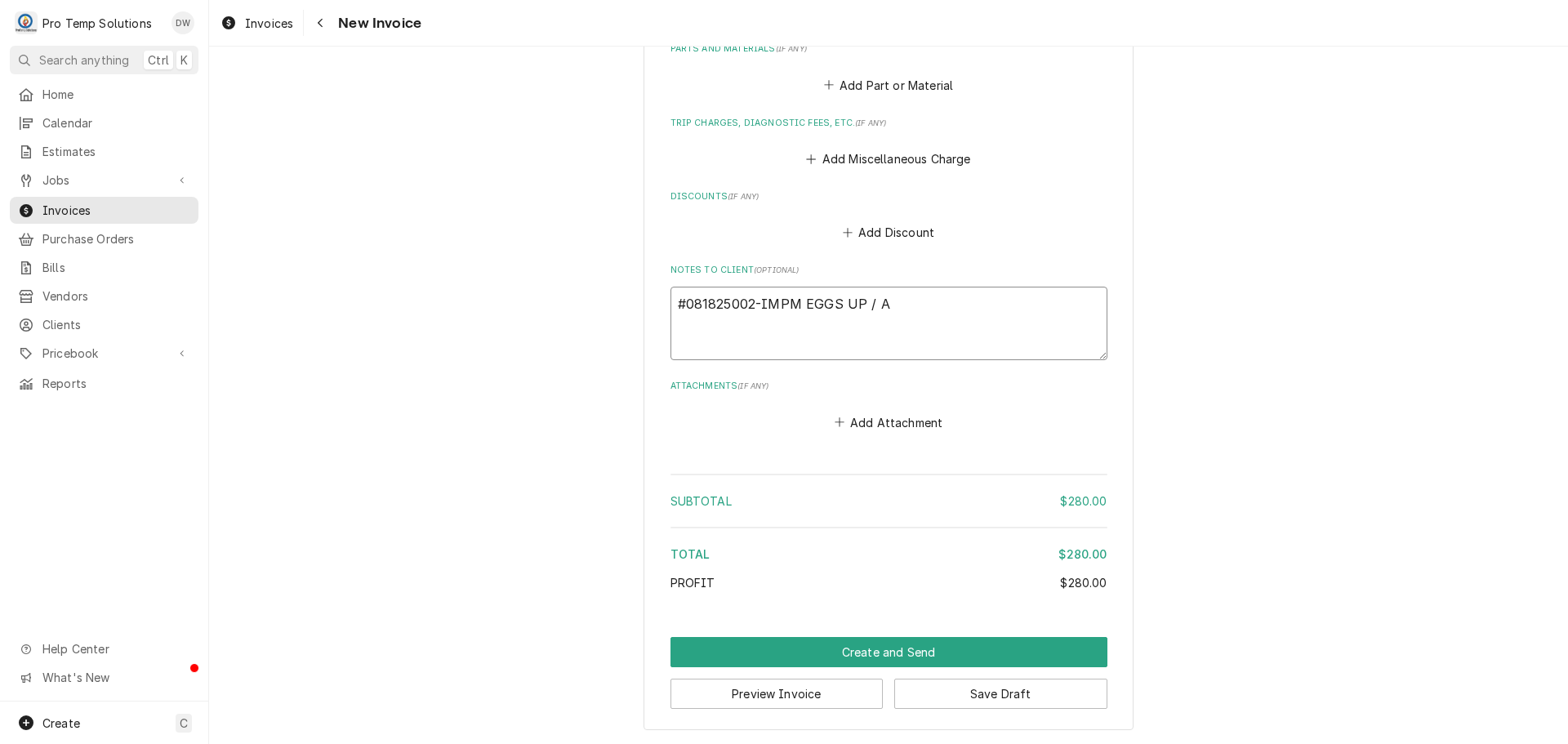
type textarea "x"
type textarea "#081825002-IMPM EGGS UP / AP"
type textarea "x"
type textarea "#081825002-IMPM EGGS UP / APE"
type textarea "x"
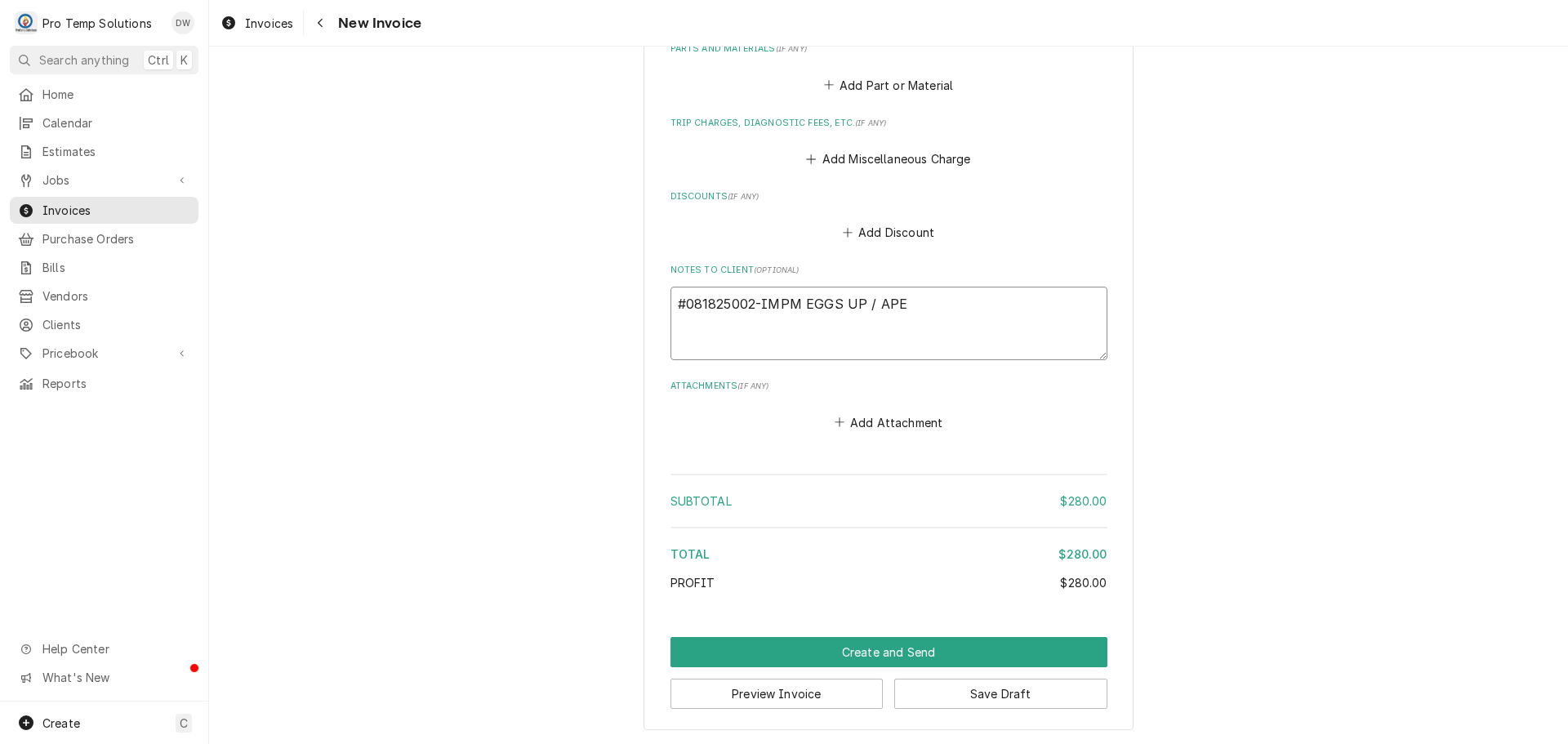
type textarea "#081825002-IMPM EGGS UP / APEX"
type textarea "x"
type textarea "#081825002-IMPM EGGS UP / APEX-"
type textarea "x"
type textarea "#081825002-IMPM EGGS UP / APEX-"
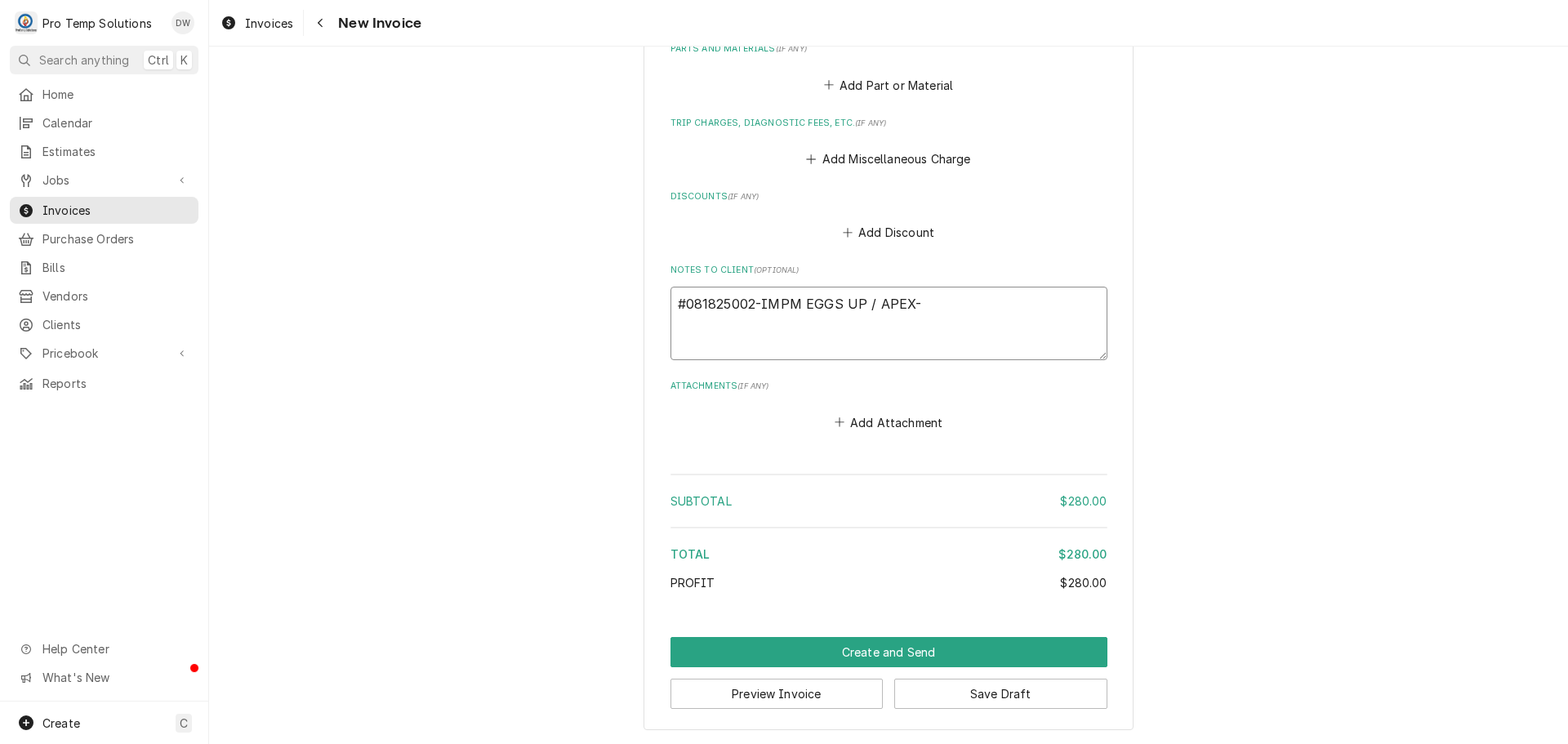
type textarea "x"
type textarea "#081825002-IMPM EGGS UP / APEX- I"
type textarea "x"
type textarea "#081825002-IMPM EGGS UP / APEX- IM"
type textarea "x"
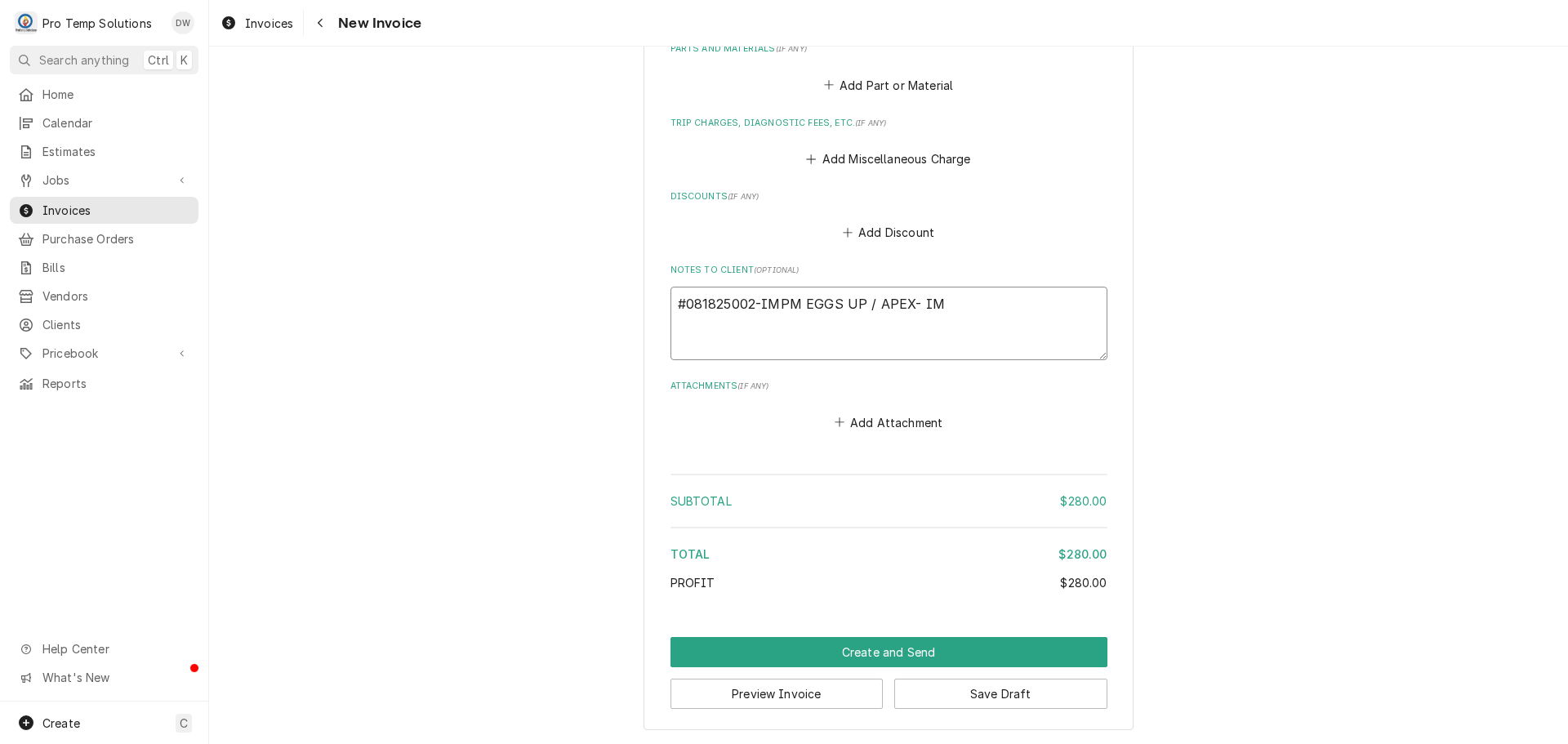
type textarea "#081825002-IMPM EGGS UP / APEX- IM"
type textarea "x"
type textarea "#081825002-IMPM EGGS UP / APEX- IM P"
type textarea "x"
type textarea "#081825002-IMPM EGGS UP / APEX- IM PM"
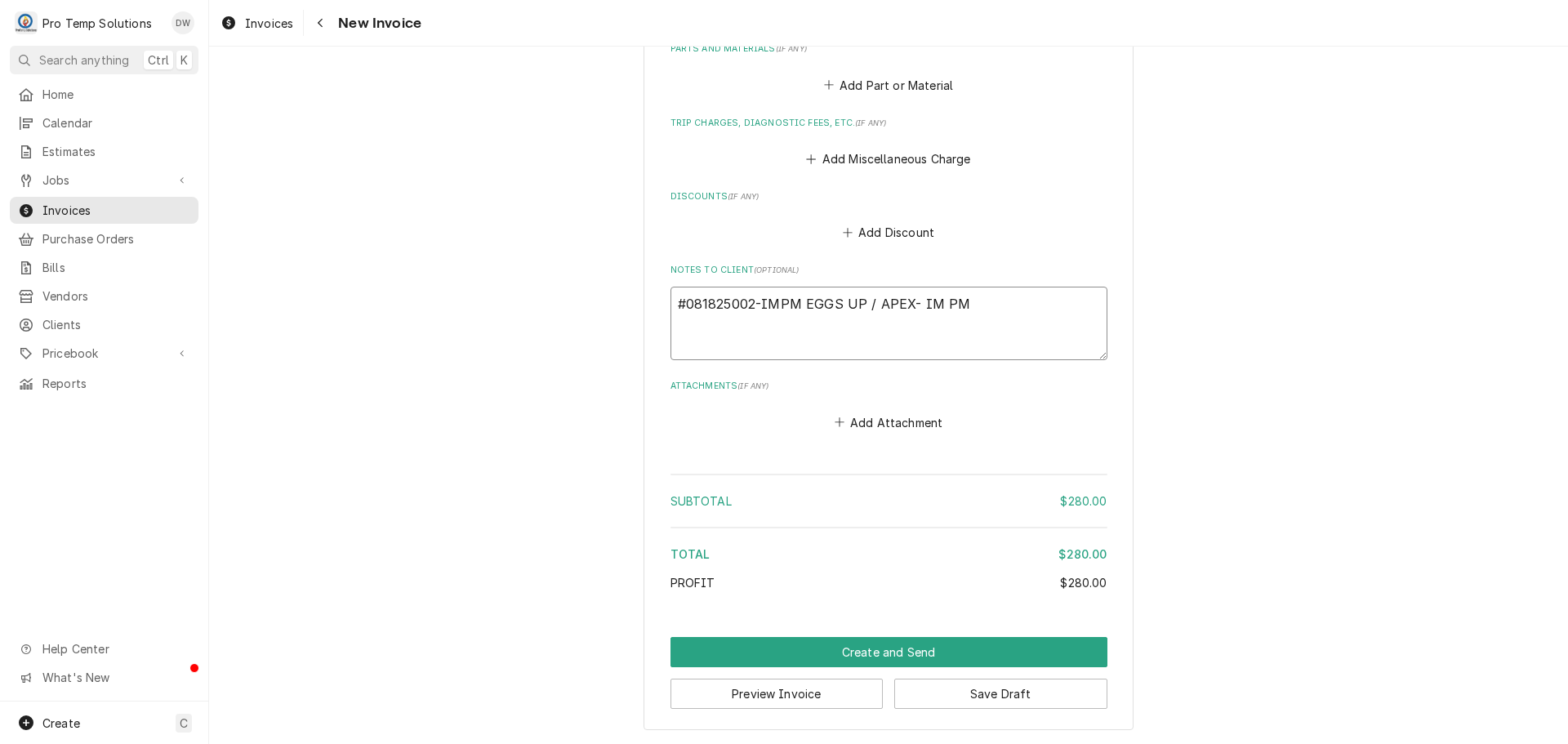
type textarea "x"
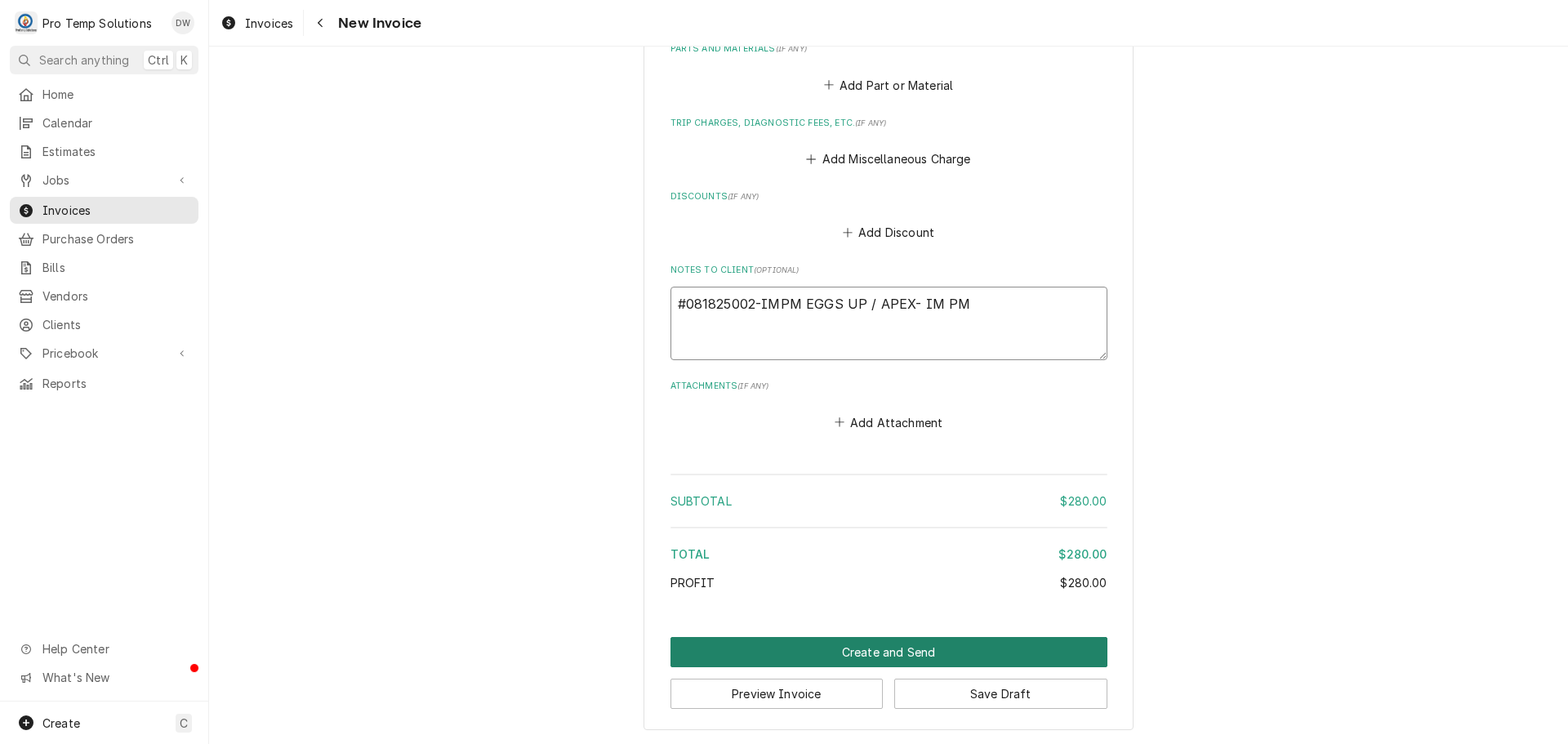
type textarea "#081825002-IMPM EGGS UP / APEX- IM PM"
click at [869, 648] on button "Create and Send" at bounding box center [889, 652] width 437 height 30
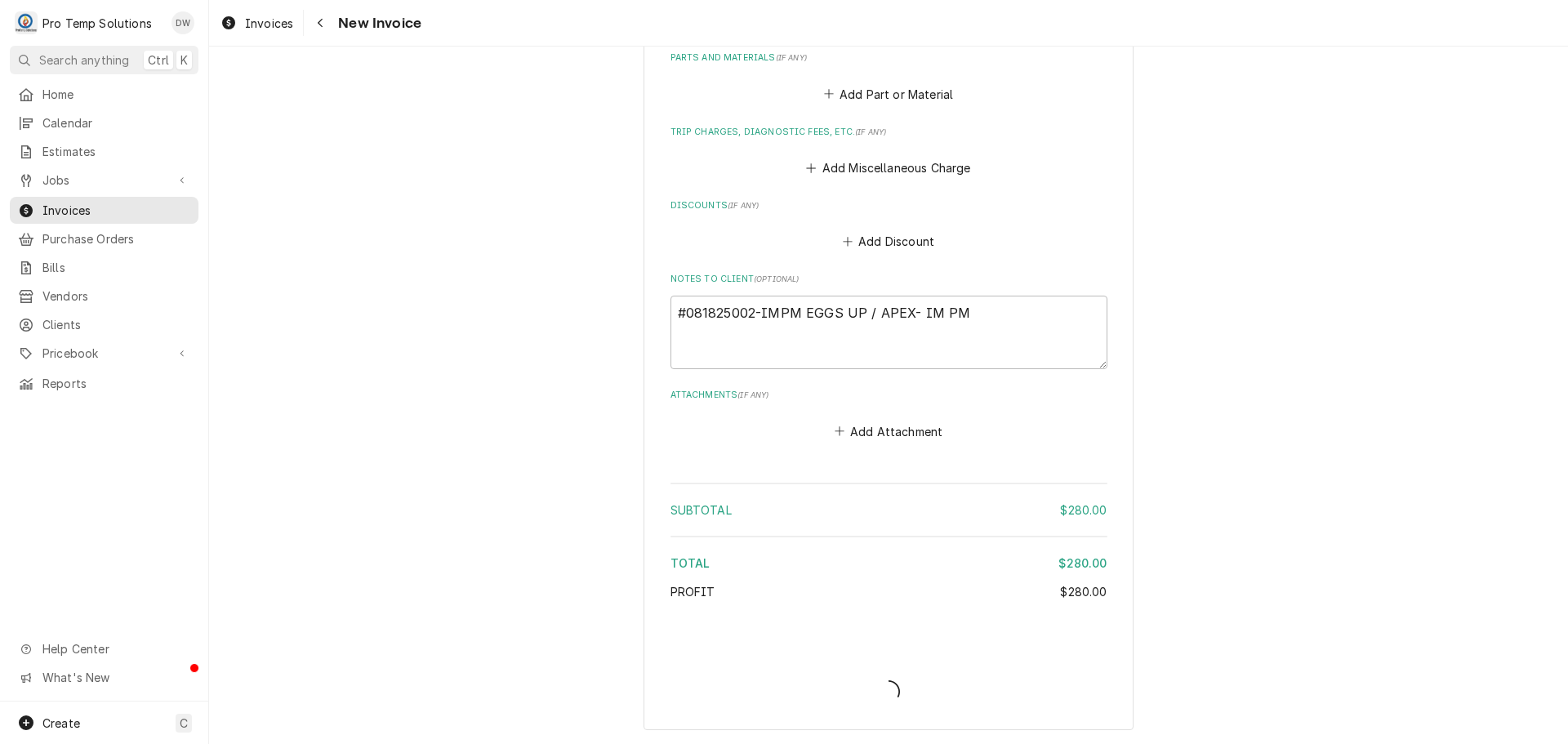
scroll to position [1433, 0]
type textarea "x"
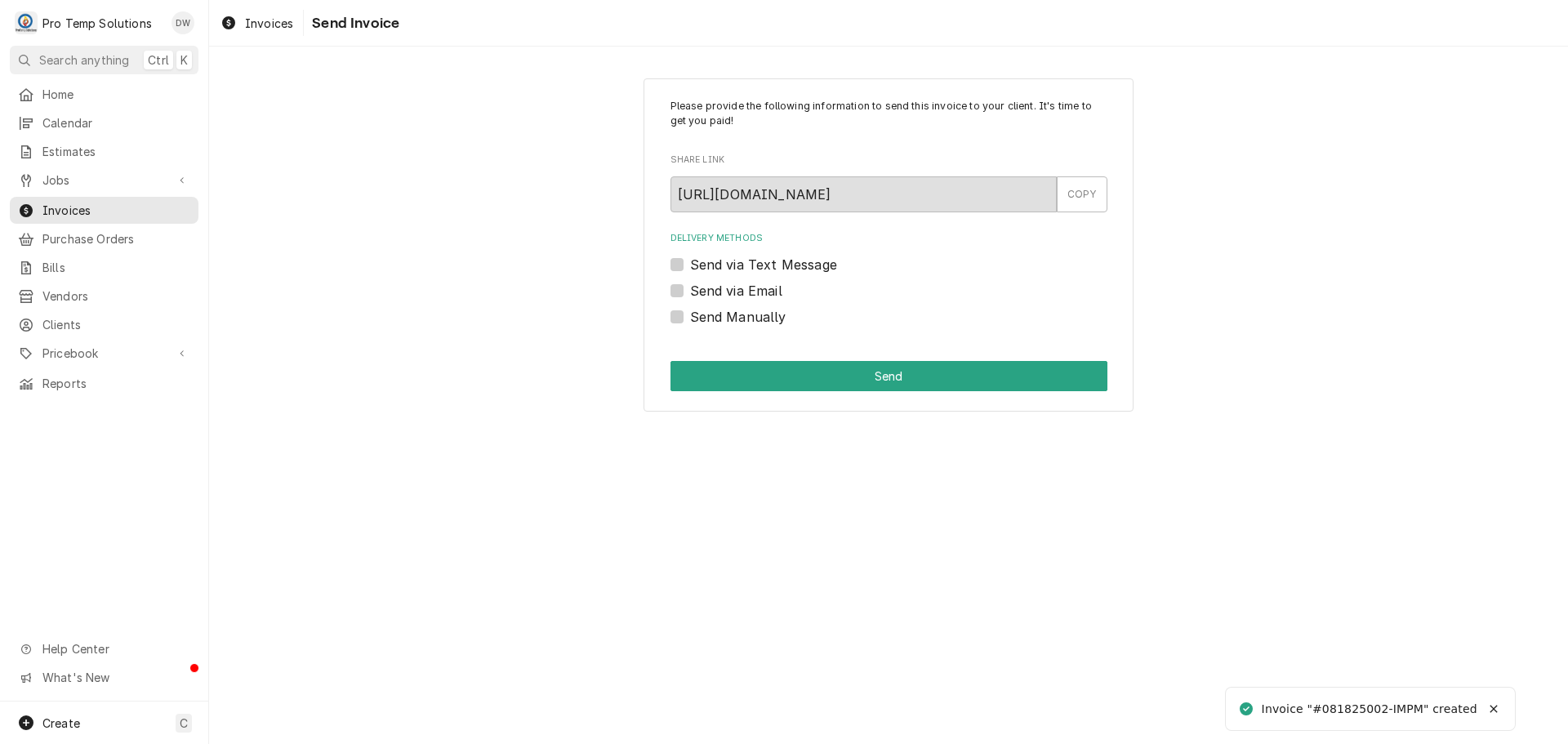
click at [690, 291] on label "Send via Email" at bounding box center [736, 291] width 92 height 20
click at [690, 291] on input "Send via Email" at bounding box center [908, 299] width 437 height 36
checkbox input "true"
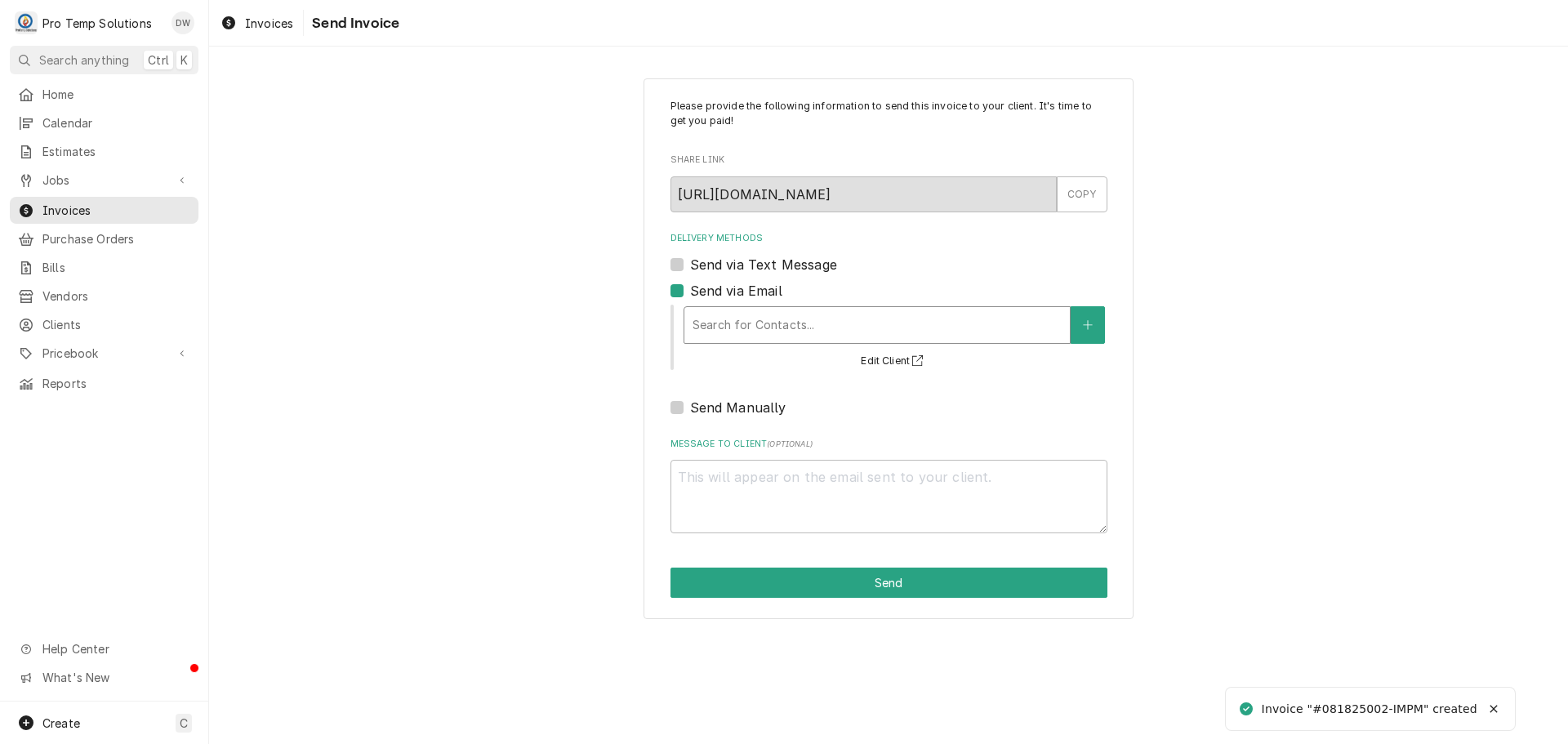
click at [821, 320] on div "Delivery Methods" at bounding box center [877, 325] width 369 height 29
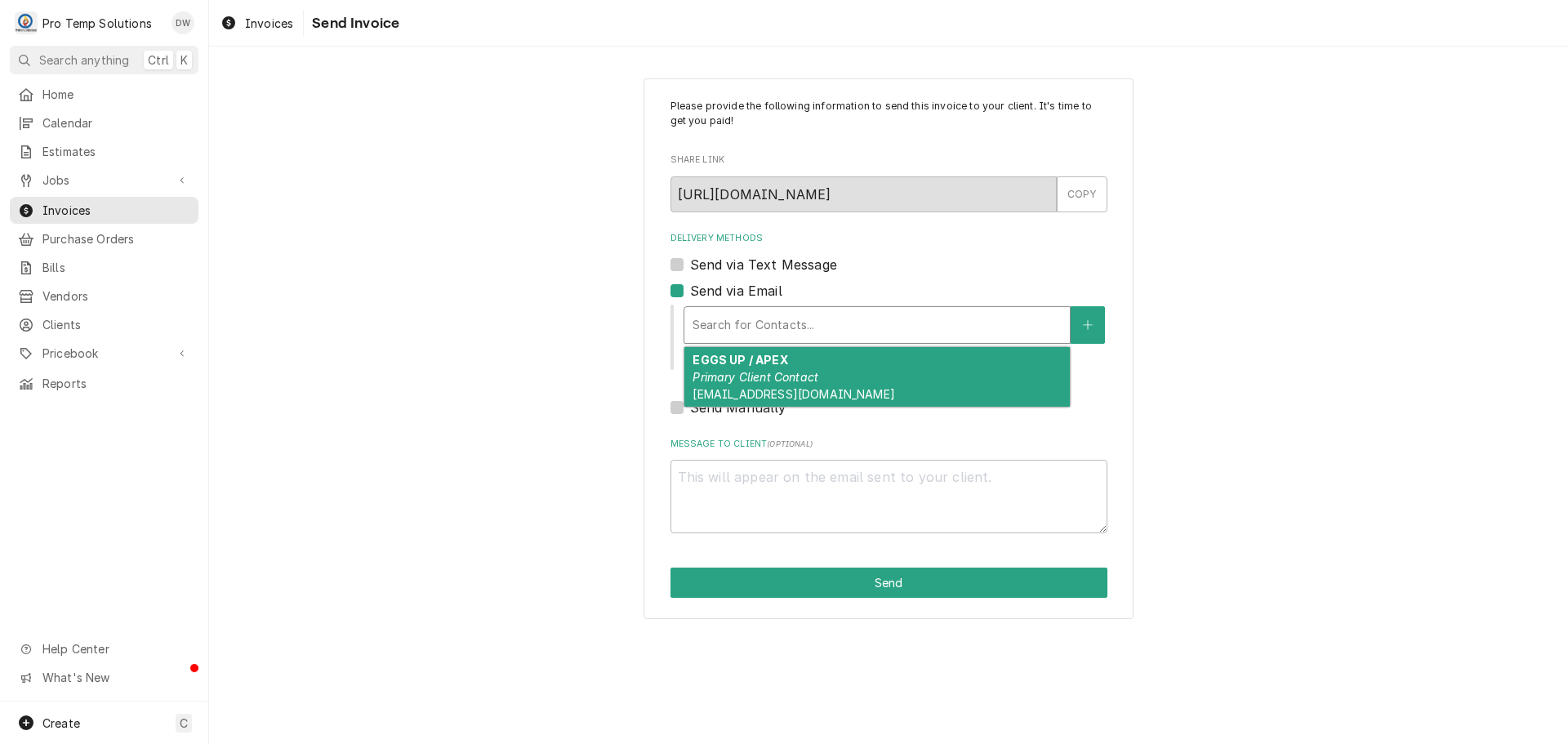
click at [802, 375] on em "Primary Client Contact" at bounding box center [756, 377] width 125 height 14
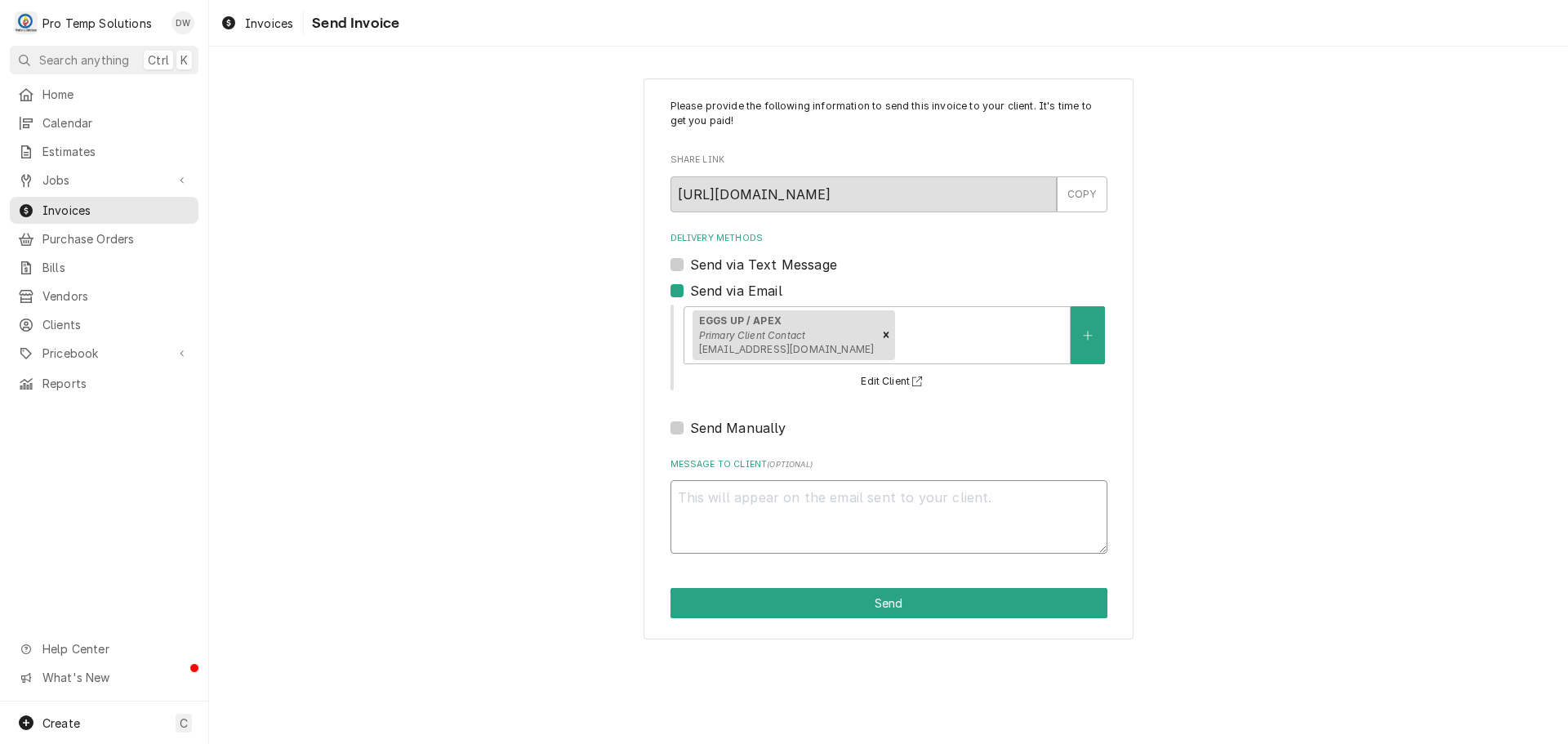
click at [733, 501] on textarea "Message to Client ( optional )" at bounding box center [889, 517] width 437 height 74
type textarea "x"
type textarea "#"
type textarea "x"
type textarea "#0"
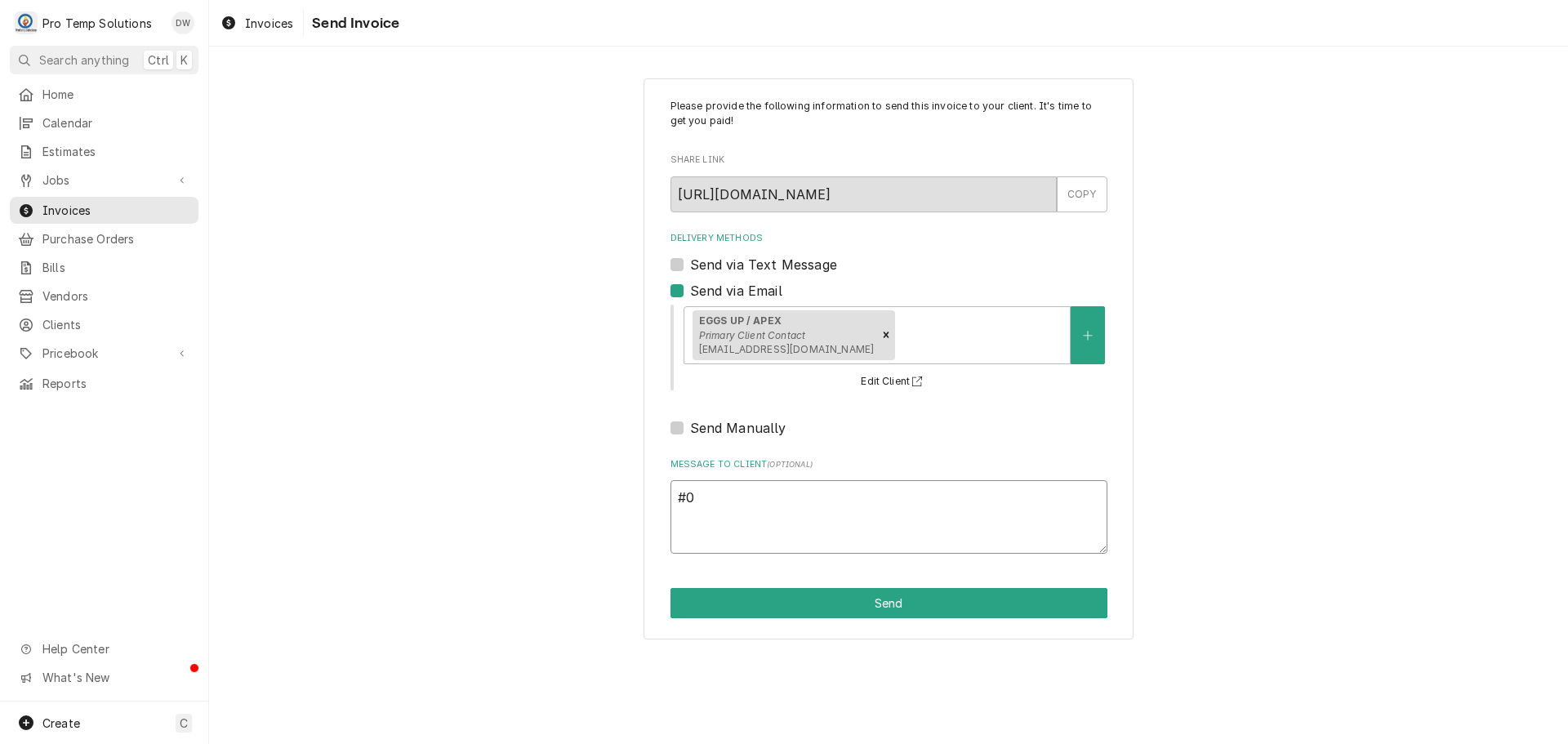
type textarea "x"
type textarea "#08"
type textarea "x"
type textarea "#081"
type textarea "x"
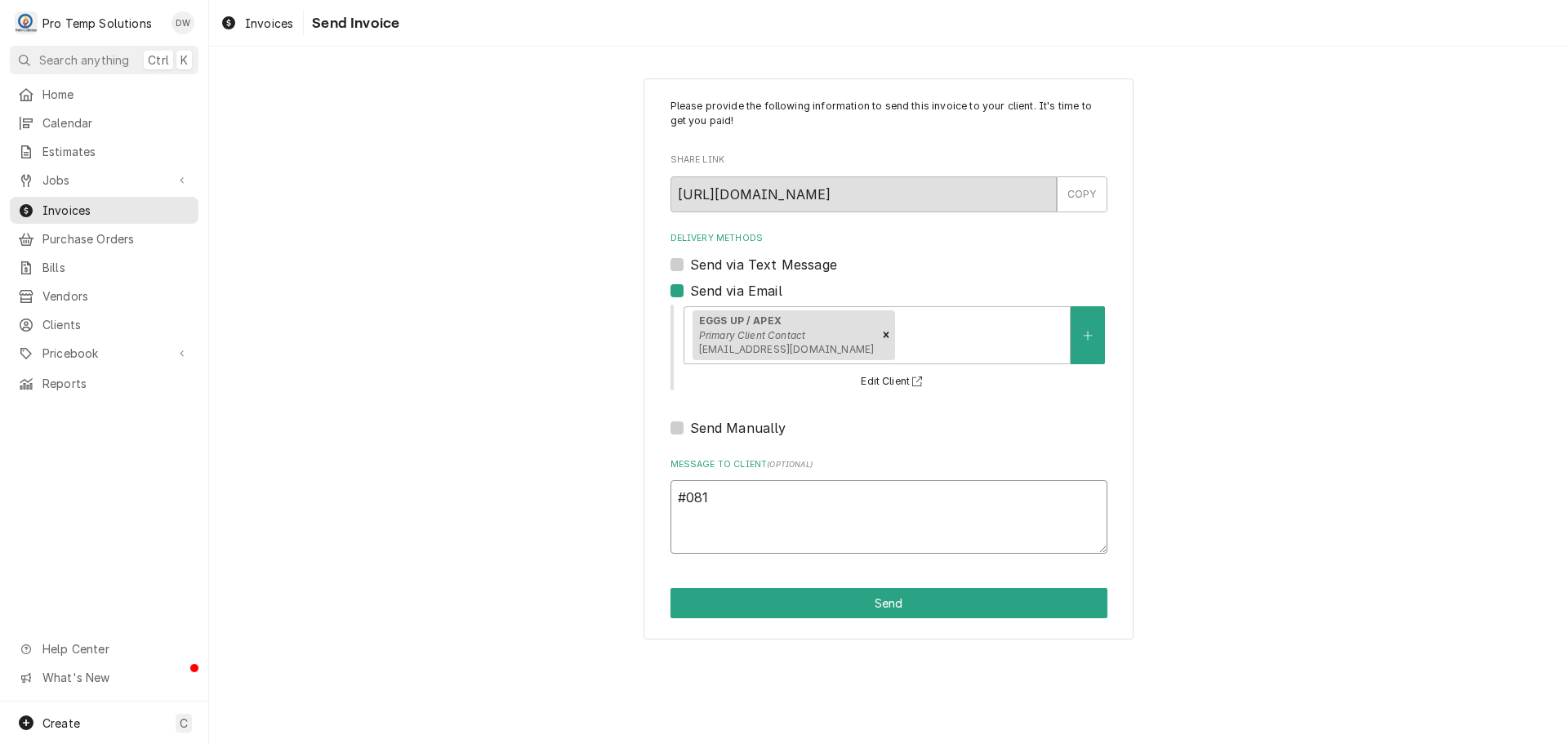
type textarea "#0818"
type textarea "x"
type textarea "#08182"
type textarea "x"
type textarea "#081825"
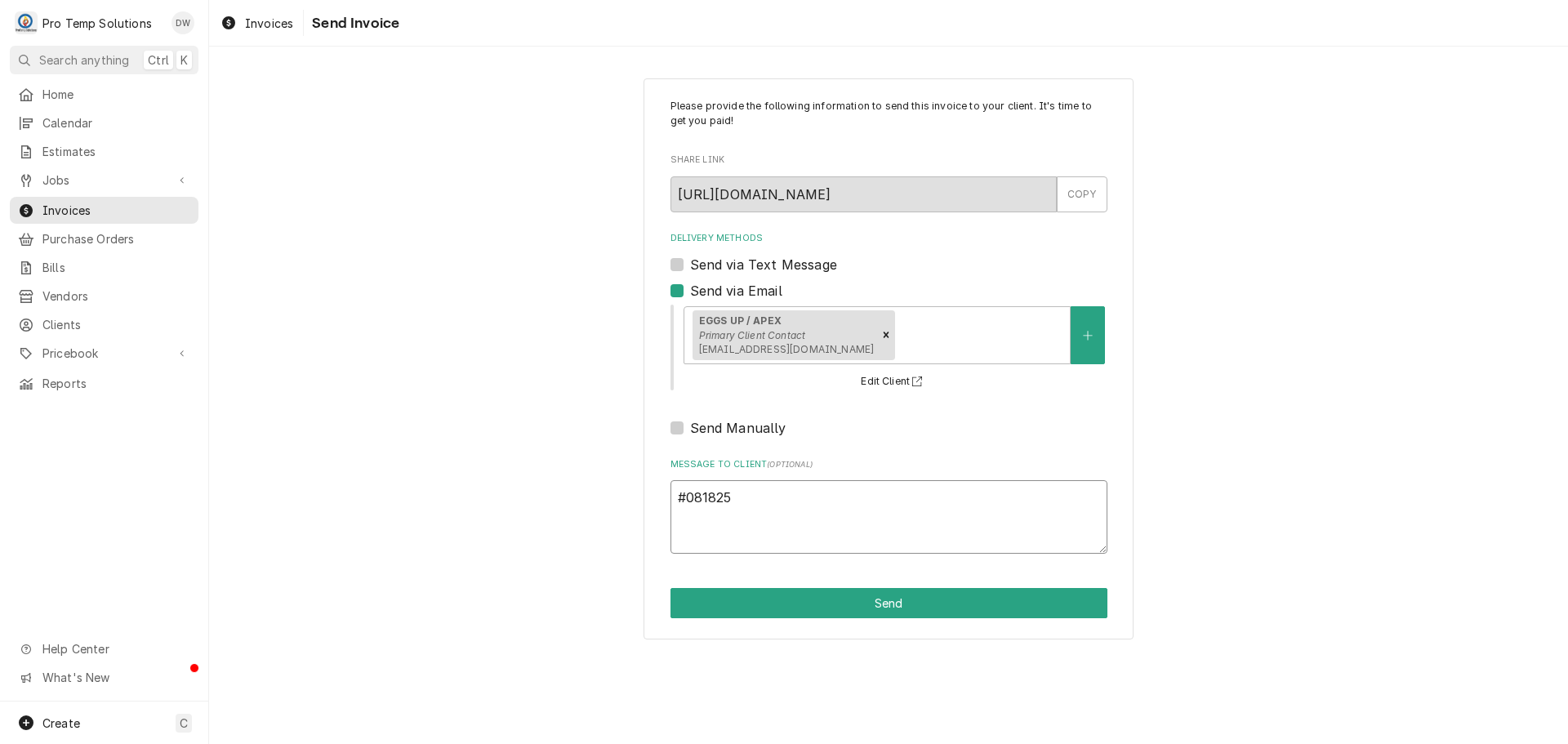
type textarea "x"
type textarea "#0818250"
type textarea "x"
type textarea "#08182500"
type textarea "x"
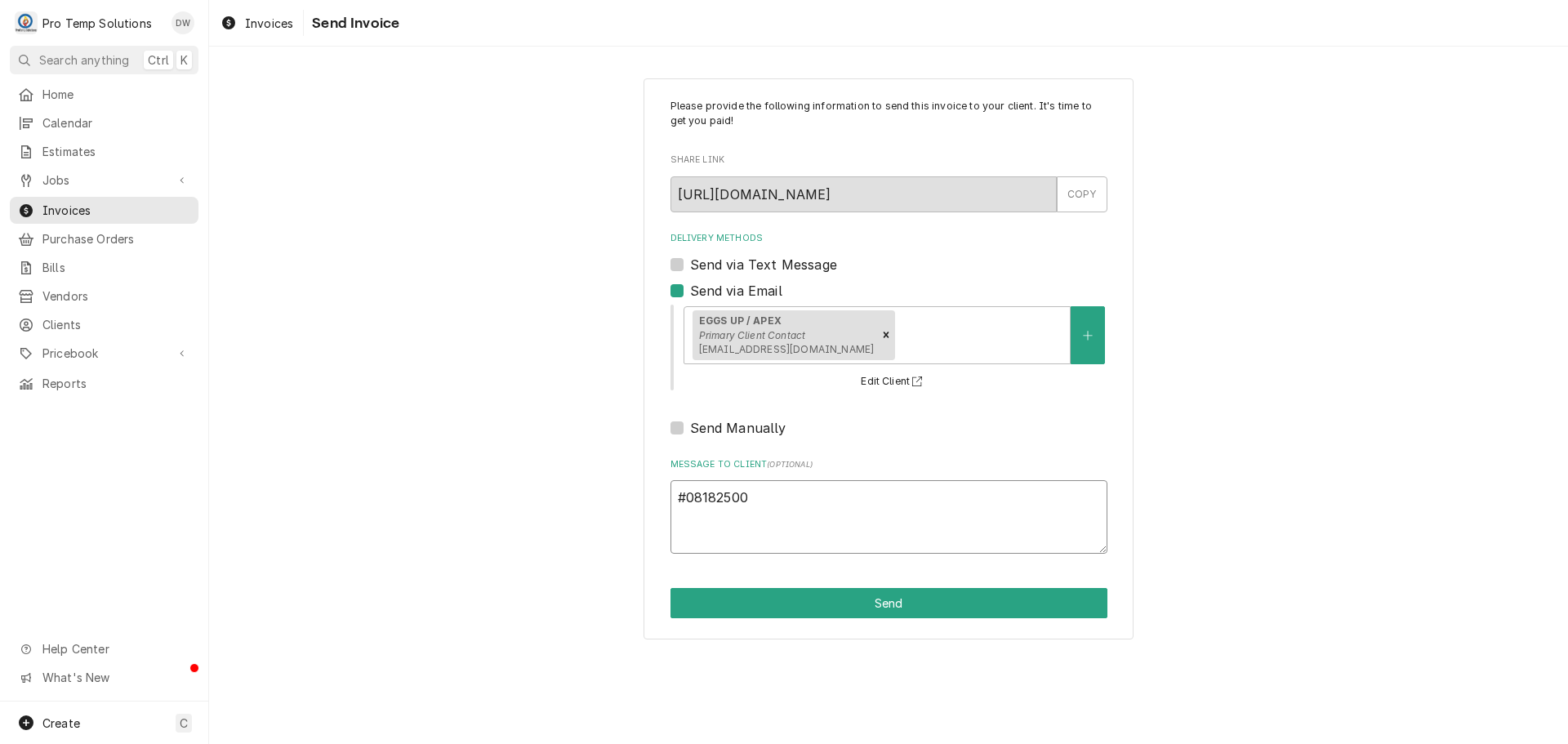
type textarea "#081825002"
type textarea "x"
type textarea "#081825002-"
type textarea "x"
type textarea "#081825002-I"
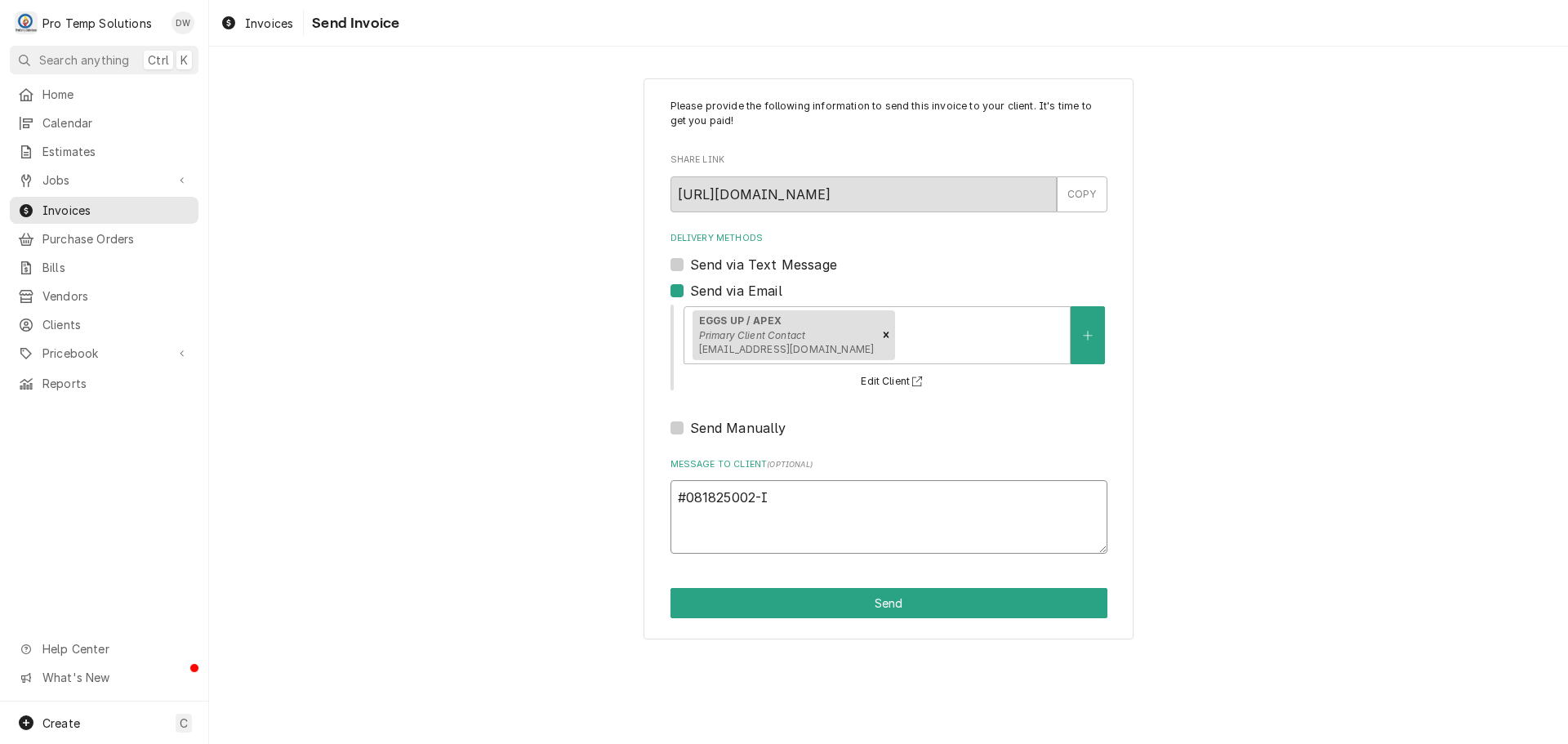
type textarea "x"
type textarea "#081825002-IM"
type textarea "x"
type textarea "#081825002-IMP"
type textarea "x"
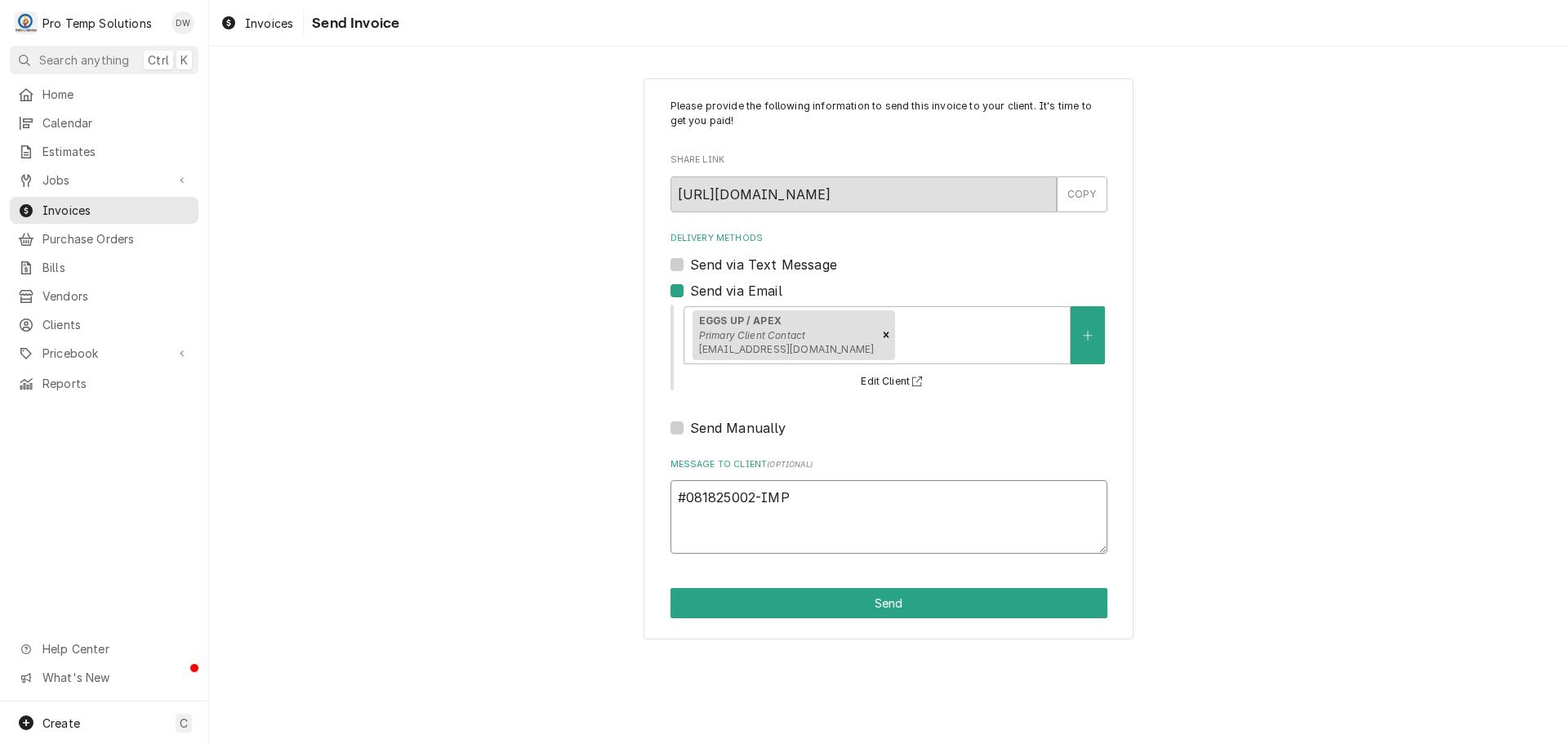
type textarea "#081825002-IMPM"
type textarea "x"
type textarea "#081825002-IMPM"
type textarea "x"
type textarea "#081825002-IMPM E"
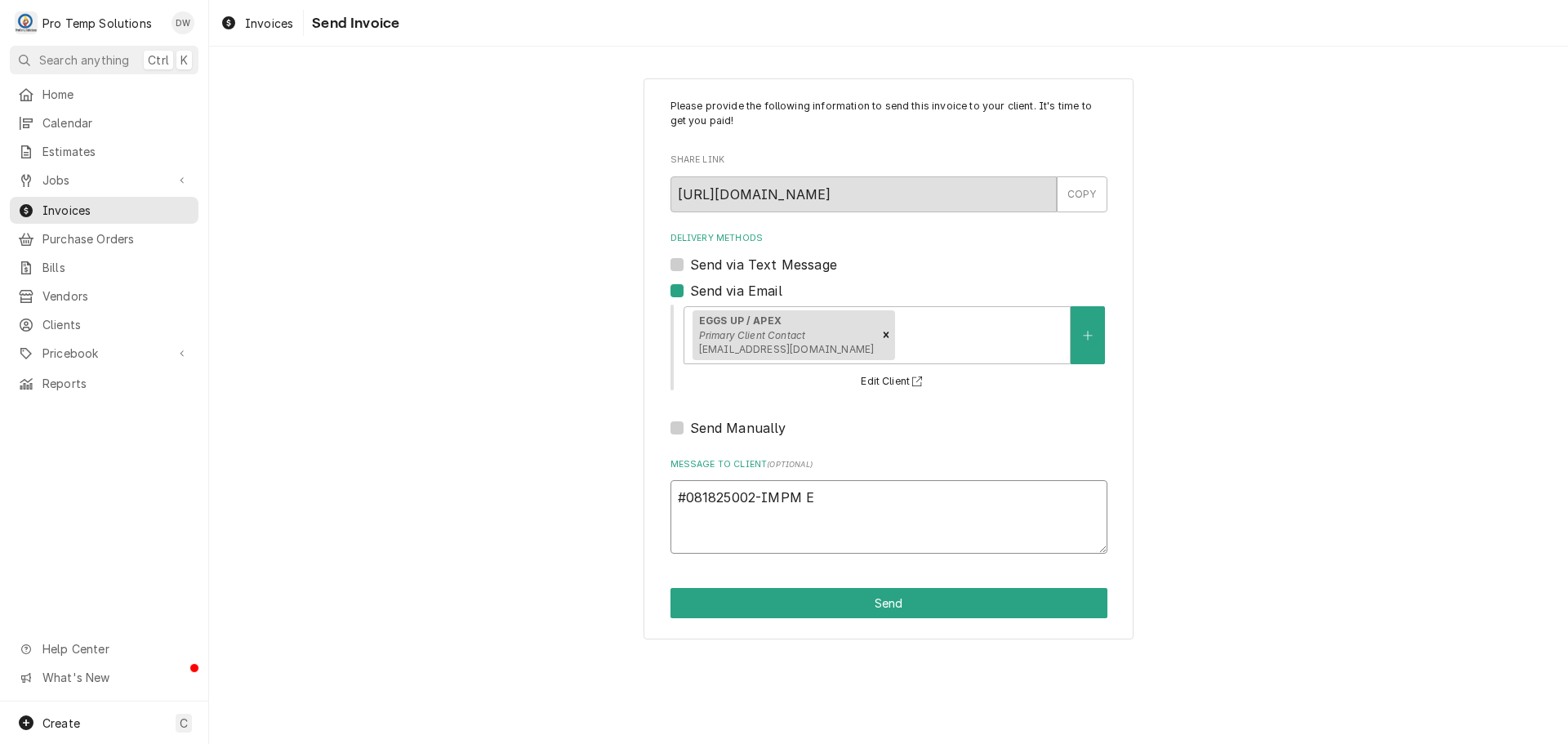
type textarea "x"
type textarea "#081825002-IMPM EG"
type textarea "x"
type textarea "#081825002-IMPM EGG"
type textarea "x"
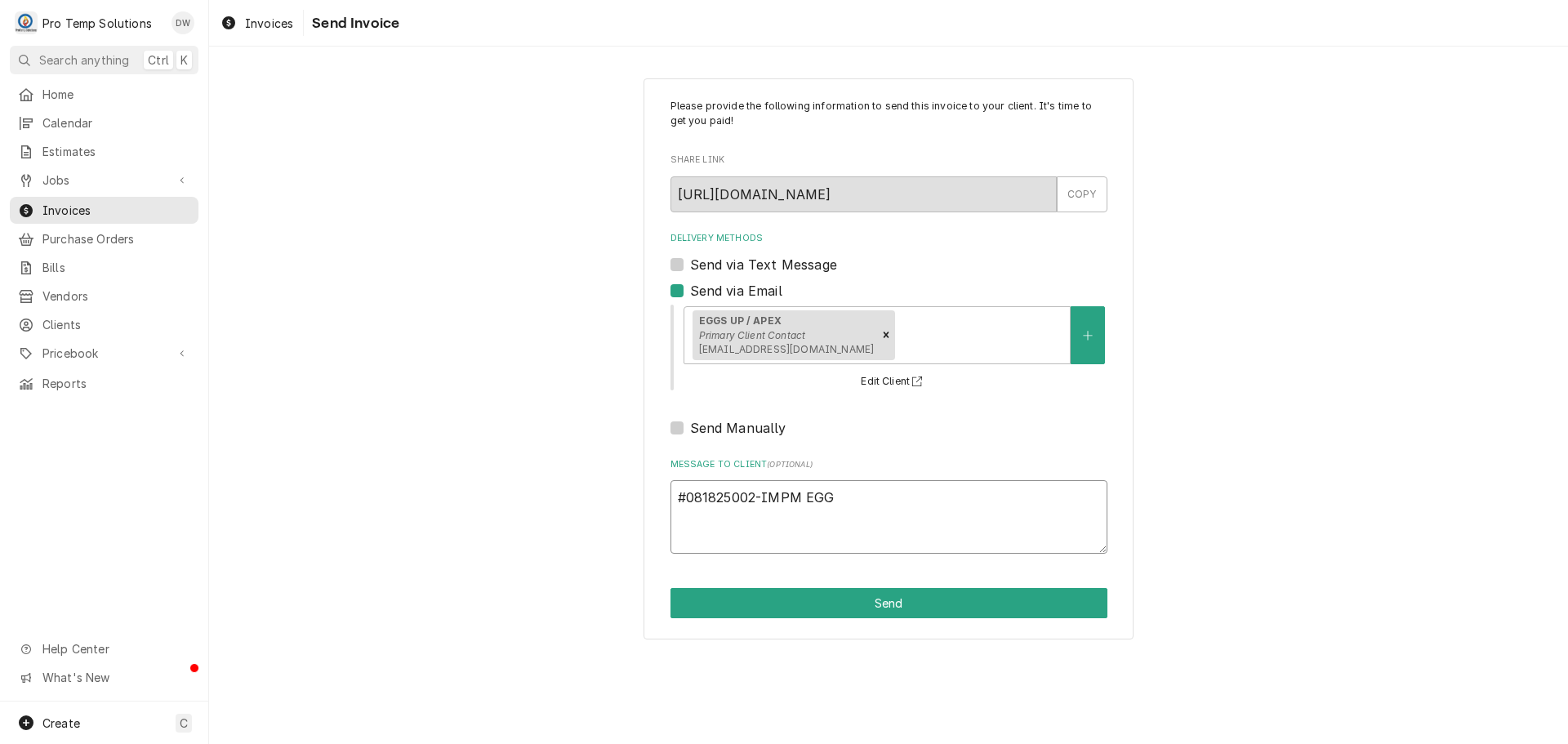
type textarea "#081825002-IMPM EGGS"
type textarea "x"
type textarea "#081825002-IMPM EGGS"
type textarea "x"
type textarea "#081825002-IMPM EGGS U"
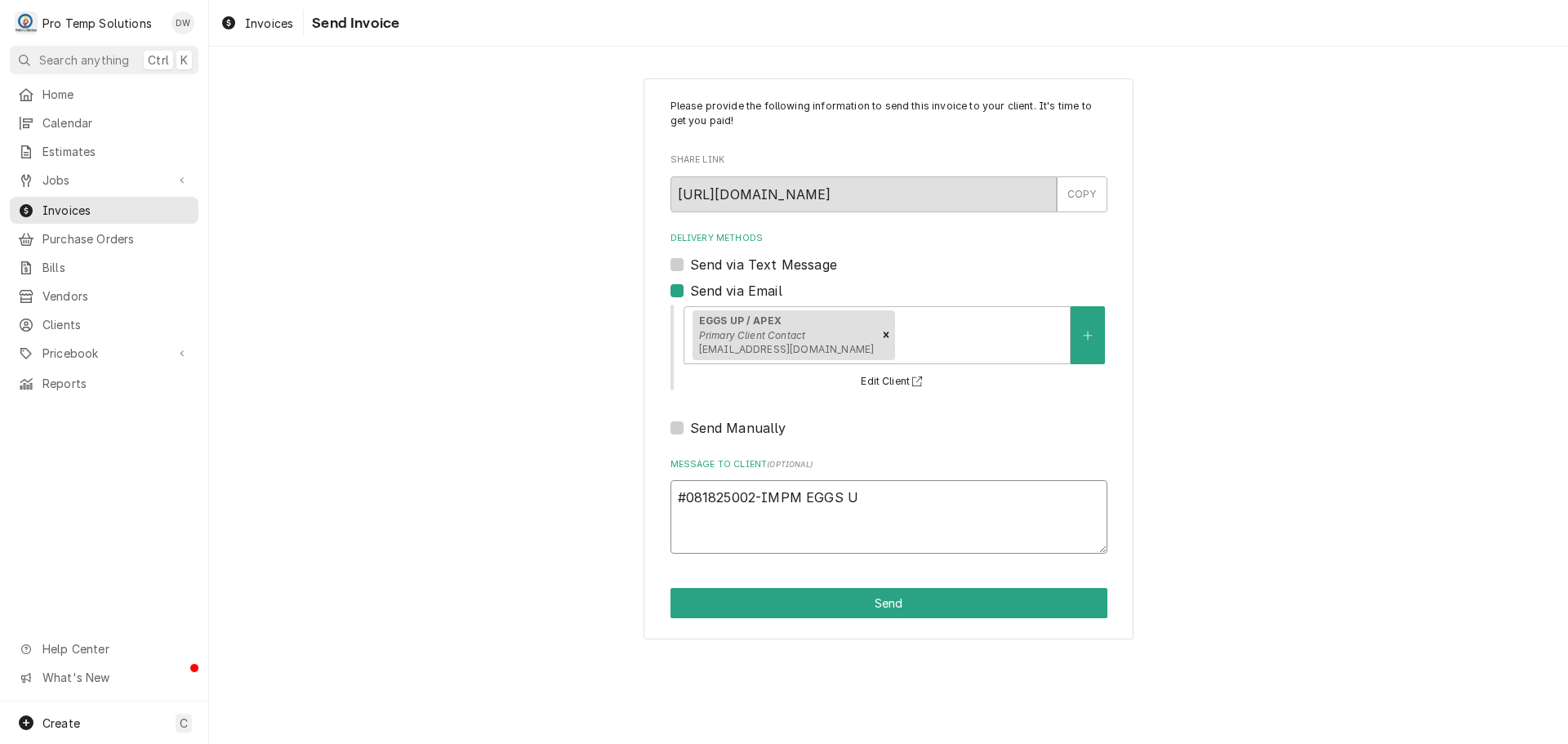
type textarea "x"
type textarea "#081825002-IMPM EGGS UP"
type textarea "x"
type textarea "#081825002-IMPM EGGS UP"
type textarea "x"
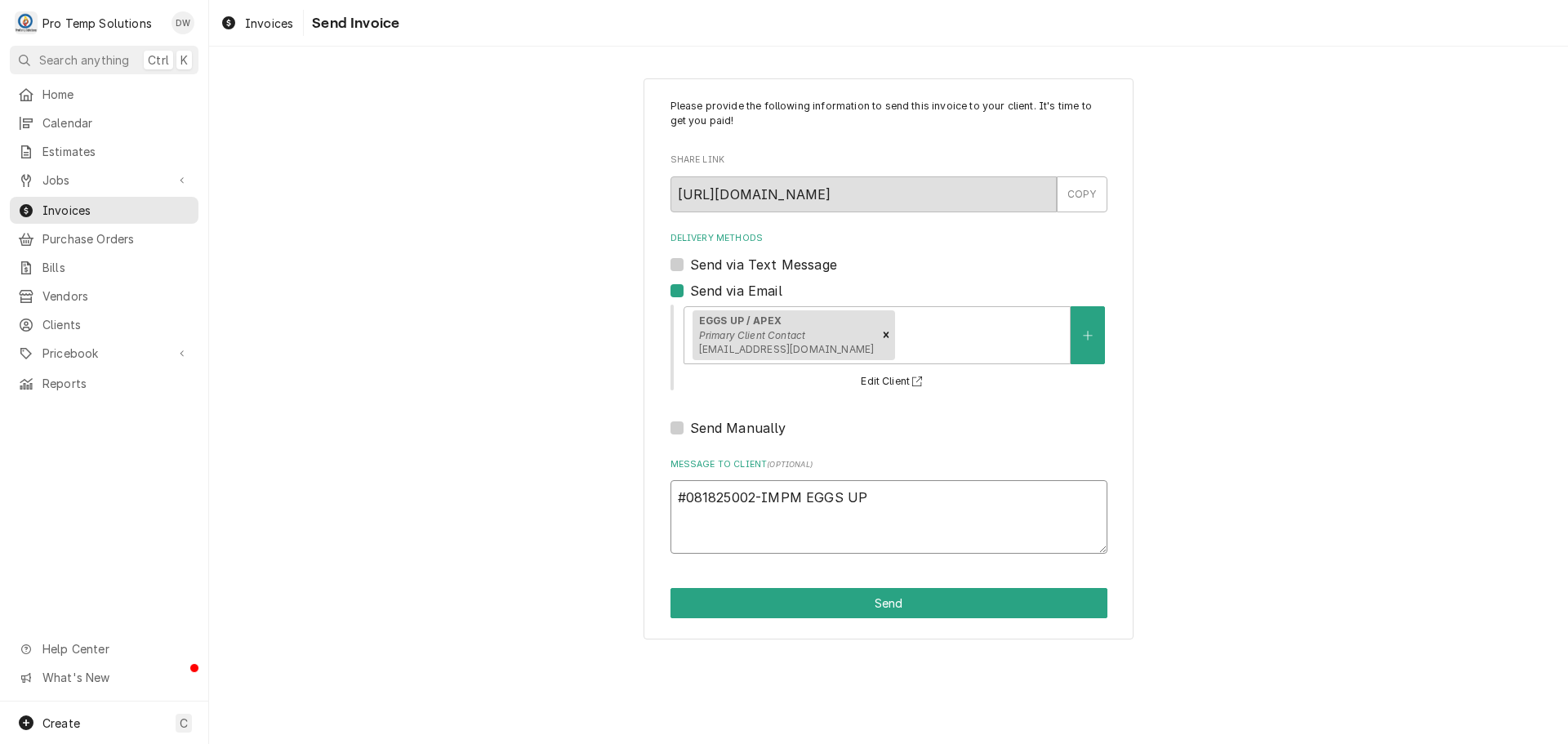
type textarea "#081825002-IMPM EGGS UP /"
type textarea "x"
type textarea "#081825002-IMPM EGGS UP /"
type textarea "x"
type textarea "#081825002-IMPM EGGS UP / A"
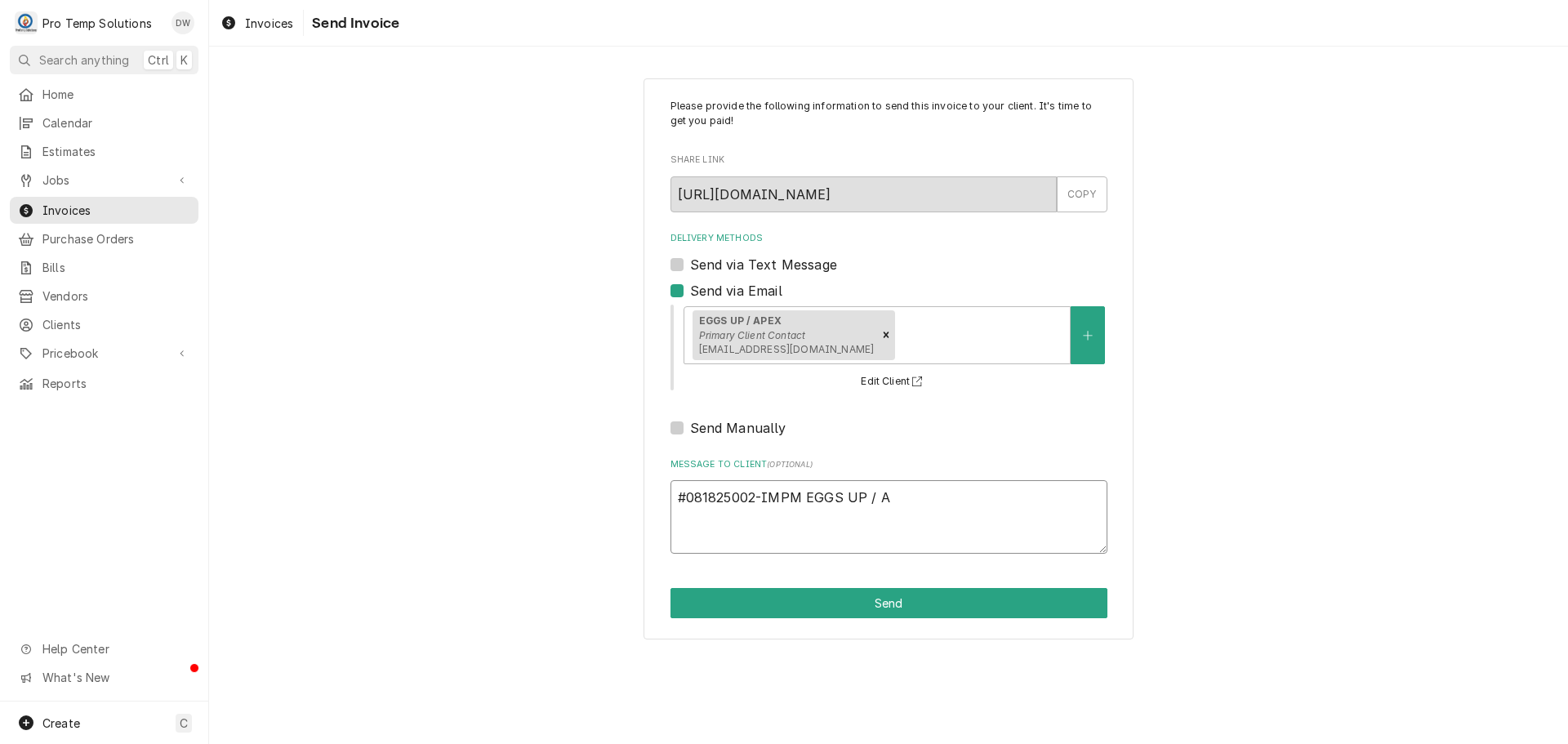
type textarea "x"
type textarea "#081825002-IMPM EGGS UP / AP"
type textarea "x"
type textarea "#081825002-IMPM EGGS UP / APE"
type textarea "x"
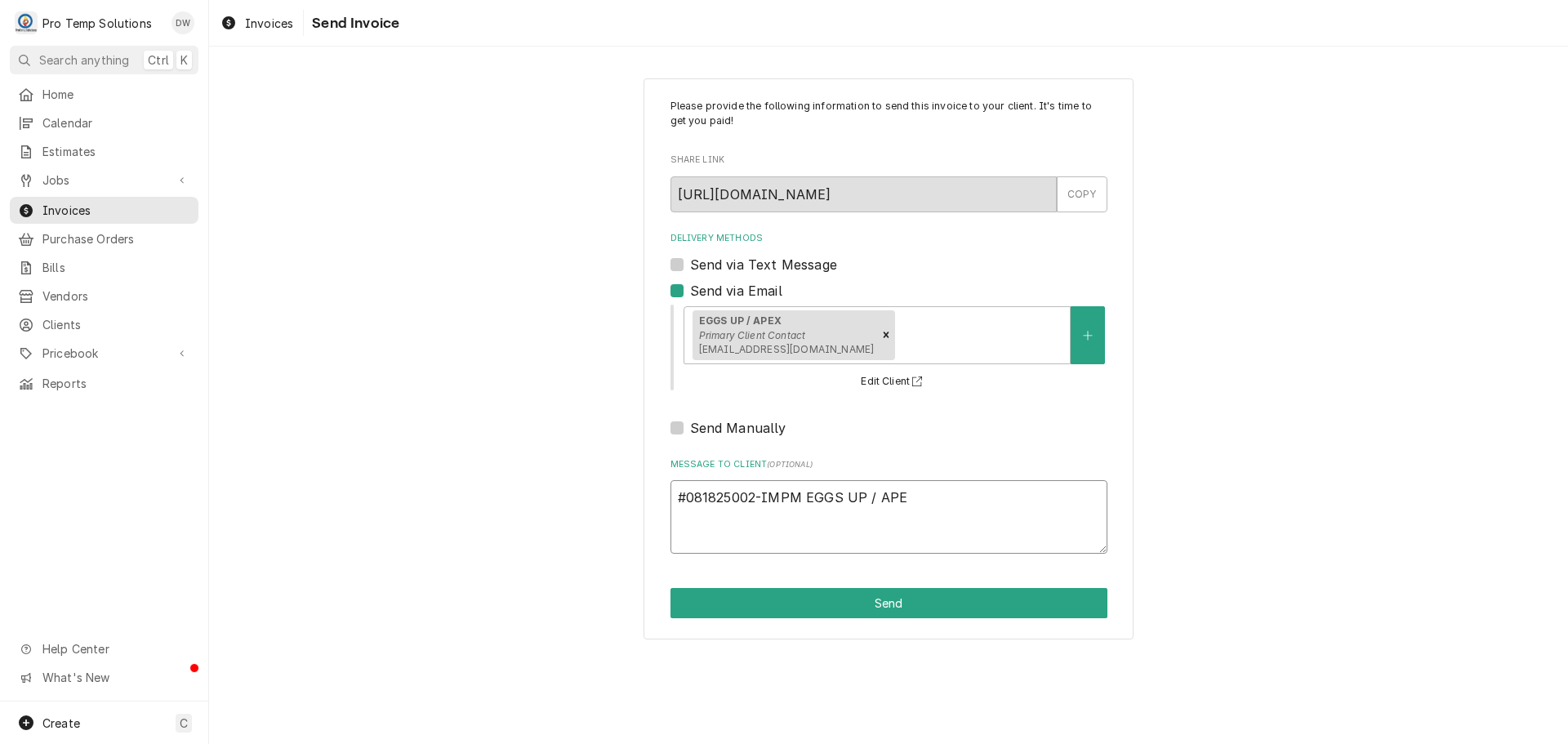
type textarea "#081825002-IMPM EGGS UP / APEX"
type textarea "x"
type textarea "#081825002-IMPM EGGS UP / APEX-"
type textarea "x"
type textarea "#081825002-IMPM EGGS UP / APEX-"
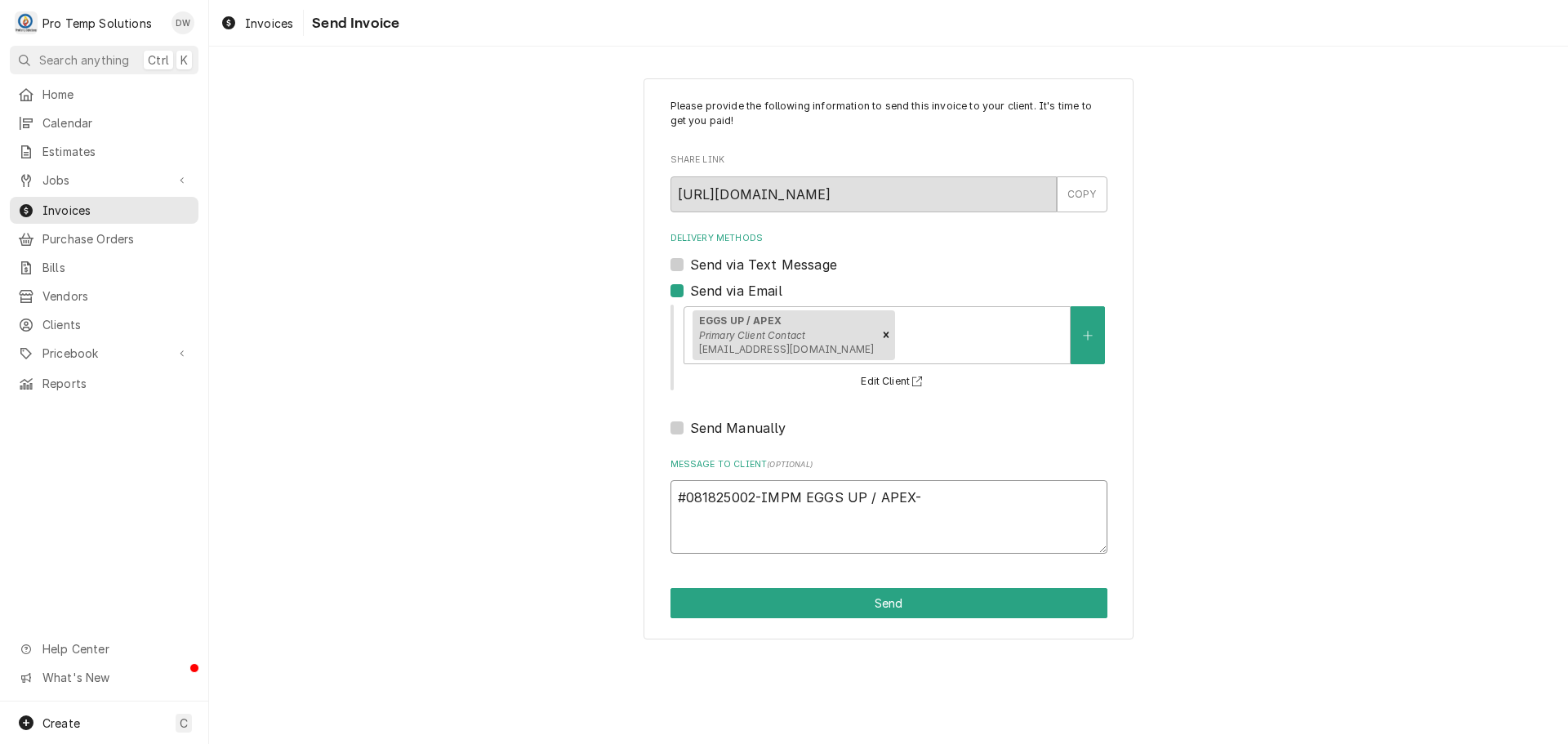
type textarea "x"
type textarea "#081825002-IMPM EGGS UP / APEX- I"
type textarea "x"
type textarea "#081825002-IMPM EGGS UP / APEX- IM"
type textarea "x"
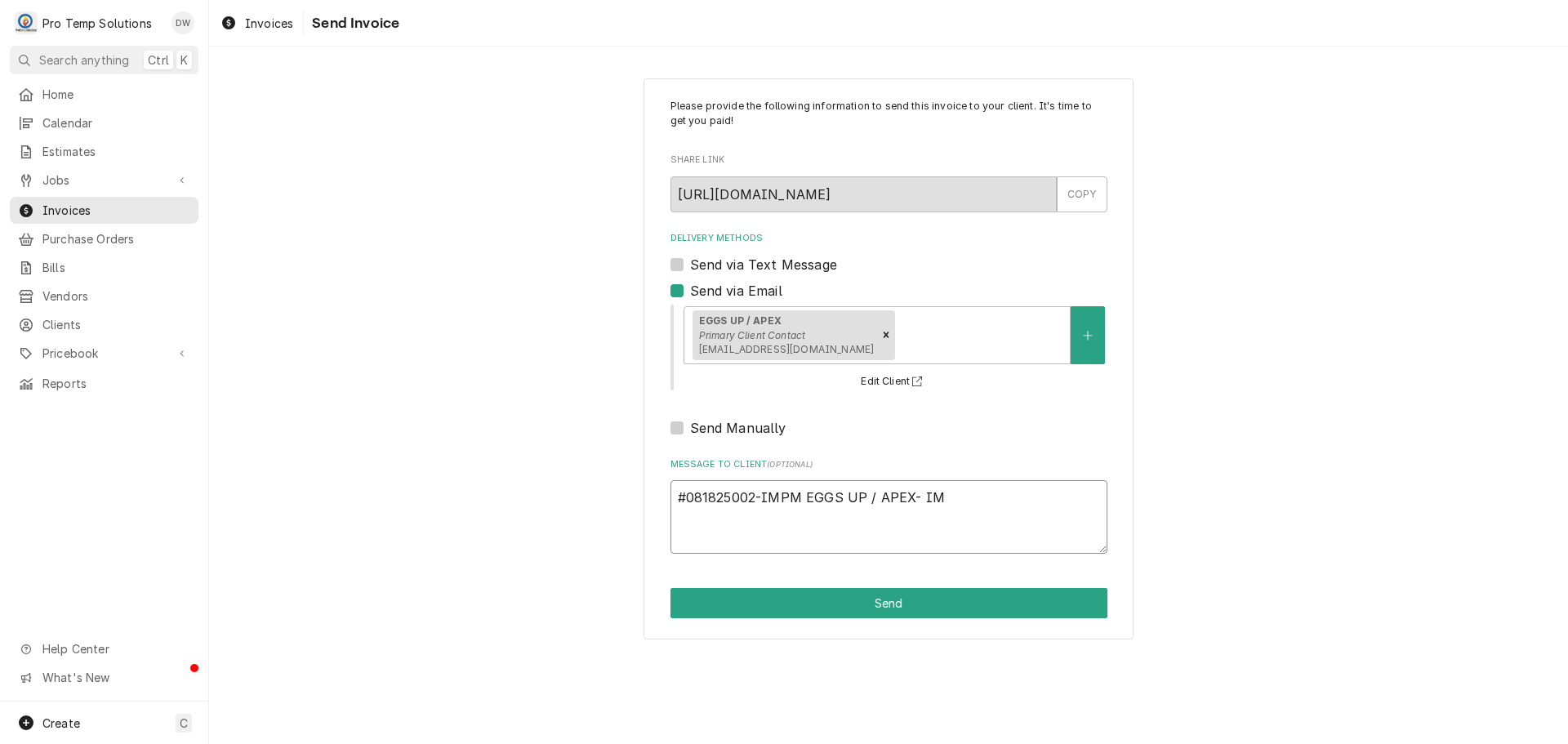
type textarea "#081825002-IMPM EGGS UP / APEX- IM"
type textarea "x"
type textarea "#081825002-IMPM EGGS UP / APEX- IM P"
type textarea "x"
type textarea "#081825002-IMPM EGGS UP / APEX- IM PM"
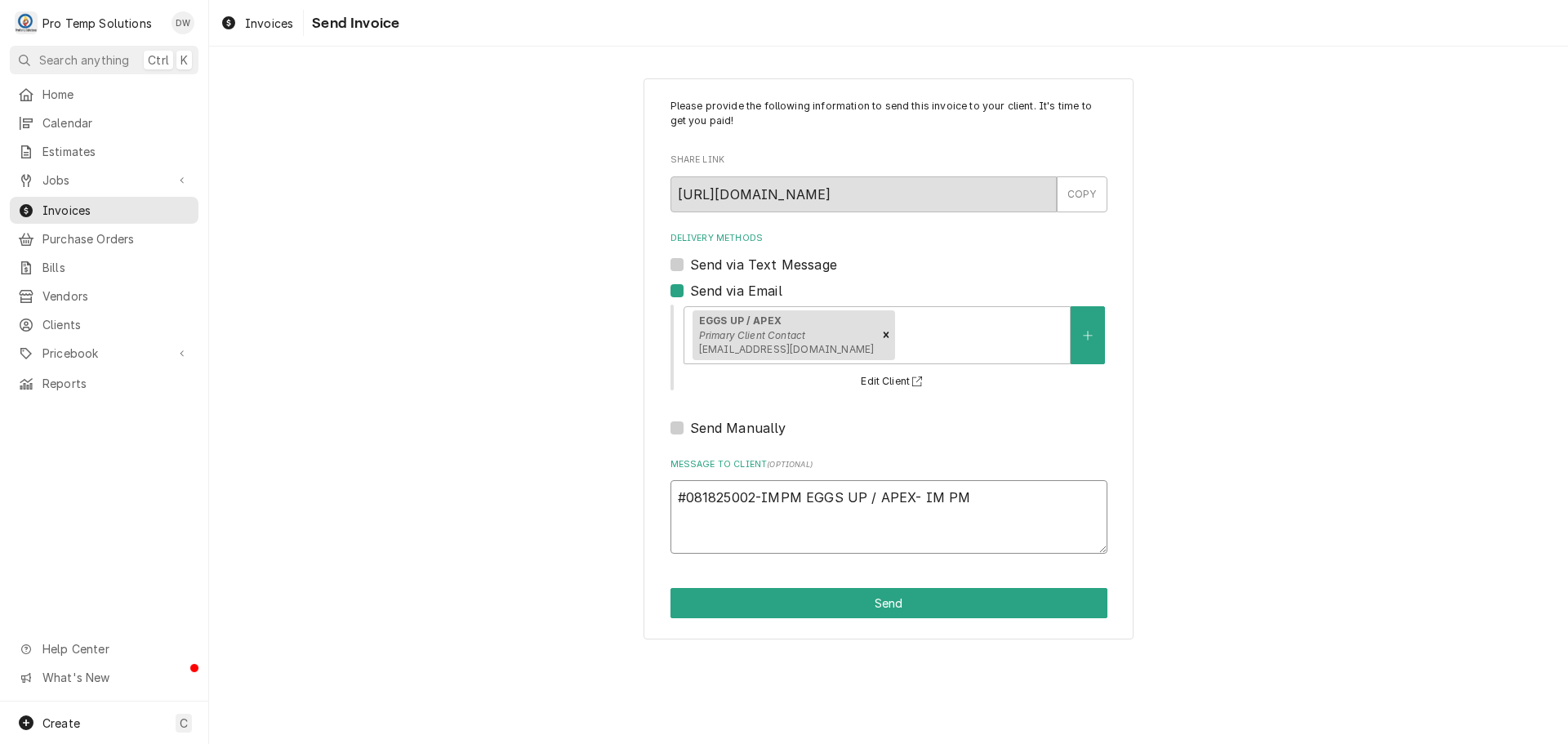
type textarea "x"
type textarea "#081825002-IMPM EGGS UP / APEX- IM PM"
click at [880, 600] on button "Send" at bounding box center [889, 603] width 437 height 30
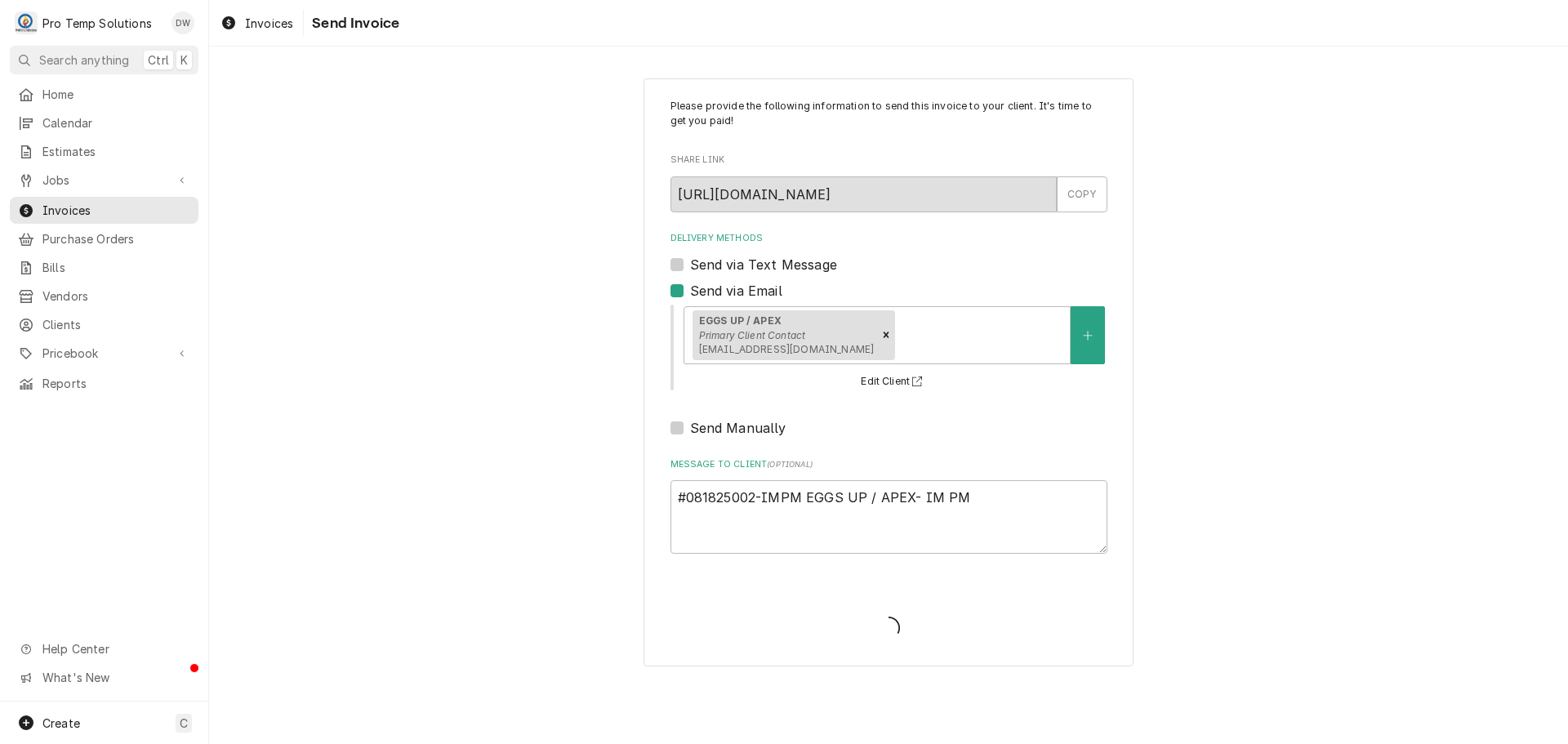
type textarea "x"
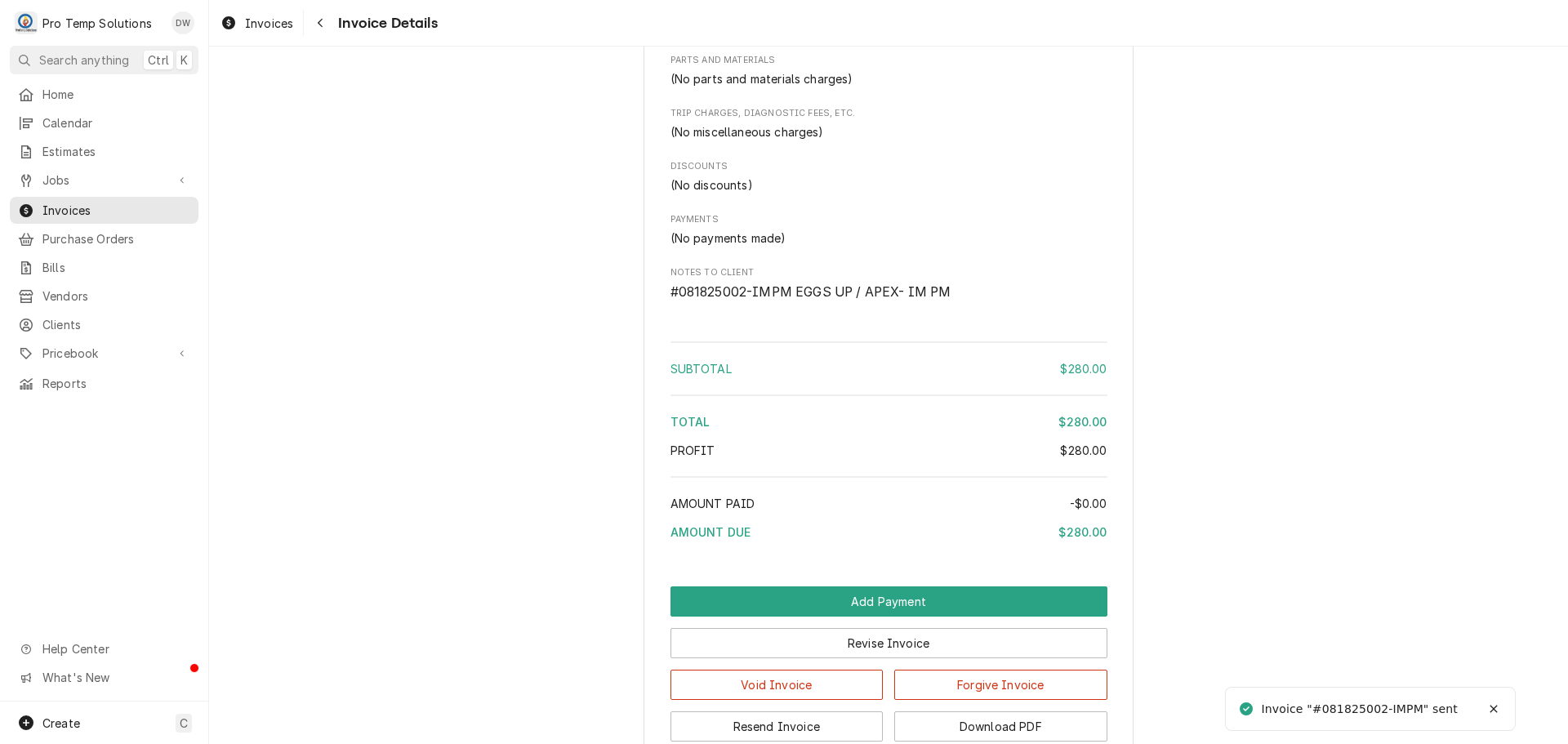
scroll to position [1347, 0]
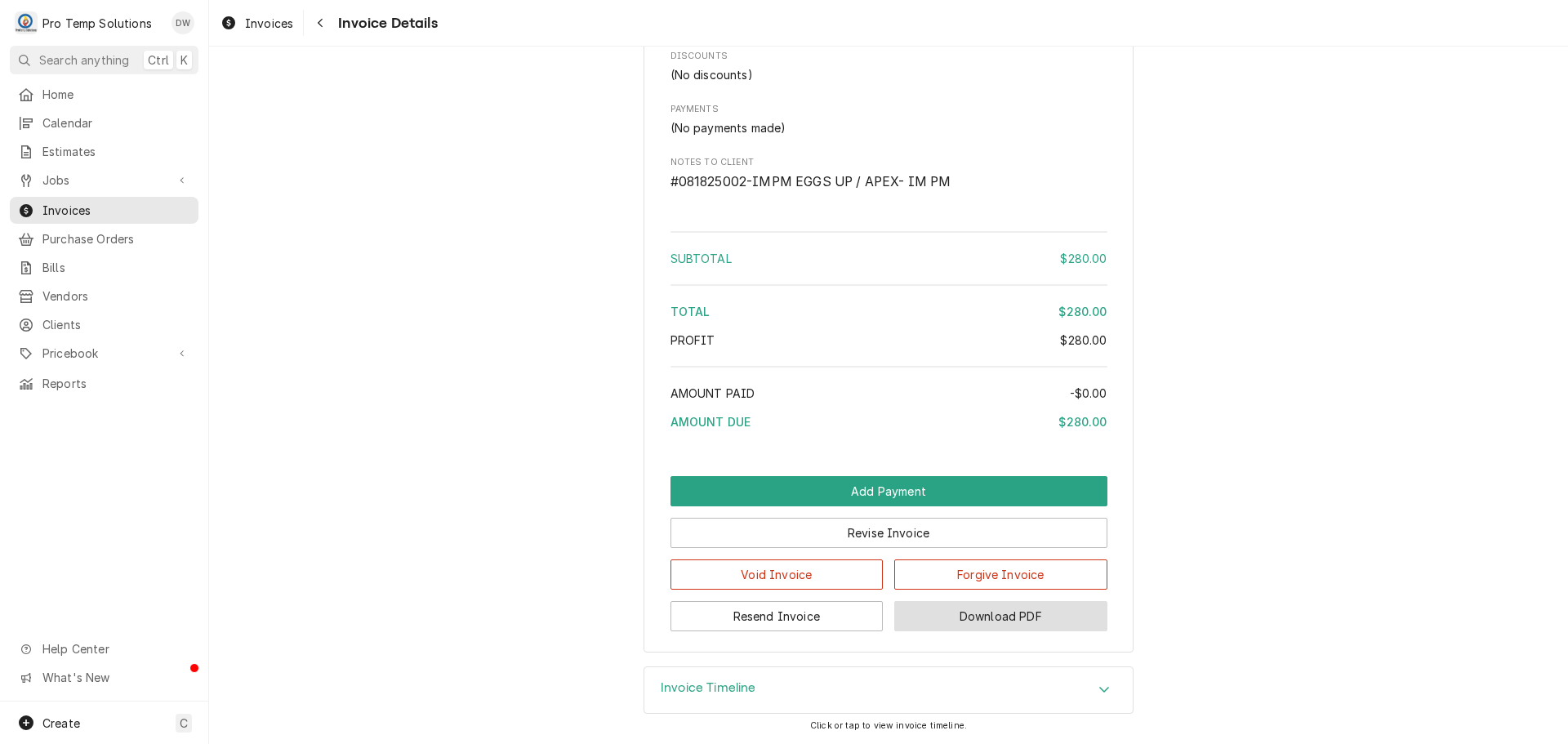
click at [987, 614] on button "Download PDF" at bounding box center [1002, 616] width 214 height 30
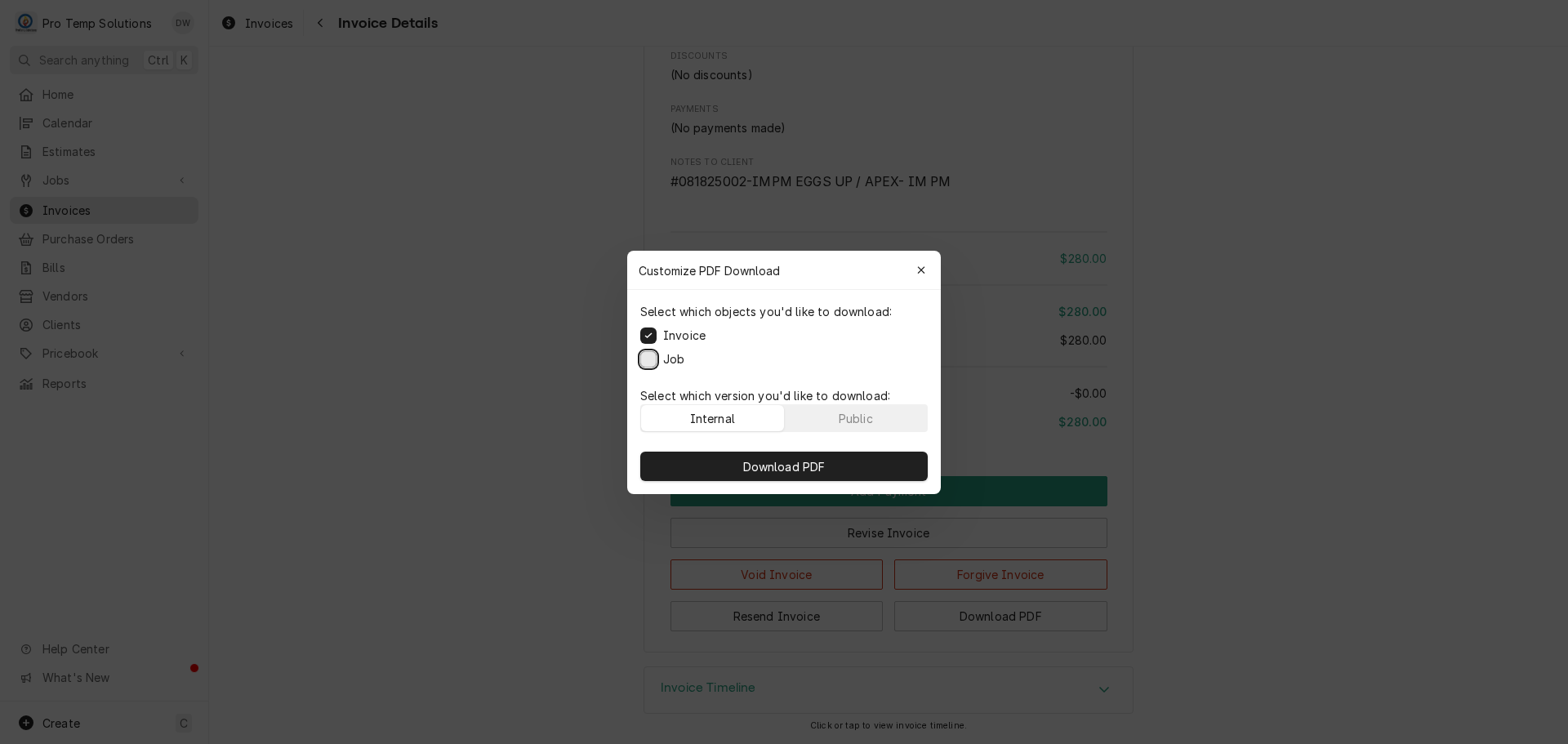
click at [644, 358] on button "Job" at bounding box center [648, 359] width 17 height 17
click at [777, 469] on span "Download PDF" at bounding box center [784, 467] width 89 height 18
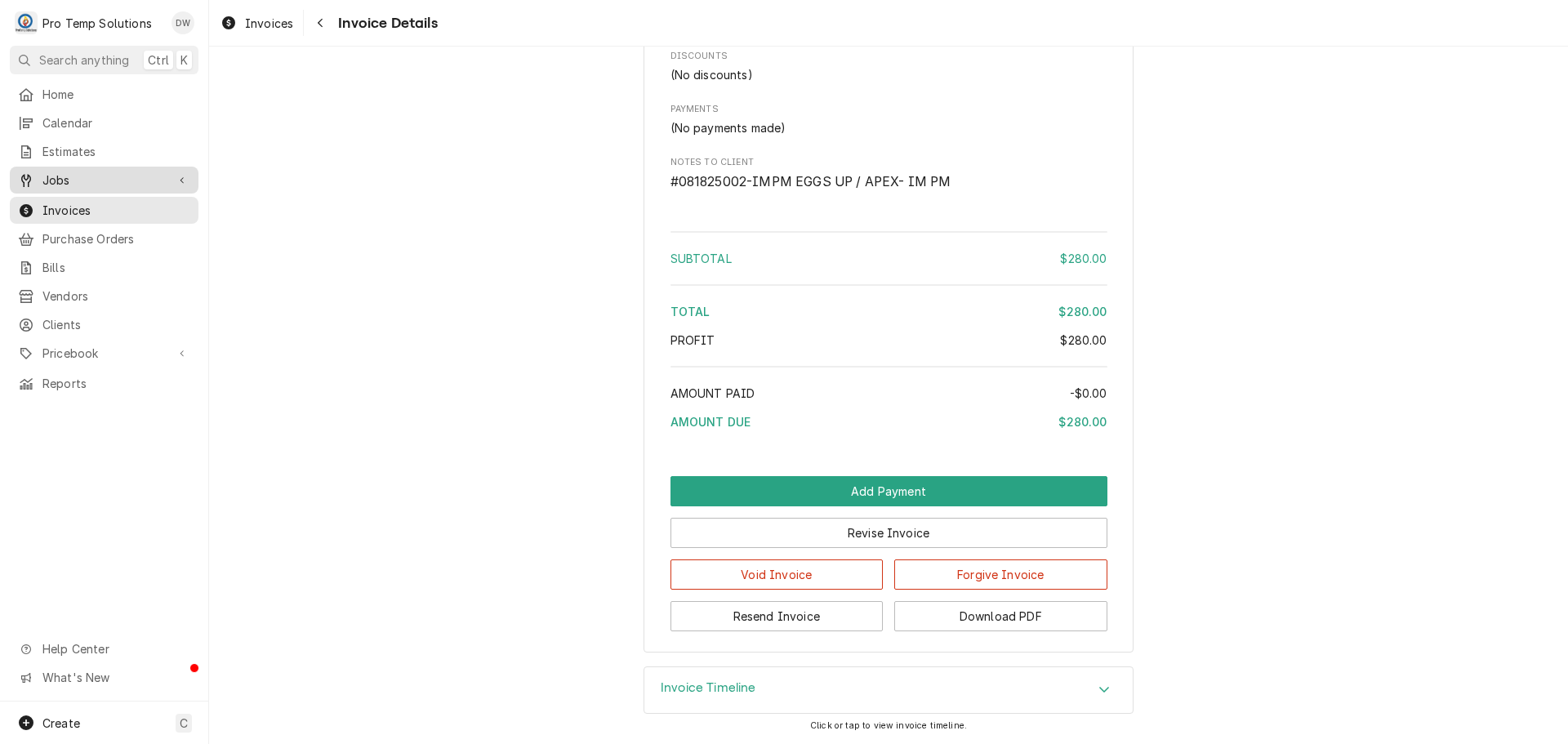
click at [56, 172] on span "Jobs" at bounding box center [104, 180] width 123 height 18
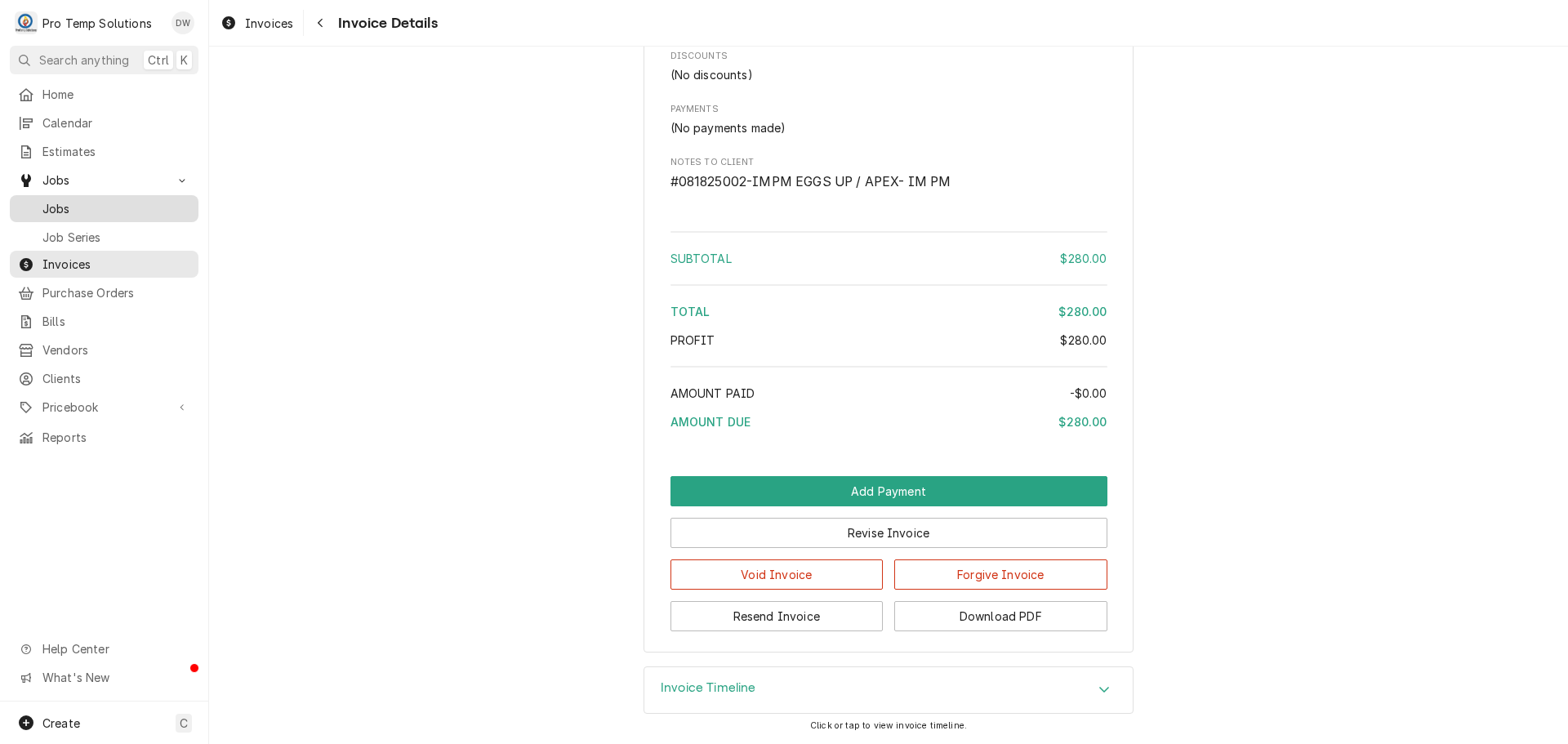
click at [58, 200] on span "Jobs" at bounding box center [116, 209] width 148 height 18
